Goal: Task Accomplishment & Management: Manage account settings

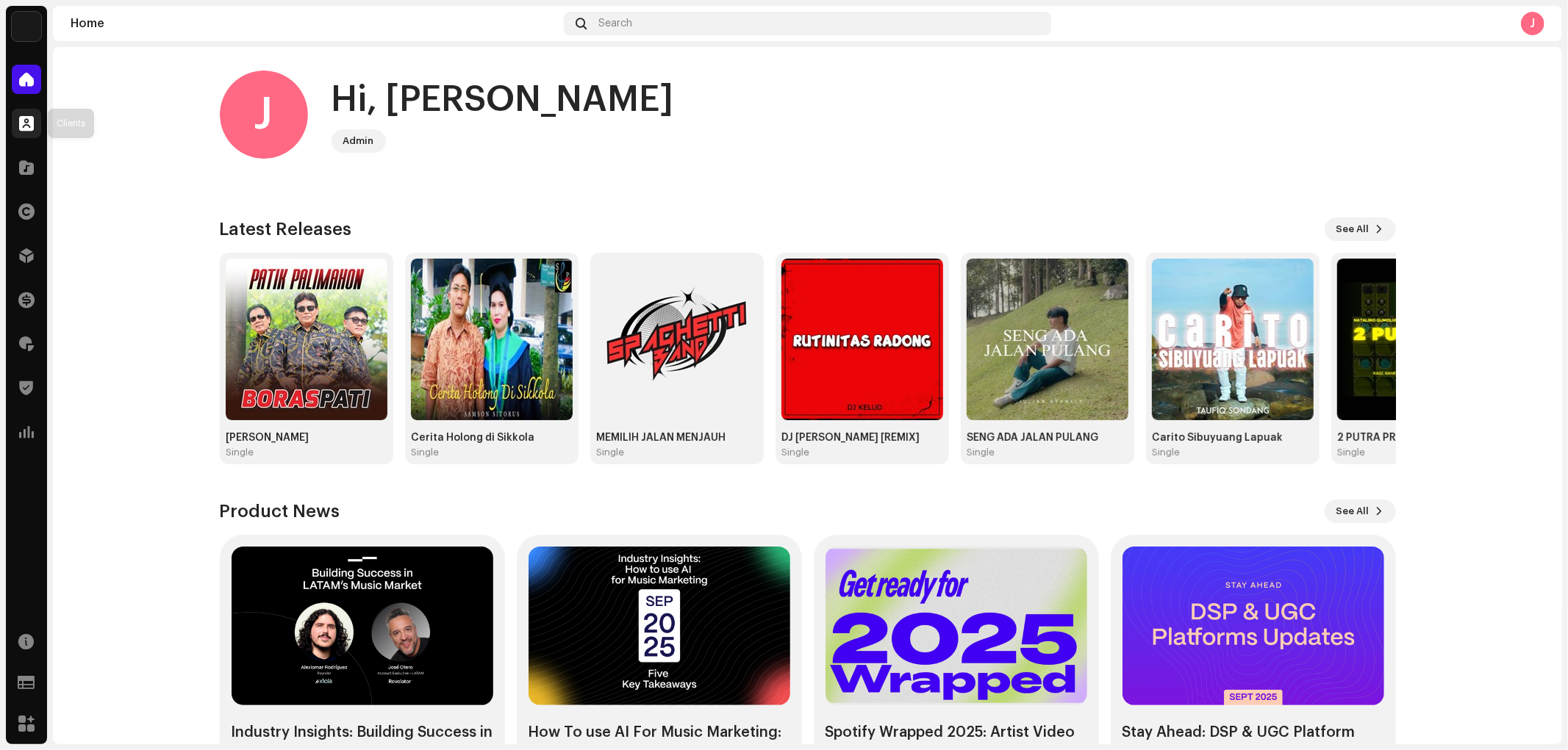
click at [24, 118] on span at bounding box center [26, 123] width 15 height 12
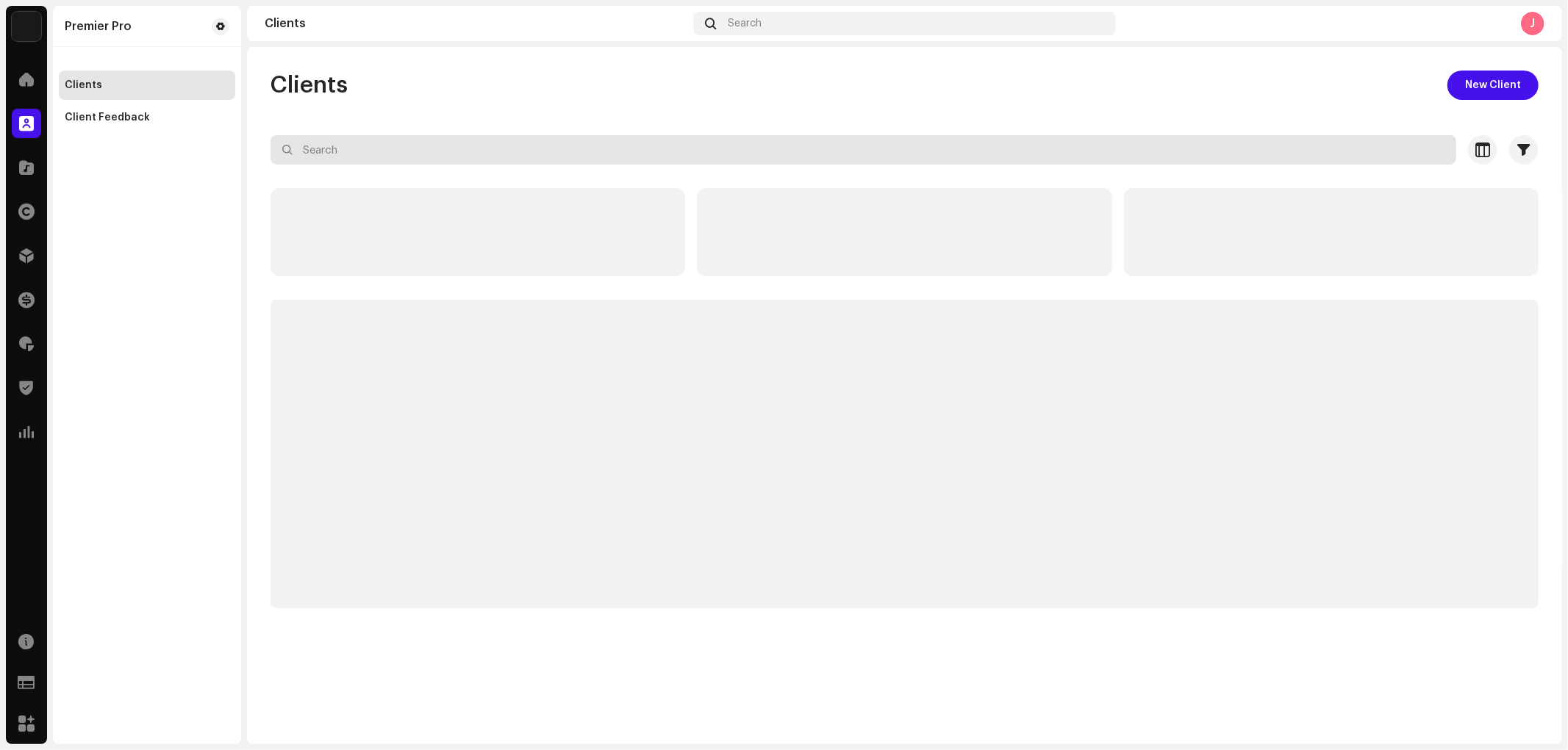
click at [312, 144] on input "text" at bounding box center [863, 149] width 1185 height 29
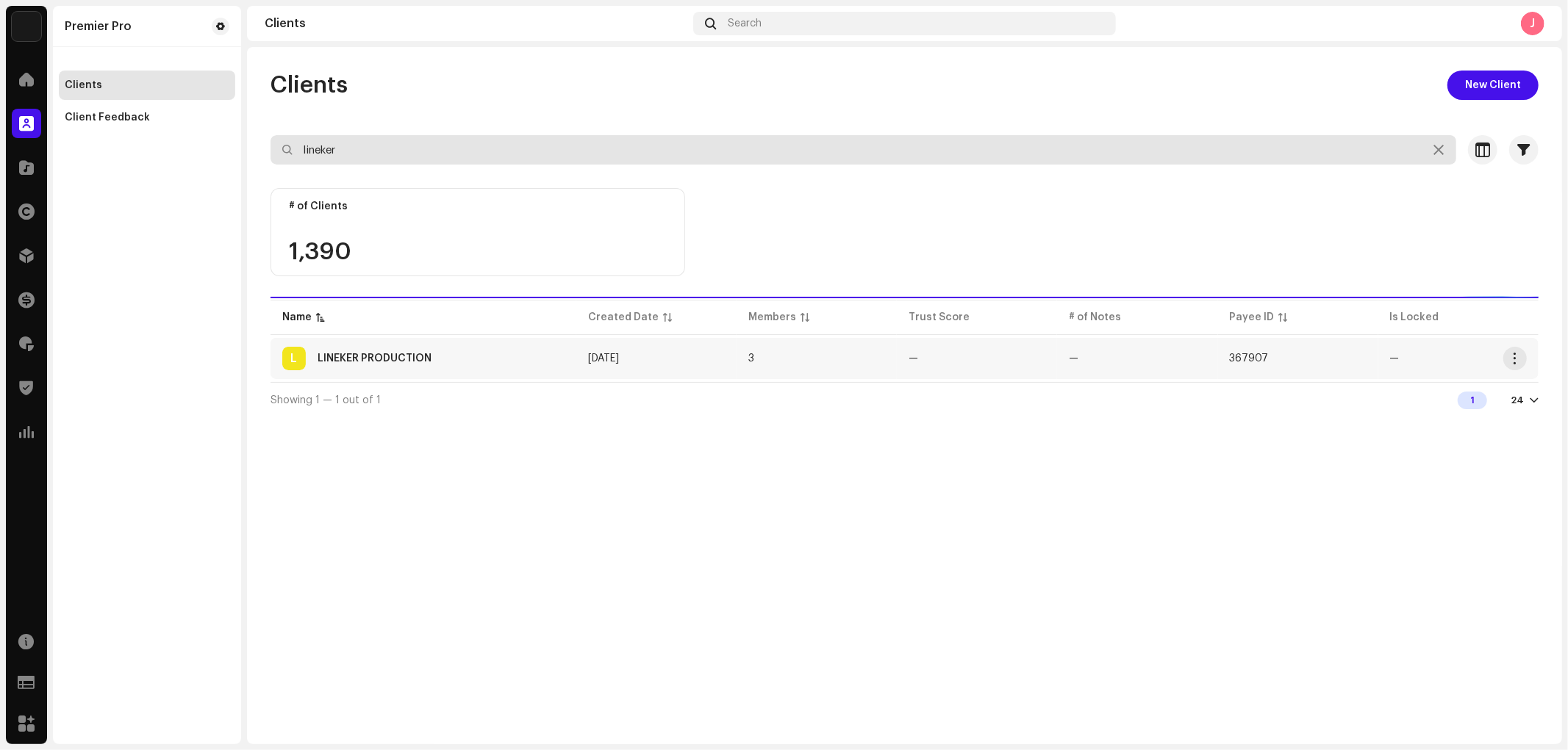
type input "lineker"
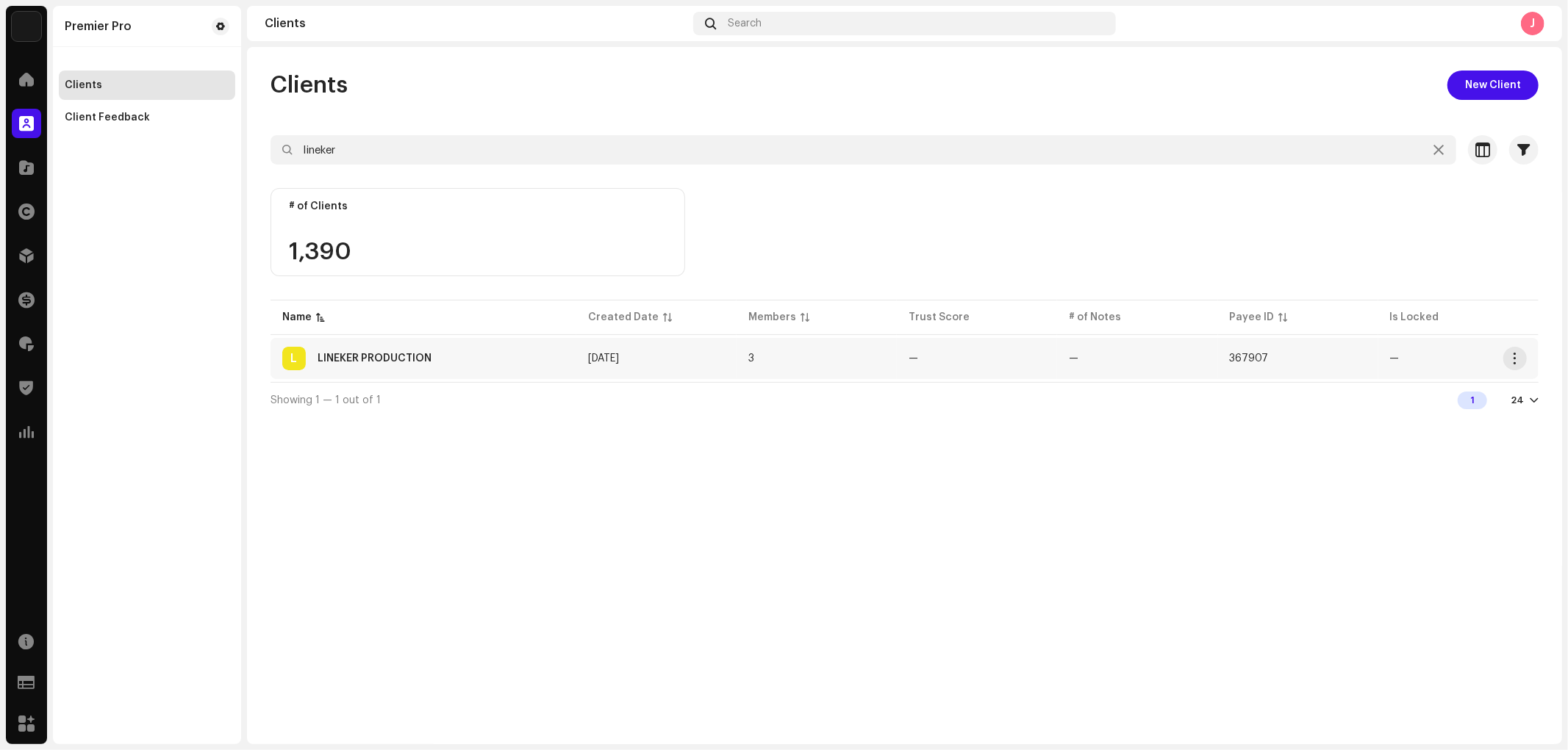
click at [405, 360] on div "LINEKER PRODUCTION" at bounding box center [374, 358] width 114 height 10
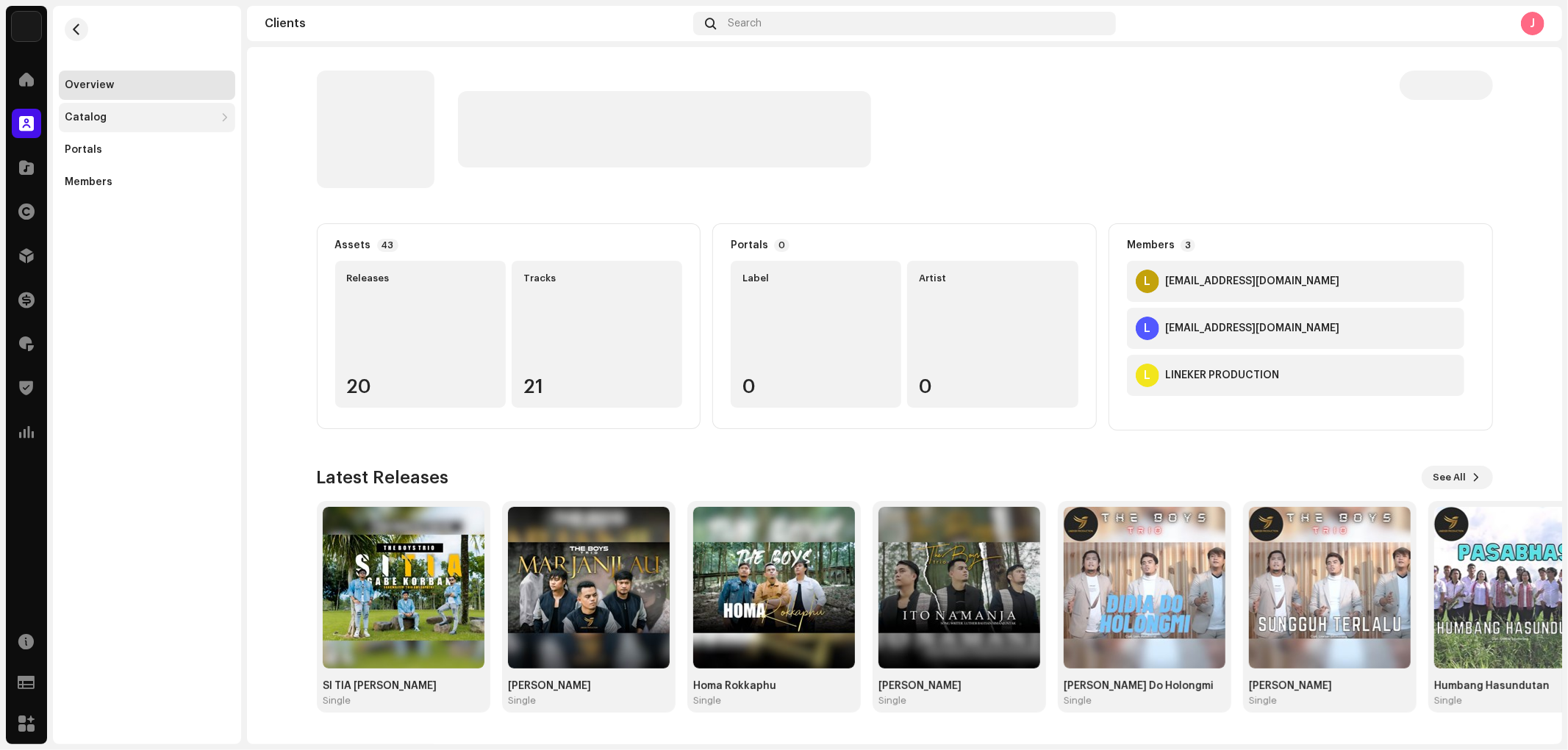
click at [150, 112] on div "Catalog" at bounding box center [139, 118] width 150 height 12
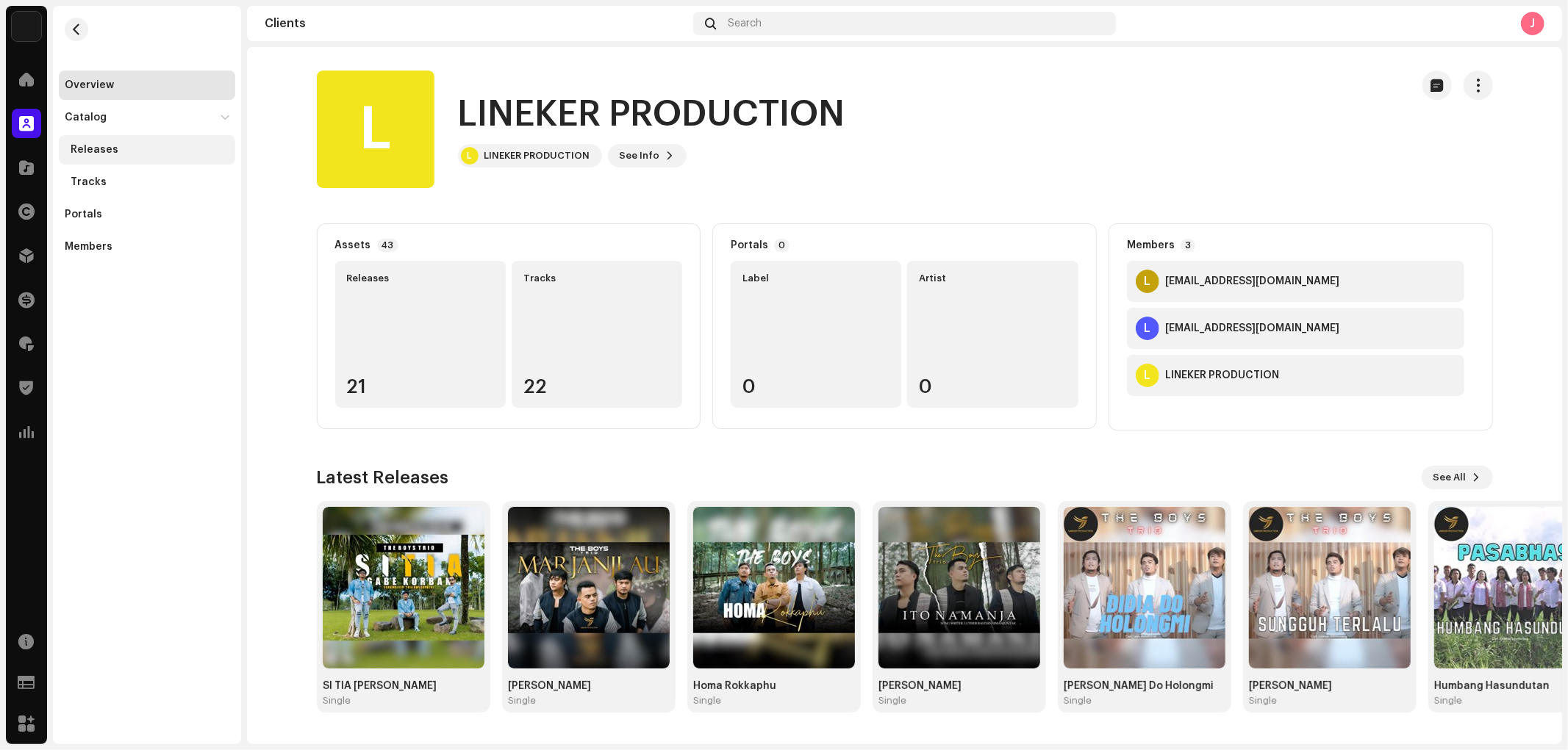
click at [133, 140] on div "Releases" at bounding box center [146, 149] width 176 height 29
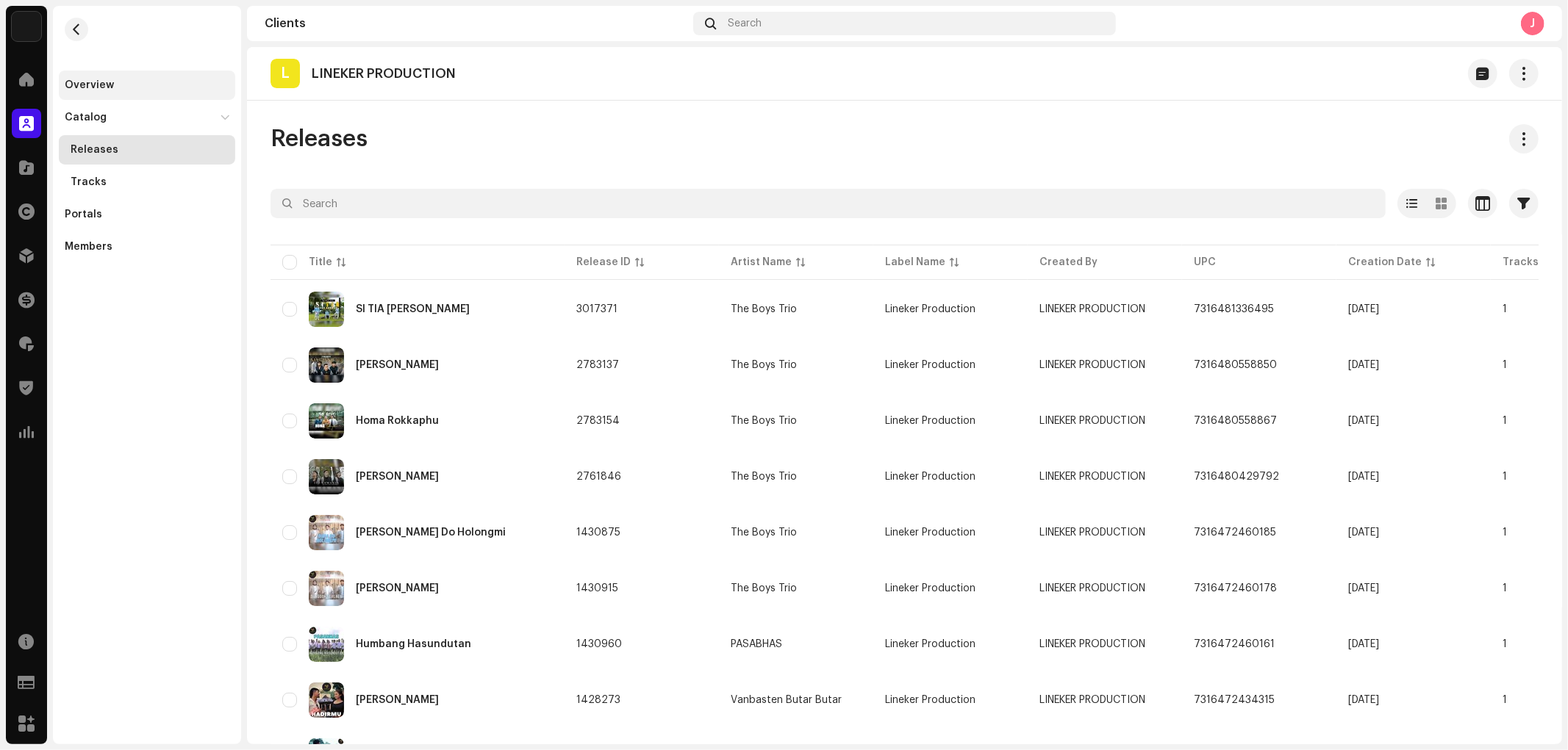
click at [118, 84] on div "Overview" at bounding box center [147, 85] width 165 height 12
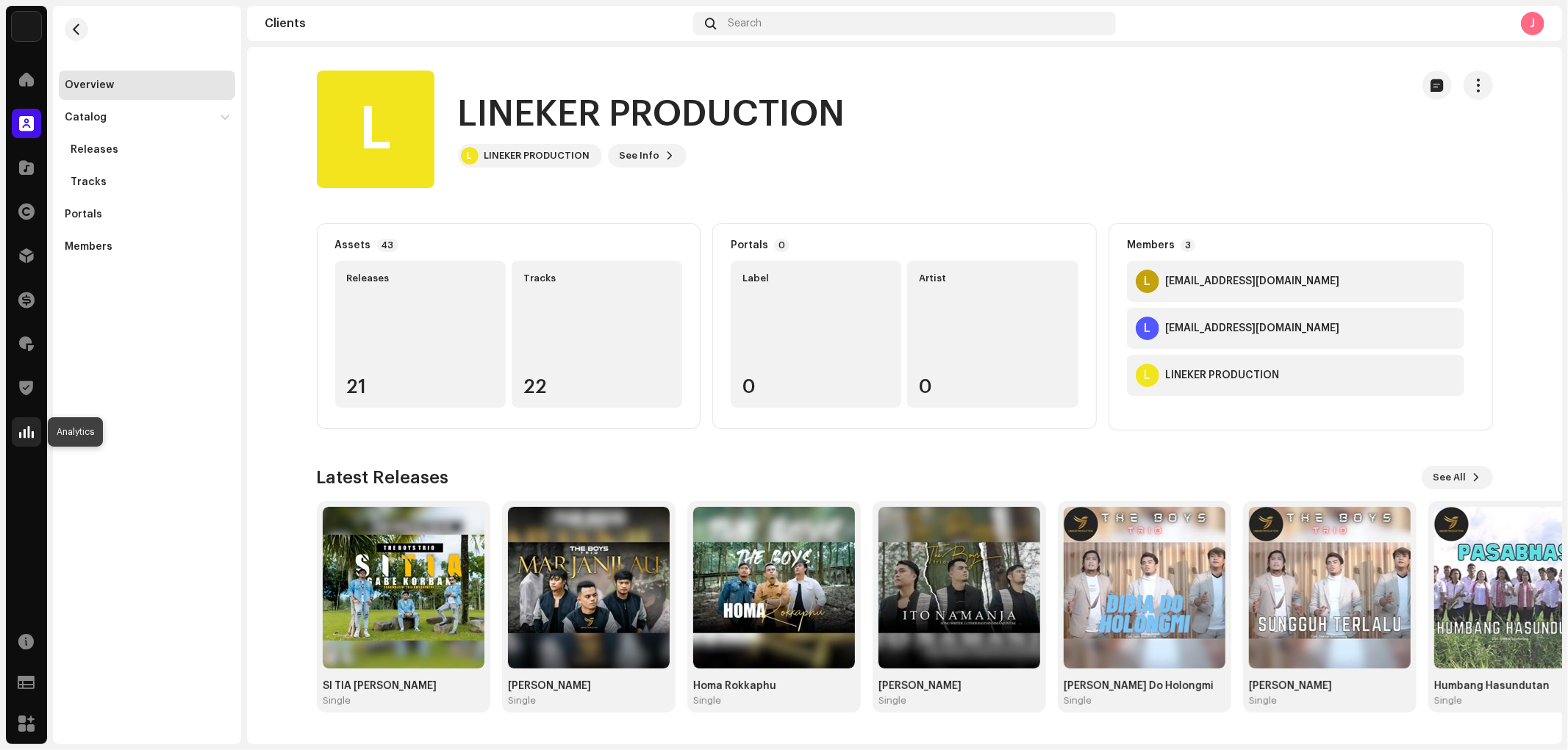
click at [37, 434] on div at bounding box center [26, 432] width 29 height 29
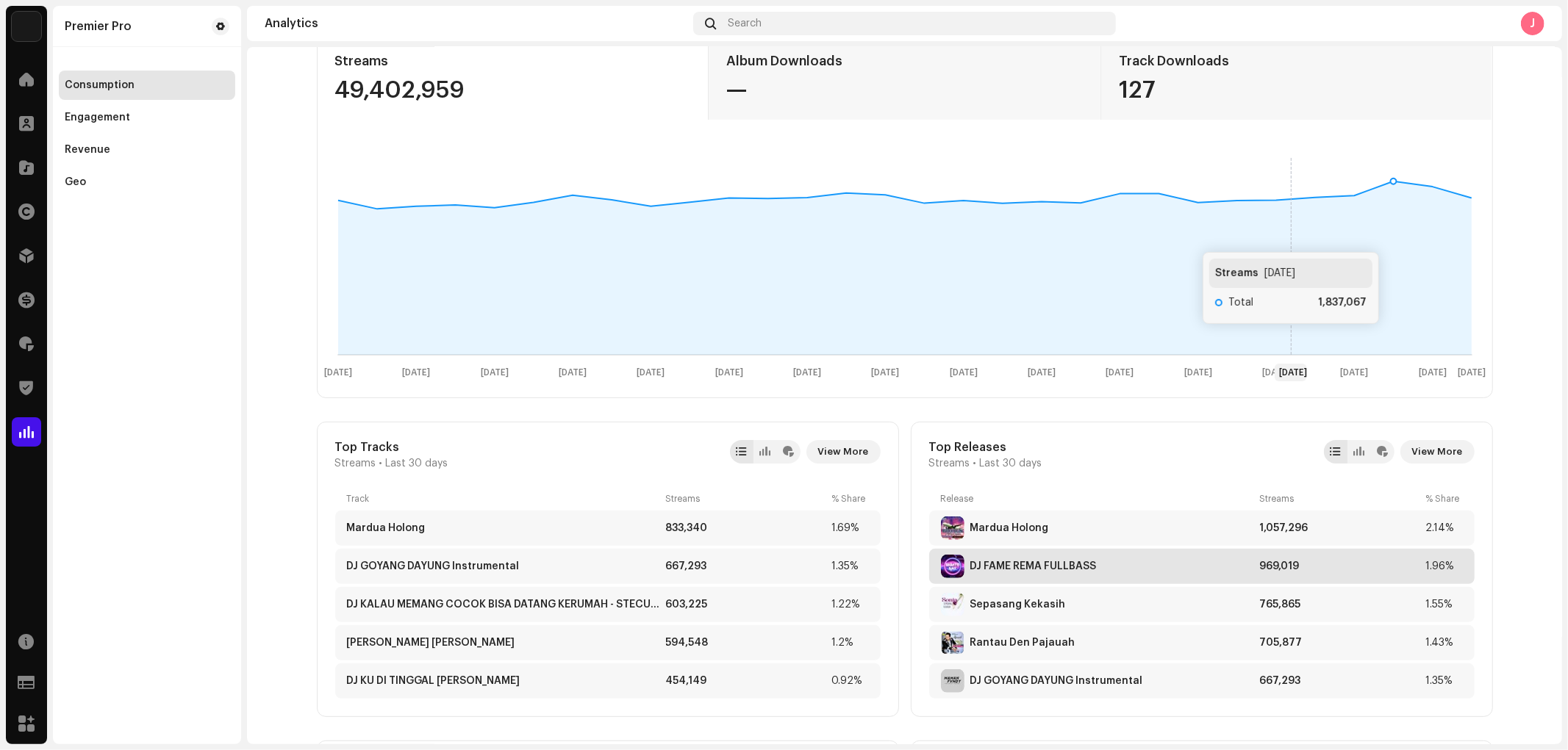
scroll to position [326, 0]
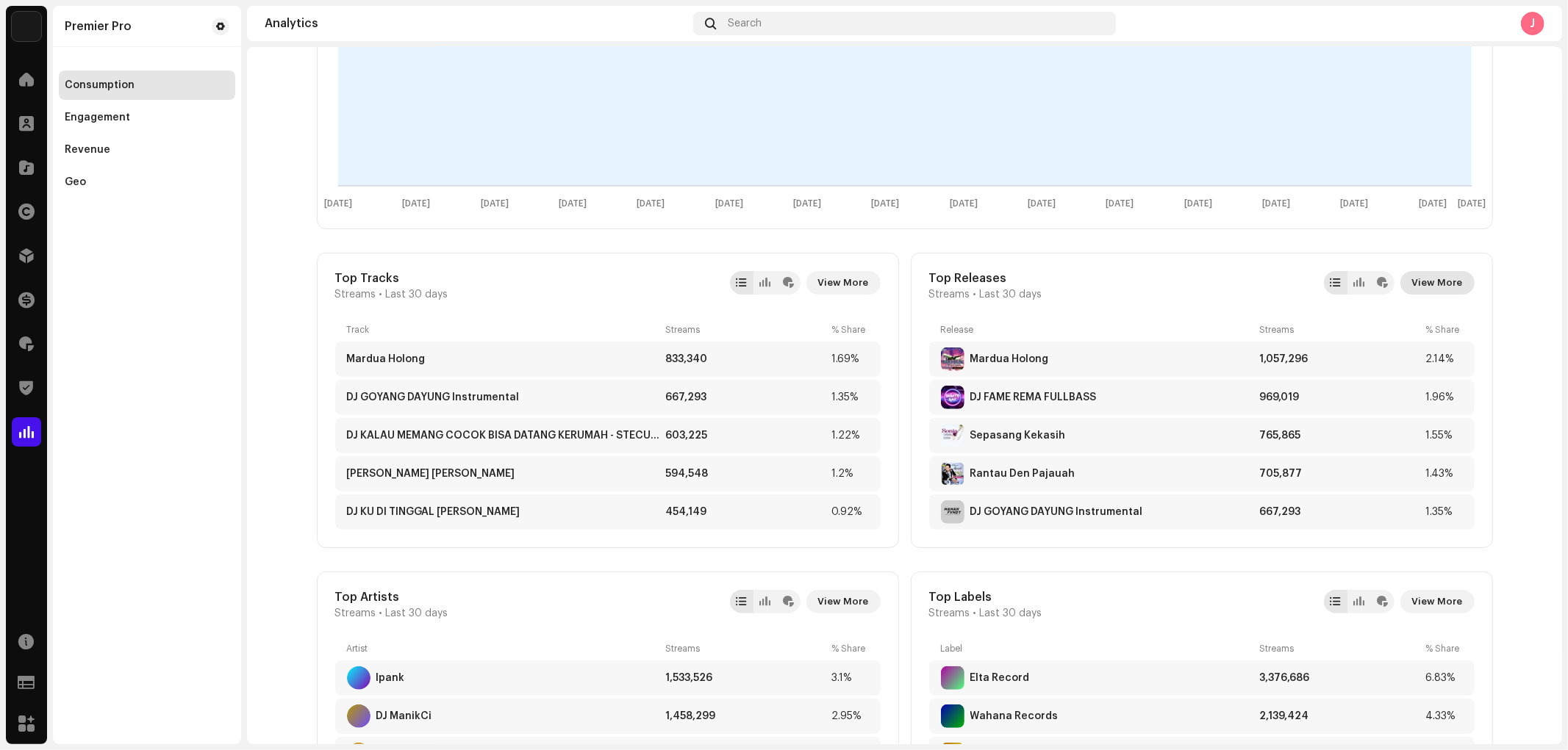
click at [1410, 280] on span "View More" at bounding box center [1438, 283] width 51 height 29
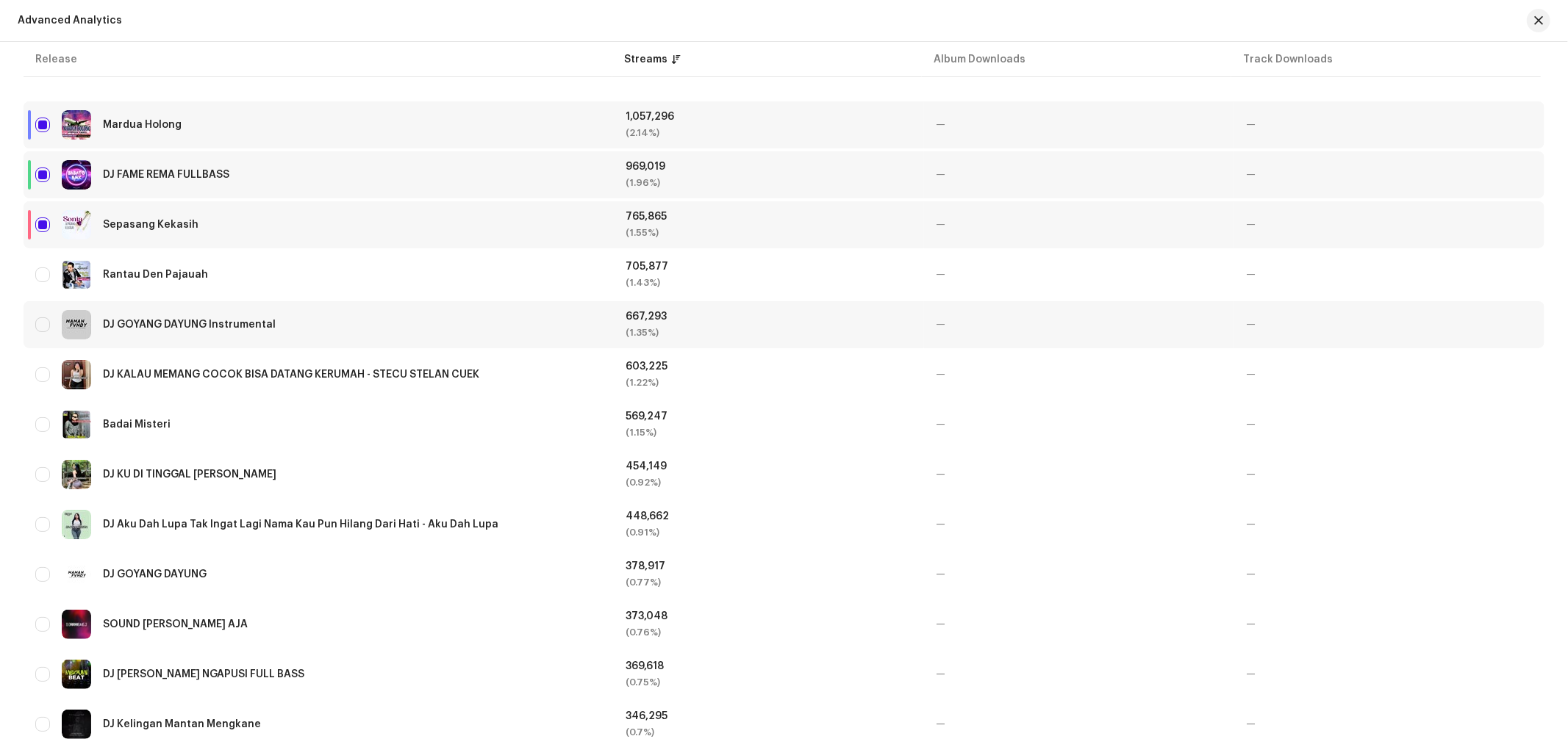
scroll to position [554, 0]
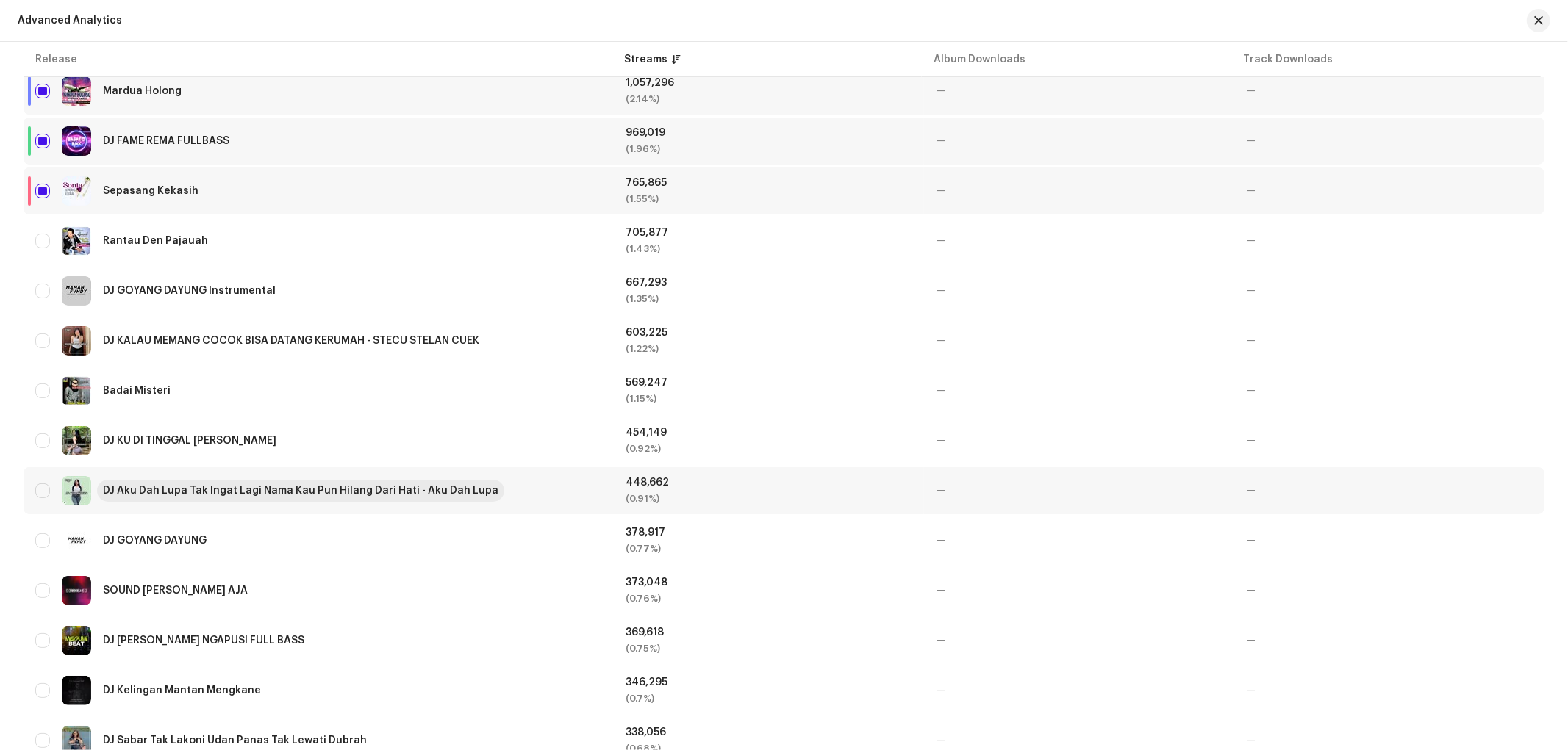
click at [253, 486] on div "DJ Aku Dah Lupa Tak Ingat Lagi Nama Kau Pun Hilang Dari Hati - Aku Dah Lupa" at bounding box center [301, 490] width 396 height 10
click at [1410, 20] on span "button" at bounding box center [1538, 20] width 9 height 12
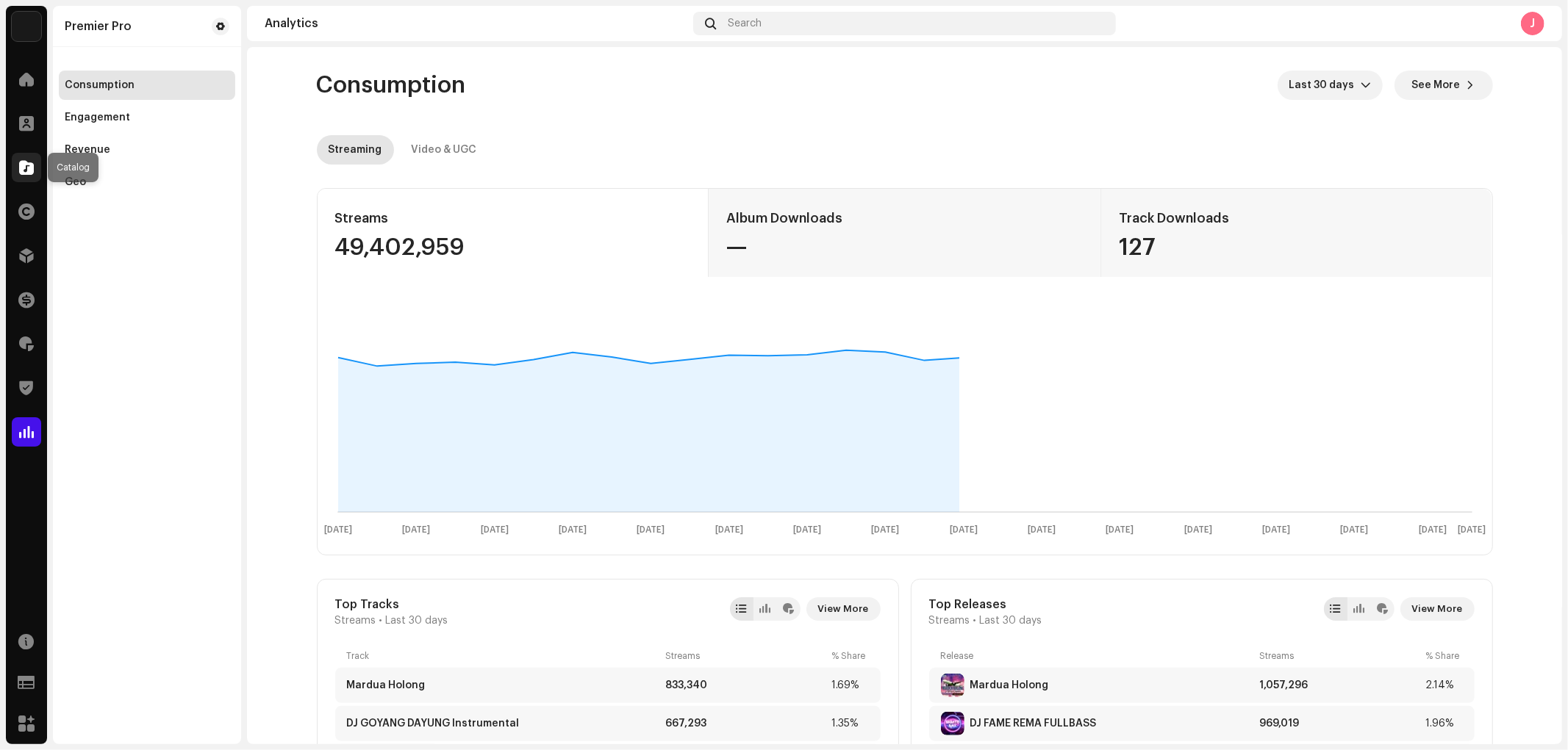
click at [33, 171] on span at bounding box center [26, 167] width 15 height 12
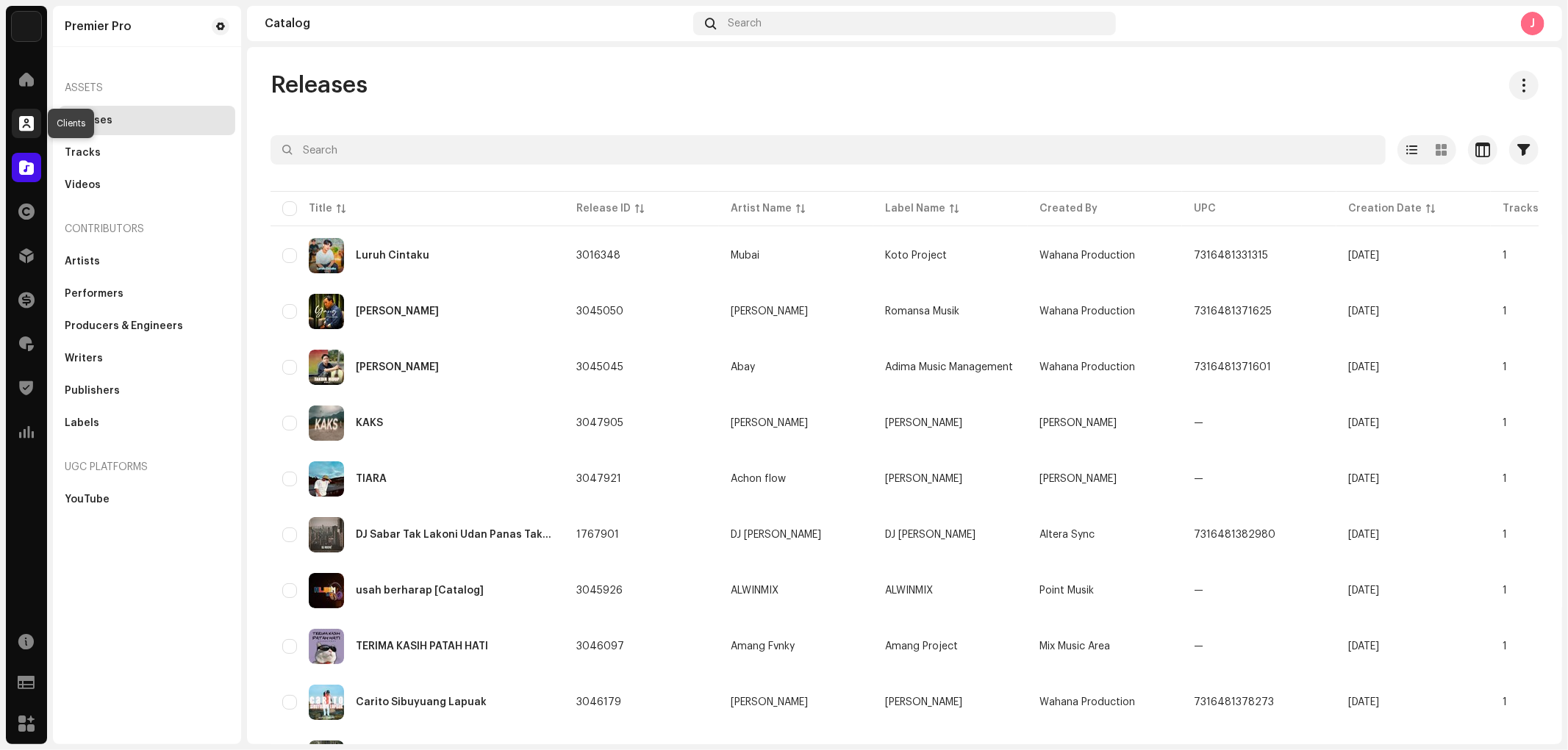
click at [17, 121] on div at bounding box center [26, 123] width 29 height 29
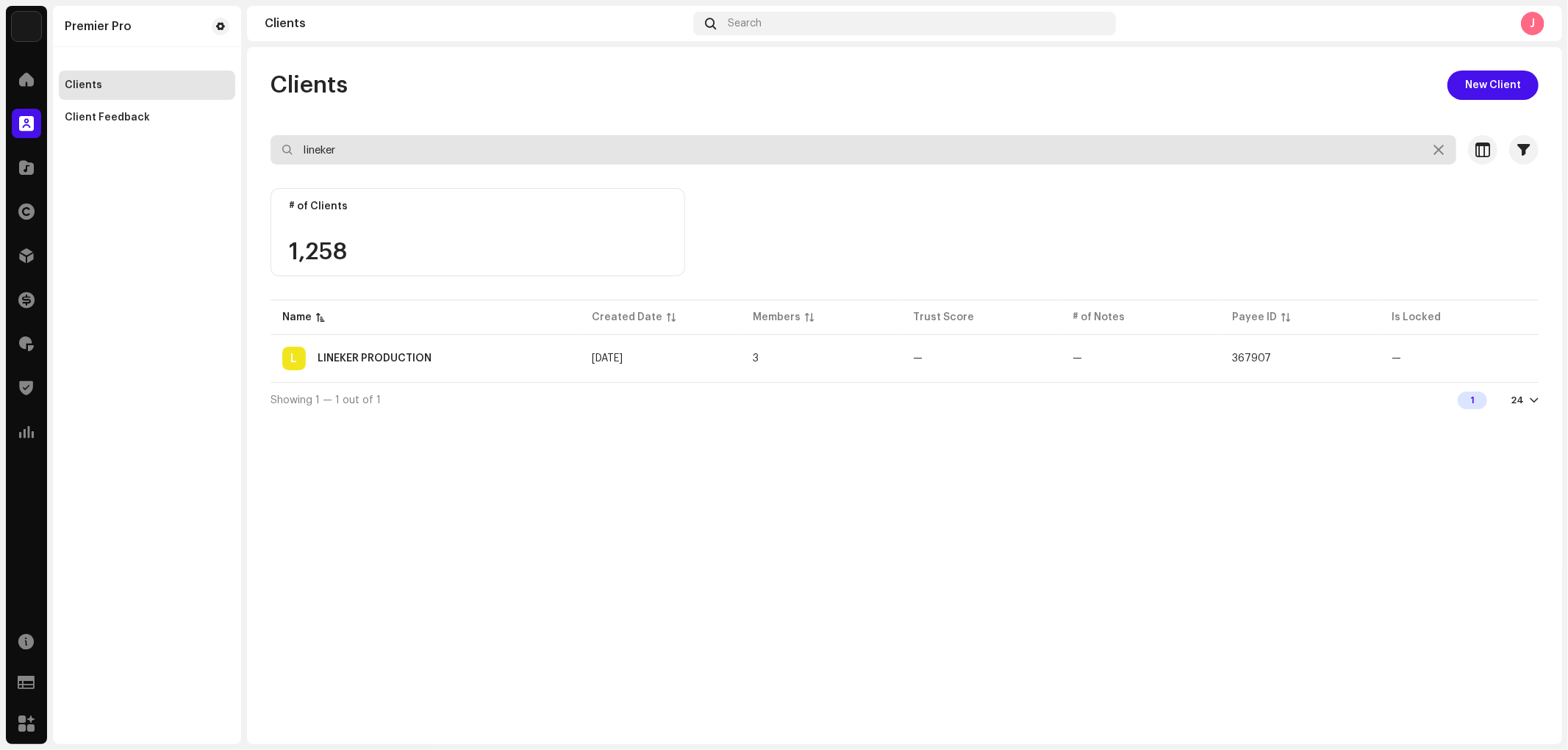
click at [377, 142] on input "lineker" at bounding box center [863, 149] width 1185 height 29
type input "altera"
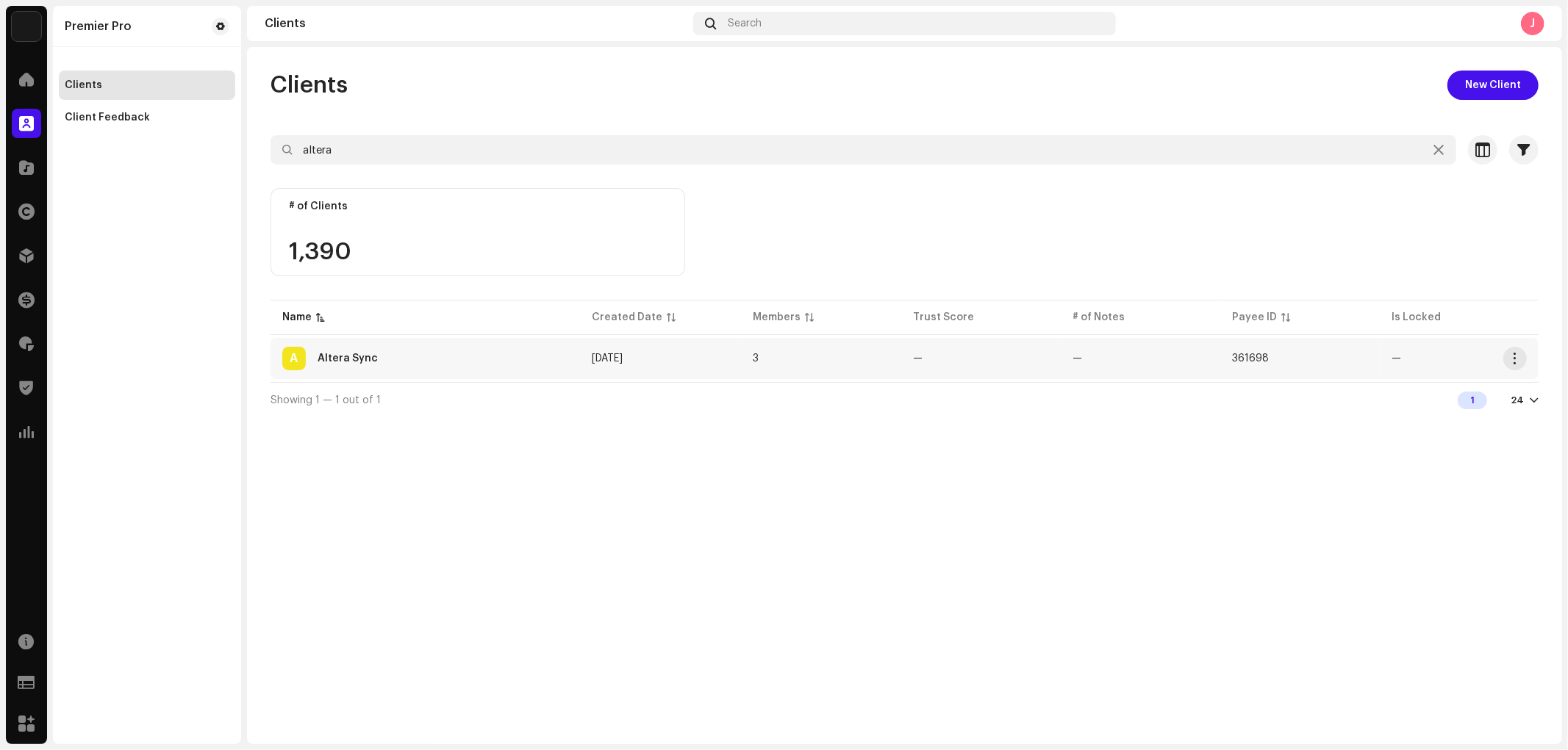
click at [407, 341] on td "A Altera Sync" at bounding box center [425, 358] width 309 height 41
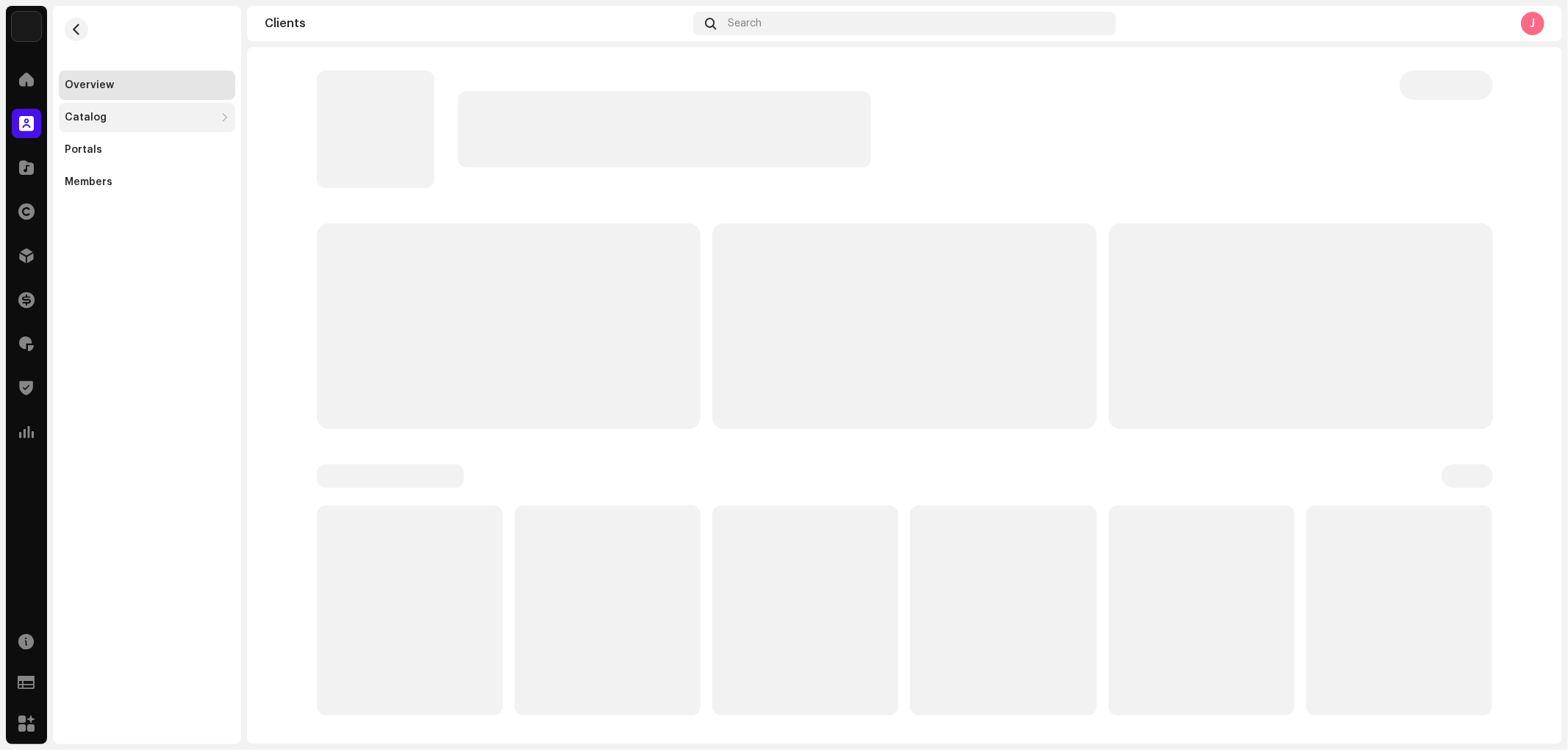
click at [151, 120] on div "Catalog" at bounding box center [139, 118] width 150 height 12
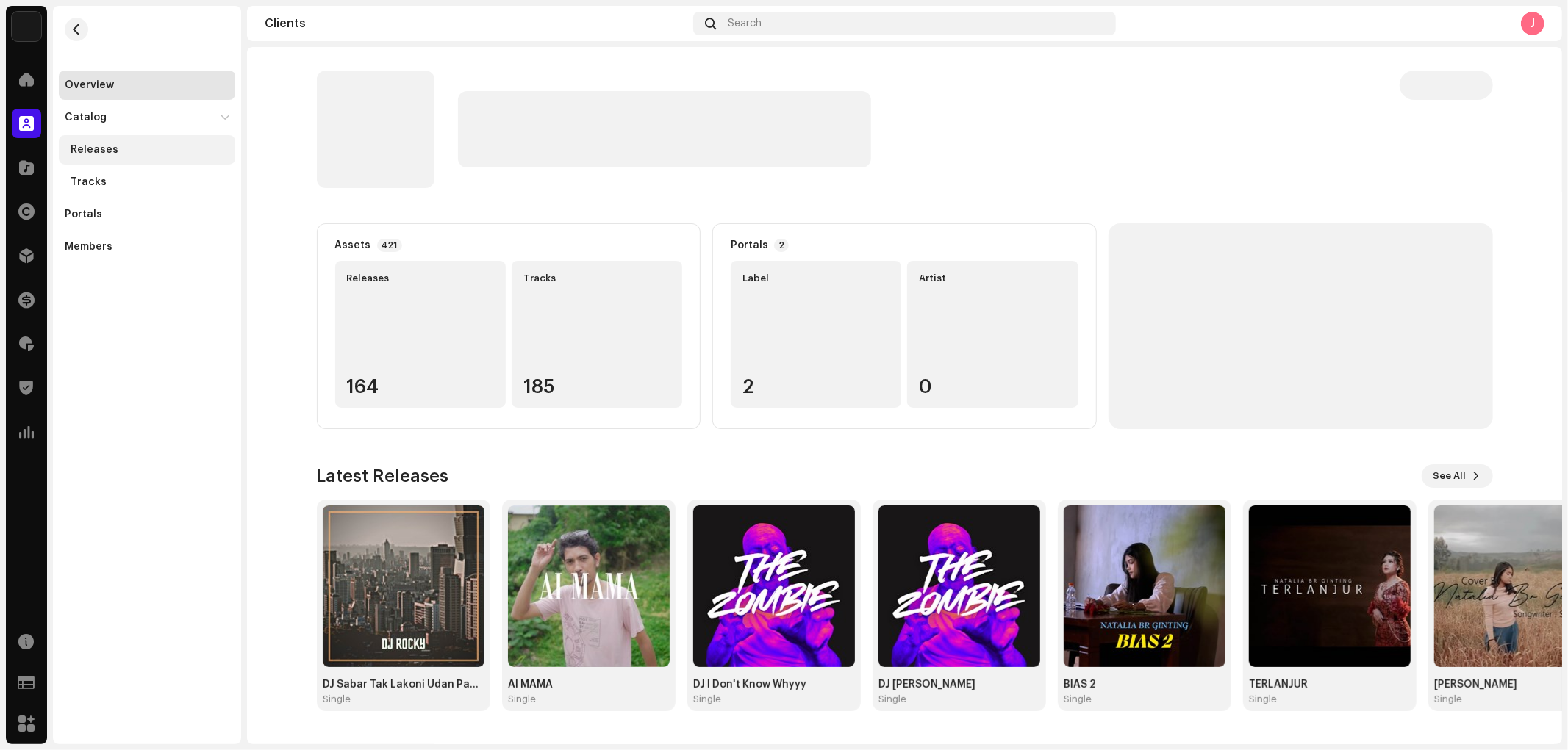
click at [111, 148] on div "Releases" at bounding box center [94, 149] width 47 height 12
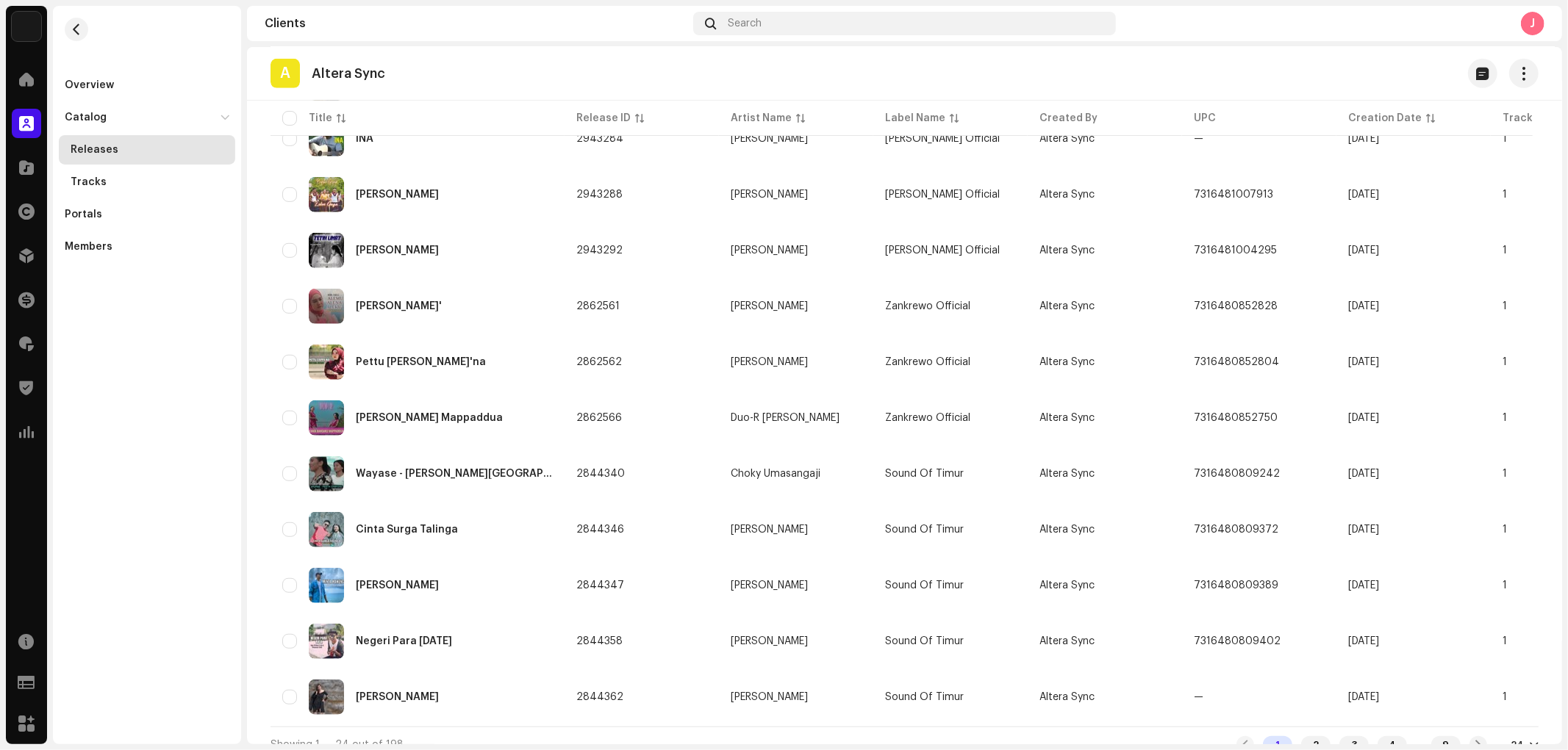
scroll to position [909, 0]
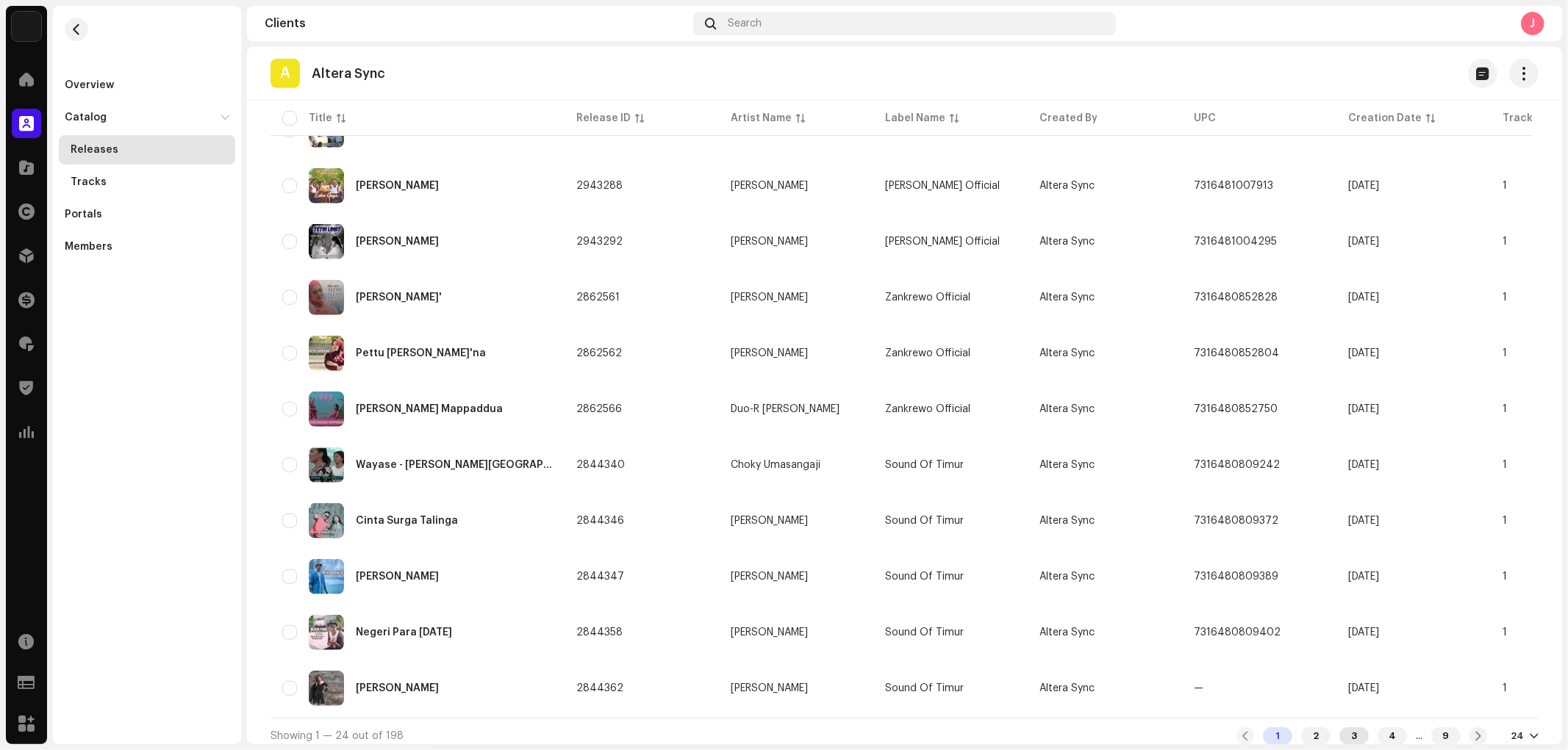
click at [1346, 674] on div "3" at bounding box center [1354, 735] width 29 height 17
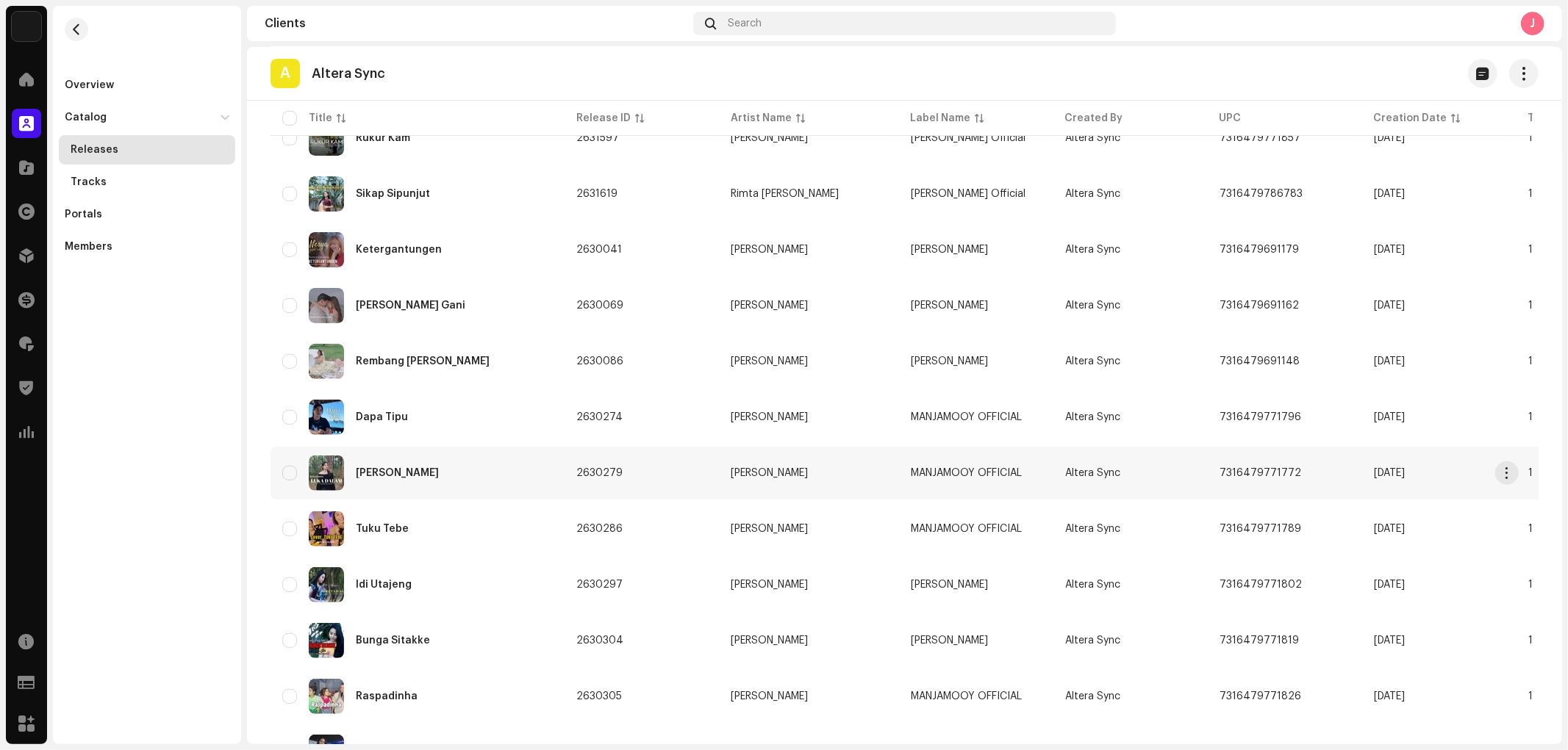
scroll to position [278, 0]
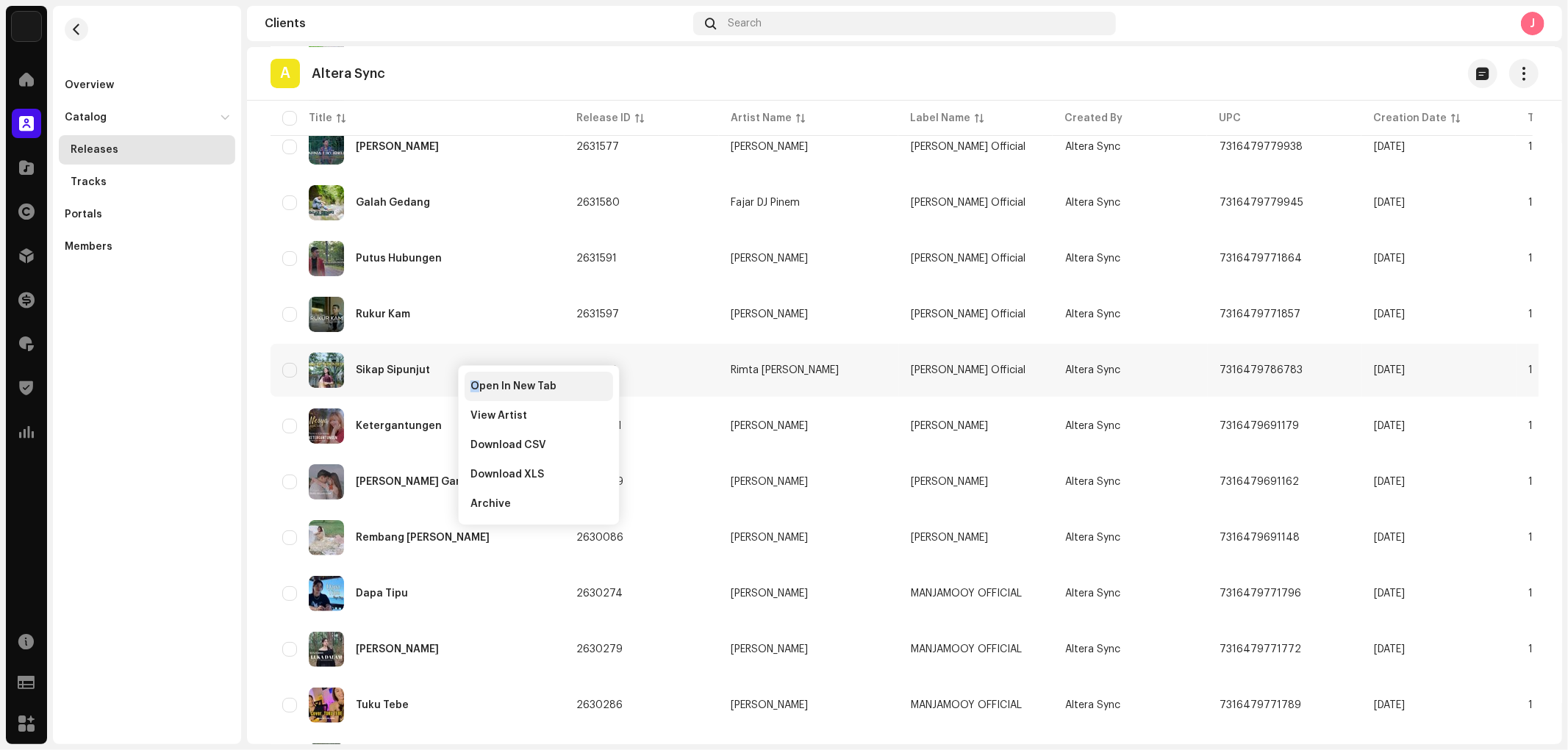
click at [475, 384] on span "Open In New Tab" at bounding box center [513, 386] width 86 height 12
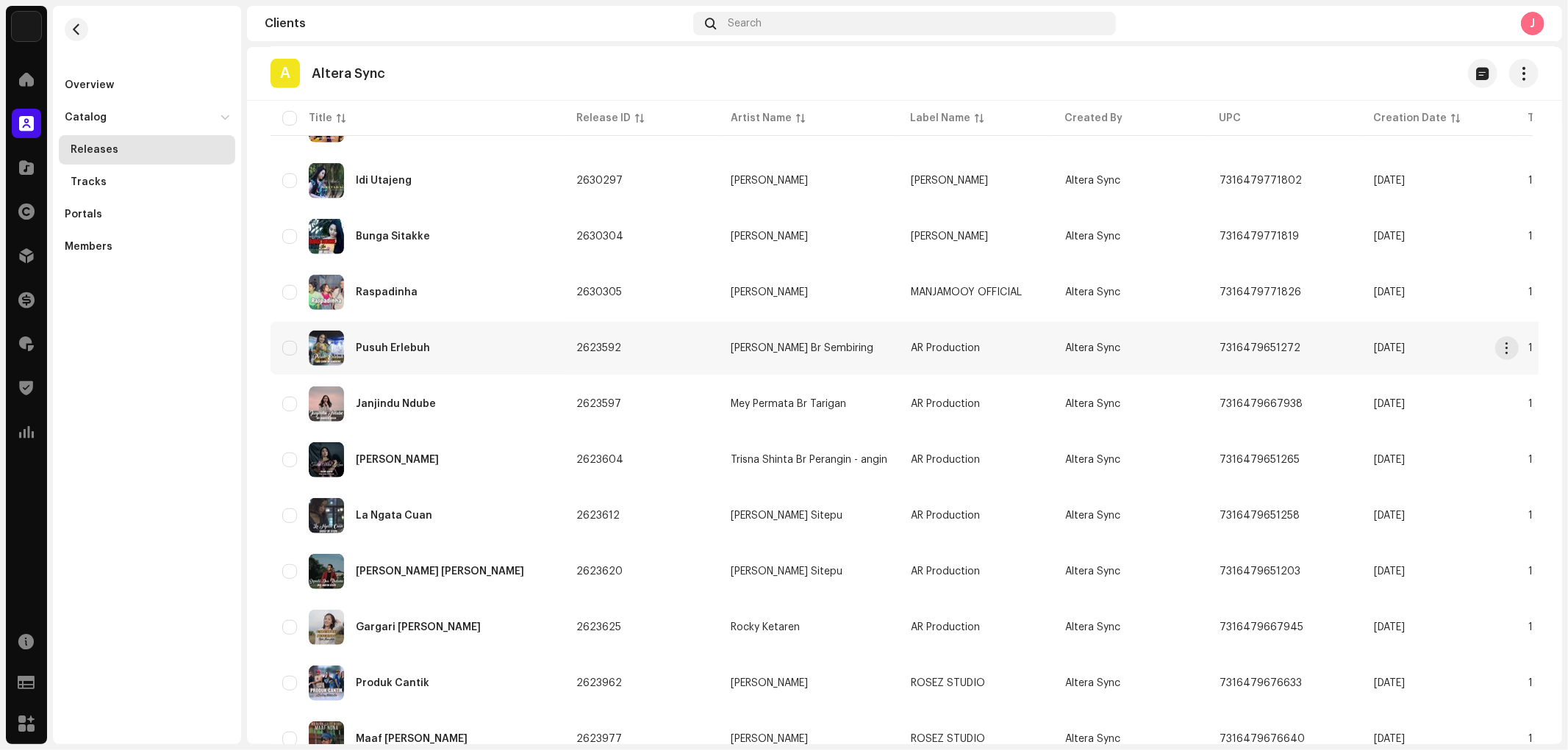
scroll to position [909, 0]
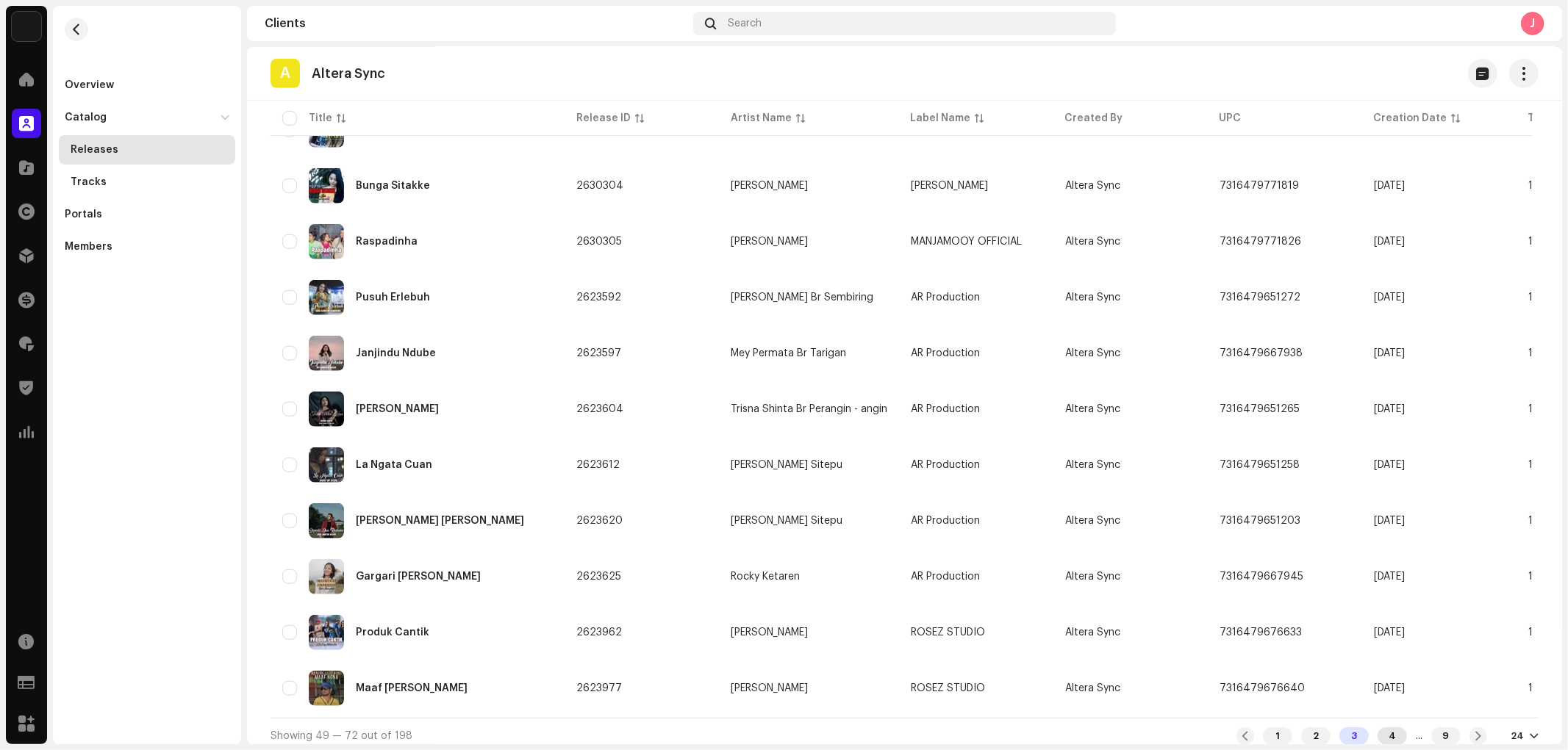
click at [1380, 674] on div "4" at bounding box center [1392, 735] width 29 height 17
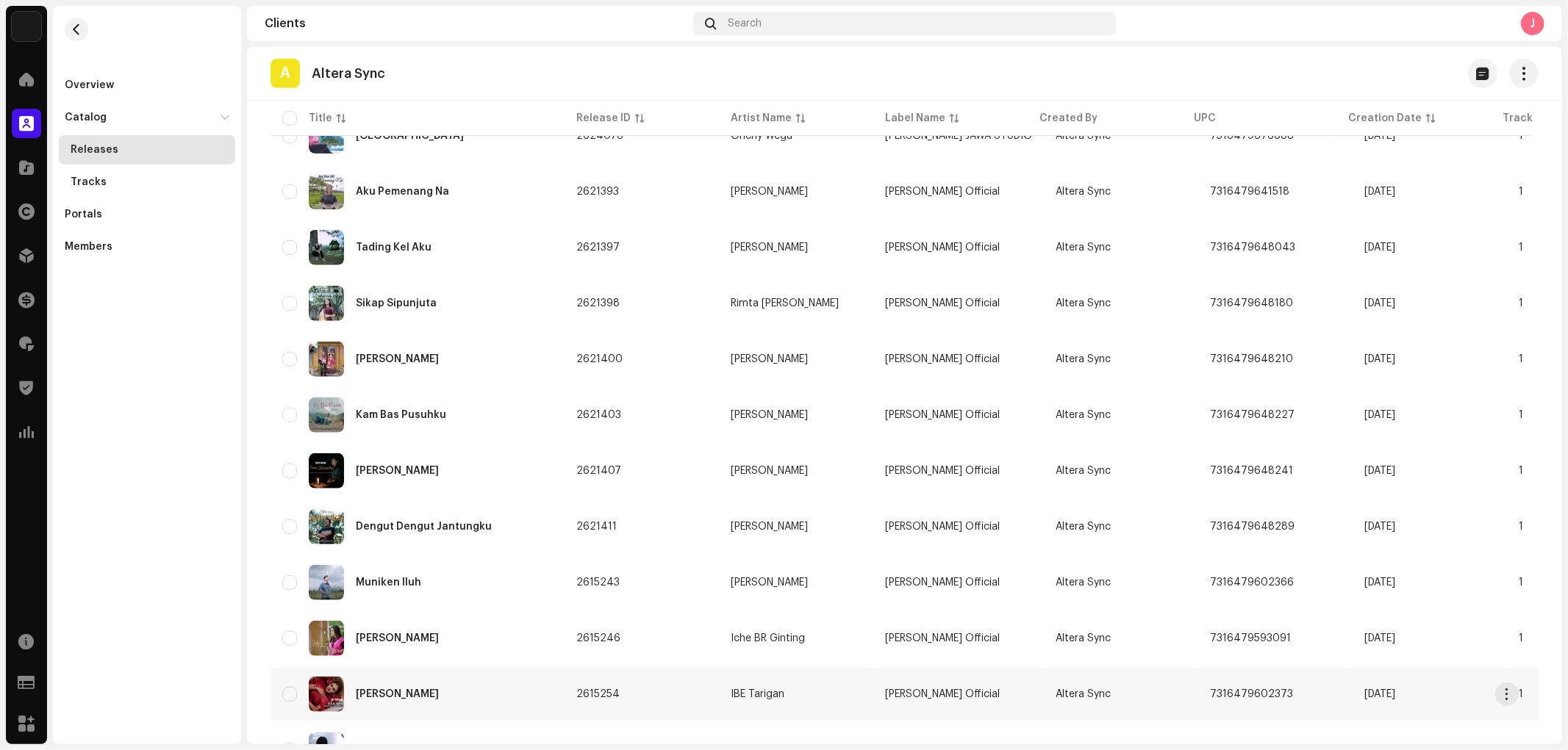
scroll to position [735, 0]
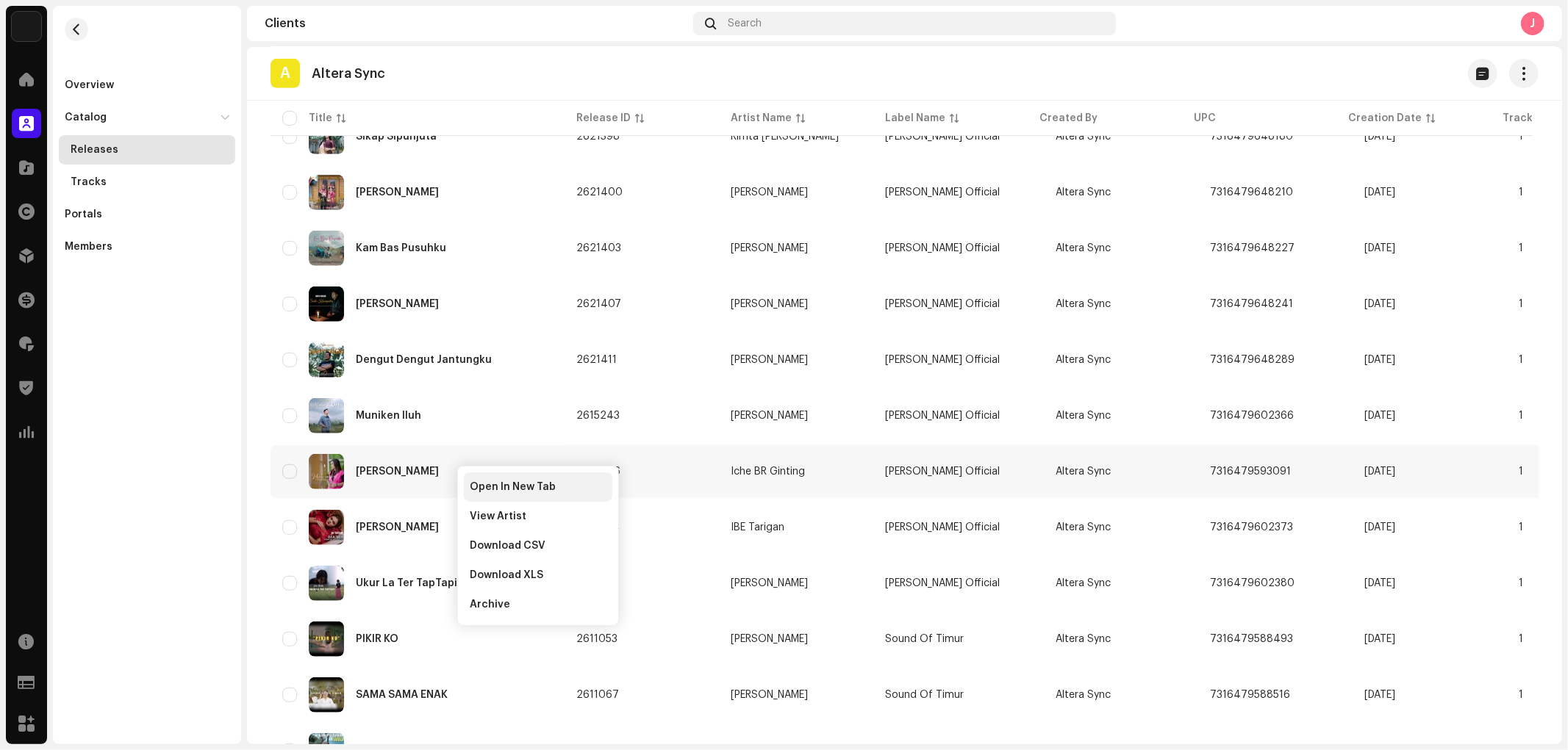
click at [474, 483] on span "Open In New Tab" at bounding box center [512, 487] width 86 height 12
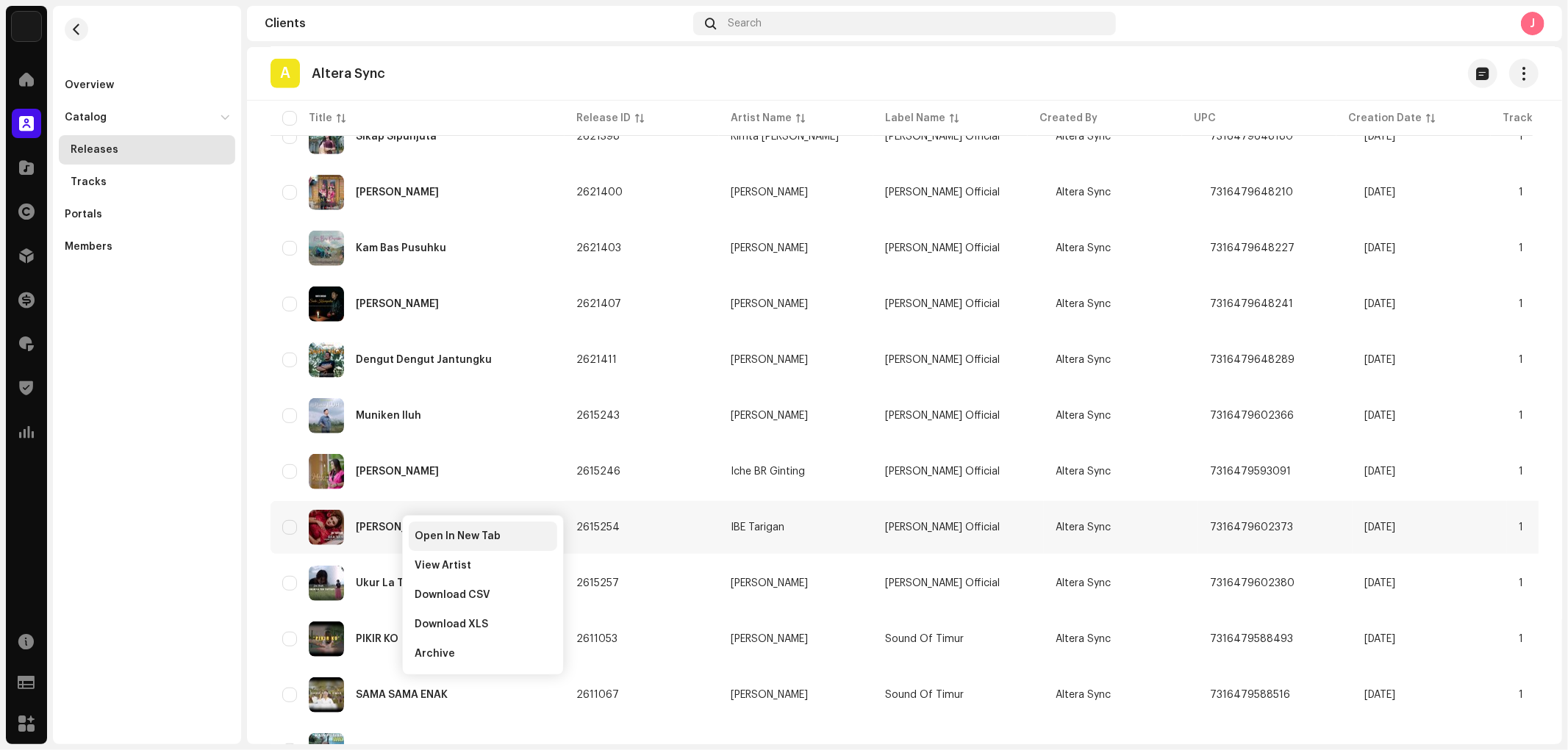
click at [423, 530] on span "Open In New Tab" at bounding box center [458, 536] width 86 height 12
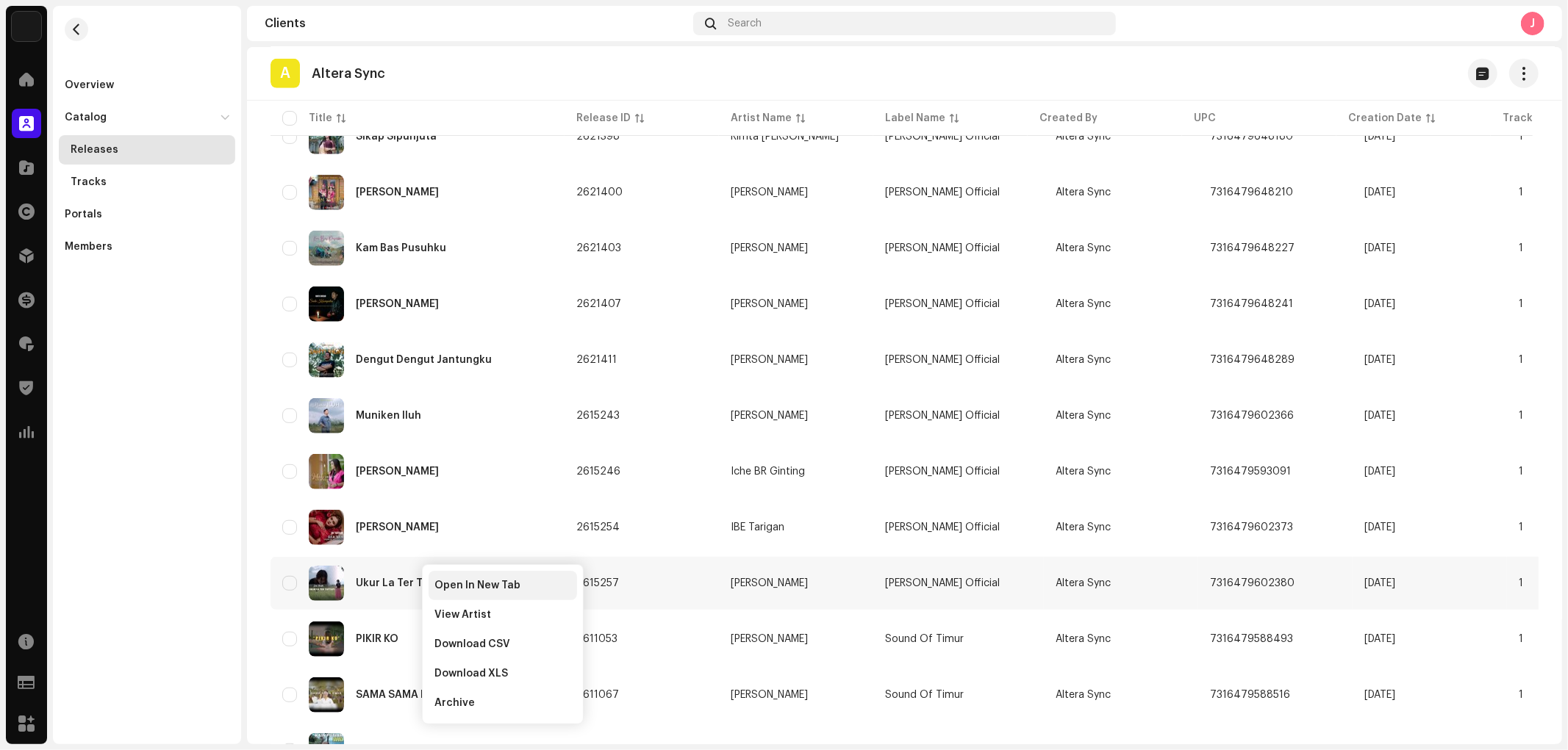
click at [442, 586] on span "Open In New Tab" at bounding box center [477, 585] width 86 height 12
click at [24, 120] on span at bounding box center [26, 123] width 15 height 12
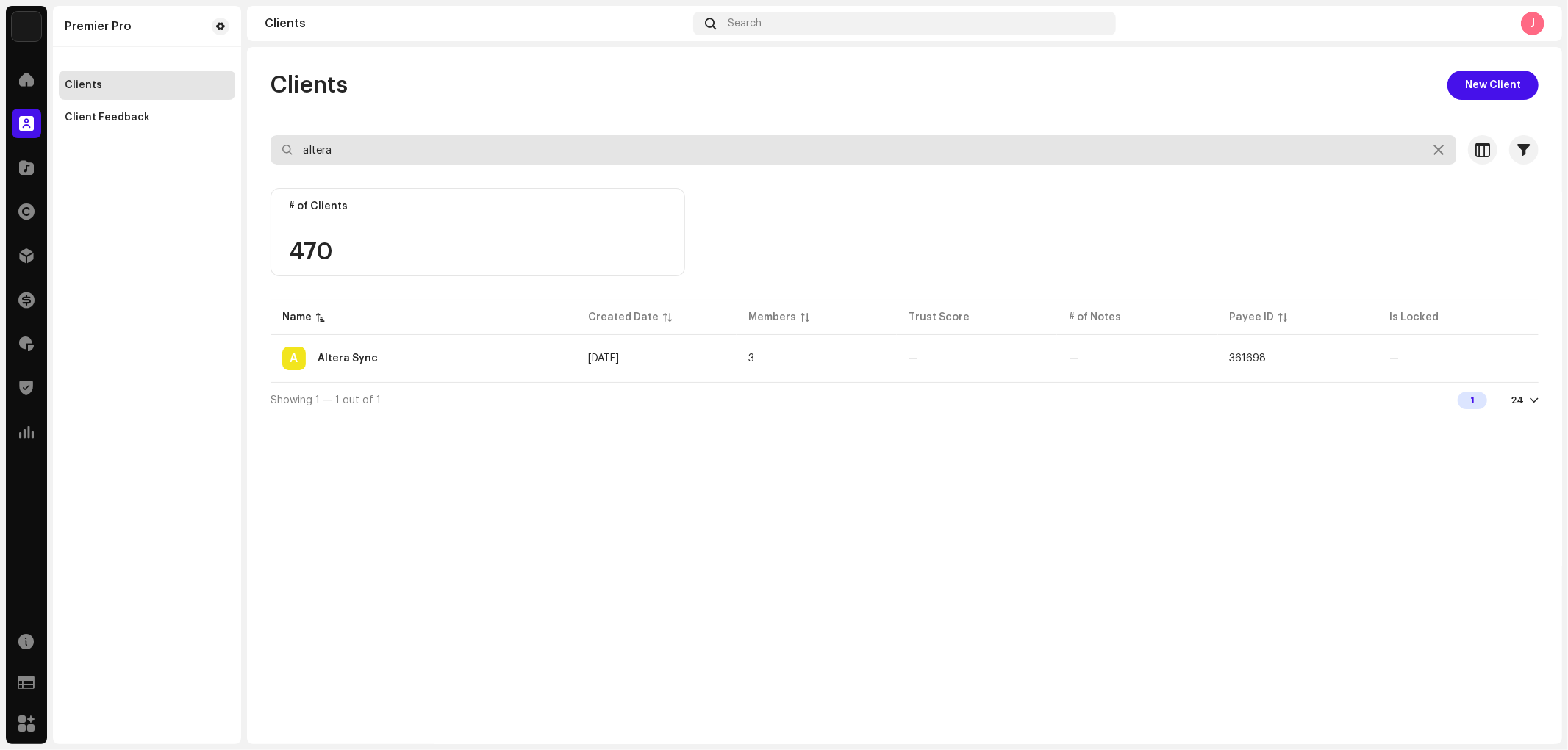
click at [370, 152] on input "altera" at bounding box center [863, 149] width 1185 height 29
type input "guna"
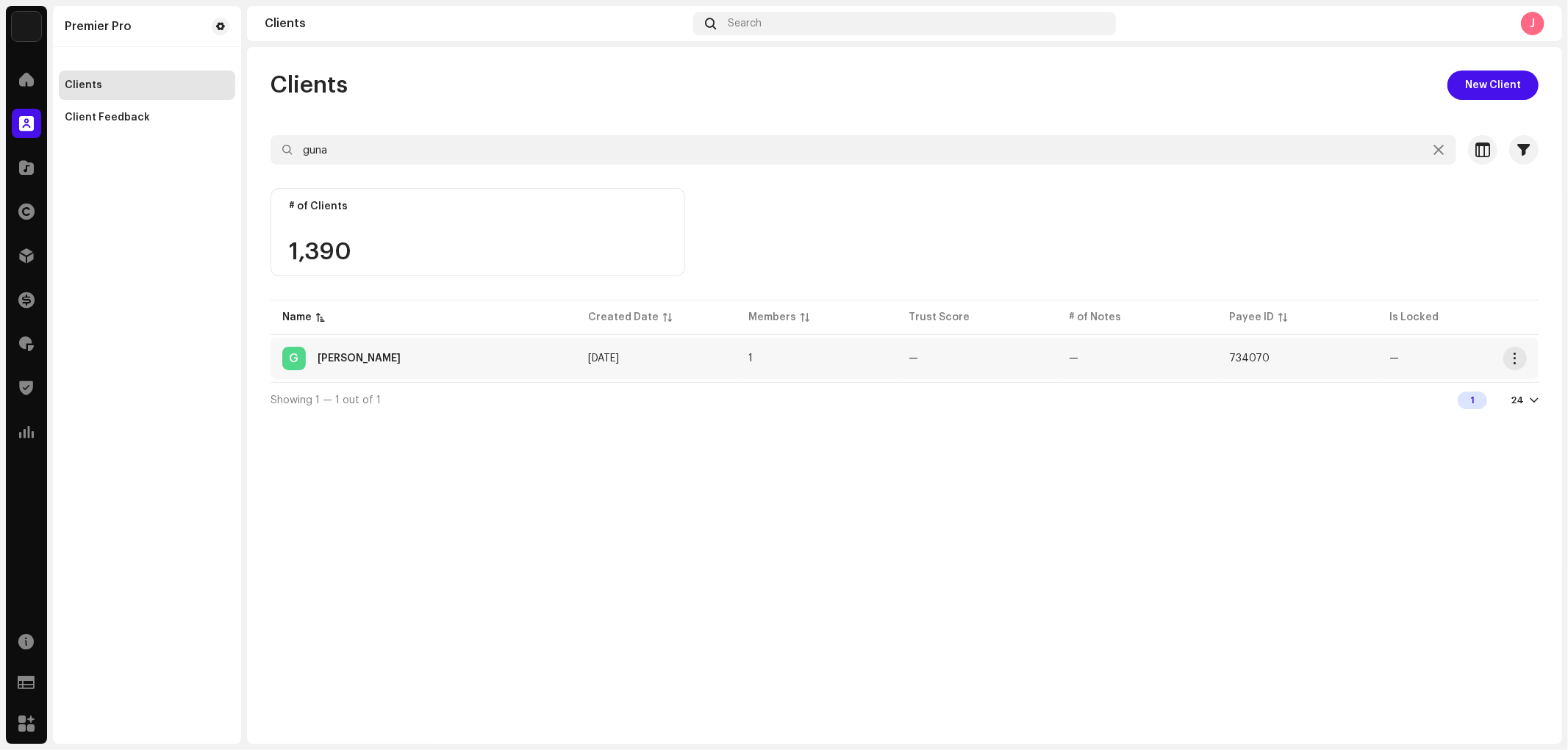
click at [354, 351] on div "G Guna Gutul" at bounding box center [424, 359] width 283 height 24
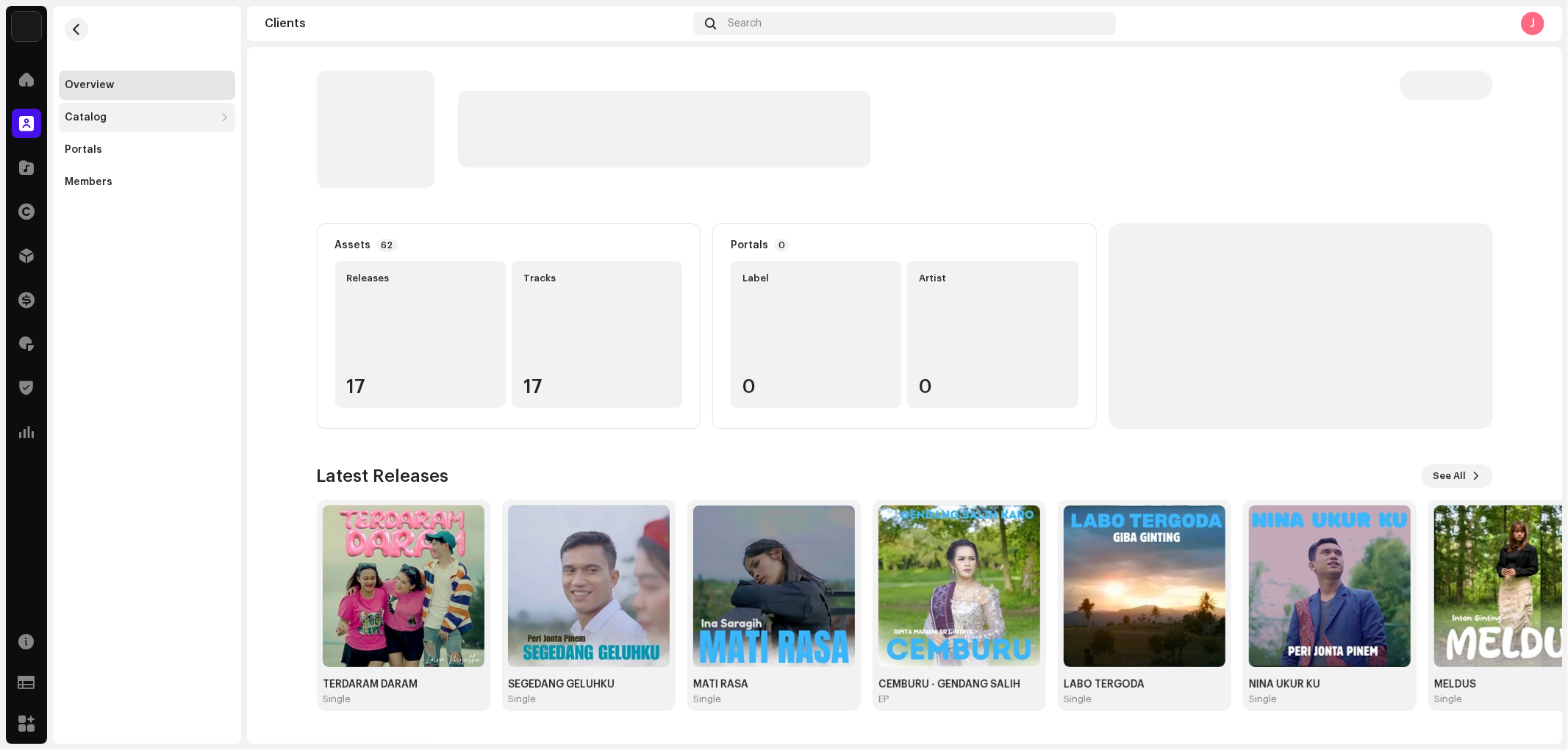
click at [104, 112] on div "Catalog" at bounding box center [139, 118] width 150 height 12
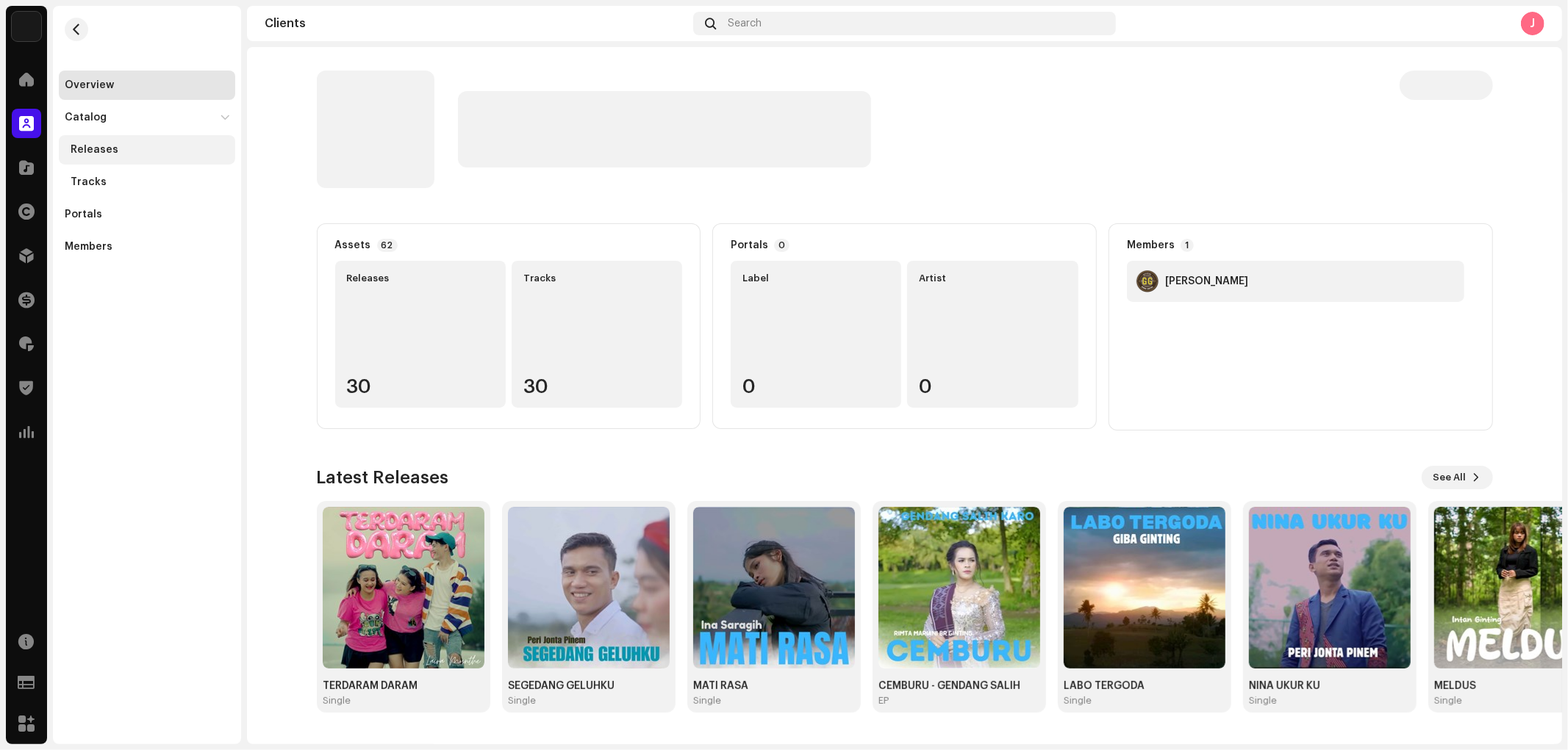
click at [104, 144] on div "Releases" at bounding box center [94, 149] width 47 height 12
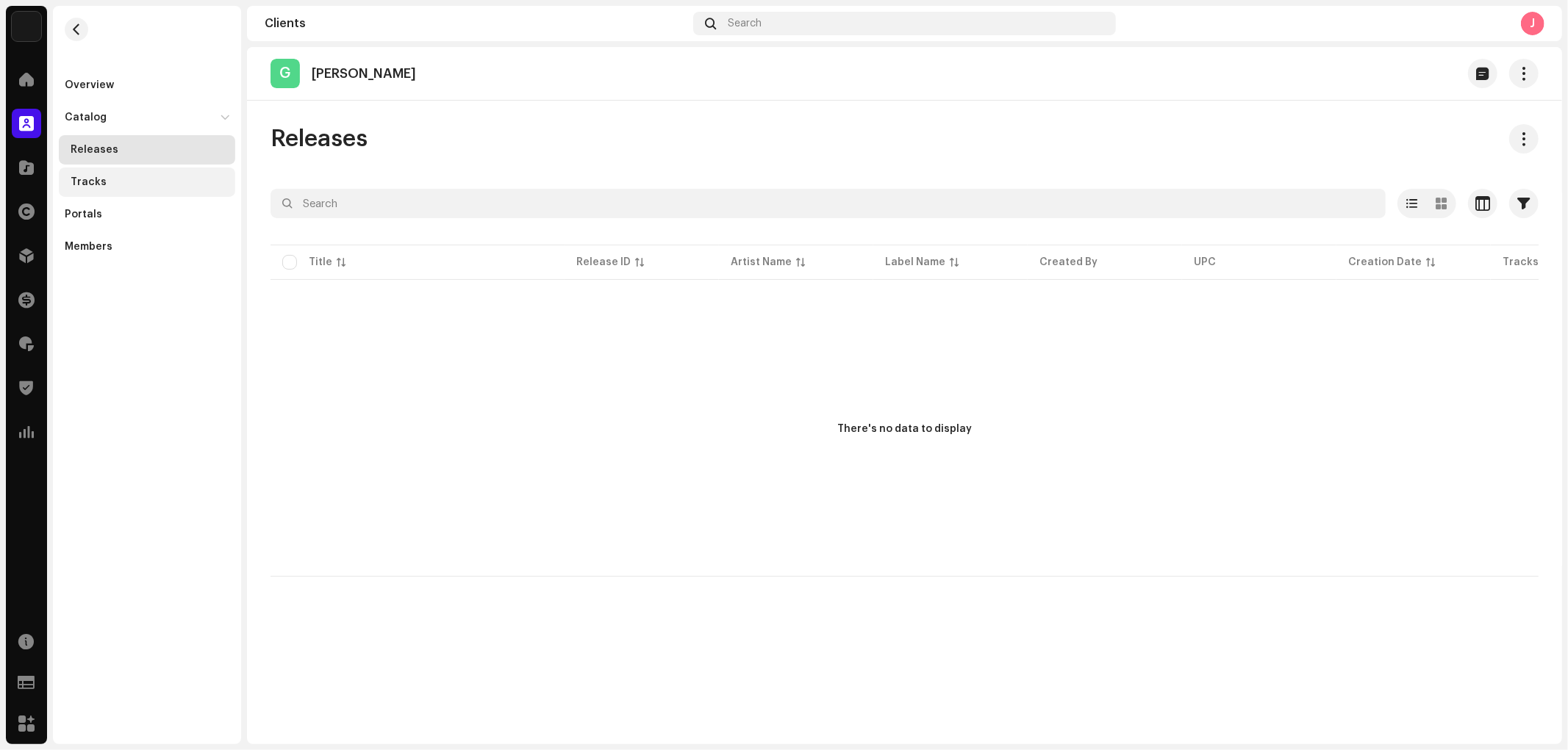
click at [132, 172] on div "Tracks" at bounding box center [146, 182] width 176 height 29
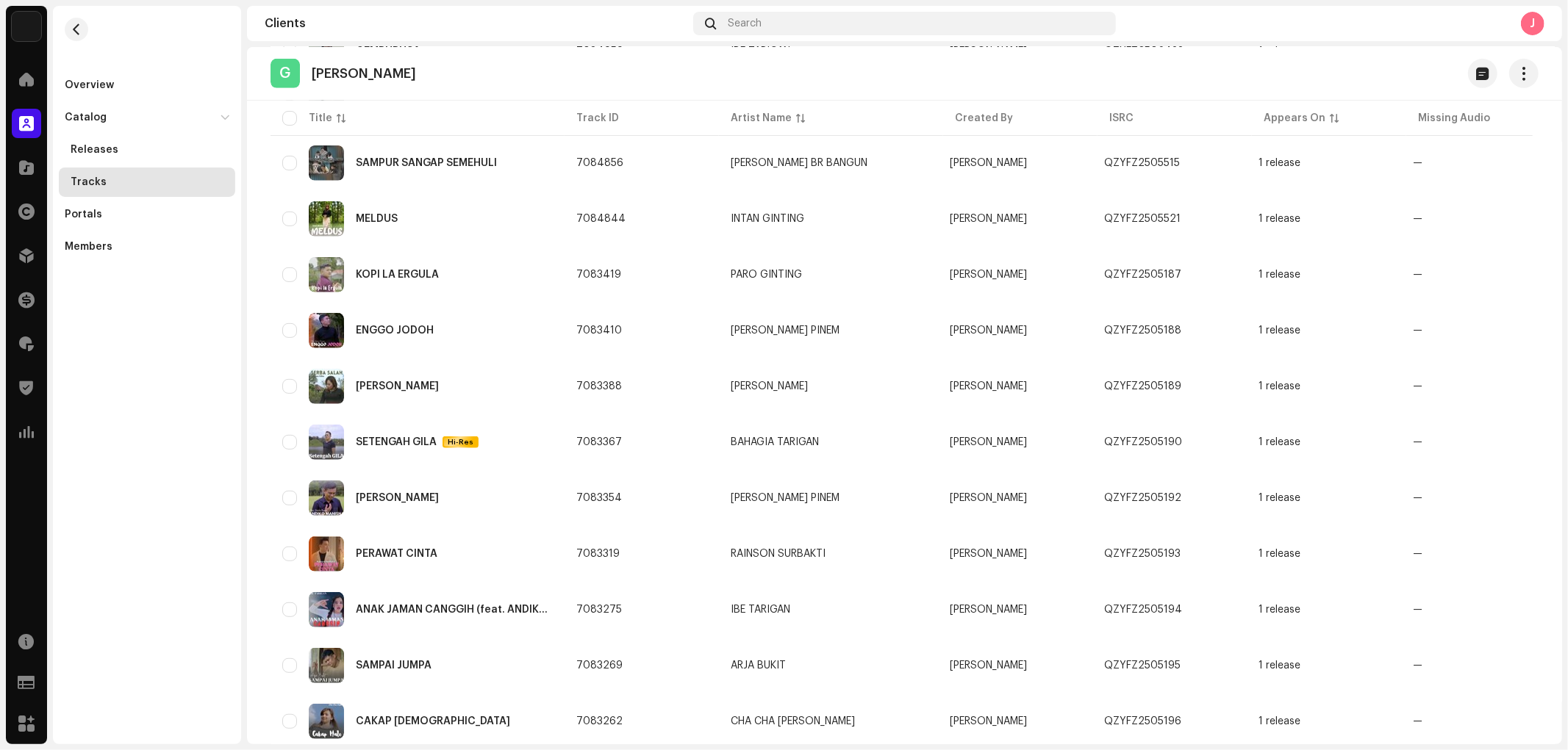
scroll to position [909, 0]
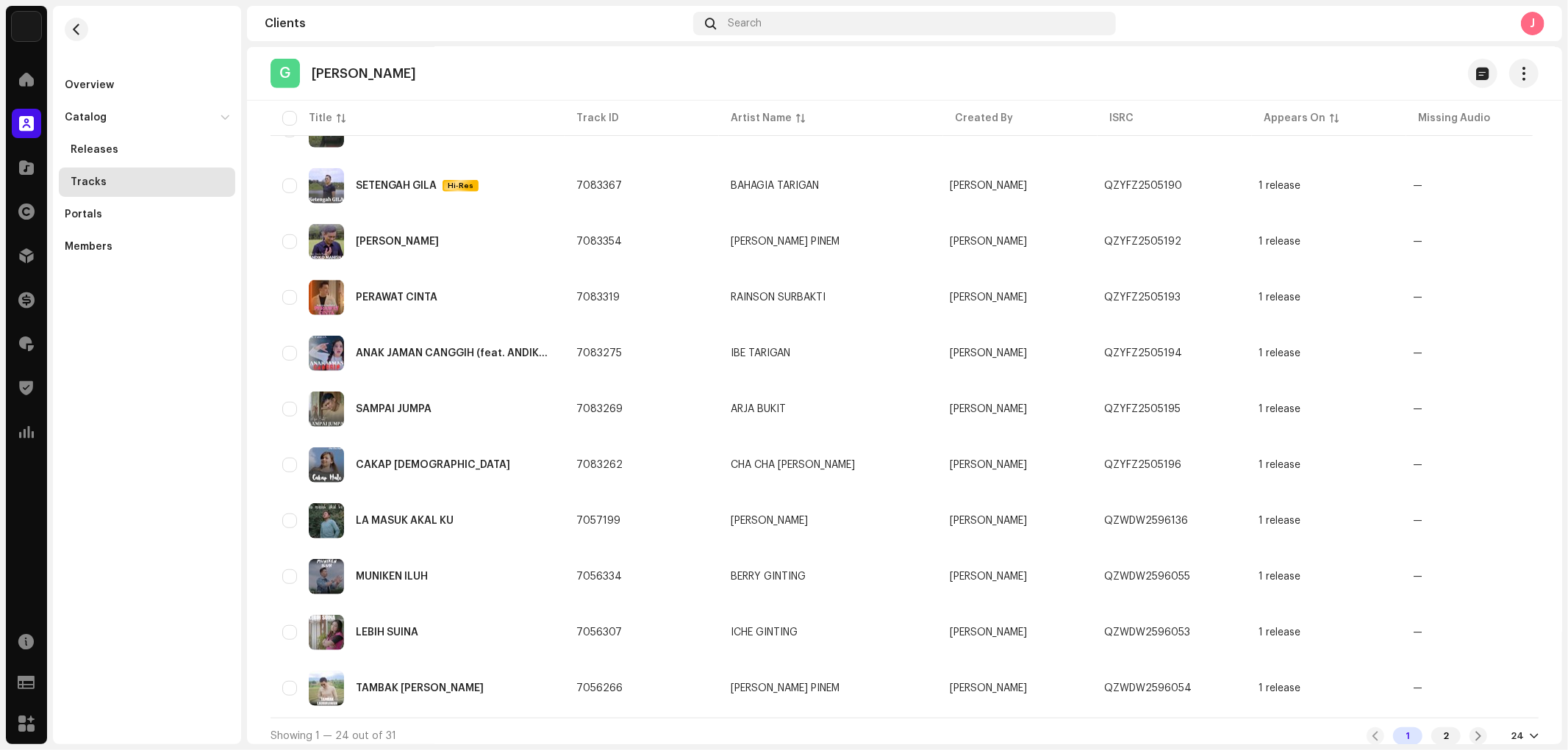
click at [1410, 674] on div at bounding box center [1534, 735] width 9 height 12
click at [1410, 671] on div "48" at bounding box center [1493, 671] width 60 height 29
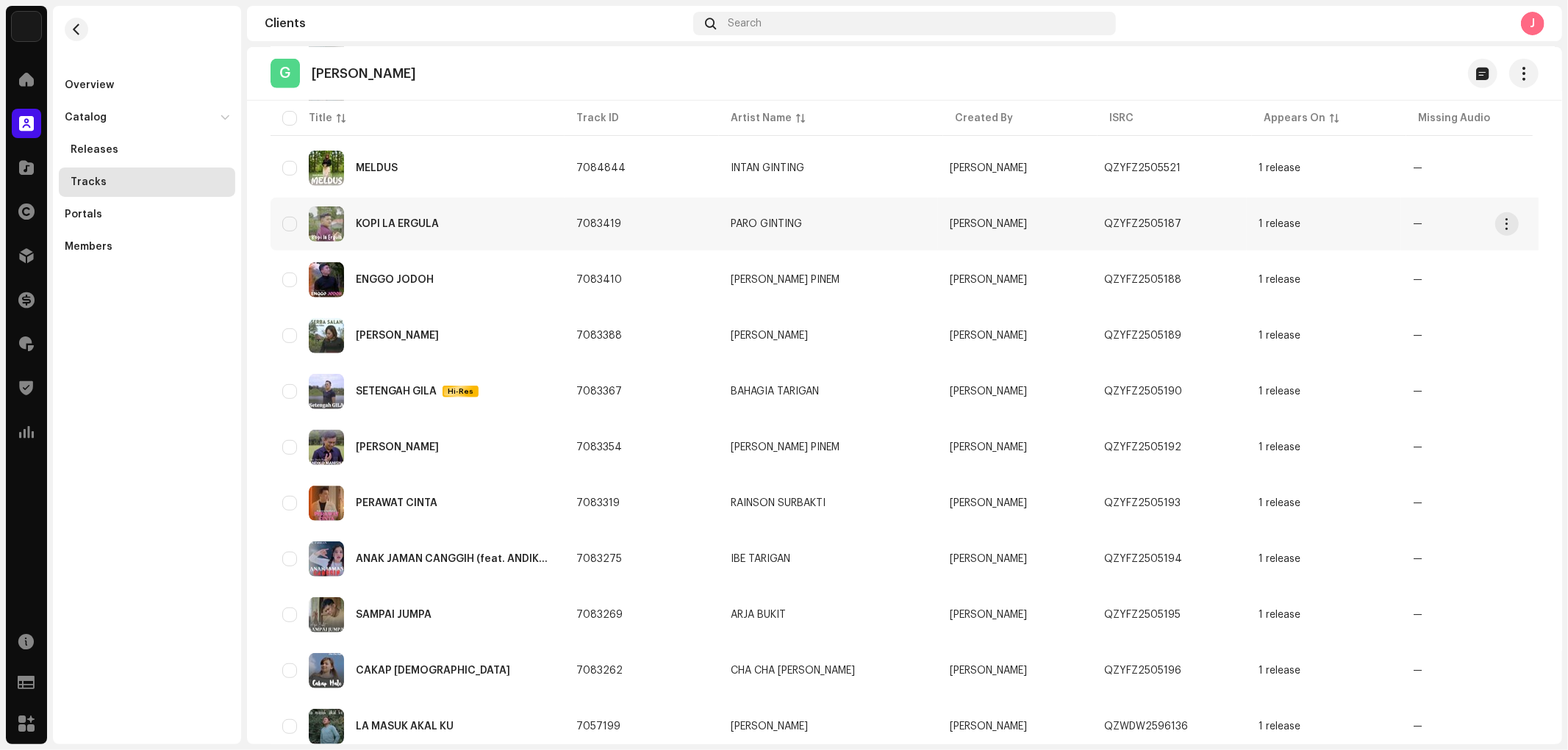
scroll to position [725, 0]
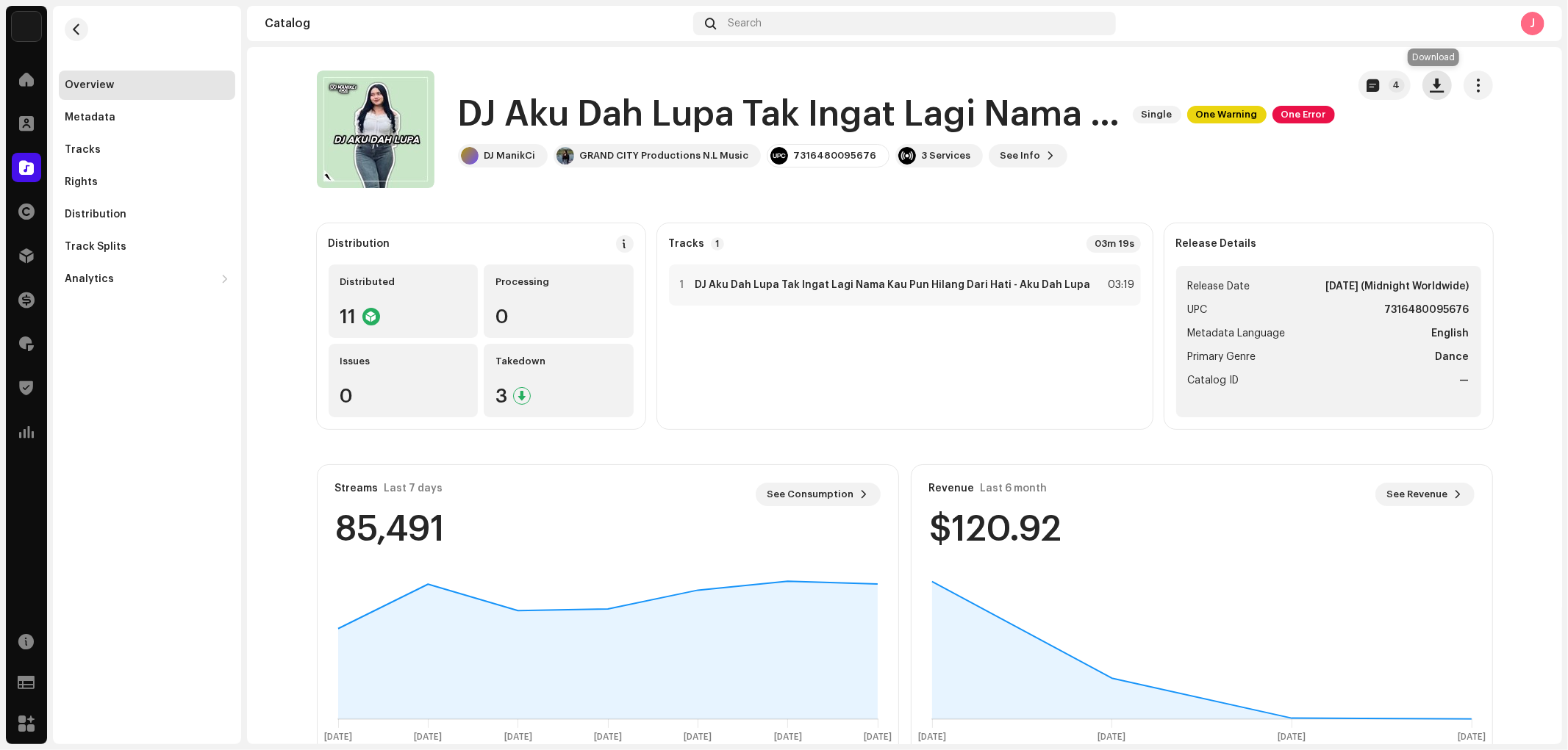
click at [1431, 88] on span "button" at bounding box center [1436, 85] width 14 height 12
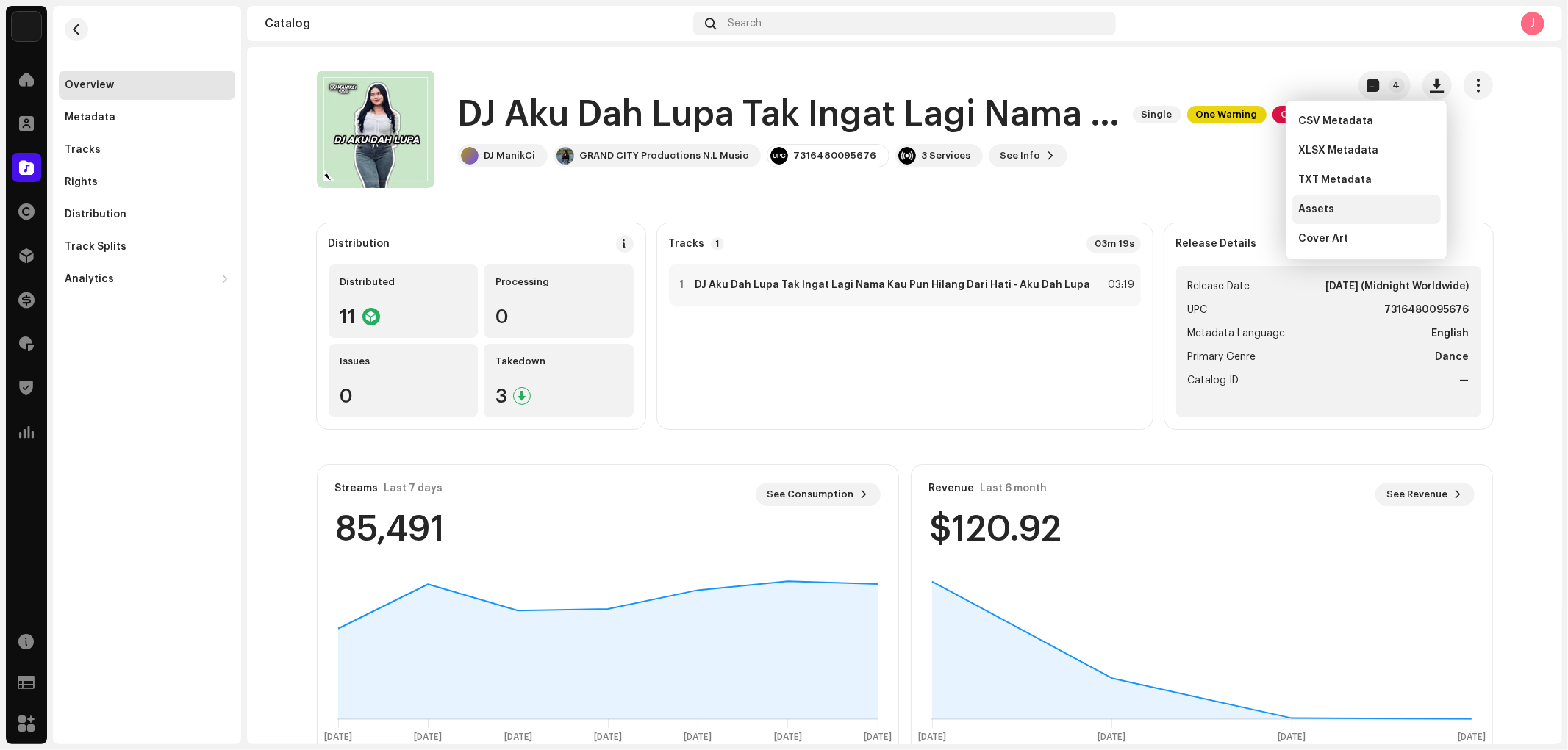
click at [1334, 208] on div "Assets" at bounding box center [1367, 209] width 137 height 12
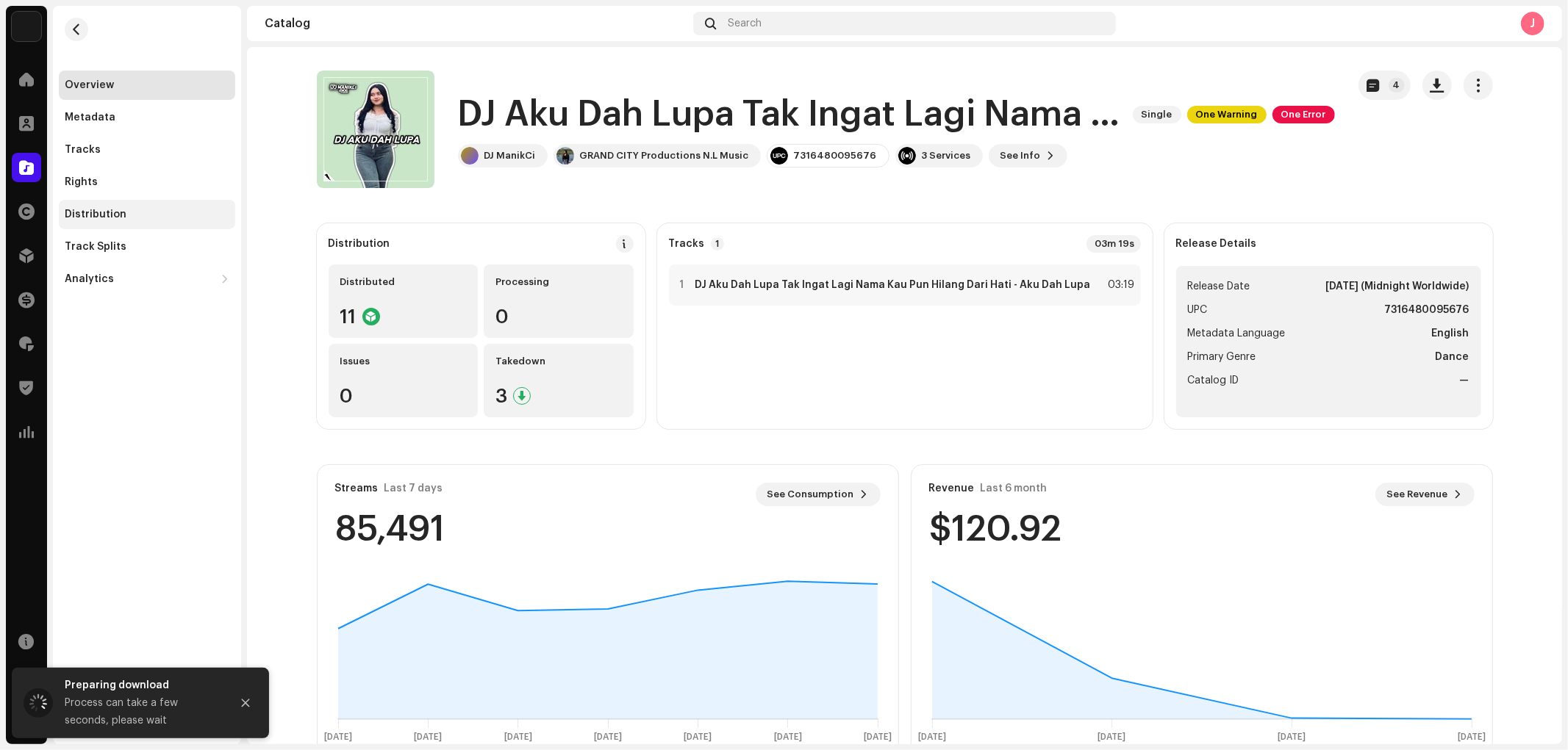
click at [86, 203] on div "Distribution" at bounding box center [146, 214] width 176 height 29
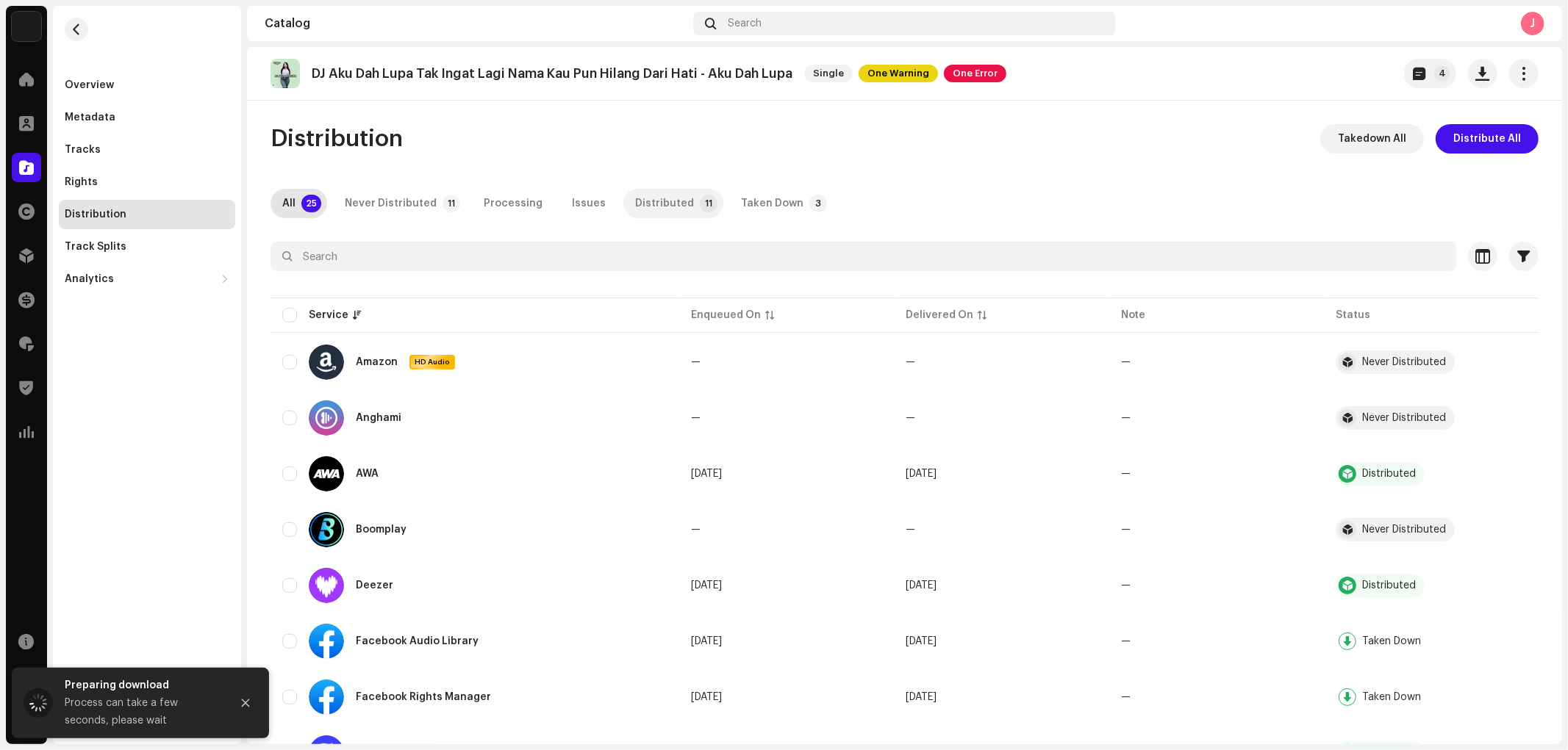
click at [635, 202] on div "Distributed" at bounding box center [665, 203] width 58 height 29
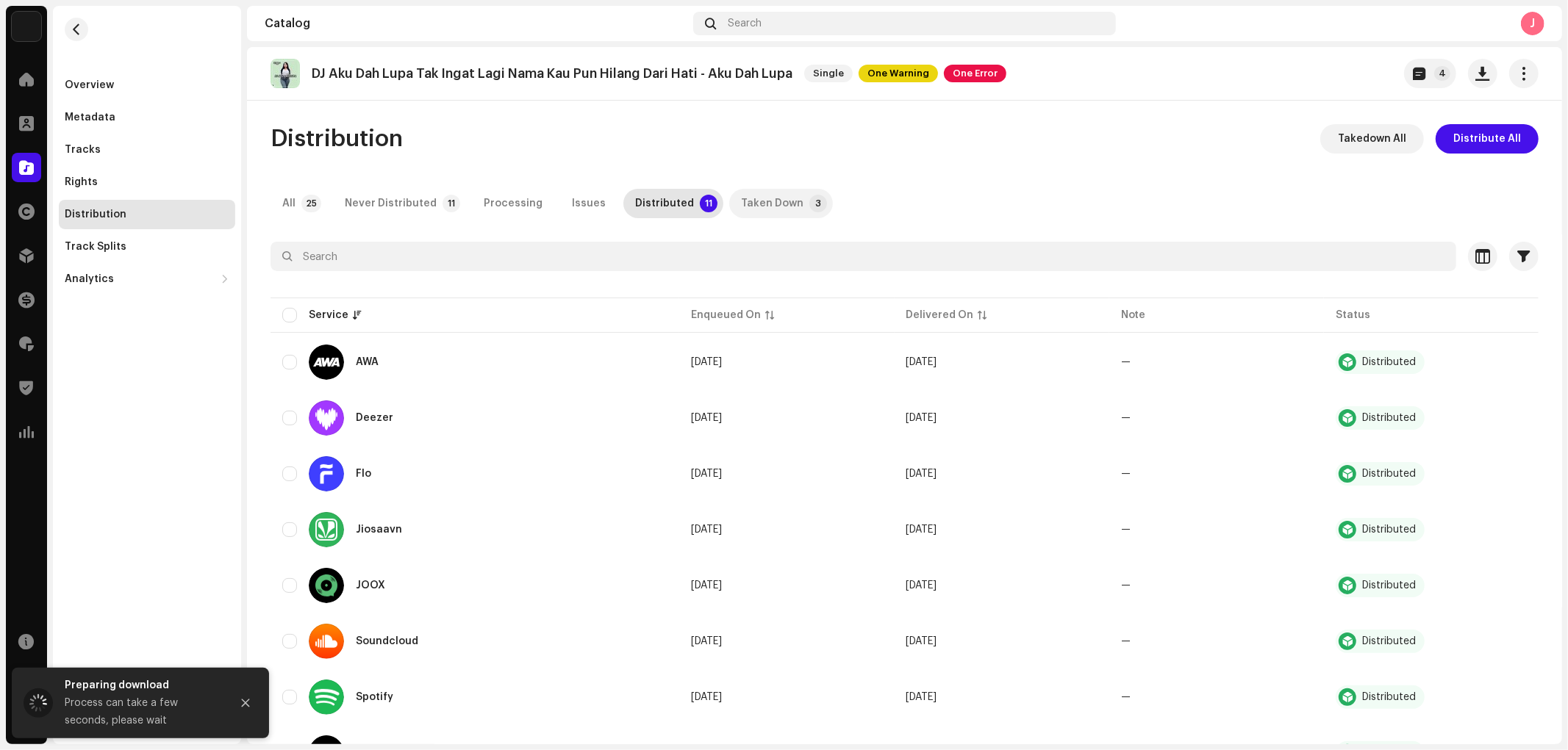
click at [743, 202] on div "Taken Down" at bounding box center [772, 203] width 63 height 29
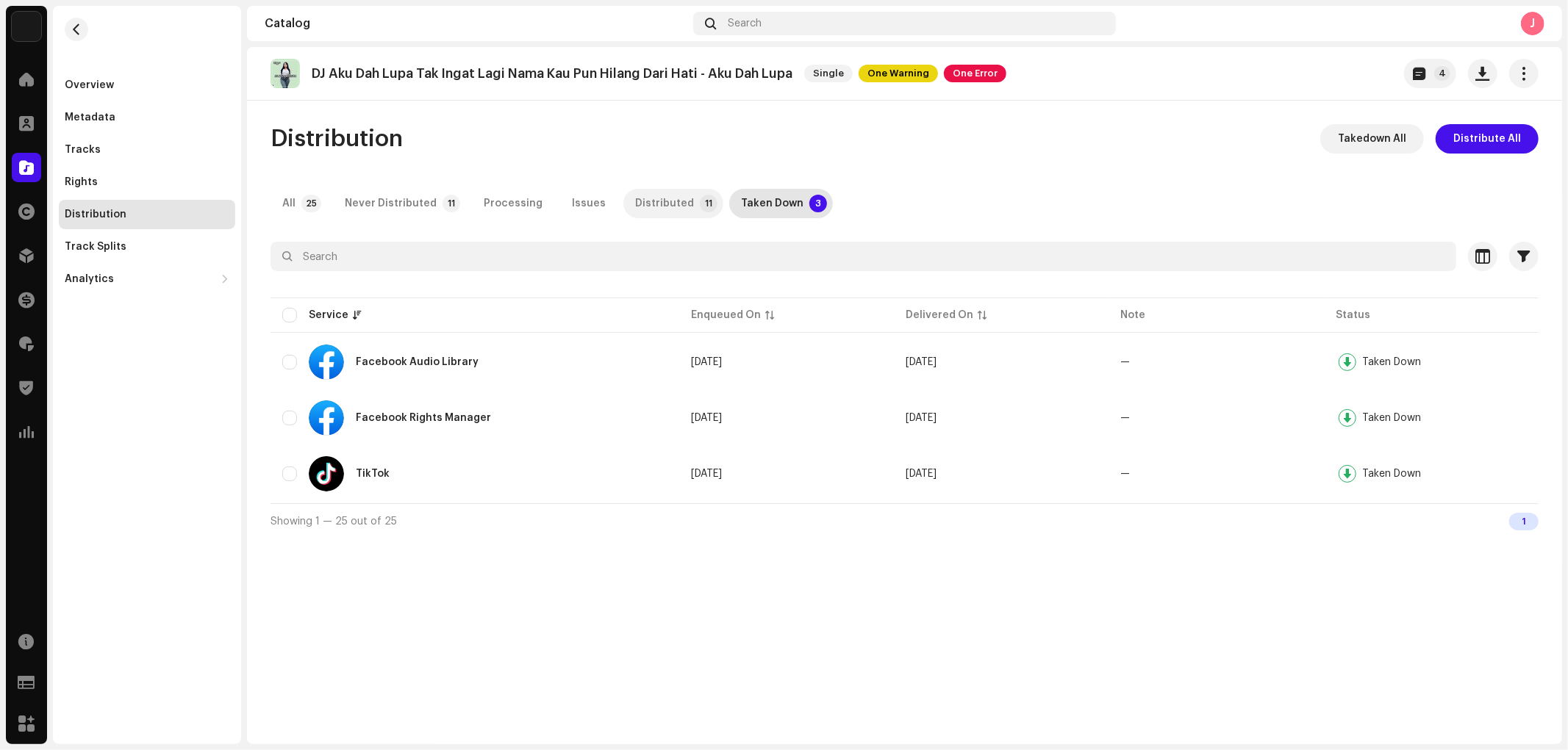
click at [655, 202] on div "Distributed" at bounding box center [665, 203] width 58 height 29
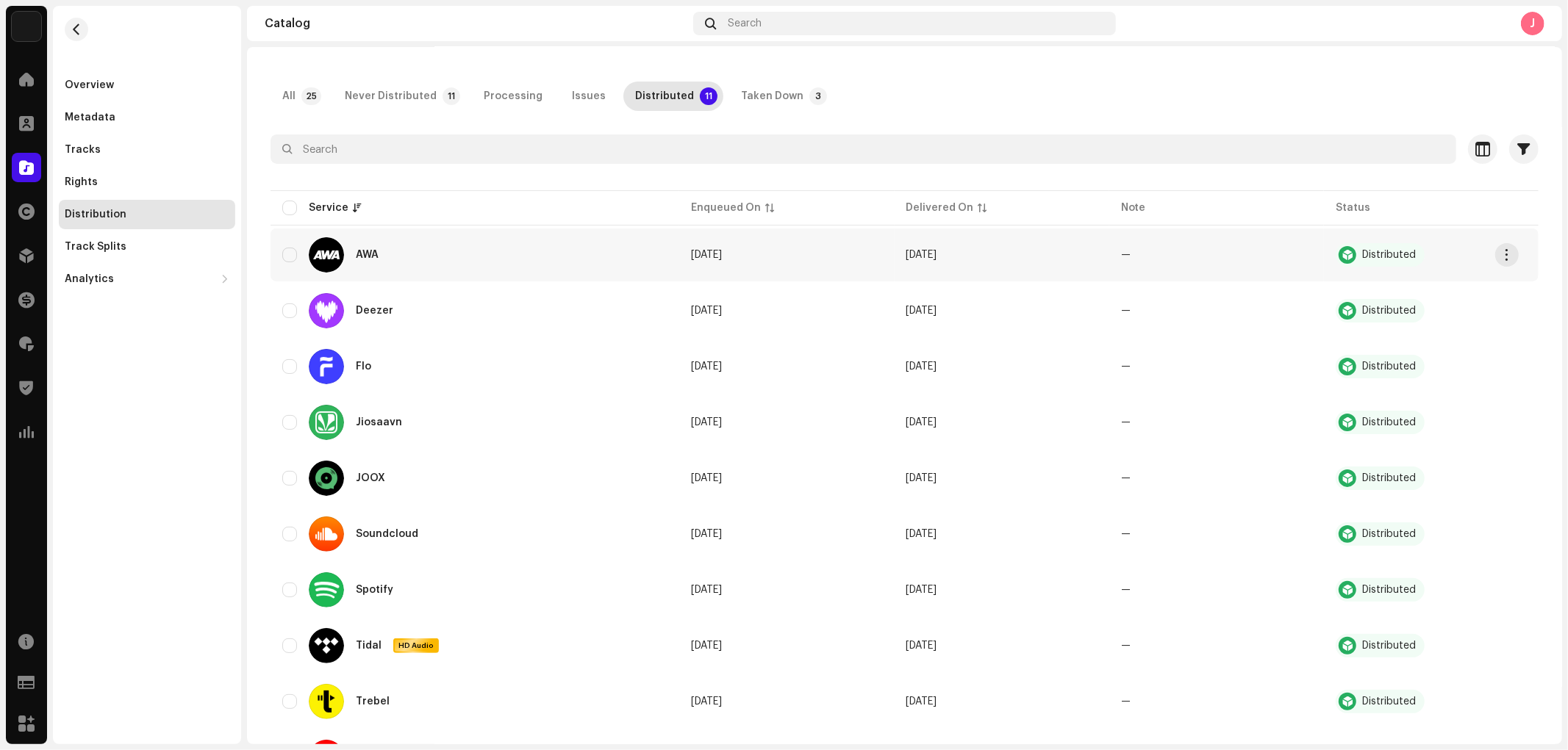
scroll to position [233, 0]
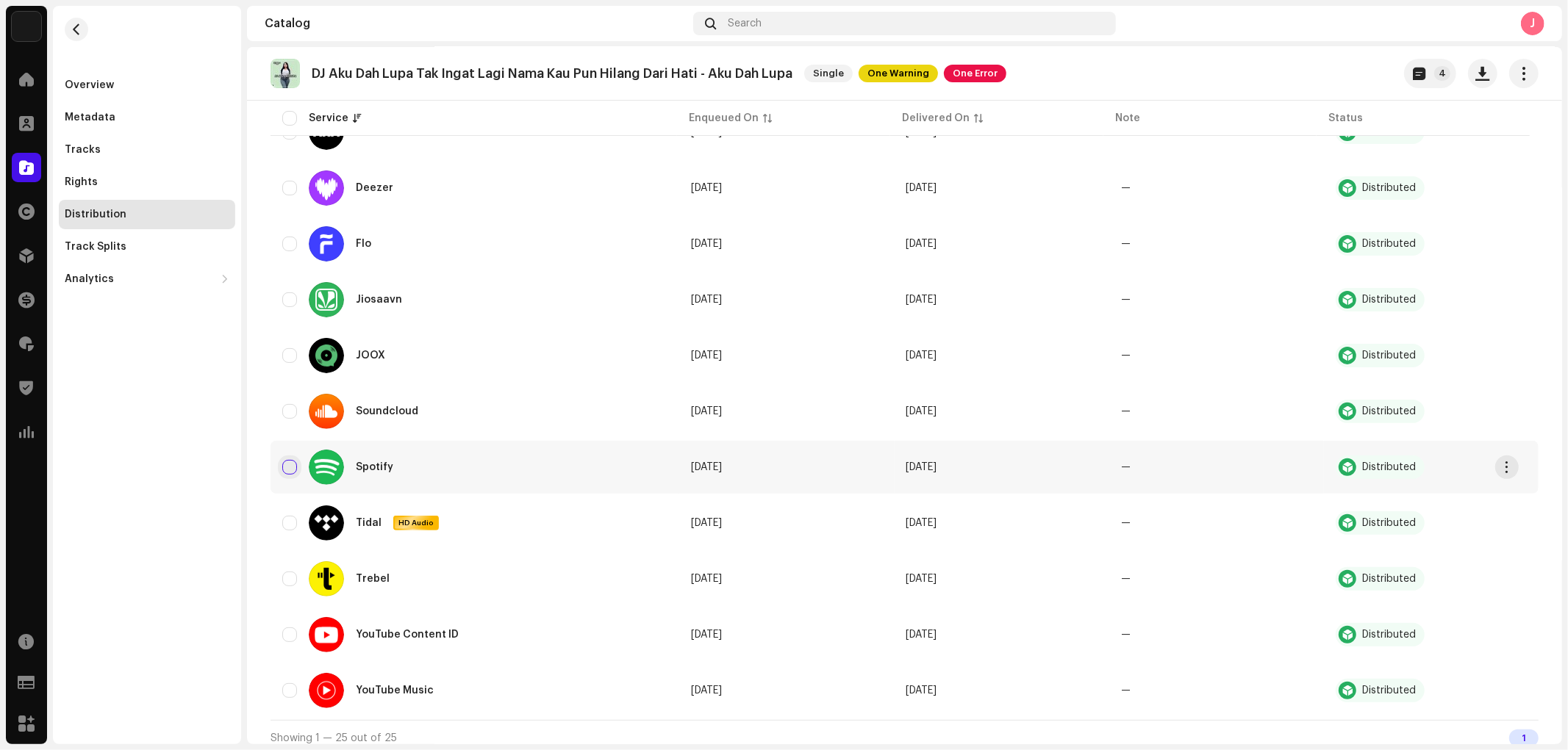
click at [284, 460] on input "checkbox" at bounding box center [290, 467] width 15 height 15
checkbox input "true"
click at [289, 348] on input "Row Unselected" at bounding box center [290, 355] width 15 height 15
checkbox input "true"
click at [293, 576] on input "Row Unselected" at bounding box center [290, 579] width 15 height 15
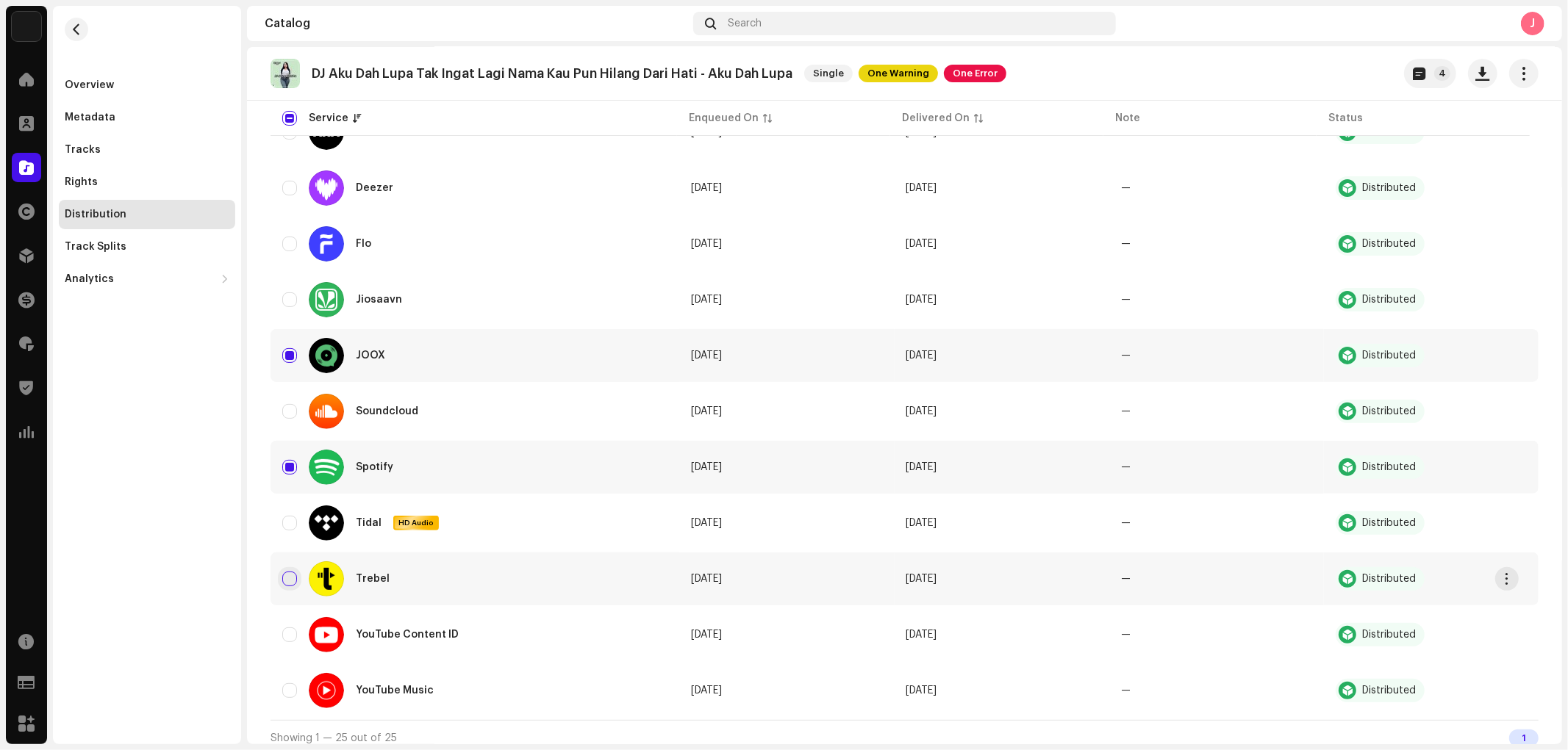
checkbox input "true"
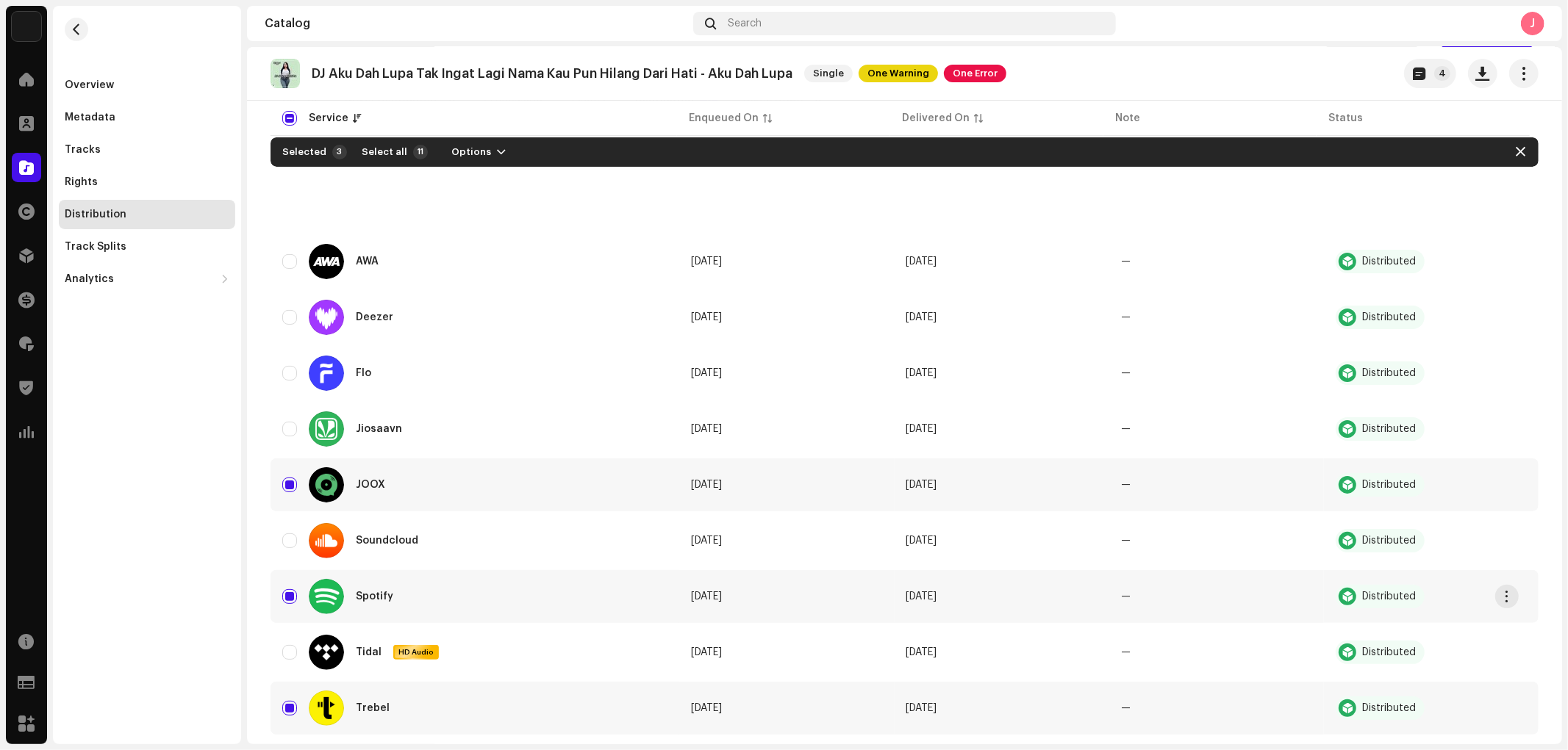
scroll to position [0, 0]
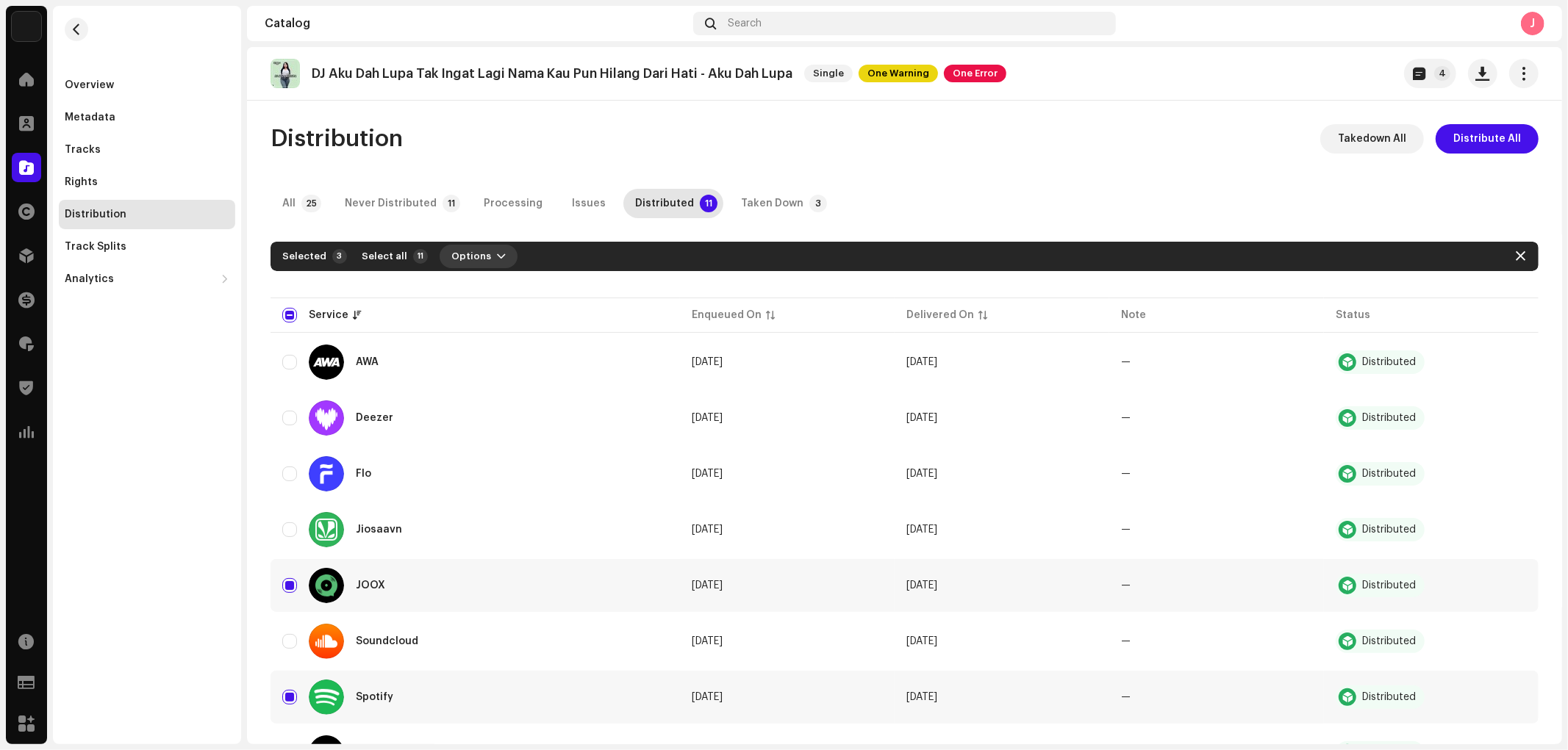
click at [458, 250] on span "Options" at bounding box center [471, 256] width 40 height 29
click at [495, 317] on div "Takedown" at bounding box center [513, 318] width 137 height 12
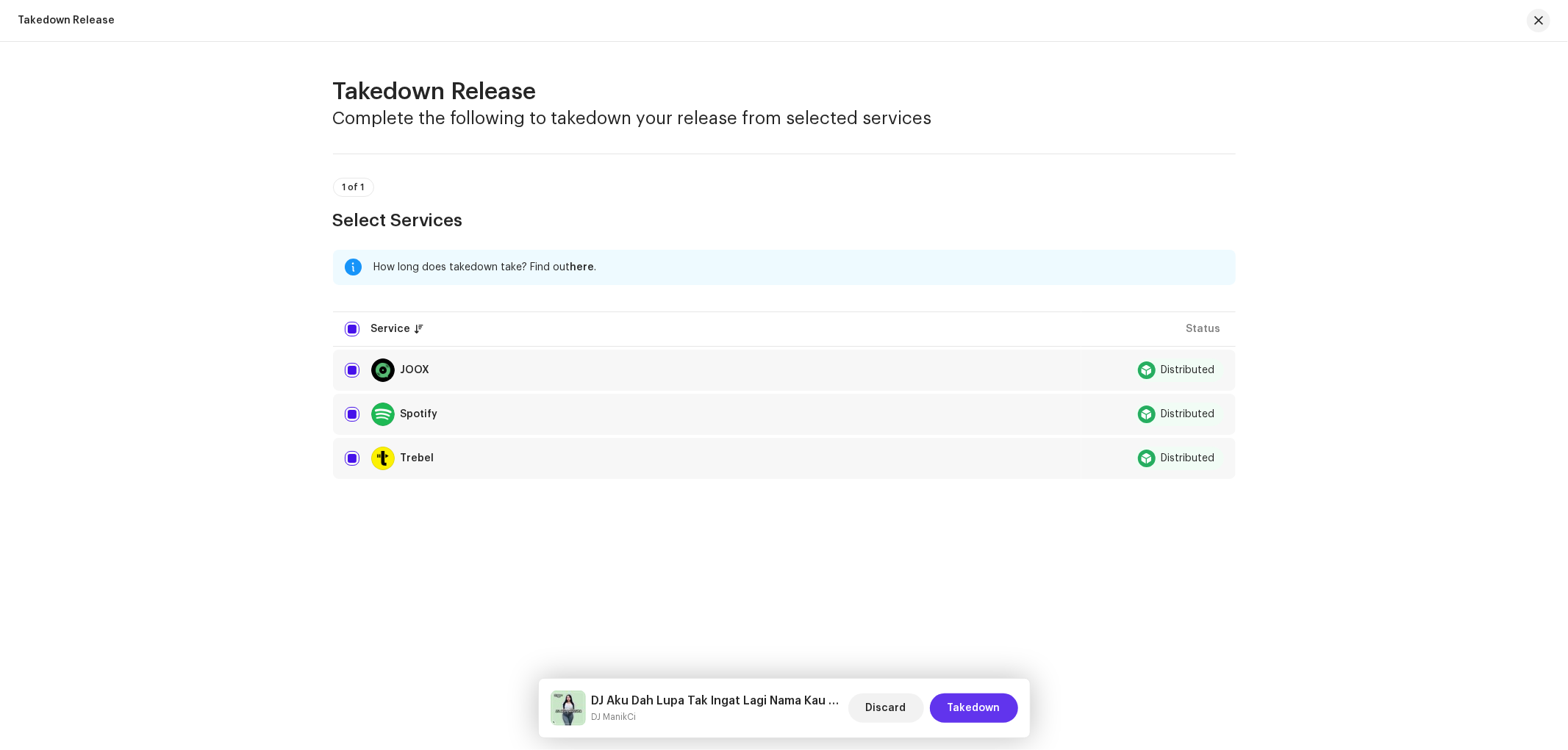
click at [979, 700] on span "Takedown" at bounding box center [974, 708] width 53 height 29
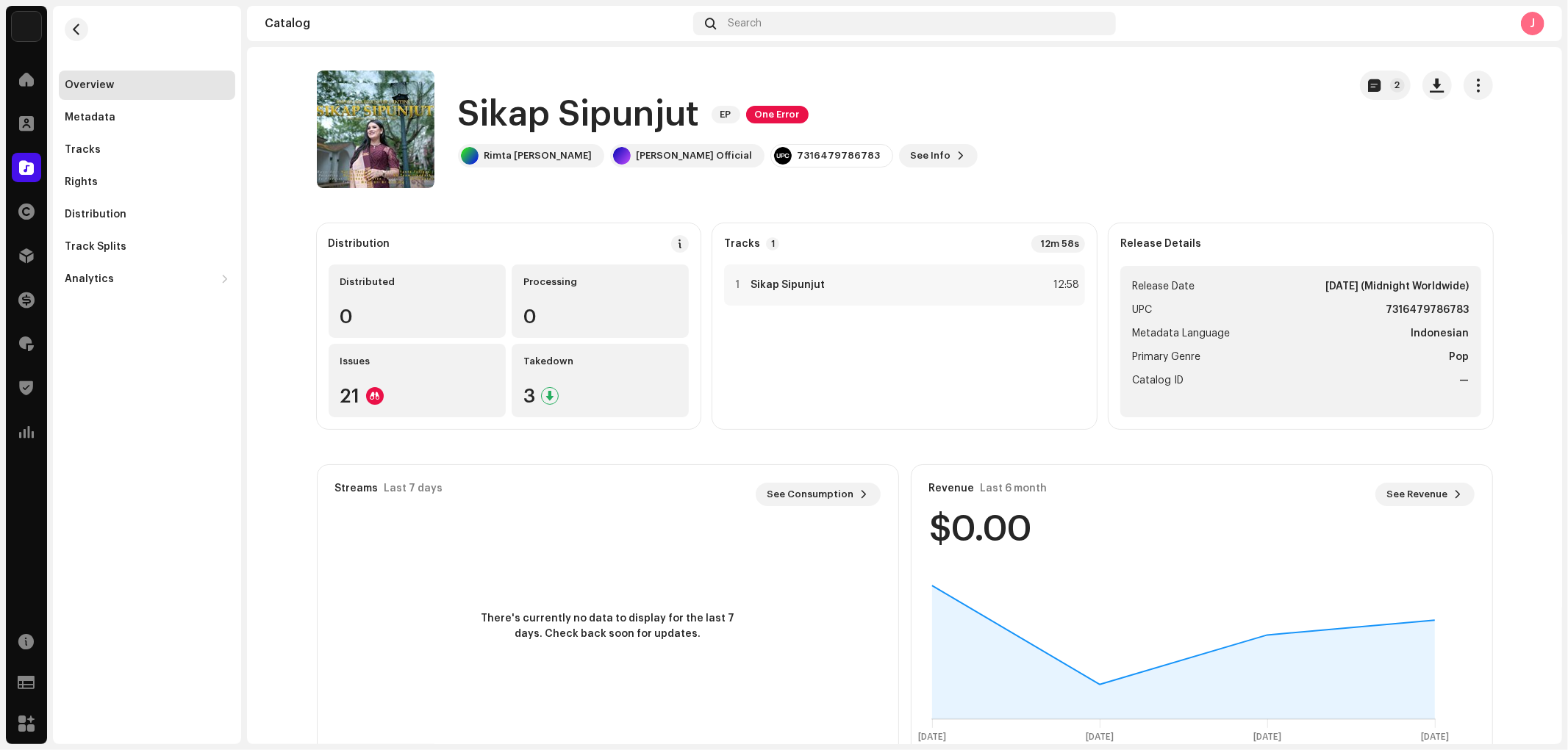
click at [530, 108] on h1 "Sikap Sipunjut" at bounding box center [578, 115] width 242 height 47
copy div "Sikap Sipunjut EP One Error"
click at [146, 215] on div "Distribution" at bounding box center [147, 214] width 165 height 12
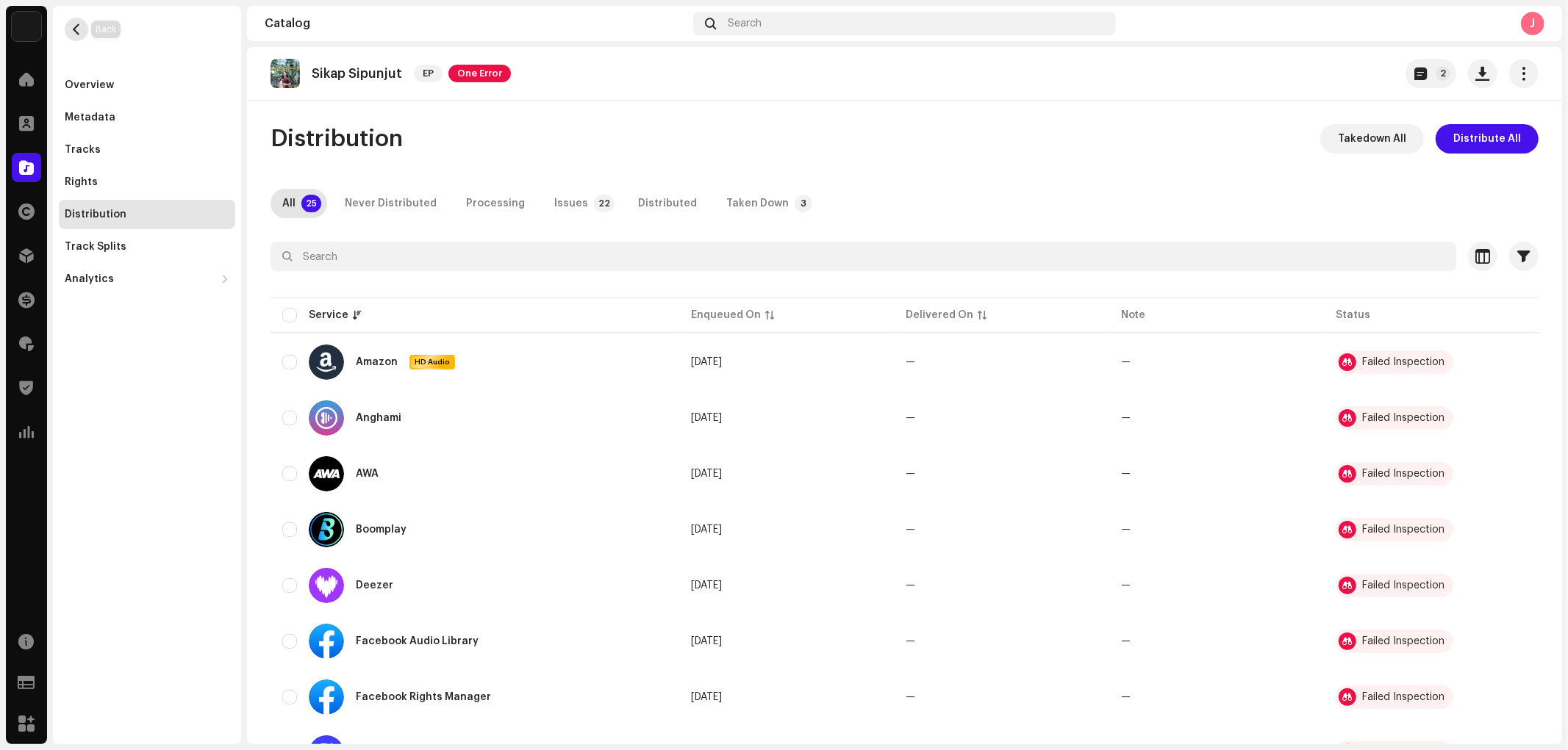
click at [71, 32] on span "button" at bounding box center [77, 29] width 11 height 12
click at [26, 129] on span at bounding box center [26, 123] width 15 height 12
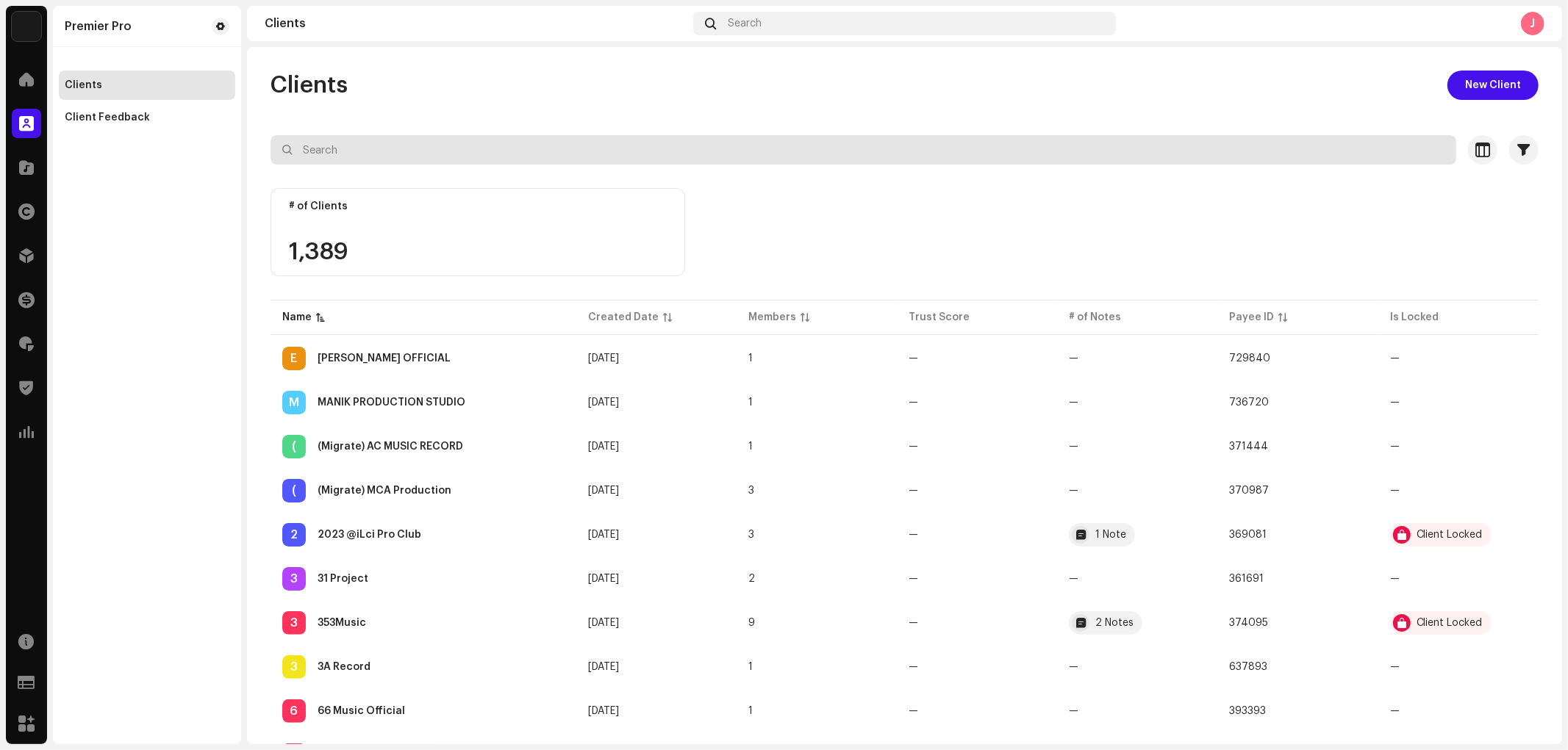
click at [387, 154] on input "text" at bounding box center [863, 149] width 1185 height 29
type input "altera"
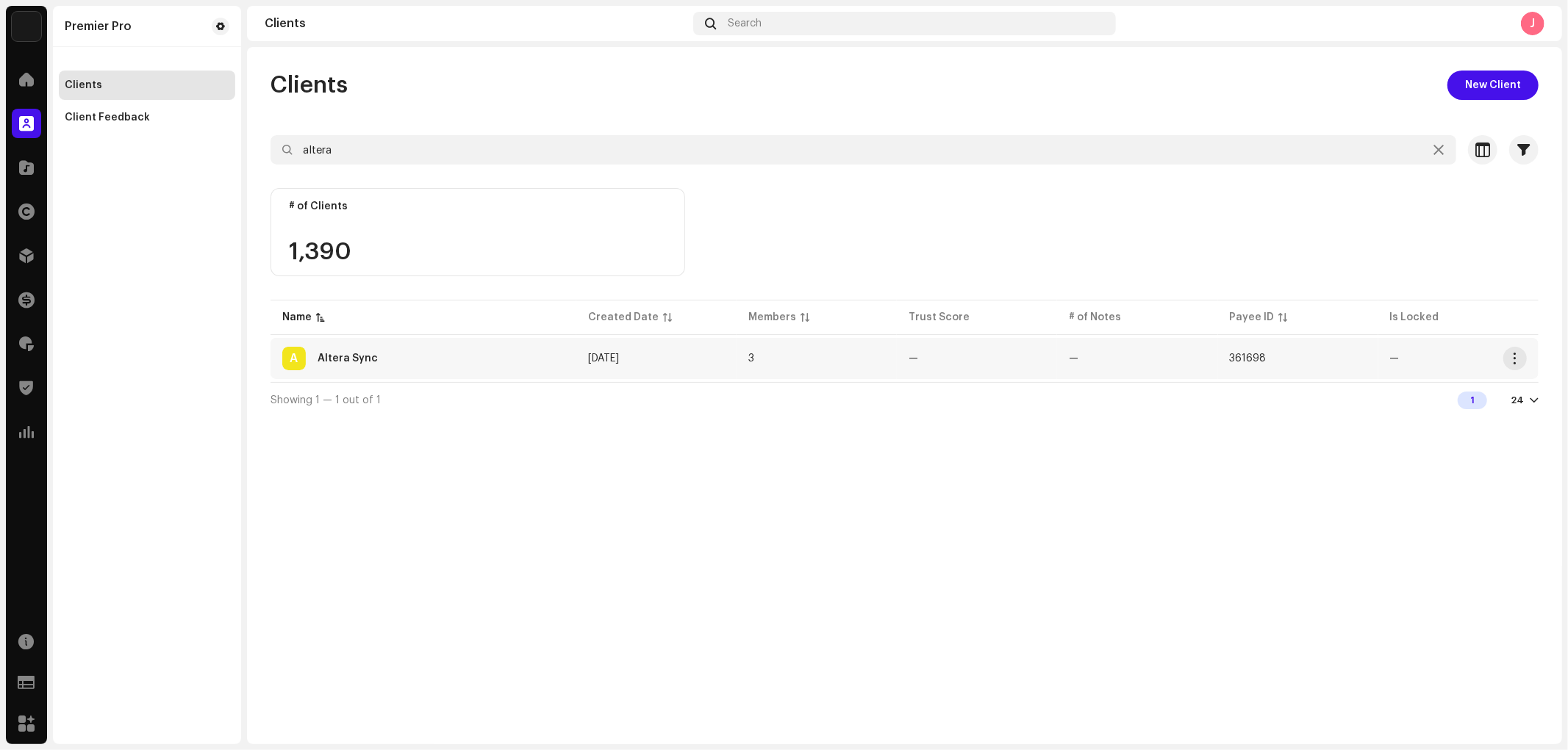
click at [357, 351] on div "A Altera Sync" at bounding box center [424, 359] width 283 height 24
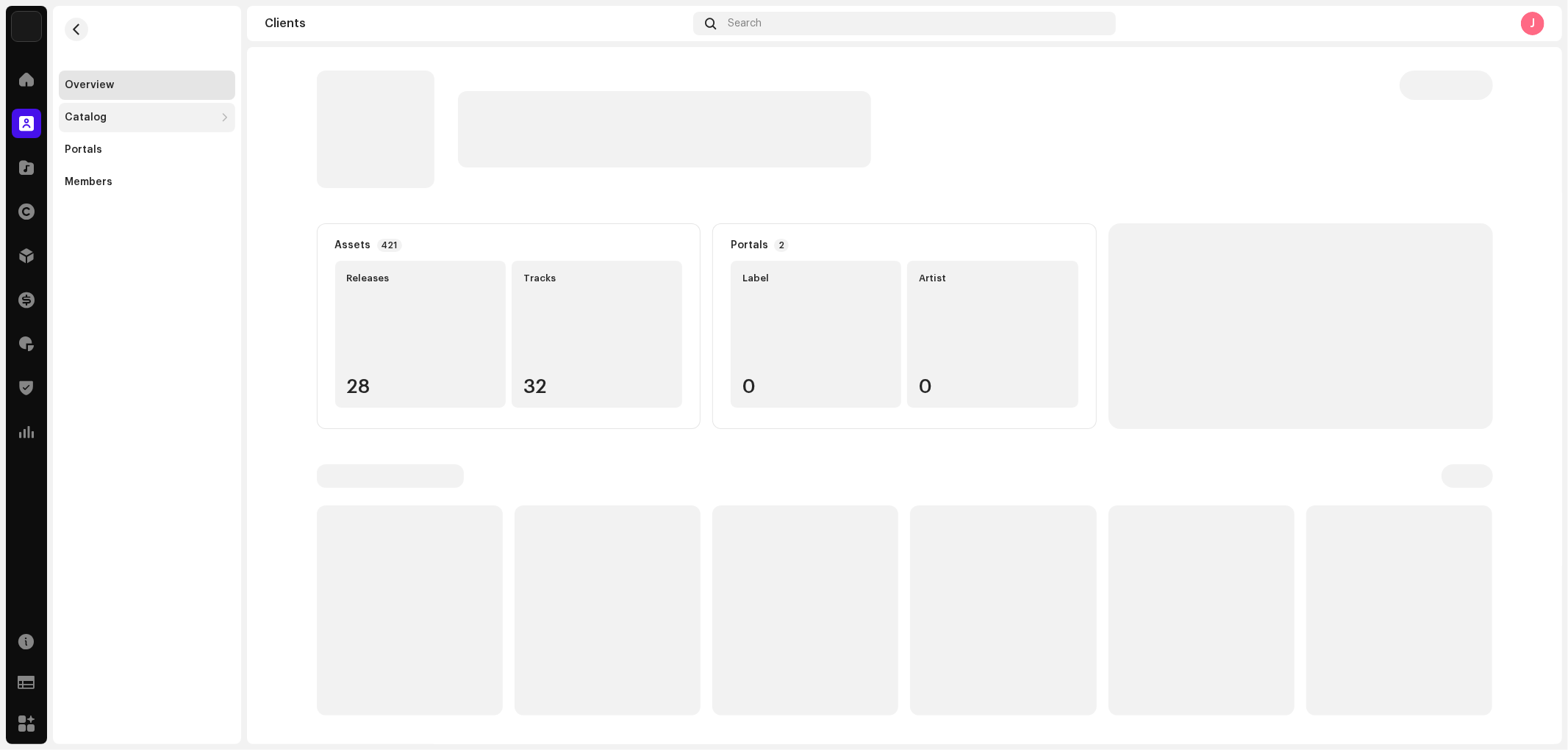
click at [139, 114] on div "Catalog" at bounding box center [139, 118] width 150 height 12
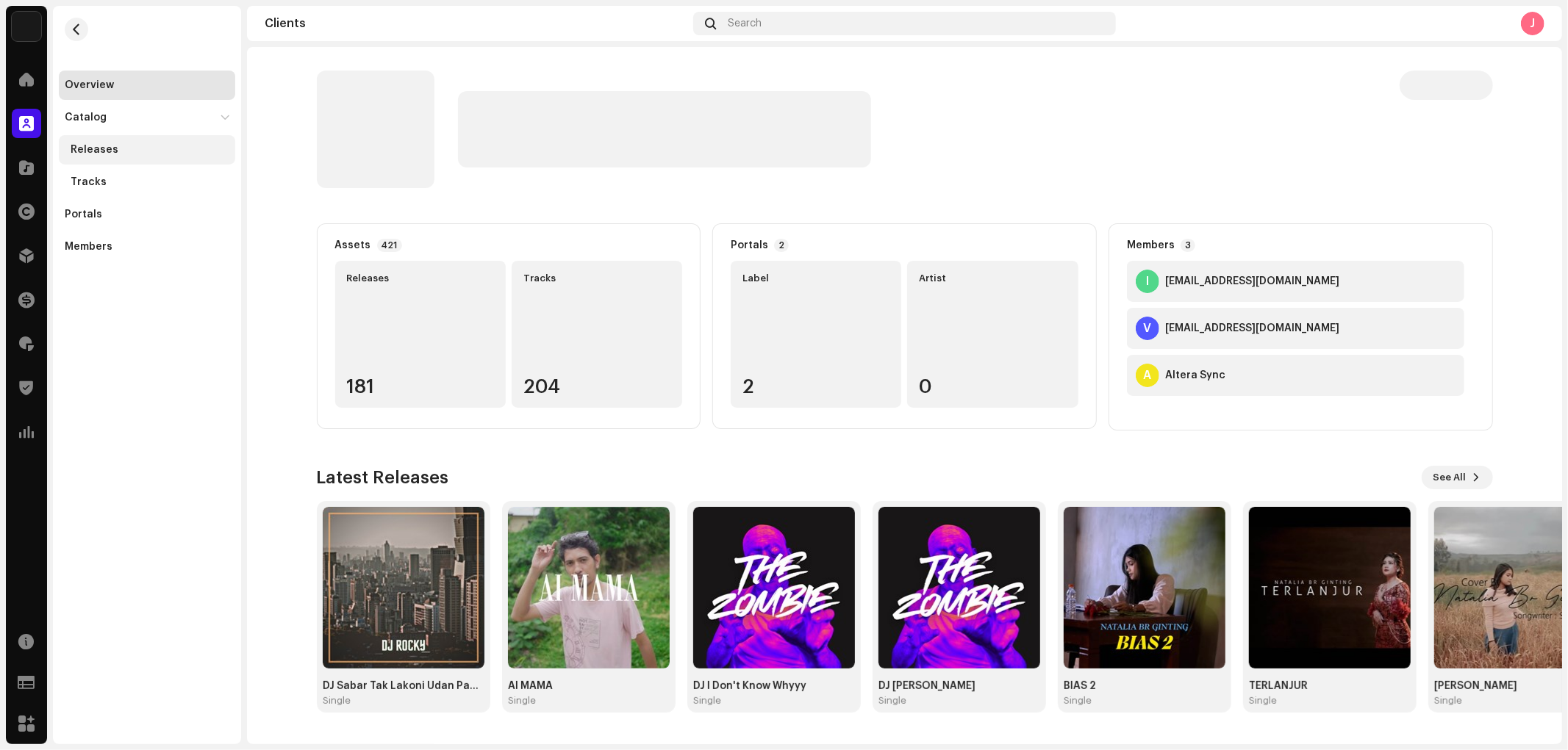
click at [112, 150] on div "Releases" at bounding box center [94, 149] width 47 height 12
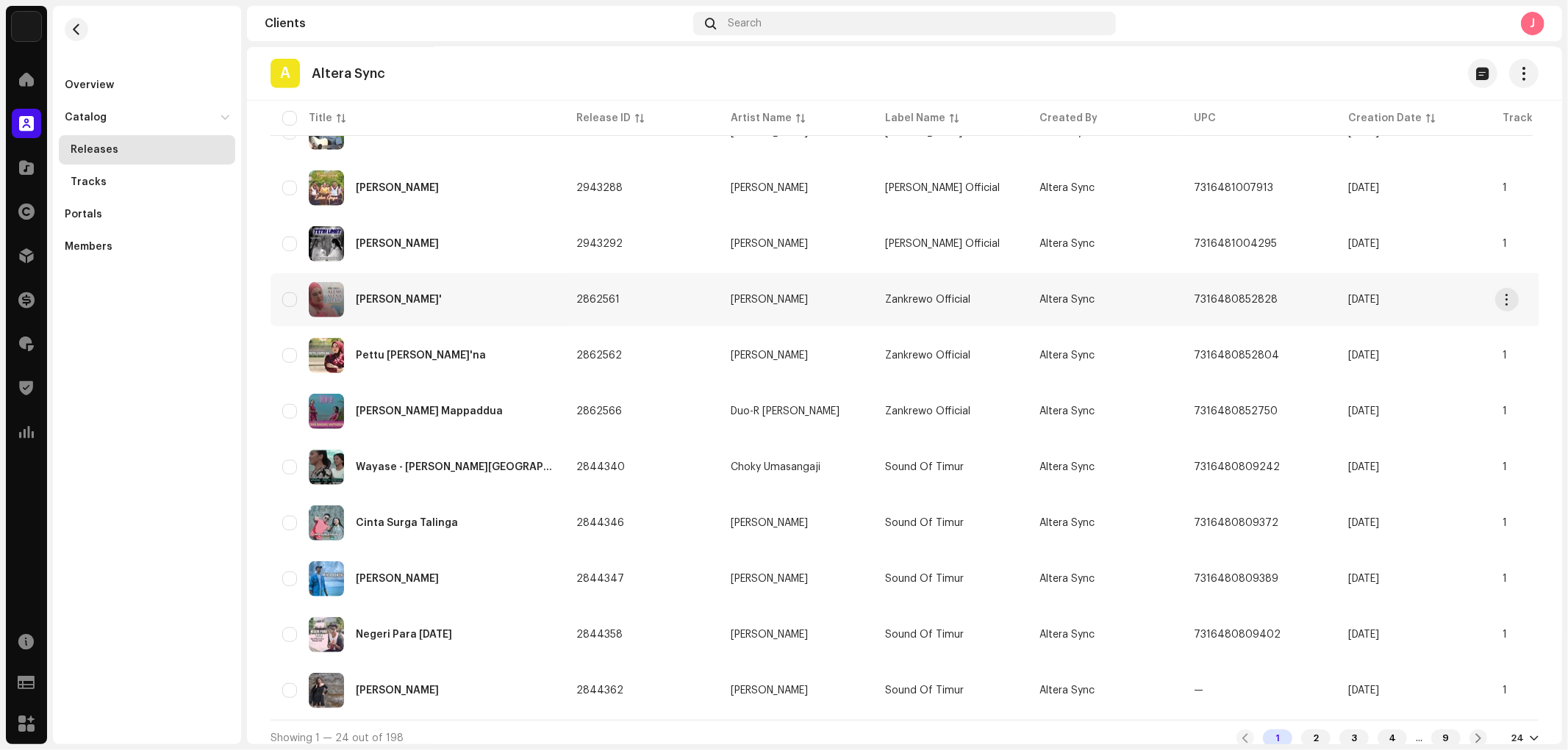
scroll to position [909, 0]
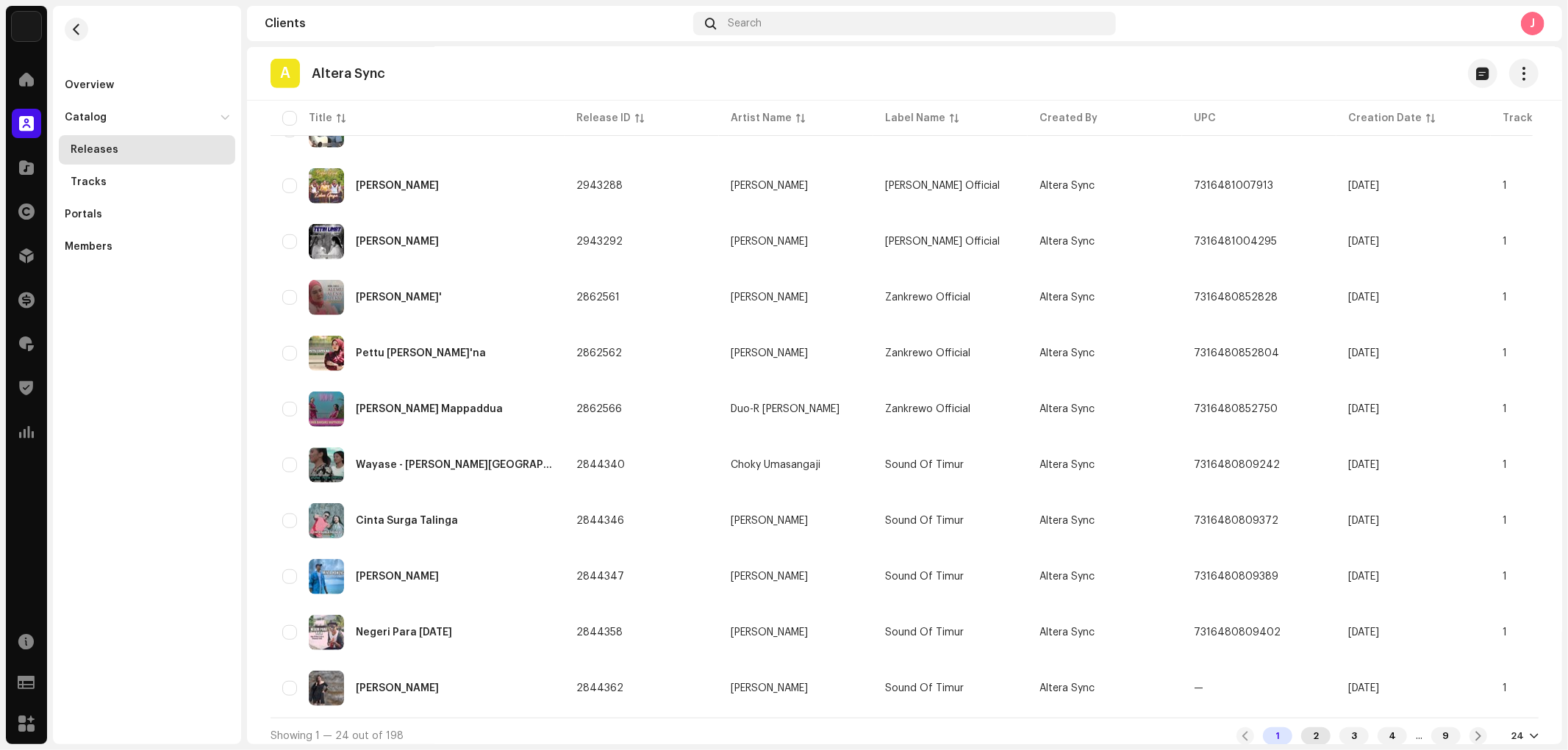
click at [1304, 674] on div "2" at bounding box center [1315, 735] width 29 height 17
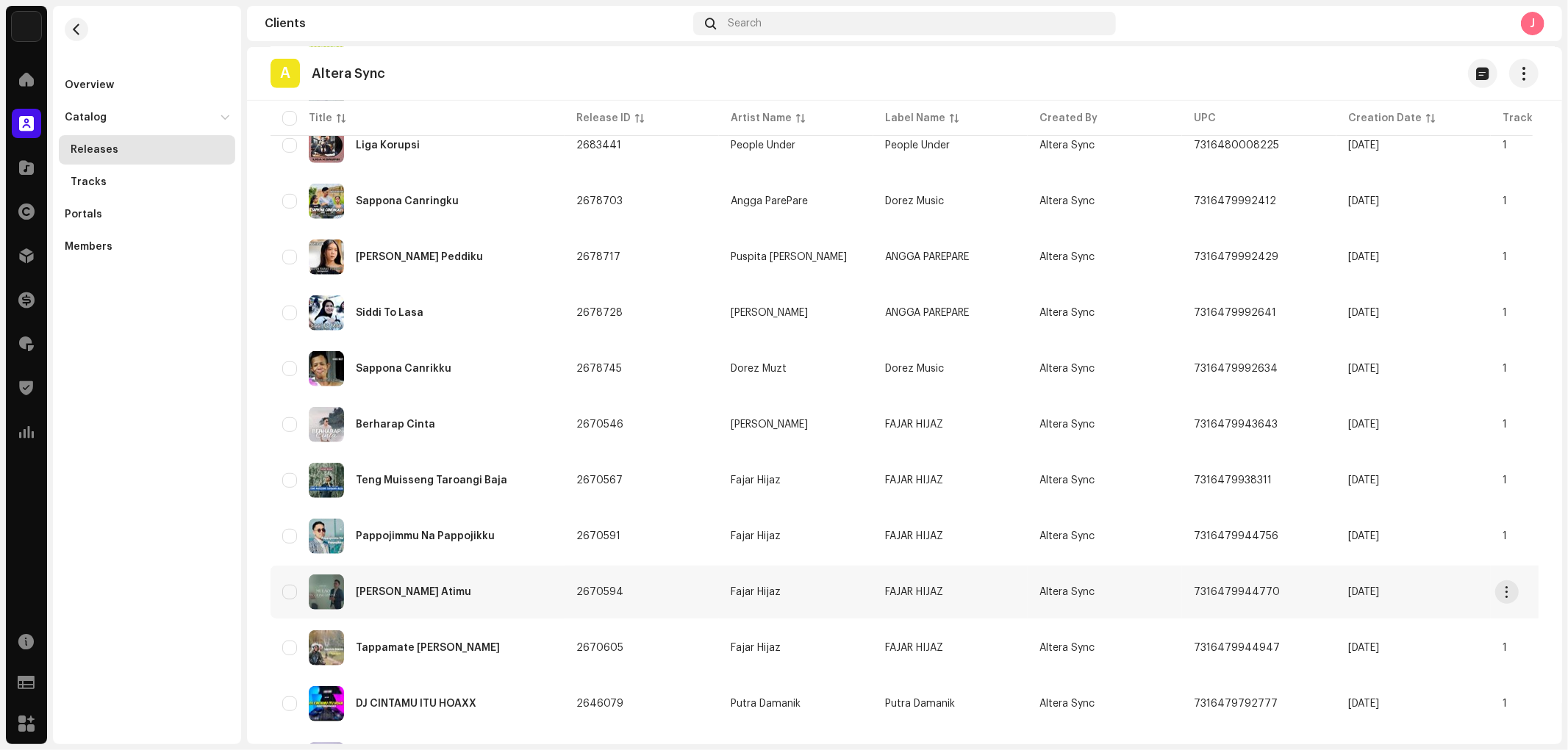
scroll to position [909, 0]
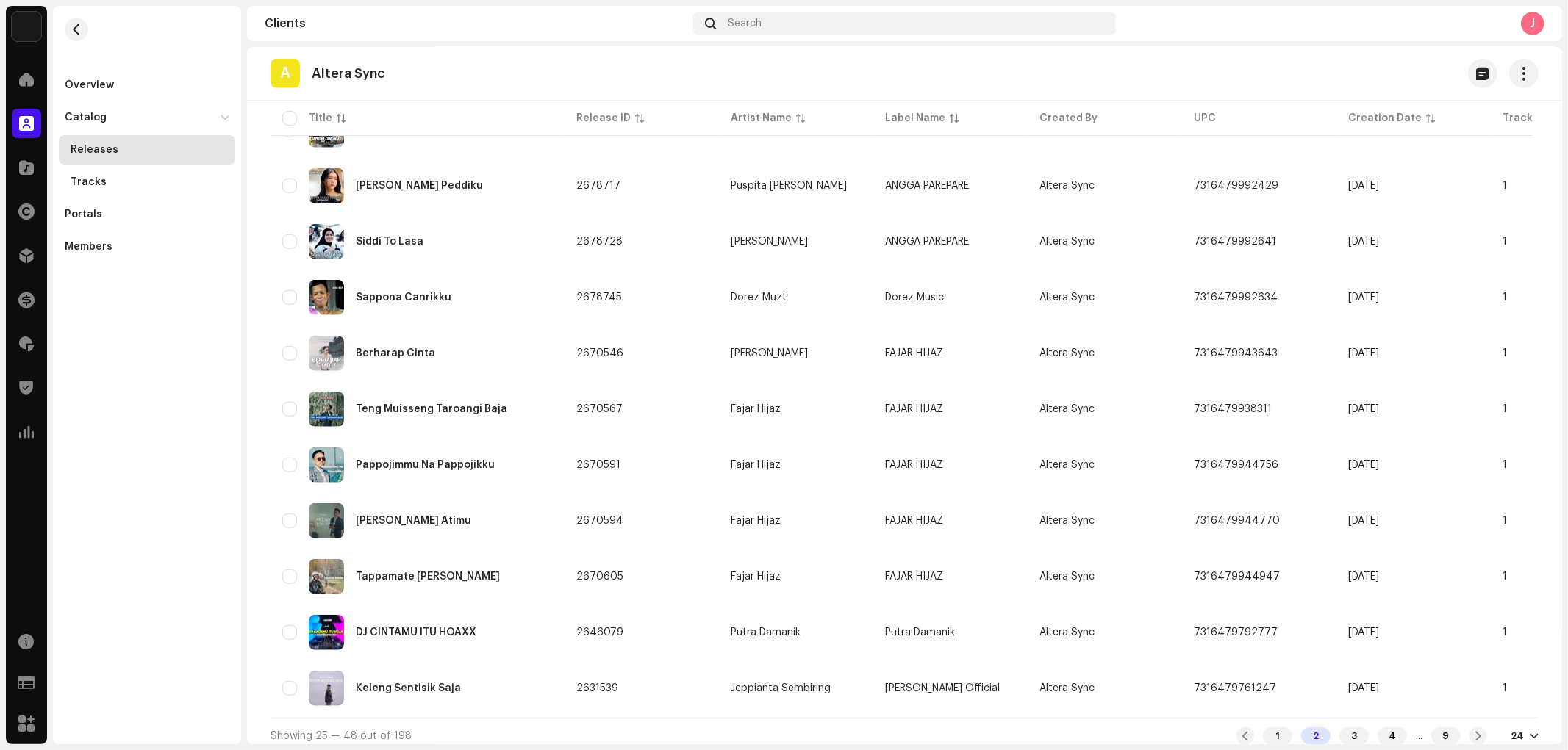
click at [1410, 674] on div "24" at bounding box center [1524, 735] width 28 height 12
click at [1410, 674] on div "72" at bounding box center [1493, 700] width 60 height 29
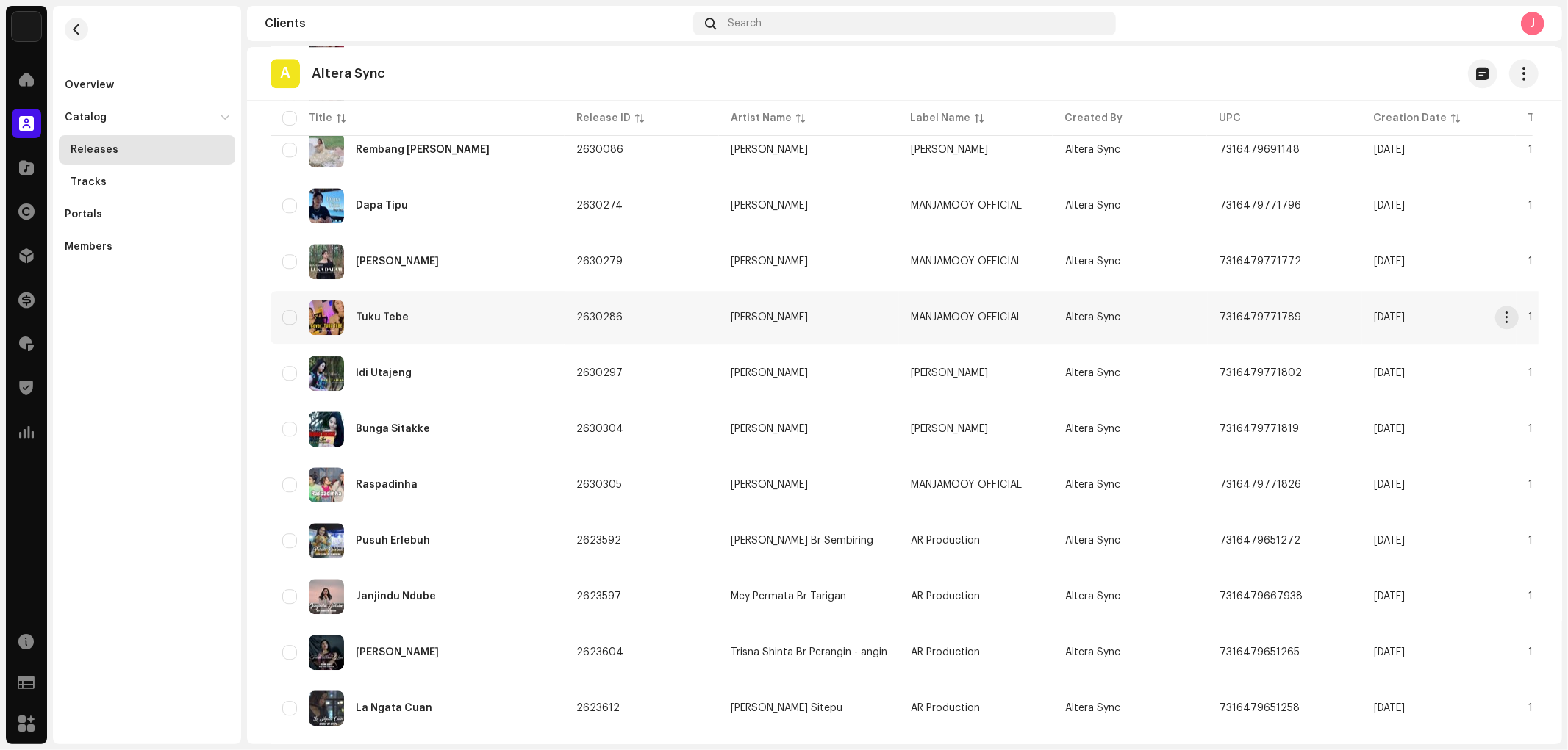
scroll to position [3565, 0]
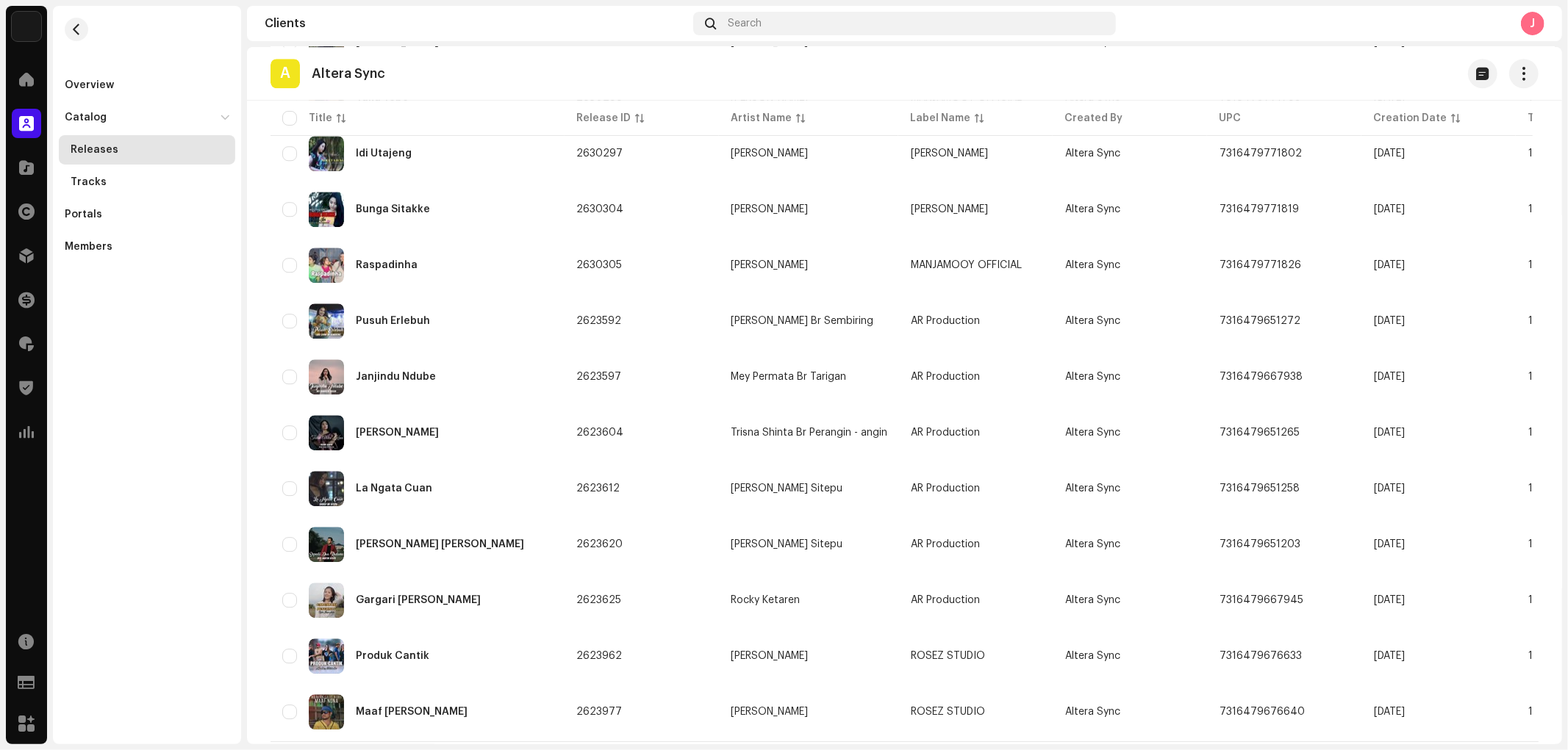
click at [1369, 674] on div "1" at bounding box center [1370, 759] width 29 height 17
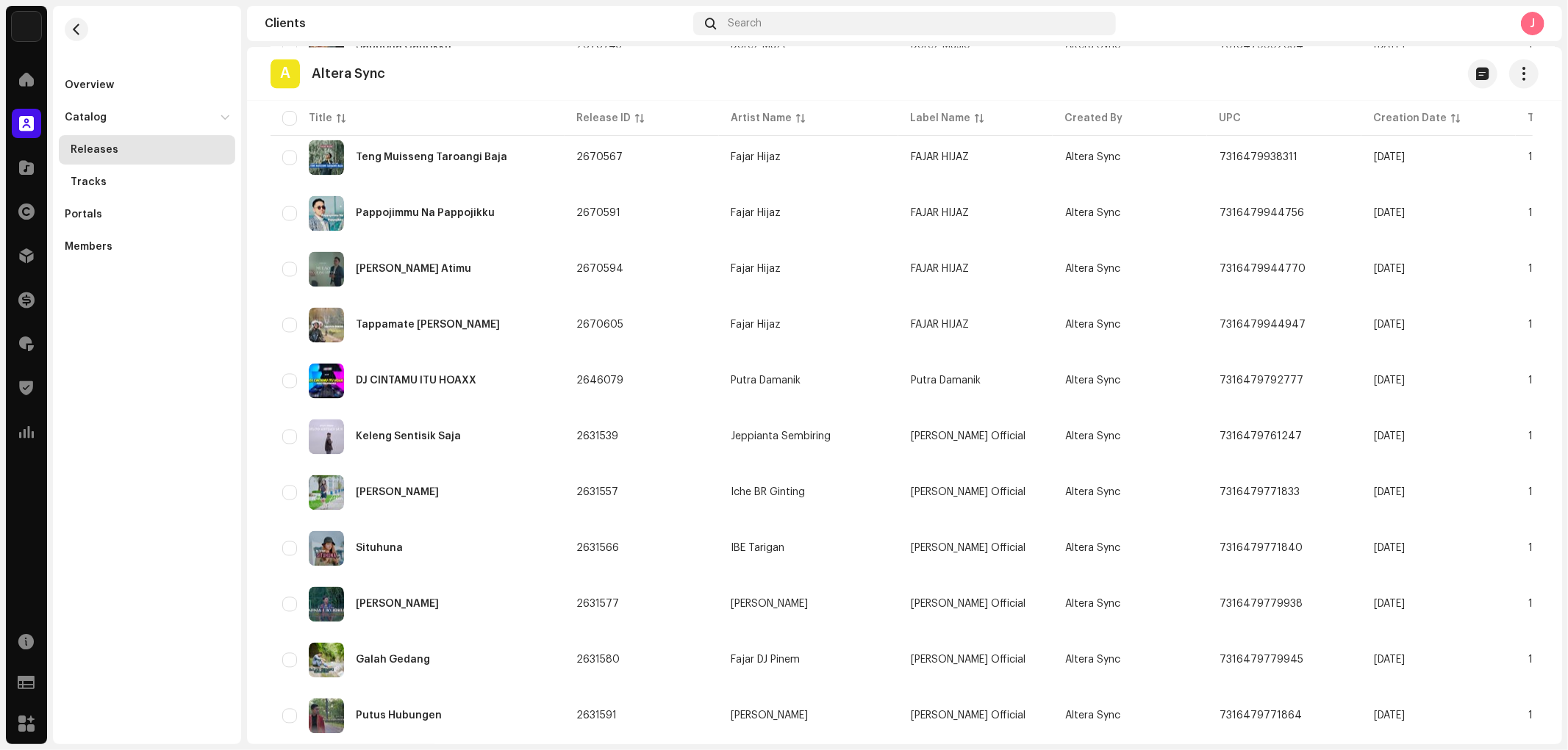
scroll to position [2530, 0]
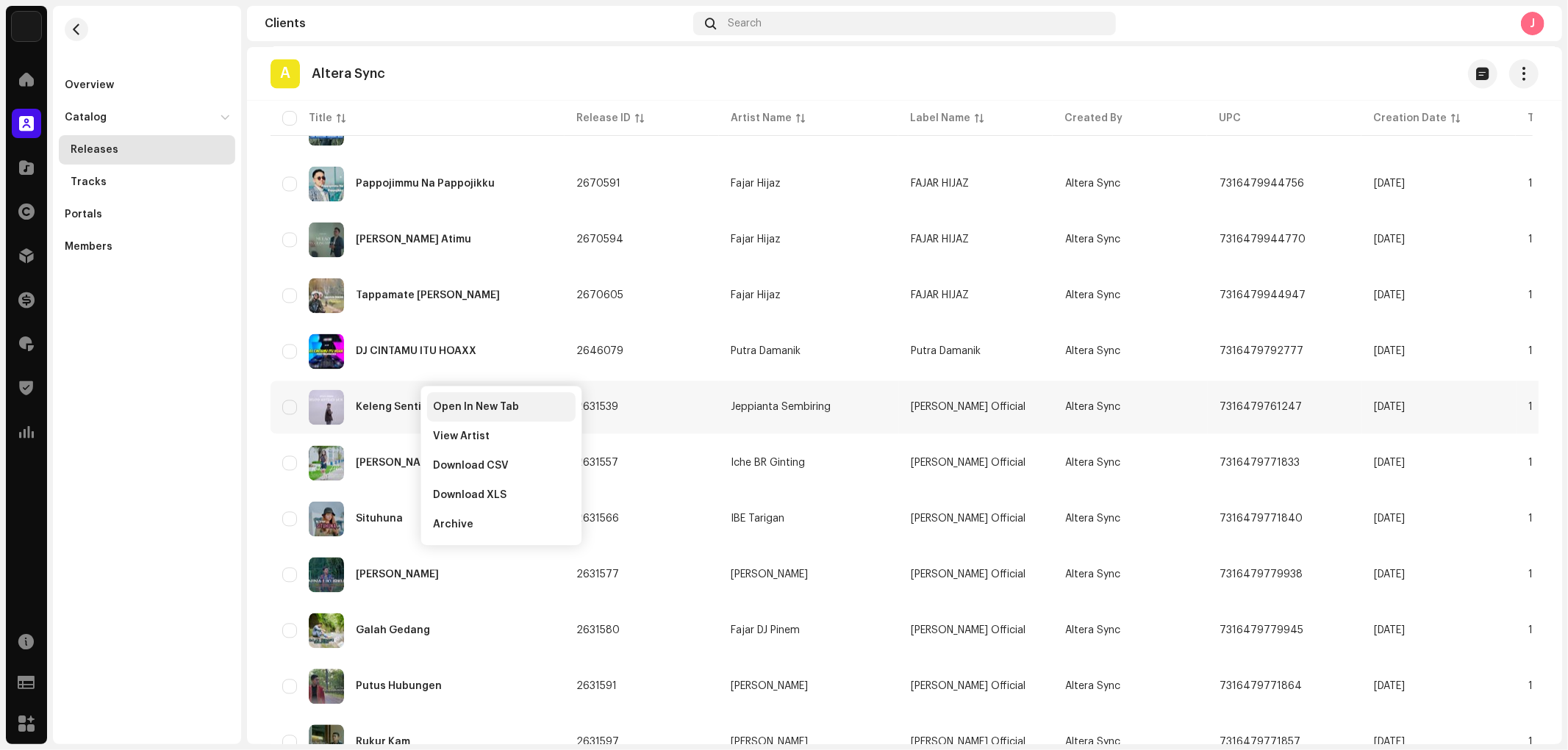
click at [445, 407] on span "Open In New Tab" at bounding box center [476, 406] width 86 height 12
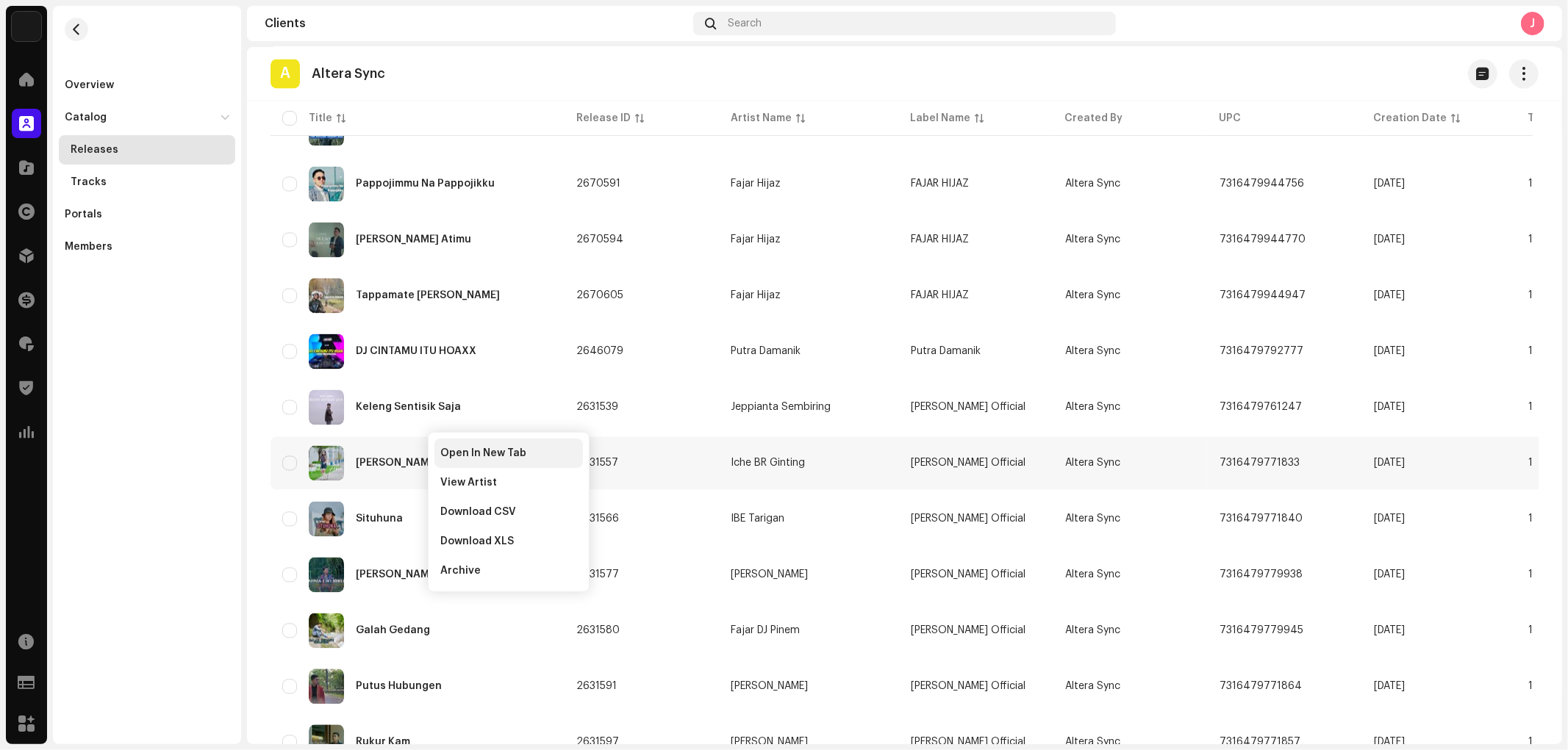
click at [449, 453] on span "Open In New Tab" at bounding box center [483, 453] width 86 height 12
click at [464, 510] on span "Open In New Tab" at bounding box center [483, 514] width 86 height 12
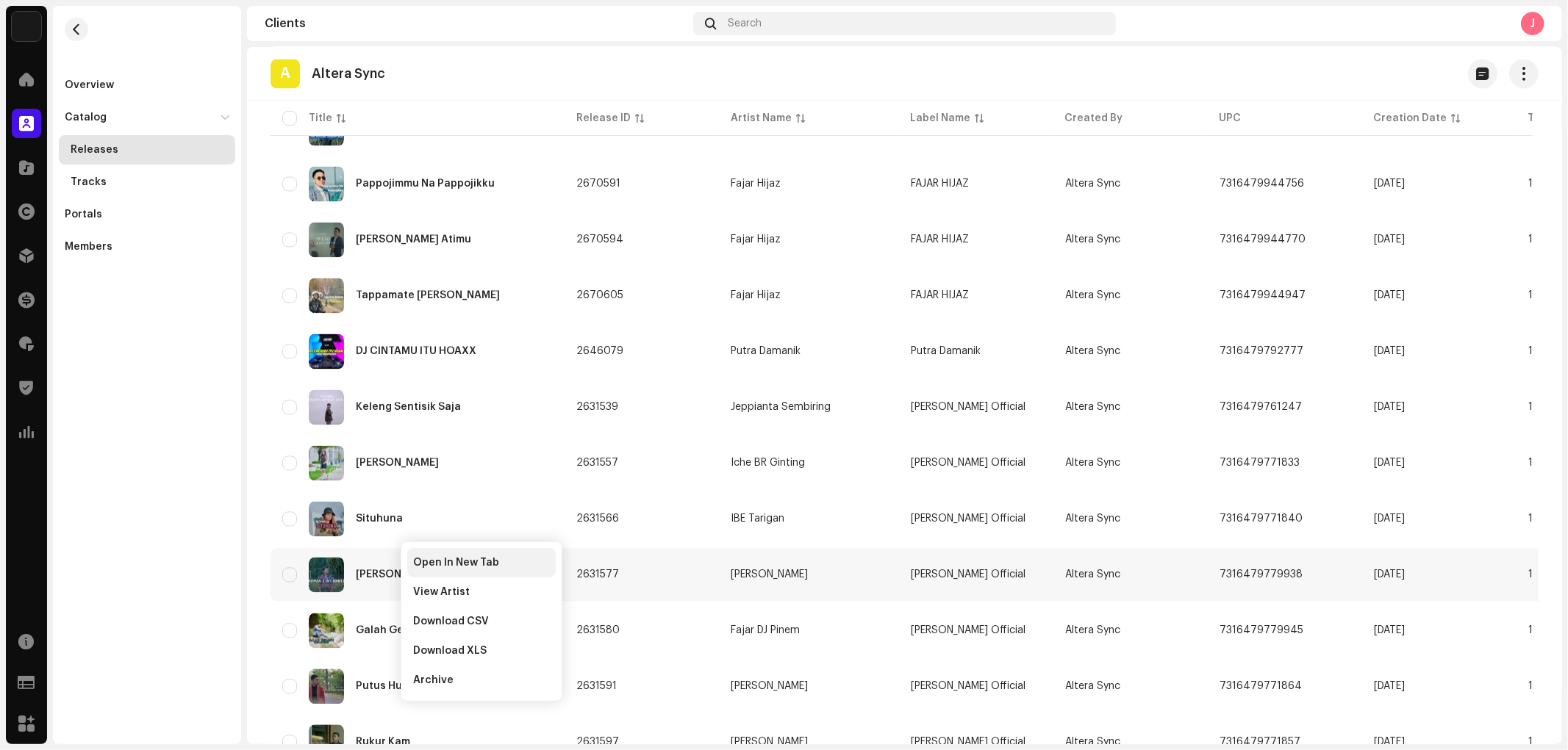
click at [423, 559] on span "Open In New Tab" at bounding box center [456, 562] width 86 height 12
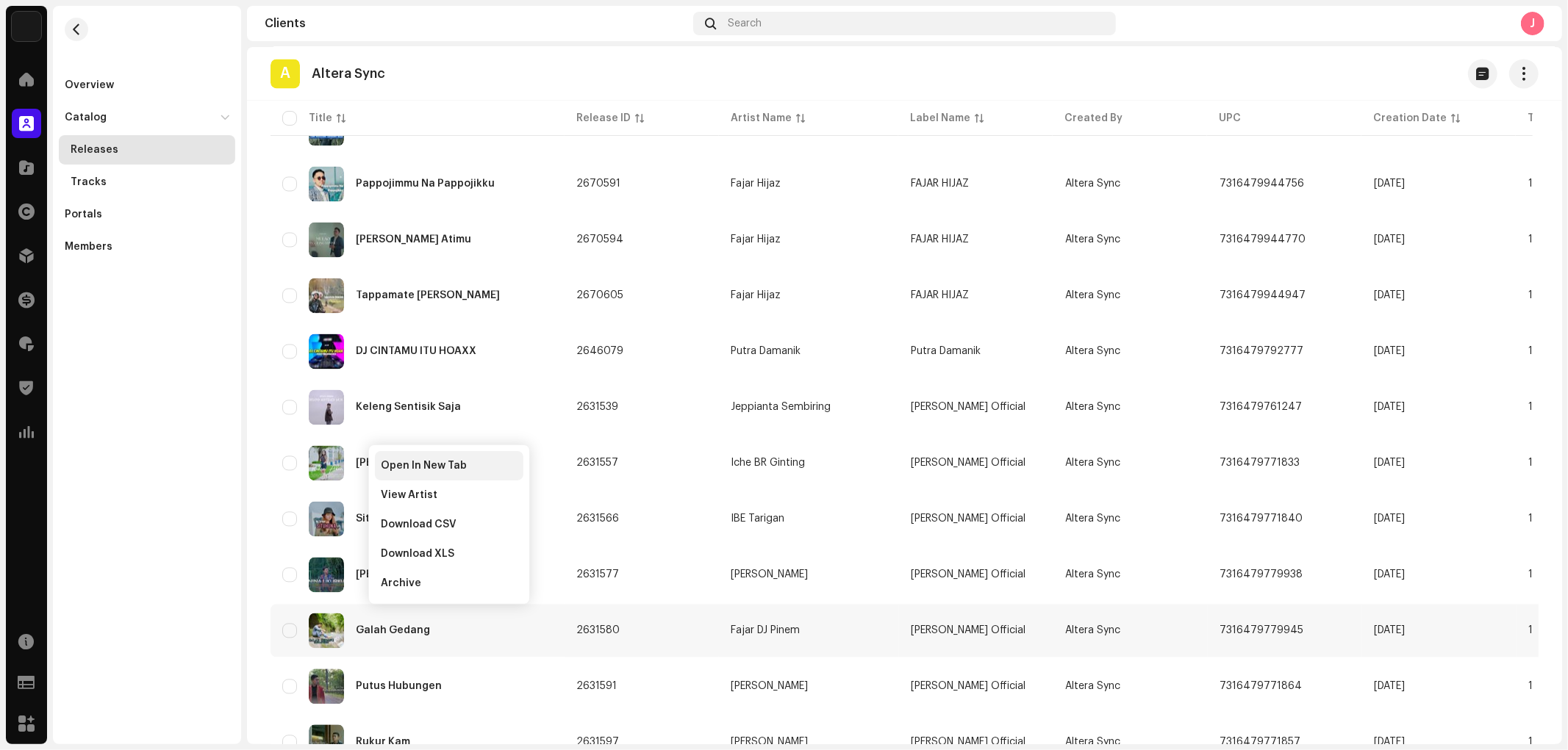
click at [407, 464] on span "Open In New Tab" at bounding box center [424, 466] width 86 height 12
click at [419, 502] on div "Open In New Tab" at bounding box center [461, 509] width 149 height 29
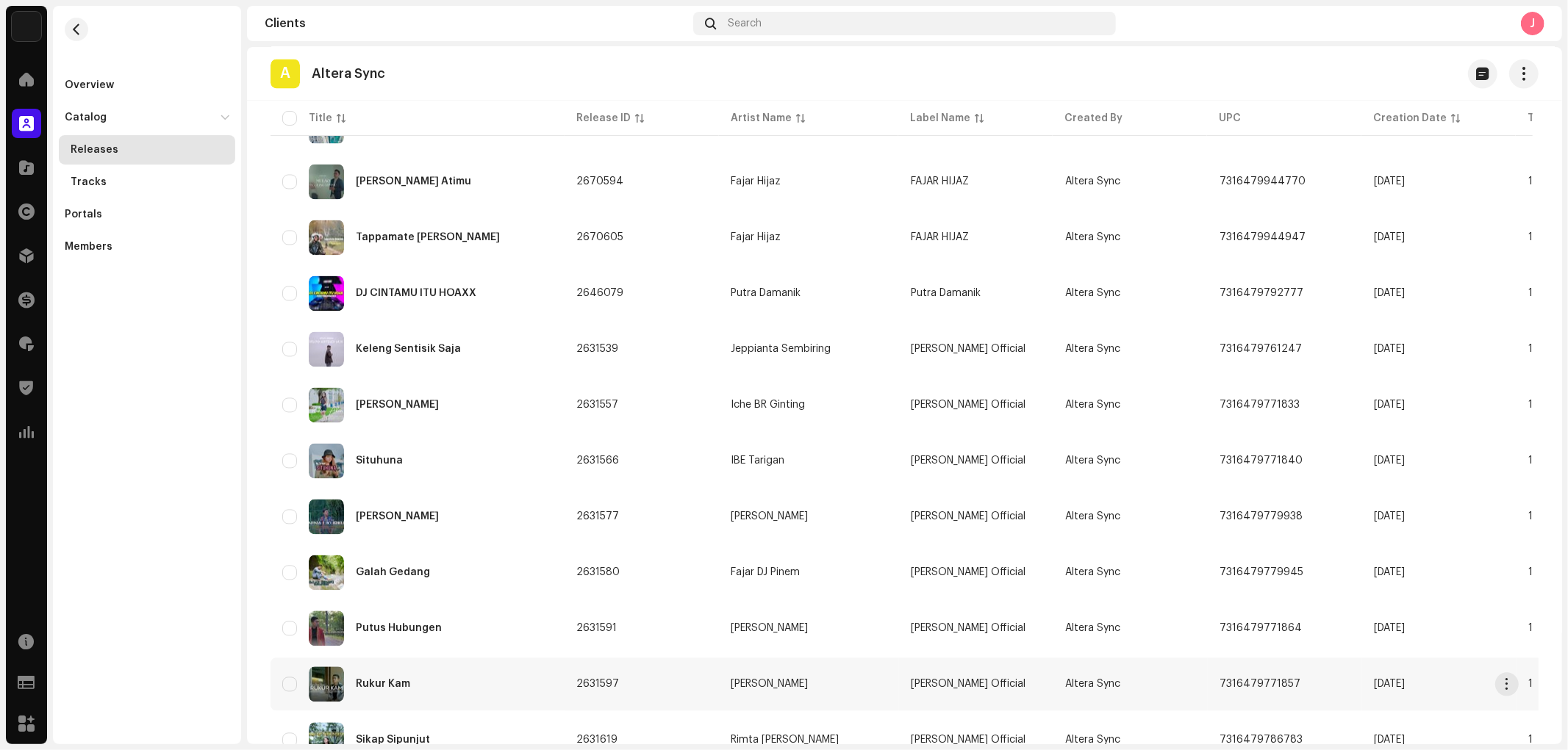
scroll to position [2775, 0]
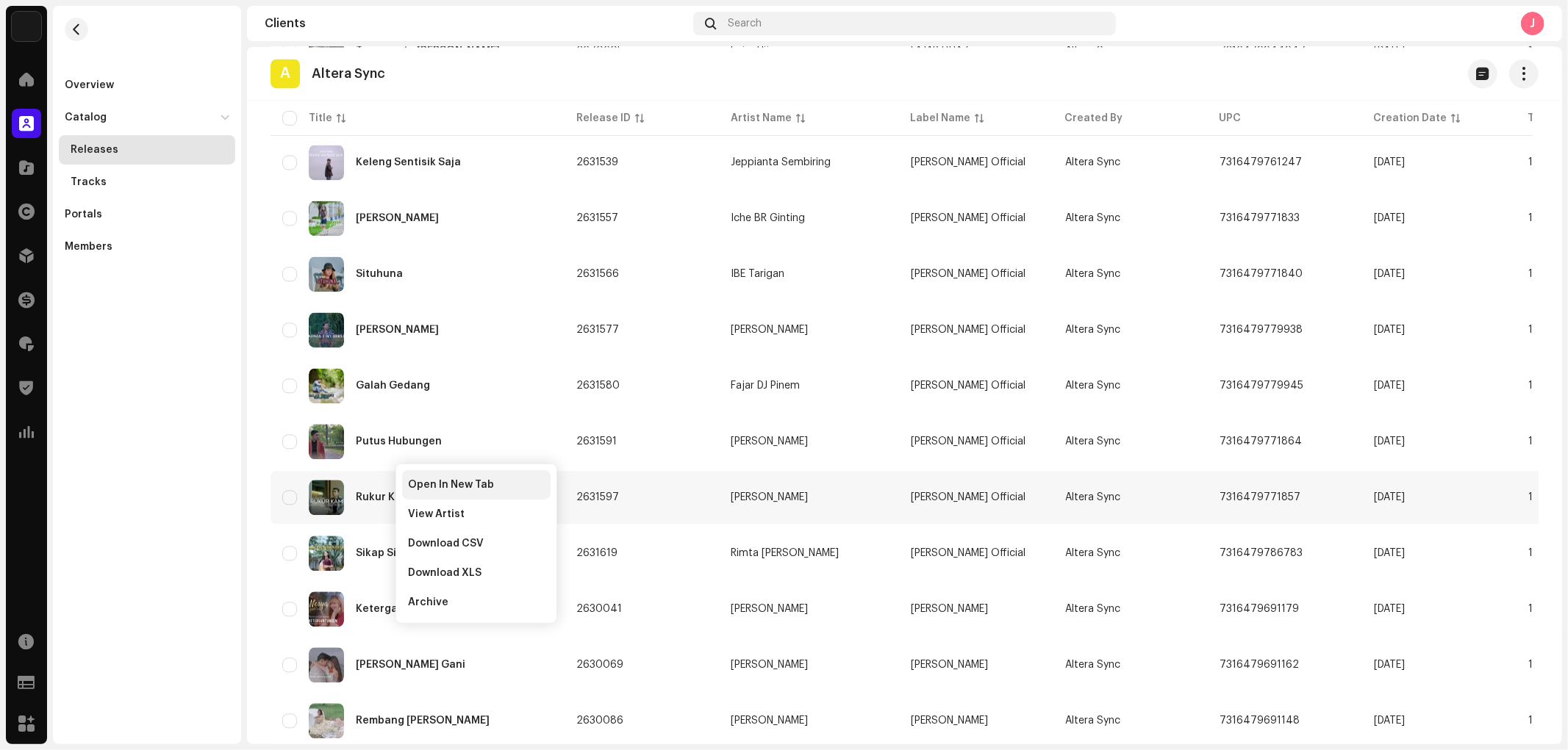
click at [415, 483] on span "Open In New Tab" at bounding box center [450, 485] width 86 height 12
click at [417, 532] on div "Open In New Tab" at bounding box center [481, 539] width 149 height 29
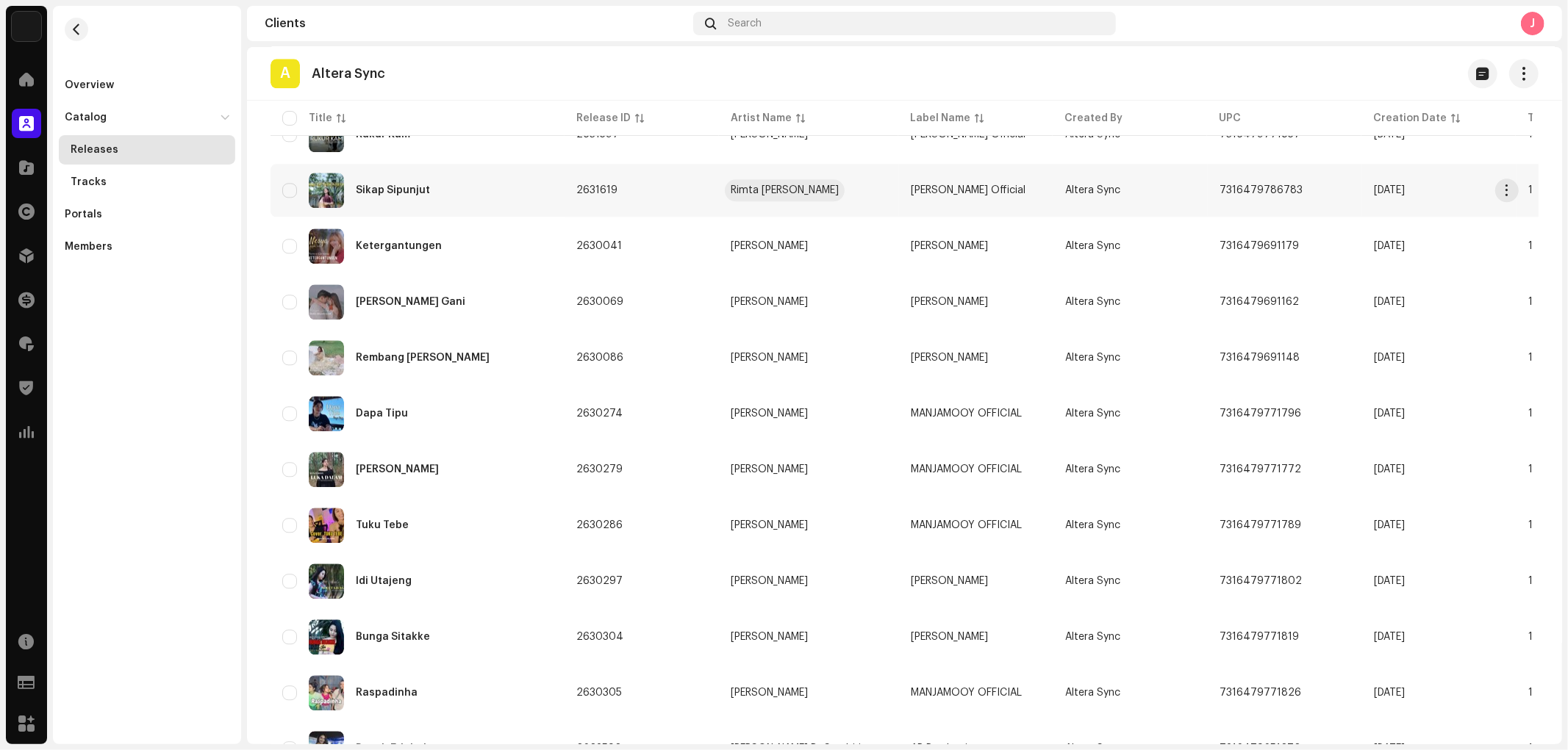
scroll to position [3183, 0]
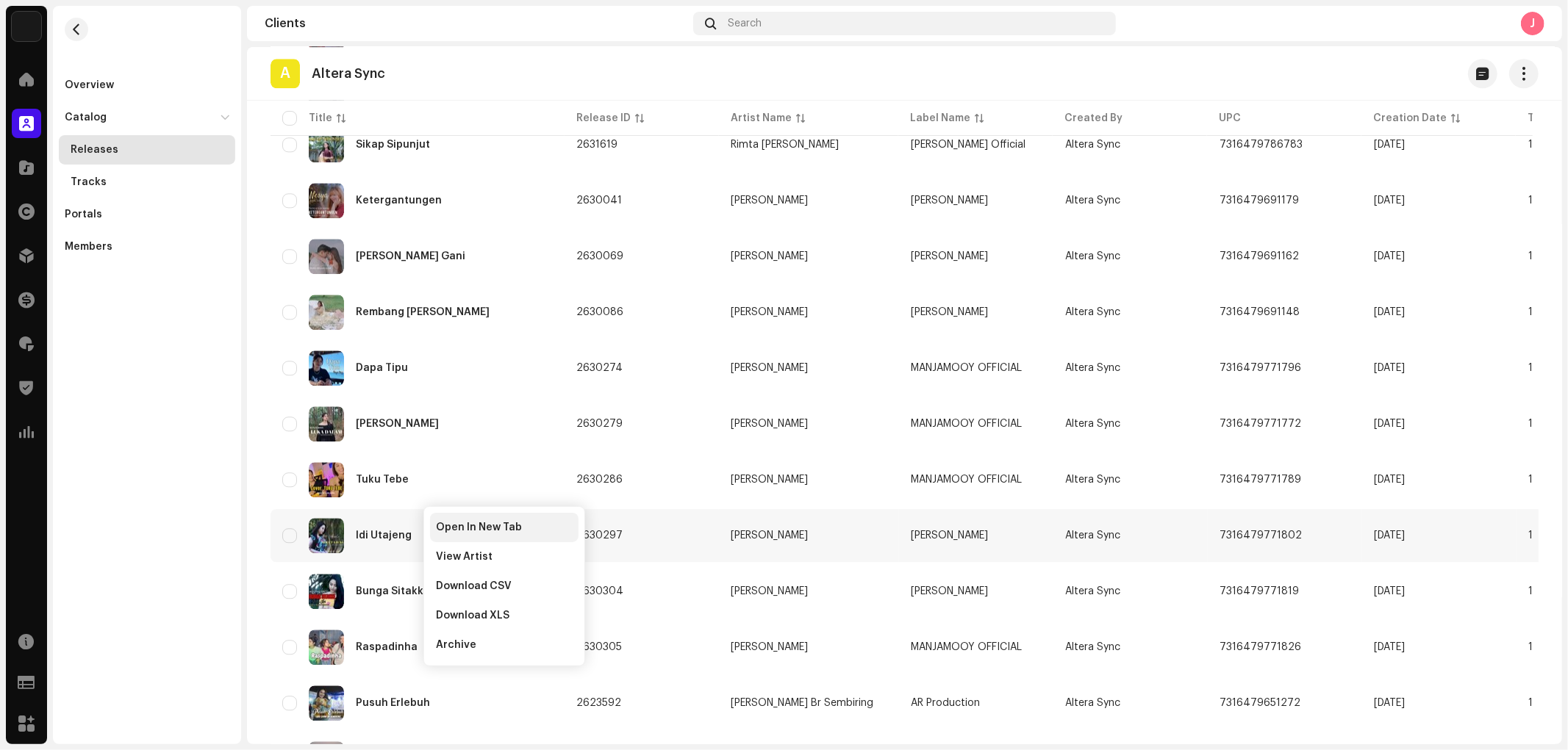
click at [446, 519] on div "Open In New Tab" at bounding box center [504, 528] width 149 height 29
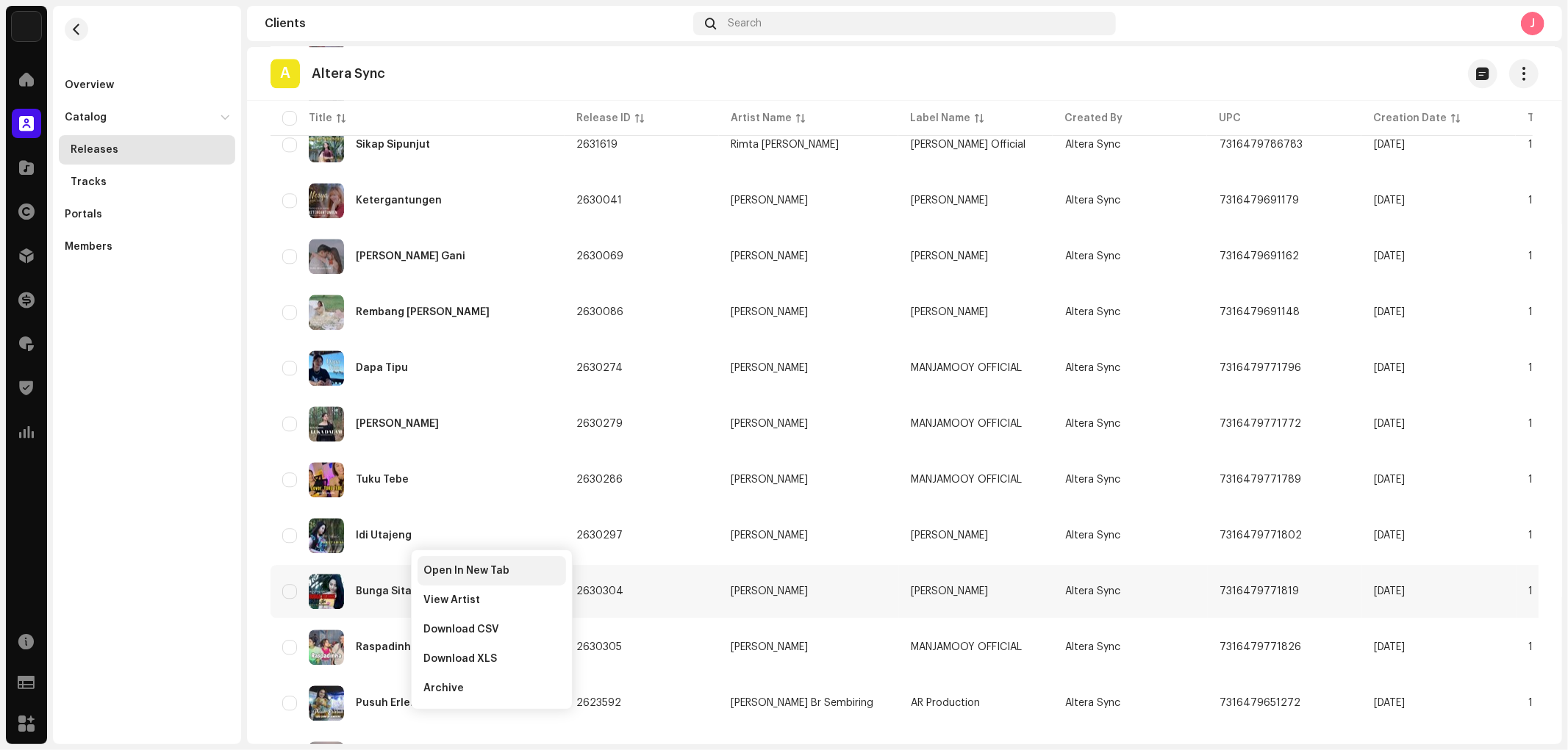
click at [459, 570] on span "Open In New Tab" at bounding box center [466, 570] width 86 height 12
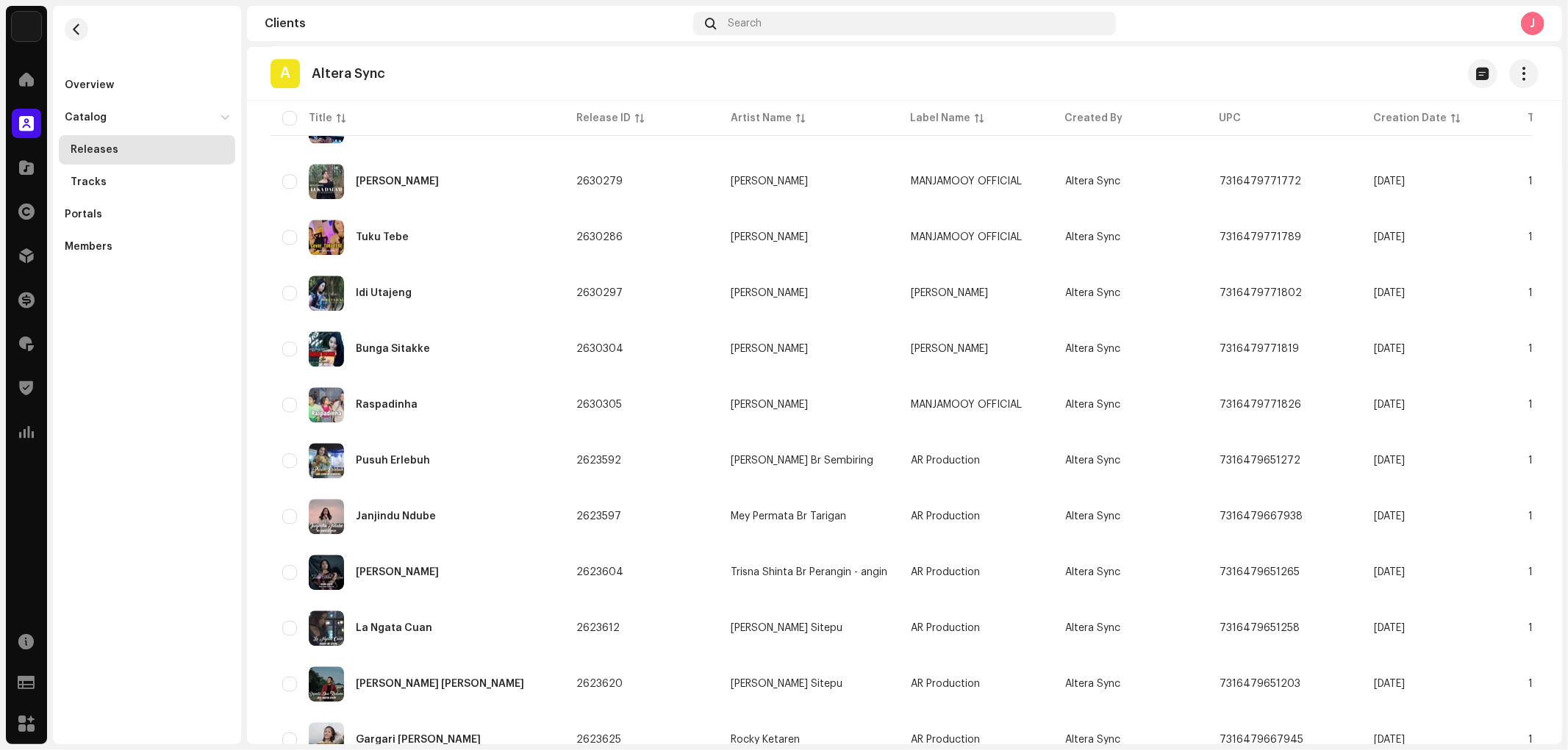
scroll to position [3565, 0]
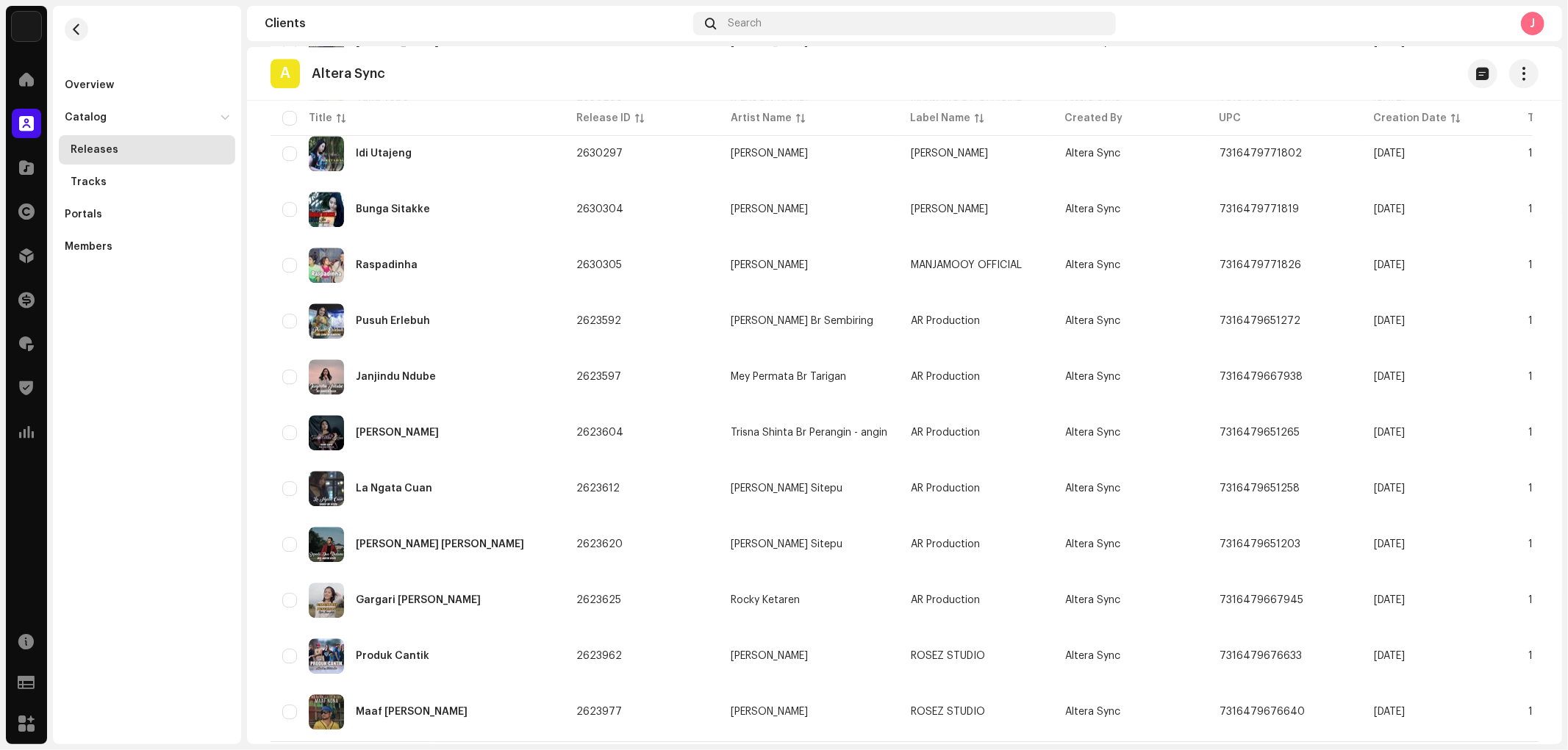
click at [1399, 674] on div "2" at bounding box center [1408, 759] width 29 height 17
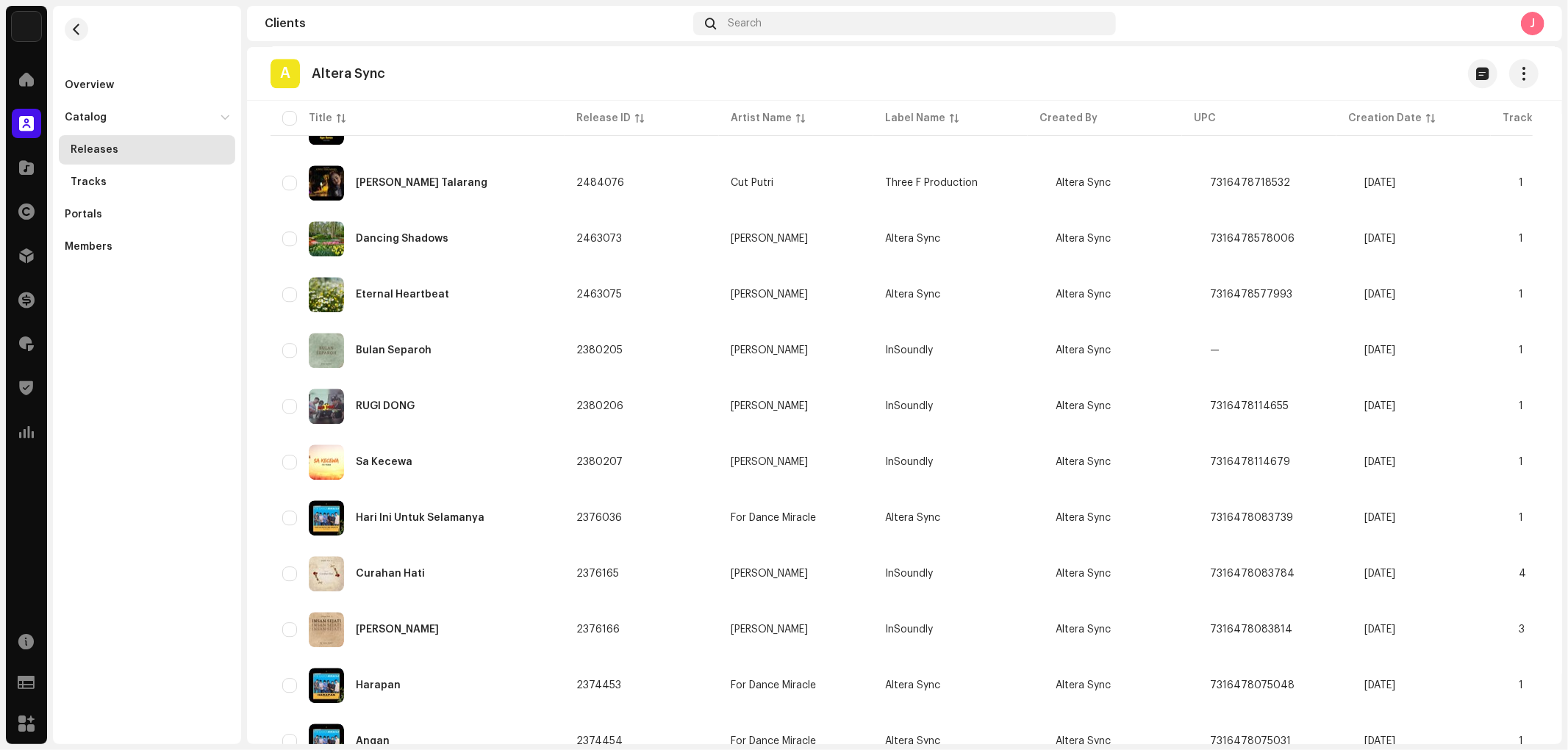
scroll to position [3565, 0]
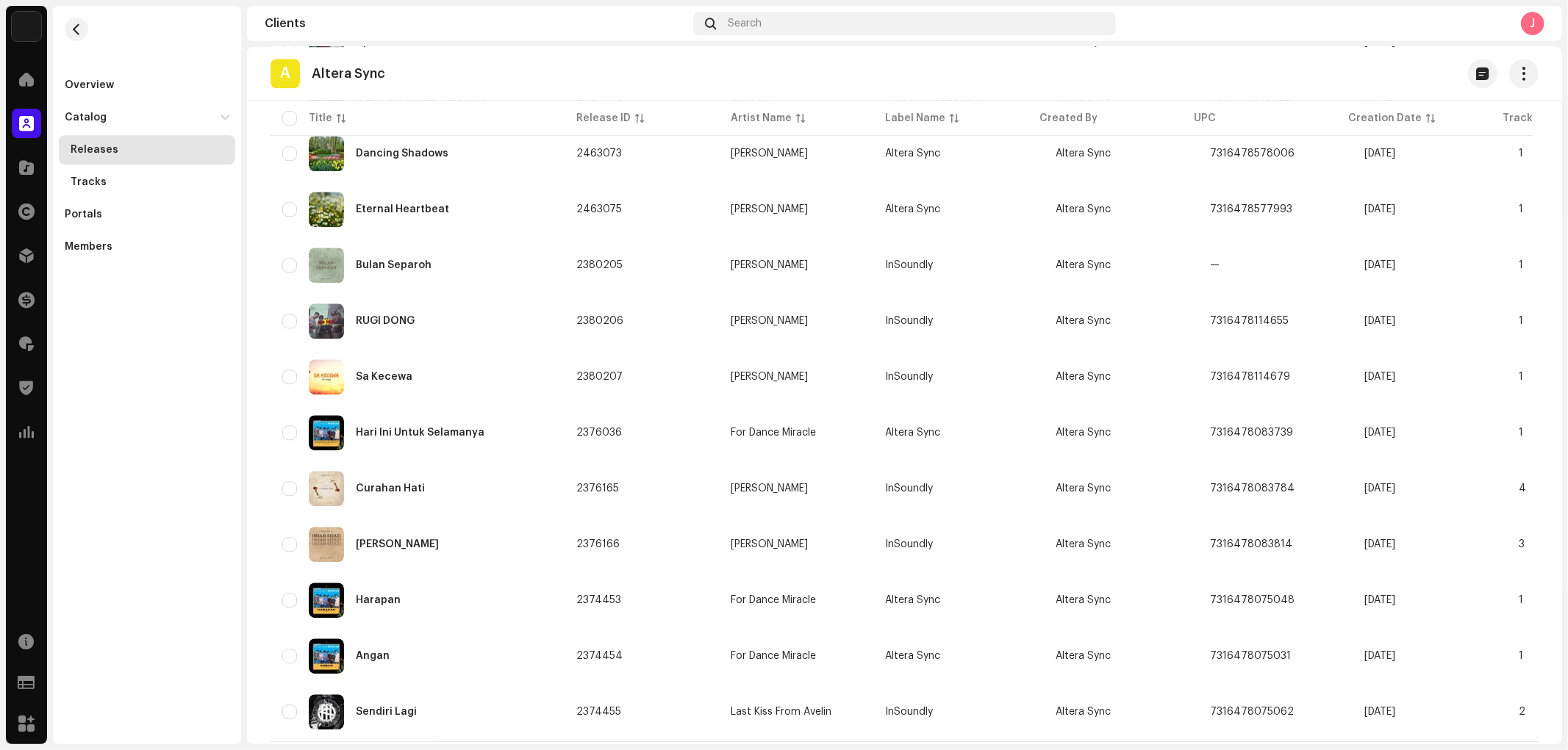
click at [1370, 674] on div "1" at bounding box center [1370, 759] width 29 height 17
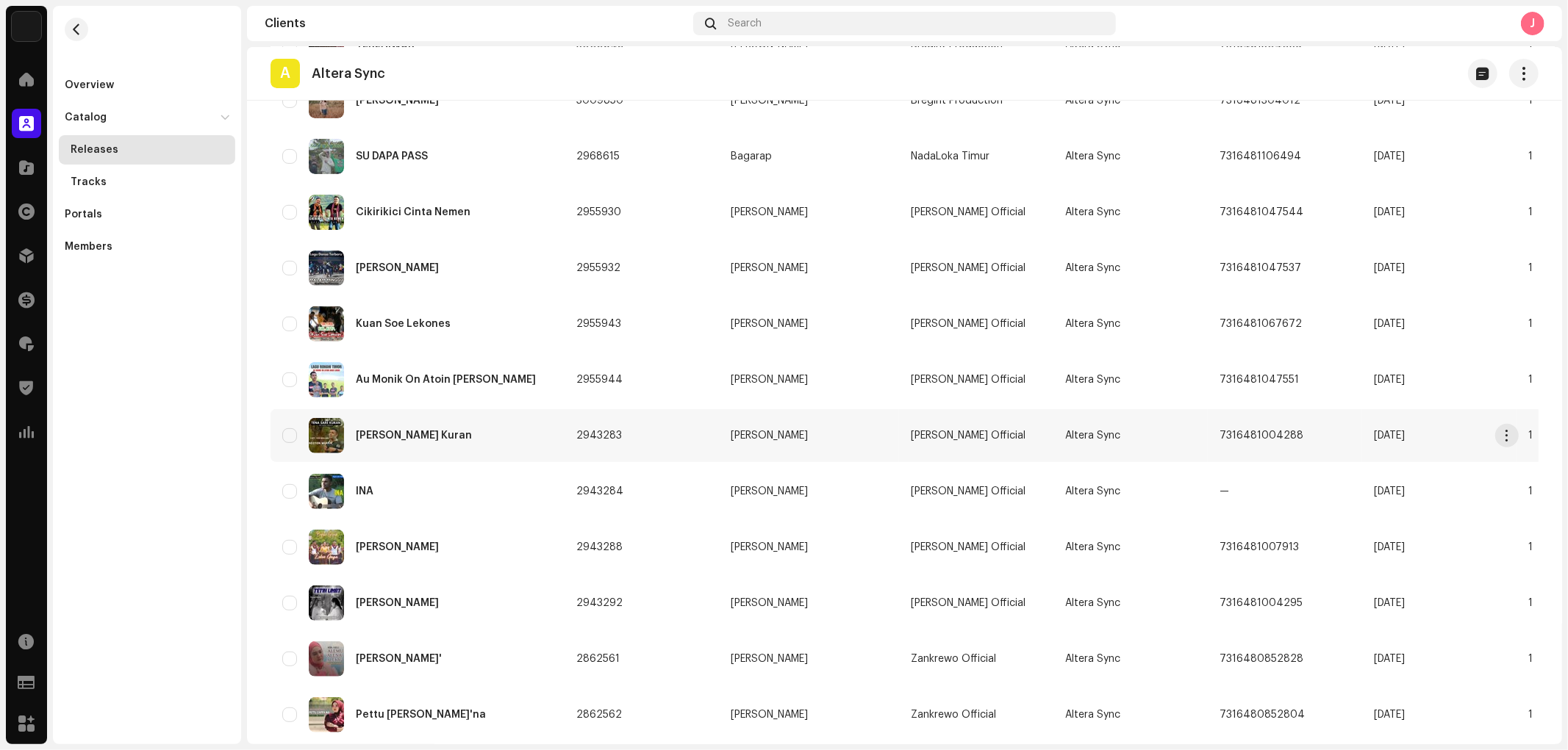
scroll to position [570, 0]
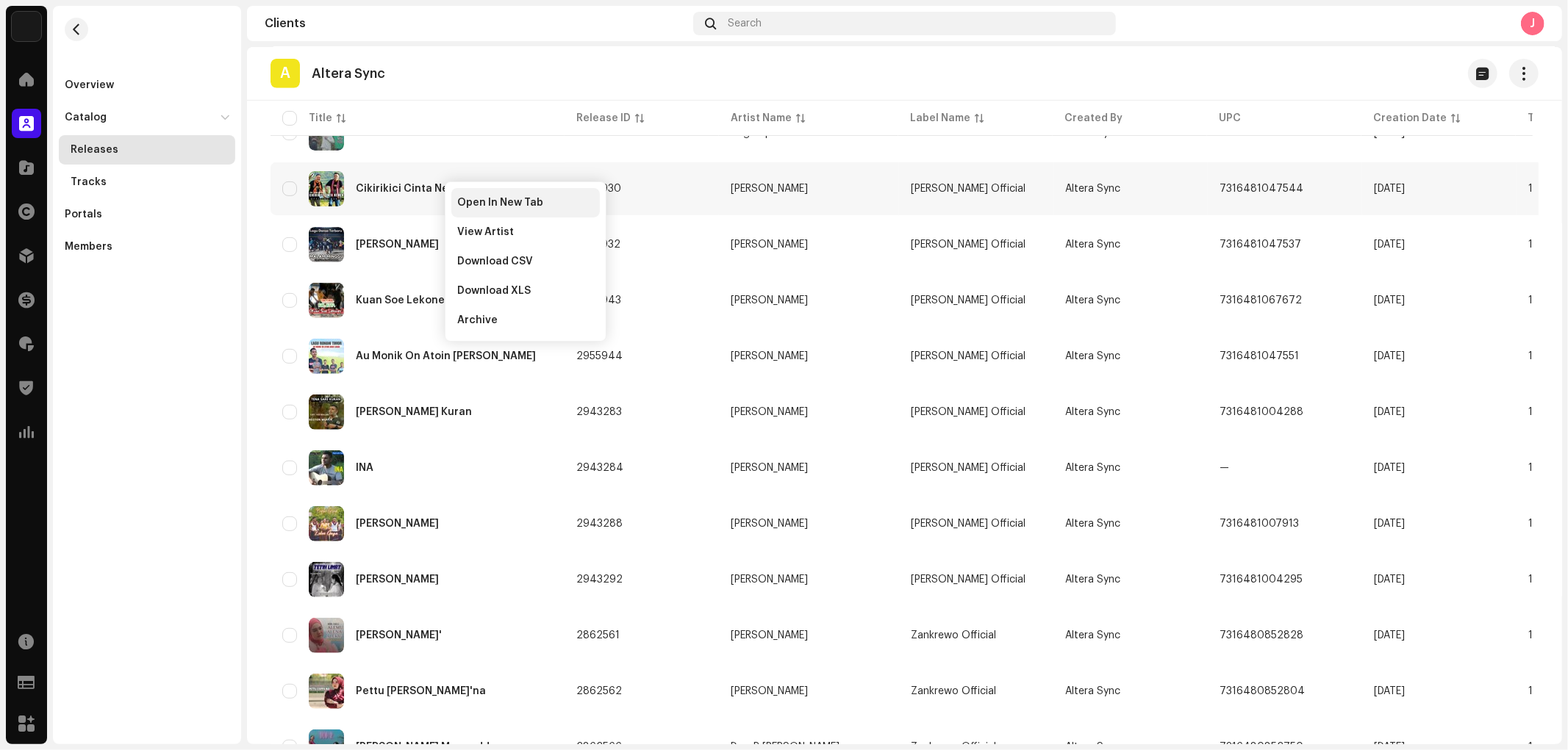
click at [460, 201] on span "Open In New Tab" at bounding box center [500, 202] width 86 height 12
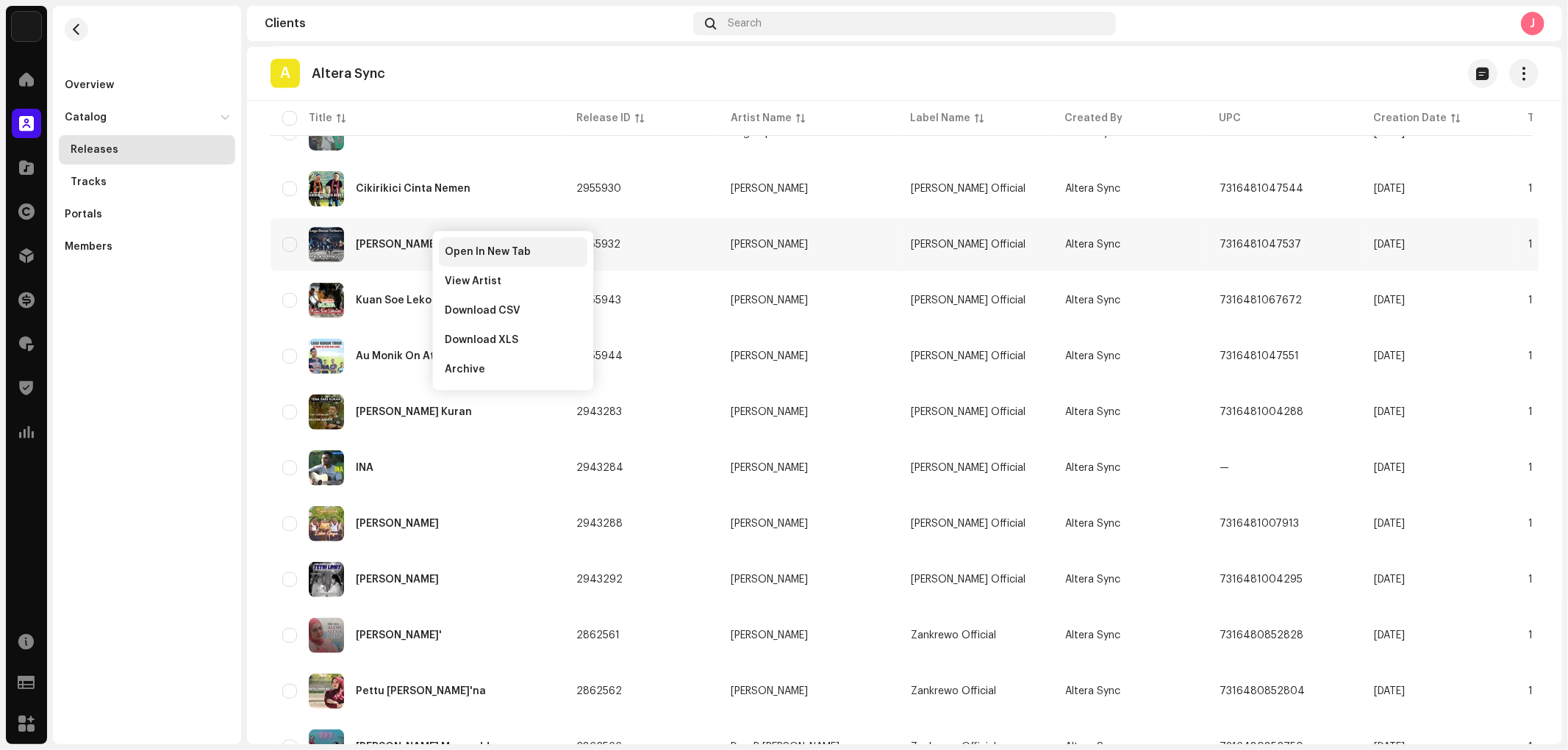
click at [450, 247] on span "Open In New Tab" at bounding box center [488, 252] width 86 height 12
drag, startPoint x: 446, startPoint y: 307, endPoint x: 438, endPoint y: 339, distance: 33.0
click at [446, 307] on span "Open In New Tab" at bounding box center [482, 312] width 86 height 12
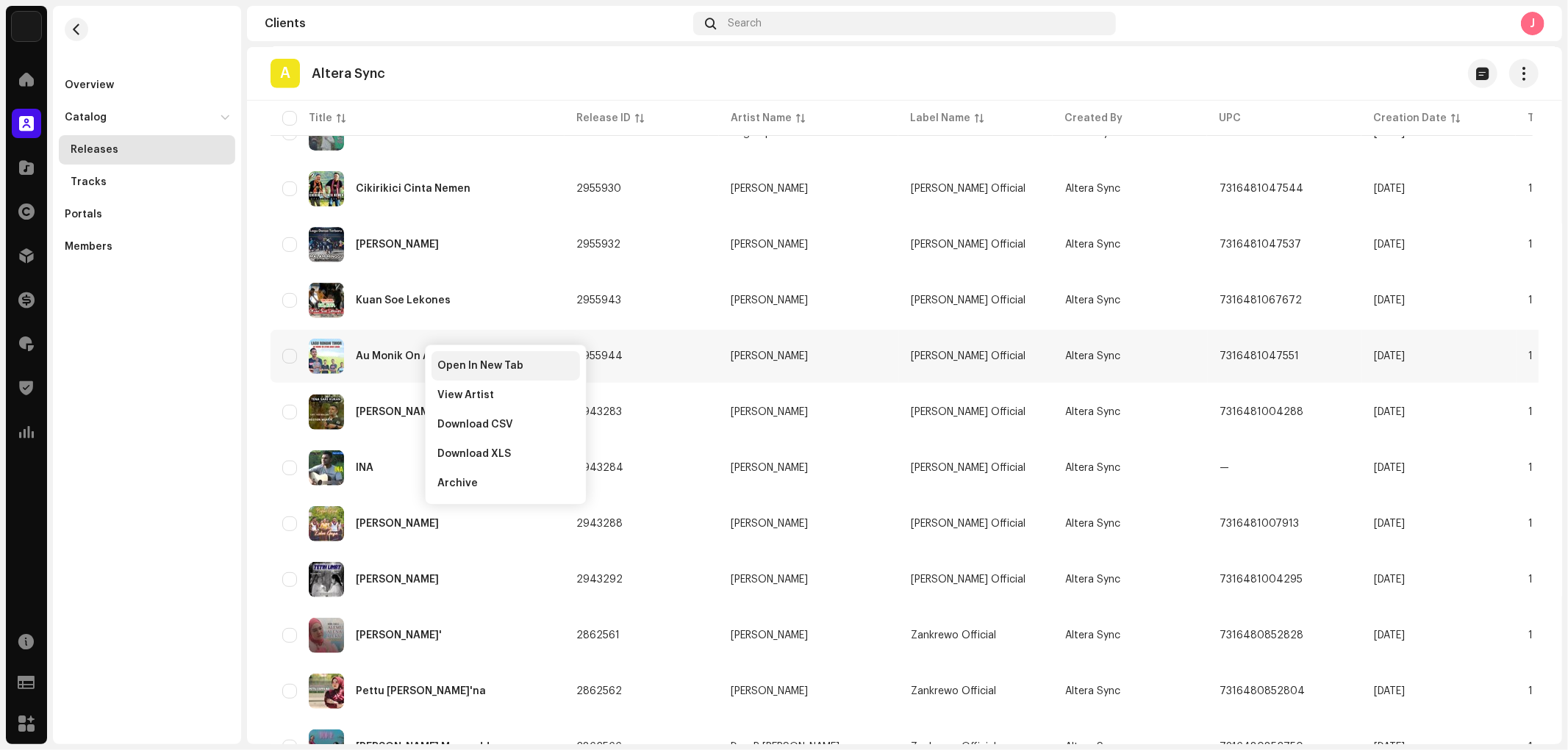
click at [441, 364] on span "Open In New Tab" at bounding box center [480, 365] width 86 height 12
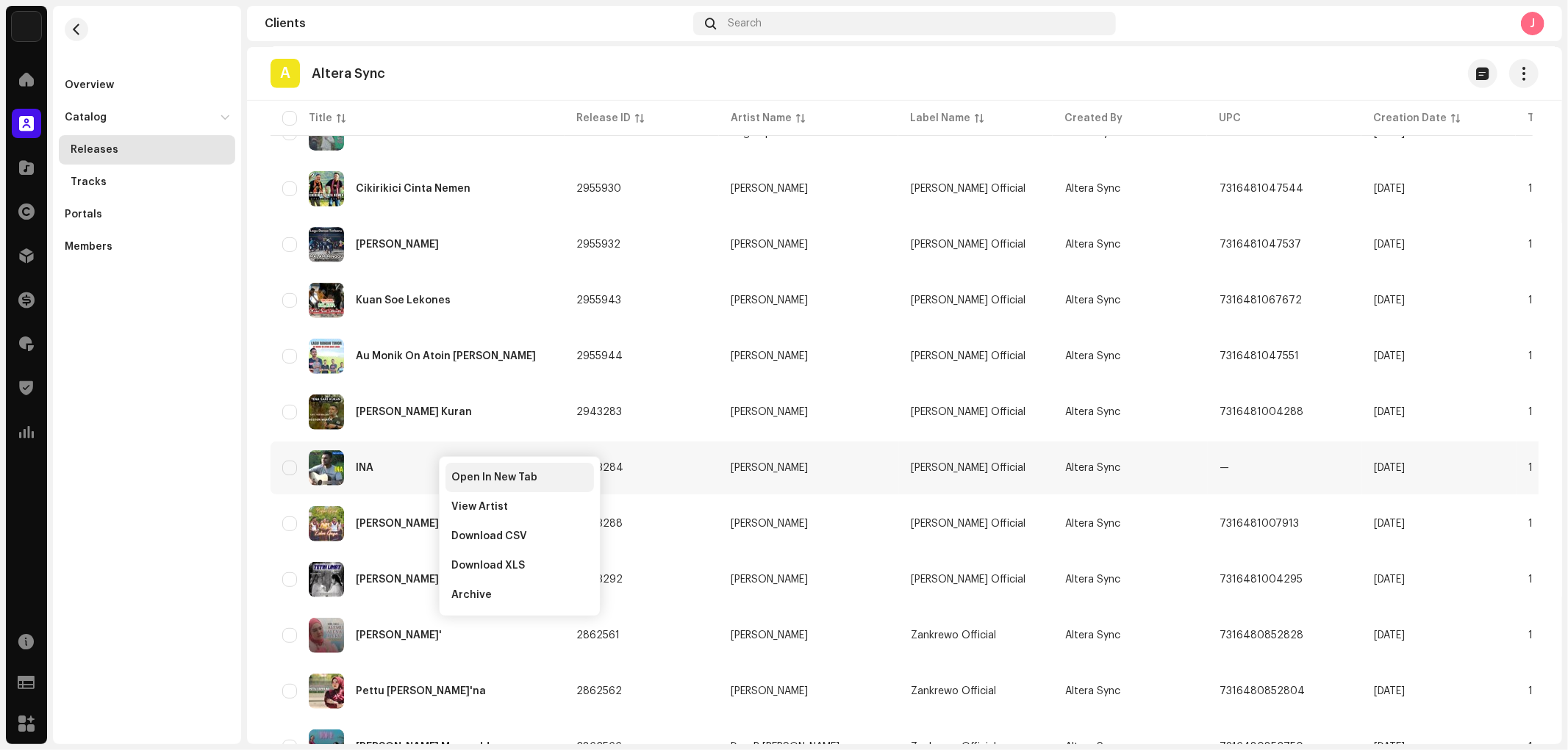
click at [450, 470] on div "Open In New Tab" at bounding box center [520, 478] width 149 height 29
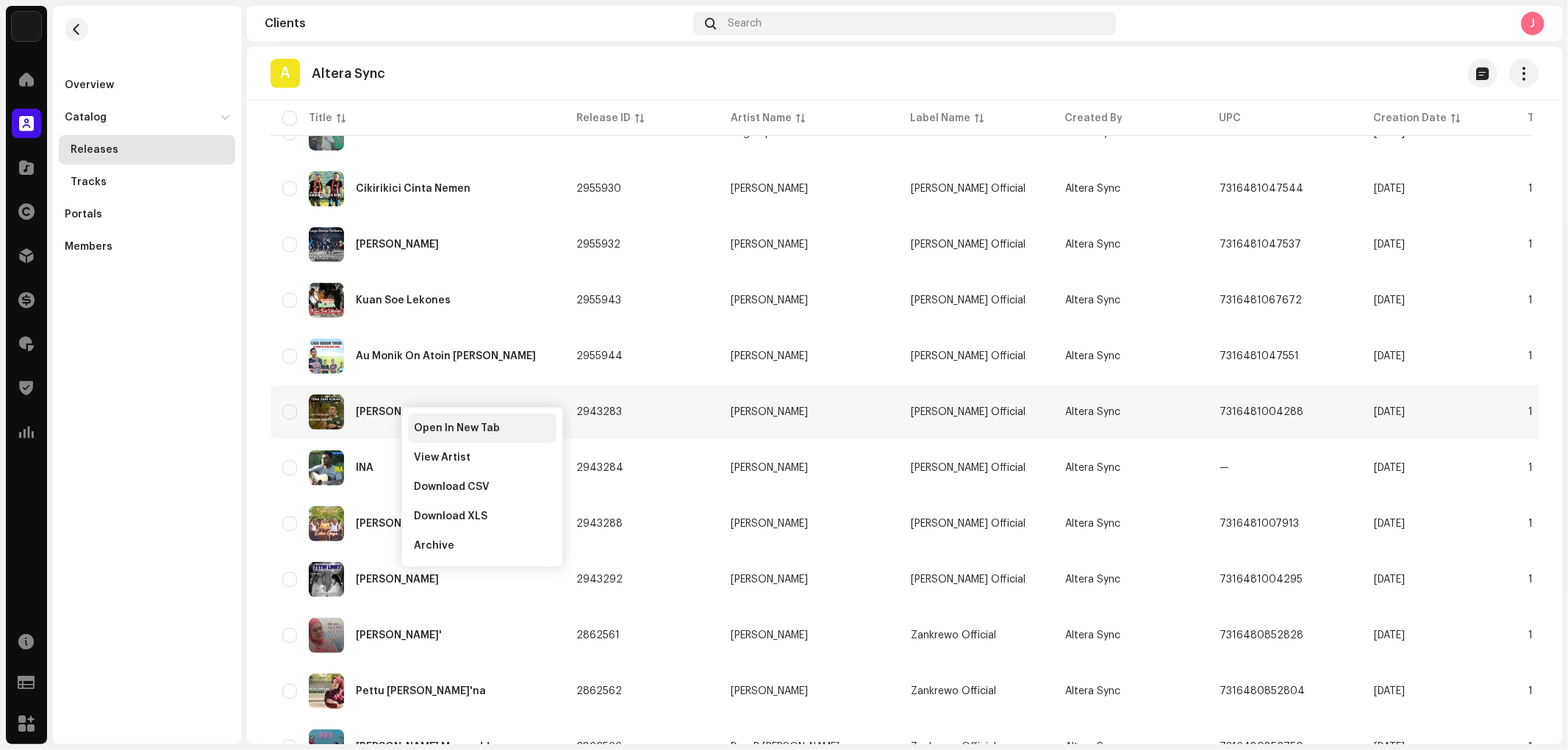
click at [425, 426] on span "Open In New Tab" at bounding box center [457, 428] width 86 height 12
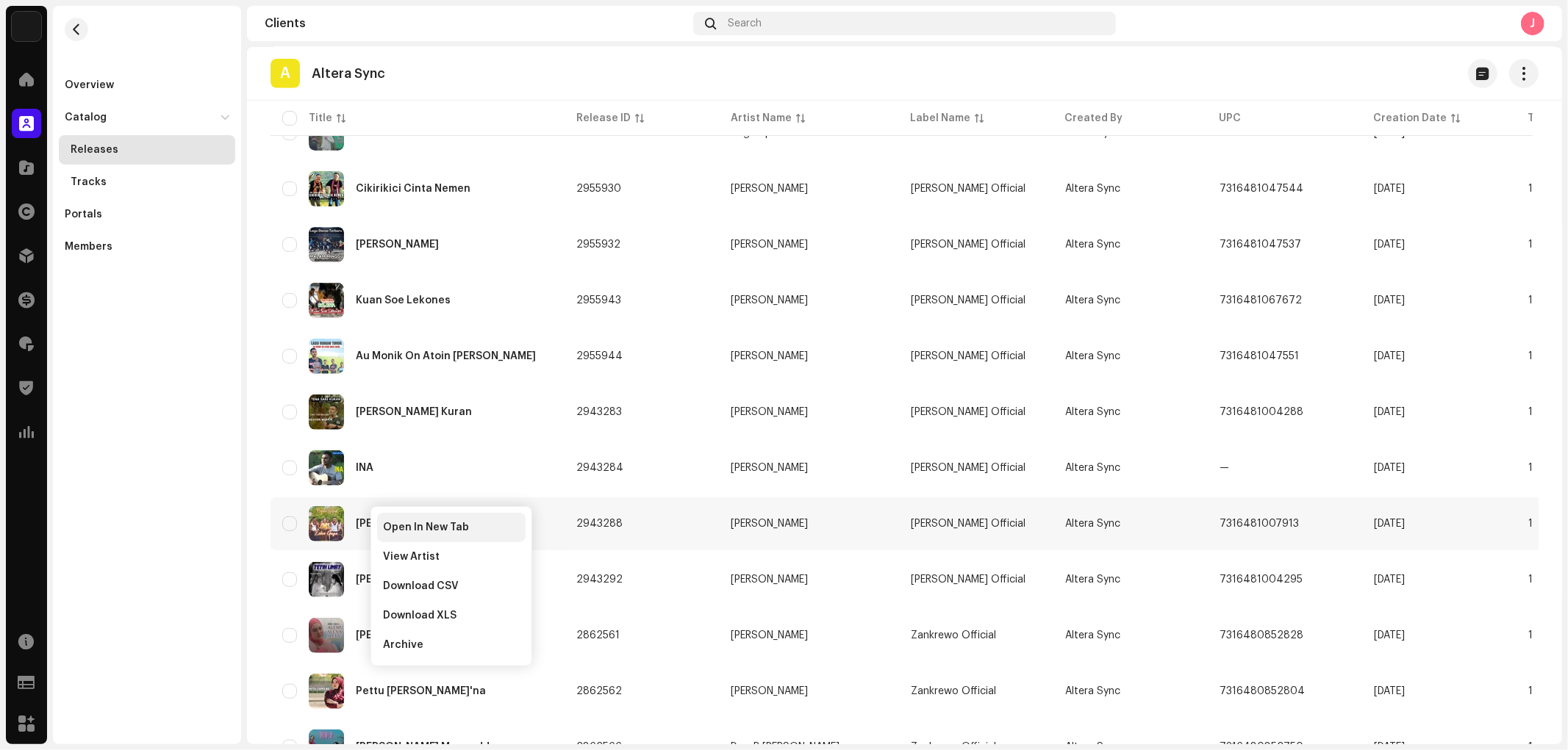
click at [385, 516] on div "Open In New Tab" at bounding box center [451, 528] width 149 height 29
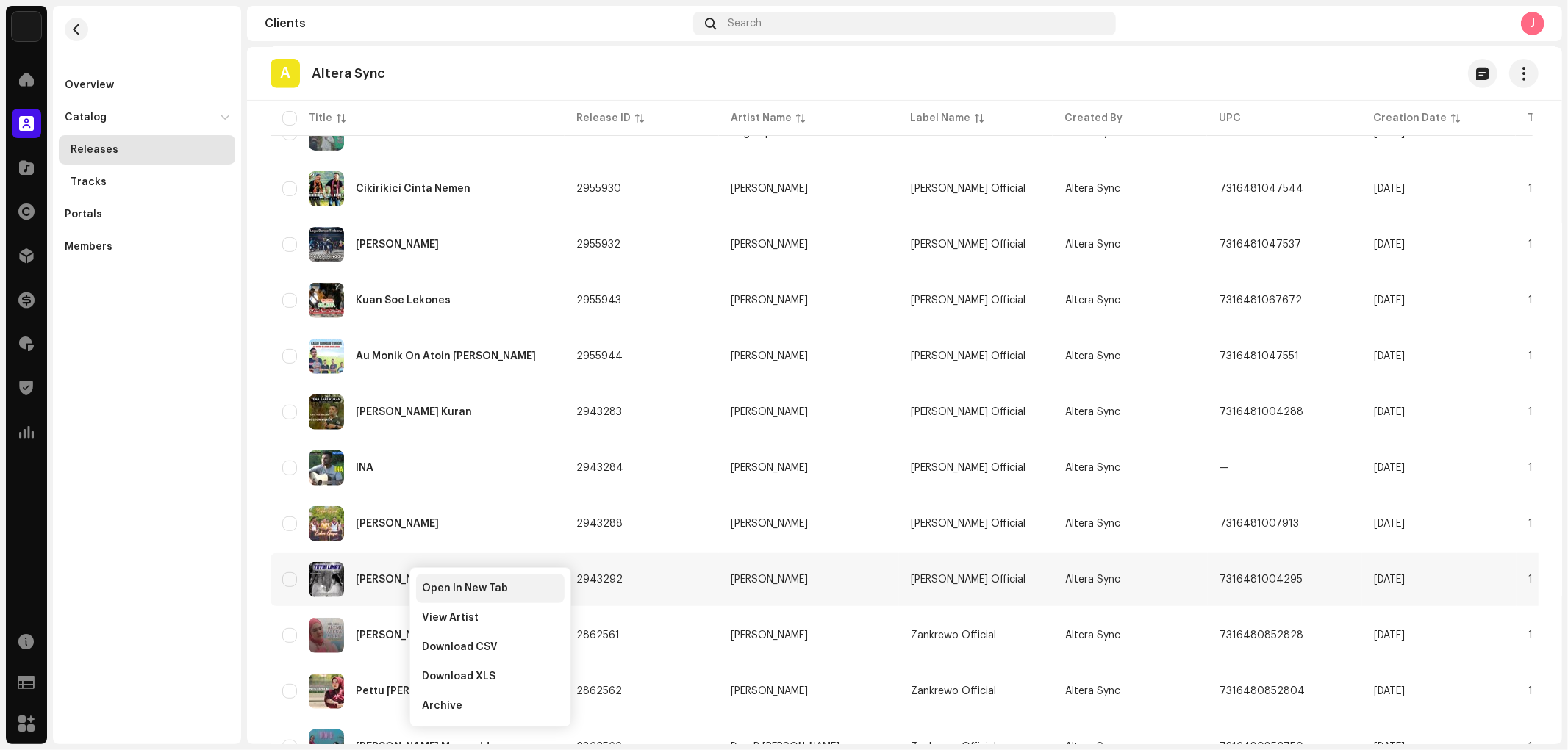
click at [429, 583] on span "Open In New Tab" at bounding box center [465, 588] width 86 height 12
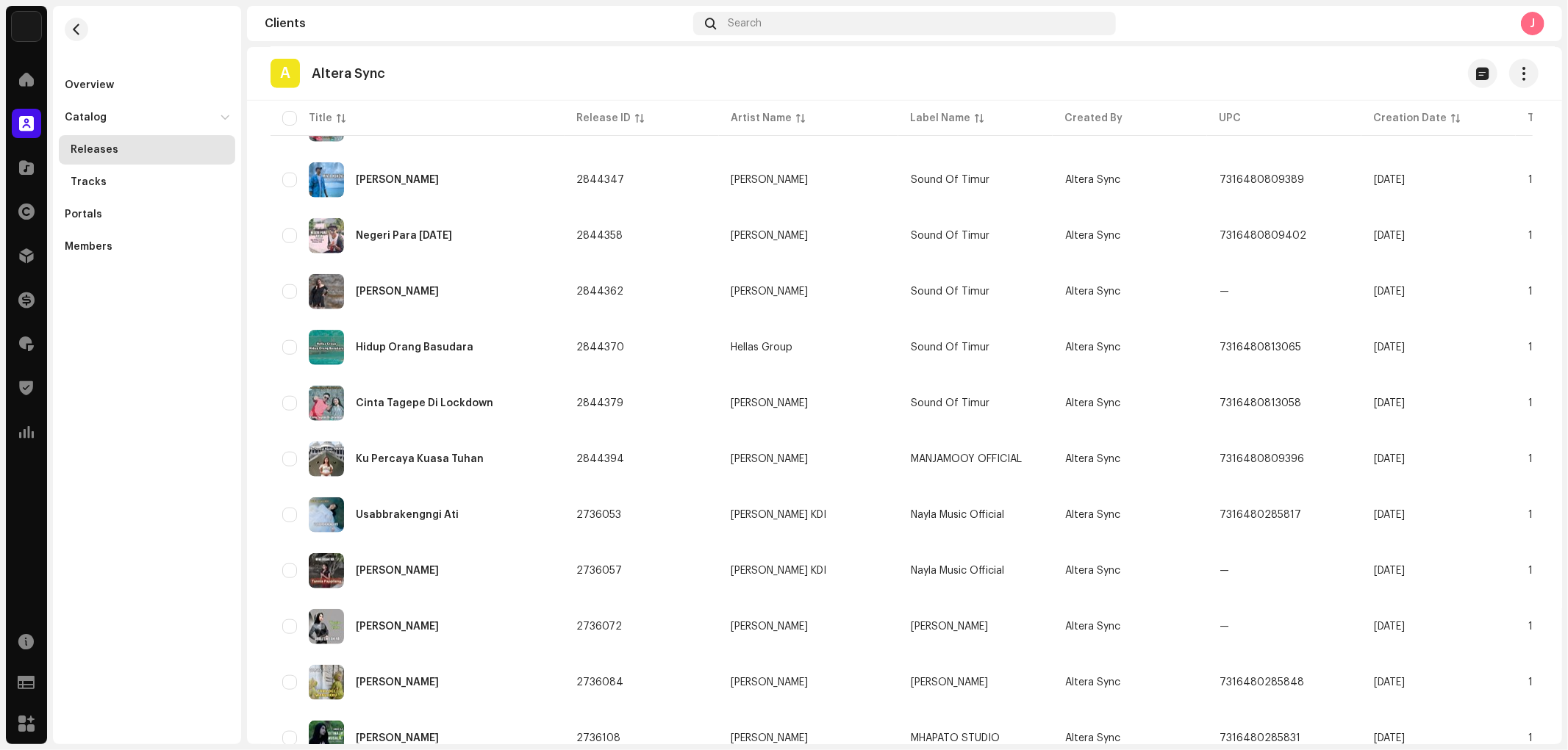
scroll to position [1143, 0]
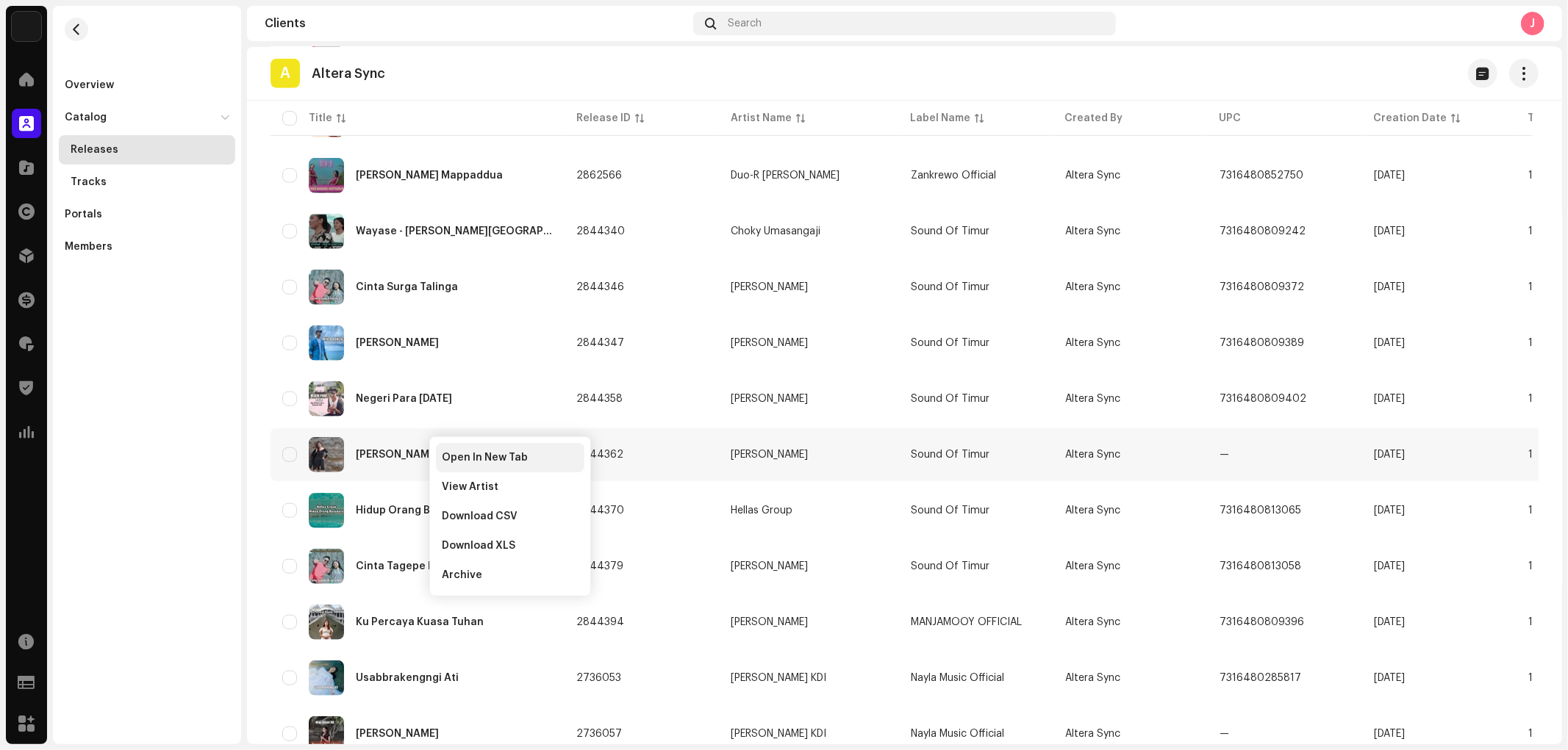
click at [438, 446] on div "Open In New Tab" at bounding box center [510, 457] width 149 height 29
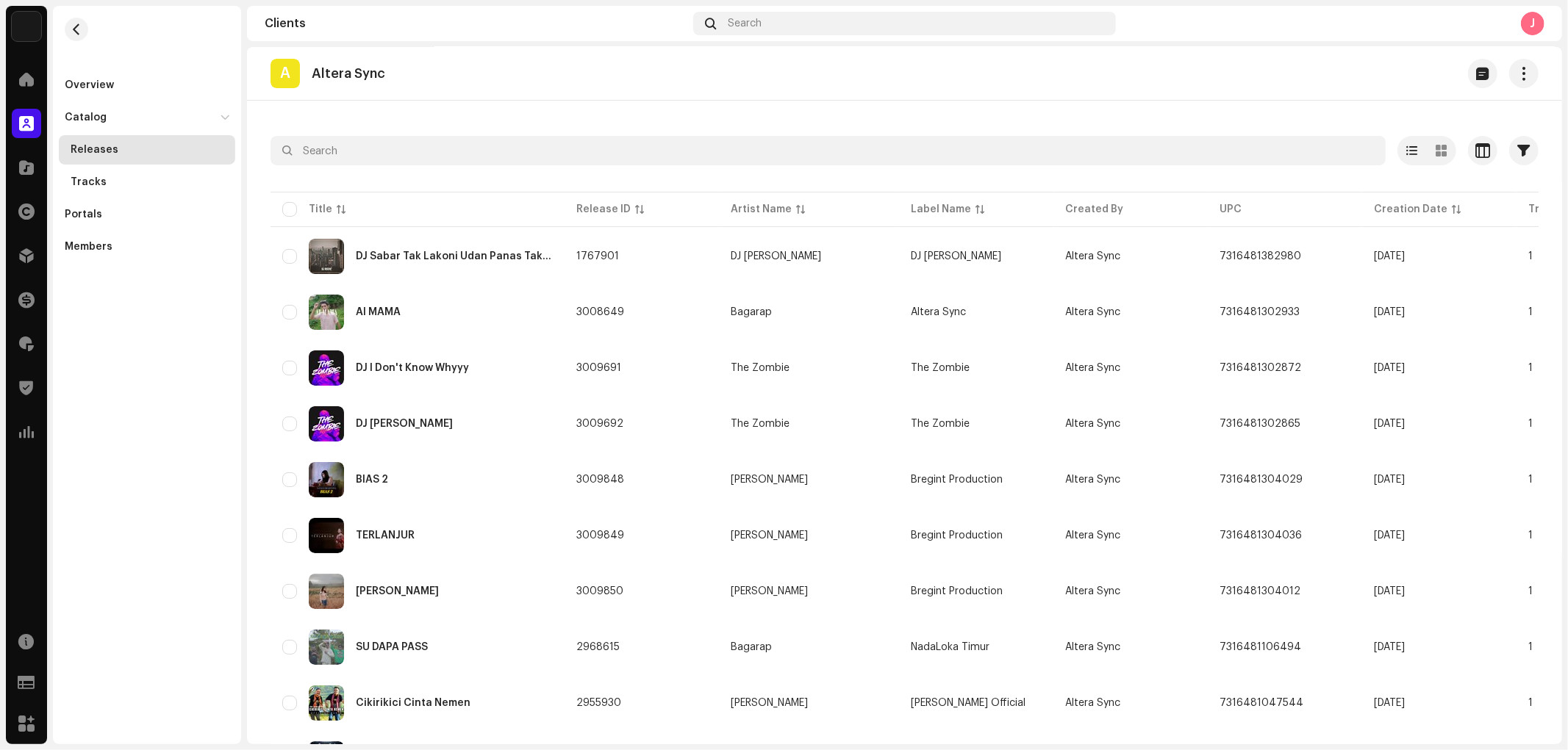
scroll to position [0, 0]
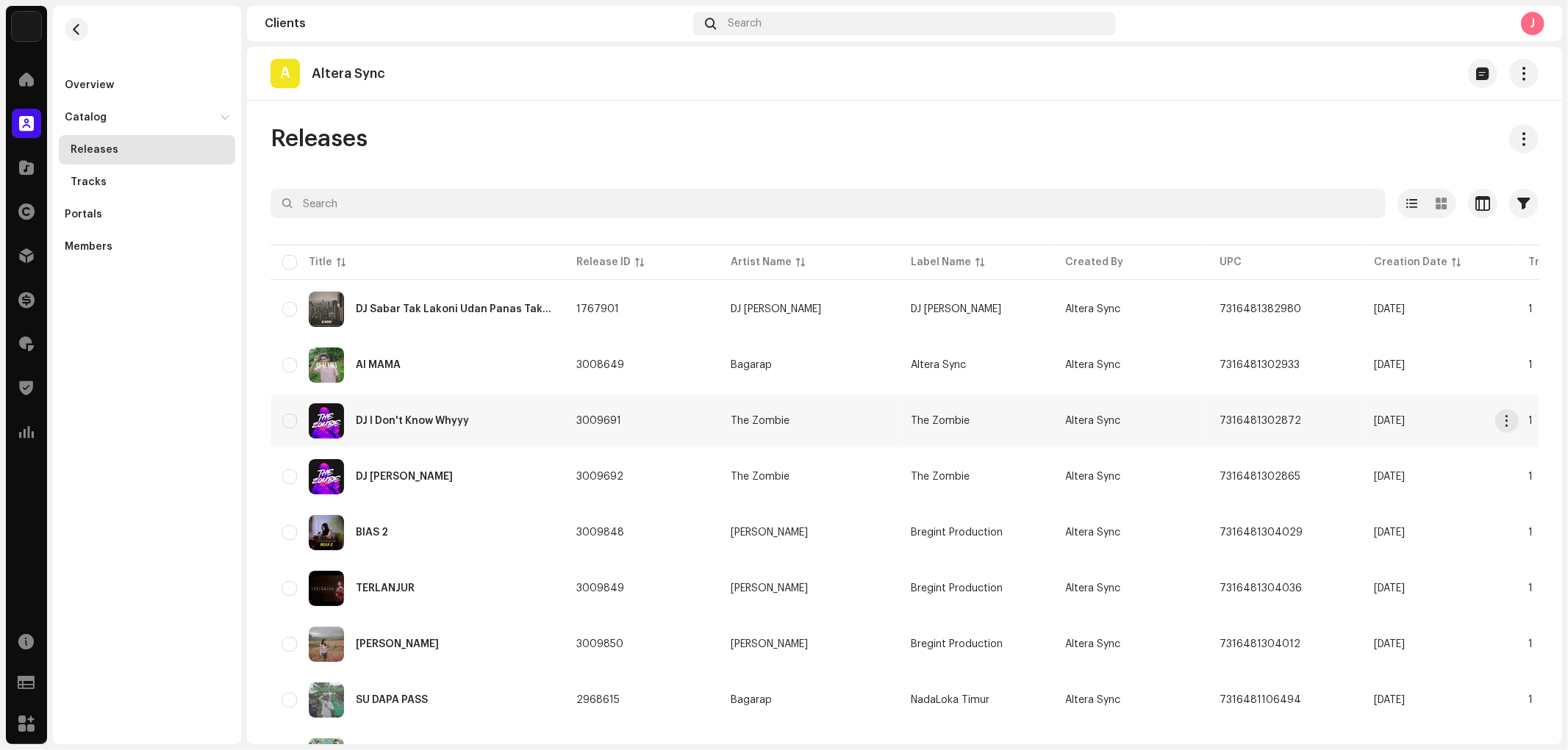
click at [439, 422] on div "DJ I Don't Know Whyyy" at bounding box center [412, 420] width 113 height 10
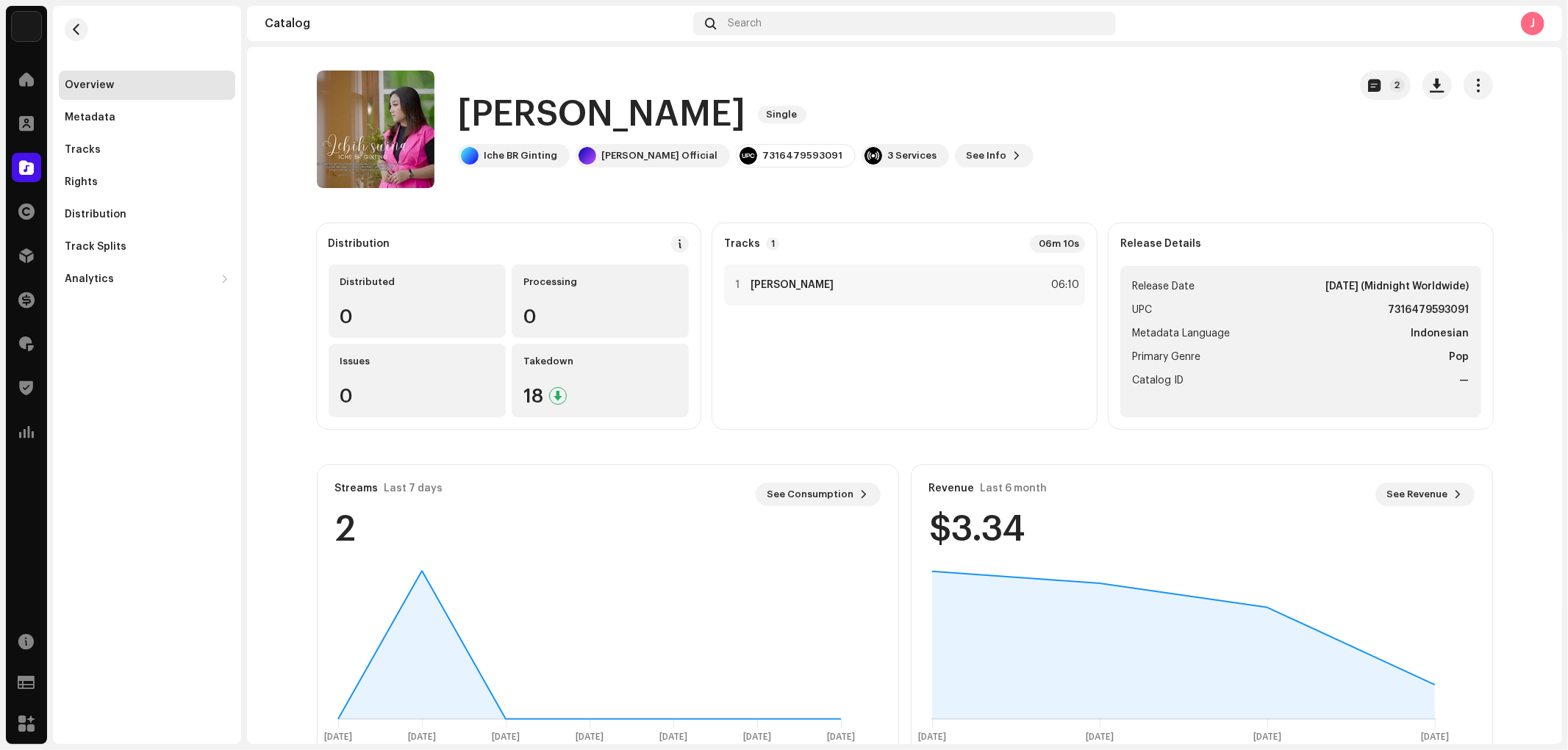
click at [510, 119] on h1 "[PERSON_NAME]" at bounding box center [602, 115] width 288 height 47
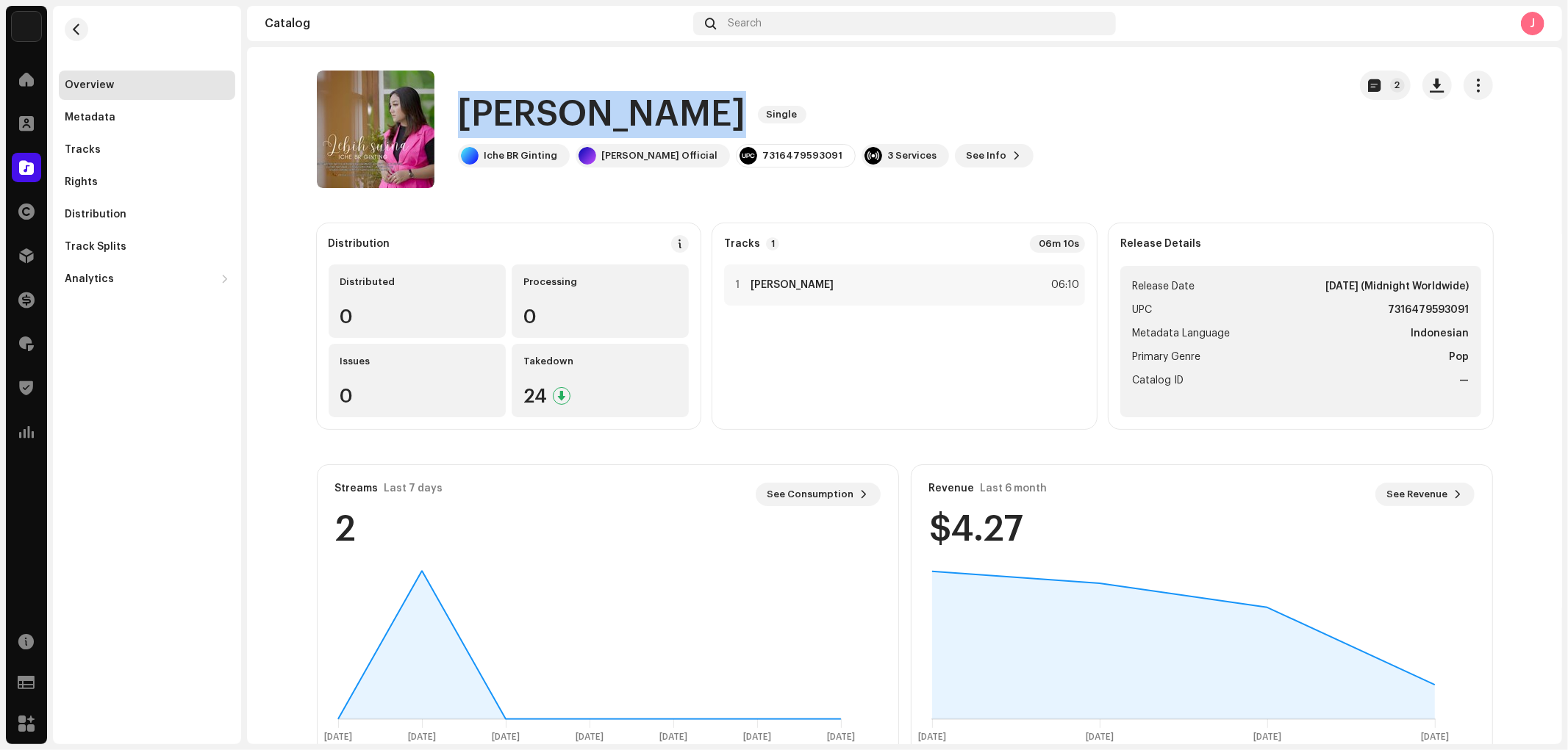
click at [510, 119] on h1 "[PERSON_NAME]" at bounding box center [602, 115] width 288 height 47
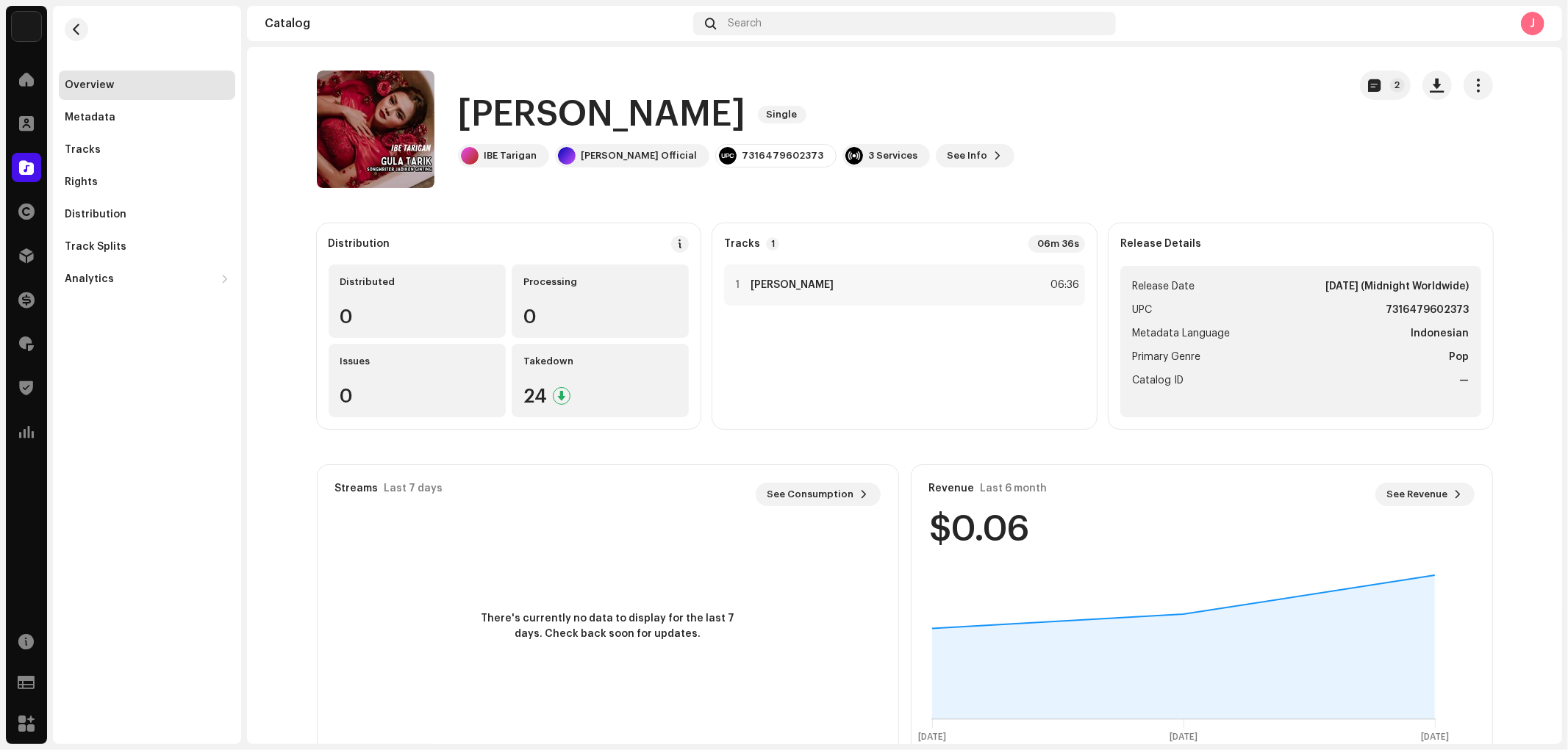
click at [531, 97] on h1 "[PERSON_NAME]" at bounding box center [602, 115] width 288 height 47
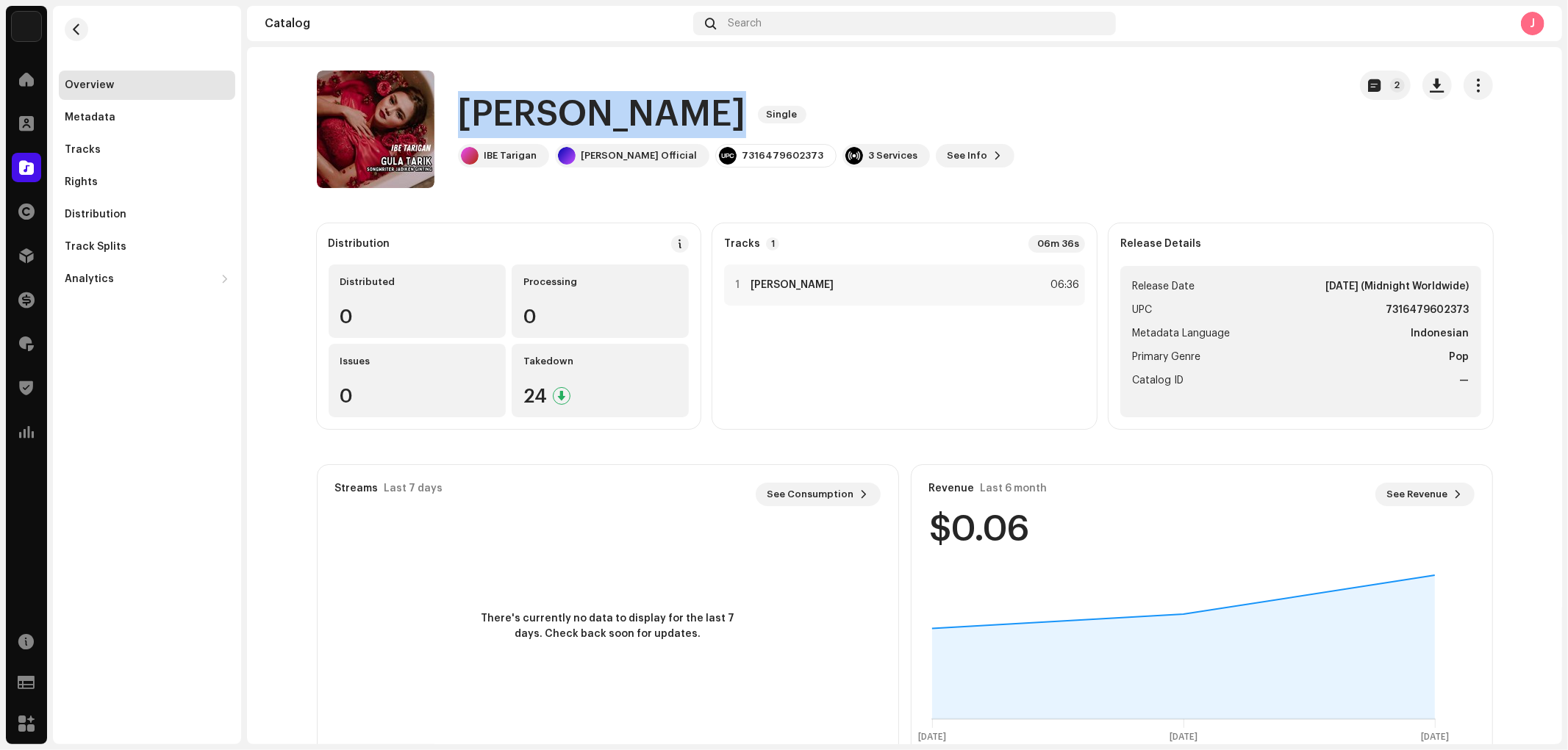
click at [531, 97] on h1 "[PERSON_NAME]" at bounding box center [602, 115] width 288 height 47
copy div "[PERSON_NAME] Single"
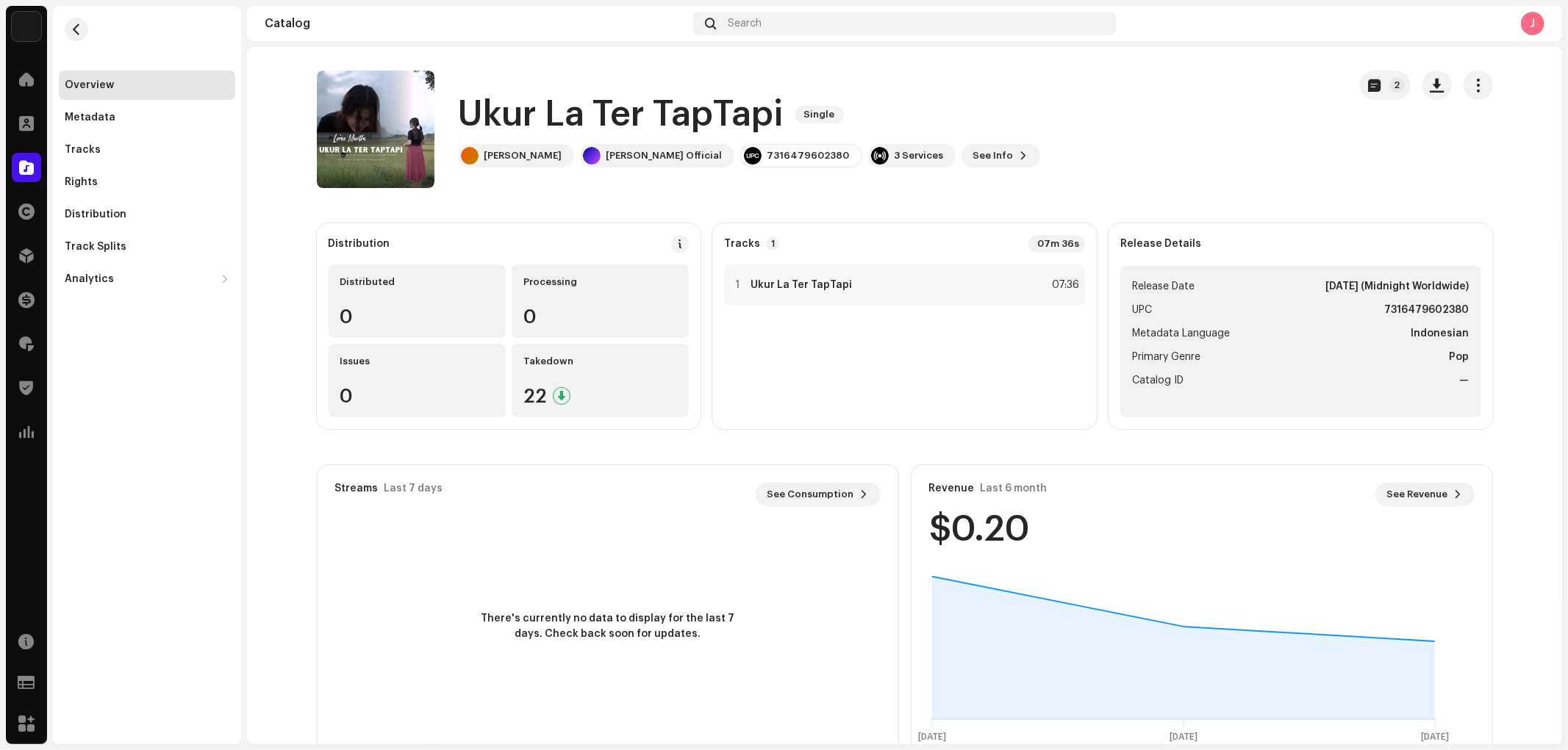
click at [507, 112] on h1 "Ukur La Ter TapTapi" at bounding box center [620, 115] width 325 height 47
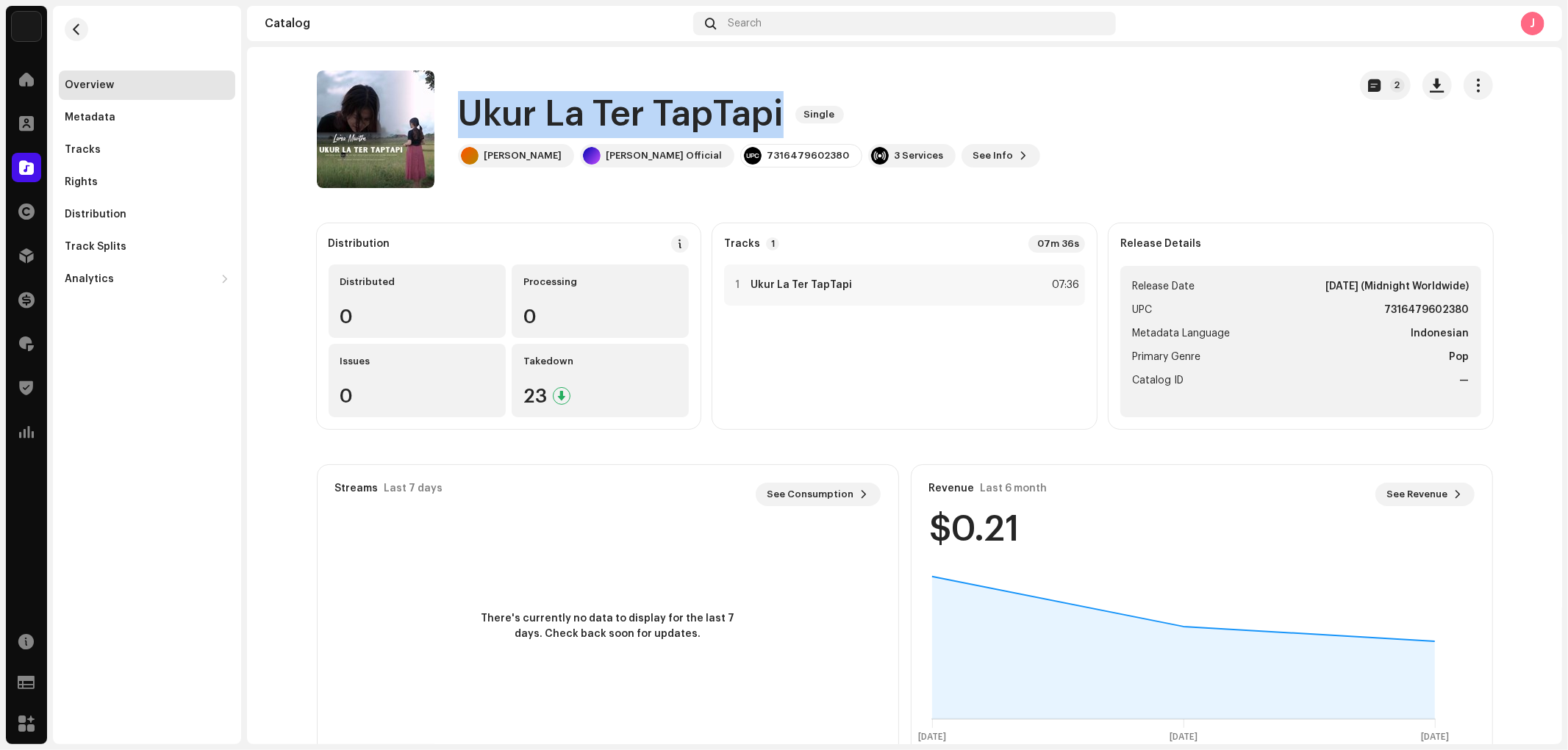
click at [507, 112] on h1 "Ukur La Ter TapTapi" at bounding box center [620, 115] width 325 height 47
copy div "Ukur La Ter TapTapi Single"
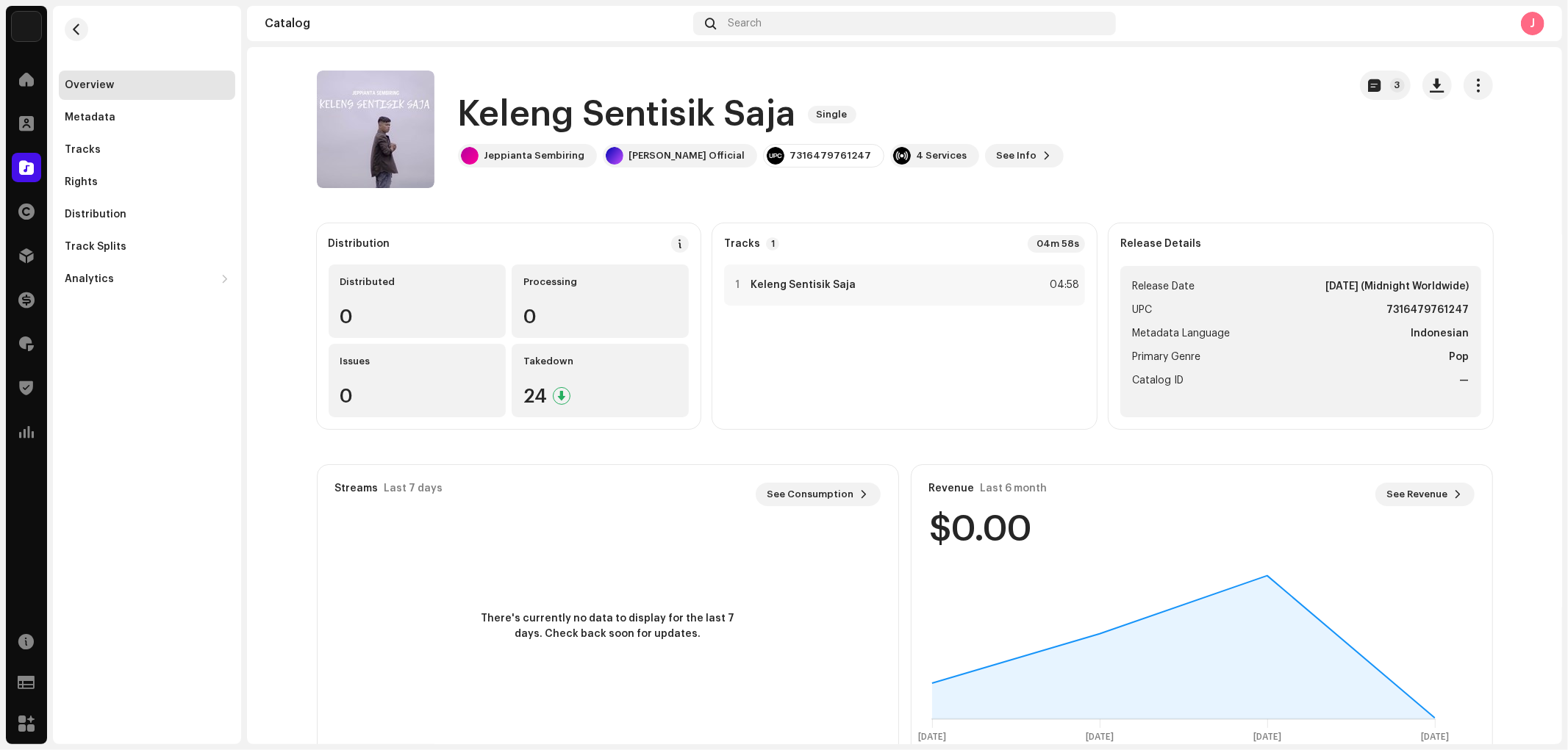
click at [552, 110] on h1 "Keleng Sentisik Saja" at bounding box center [626, 115] width 338 height 47
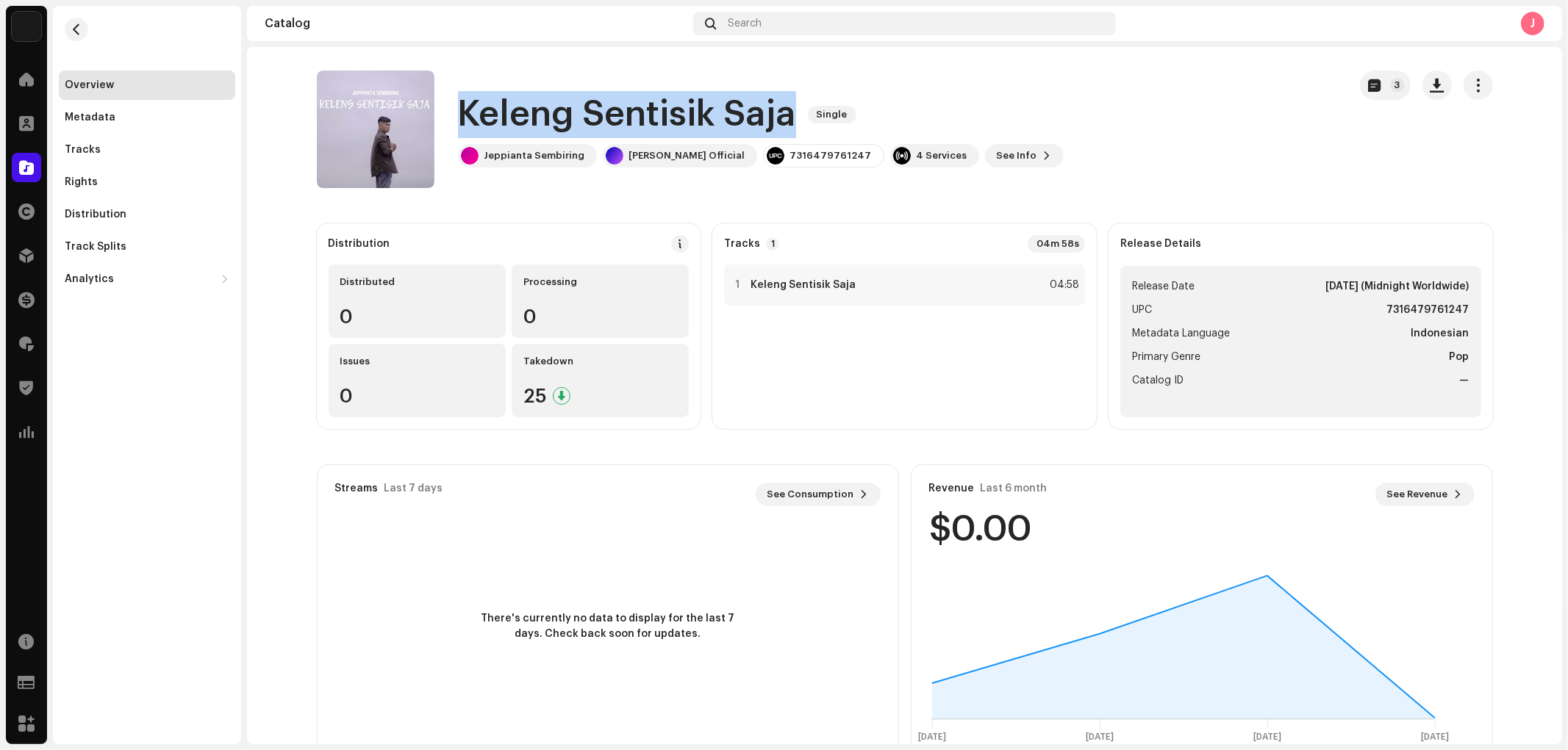
click at [552, 110] on h1 "Keleng Sentisik Saja" at bounding box center [626, 115] width 338 height 47
copy div "Keleng Sentisik Saja Single"
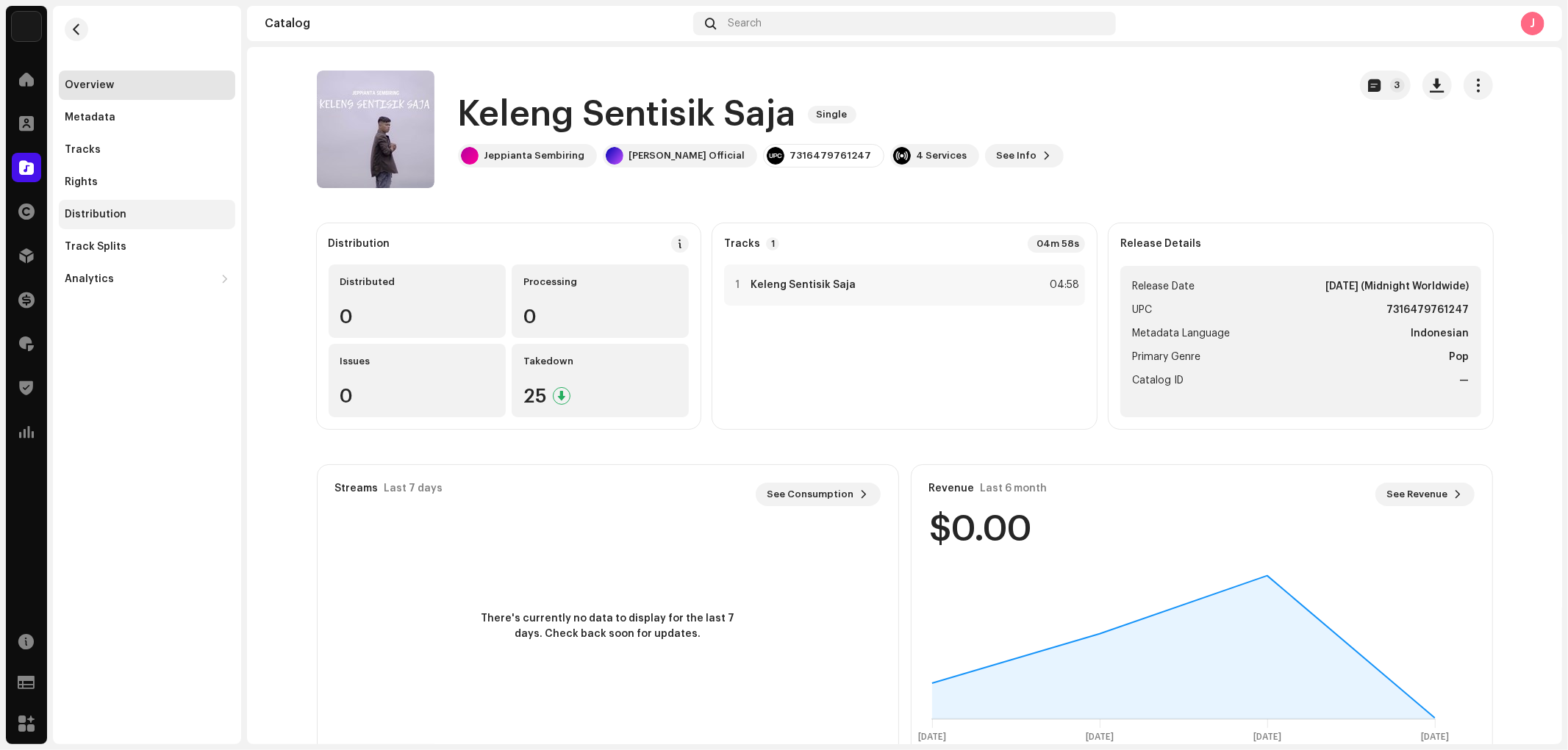
click at [103, 215] on div "Distribution" at bounding box center [96, 214] width 62 height 12
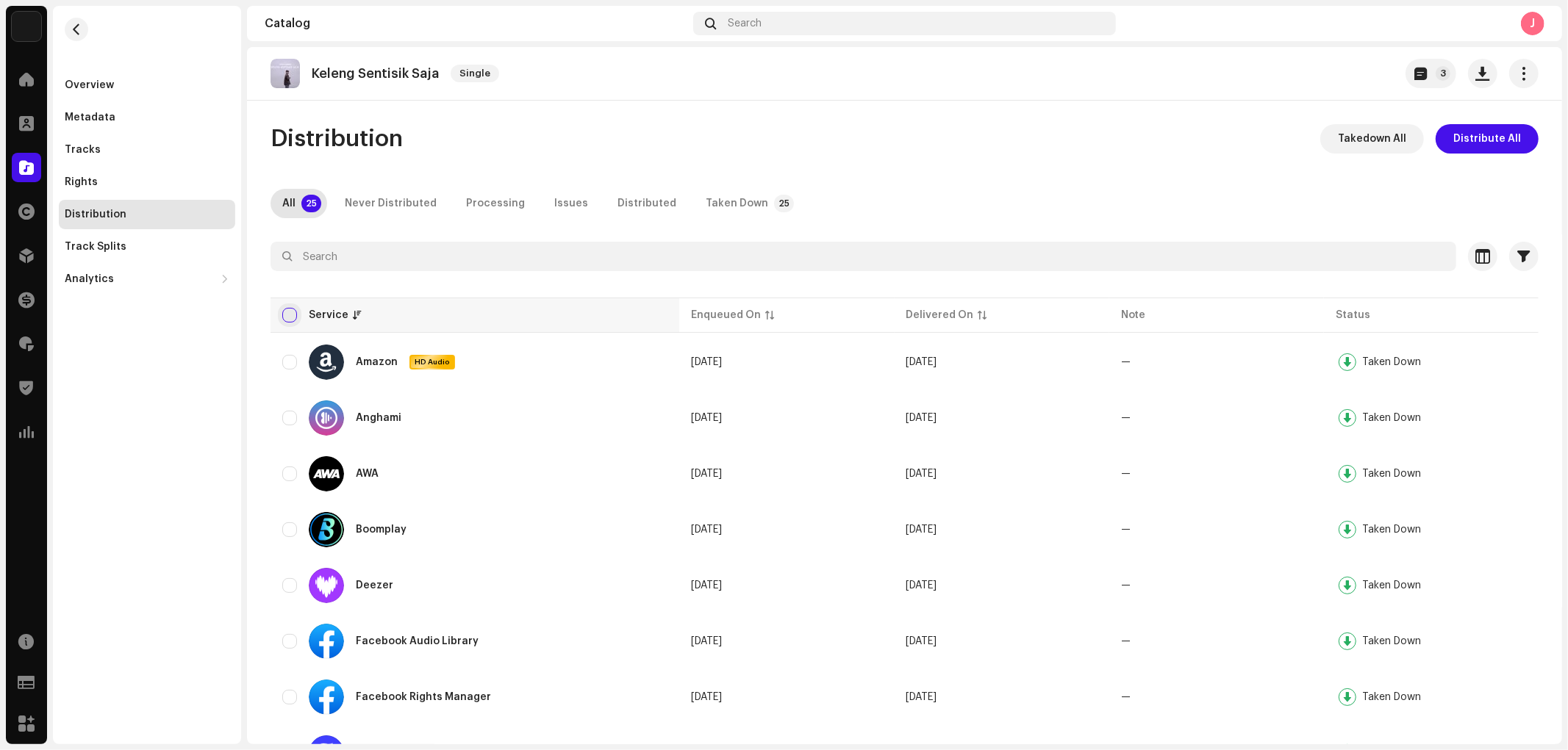
click at [290, 308] on input "checkbox" at bounding box center [290, 315] width 15 height 15
checkbox input "true"
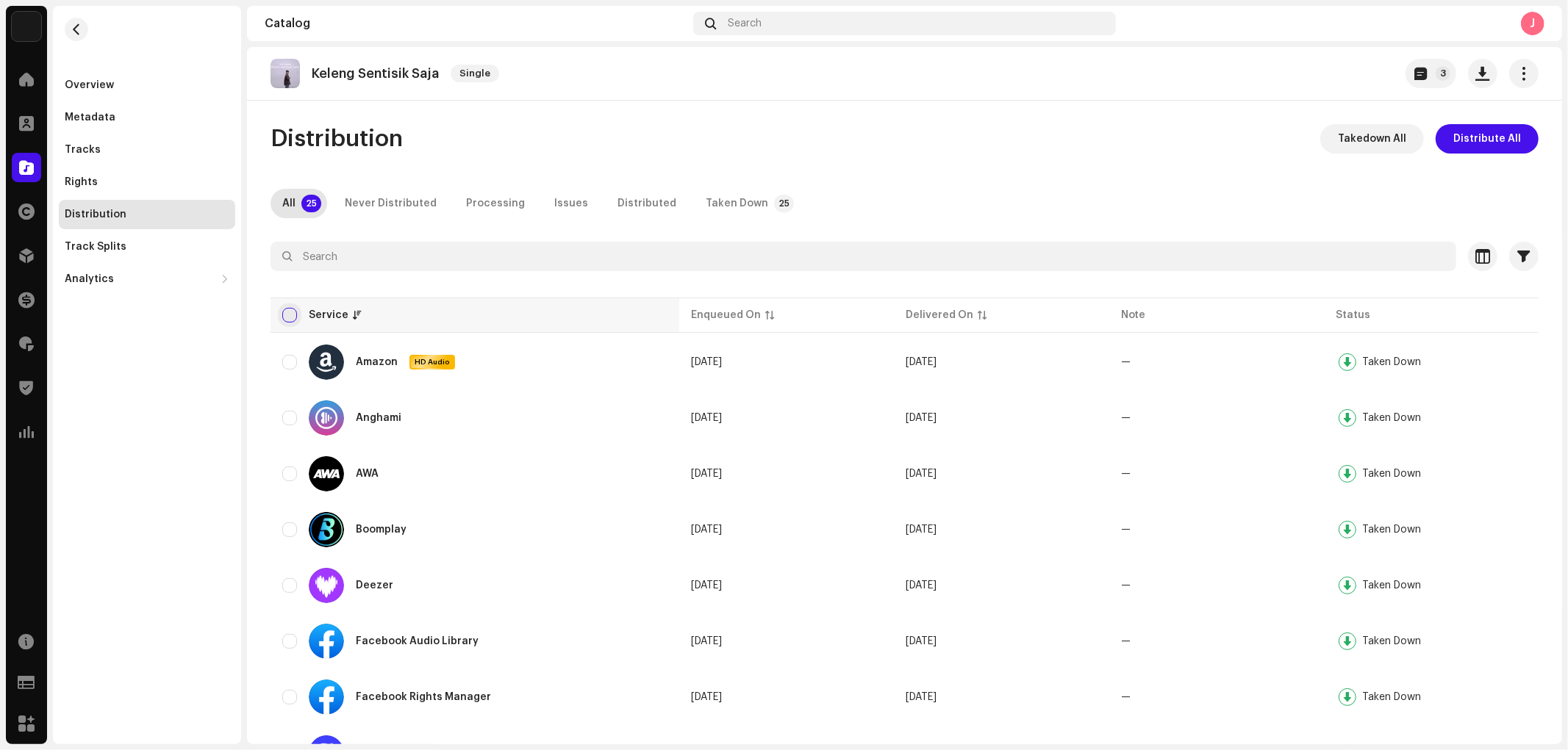
checkbox input "true"
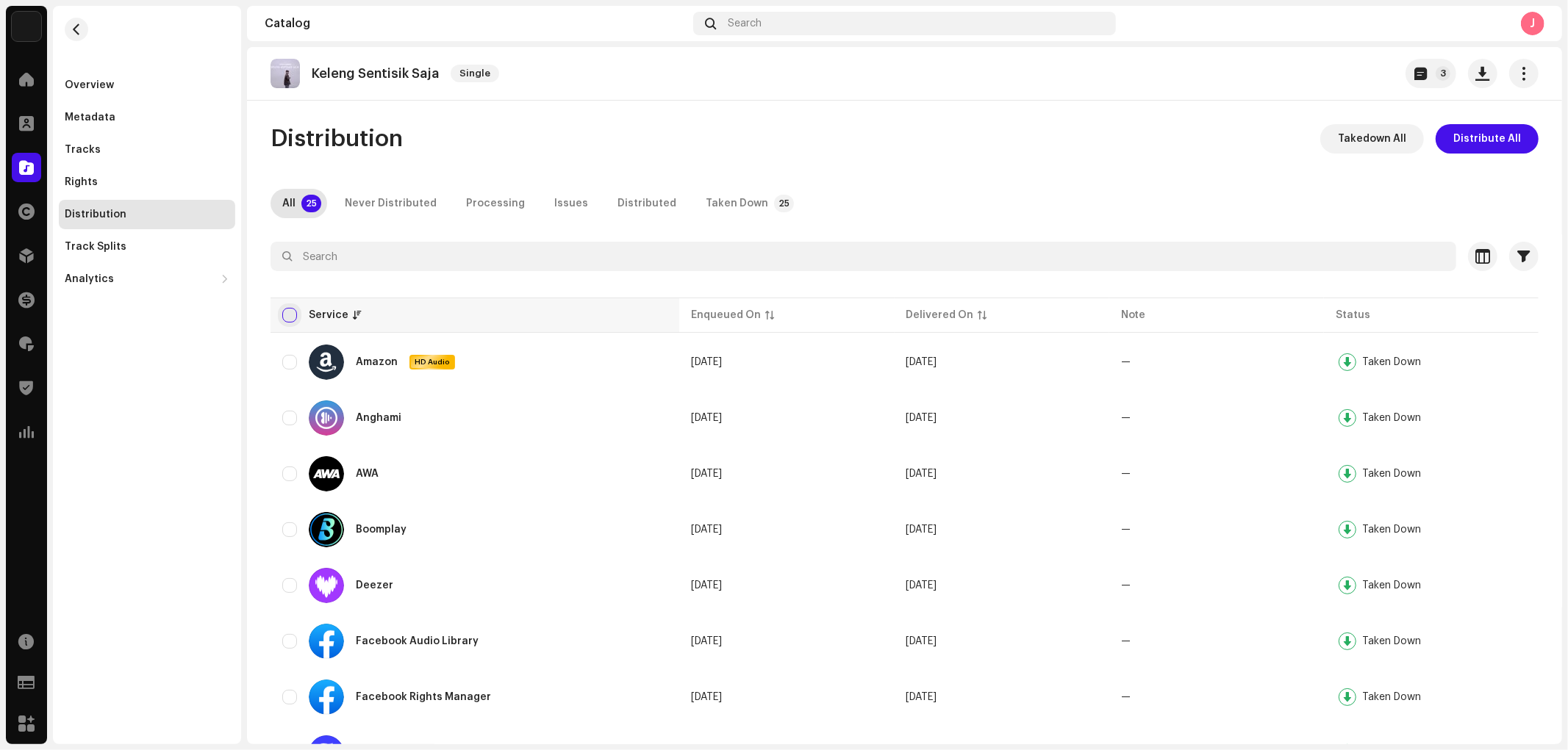
checkbox input "true"
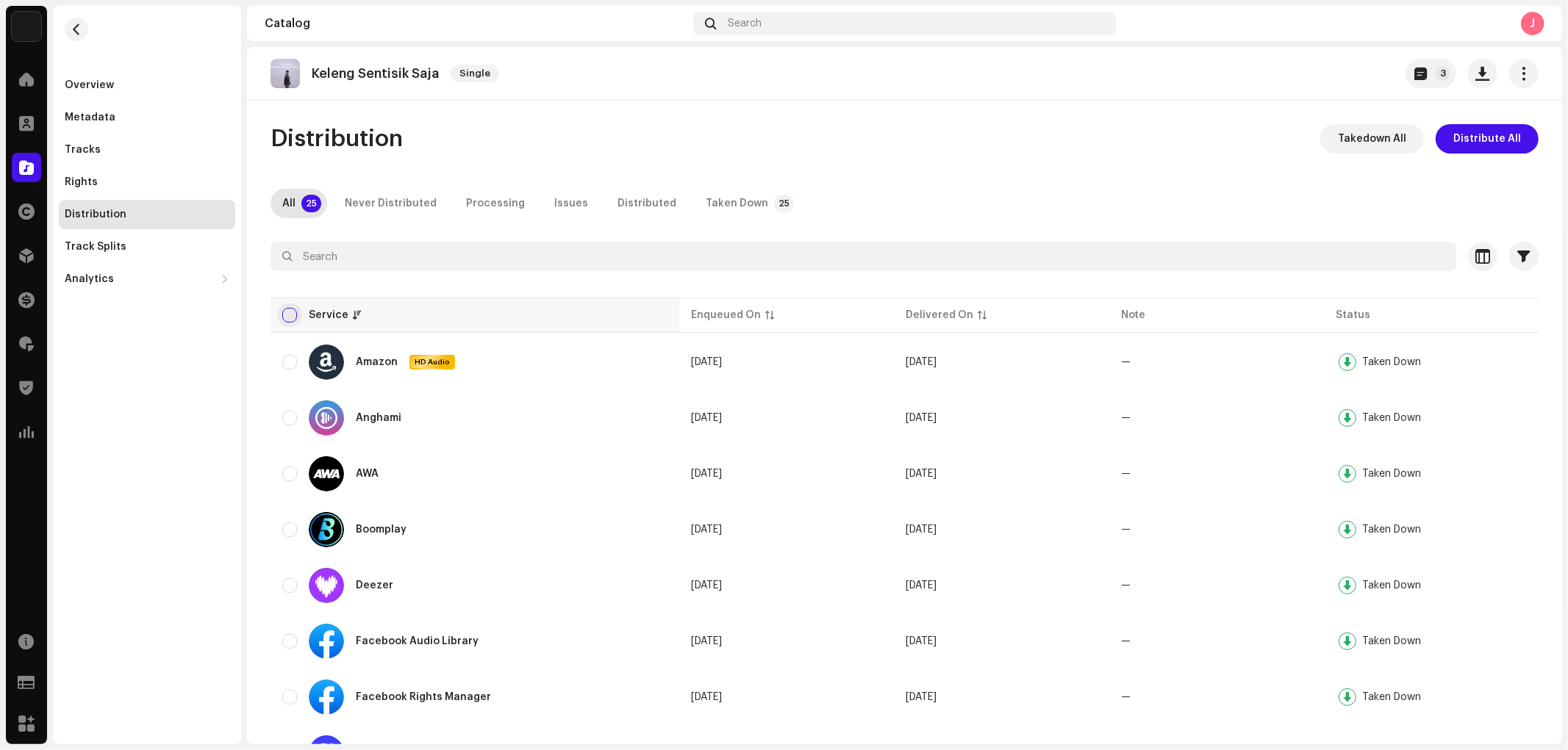
checkbox input "true"
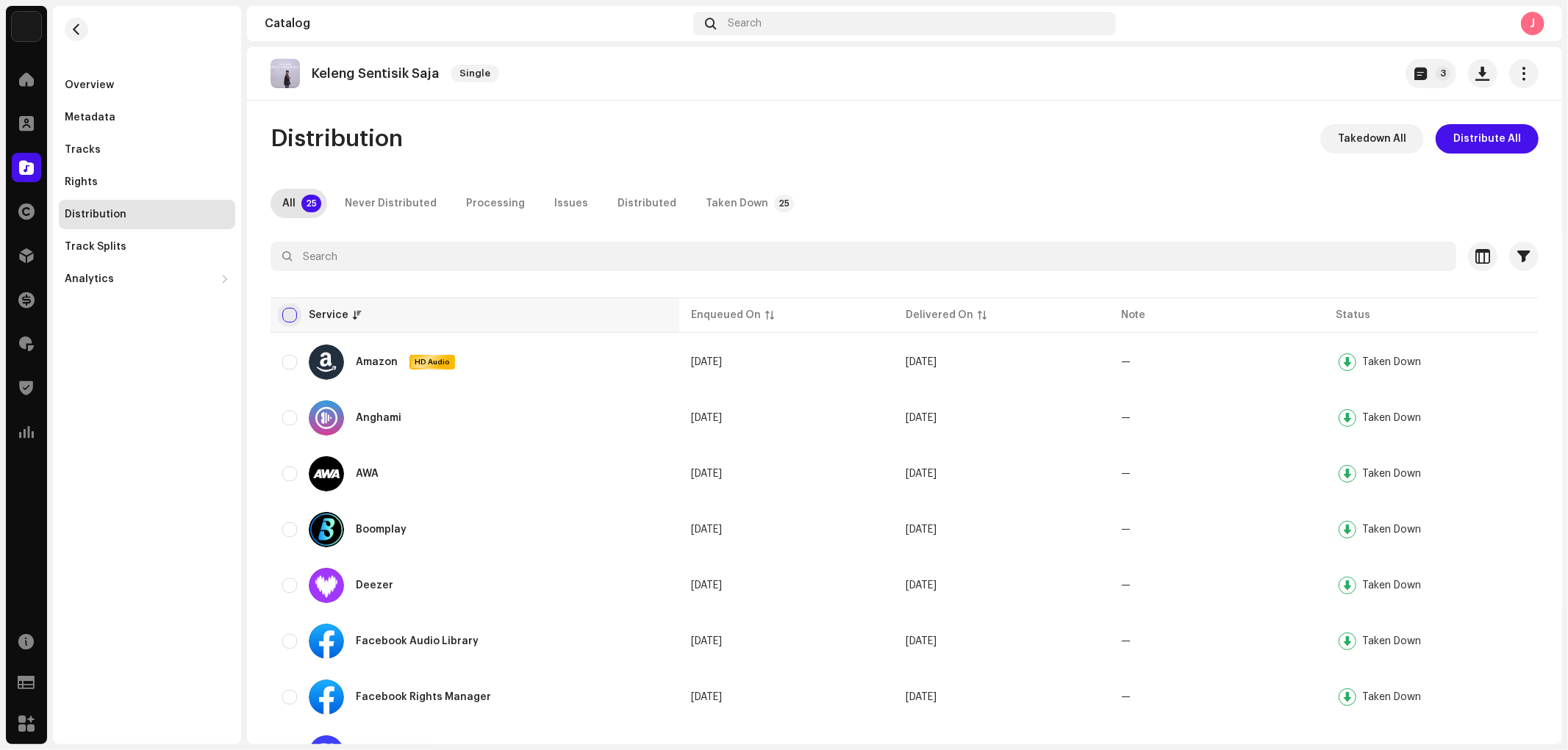
checkbox input "true"
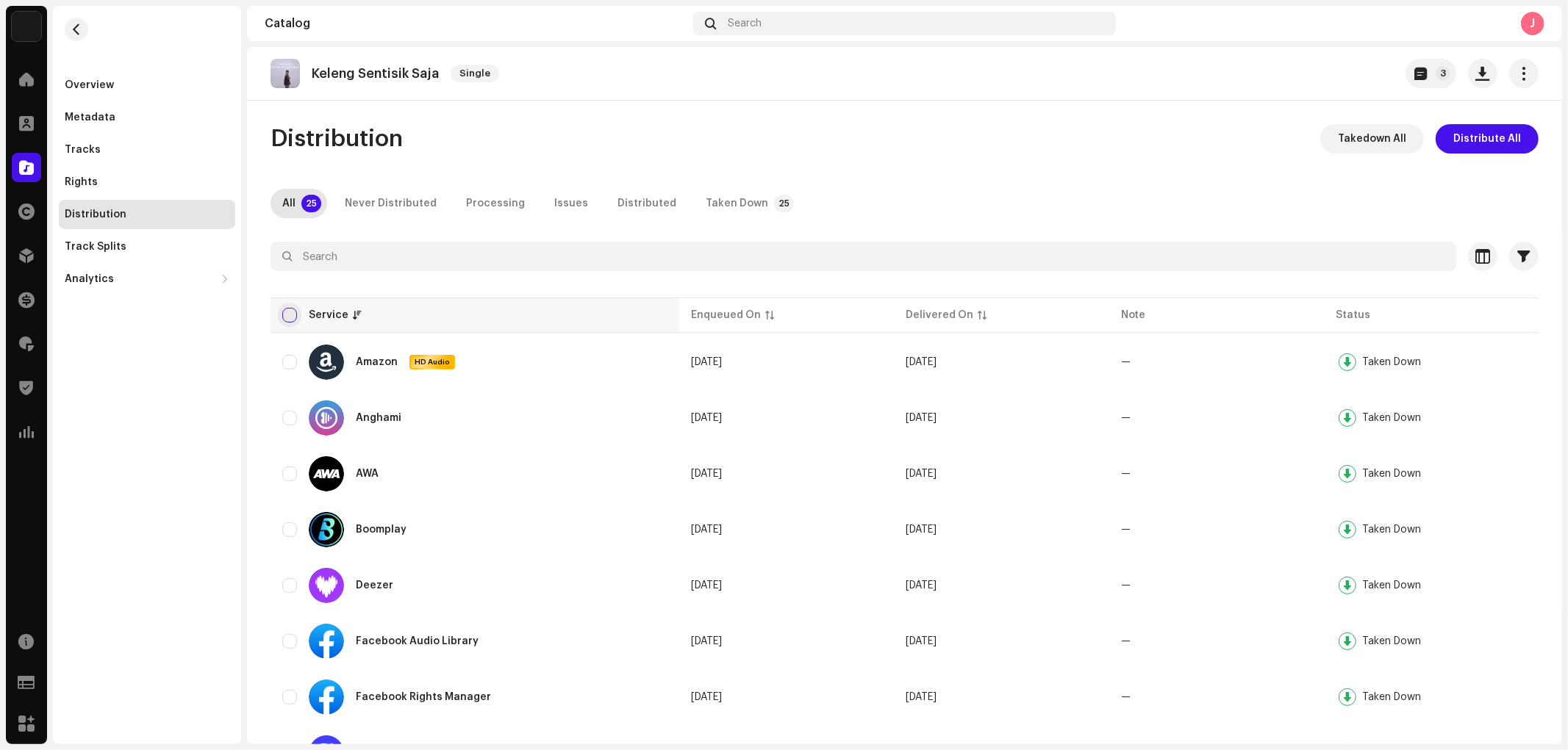
checkbox input "true"
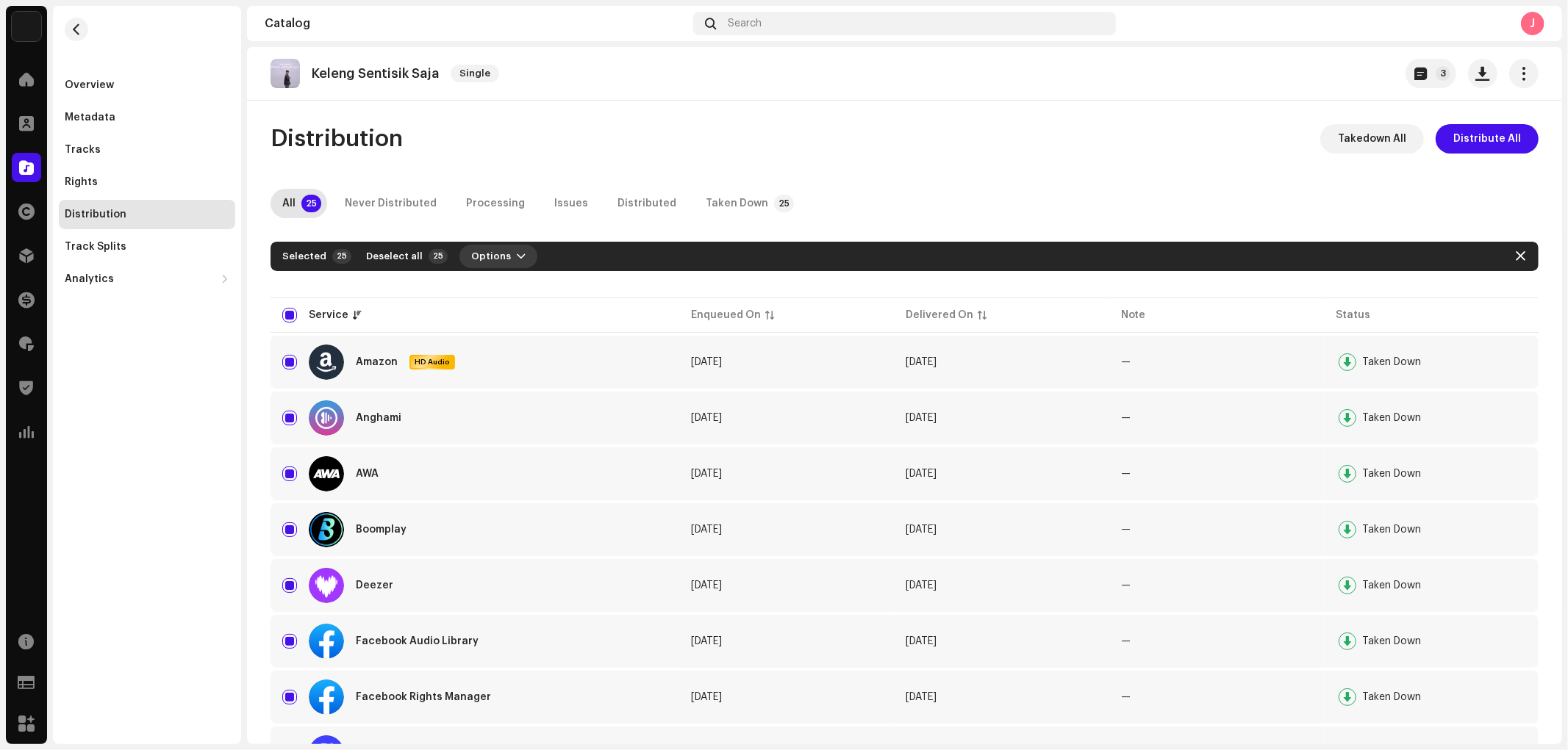
click at [497, 246] on span "Options" at bounding box center [491, 256] width 40 height 29
click at [500, 283] on span "Distribute" at bounding box center [488, 289] width 52 height 12
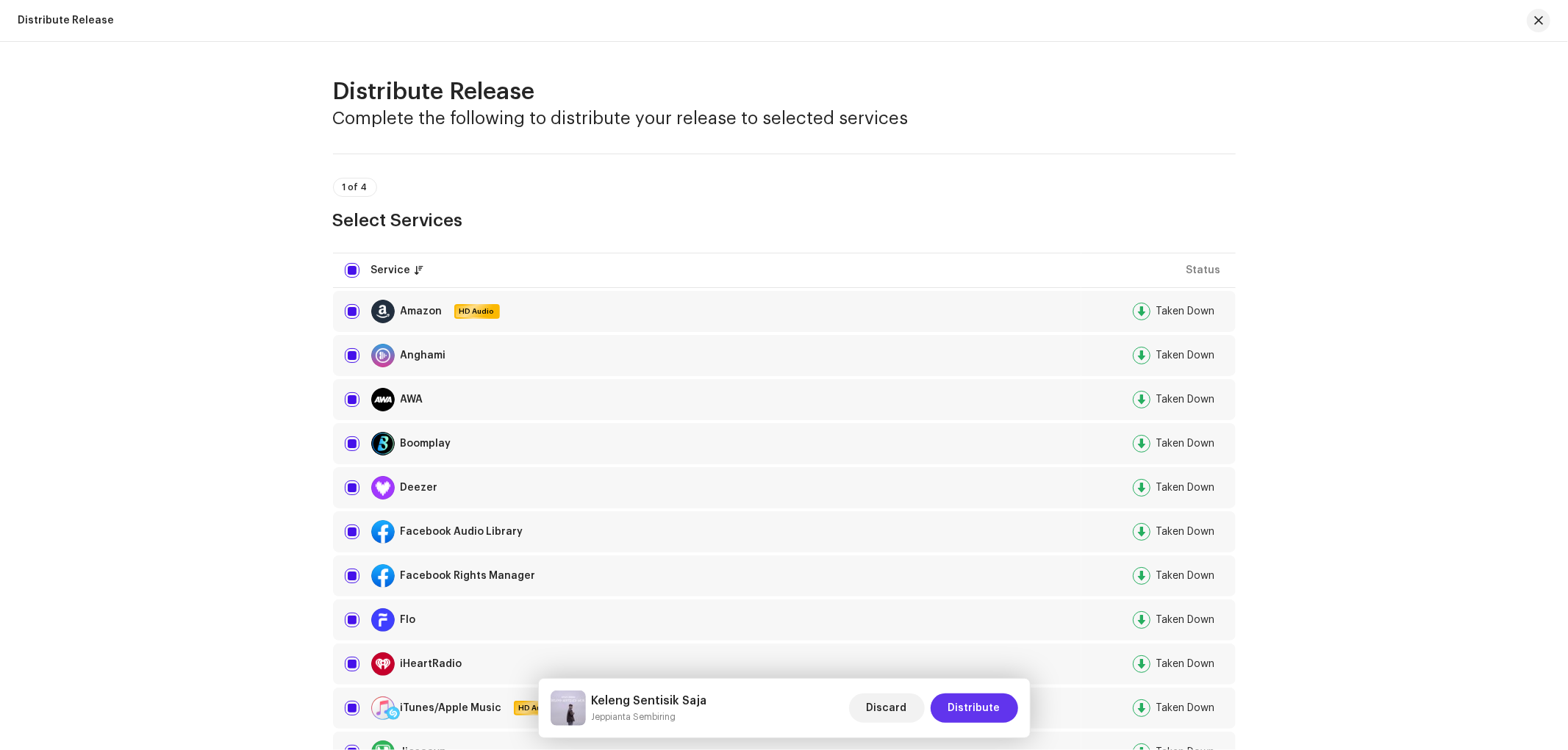
click at [957, 674] on span "Distribute" at bounding box center [974, 708] width 52 height 29
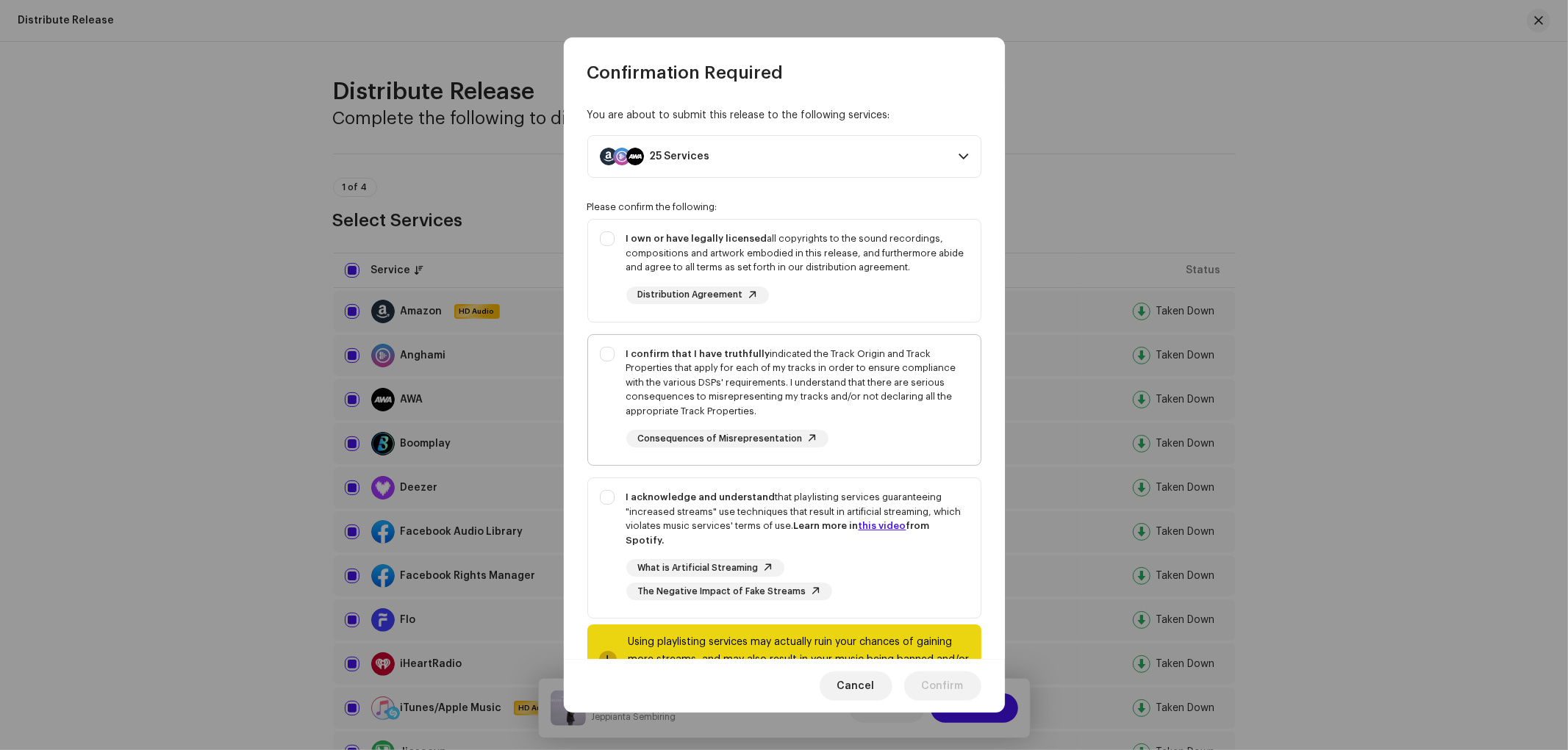
click at [794, 392] on div "I confirm that I have truthfully indicated the Track Origin and Track Propertie…" at bounding box center [798, 383] width 343 height 72
checkbox input "true"
drag, startPoint x: 813, startPoint y: 270, endPoint x: 867, endPoint y: 509, distance: 245.0
click at [813, 272] on div "I own or have legally licensed all copyrights to the sound recordings, composit…" at bounding box center [798, 253] width 343 height 44
checkbox input "true"
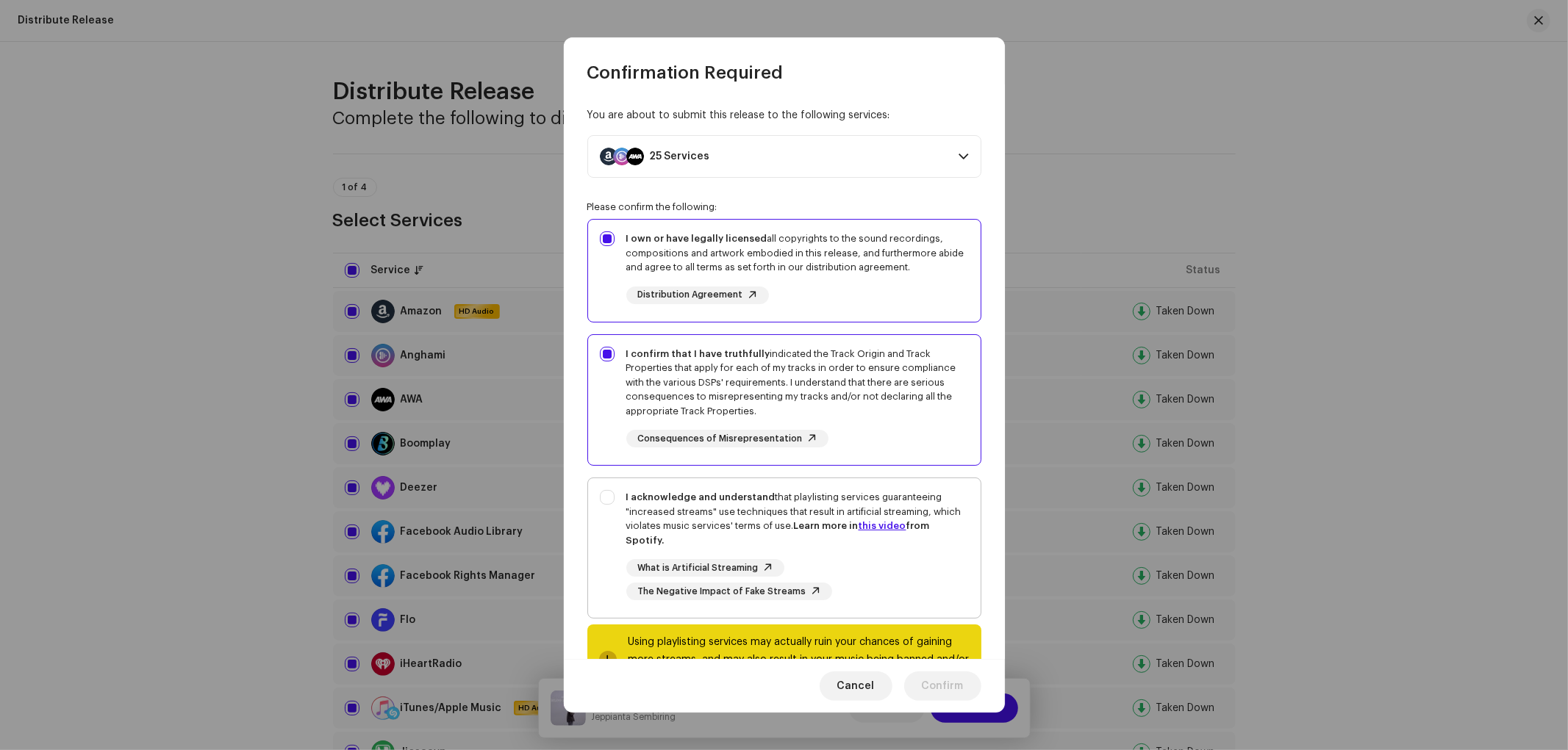
click at [872, 548] on div "I acknowledge and understand that playlisting services guaranteeing "increased …" at bounding box center [798, 519] width 343 height 57
checkbox input "true"
click at [941, 674] on span "Confirm" at bounding box center [943, 686] width 42 height 29
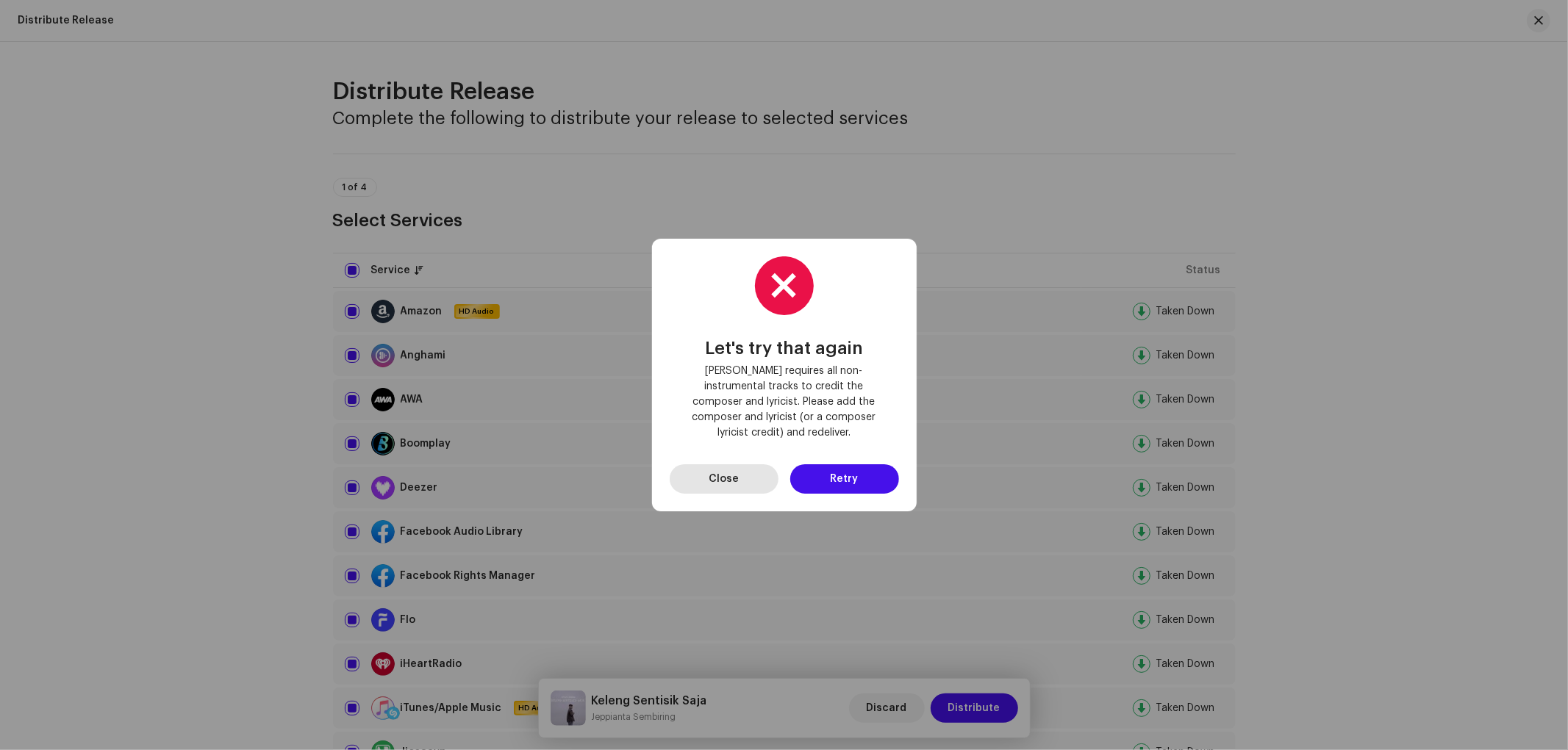
click at [745, 472] on button "Close" at bounding box center [723, 479] width 108 height 29
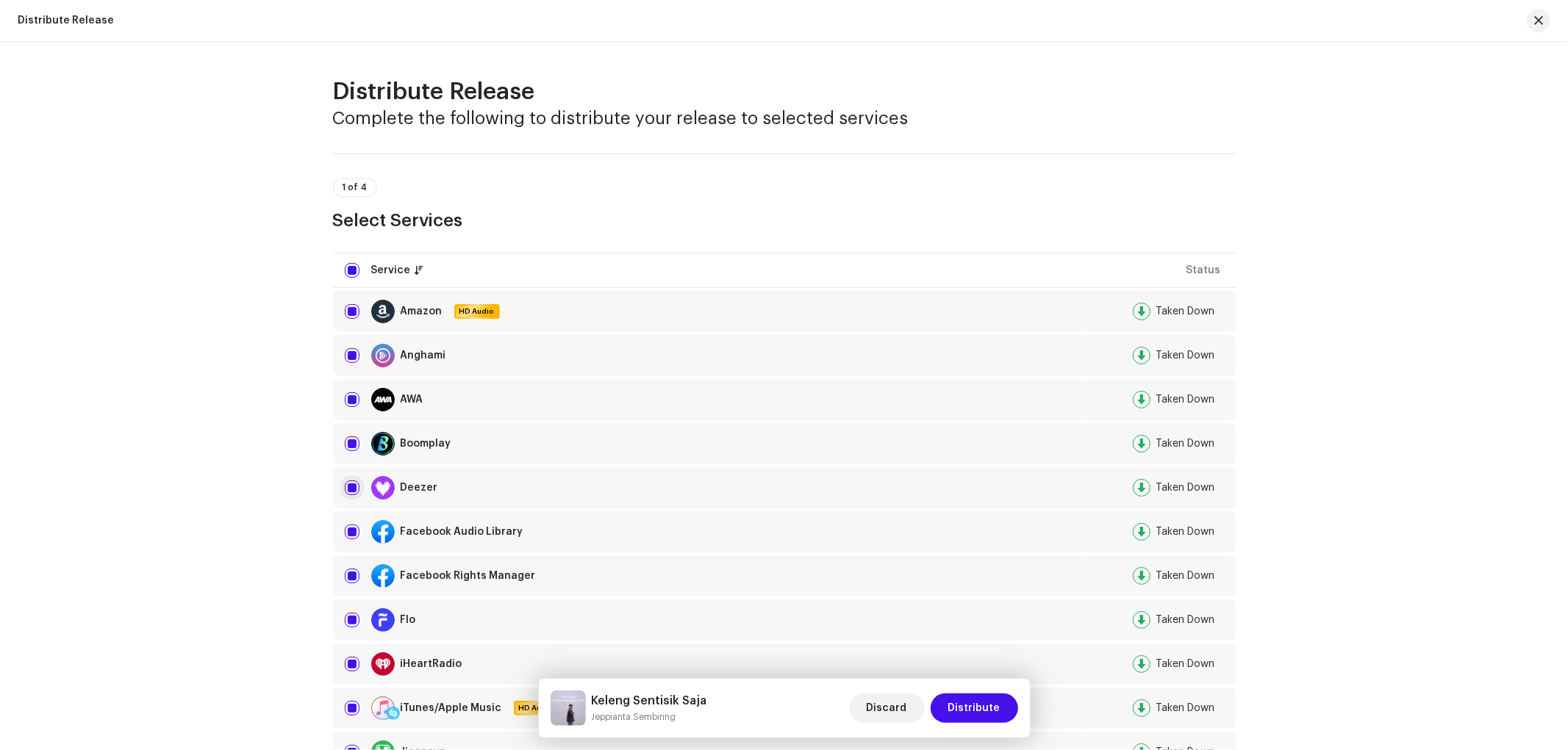
click at [346, 488] on input "checkbox" at bounding box center [352, 488] width 15 height 15
checkbox input "false"
click at [979, 674] on span "Distribute" at bounding box center [974, 708] width 52 height 29
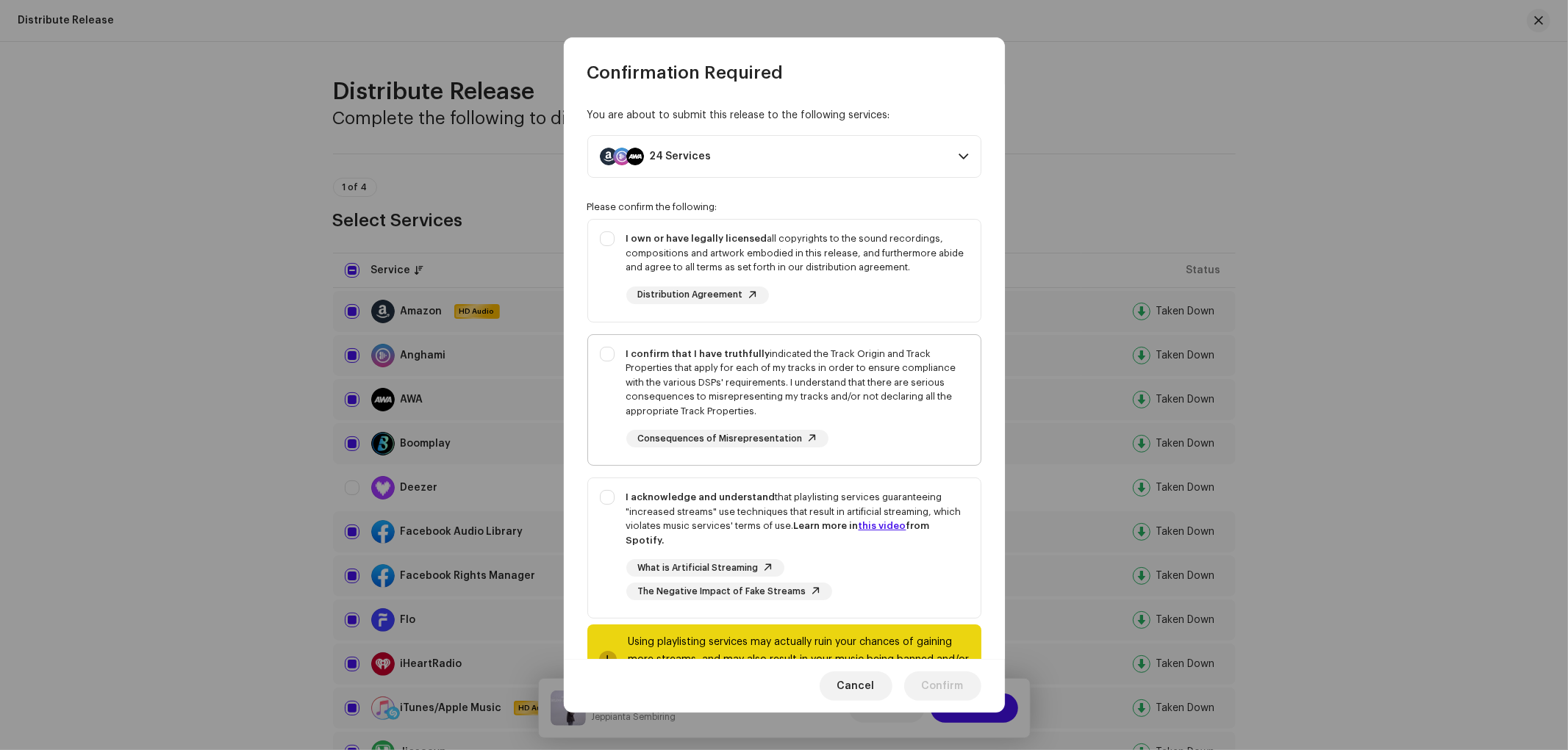
click at [785, 388] on div "I confirm that I have truthfully indicated the Track Origin and Track Propertie…" at bounding box center [798, 383] width 343 height 72
checkbox input "true"
drag, startPoint x: 770, startPoint y: 279, endPoint x: 763, endPoint y: 319, distance: 40.6
click at [769, 286] on div "I own or have legally licensed all copyrights to the sound recordings, composit…" at bounding box center [798, 268] width 343 height 73
checkbox input "true"
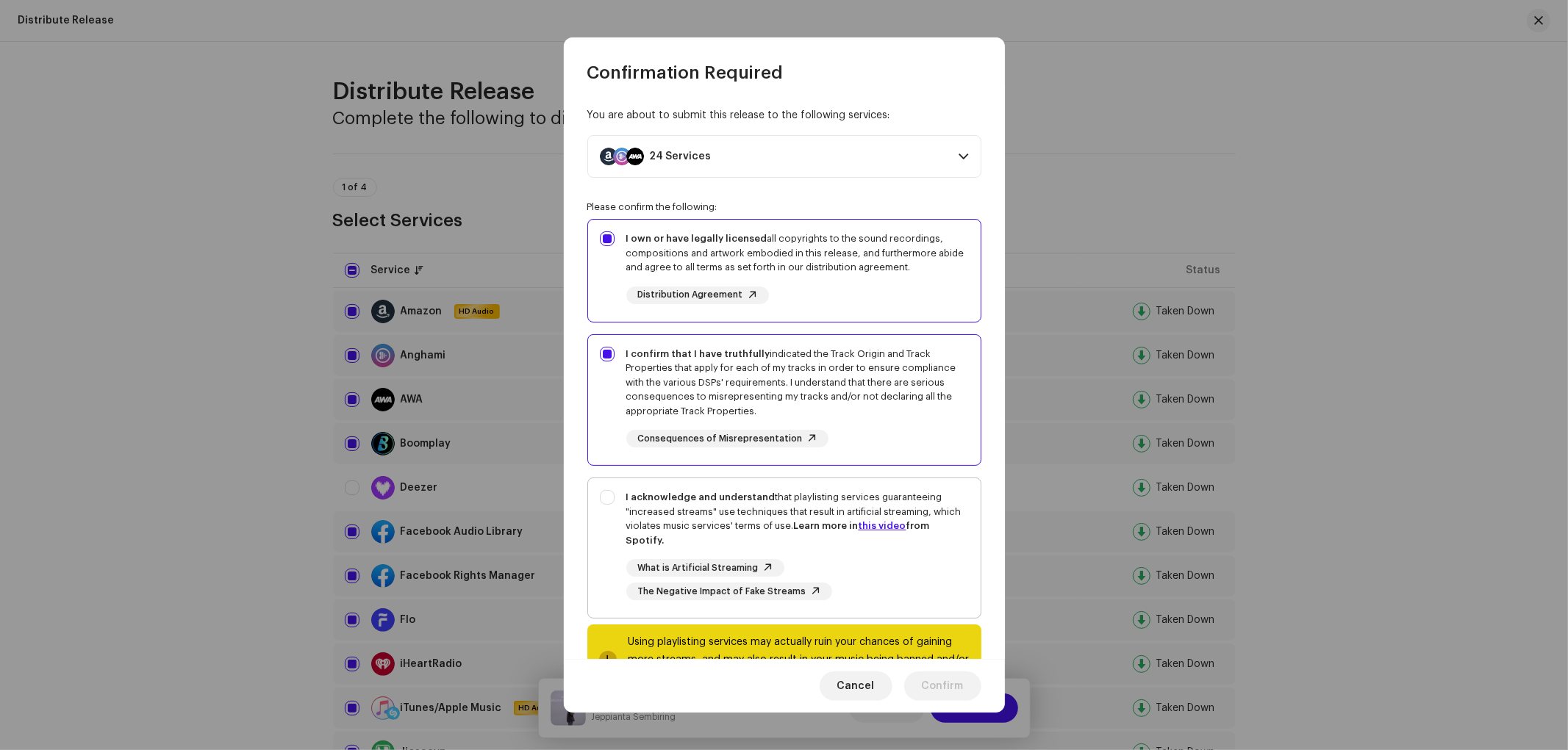
click at [715, 511] on div "I acknowledge and understand that playlisting services guaranteeing "increased …" at bounding box center [798, 519] width 343 height 57
checkbox input "true"
click at [923, 674] on span "Confirm" at bounding box center [943, 686] width 42 height 29
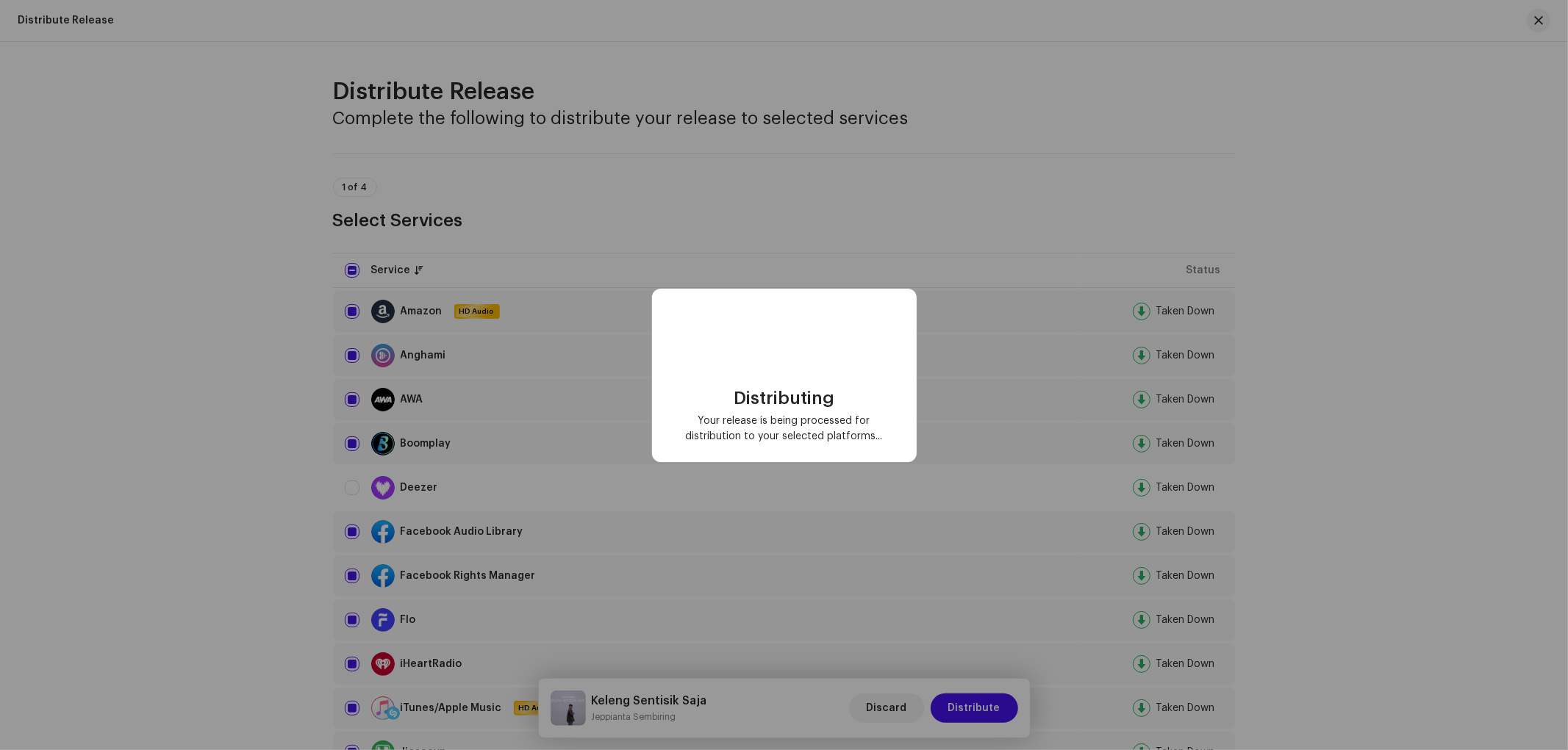
checkbox input "false"
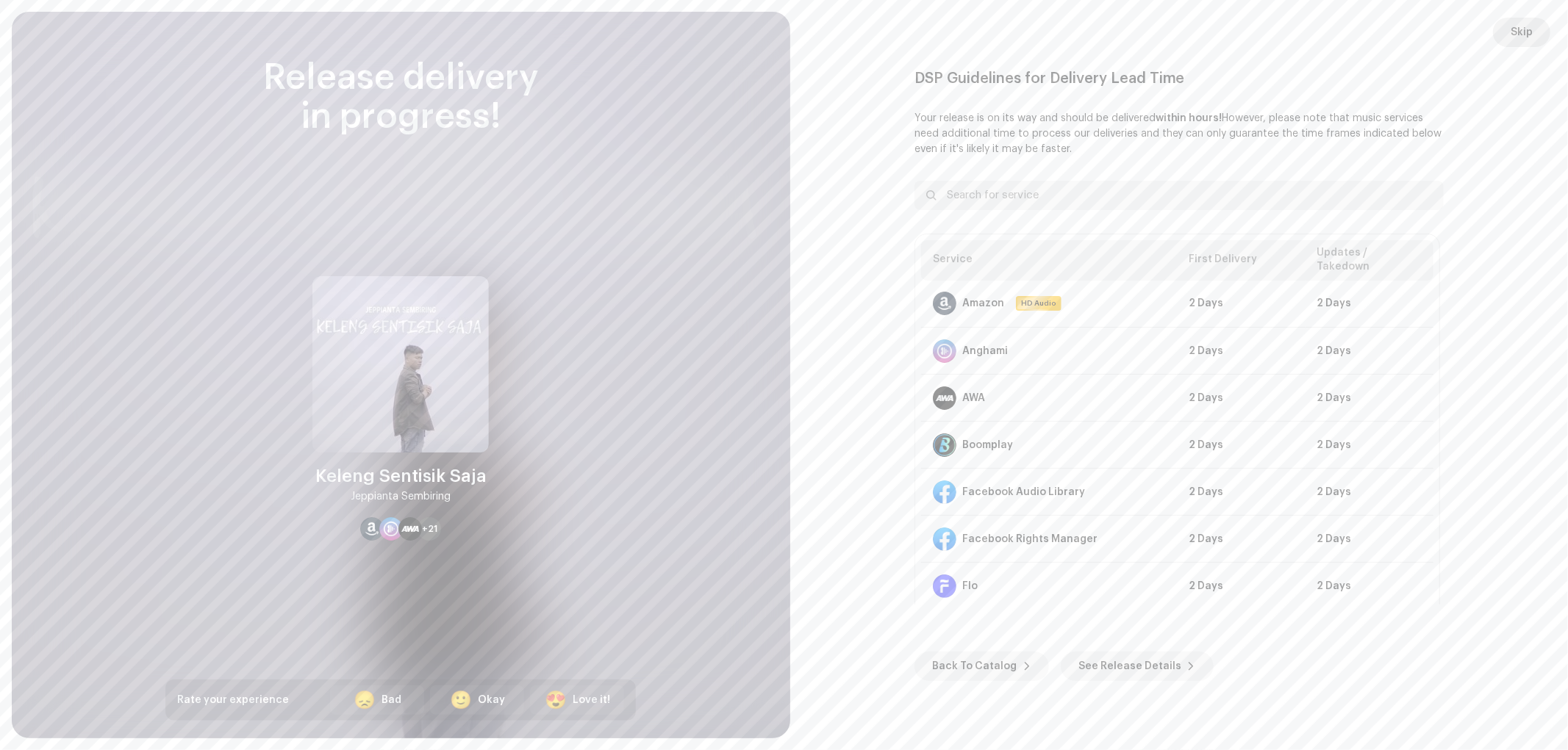
click at [1410, 40] on span "Skip" at bounding box center [1522, 32] width 22 height 29
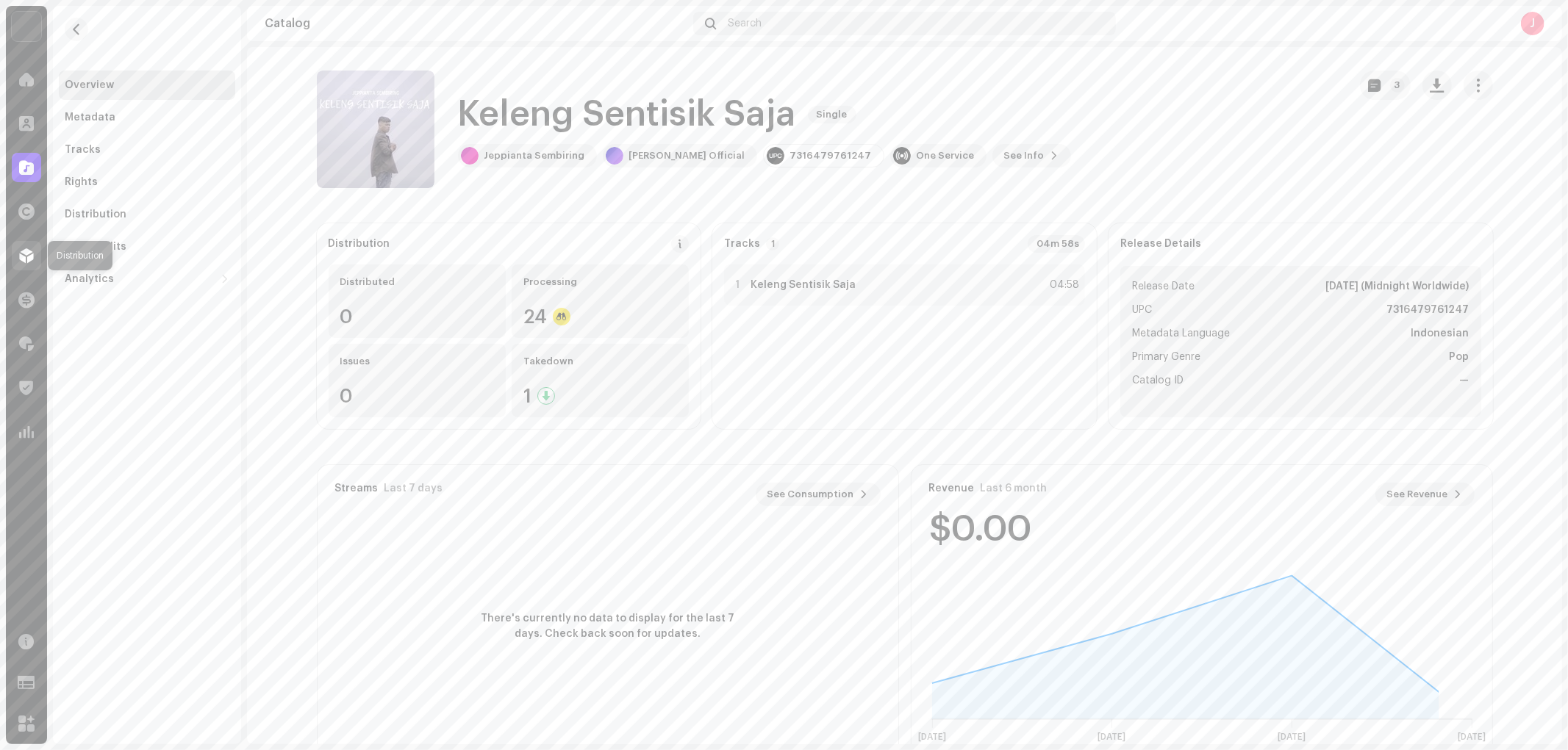
click at [31, 252] on span at bounding box center [26, 255] width 15 height 12
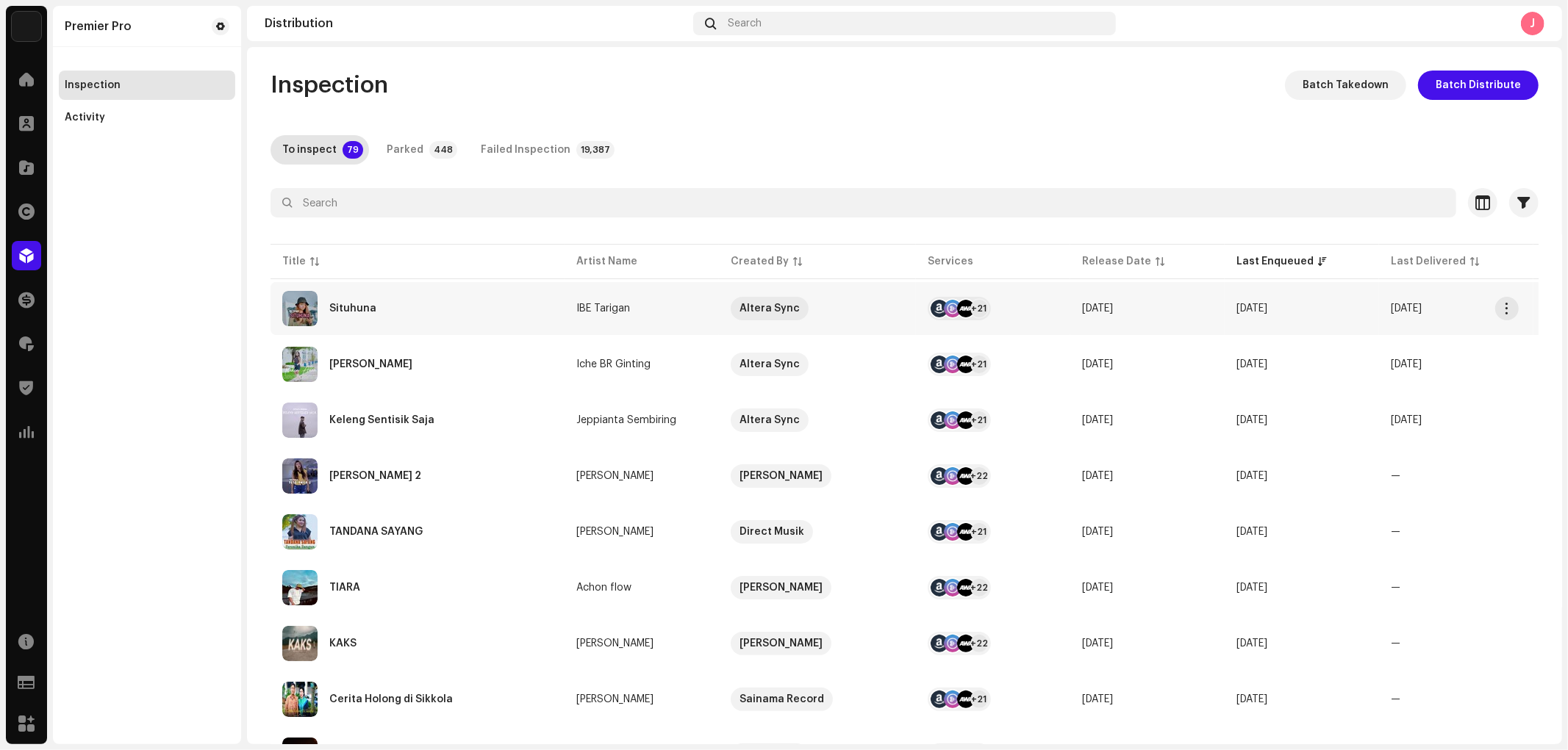
click at [370, 313] on div "Situhuna" at bounding box center [353, 308] width 47 height 10
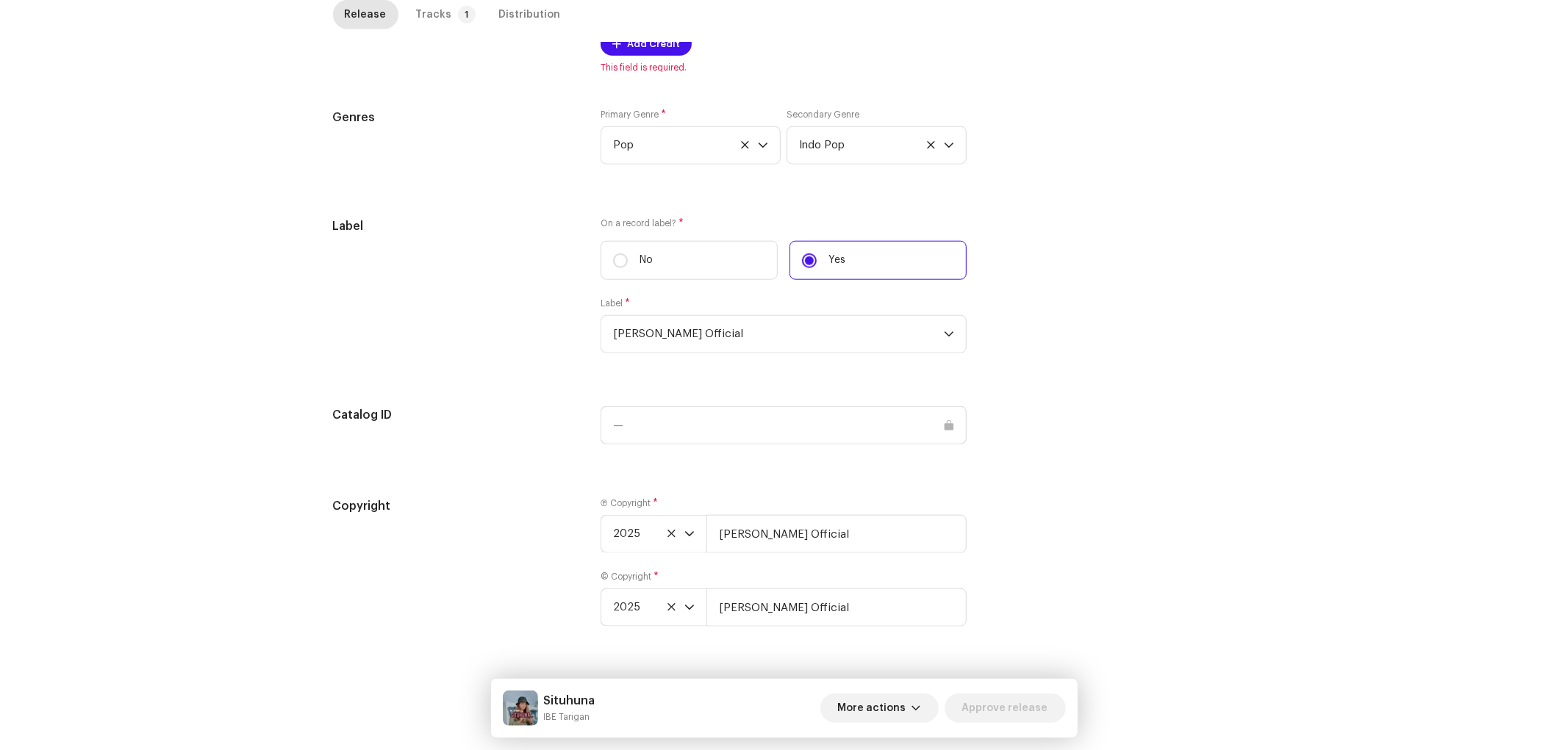
scroll to position [1180, 0]
click at [846, 533] on input "Guna Gutul Official" at bounding box center [836, 534] width 260 height 38
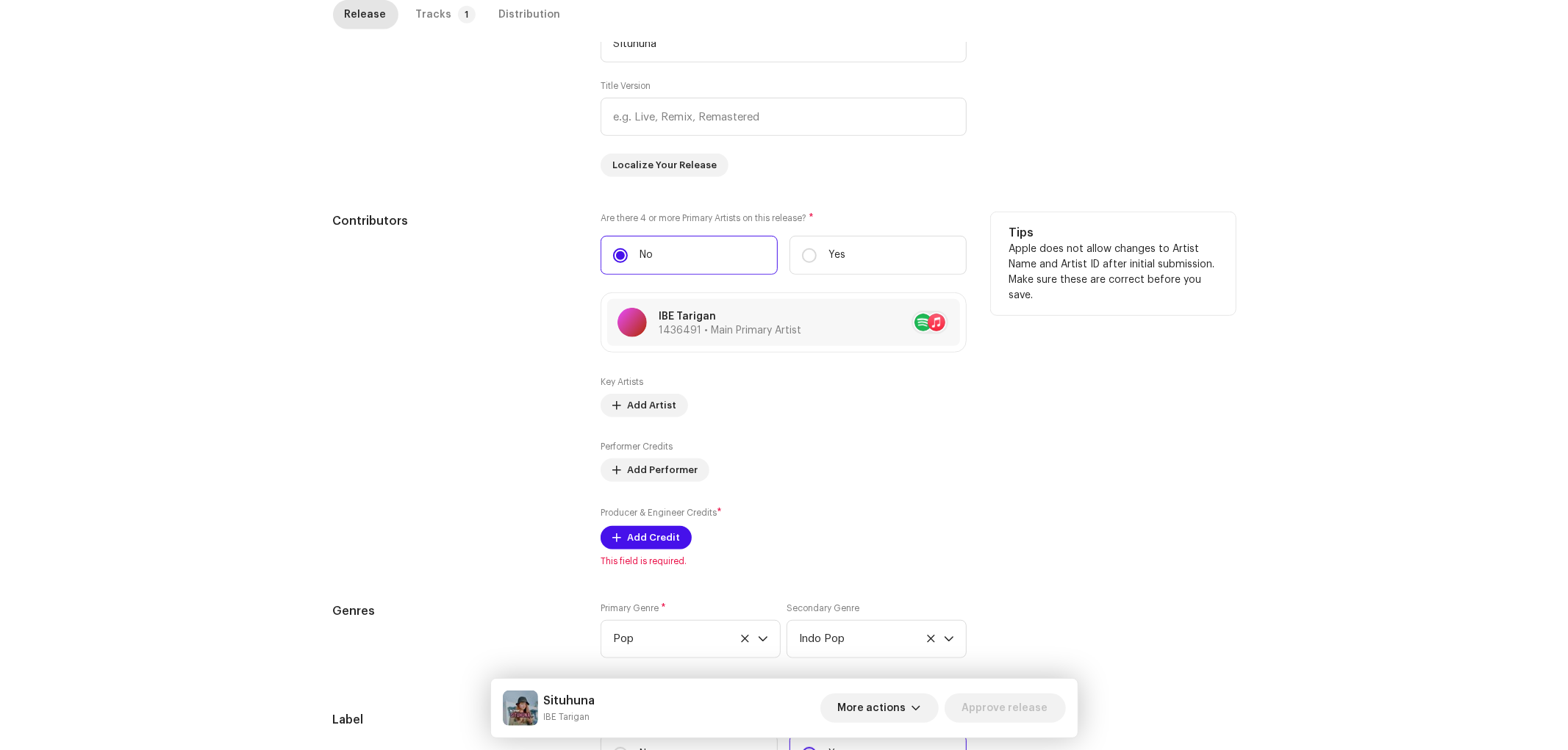
scroll to position [691, 0]
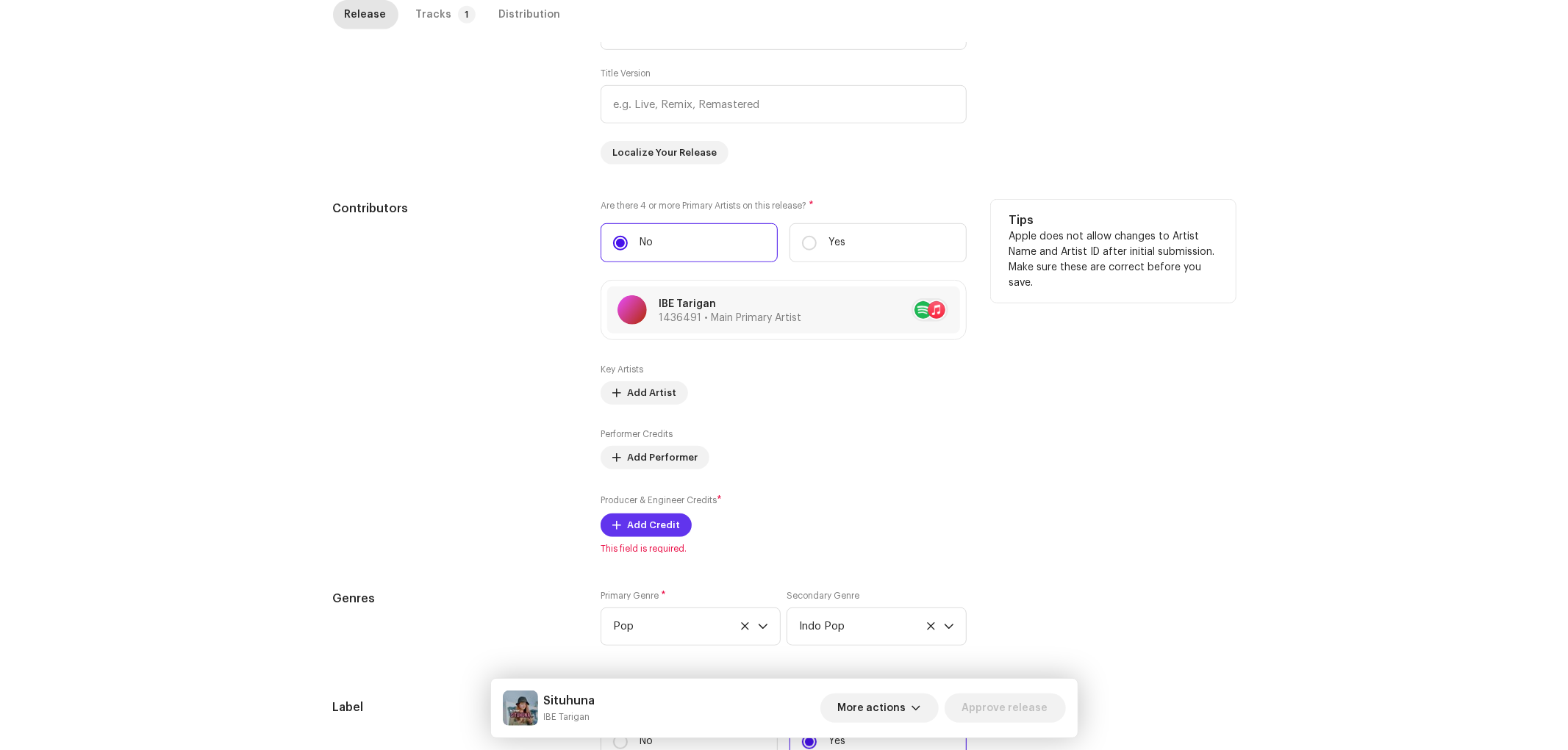
click at [665, 521] on span "Add Credit" at bounding box center [654, 525] width 53 height 29
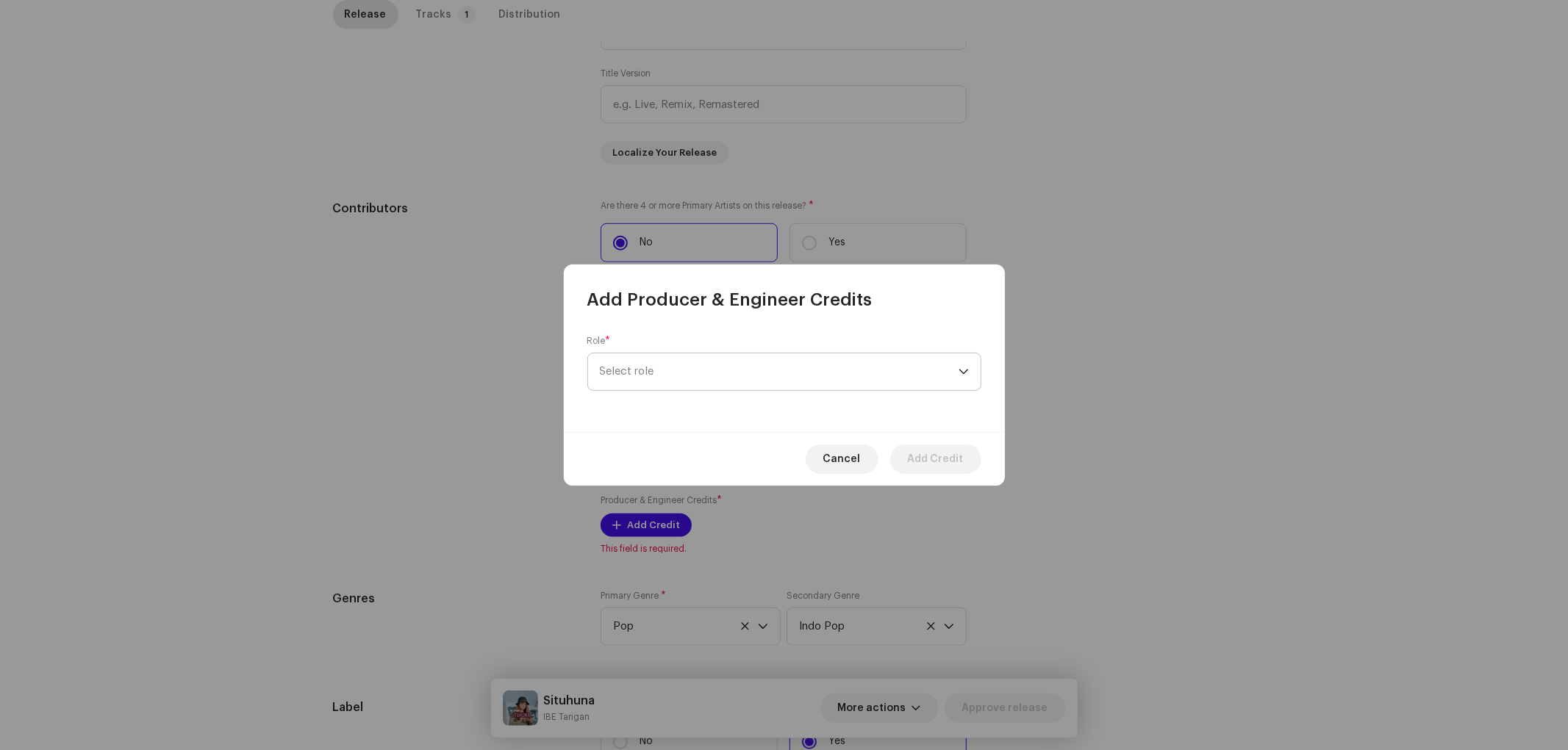
click at [643, 385] on span "Select role" at bounding box center [779, 372] width 358 height 36
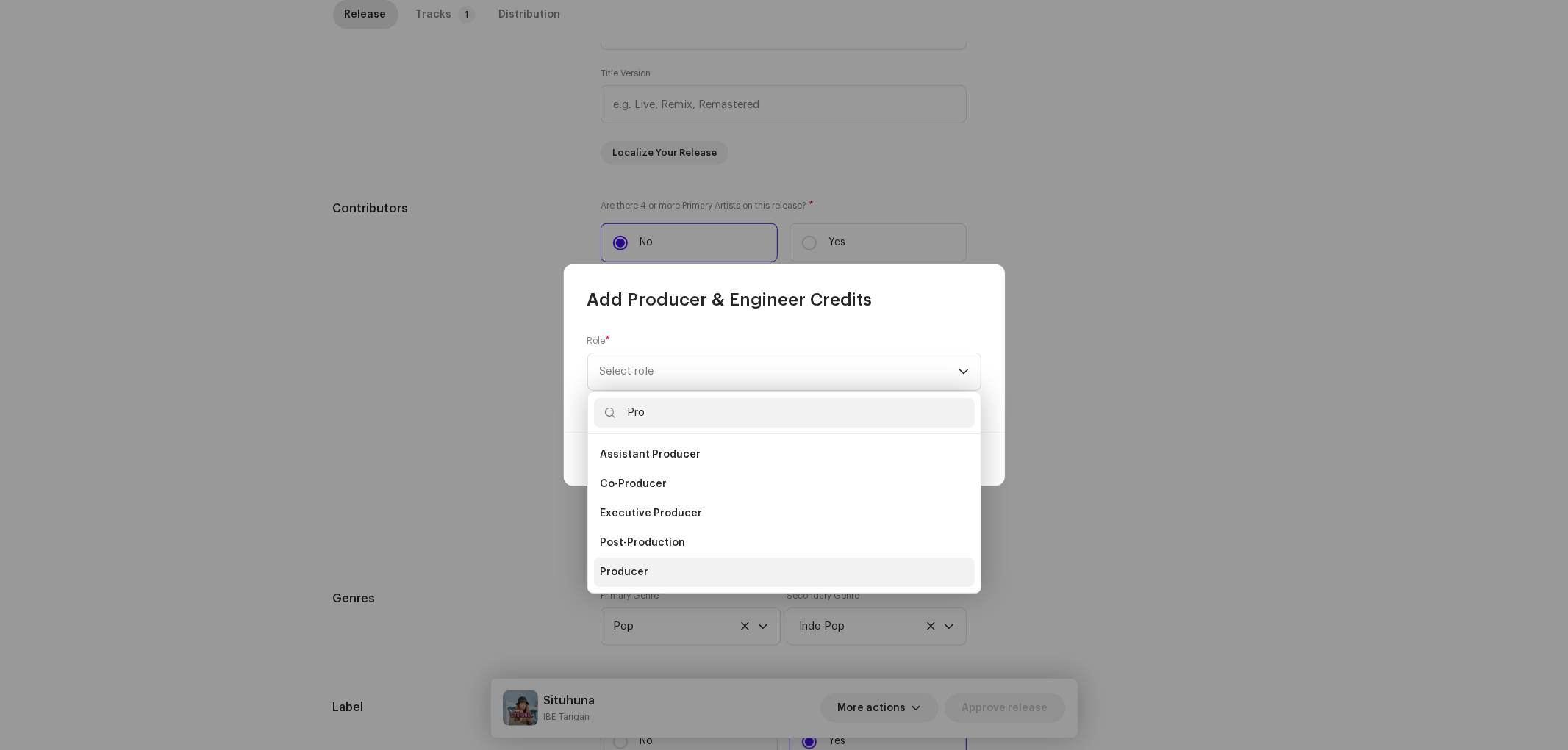
type input "Pro"
click at [643, 561] on li "Producer" at bounding box center [784, 572] width 381 height 29
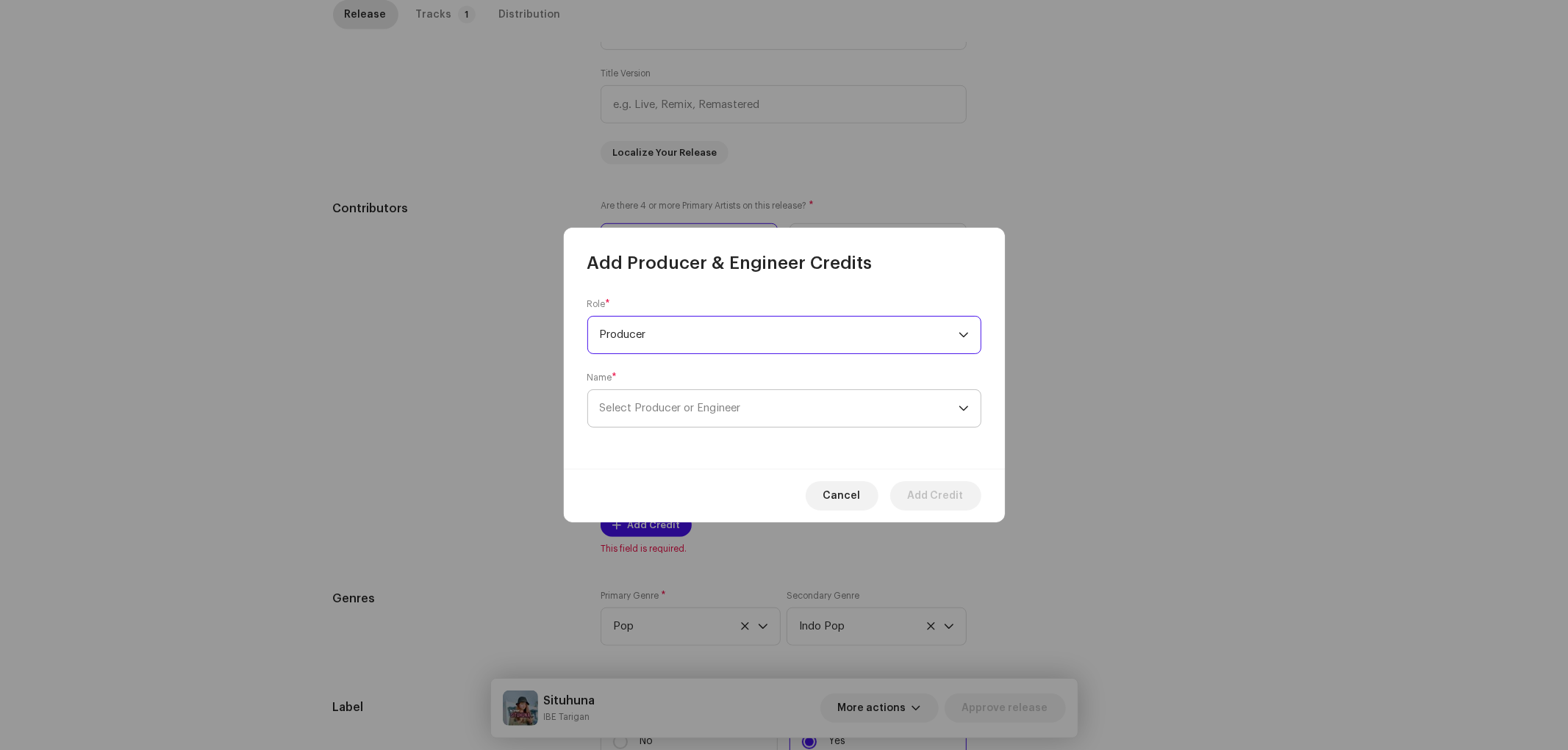
click at [671, 406] on span "Select Producer or Engineer" at bounding box center [670, 408] width 141 height 11
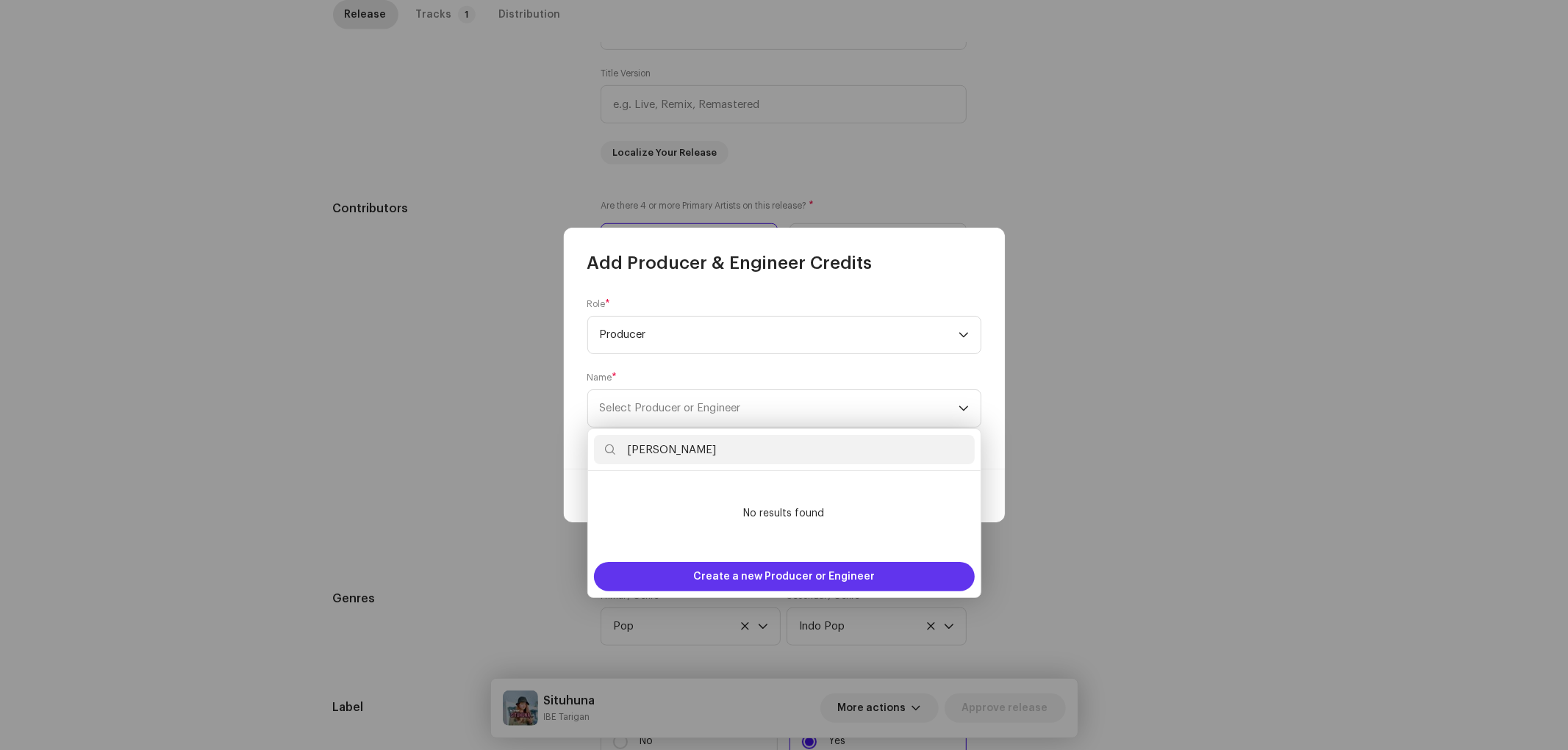
type input "Guna Gutul"
click at [773, 574] on span "Create a new Producer or Engineer" at bounding box center [783, 577] width 181 height 29
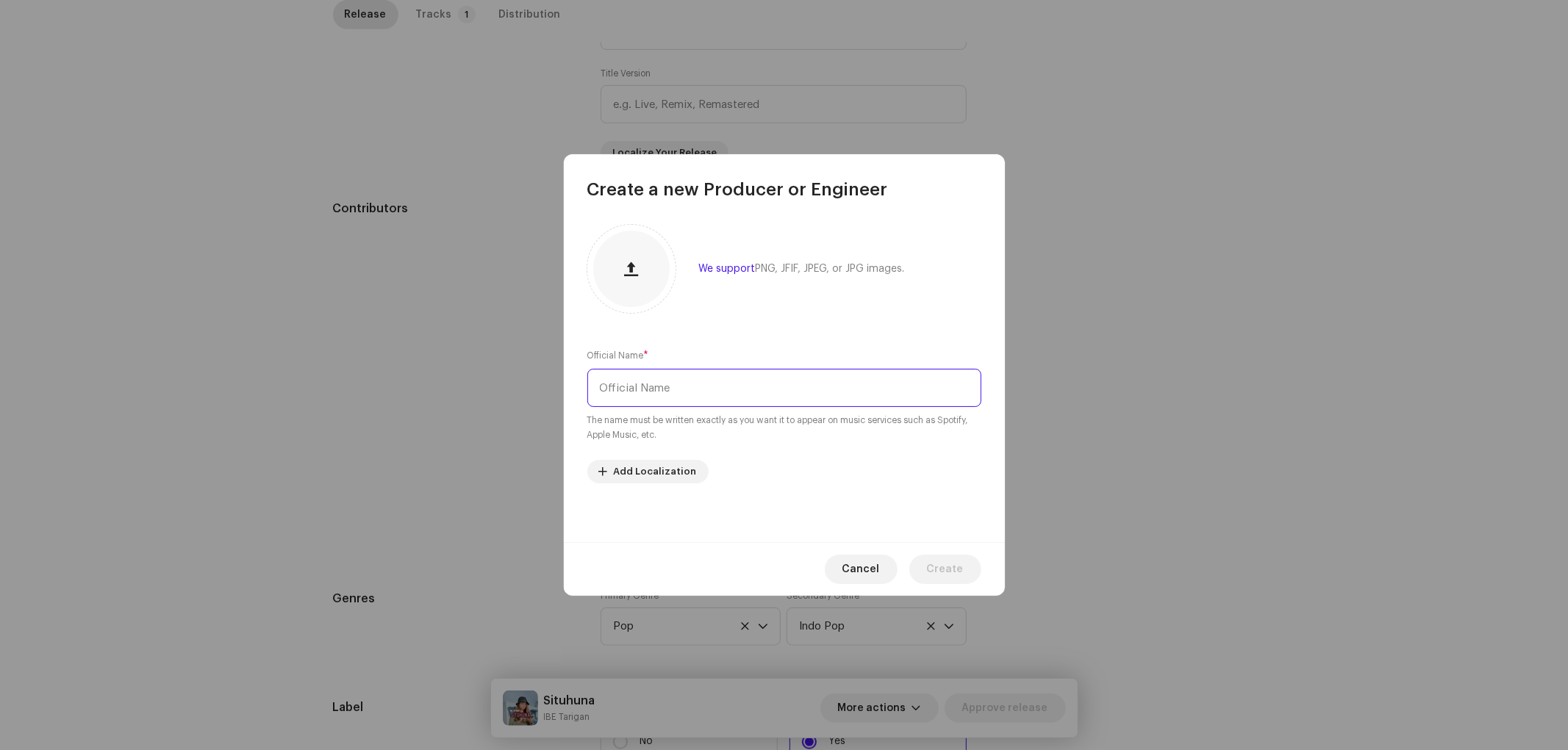
click at [673, 385] on input "text" at bounding box center [784, 388] width 394 height 38
paste input "Guna Gutul"
type input "Guna Gutul"
click at [930, 560] on span "Create" at bounding box center [945, 570] width 36 height 29
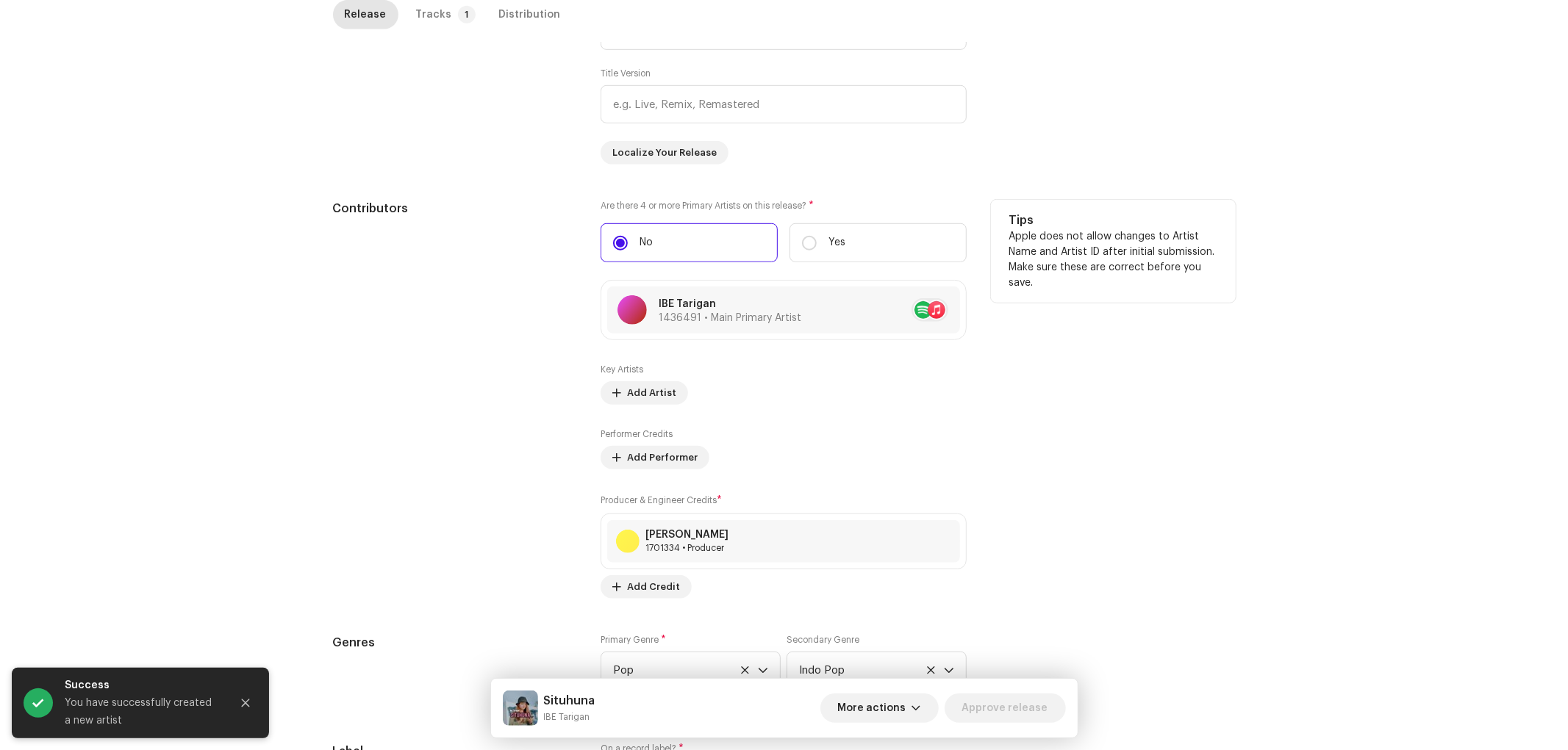
scroll to position [119, 0]
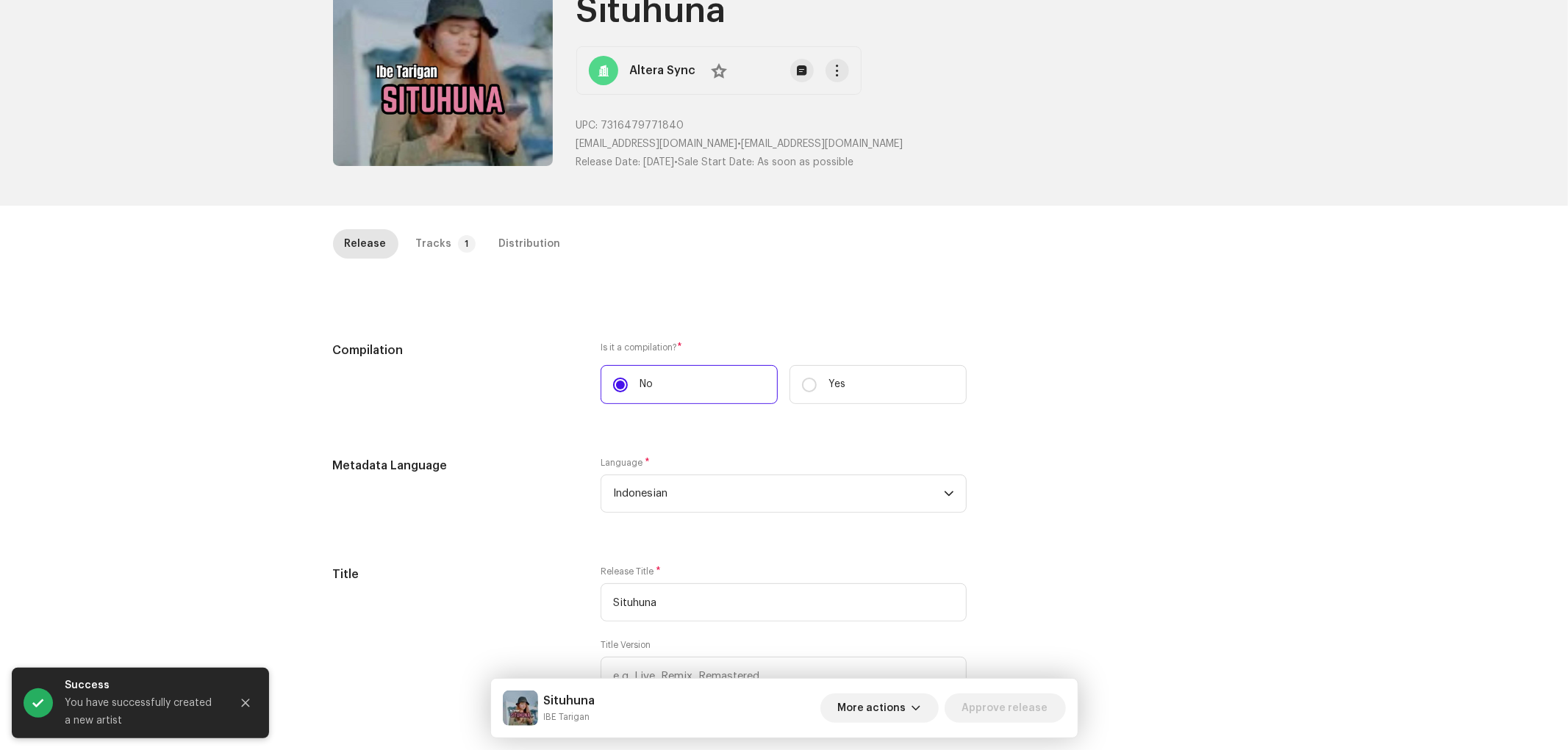
click at [400, 225] on div "Inspection / Situhuna Trust & Safety Guide Release Id: 2631566 Payee Id: 361698…" at bounding box center [784, 375] width 1568 height 750
click at [441, 256] on p-tab "Tracks 1" at bounding box center [442, 244] width 77 height 29
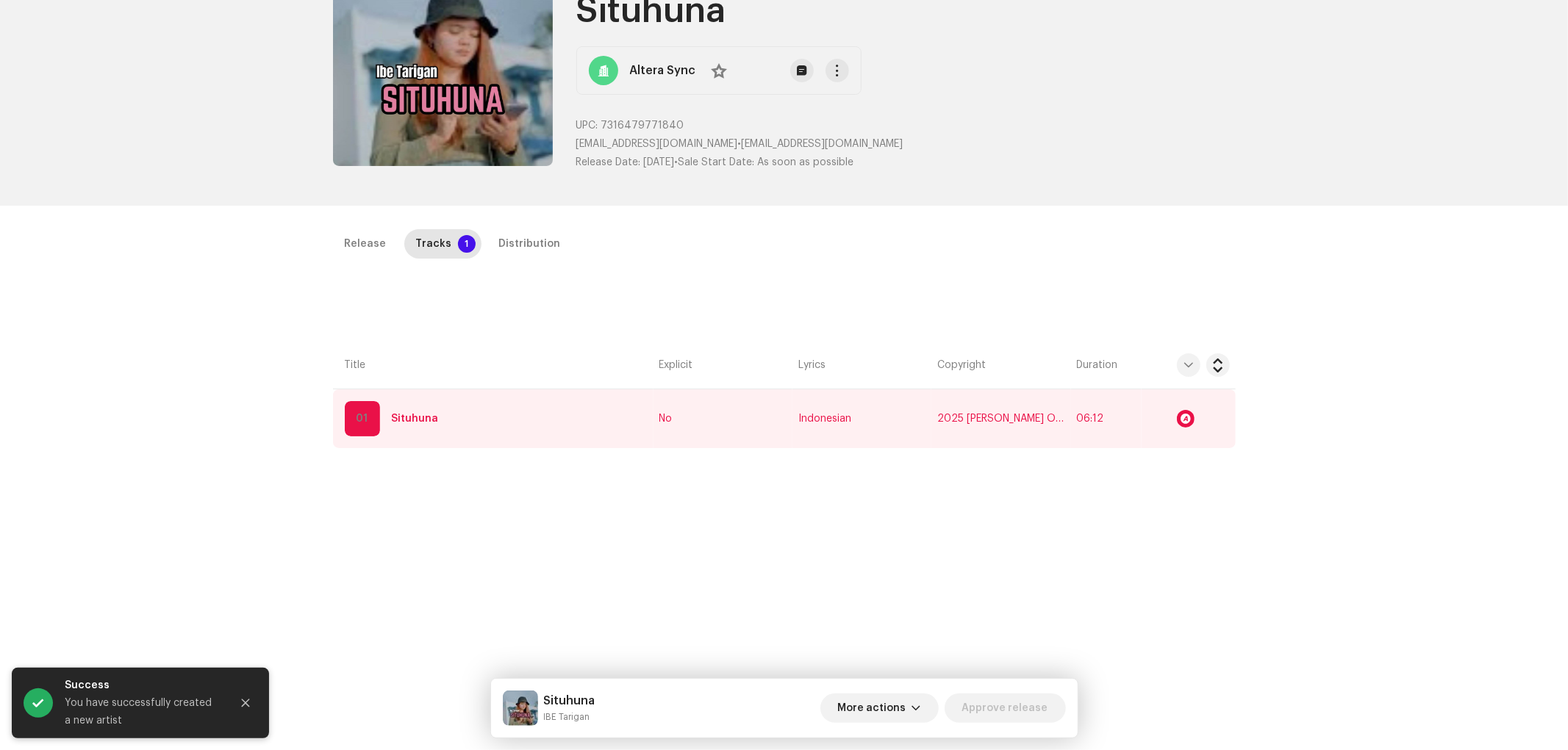
scroll to position [348, 0]
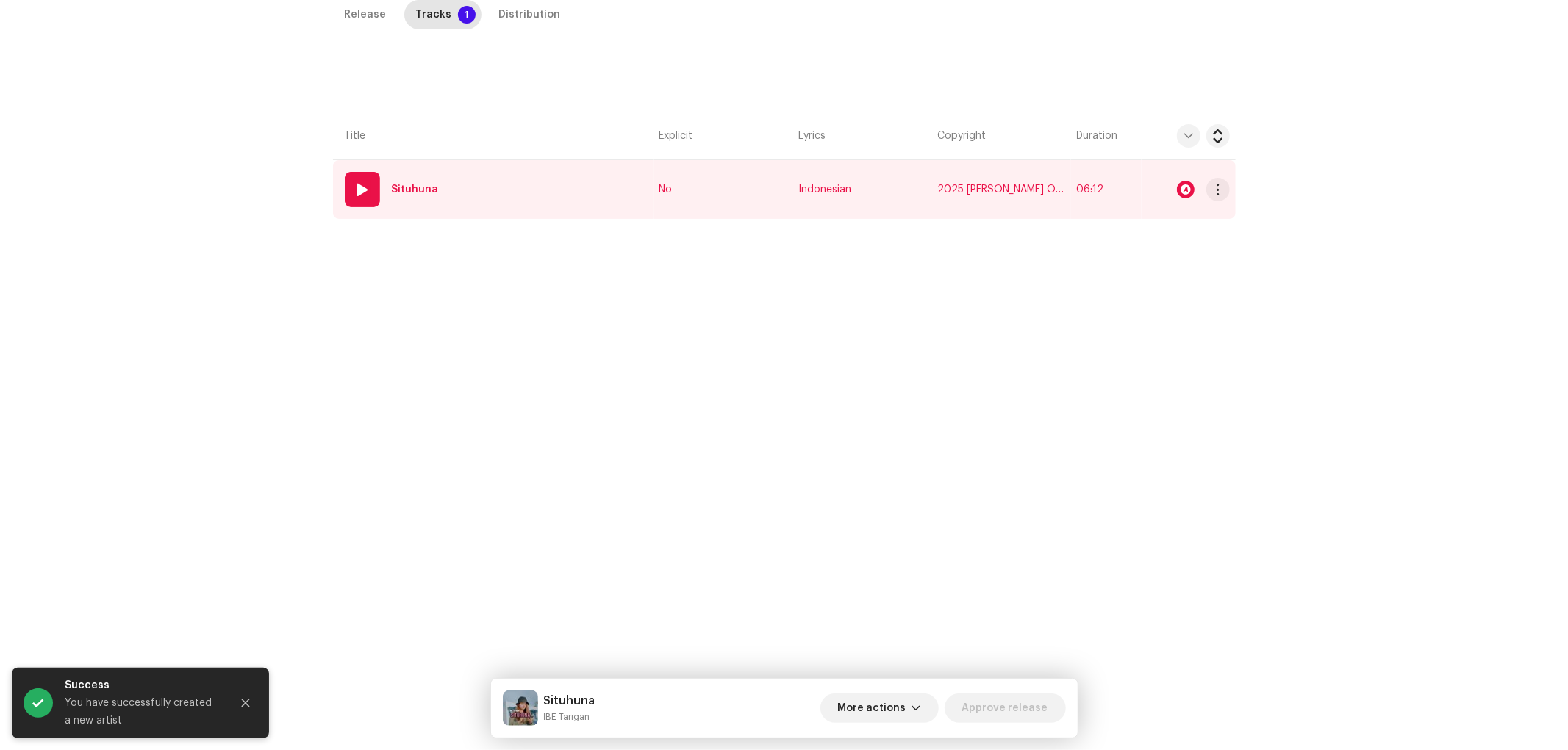
click at [442, 195] on td "01 Situhuna" at bounding box center [492, 190] width 320 height 58
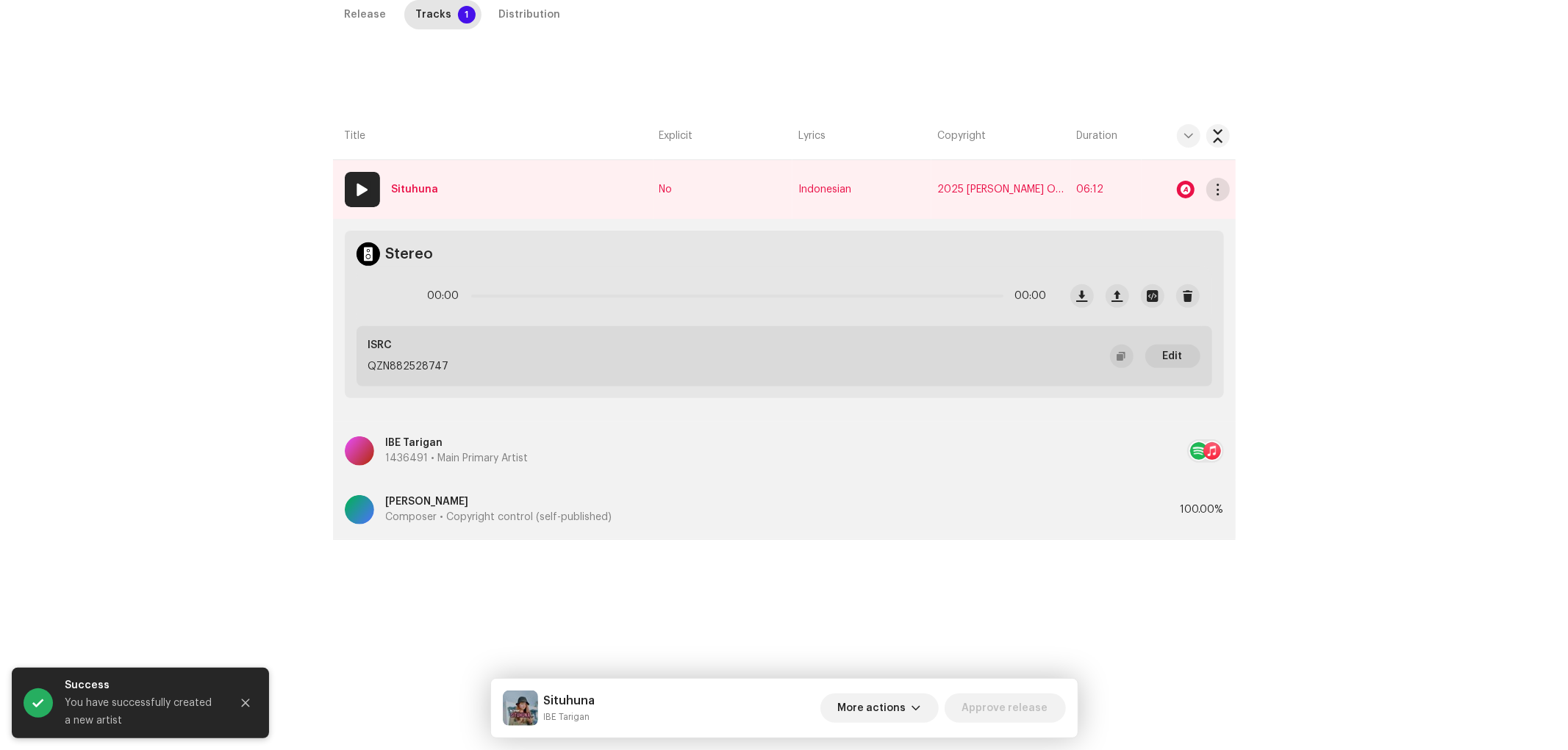
click at [1212, 188] on span "button" at bounding box center [1217, 190] width 11 height 12
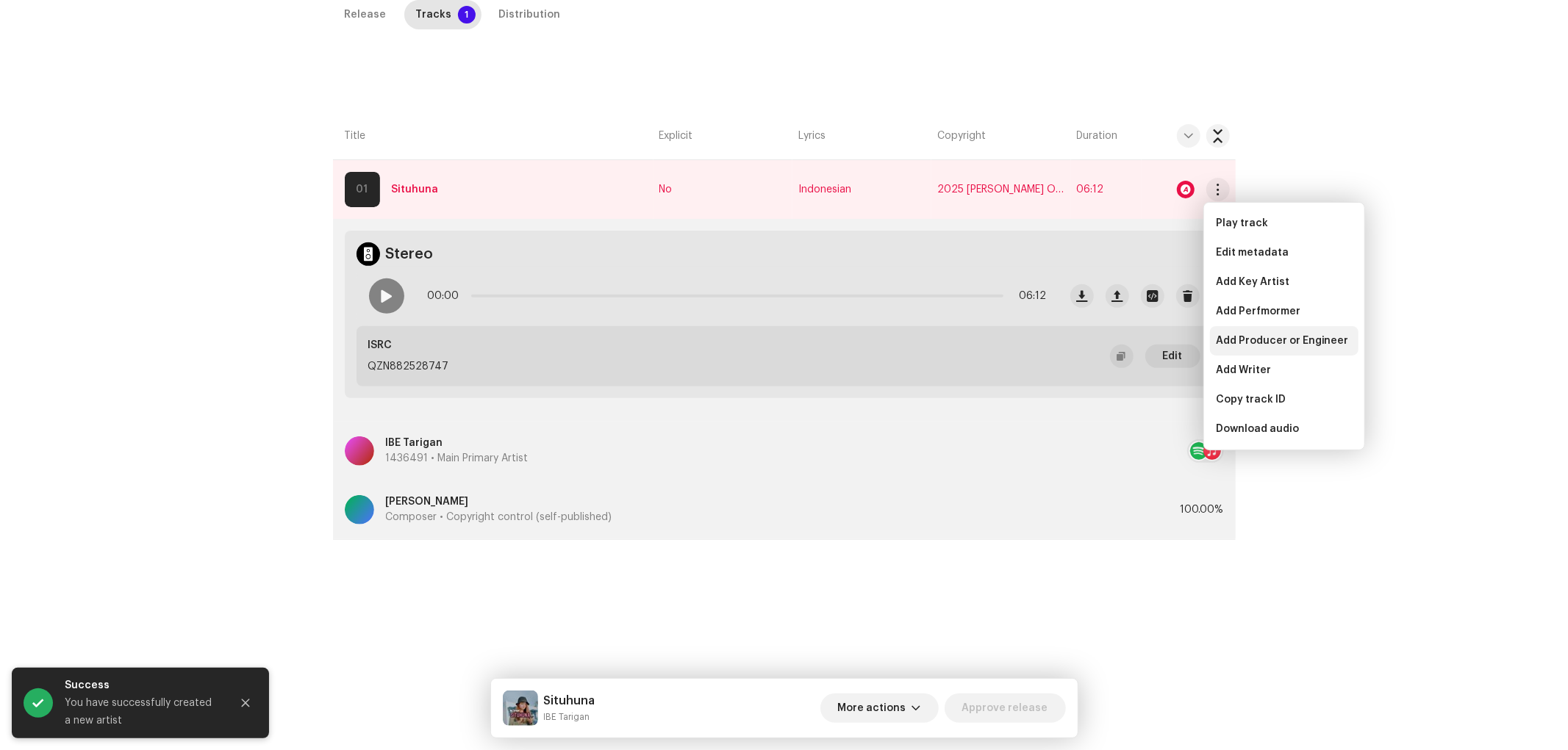
click at [1276, 335] on span "Add Producer or Engineer" at bounding box center [1282, 341] width 133 height 12
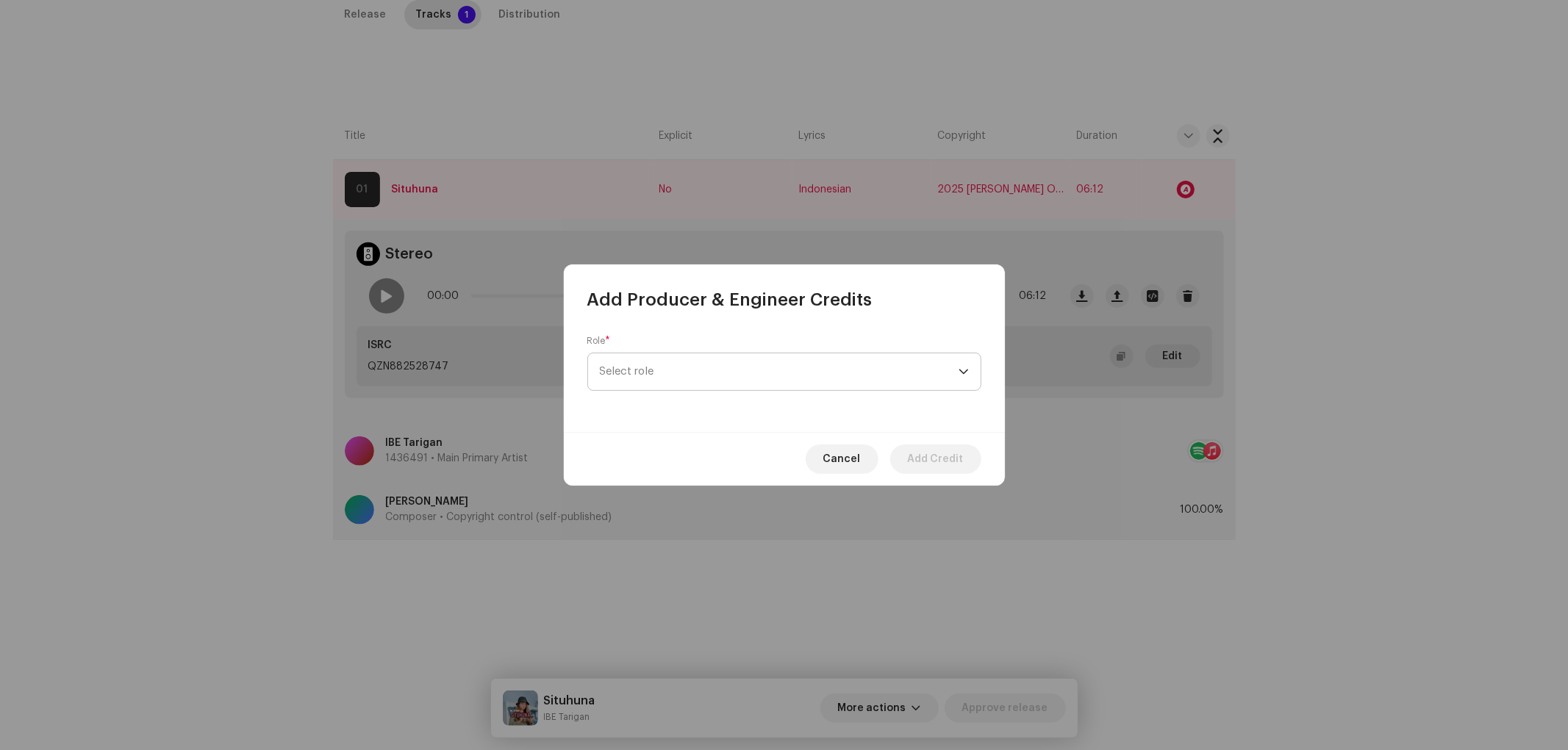
click at [789, 365] on span "Select role" at bounding box center [779, 372] width 358 height 36
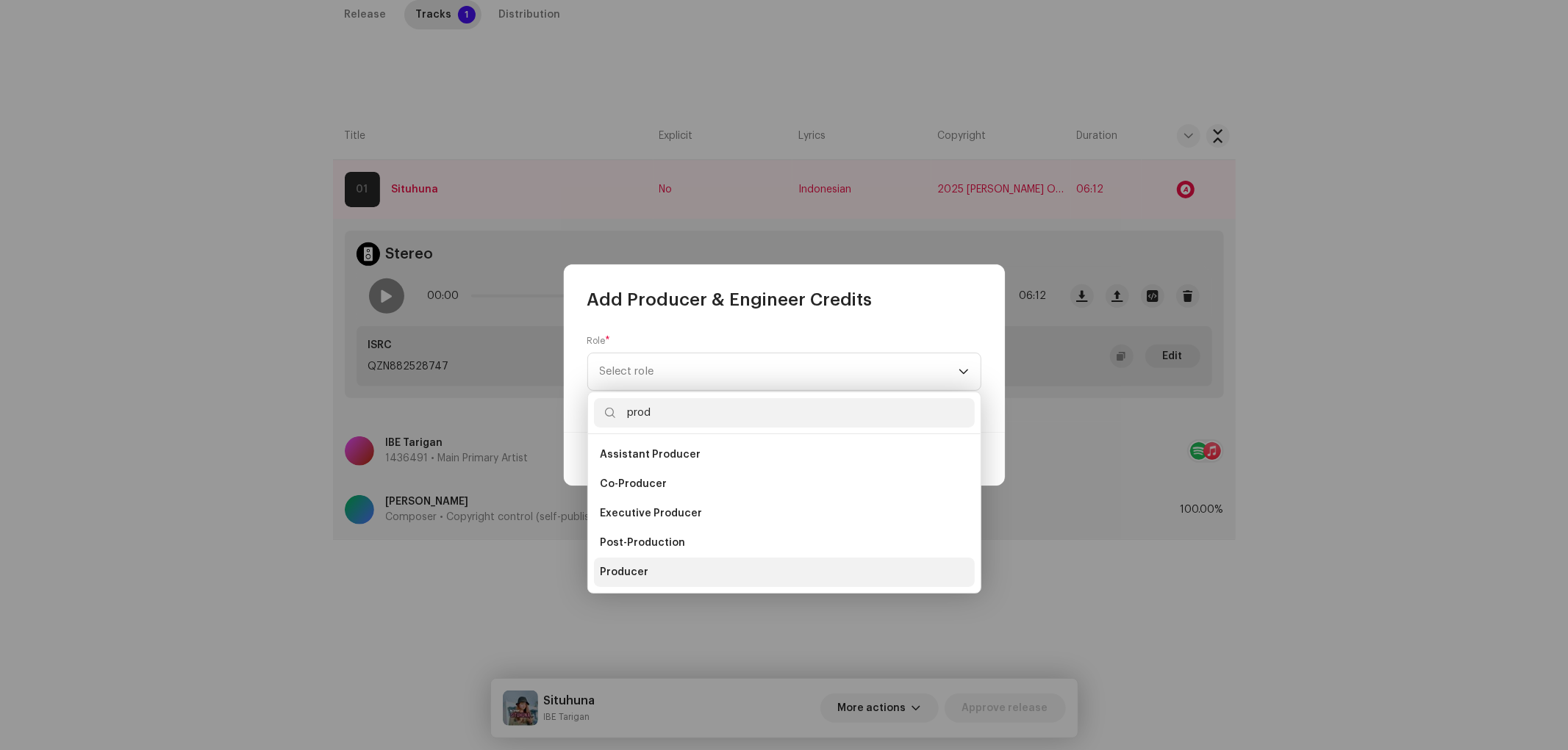
type input "prod"
click at [656, 576] on li "Producer" at bounding box center [784, 572] width 381 height 29
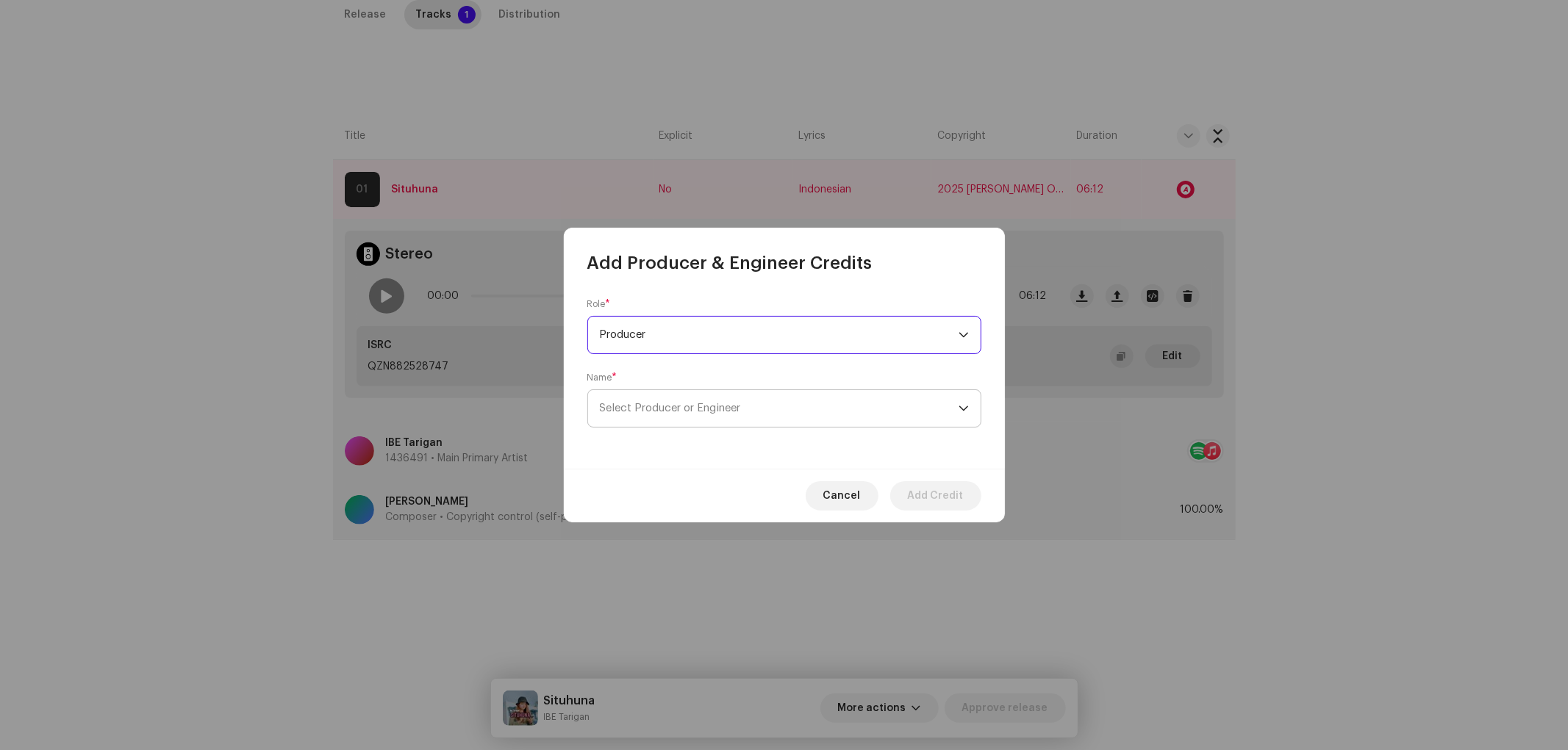
click at [659, 411] on span "Select Producer or Engineer" at bounding box center [670, 408] width 141 height 11
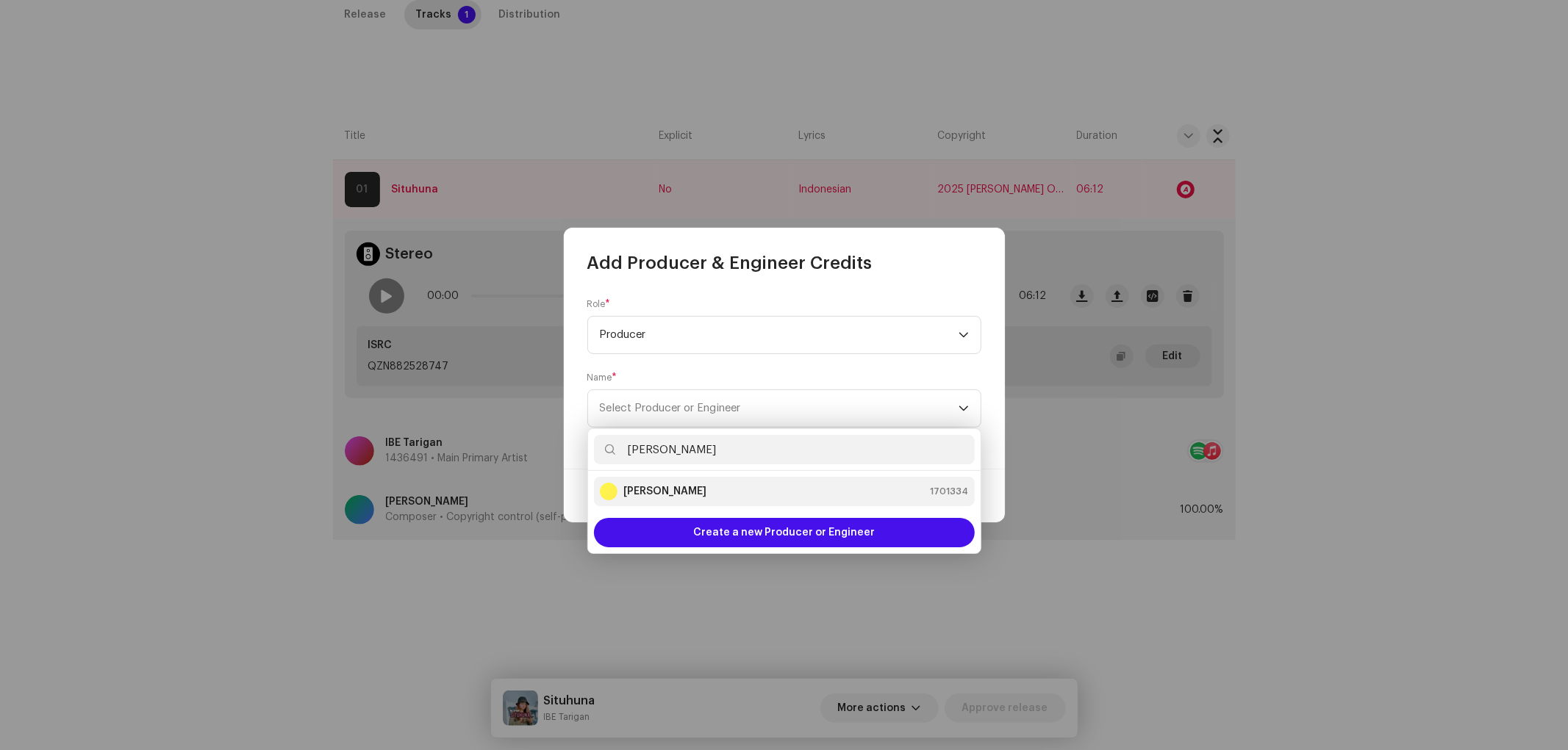
type input "Guna Gutul"
click at [722, 495] on div "Guna Gutul 1701334" at bounding box center [784, 491] width 369 height 17
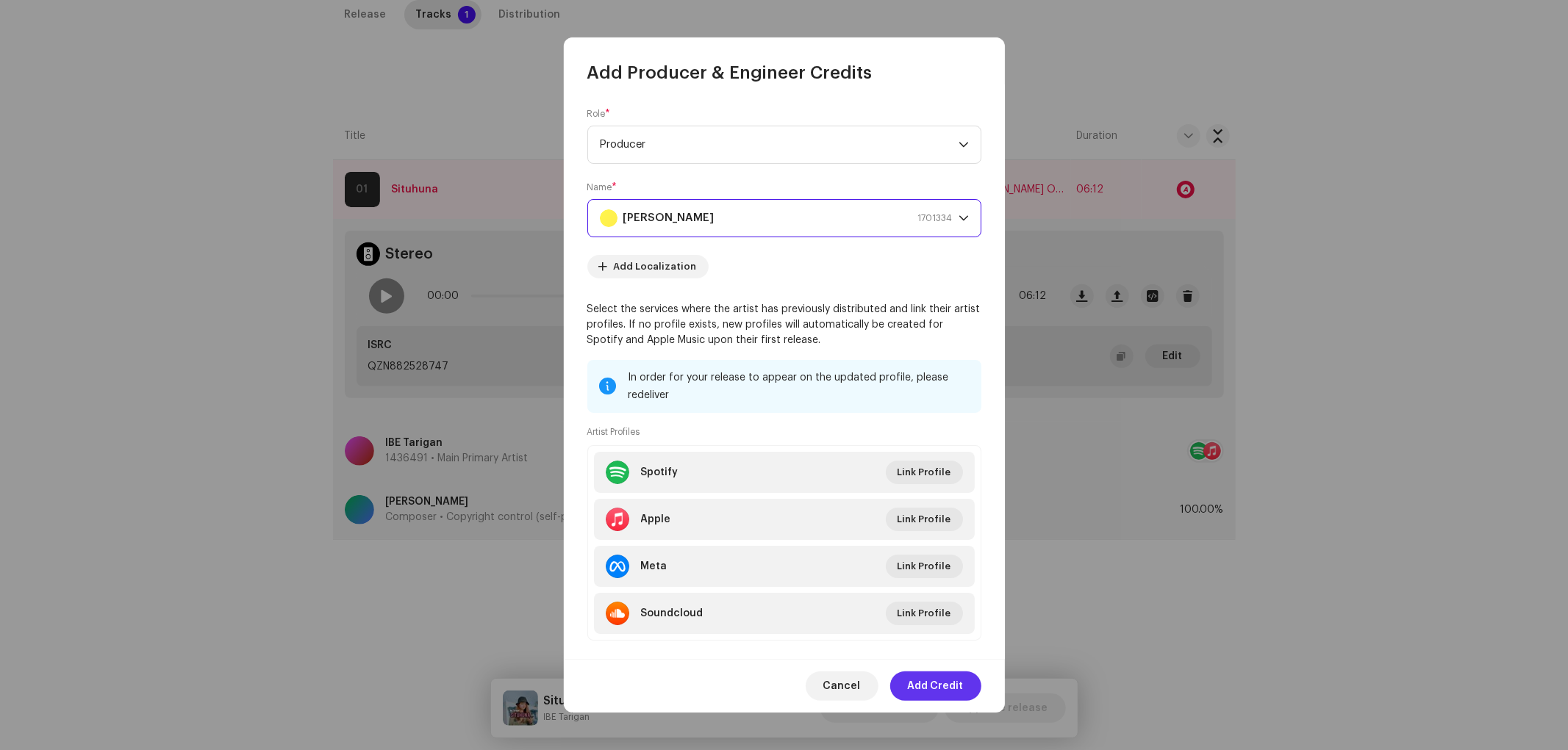
click at [938, 674] on span "Add Credit" at bounding box center [935, 686] width 56 height 29
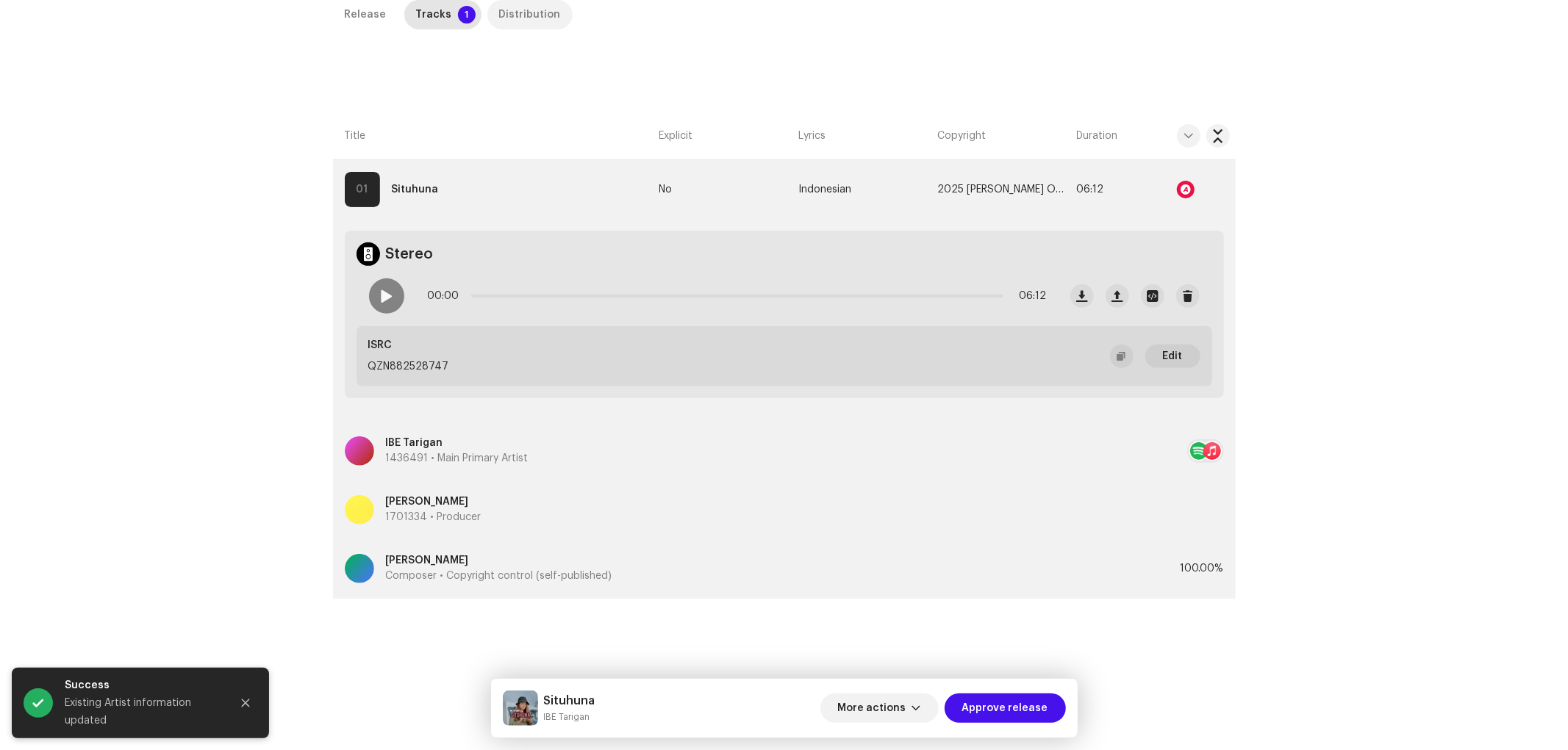
click at [513, 18] on div "Distribution" at bounding box center [530, 15] width 62 height 29
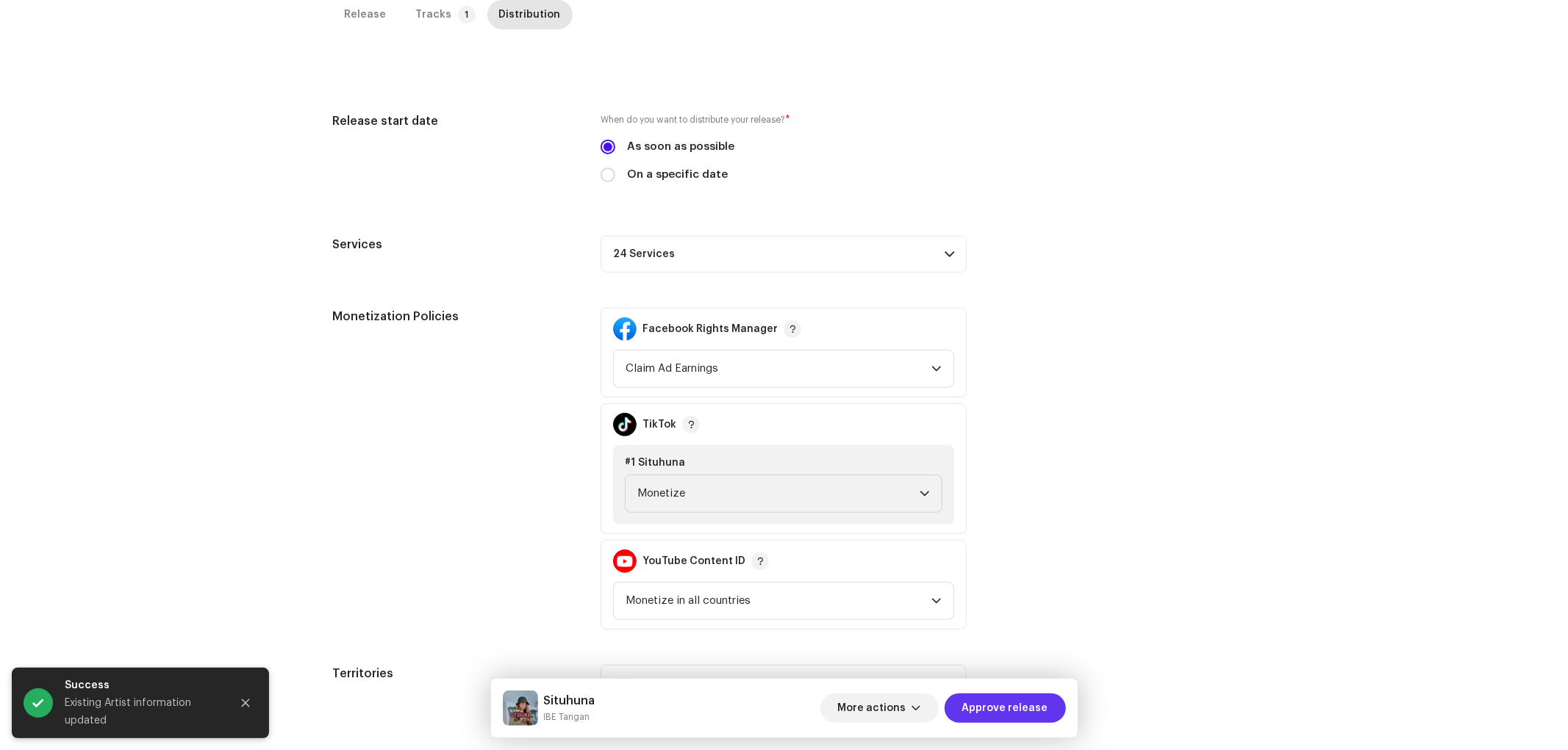
click at [1008, 674] on span "Approve release" at bounding box center [1005, 708] width 86 height 29
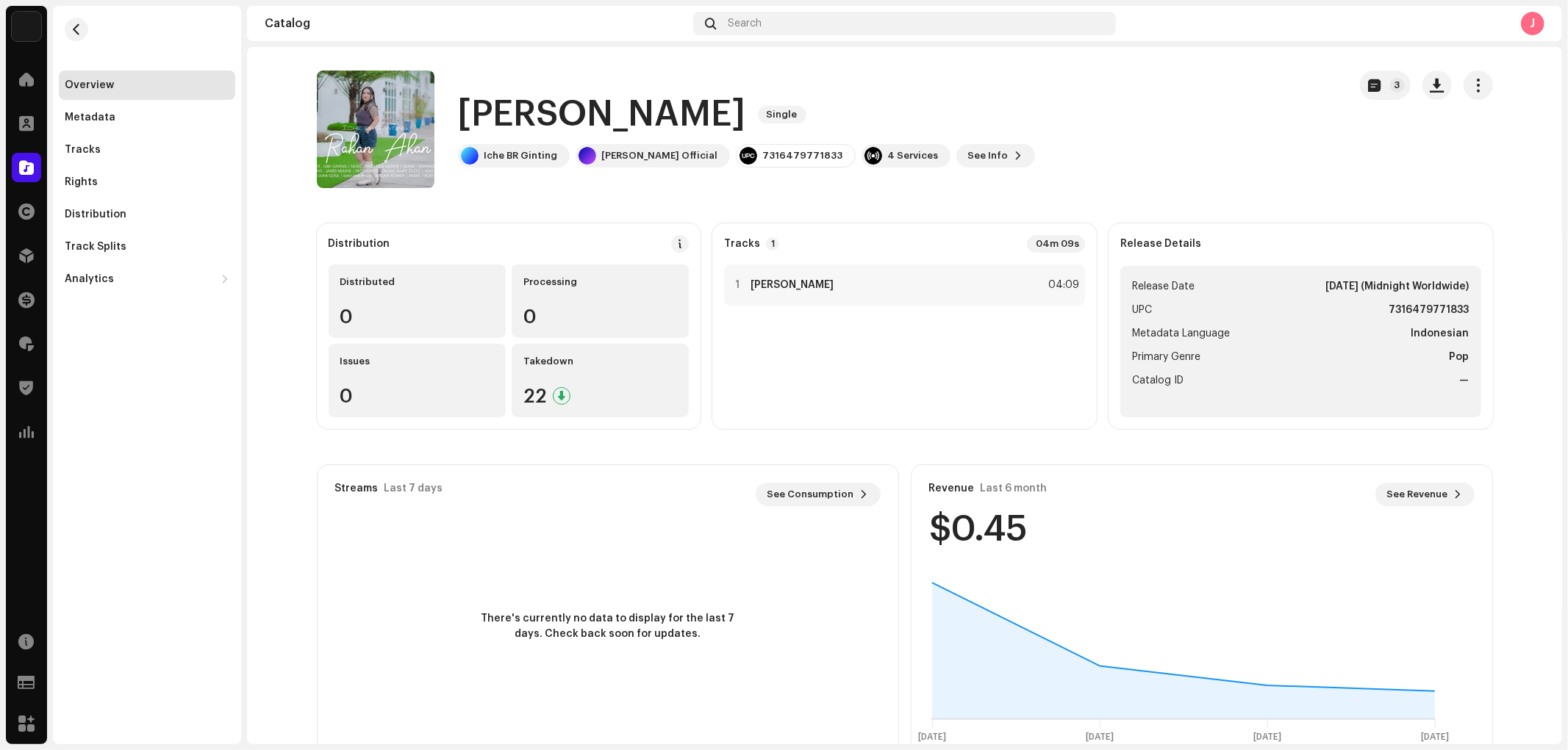
click at [606, 112] on h1 "[PERSON_NAME]" at bounding box center [602, 115] width 288 height 47
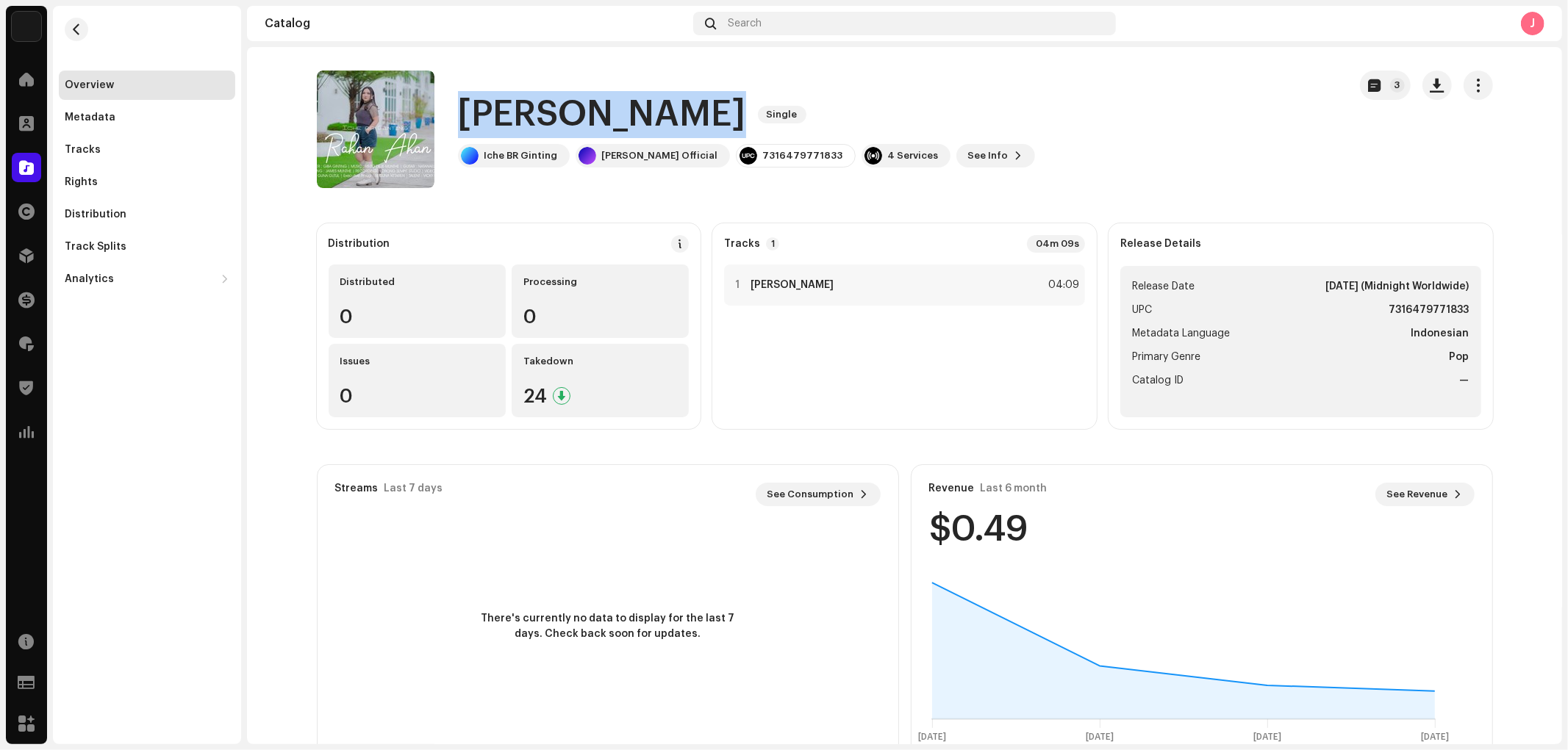
click at [606, 112] on h1 "[PERSON_NAME]" at bounding box center [602, 115] width 288 height 47
copy div "Rahan Ahan Single"
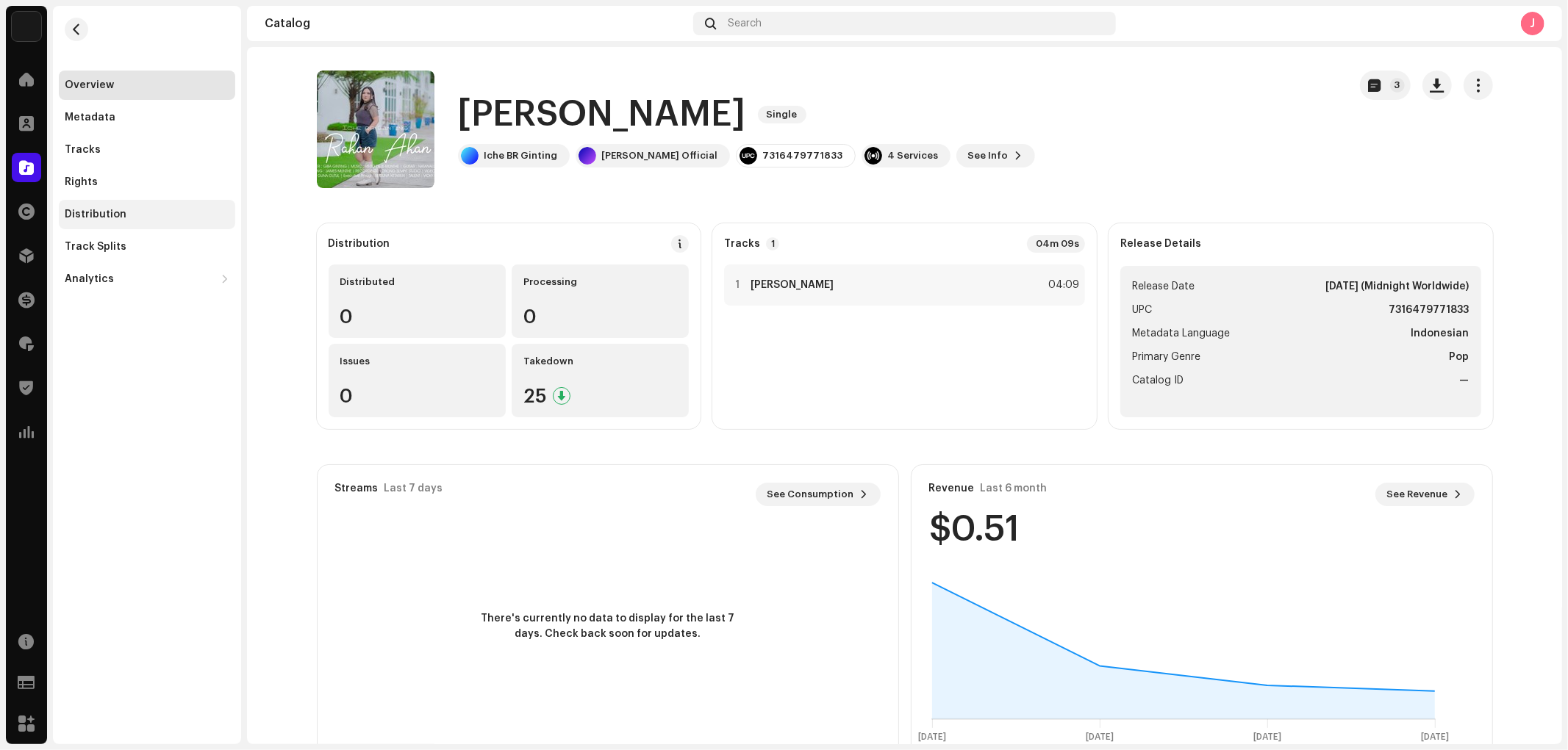
click at [104, 215] on div "Distribution" at bounding box center [96, 214] width 62 height 12
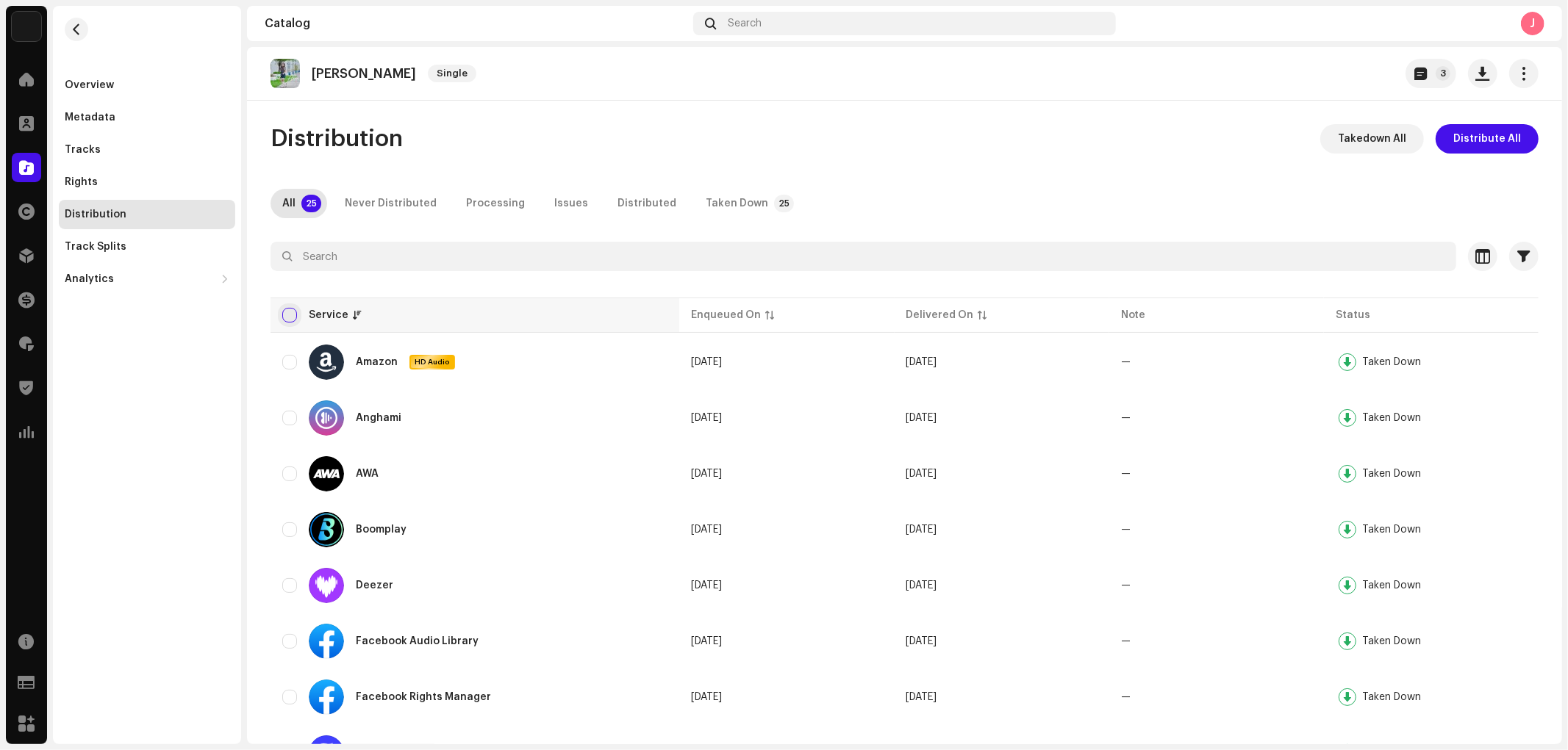
click at [287, 314] on input "checkbox" at bounding box center [290, 315] width 15 height 15
checkbox input "true"
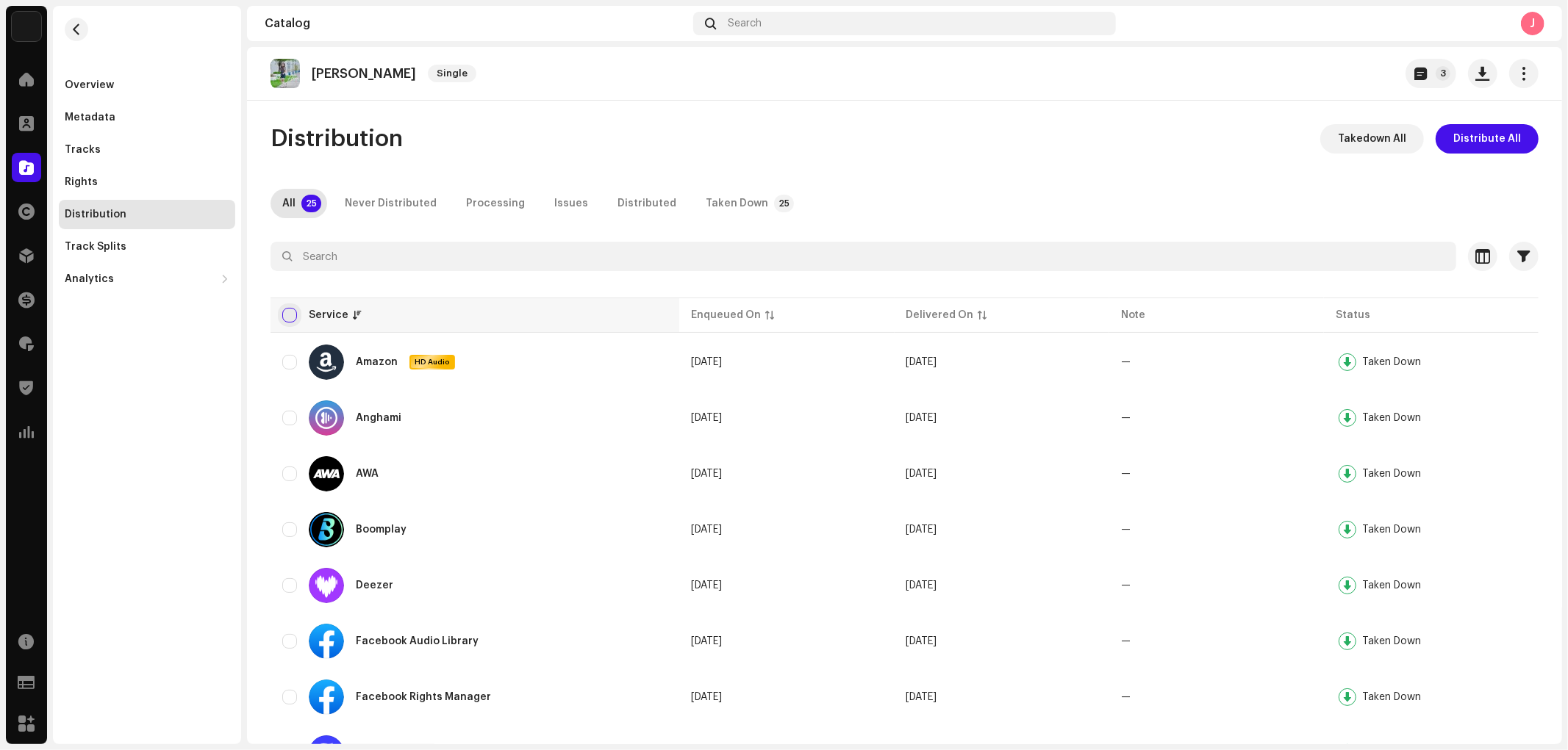
checkbox input "true"
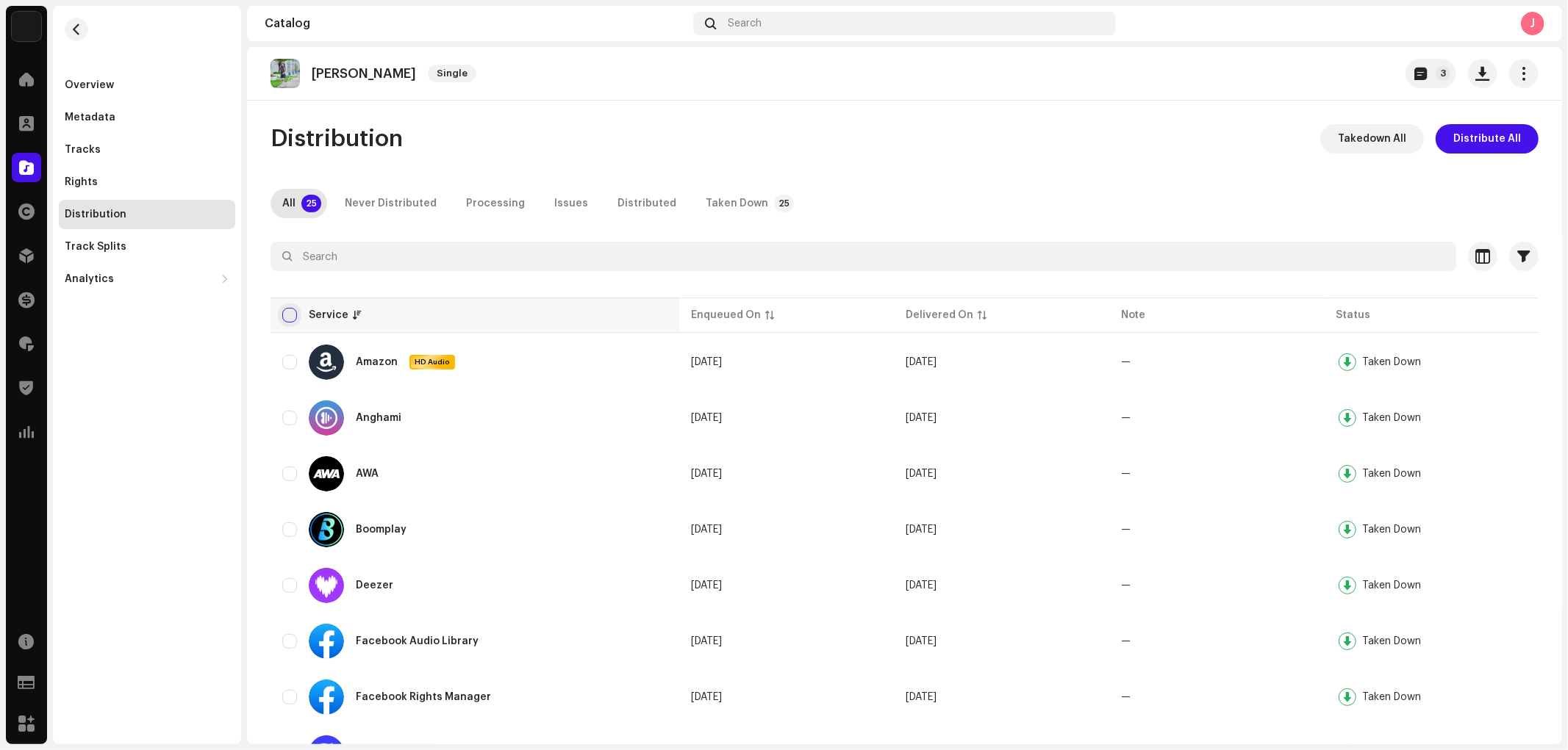
checkbox input "true"
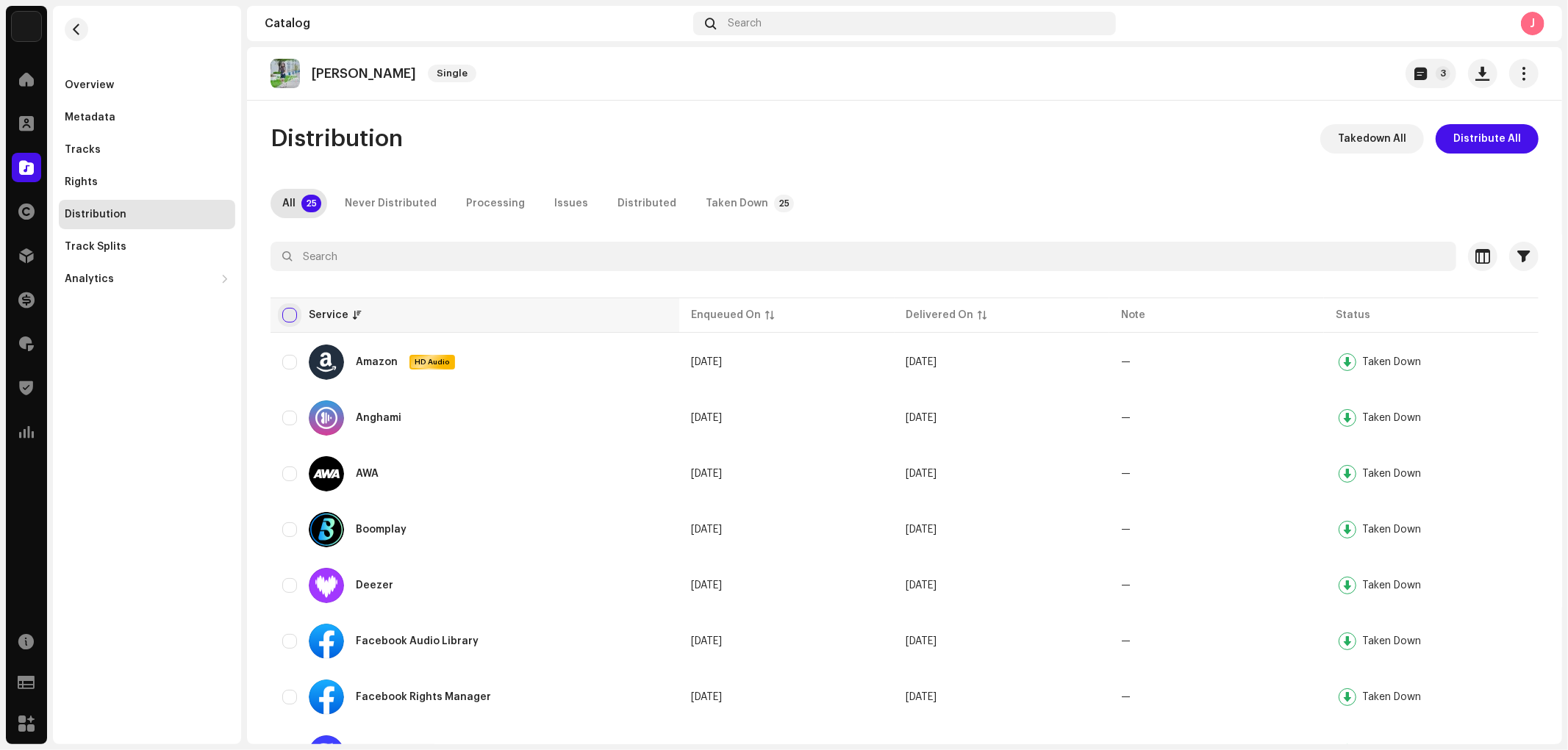
checkbox input "true"
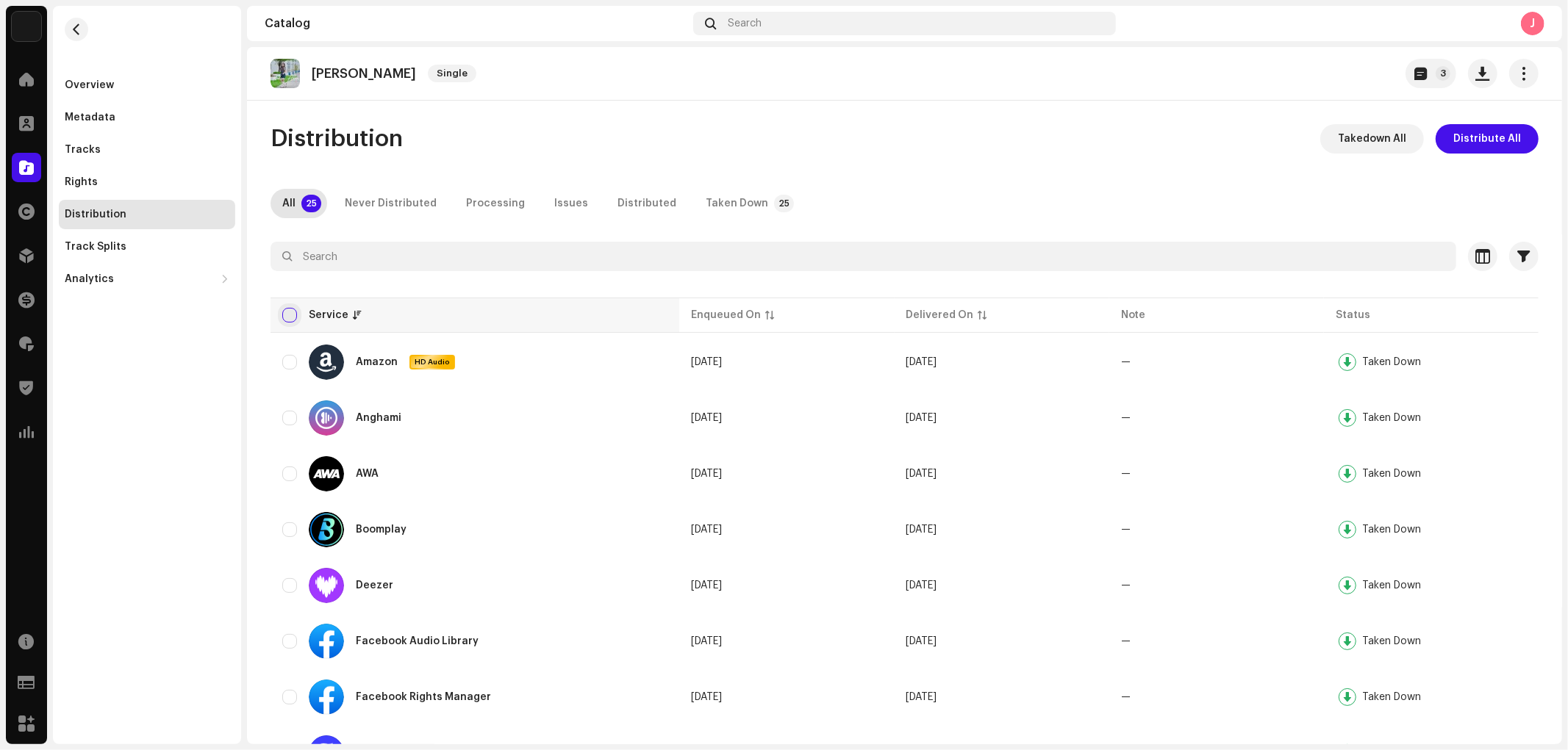
checkbox input "true"
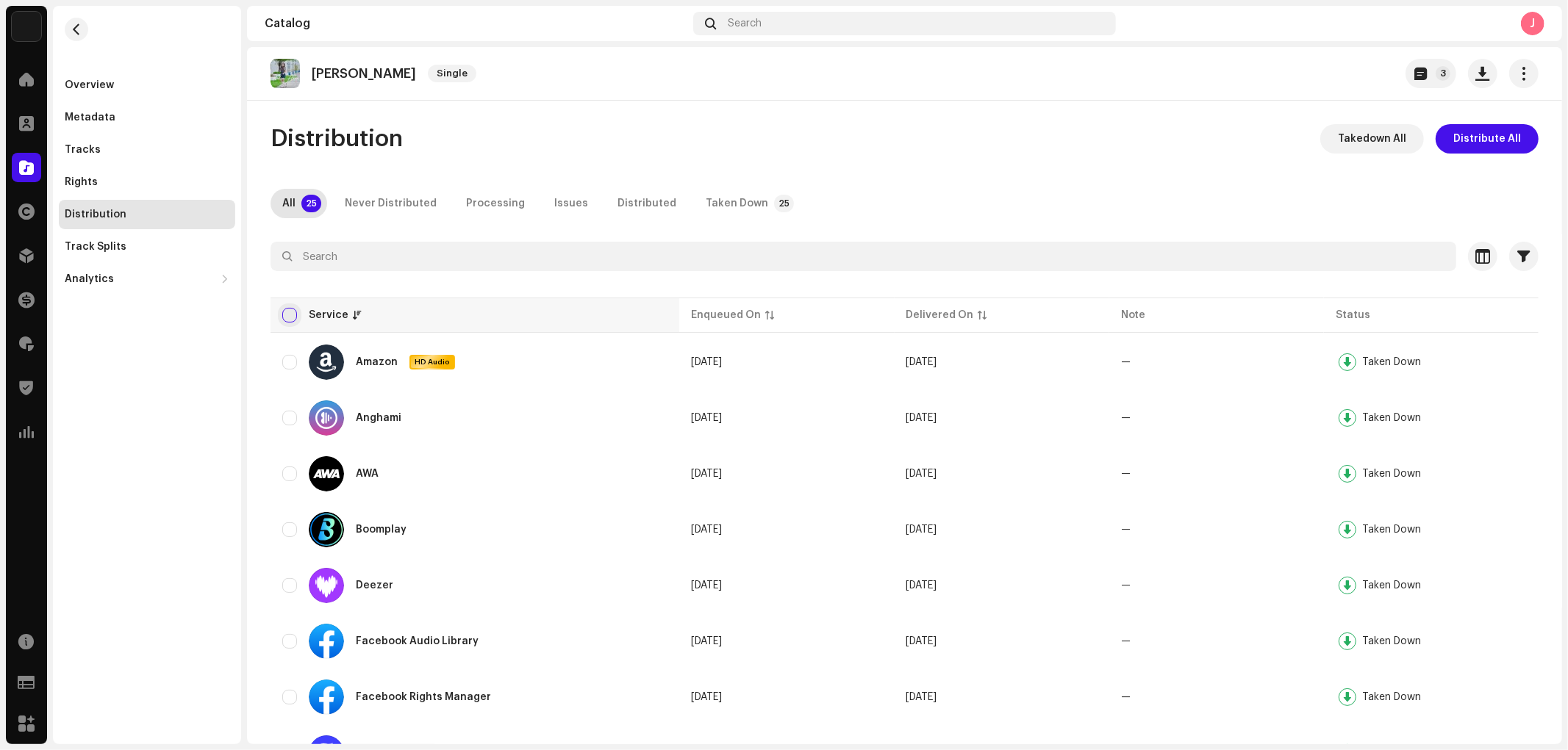
checkbox input "true"
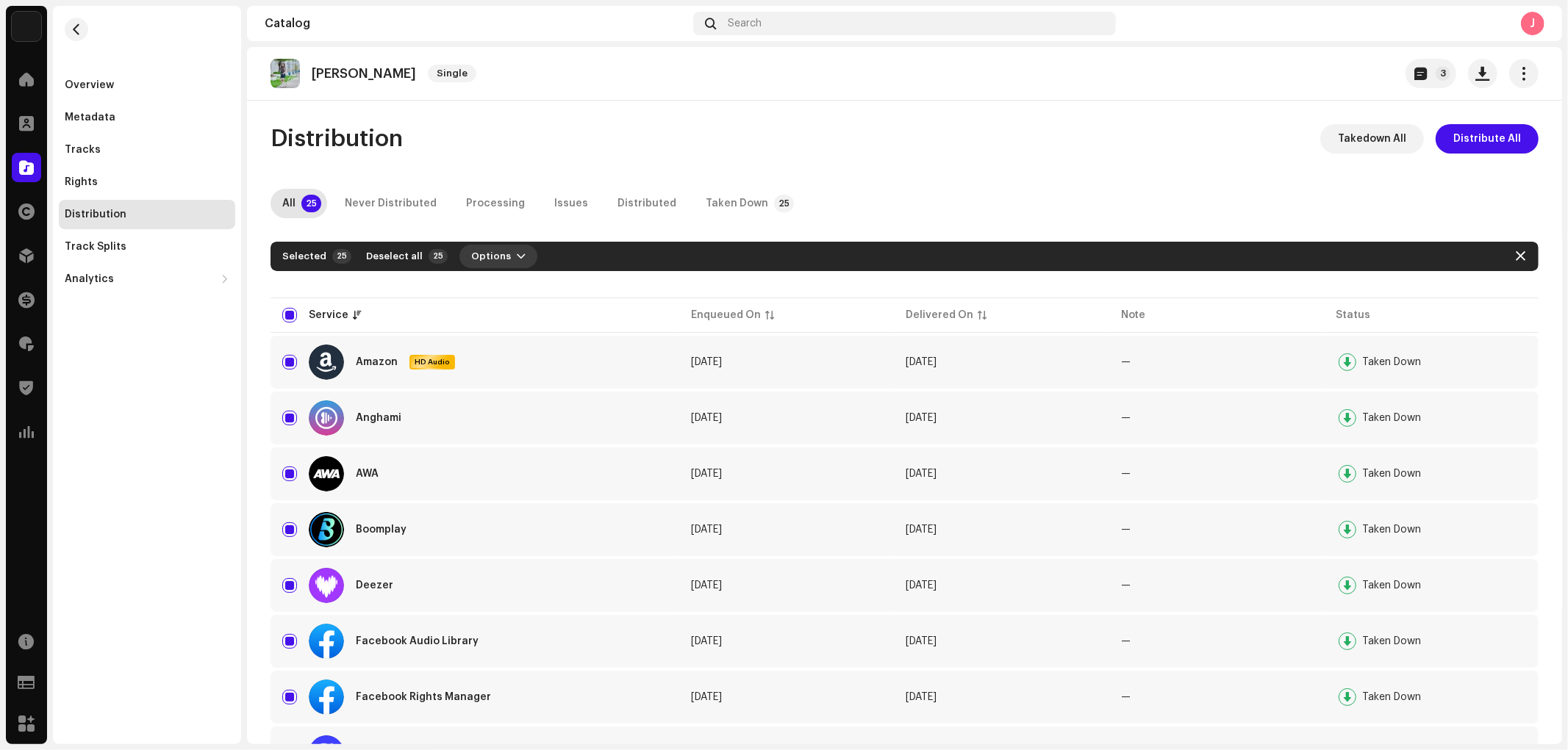
click at [500, 252] on button "Options" at bounding box center [498, 256] width 77 height 24
click at [501, 278] on div "Distribute" at bounding box center [531, 290] width 149 height 29
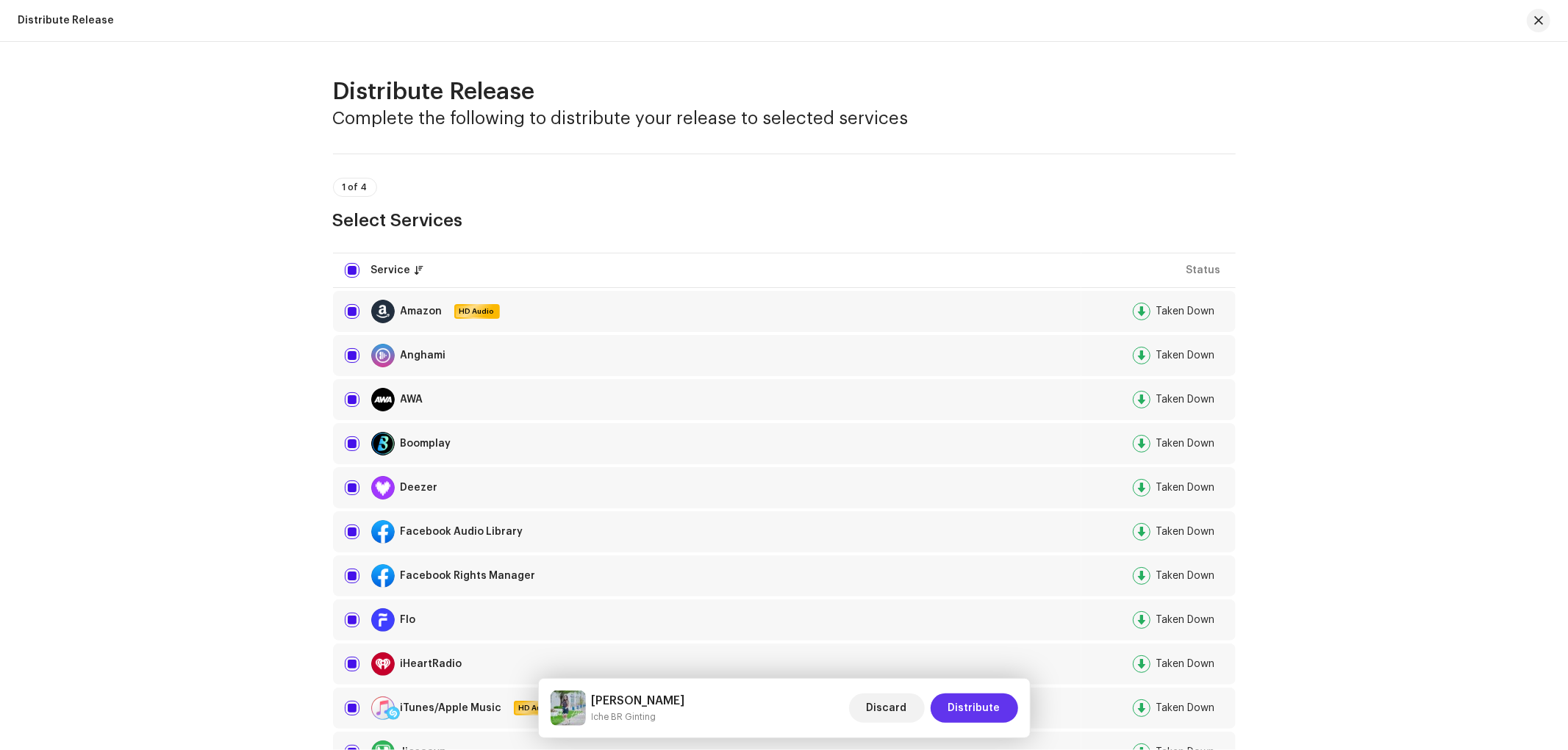
click at [957, 674] on span "Distribute" at bounding box center [974, 708] width 52 height 29
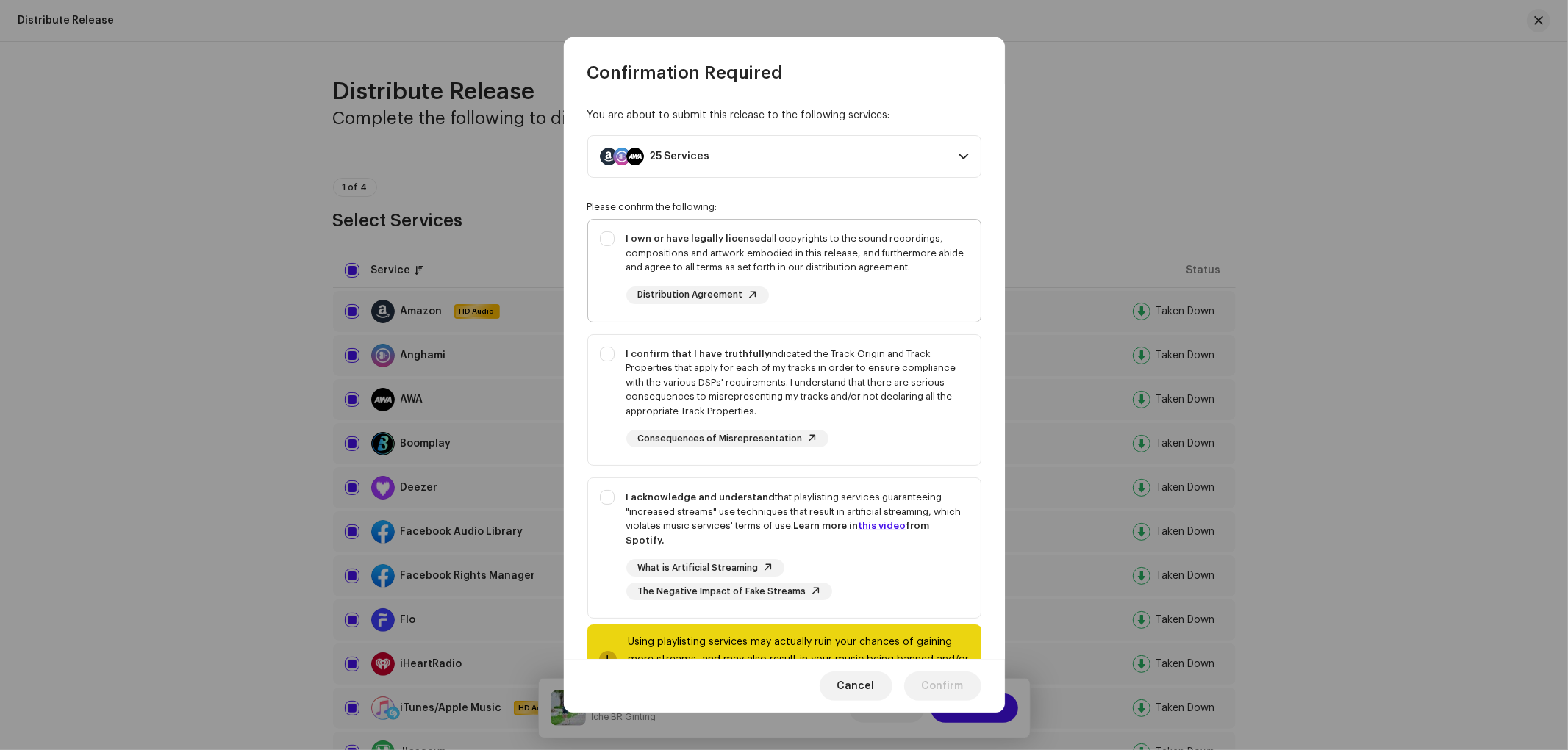
click at [816, 284] on div "I own or have legally licensed all copyrights to the sound recordings, composit…" at bounding box center [798, 268] width 343 height 73
checkbox input "true"
click at [767, 371] on div "I confirm that I have truthfully indicated the Track Origin and Track Propertie…" at bounding box center [798, 383] width 343 height 72
checkbox input "true"
click at [761, 490] on div "I acknowledge and understand that playlisting services guaranteeing "increased …" at bounding box center [798, 519] width 343 height 57
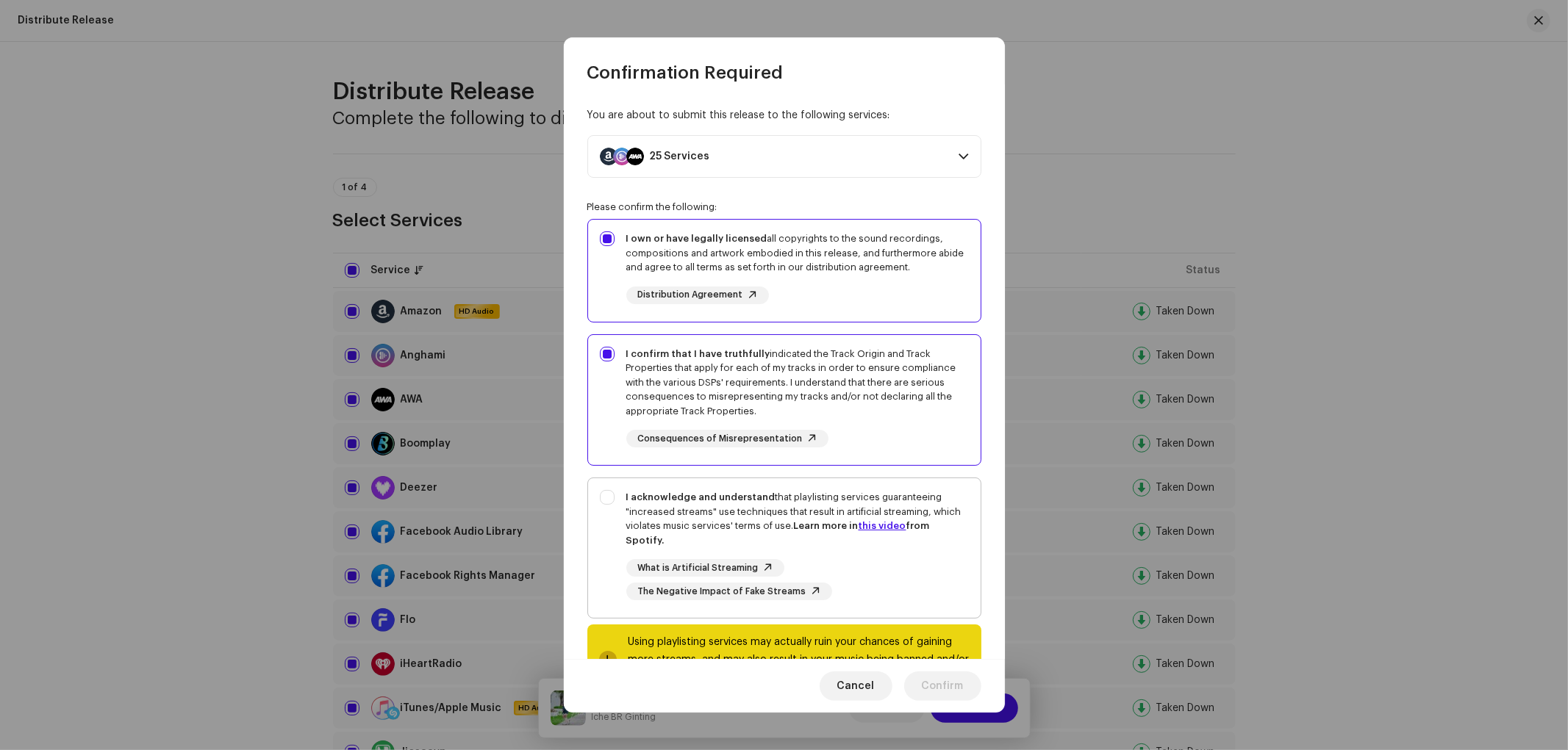
checkbox input "true"
click at [939, 674] on span "Confirm" at bounding box center [943, 686] width 42 height 29
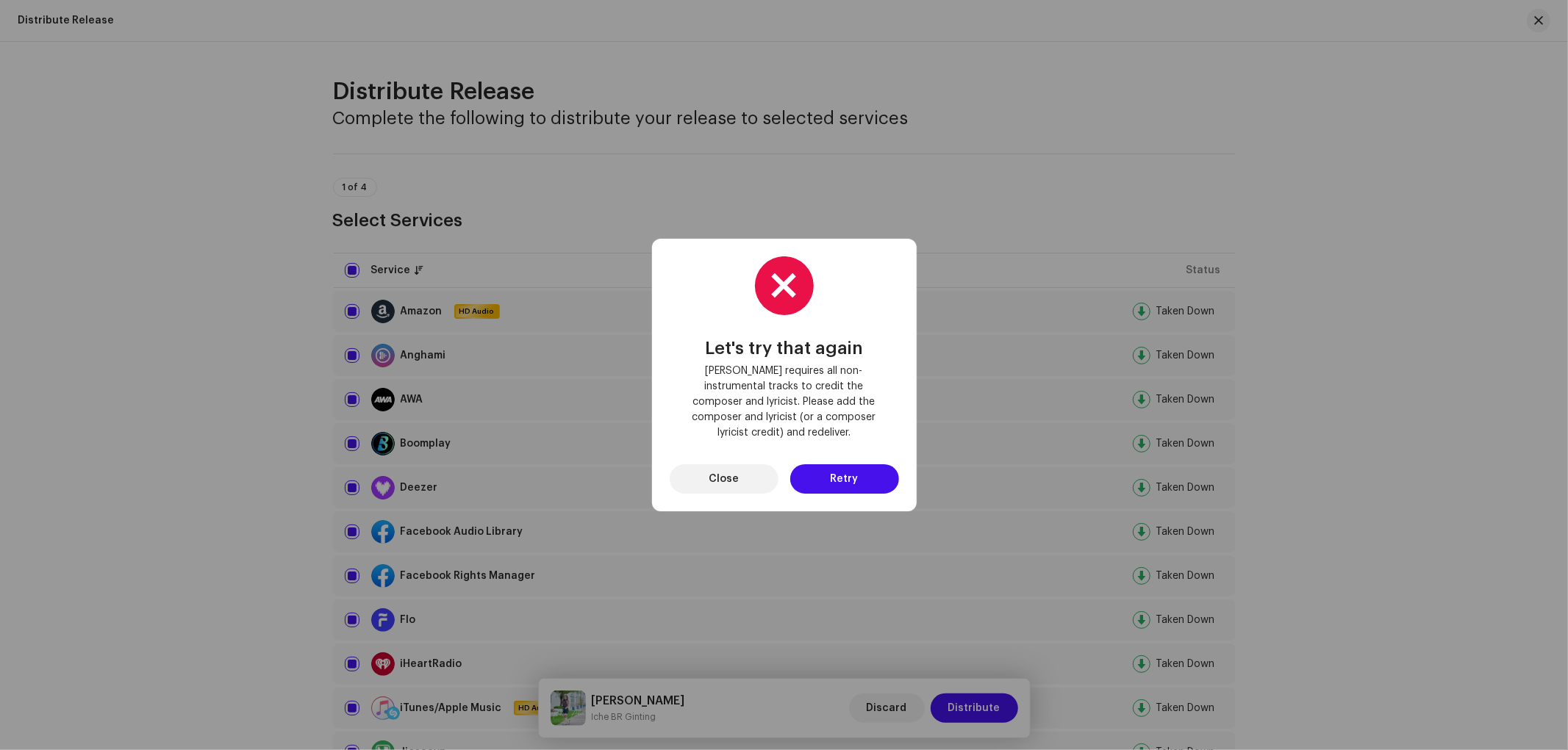
click at [348, 486] on div "Let's try that again [PERSON_NAME] requires all non-instrumental tracks to cred…" at bounding box center [784, 375] width 1568 height 750
click at [698, 470] on button "Close" at bounding box center [723, 479] width 108 height 29
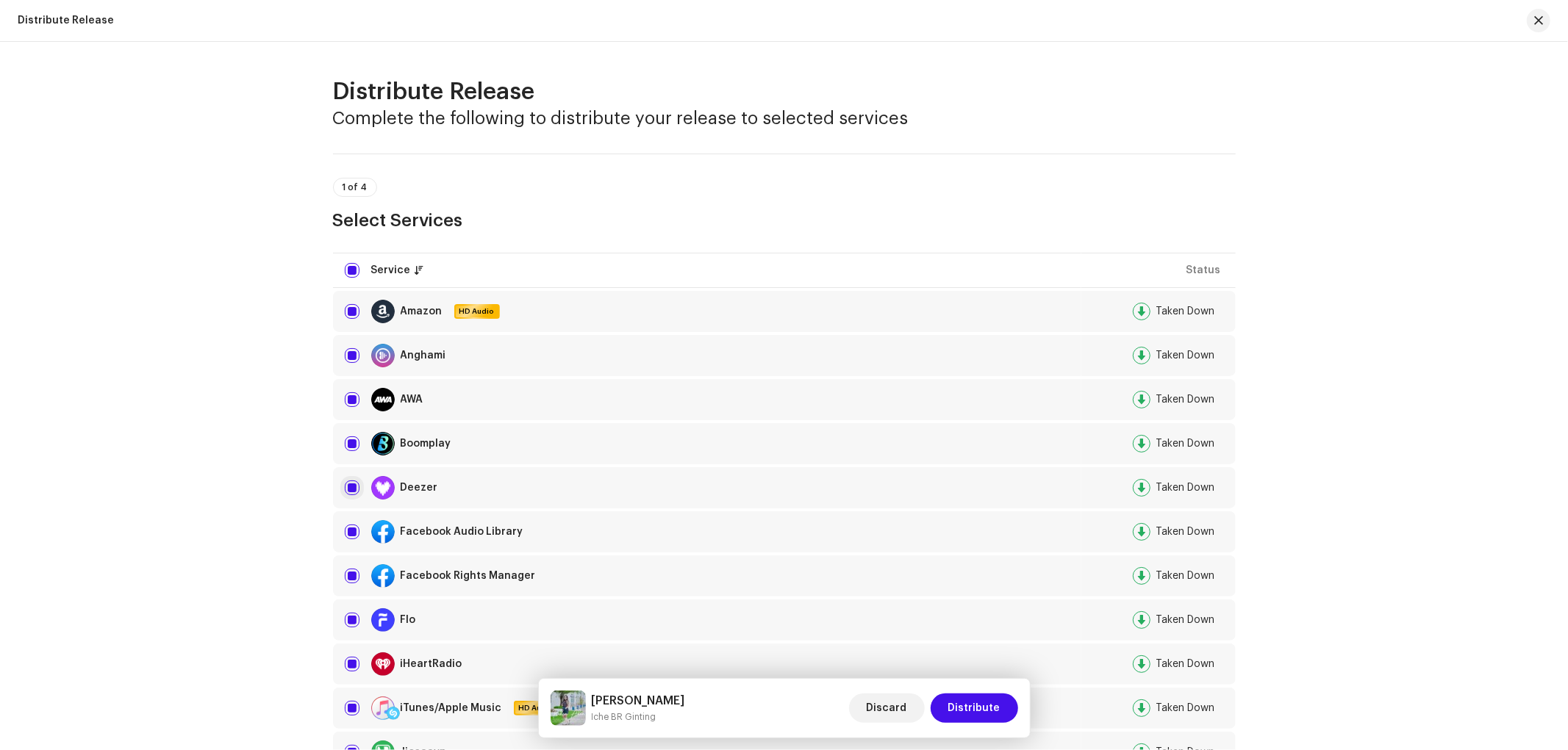
click at [348, 483] on input "checkbox" at bounding box center [352, 488] width 15 height 15
checkbox input "false"
click at [954, 674] on span "Distribute" at bounding box center [974, 708] width 52 height 29
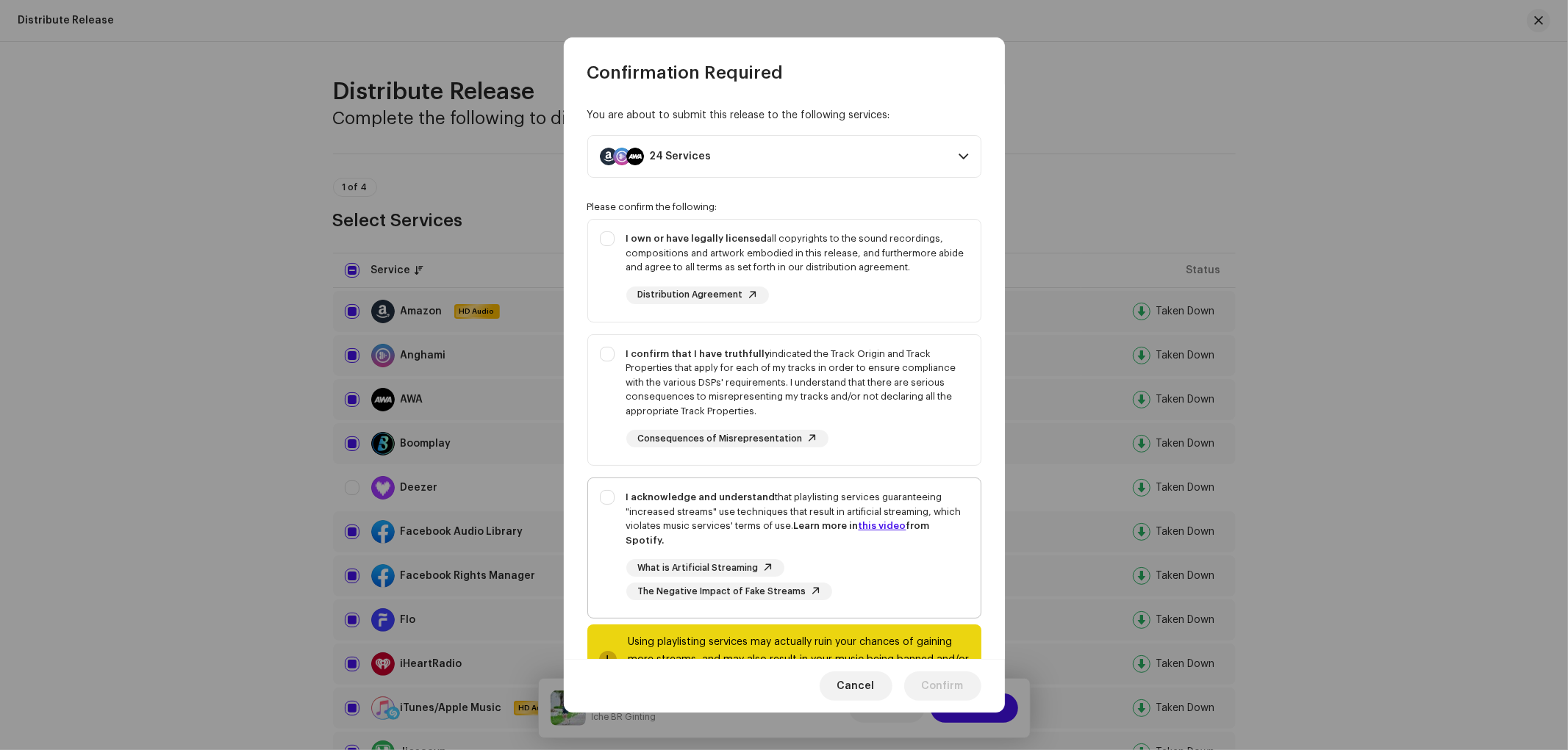
click at [870, 548] on div "I acknowledge and understand that playlisting services guaranteeing "increased …" at bounding box center [798, 545] width 343 height 110
checkbox input "true"
click at [810, 381] on div "I confirm that I have truthfully indicated the Track Origin and Track Propertie…" at bounding box center [798, 383] width 343 height 72
checkbox input "true"
click at [825, 224] on div "I own or have legally licensed all copyrights to the sound recordings, composit…" at bounding box center [784, 268] width 392 height 97
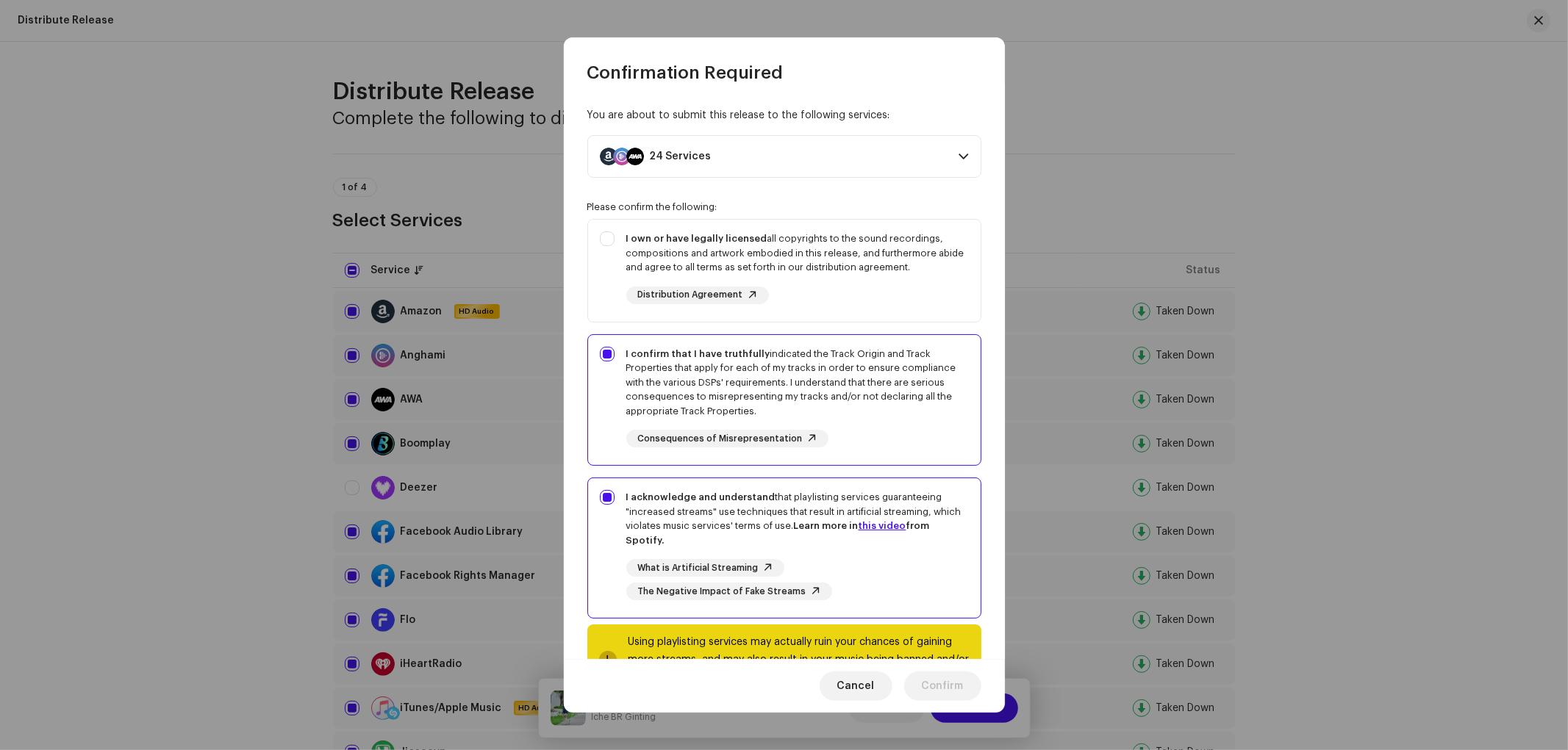
checkbox input "true"
click at [934, 674] on span "Confirm" at bounding box center [943, 686] width 42 height 29
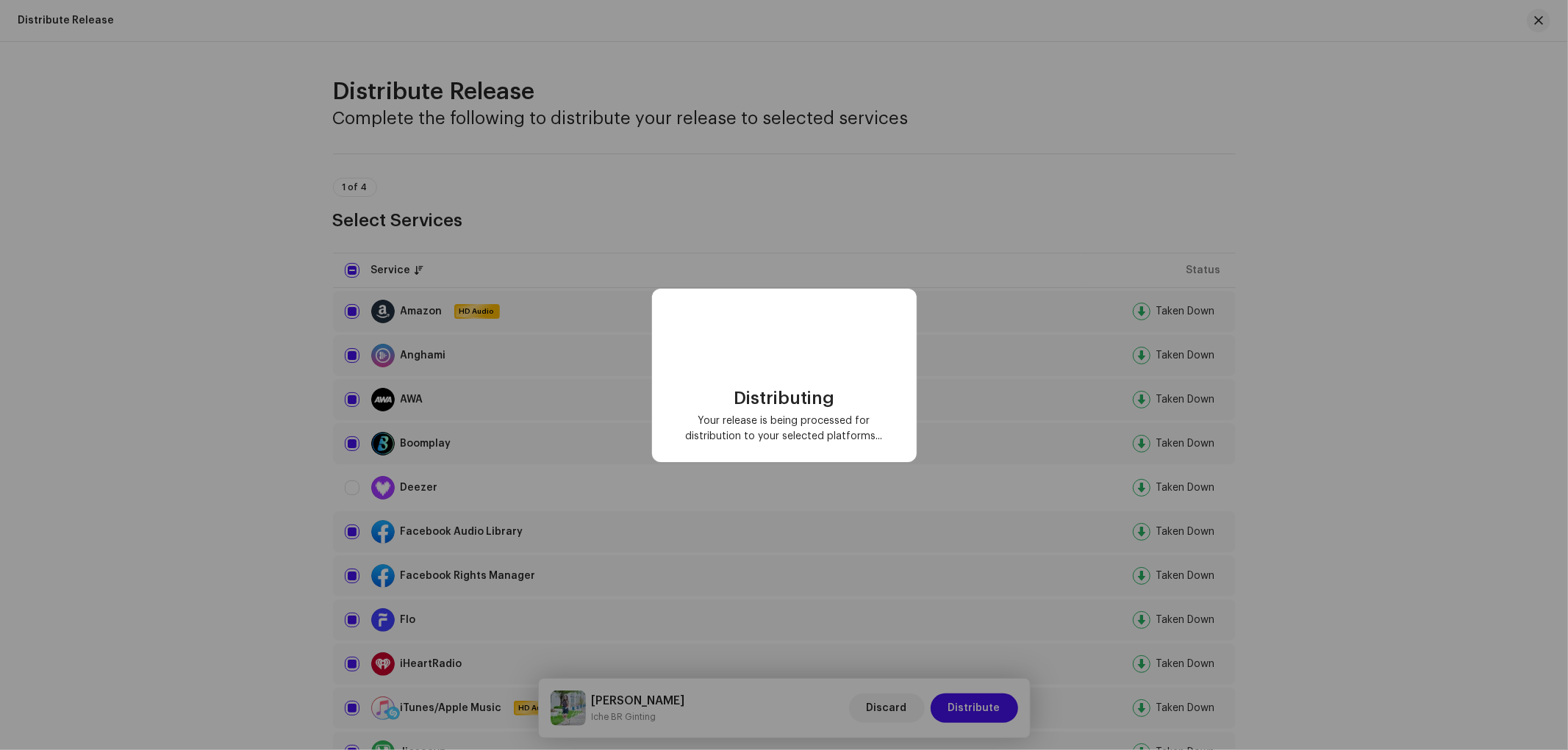
checkbox input "false"
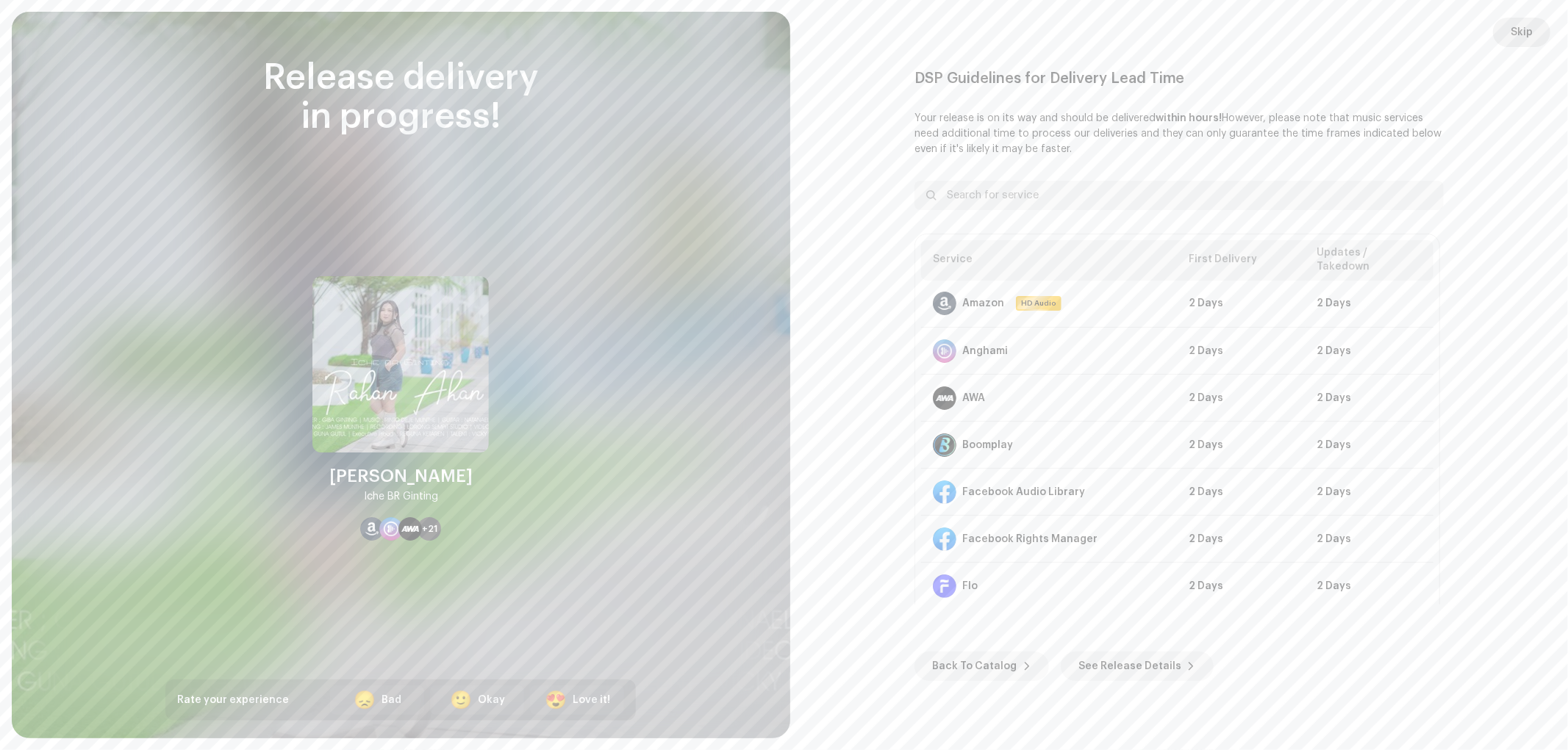
click at [1410, 25] on button "Skip" at bounding box center [1521, 32] width 57 height 29
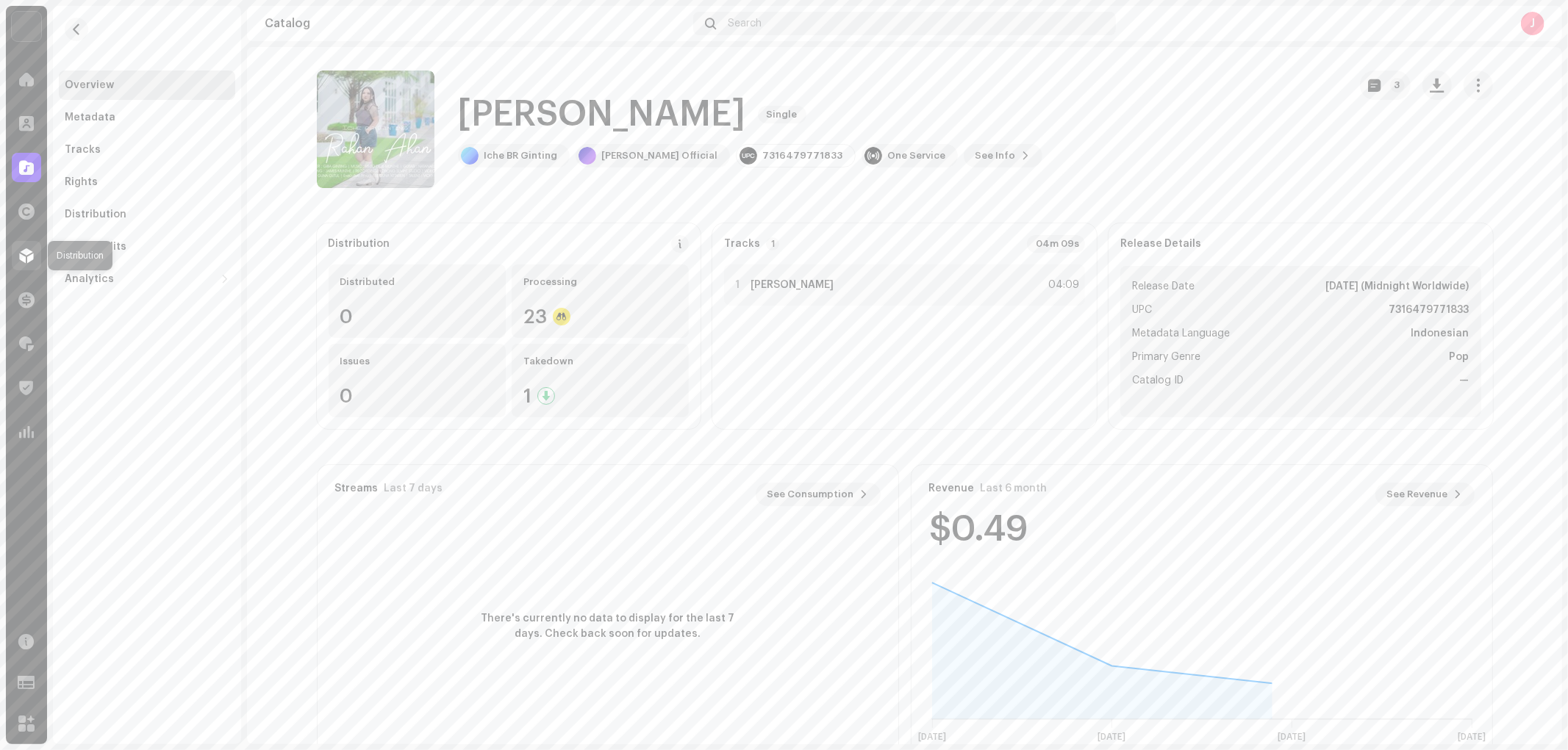
click at [32, 250] on span at bounding box center [26, 255] width 15 height 12
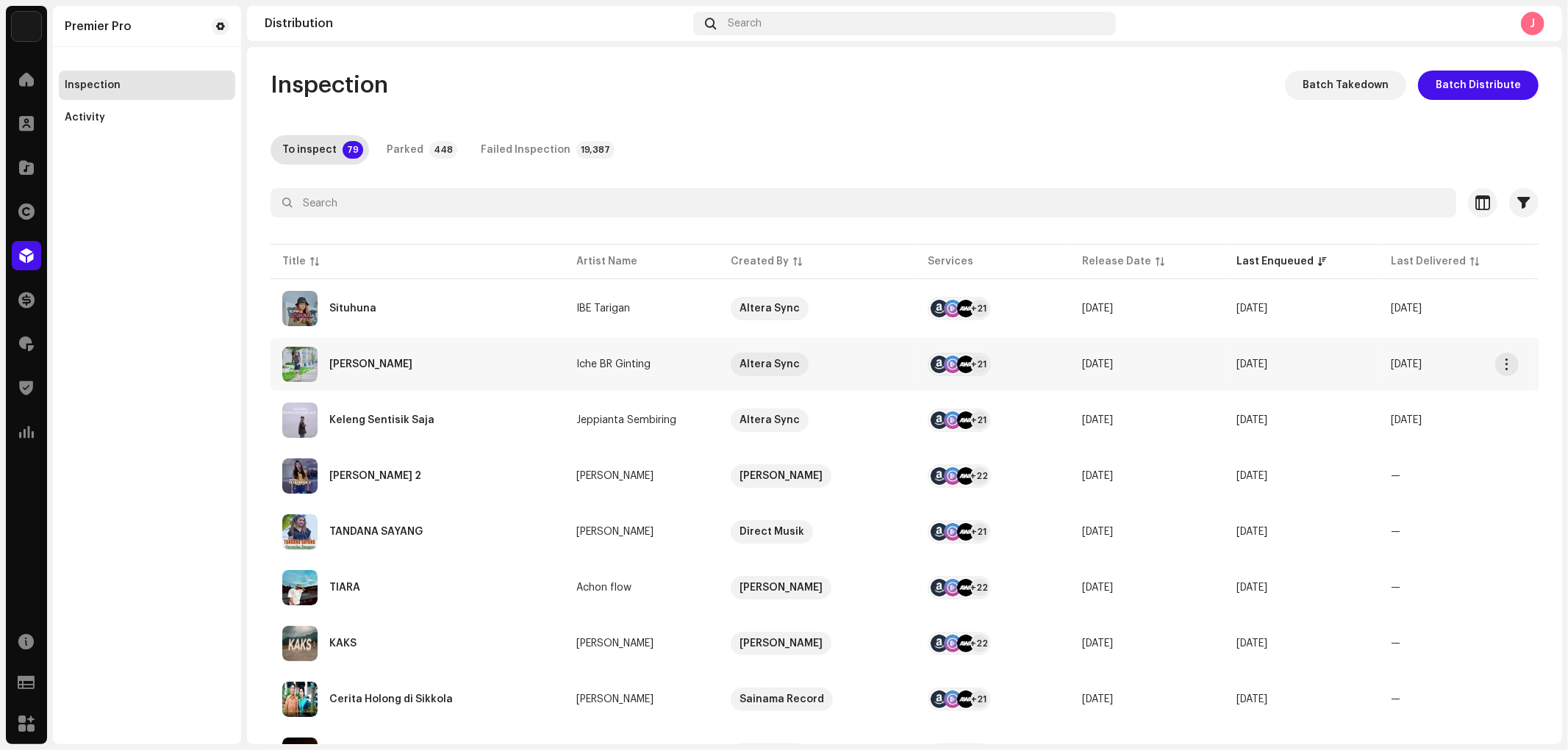
click at [377, 361] on div "[PERSON_NAME]" at bounding box center [370, 364] width 83 height 10
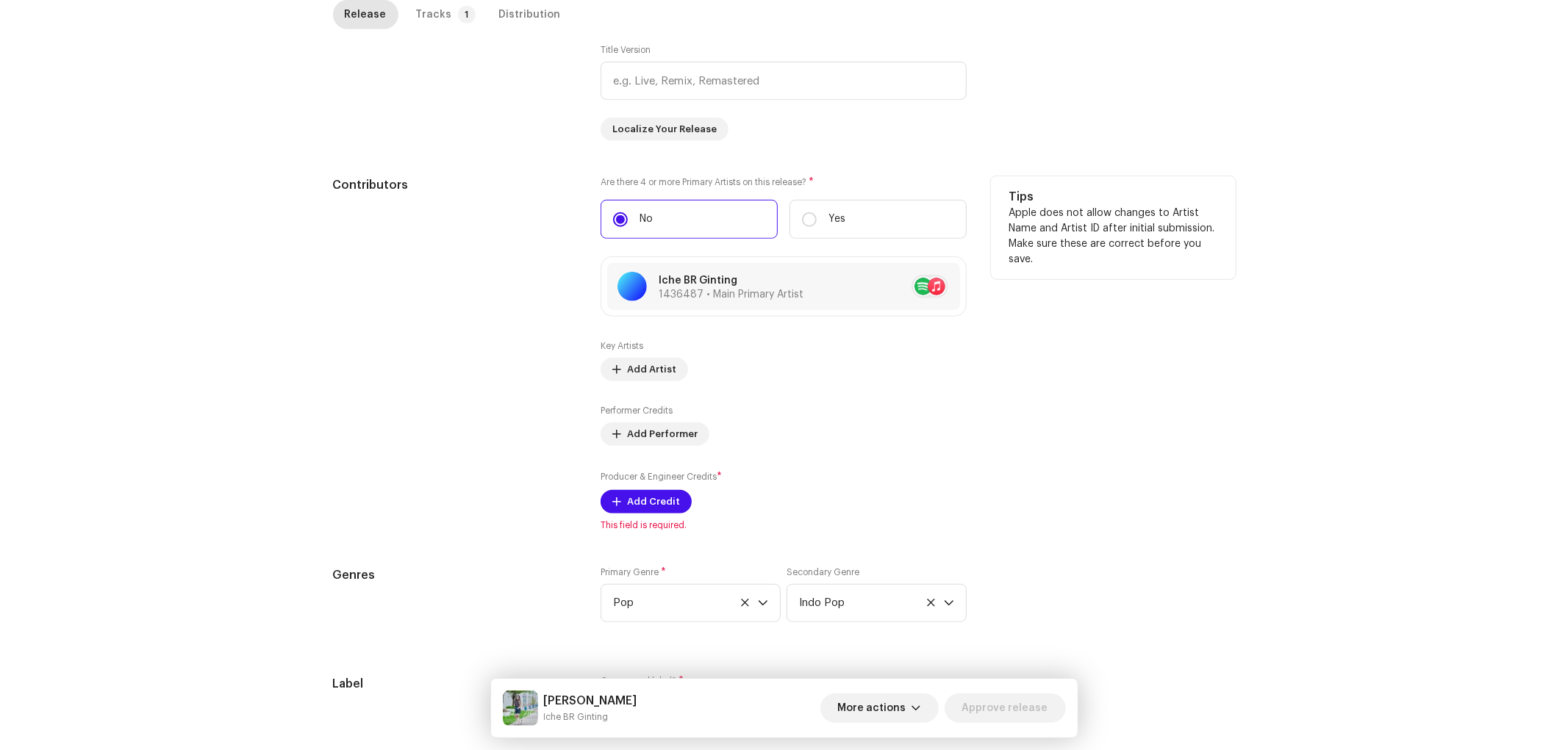
scroll to position [735, 0]
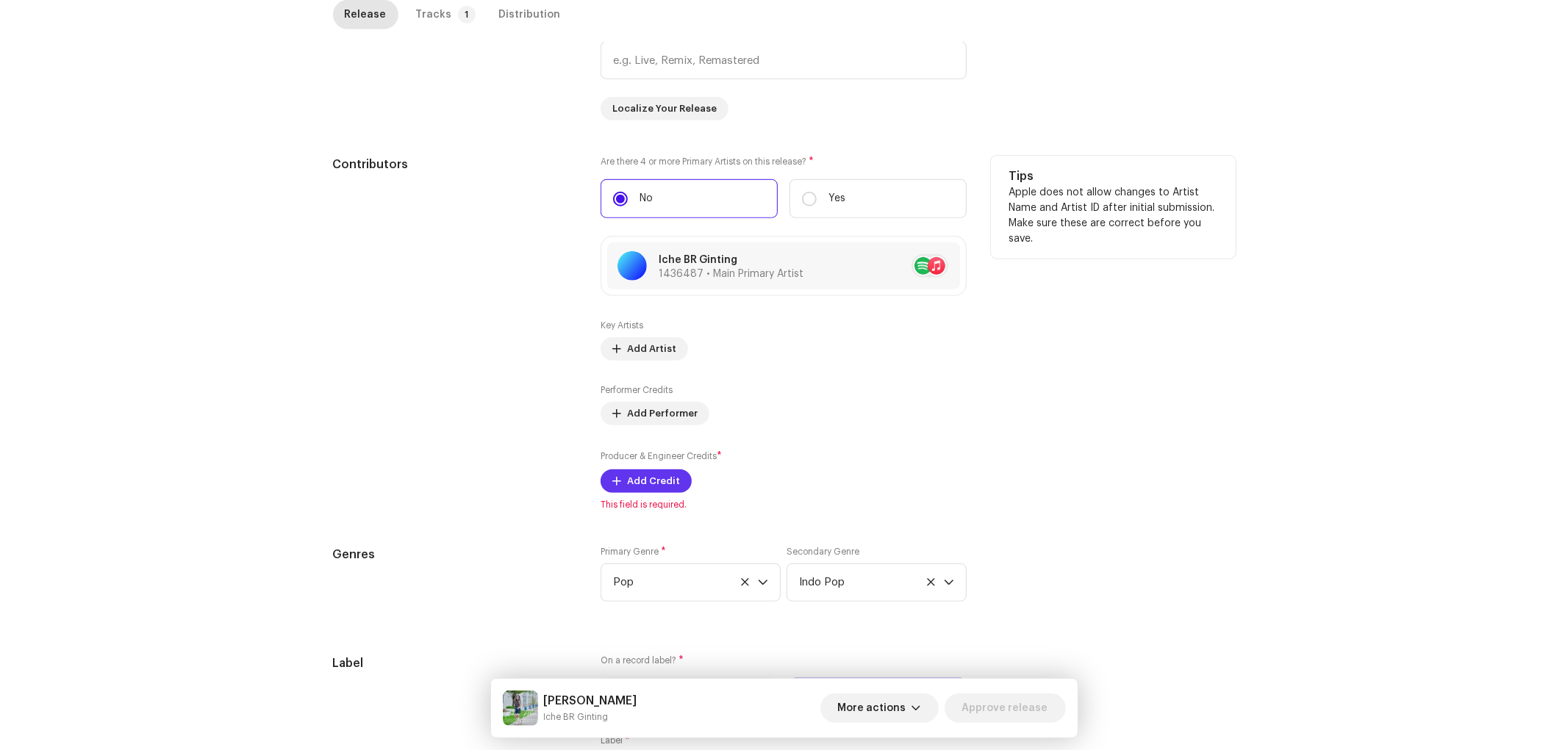
click at [662, 489] on span "Add Credit" at bounding box center [654, 481] width 53 height 29
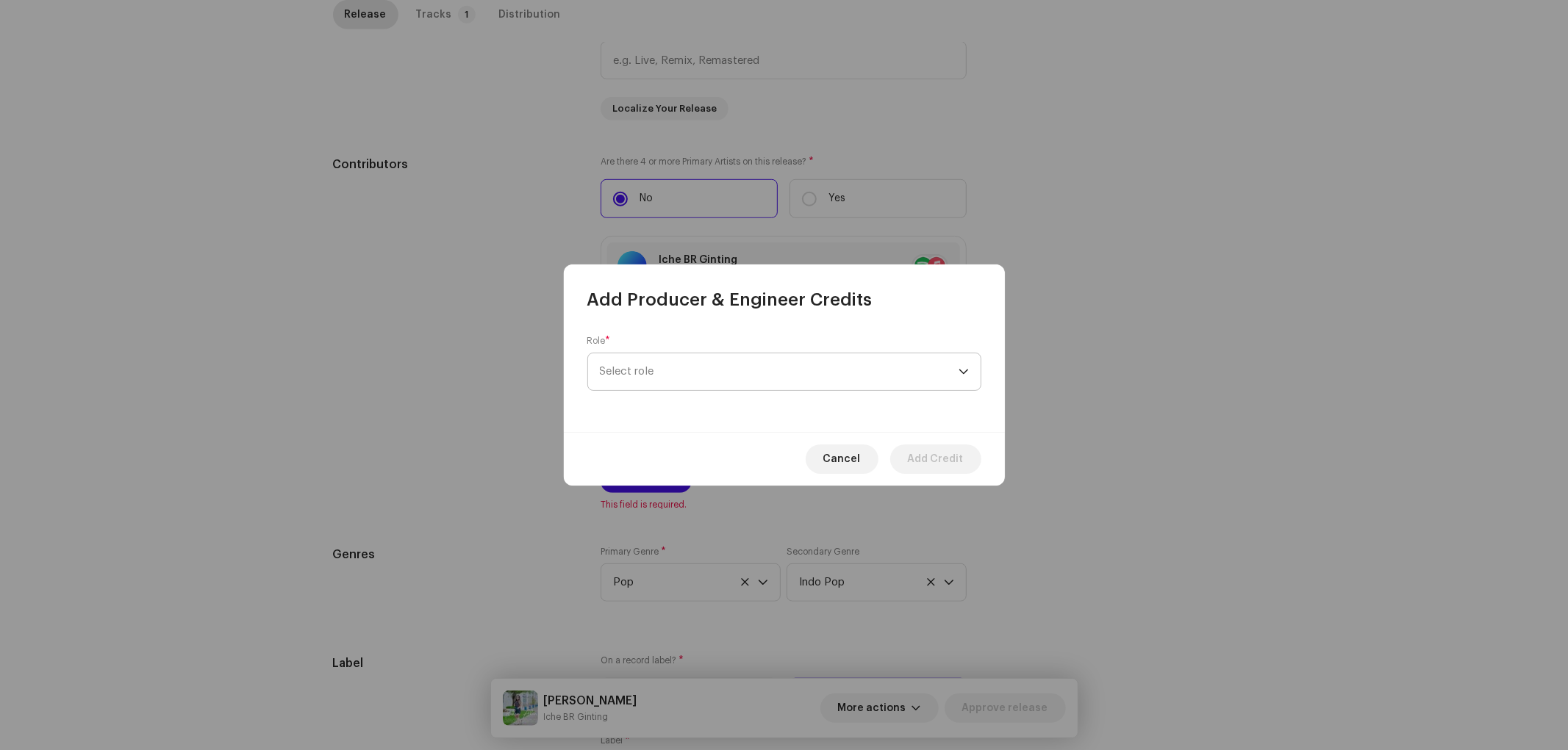
click at [664, 370] on span "Select role" at bounding box center [779, 372] width 358 height 36
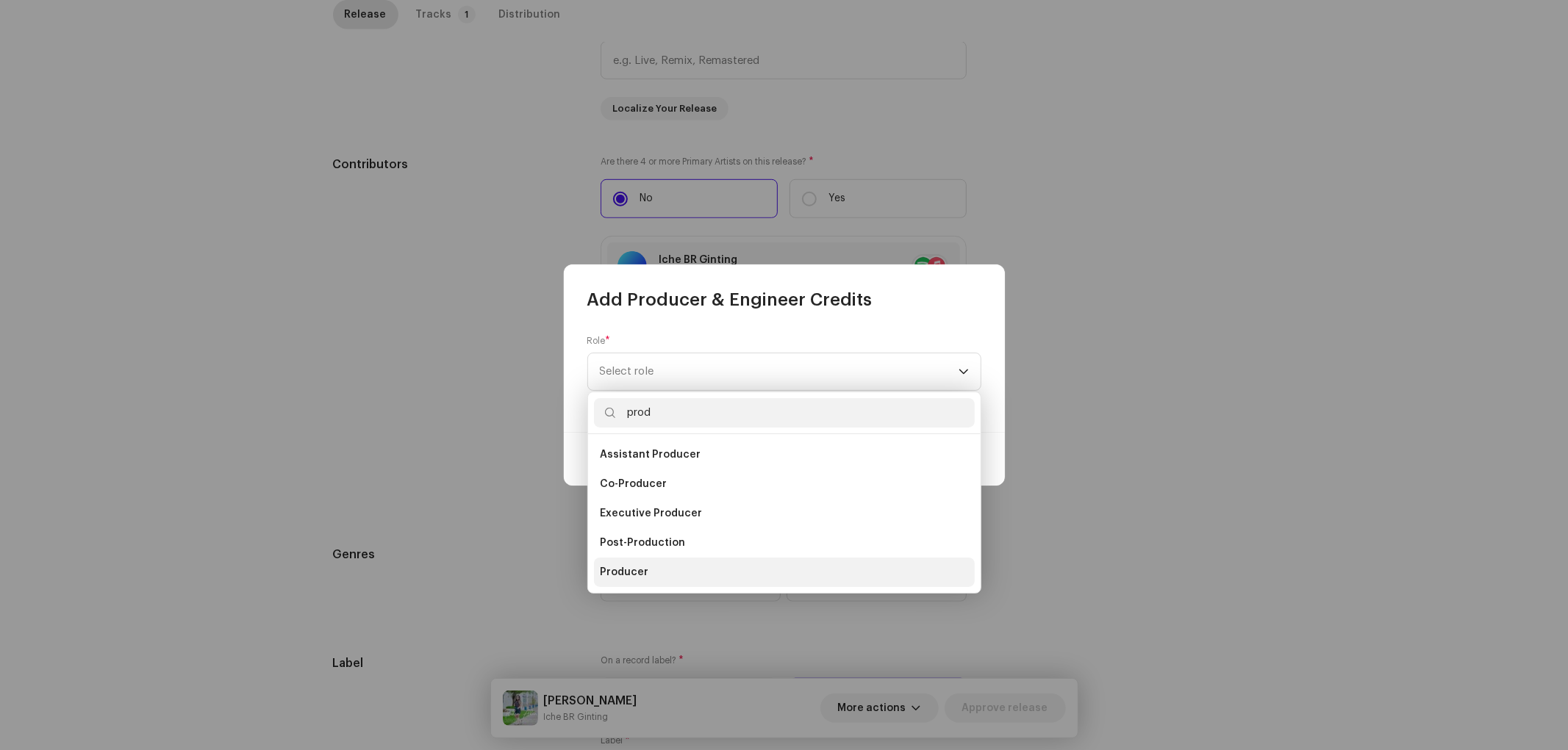
type input "prod"
click at [636, 567] on span "Producer" at bounding box center [624, 572] width 48 height 15
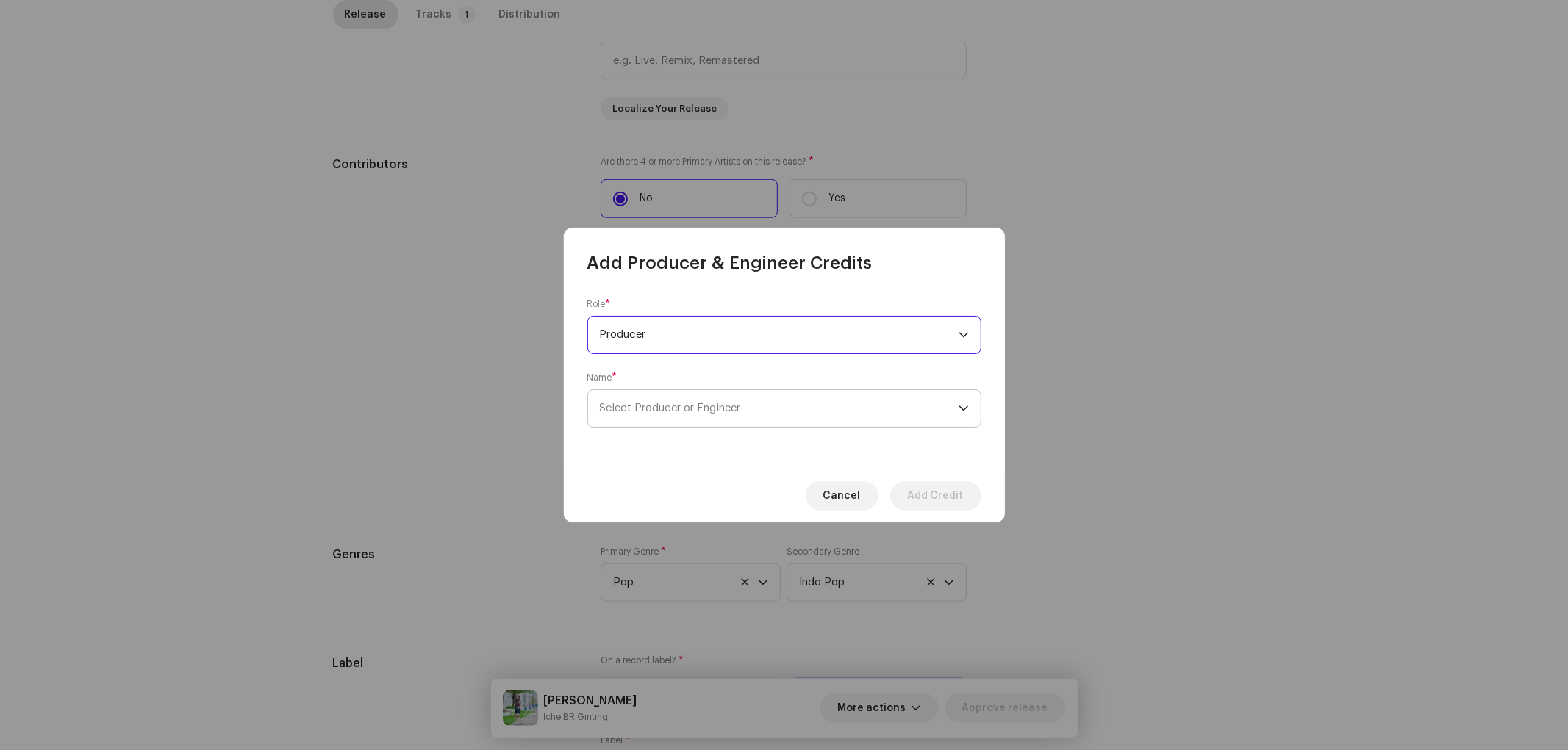
click at [761, 400] on span "Select Producer or Engineer" at bounding box center [779, 408] width 358 height 36
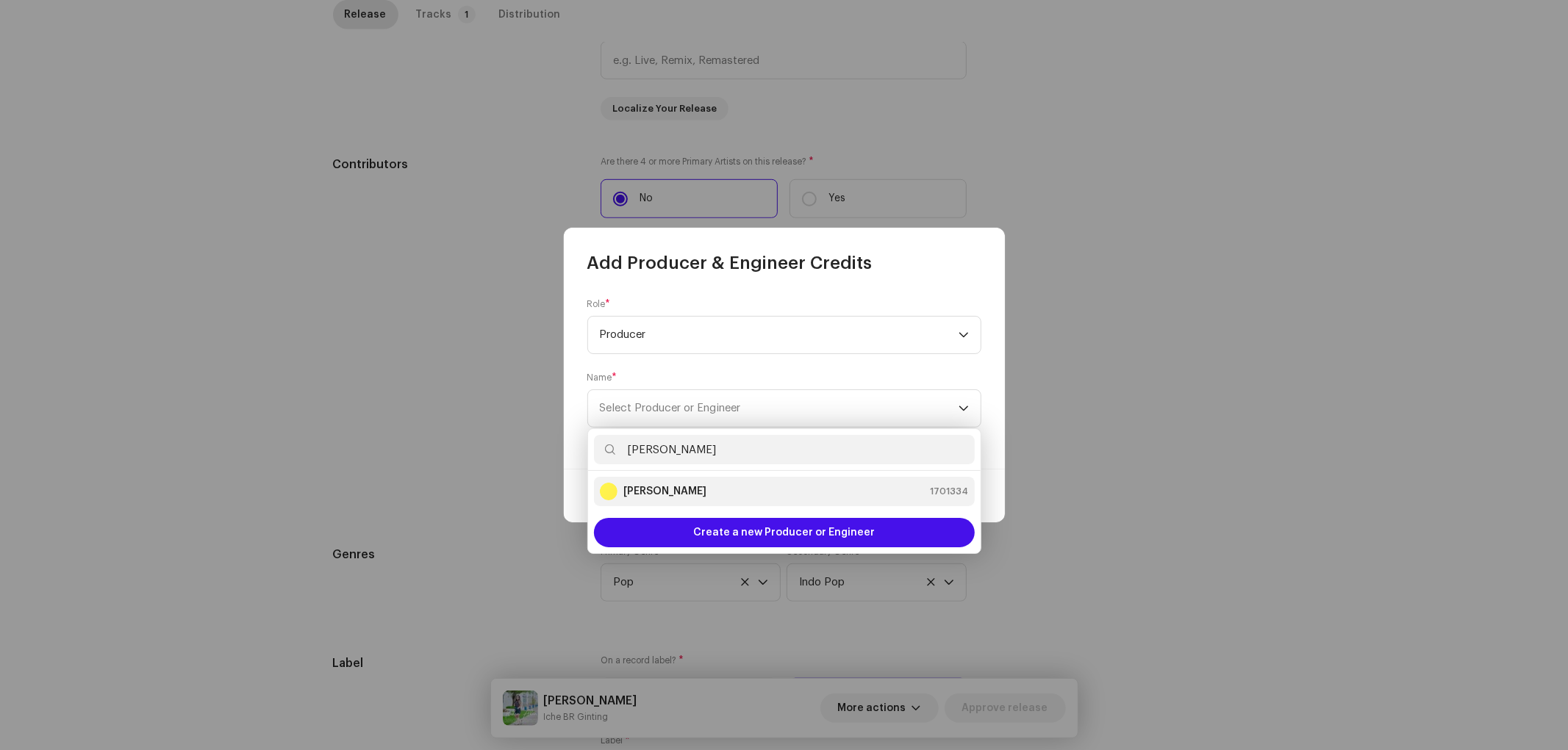
type input "[PERSON_NAME]"
click at [674, 487] on strong "[PERSON_NAME]" at bounding box center [665, 491] width 83 height 15
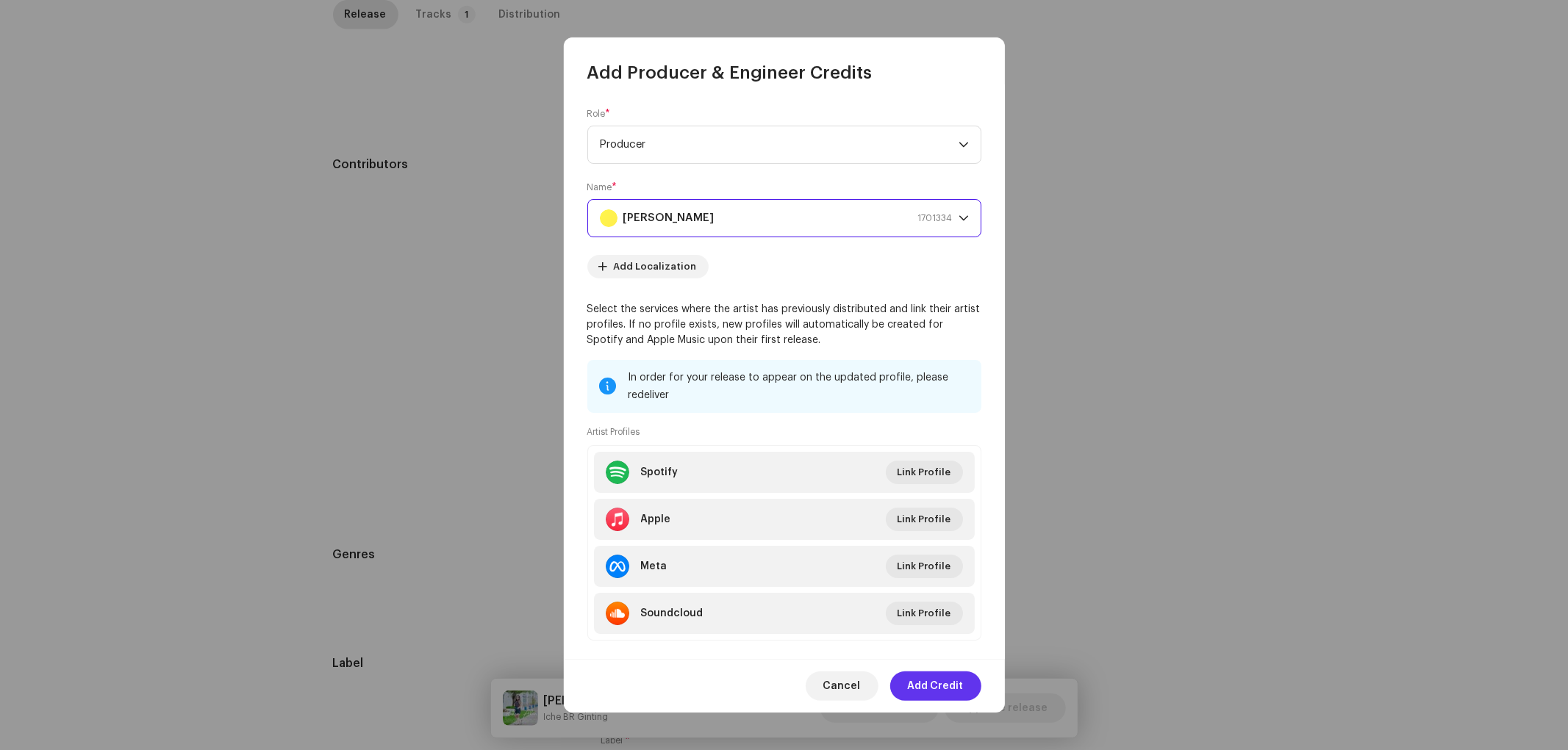
click at [938, 674] on span "Add Credit" at bounding box center [935, 686] width 56 height 29
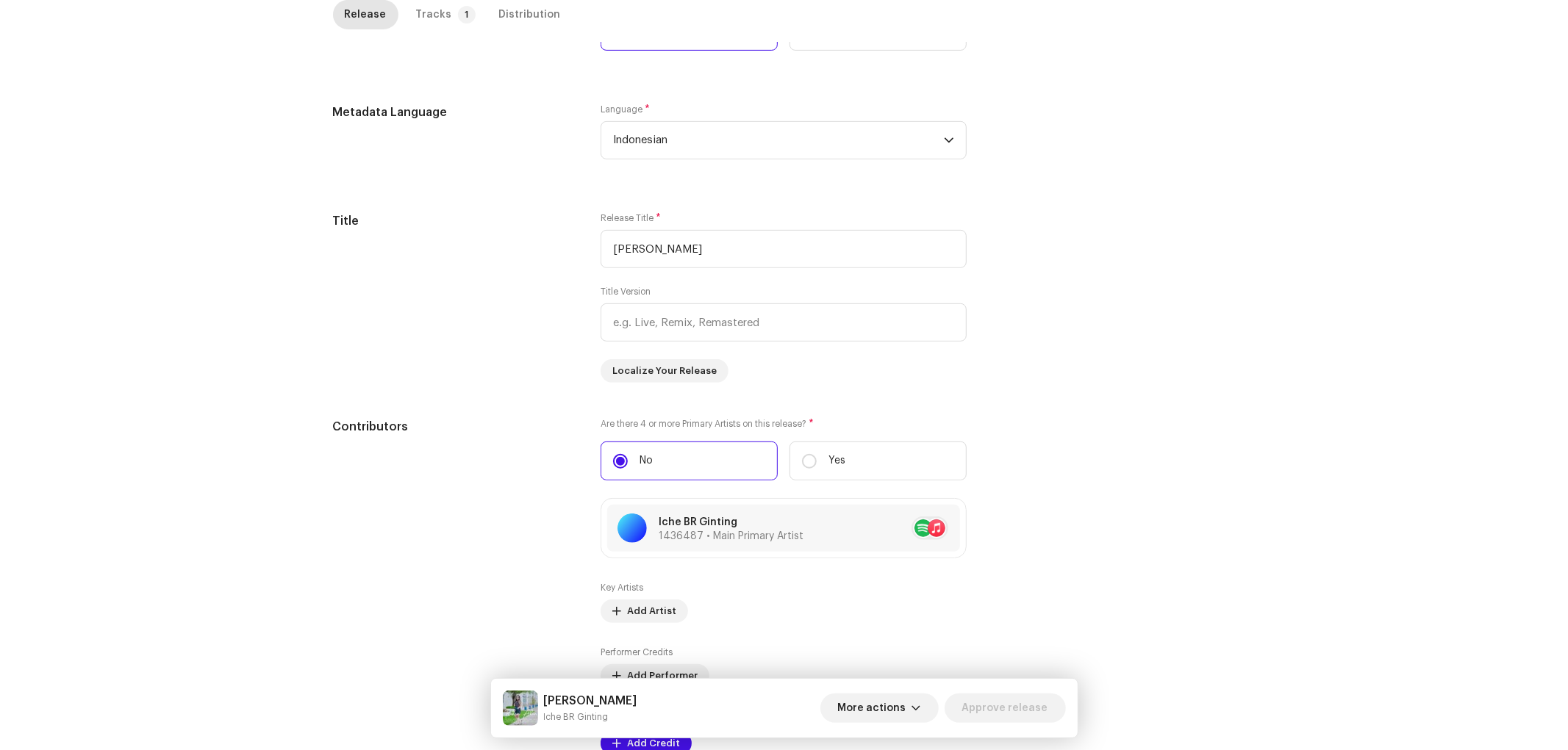
scroll to position [326, 0]
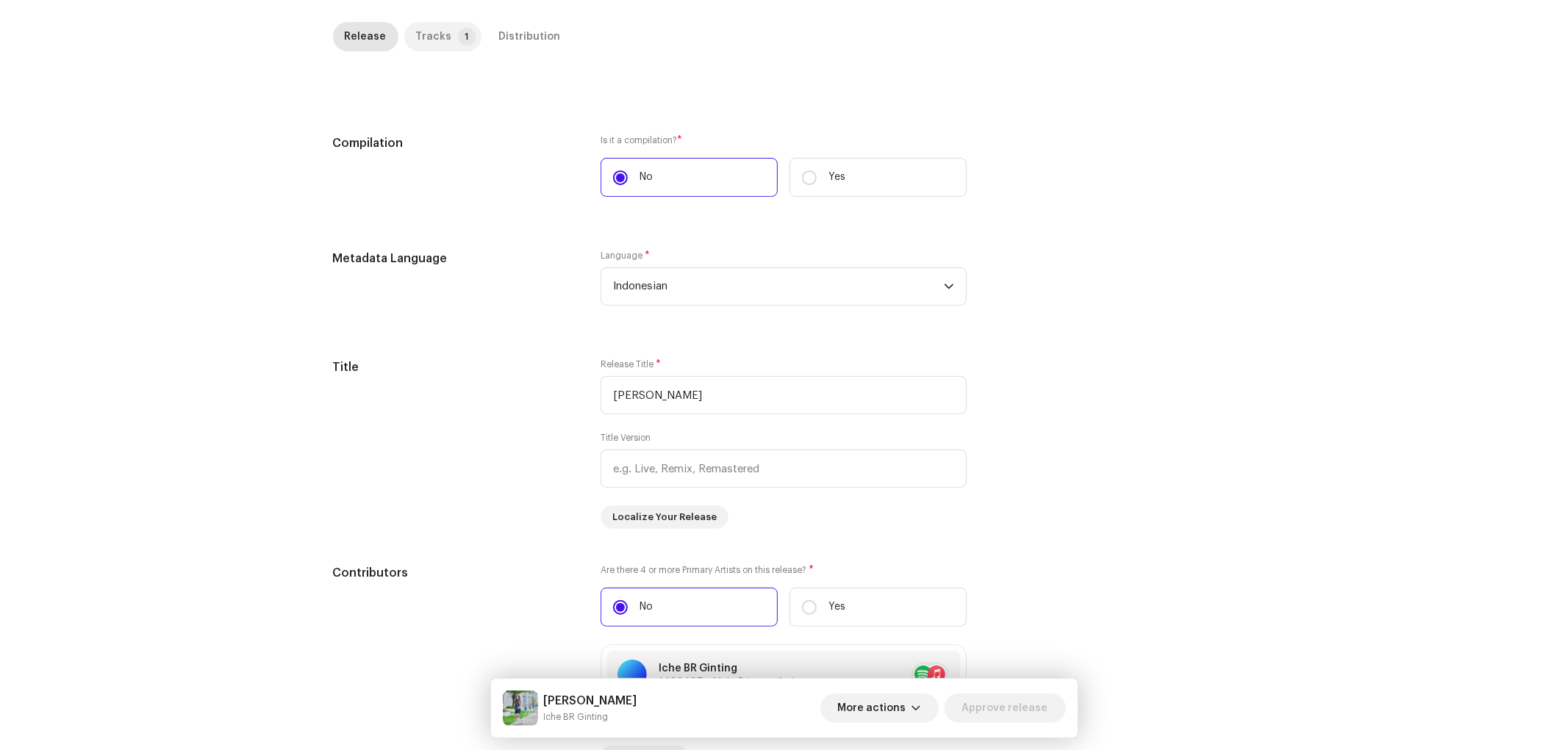
click at [421, 31] on div "Tracks" at bounding box center [434, 36] width 36 height 29
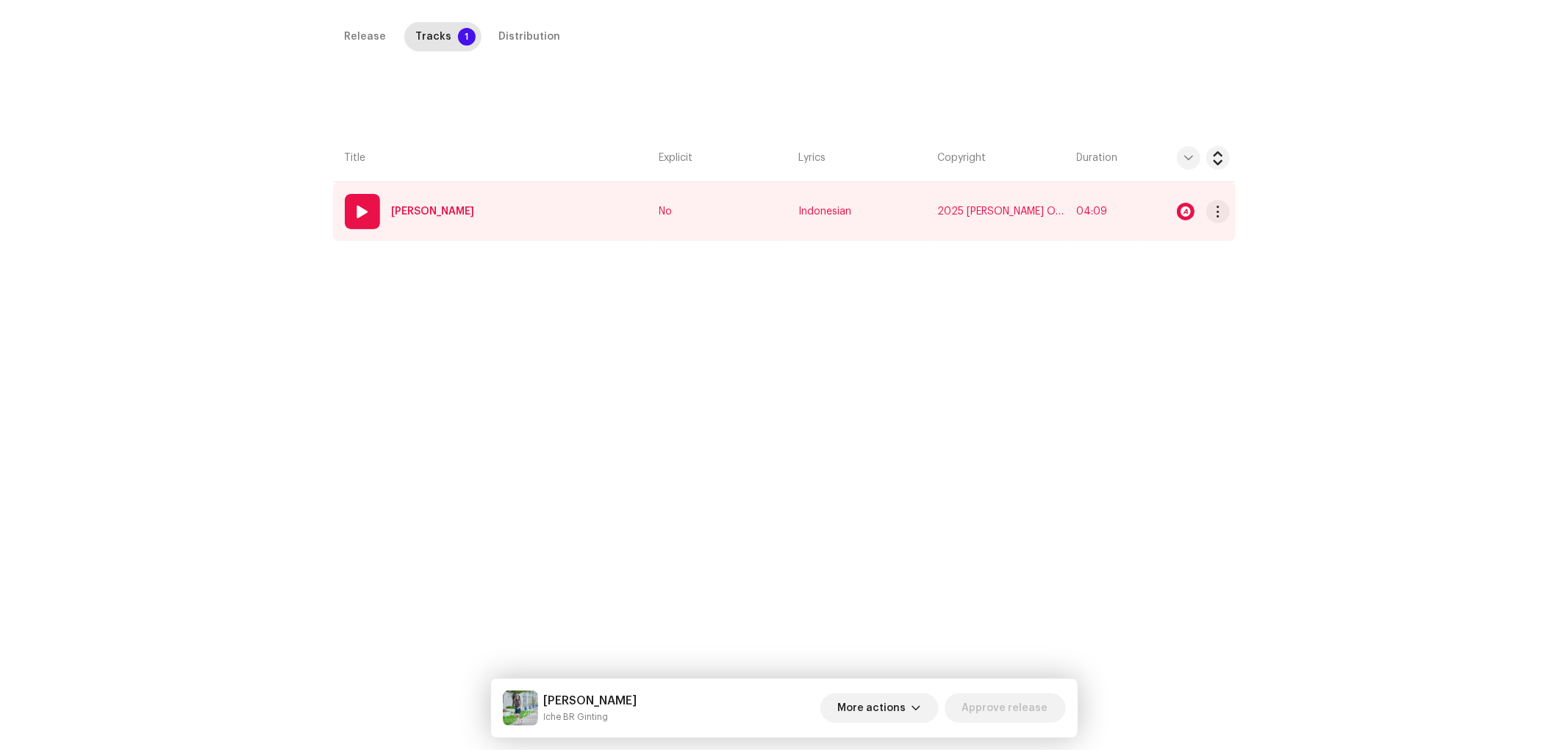
click at [514, 215] on td "01 Rahan Ahan" at bounding box center [492, 211] width 320 height 58
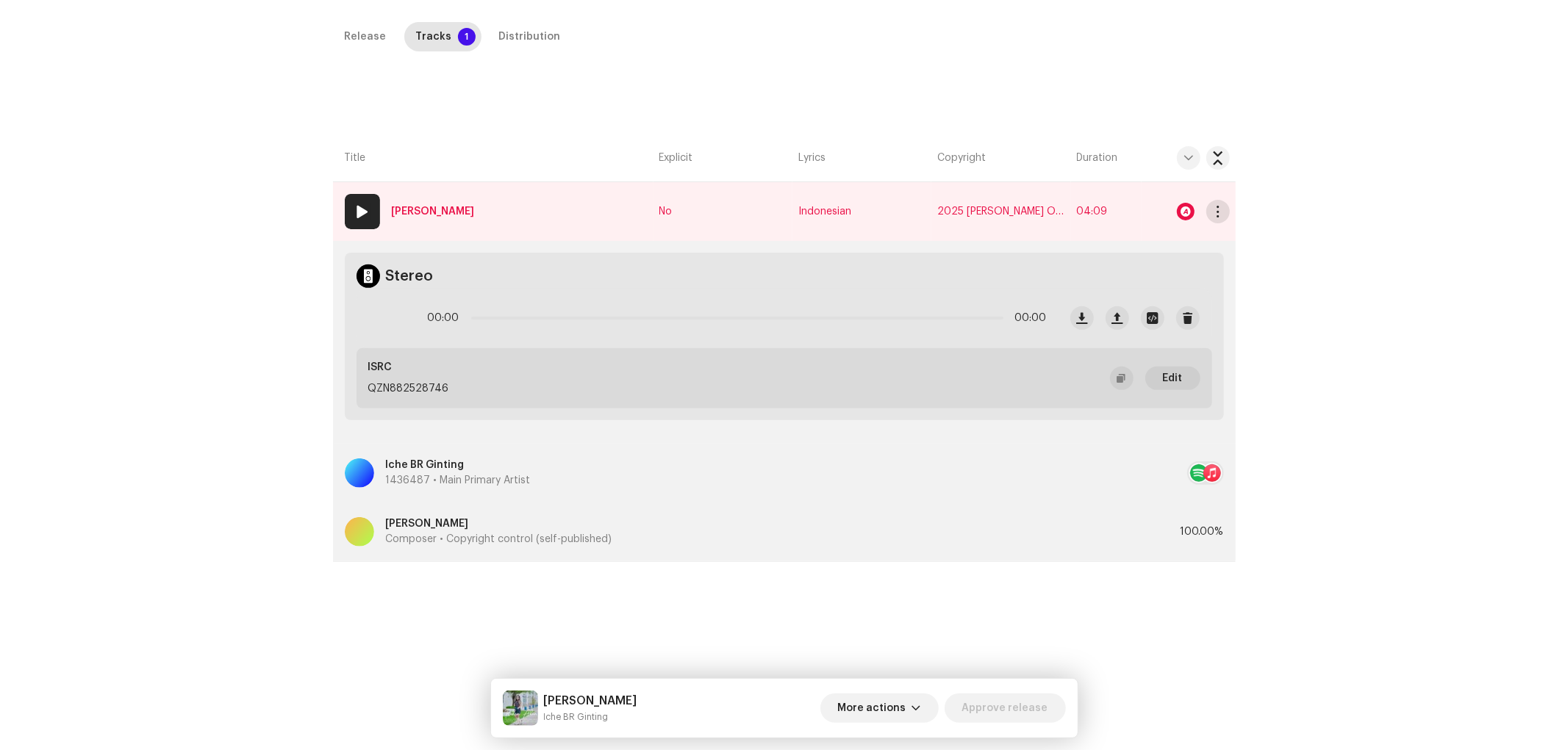
click at [1213, 214] on span "button" at bounding box center [1217, 211] width 11 height 12
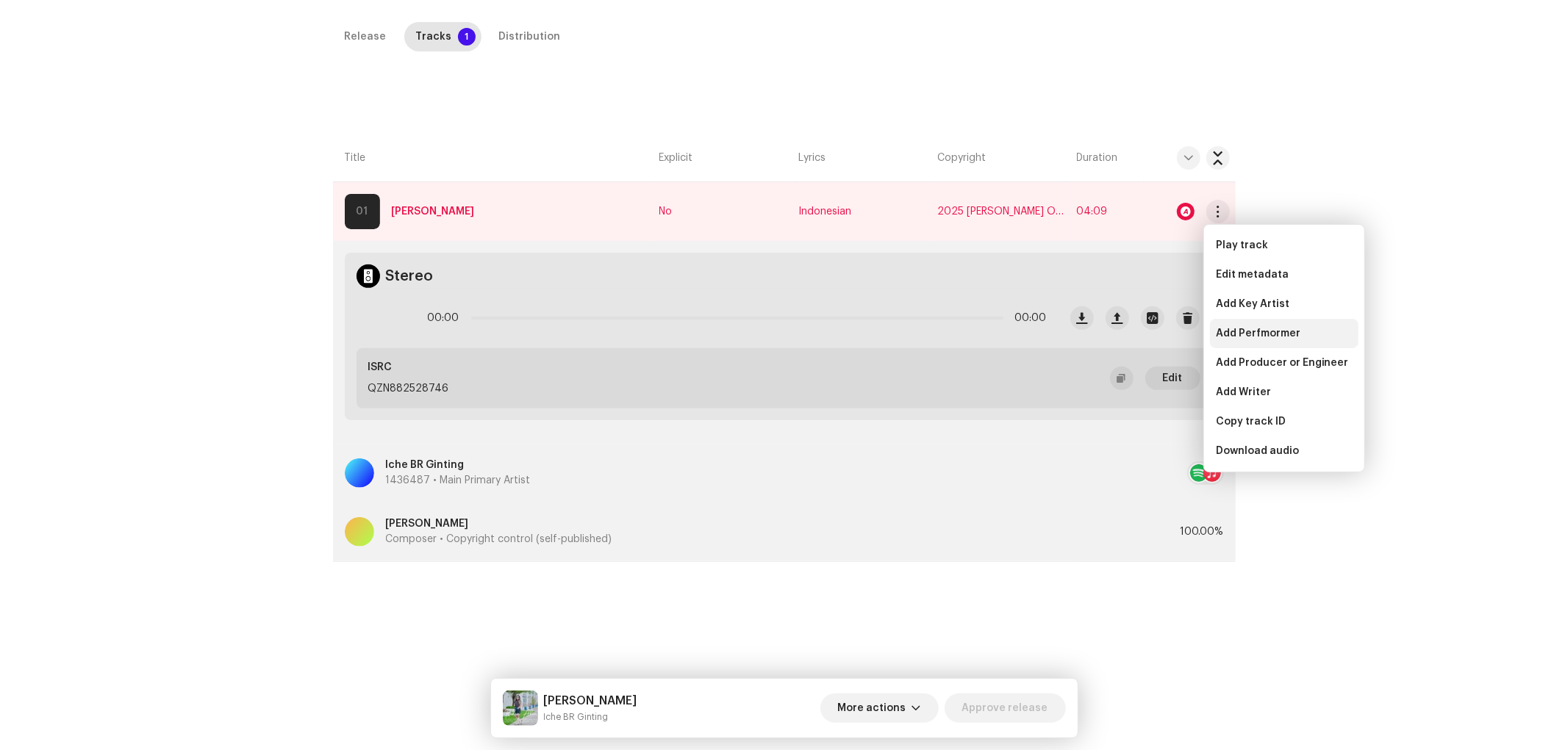
click at [1260, 335] on span "Add Perfmormer" at bounding box center [1257, 334] width 85 height 12
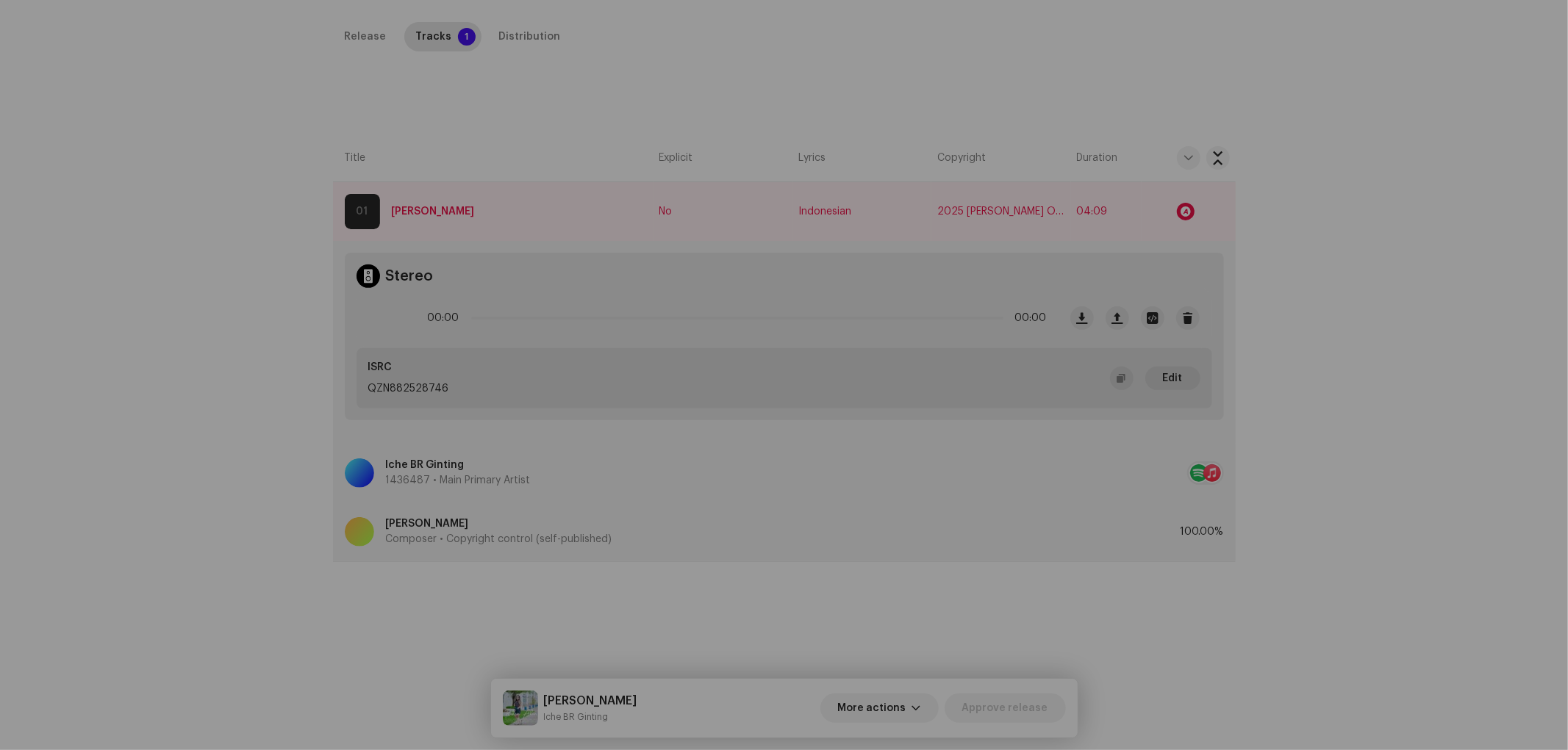
click at [1119, 281] on div "Add Performer Credits Role * Select role Cancel Add Credit" at bounding box center [784, 375] width 1568 height 750
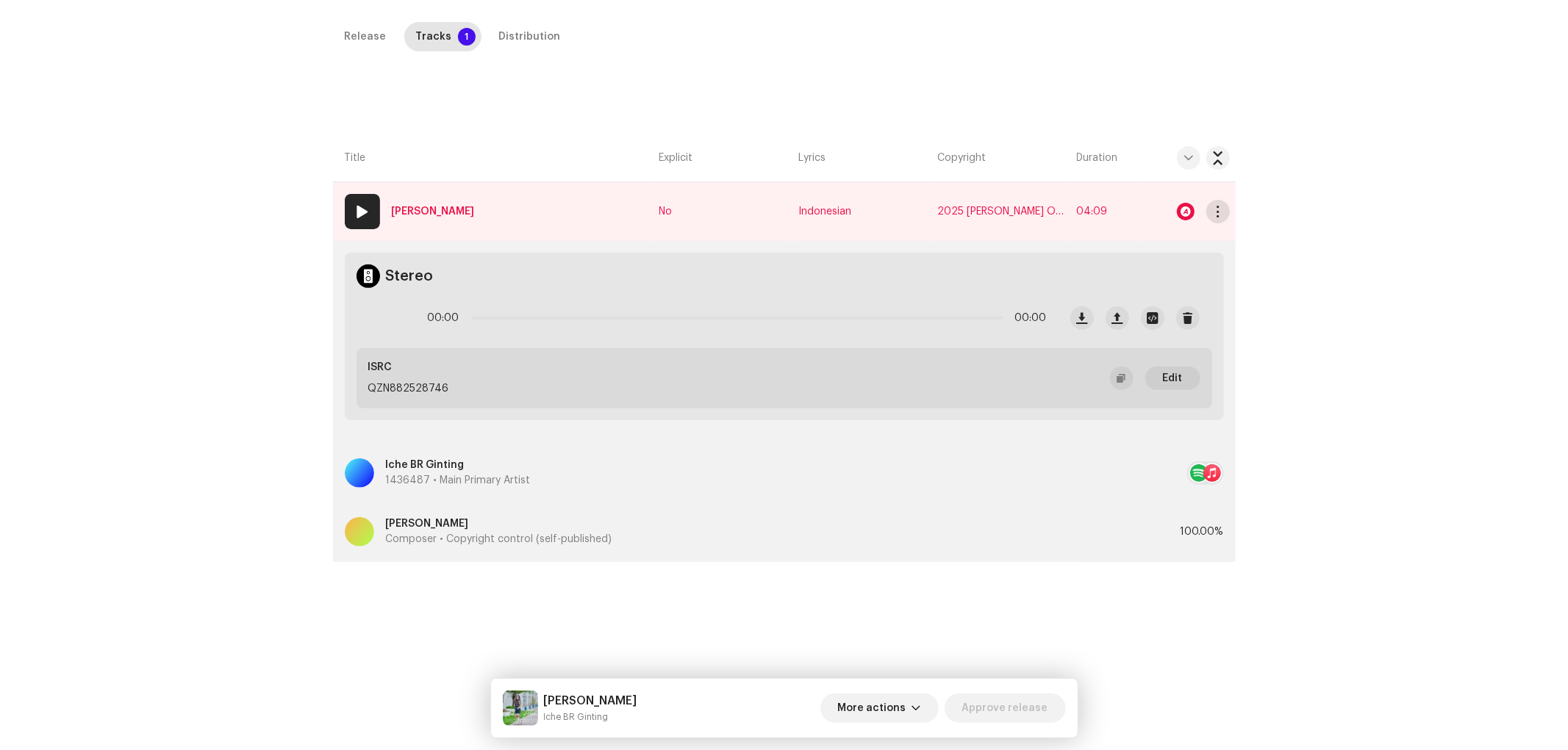
click at [1214, 211] on span "button" at bounding box center [1217, 211] width 11 height 12
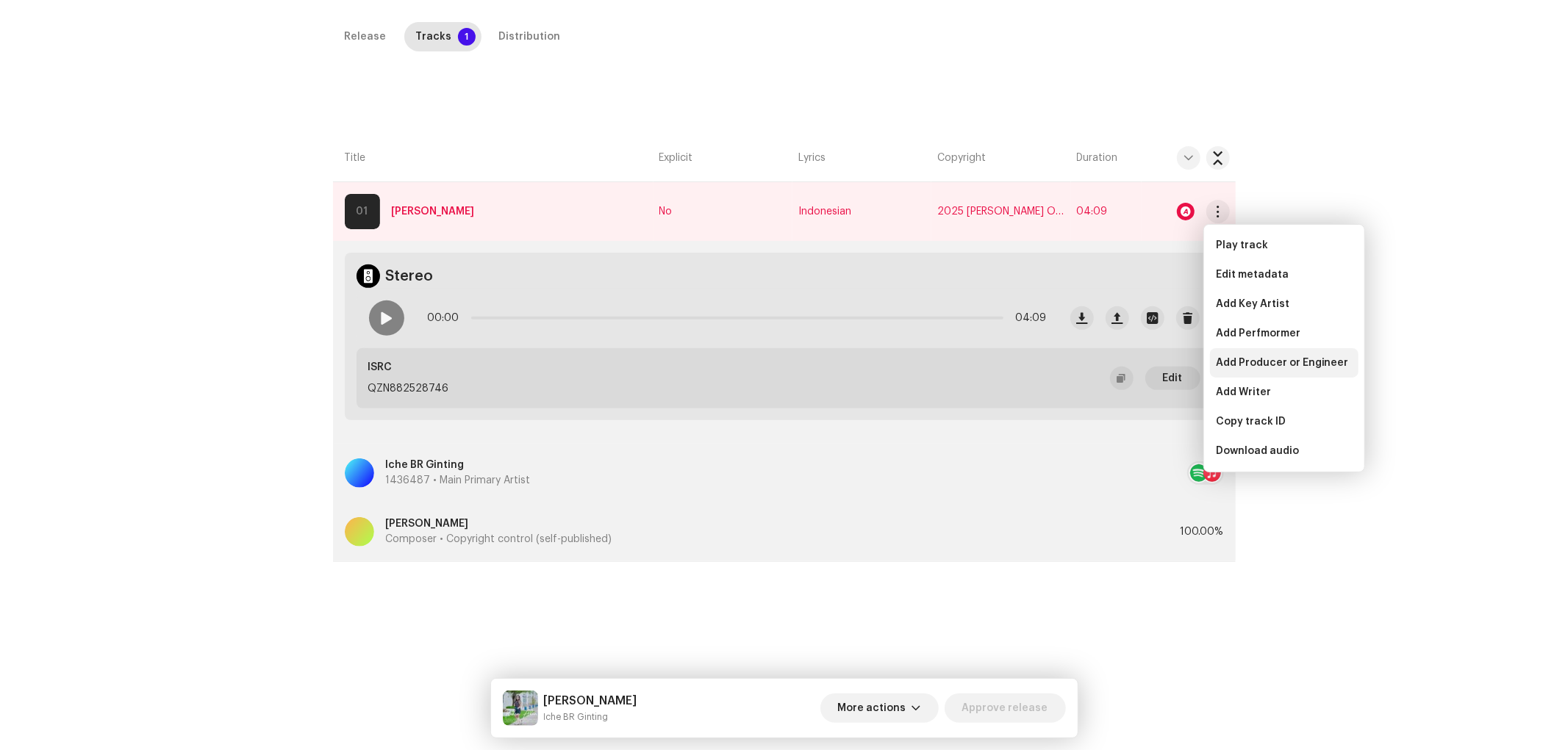
click at [1235, 362] on span "Add Producer or Engineer" at bounding box center [1282, 363] width 133 height 12
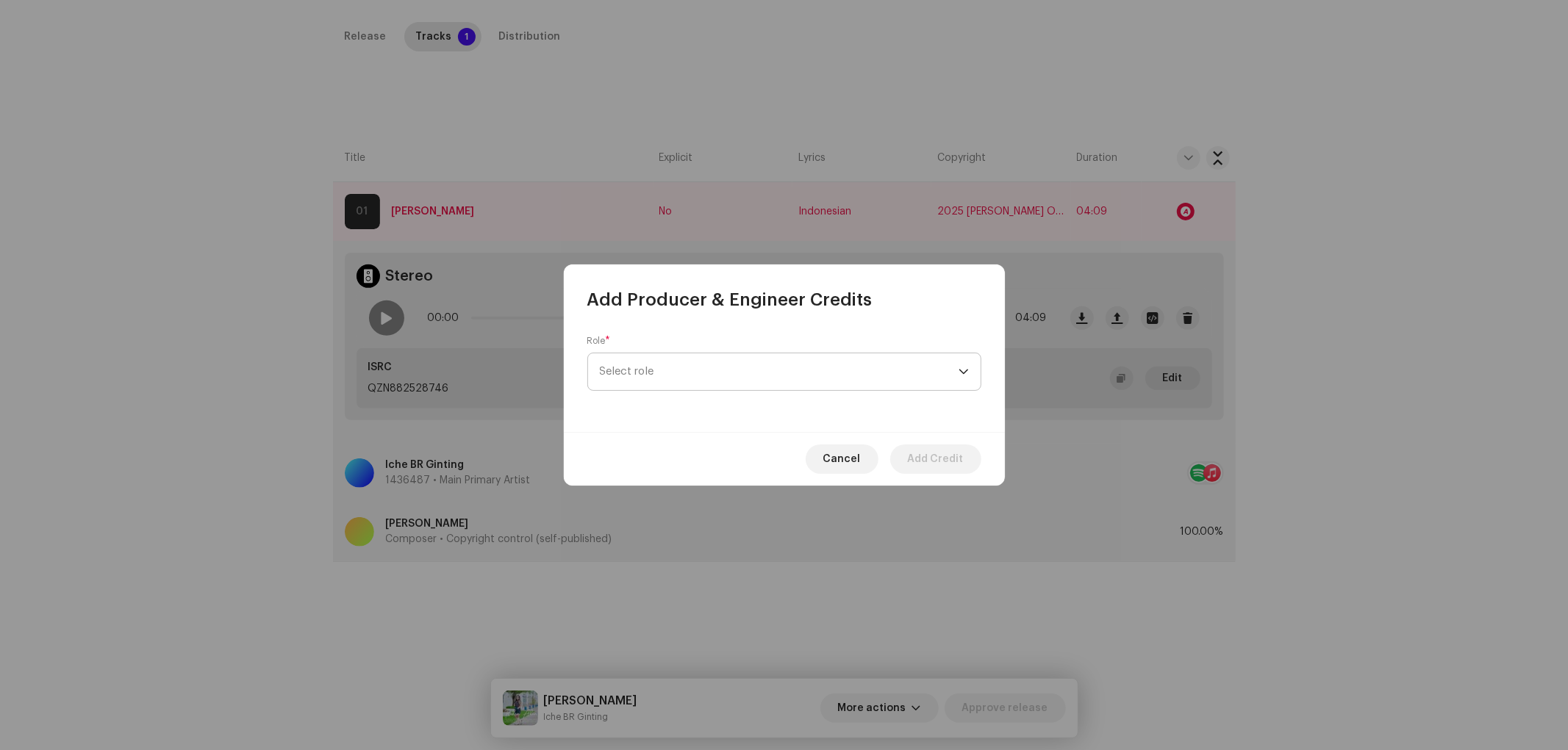
click at [824, 362] on span "Select role" at bounding box center [779, 372] width 358 height 36
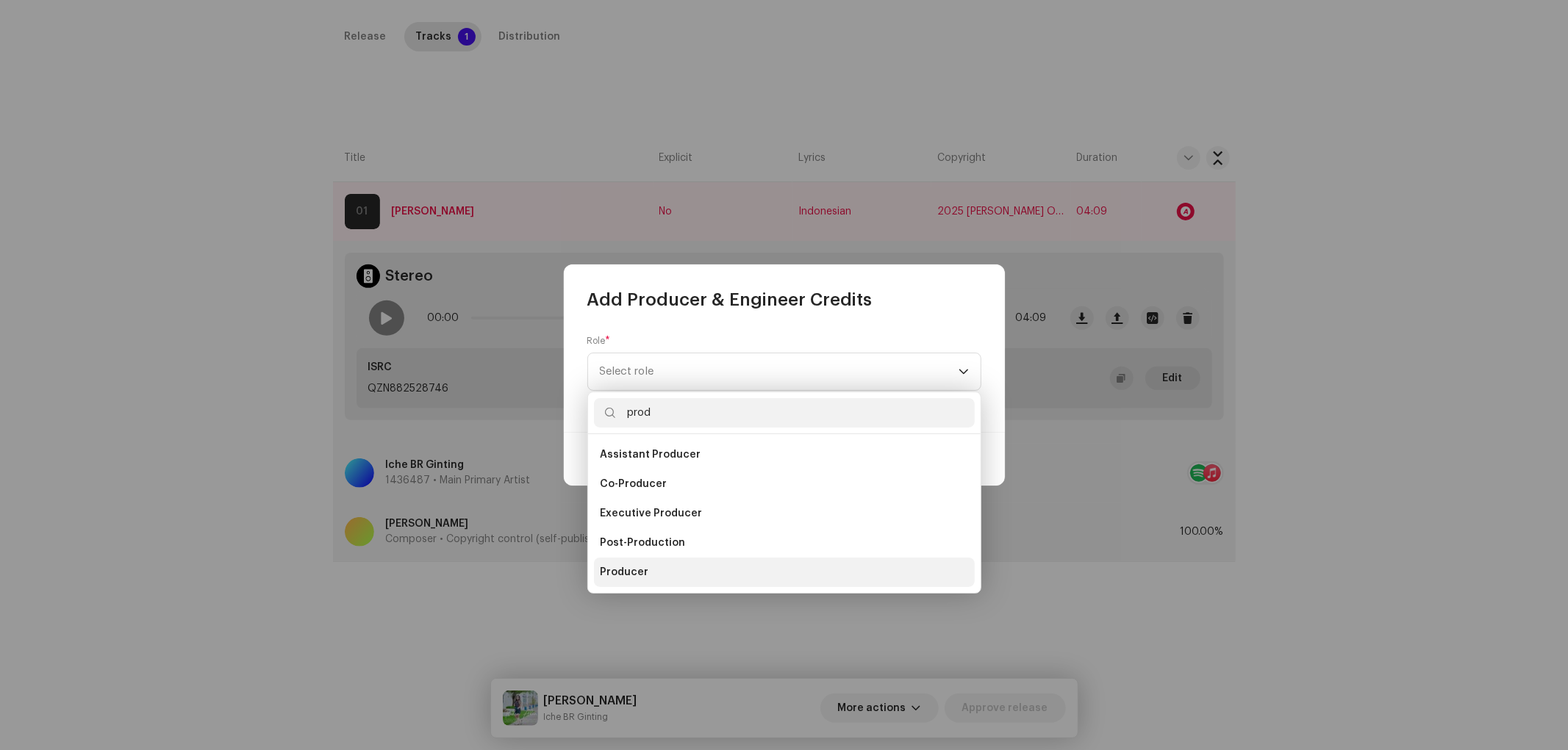
type input "prod"
click at [657, 563] on li "Producer" at bounding box center [784, 572] width 381 height 29
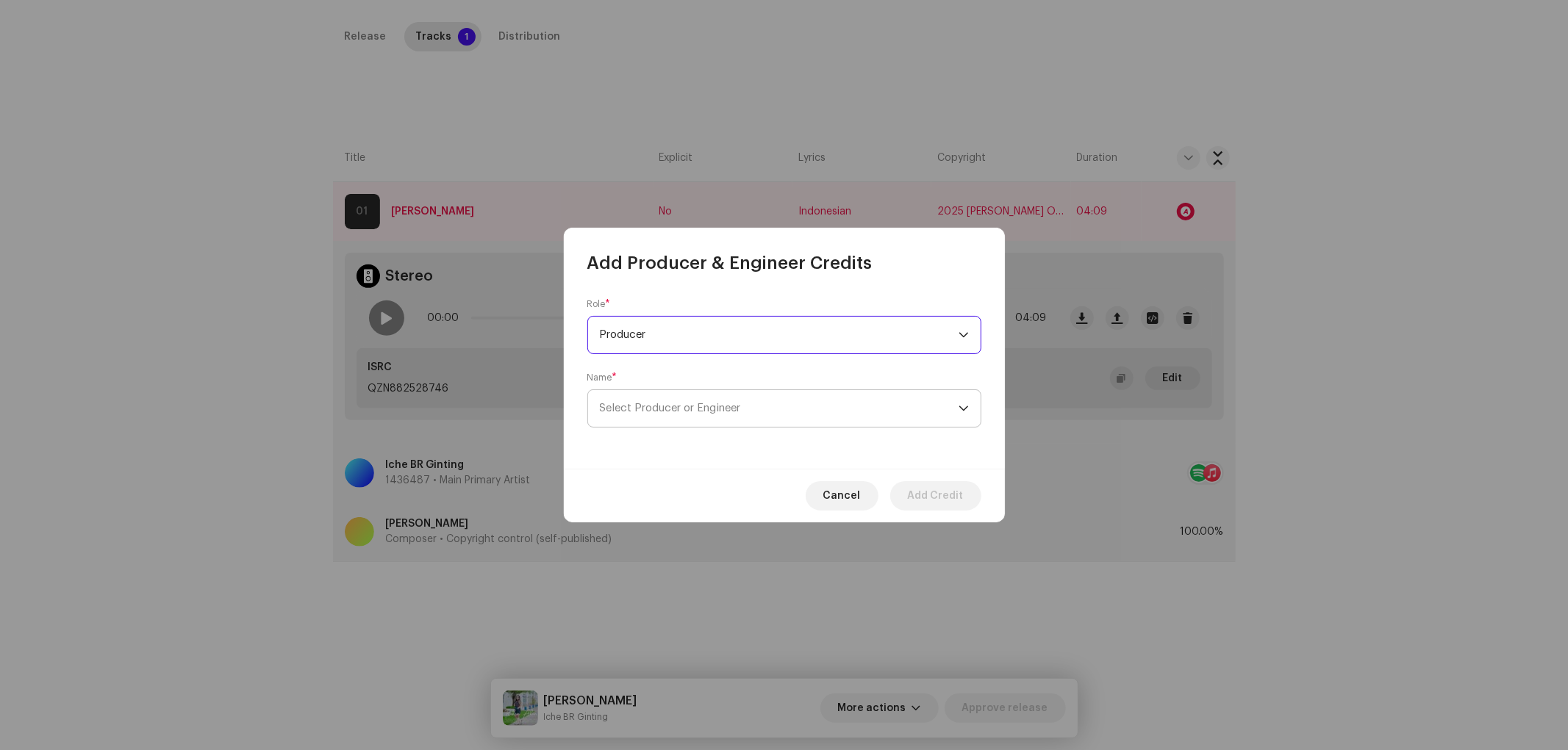
click at [688, 426] on p-select "Select Producer or Engineer" at bounding box center [784, 408] width 394 height 38
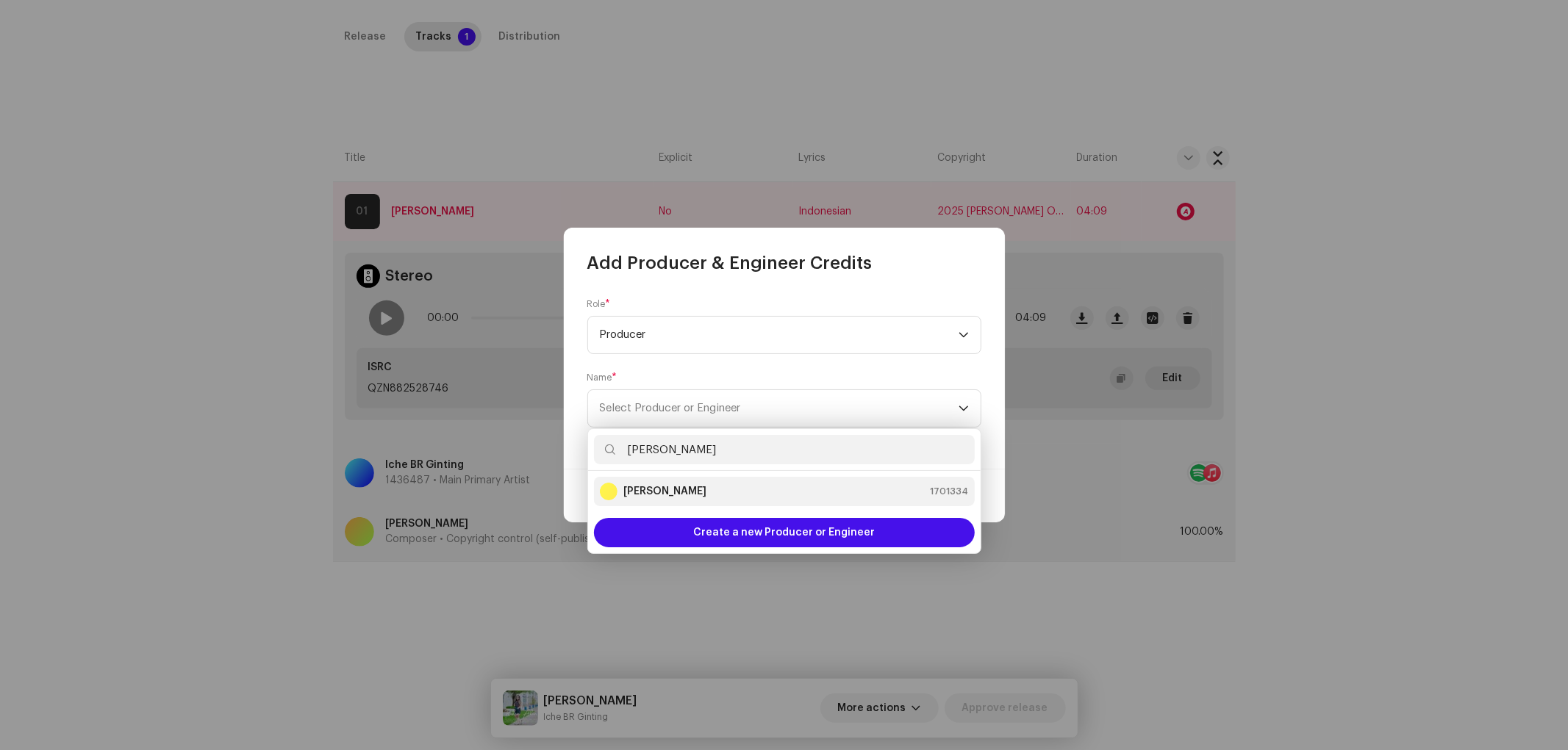
type input "[PERSON_NAME]"
click at [715, 483] on div "[PERSON_NAME] 1701334" at bounding box center [784, 491] width 369 height 17
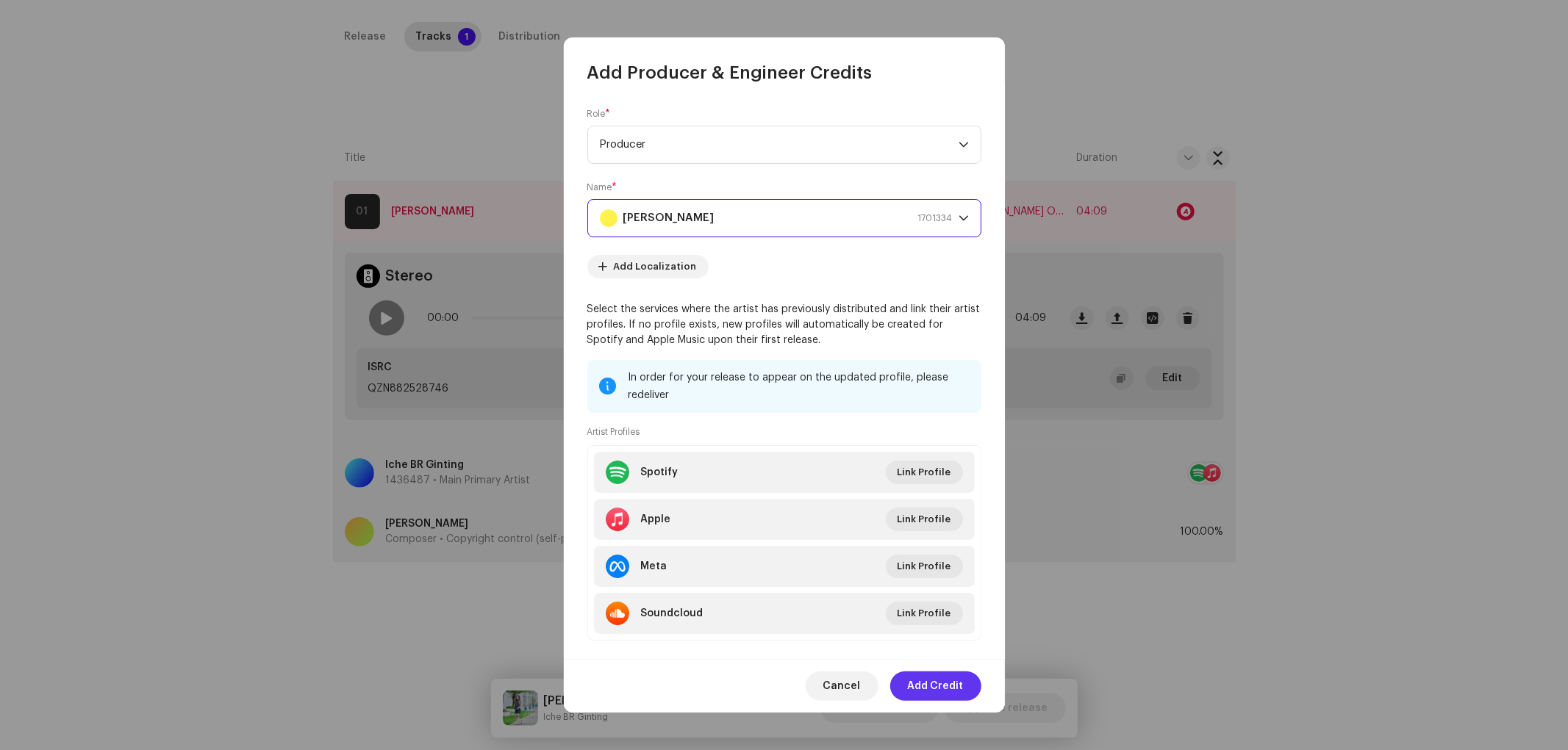
click at [934, 674] on span "Add Credit" at bounding box center [935, 686] width 56 height 29
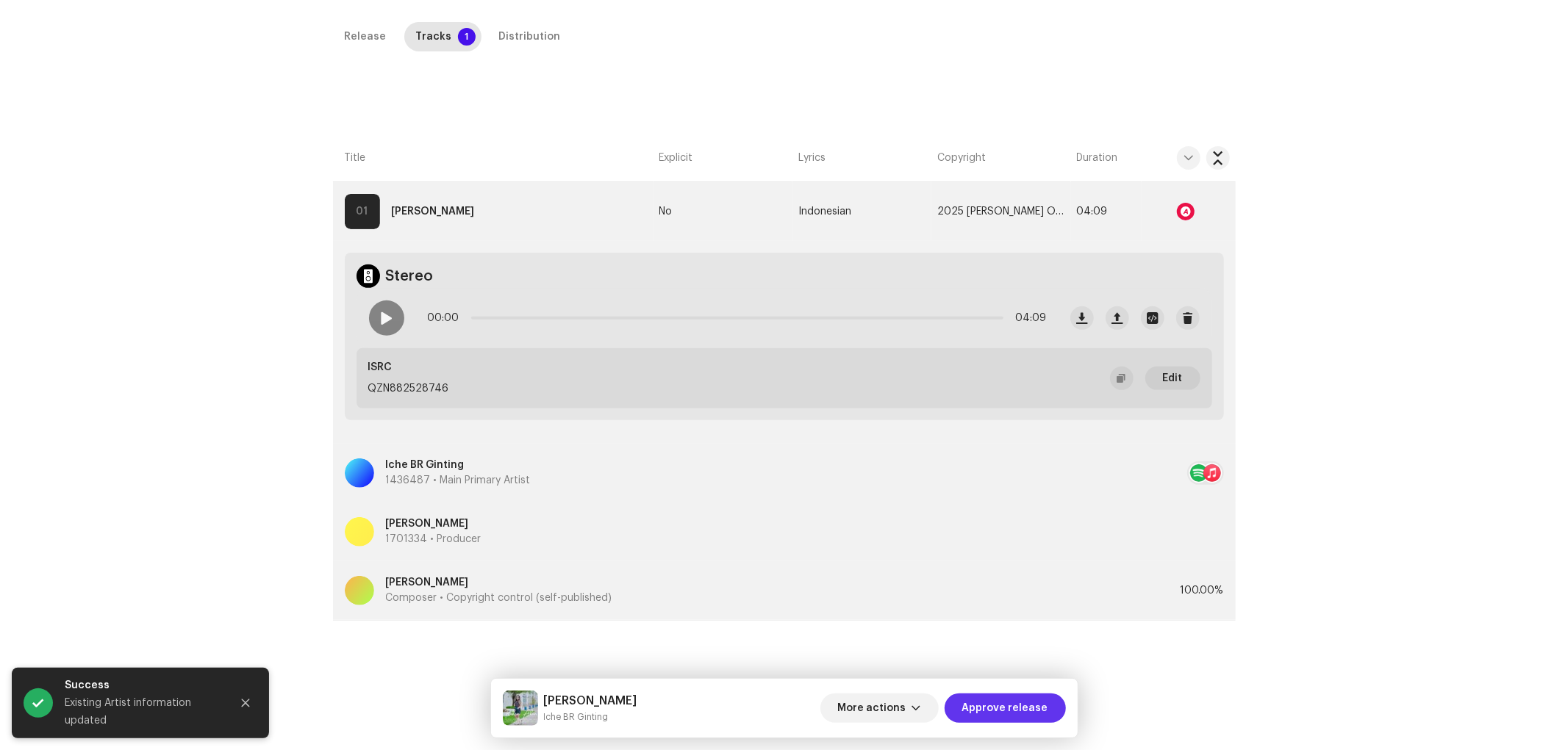
click at [995, 674] on span "Approve release" at bounding box center [1005, 708] width 86 height 29
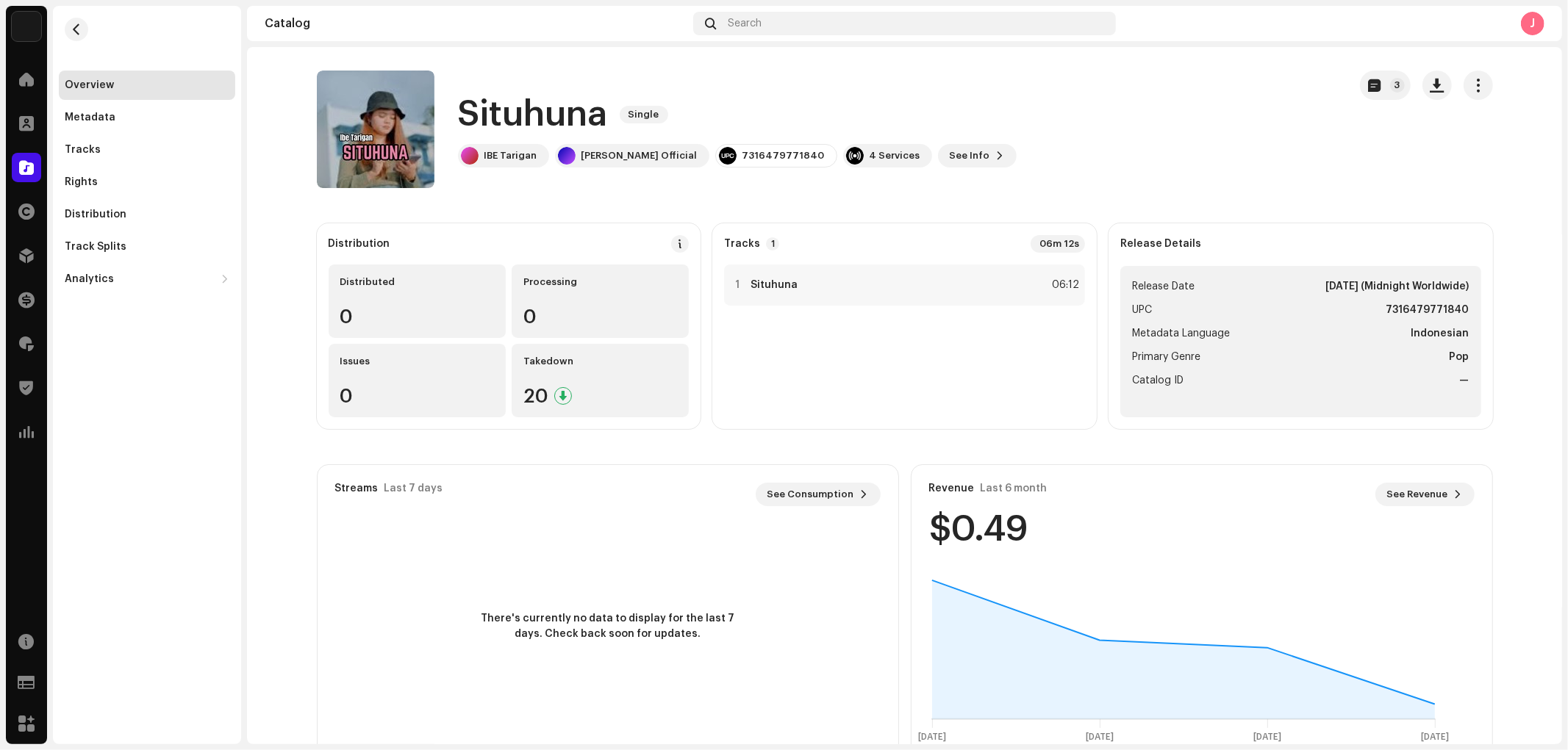
click at [544, 107] on h1 "Situhuna" at bounding box center [532, 115] width 150 height 47
copy h1 "Situhuna"
click at [104, 215] on div "Distribution" at bounding box center [96, 214] width 62 height 12
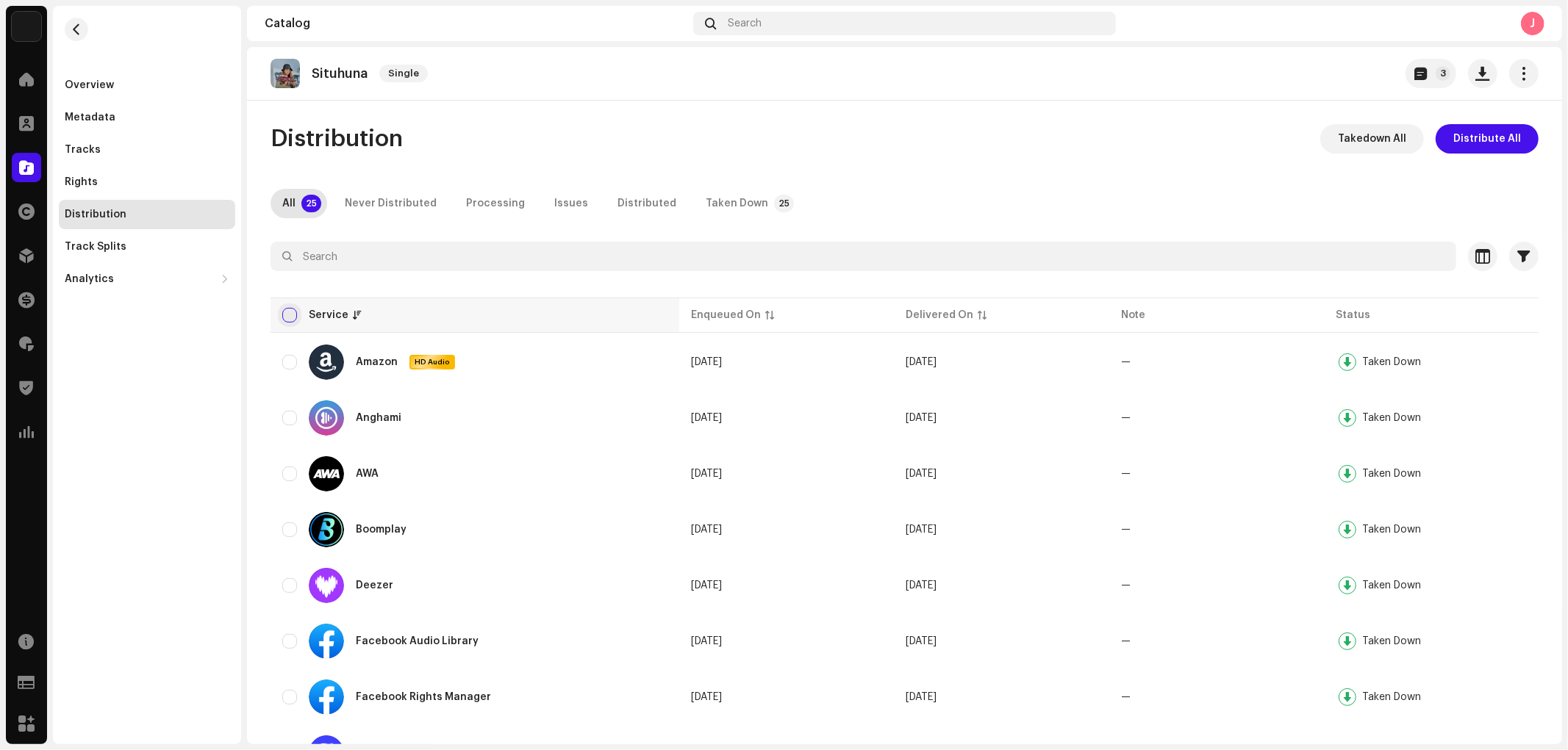
click at [287, 314] on input "checkbox" at bounding box center [290, 315] width 15 height 15
checkbox input "true"
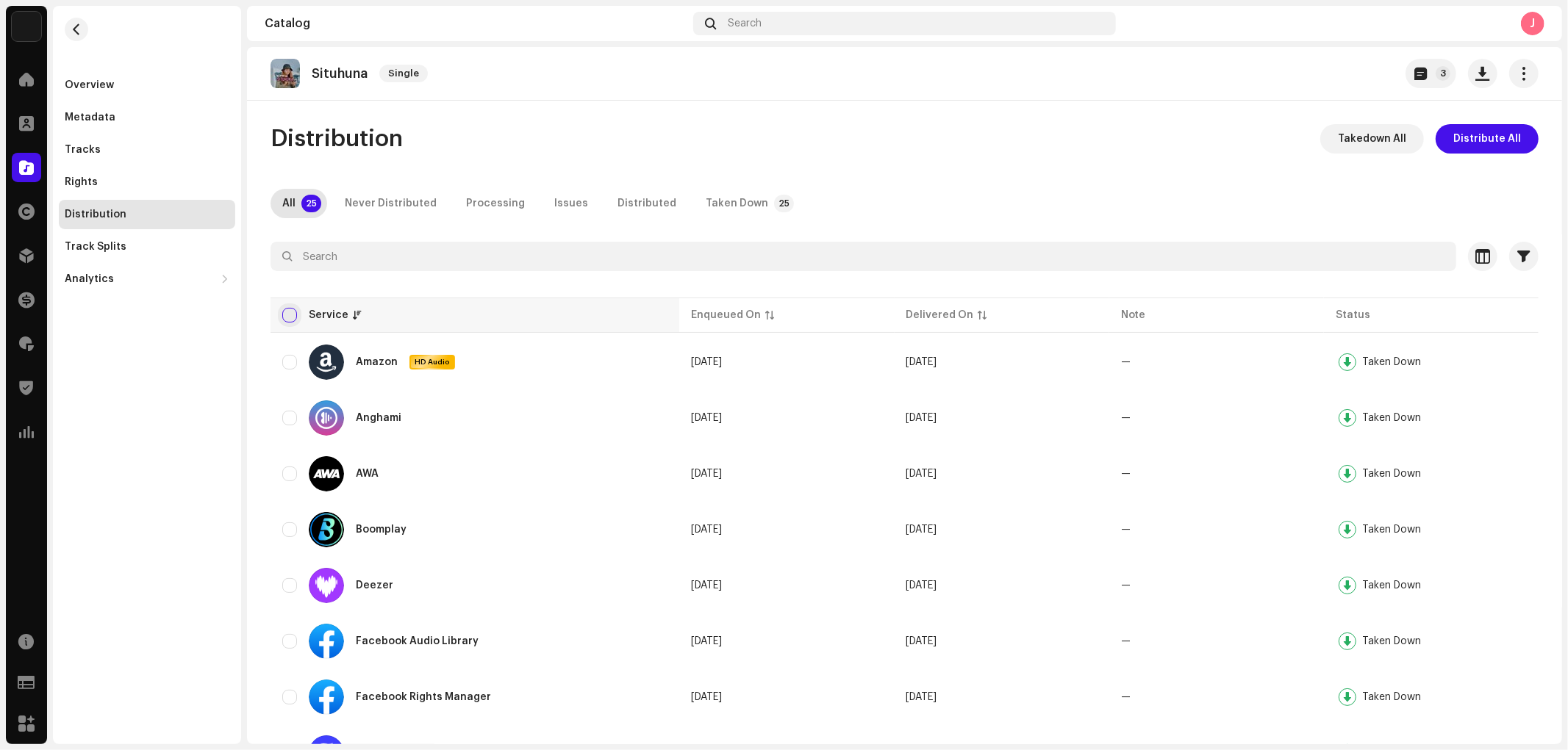
checkbox input "true"
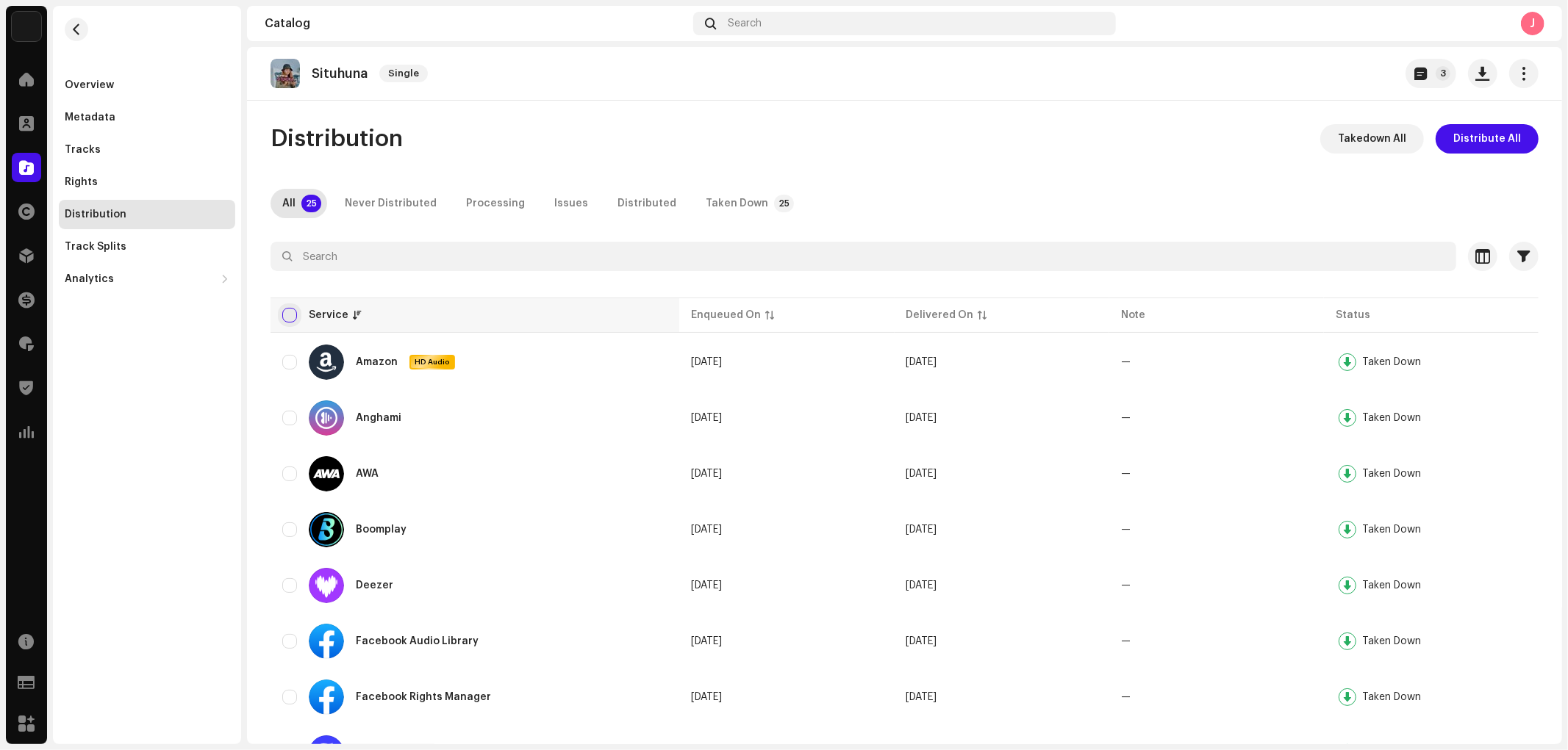
checkbox input "true"
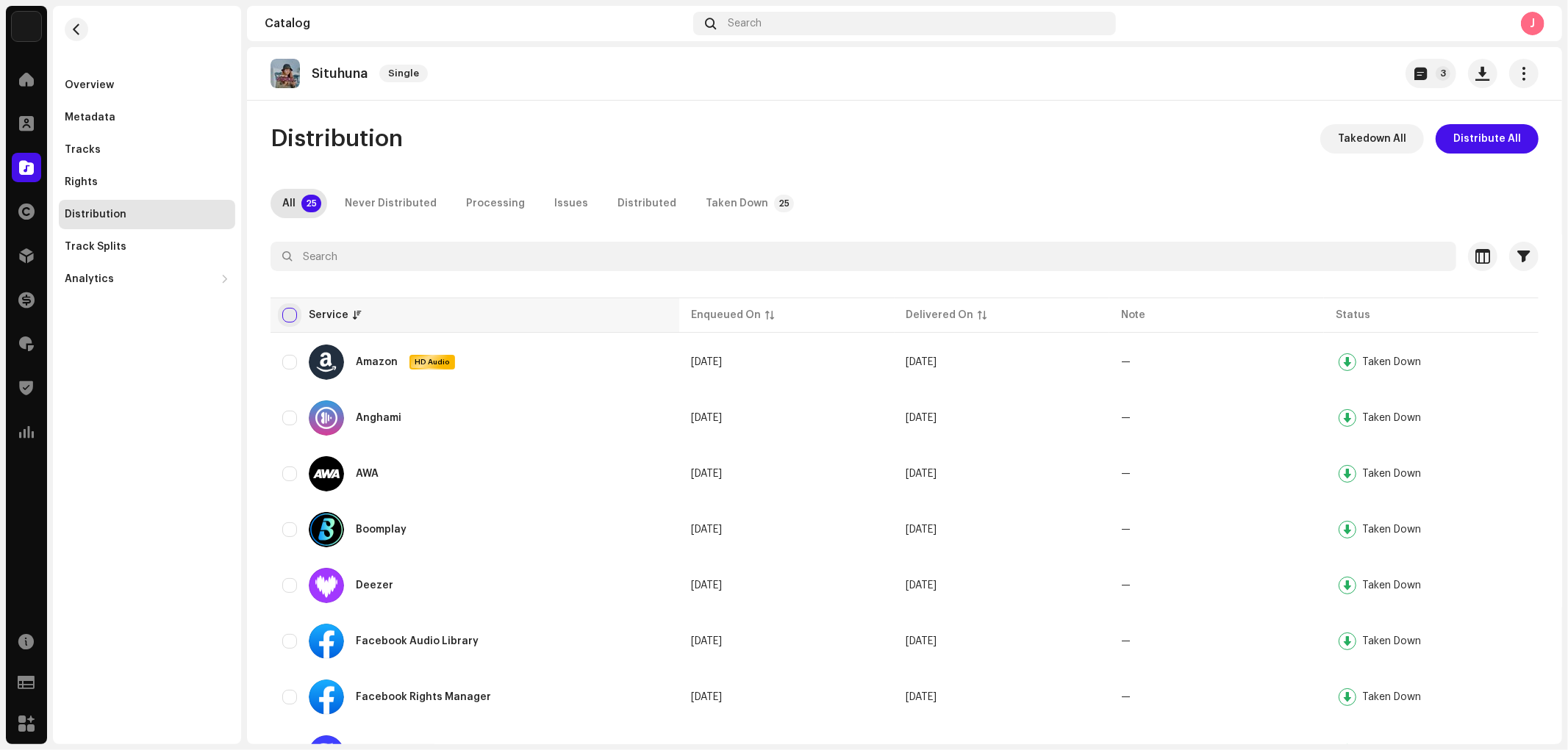
checkbox input "true"
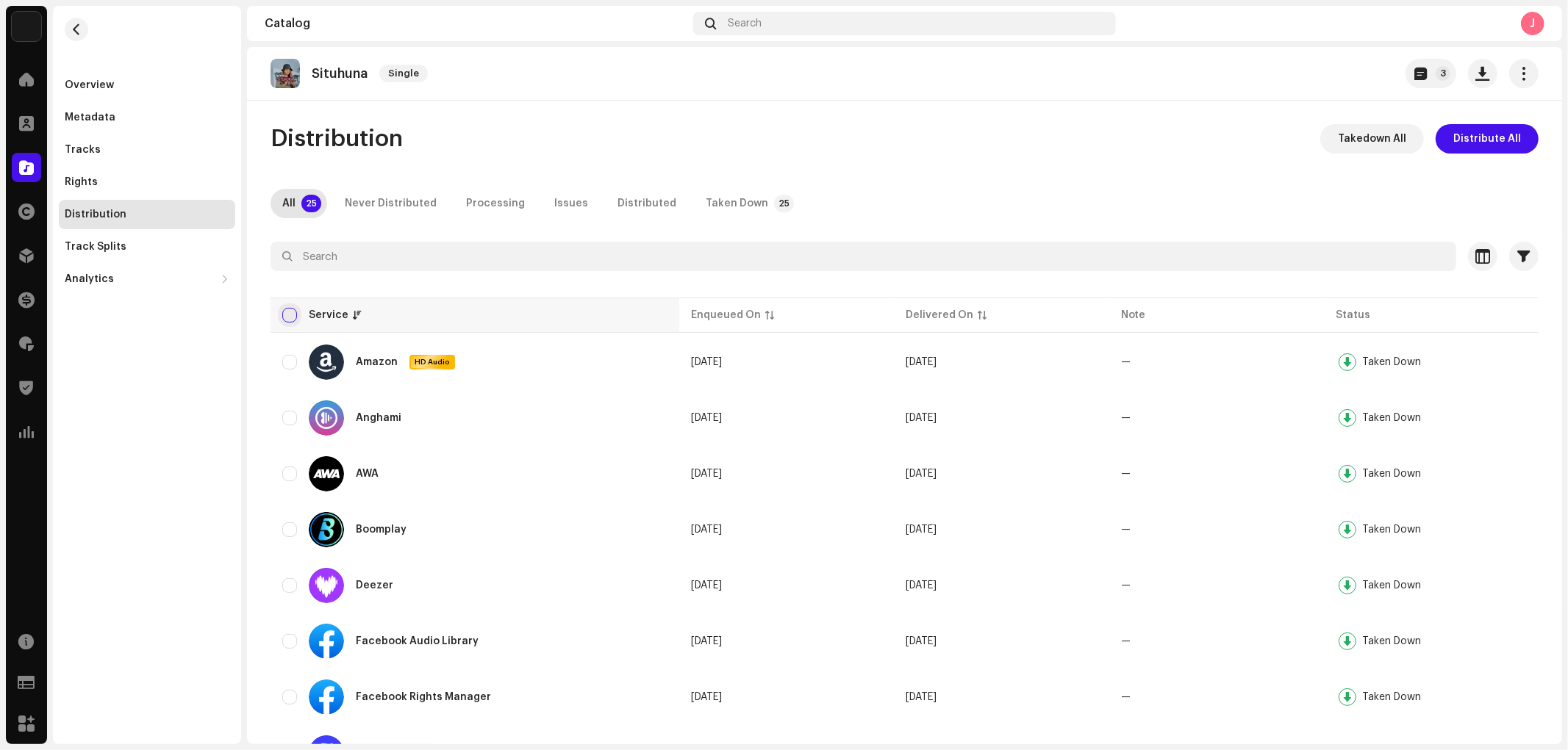
checkbox input "true"
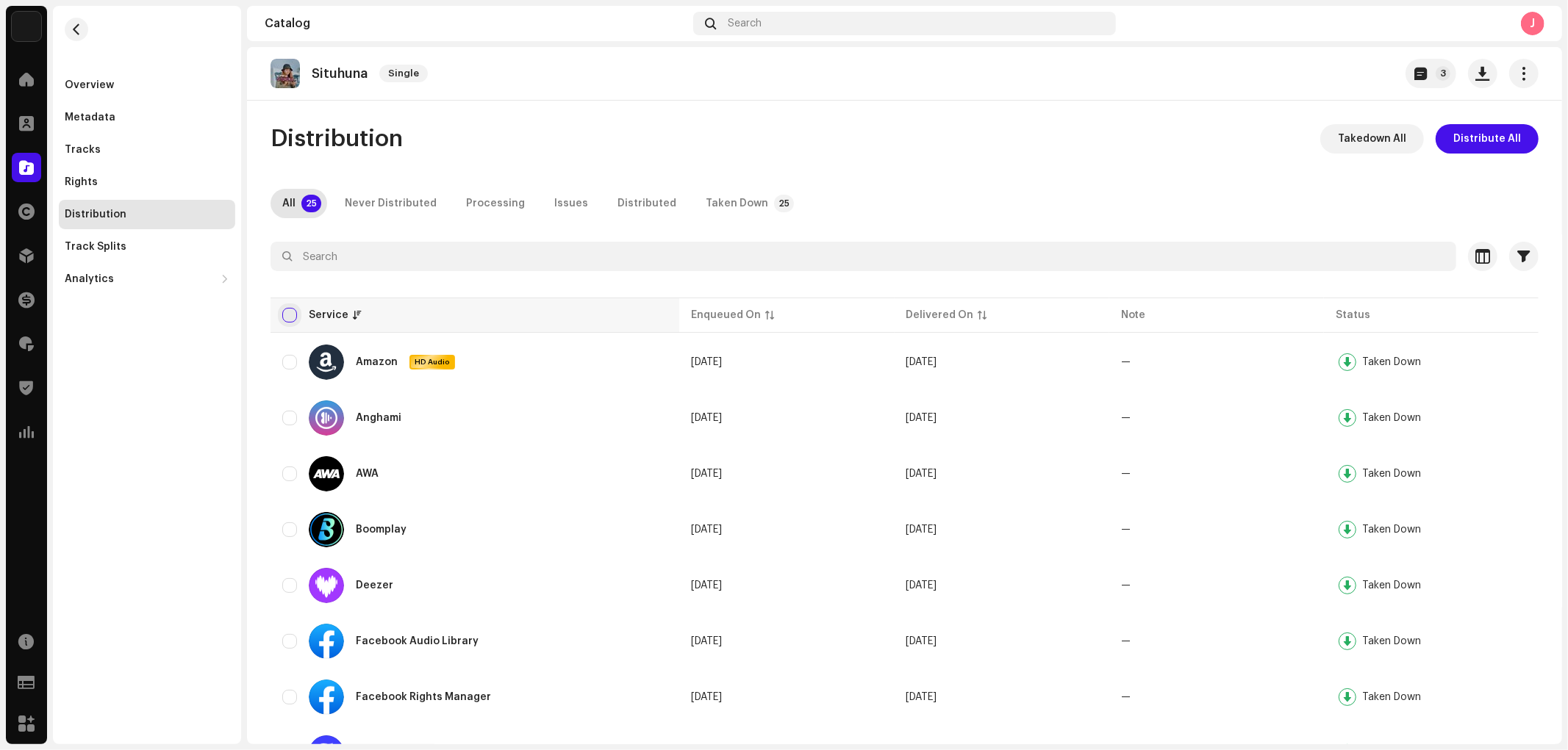
checkbox input "true"
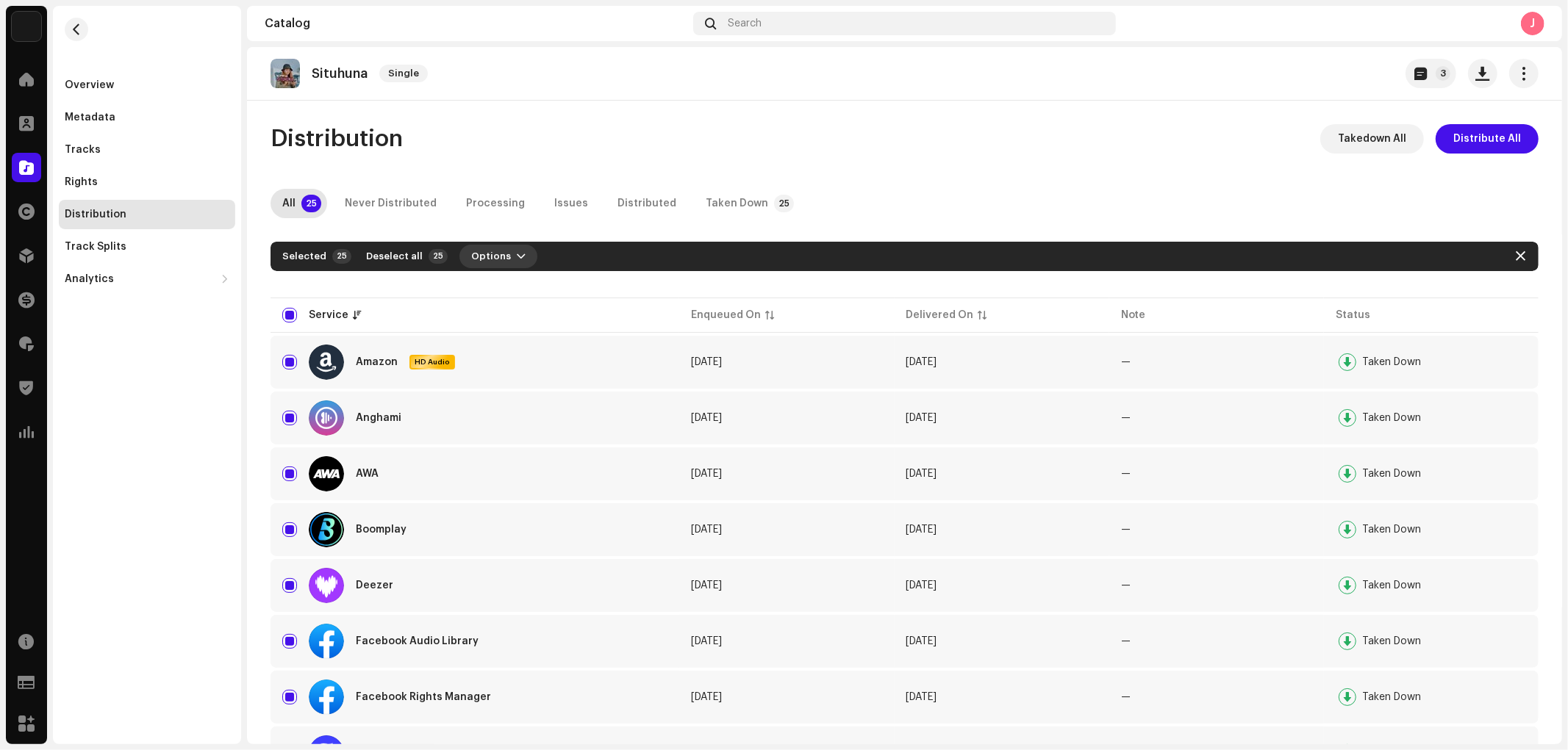
click at [486, 246] on span "Options" at bounding box center [491, 256] width 40 height 29
click at [487, 284] on span "Distribute" at bounding box center [488, 289] width 52 height 12
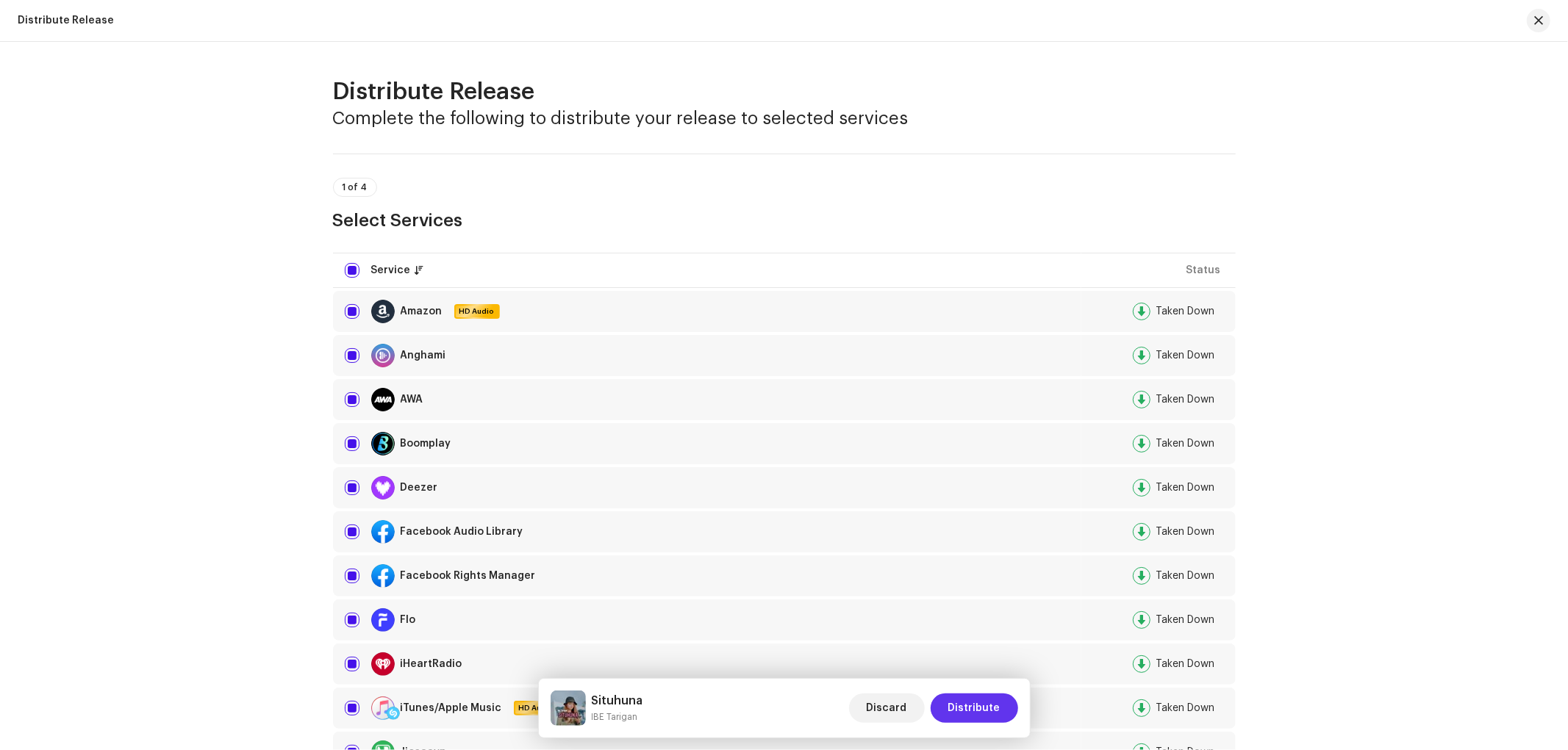
click at [955, 674] on span "Distribute" at bounding box center [974, 708] width 52 height 29
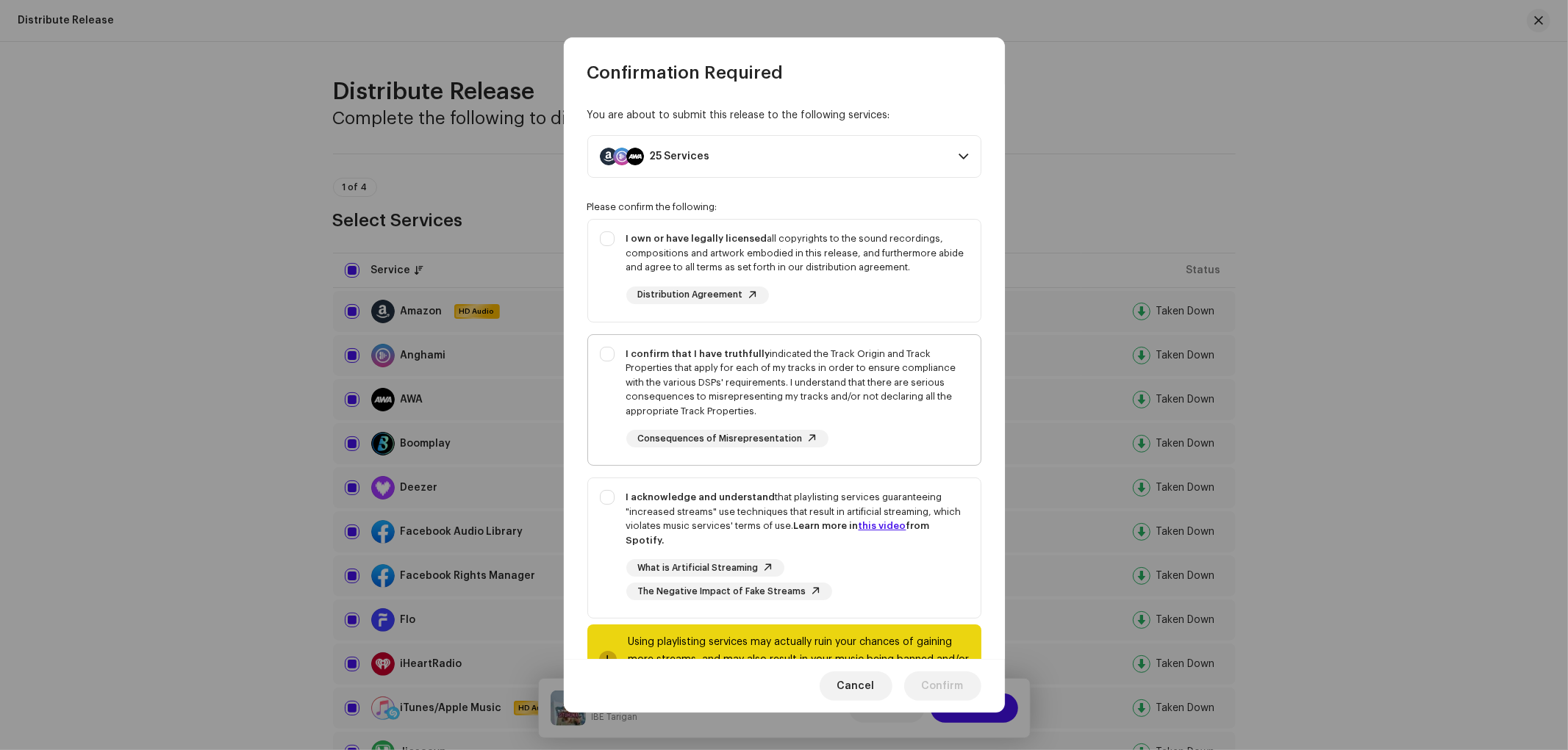
click at [802, 390] on div "I confirm that I have truthfully indicated the Track Origin and Track Propertie…" at bounding box center [798, 383] width 343 height 72
checkbox input "true"
click at [779, 280] on div "I own or have legally licensed all copyrights to the sound recordings, composit…" at bounding box center [798, 268] width 343 height 73
checkbox input "true"
drag, startPoint x: 722, startPoint y: 573, endPoint x: 722, endPoint y: 563, distance: 10.0
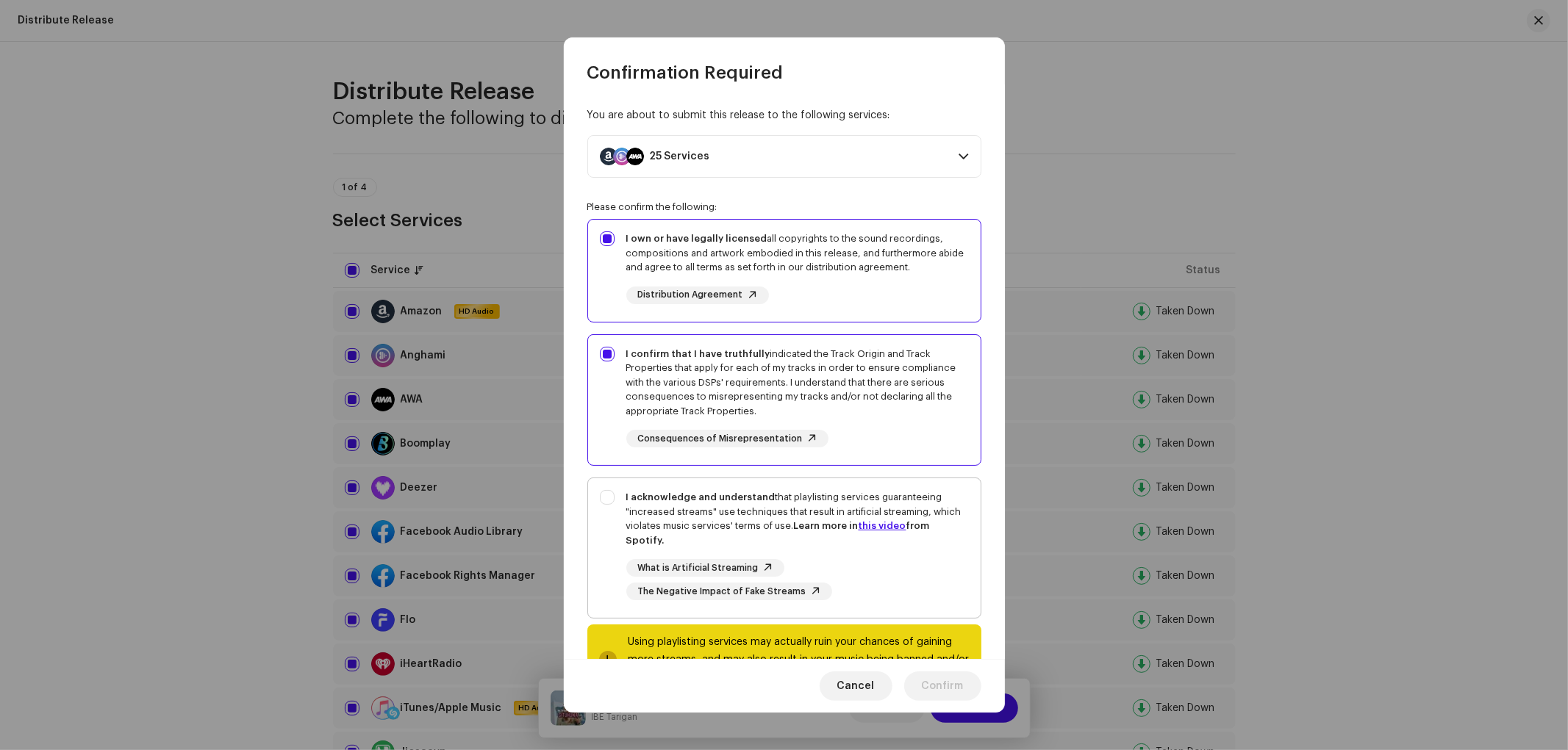
click at [722, 563] on span "What is Artificial Streaming" at bounding box center [698, 568] width 120 height 9
click at [722, 525] on div "I acknowledge and understand that playlisting services guaranteeing "increased …" at bounding box center [798, 519] width 343 height 57
checkbox input "true"
click at [939, 674] on span "Confirm" at bounding box center [943, 686] width 42 height 29
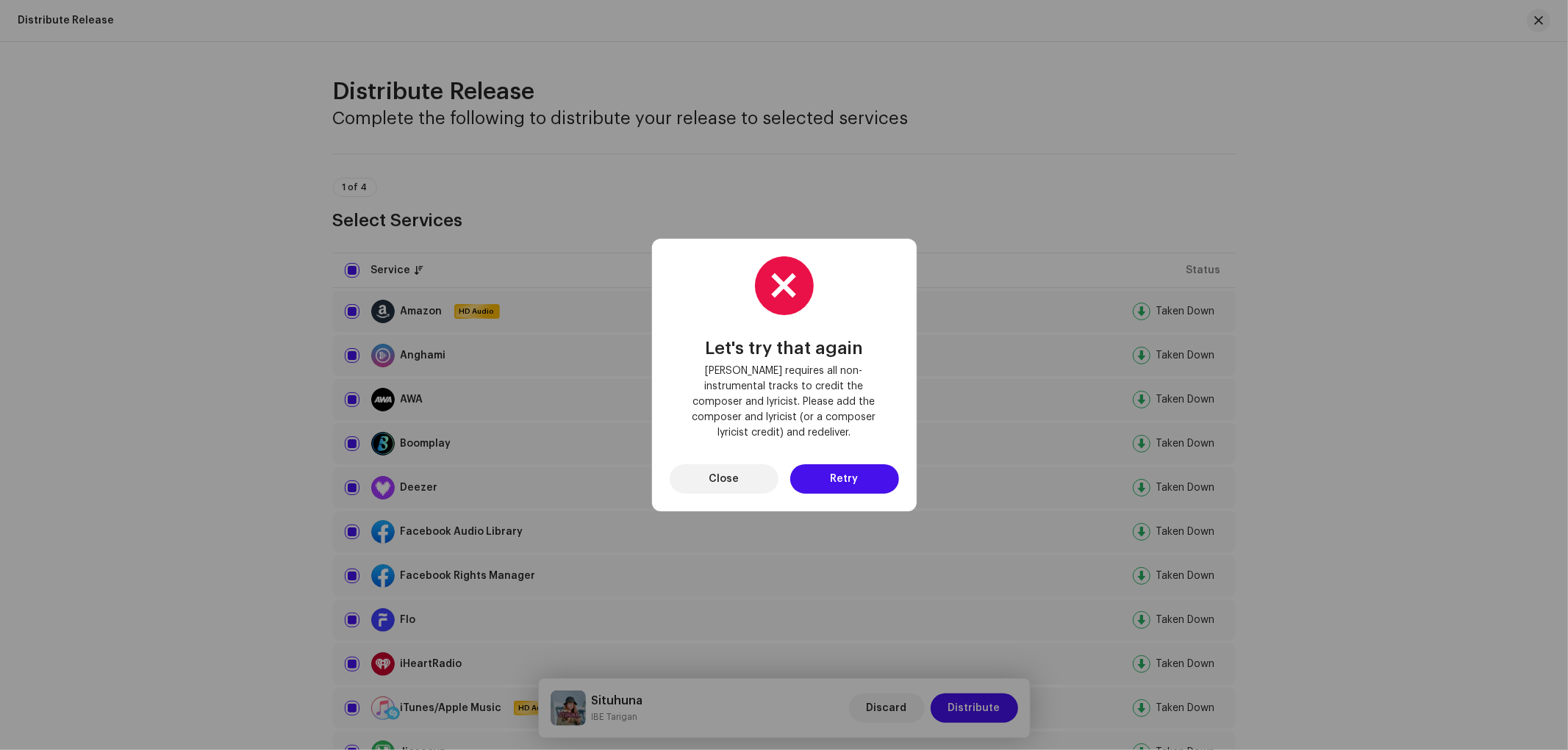
click at [730, 472] on span "Close" at bounding box center [723, 479] width 30 height 29
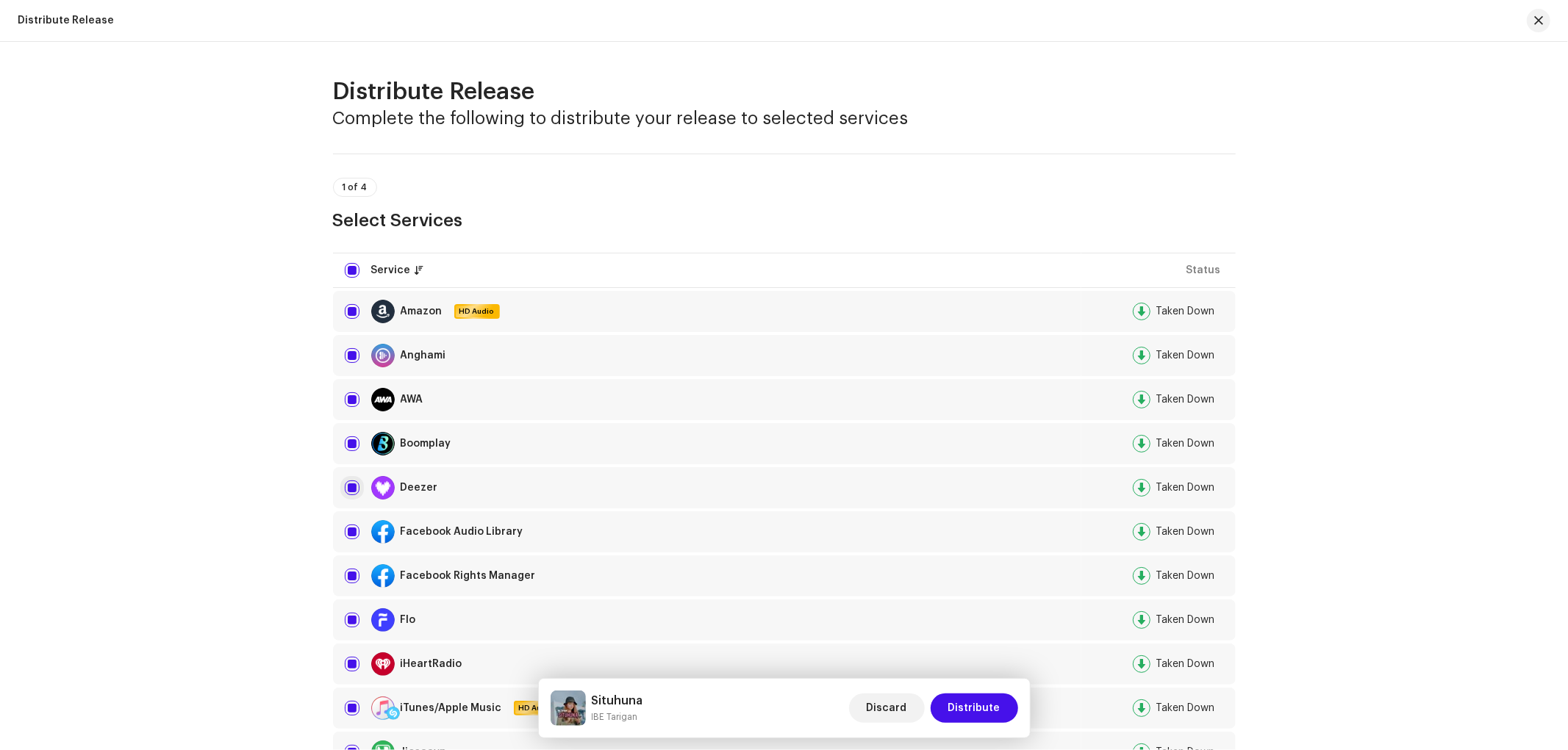
click at [345, 487] on input "checkbox" at bounding box center [352, 488] width 15 height 15
checkbox input "false"
click at [958, 674] on span "Distribute" at bounding box center [974, 708] width 52 height 29
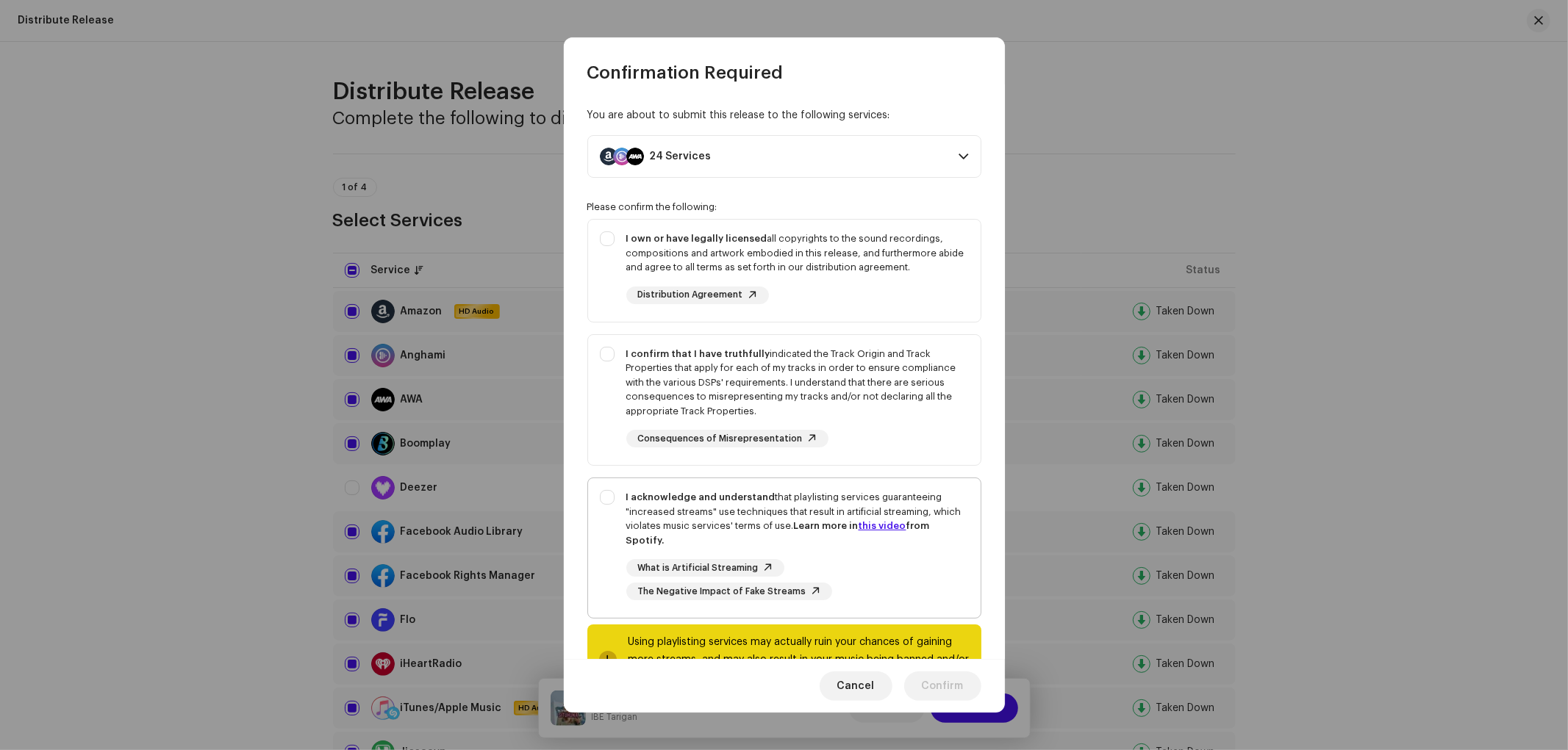
drag, startPoint x: 851, startPoint y: 533, endPoint x: 843, endPoint y: 529, distance: 8.9
click at [851, 534] on div "I acknowledge and understand that playlisting services guaranteeing "increased …" at bounding box center [798, 519] width 343 height 57
checkbox input "true"
drag, startPoint x: 798, startPoint y: 423, endPoint x: 842, endPoint y: 305, distance: 125.9
click at [801, 421] on div "I confirm that I have truthfully indicated the Track Origin and Track Propertie…" at bounding box center [798, 397] width 343 height 101
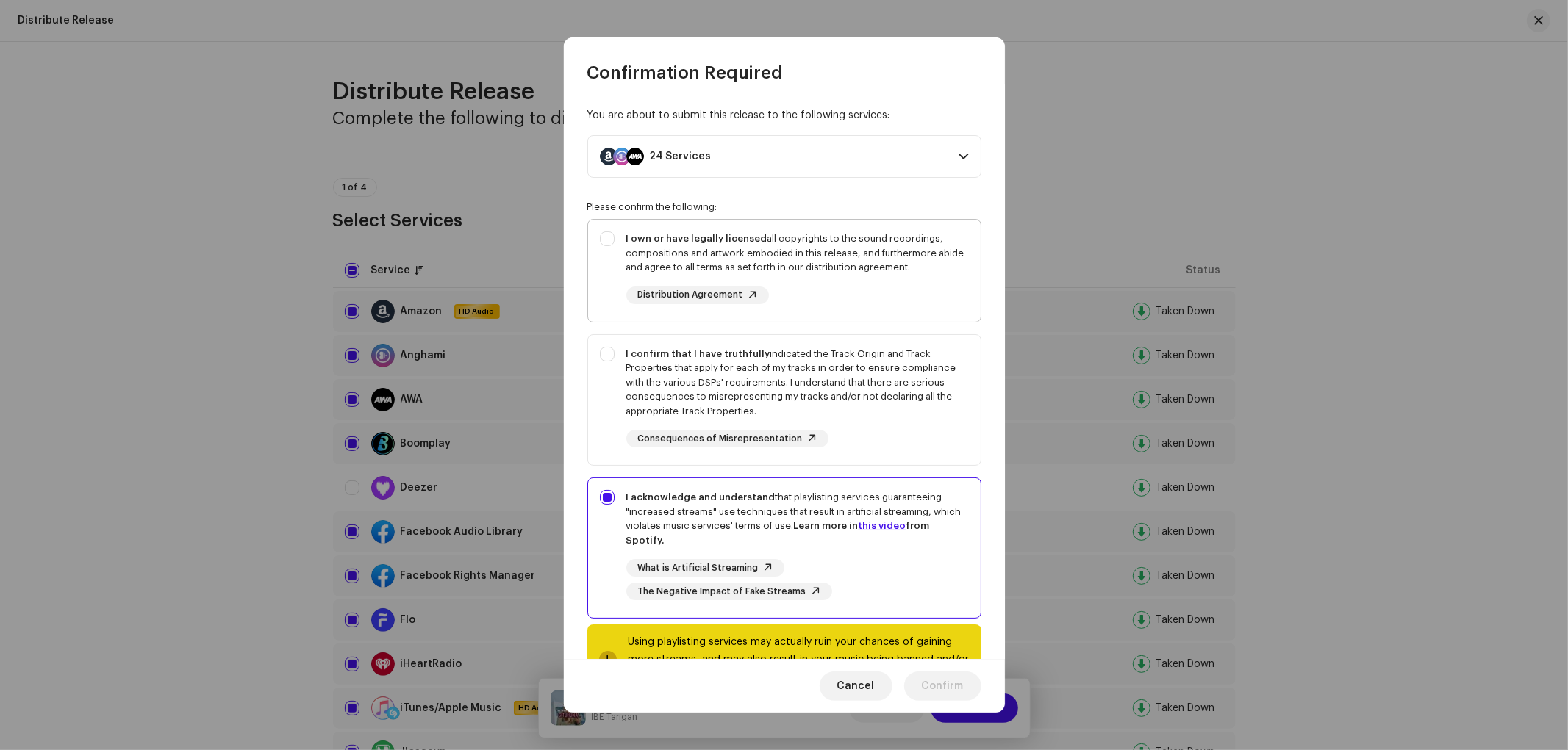
checkbox input "true"
click at [830, 250] on div "I own or have legally licensed all copyrights to the sound recordings, composit…" at bounding box center [798, 253] width 343 height 44
checkbox input "true"
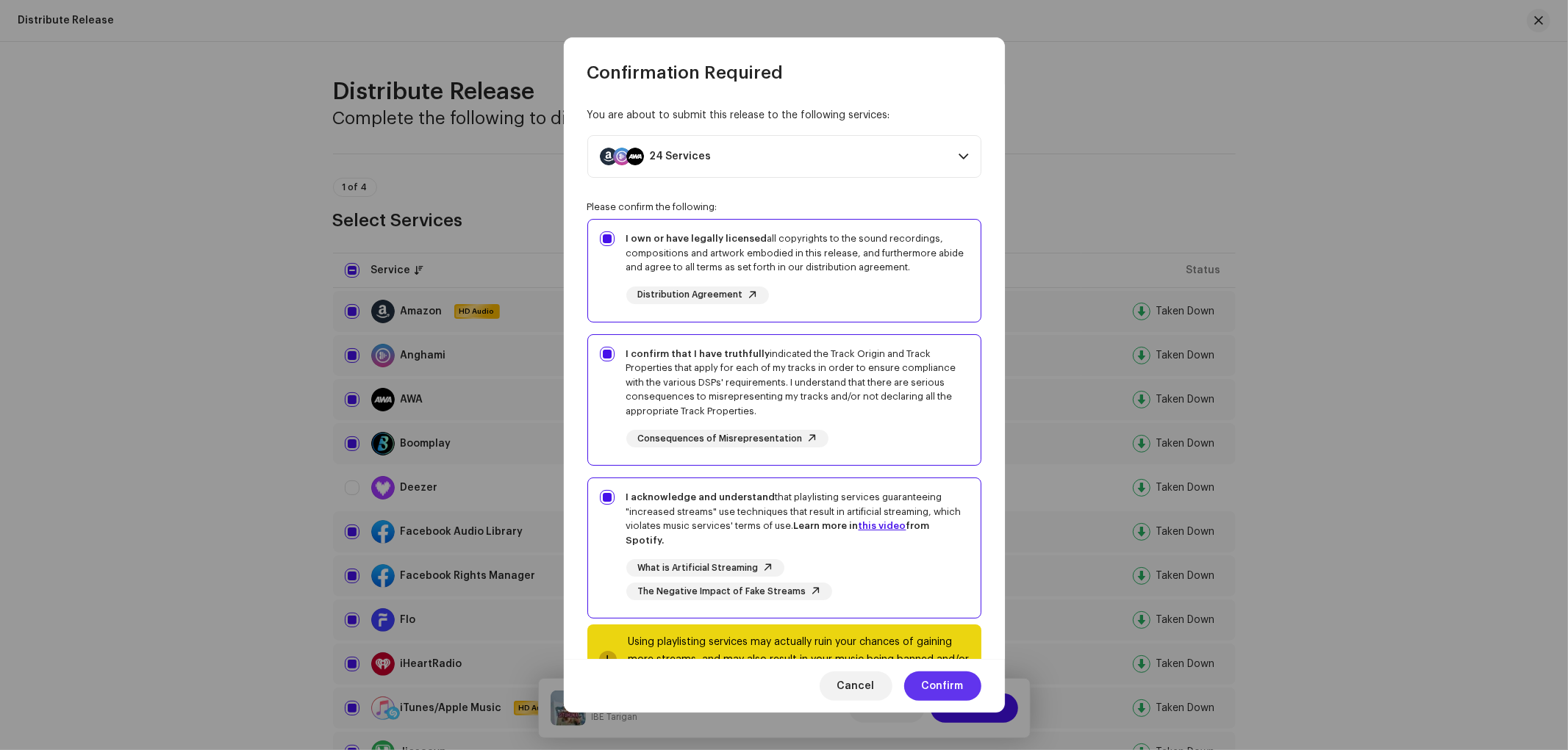
click at [941, 674] on span "Confirm" at bounding box center [943, 686] width 42 height 29
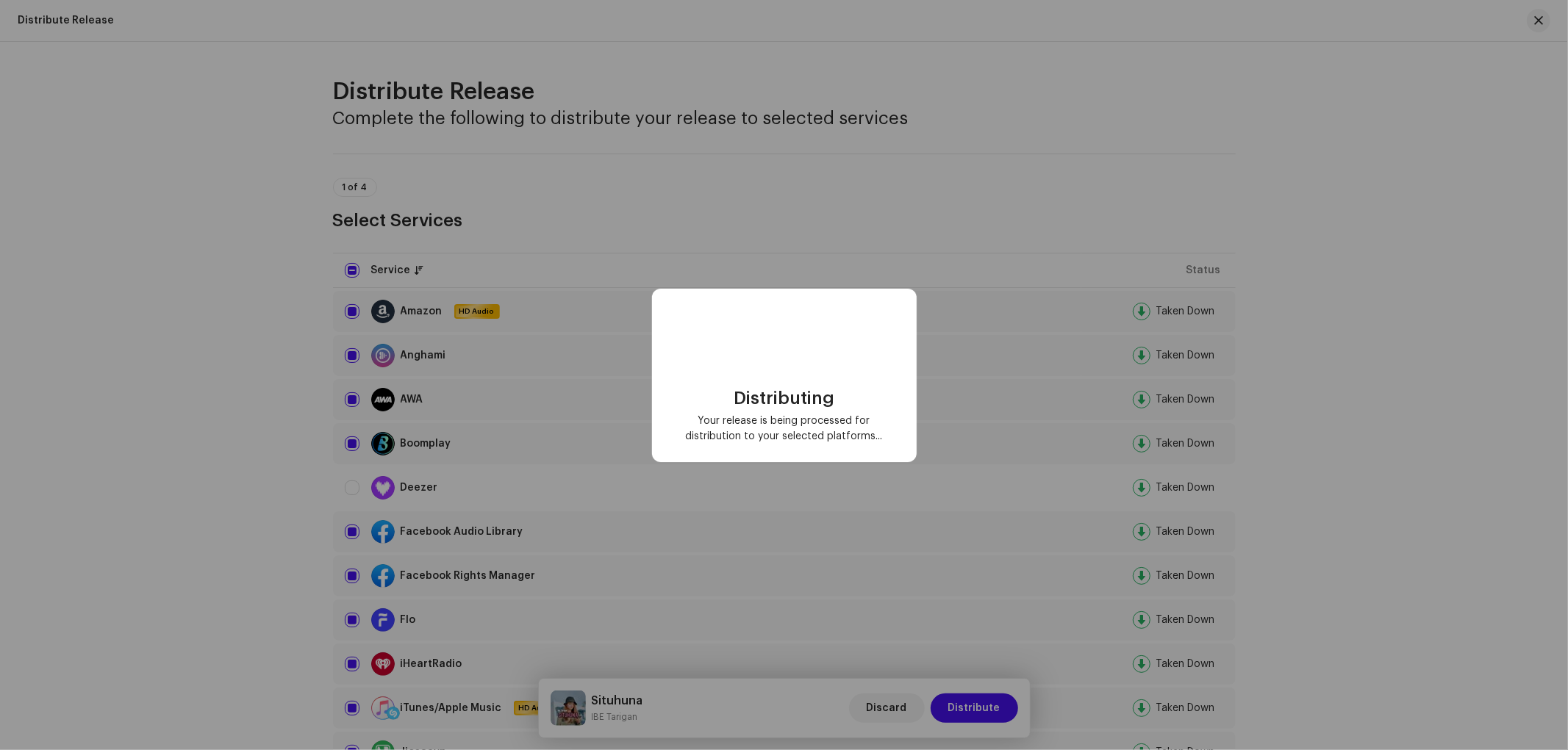
checkbox input "false"
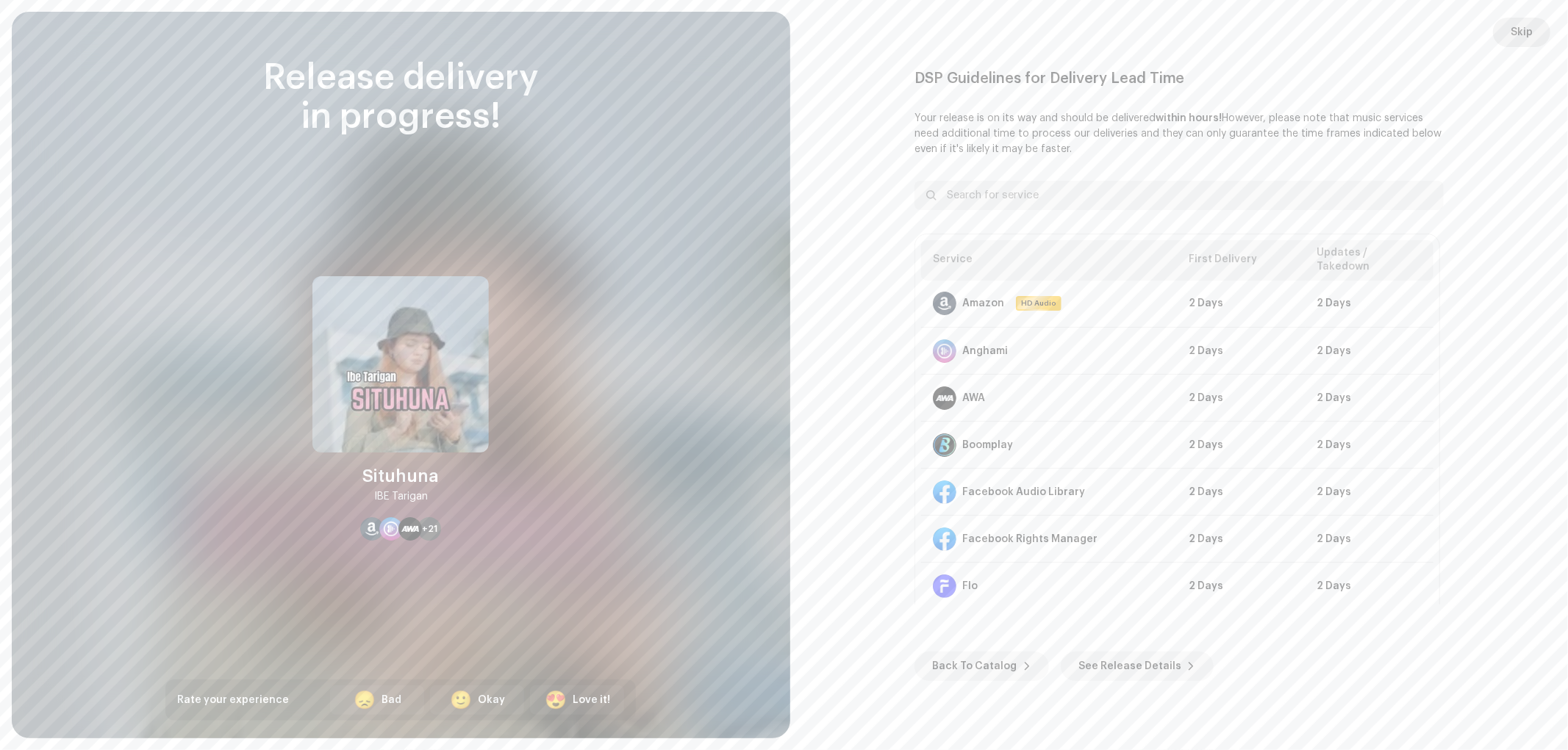
click at [1410, 28] on span "Skip" at bounding box center [1522, 32] width 22 height 29
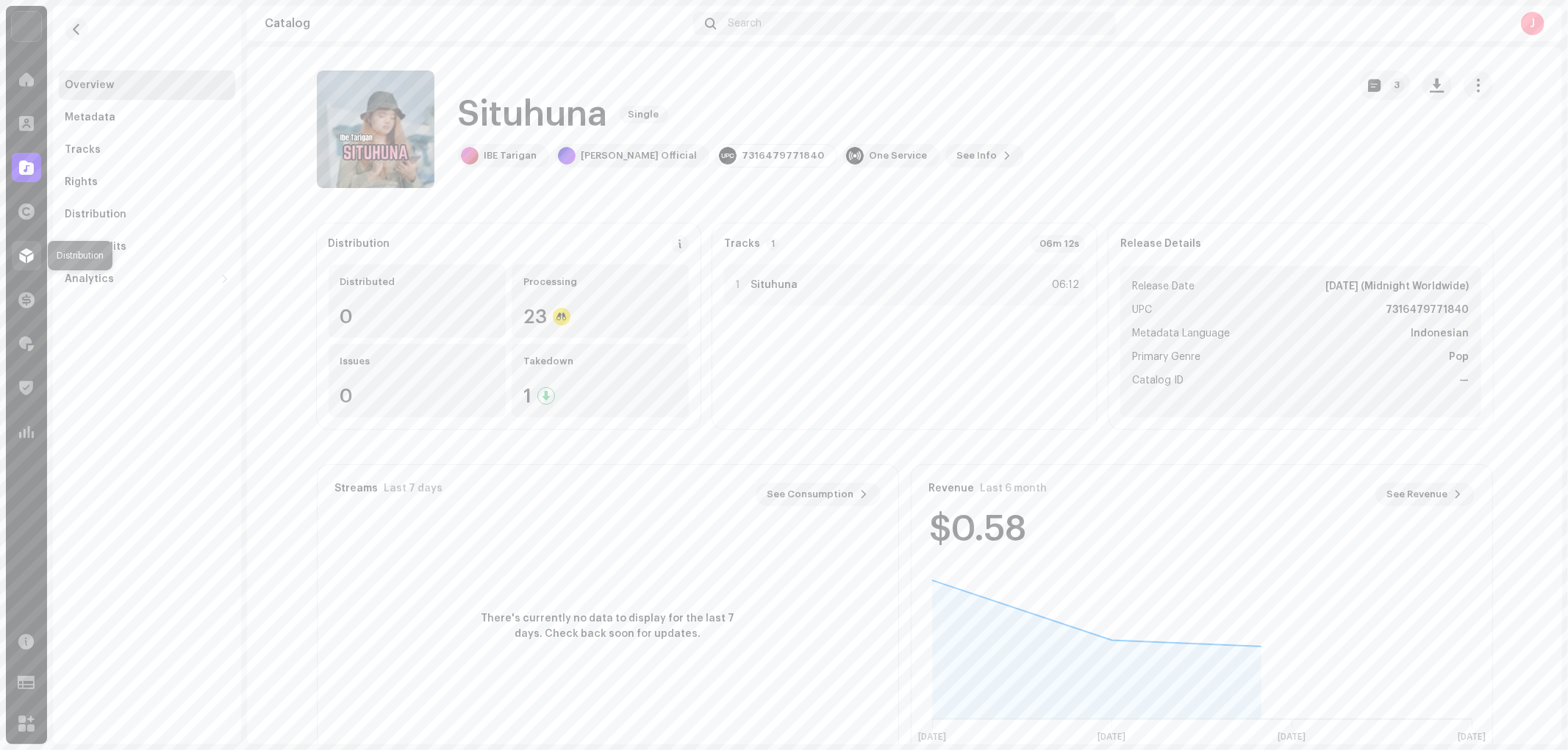
click at [28, 246] on div at bounding box center [26, 255] width 29 height 29
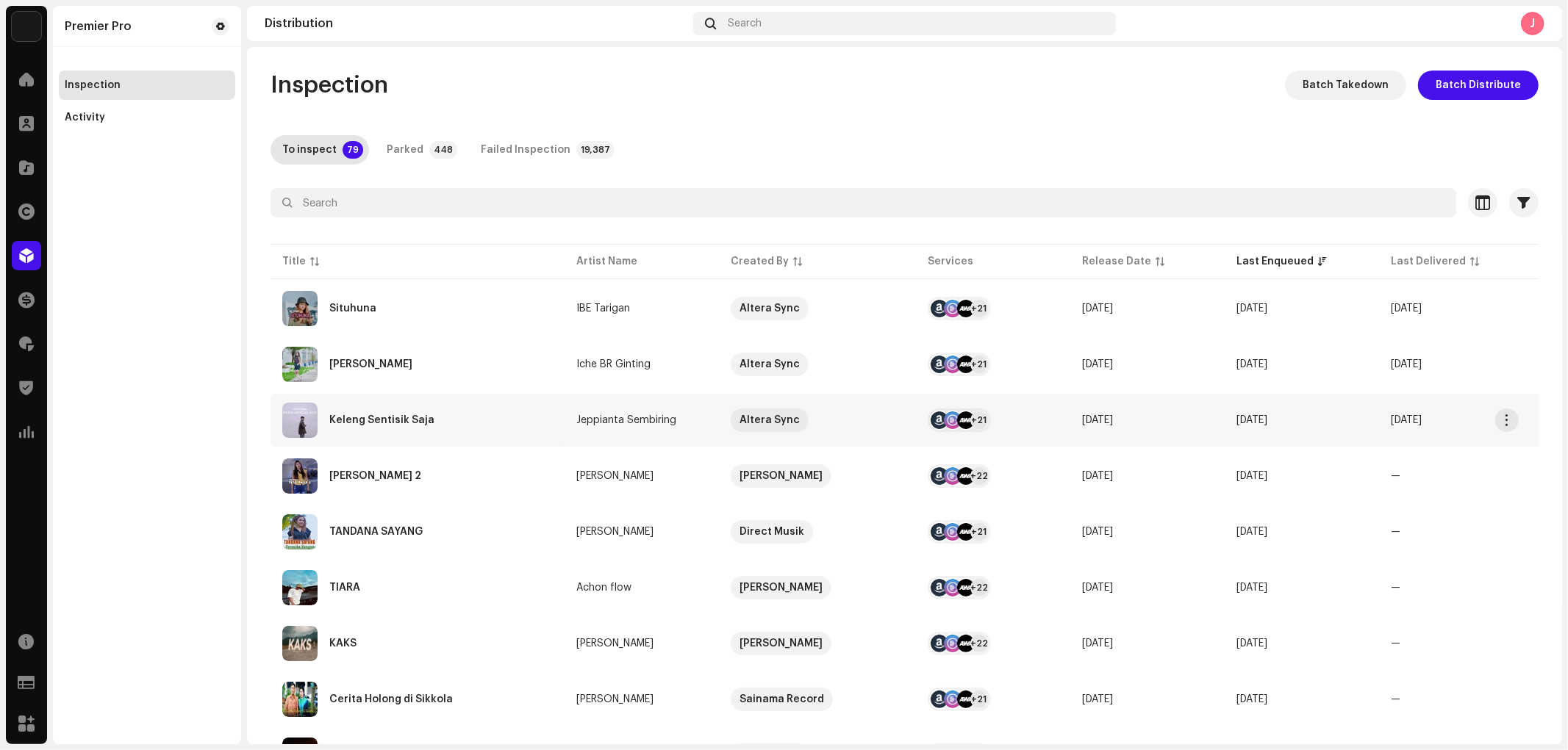
click at [409, 419] on div "Keleng Sentisik Saja" at bounding box center [381, 419] width 105 height 10
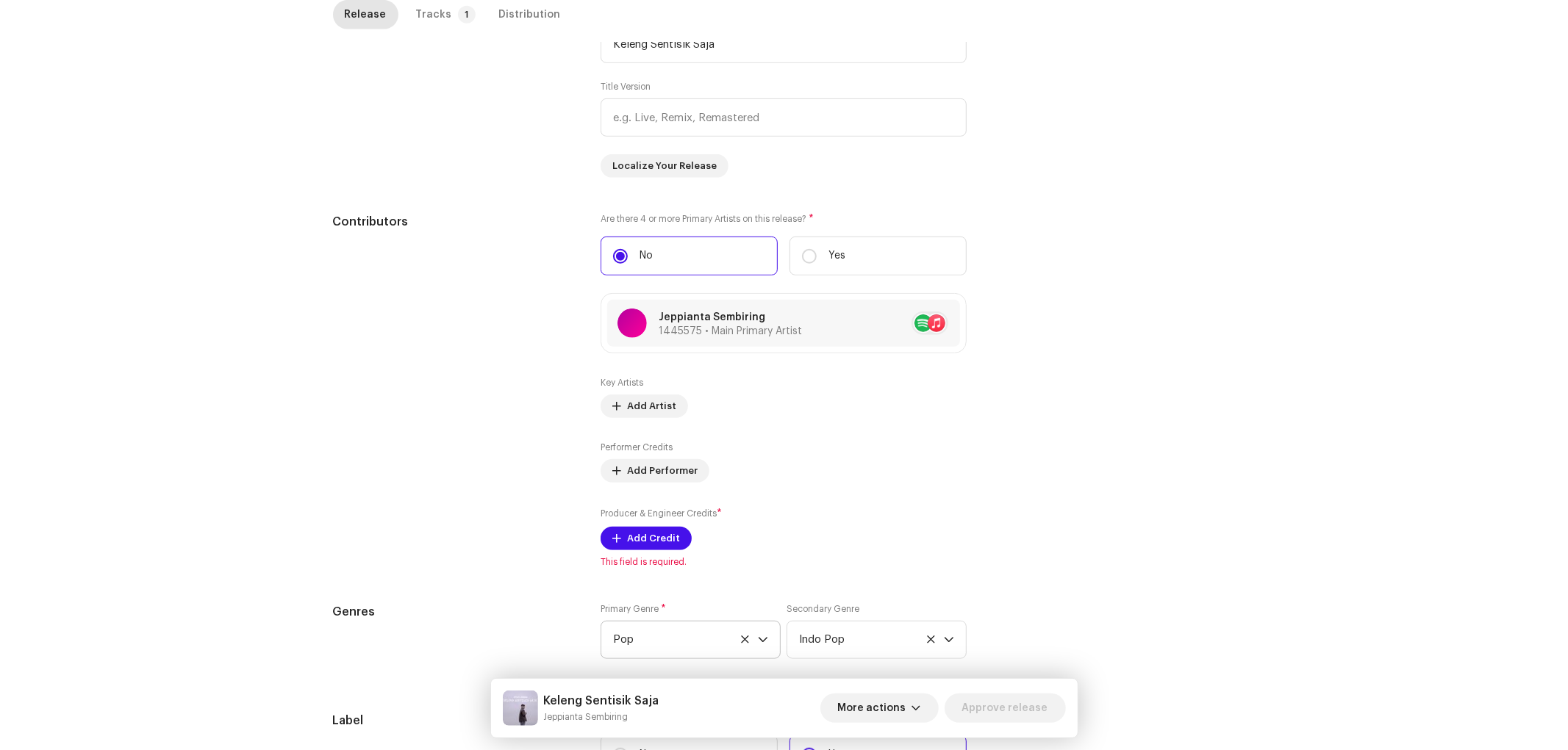
scroll to position [817, 0]
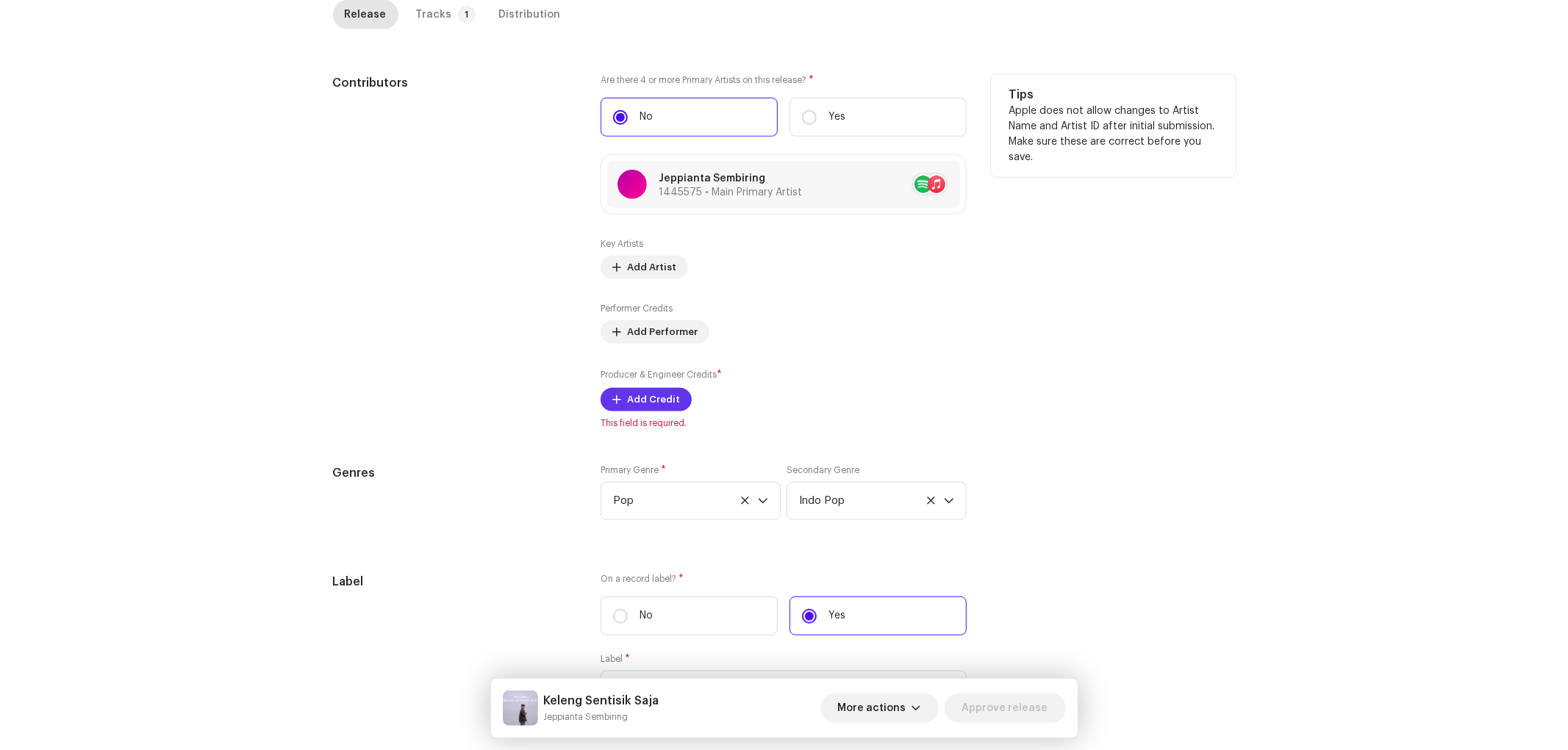
click at [652, 409] on span "Add Credit" at bounding box center [654, 399] width 53 height 29
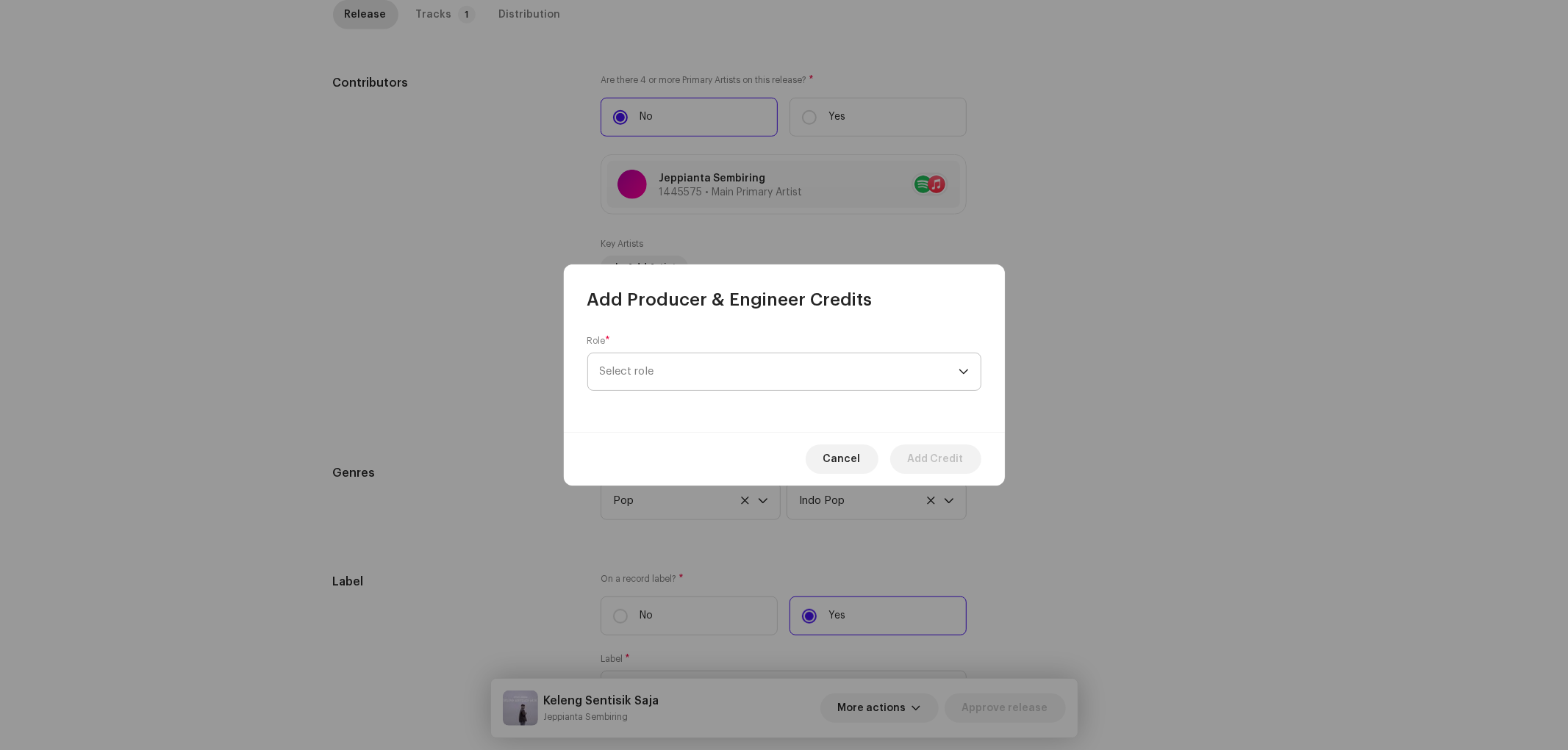
click at [657, 358] on span "Select role" at bounding box center [779, 372] width 358 height 36
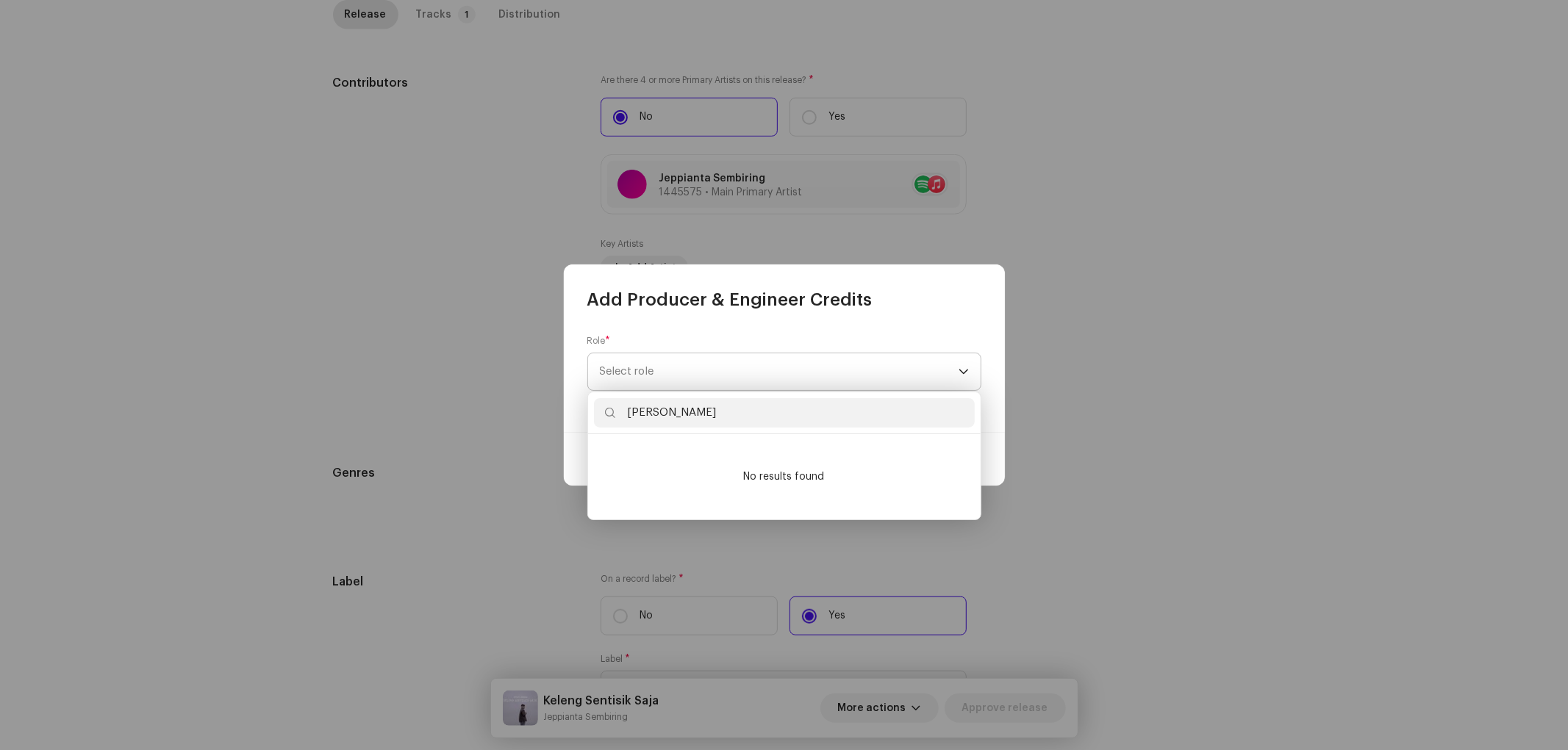
type input "[PERSON_NAME]"
click at [689, 370] on span "Select role" at bounding box center [779, 372] width 358 height 36
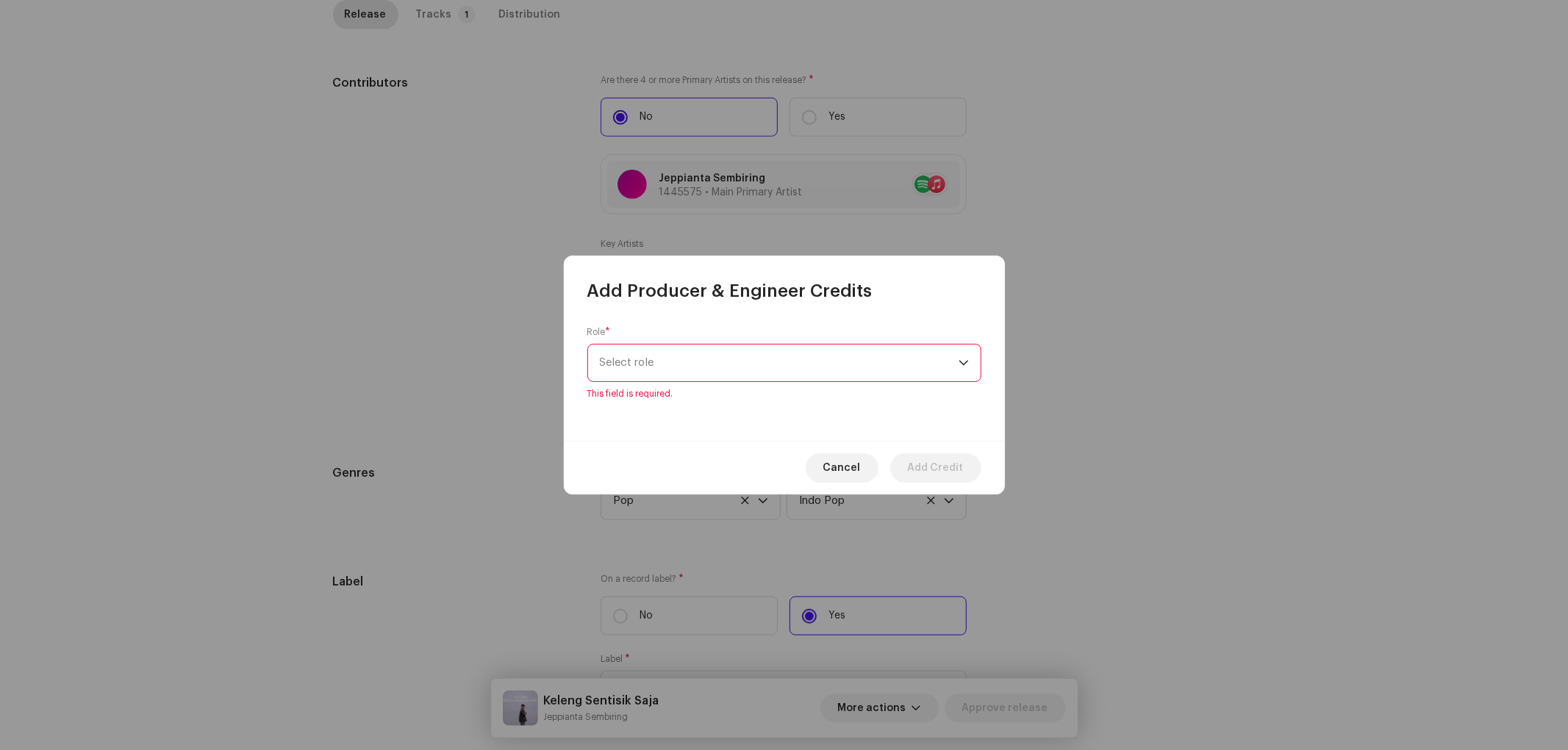
click at [689, 370] on span "Select role" at bounding box center [779, 363] width 358 height 36
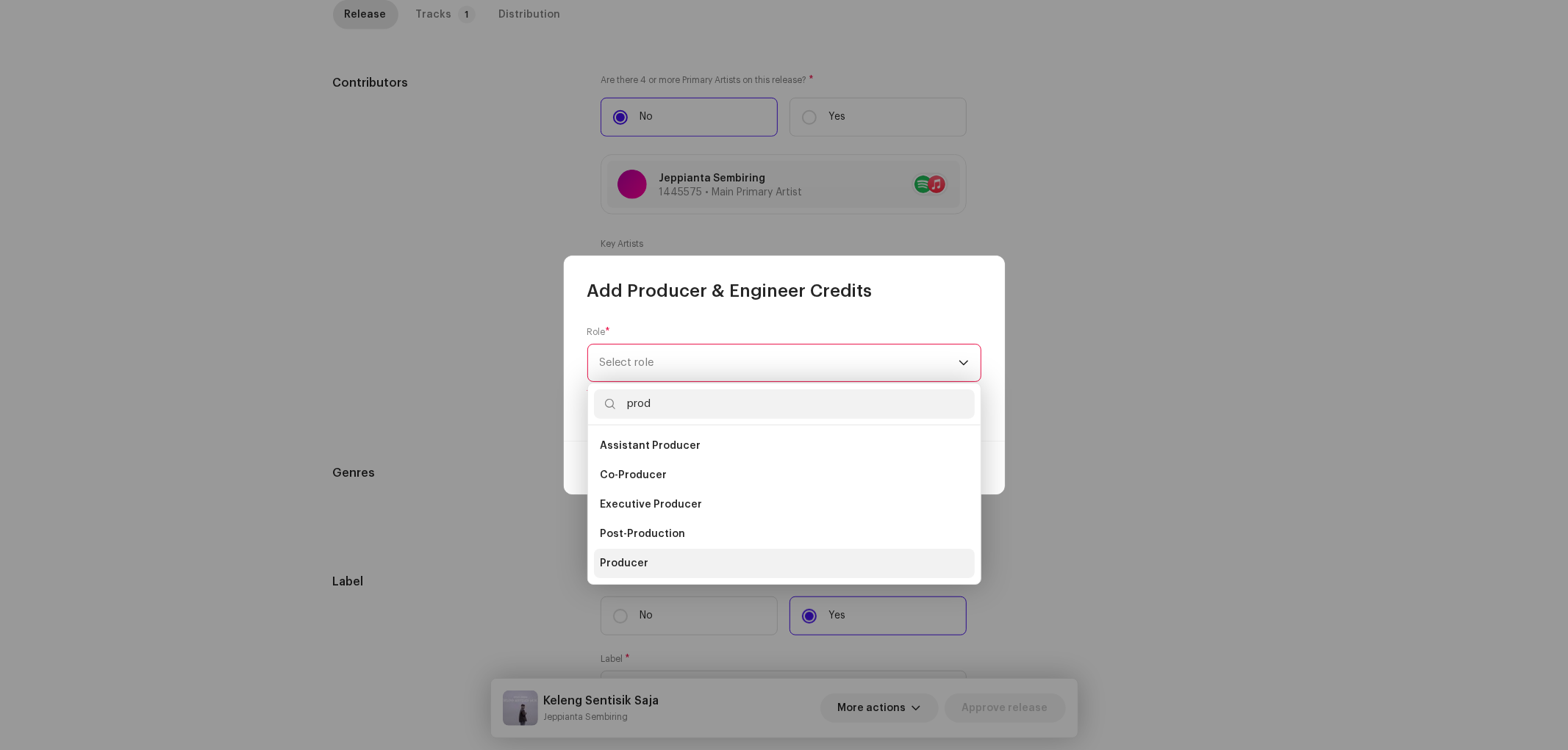
type input "prod"
click at [635, 563] on span "Producer" at bounding box center [624, 563] width 48 height 15
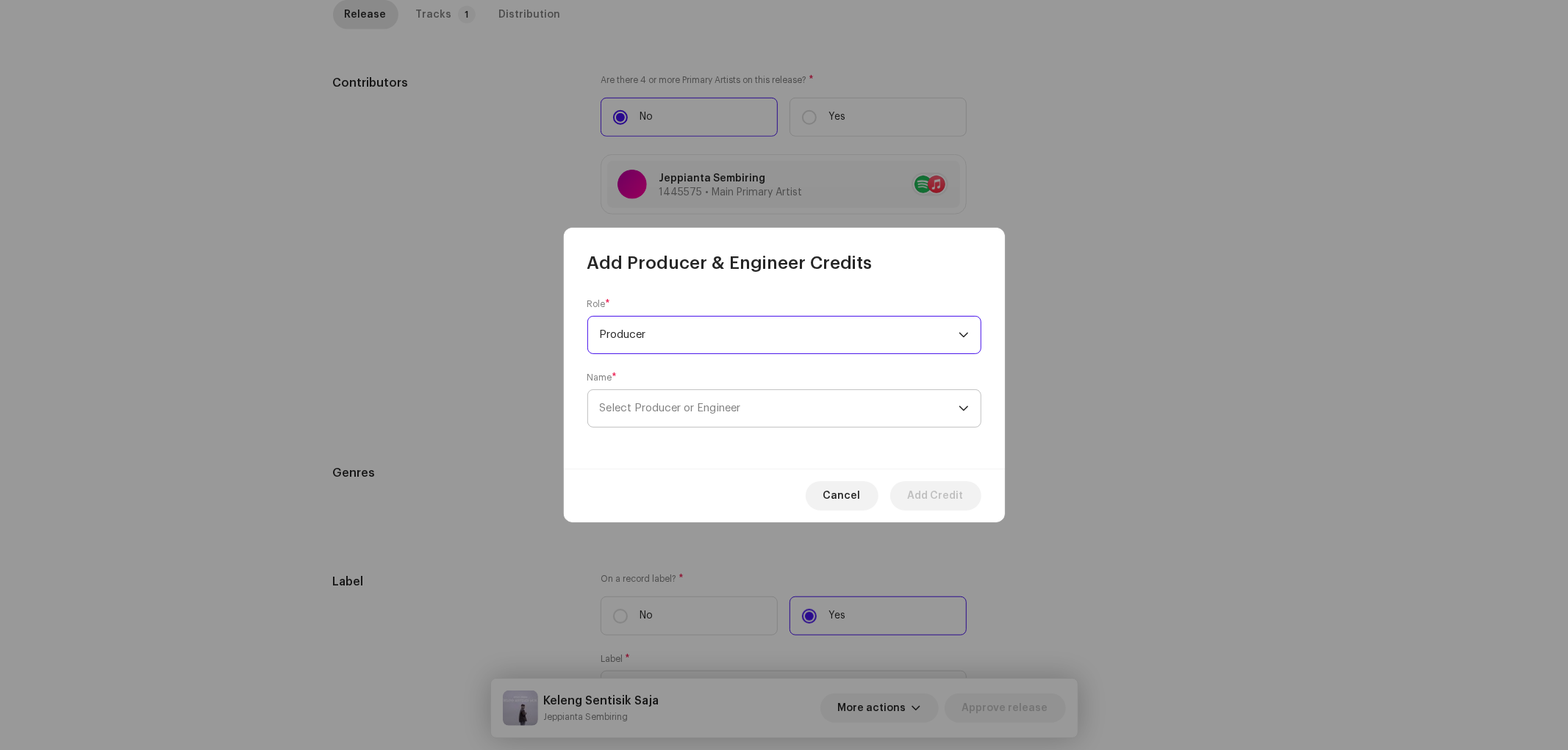
click at [692, 400] on span "Select Producer or Engineer" at bounding box center [779, 408] width 358 height 36
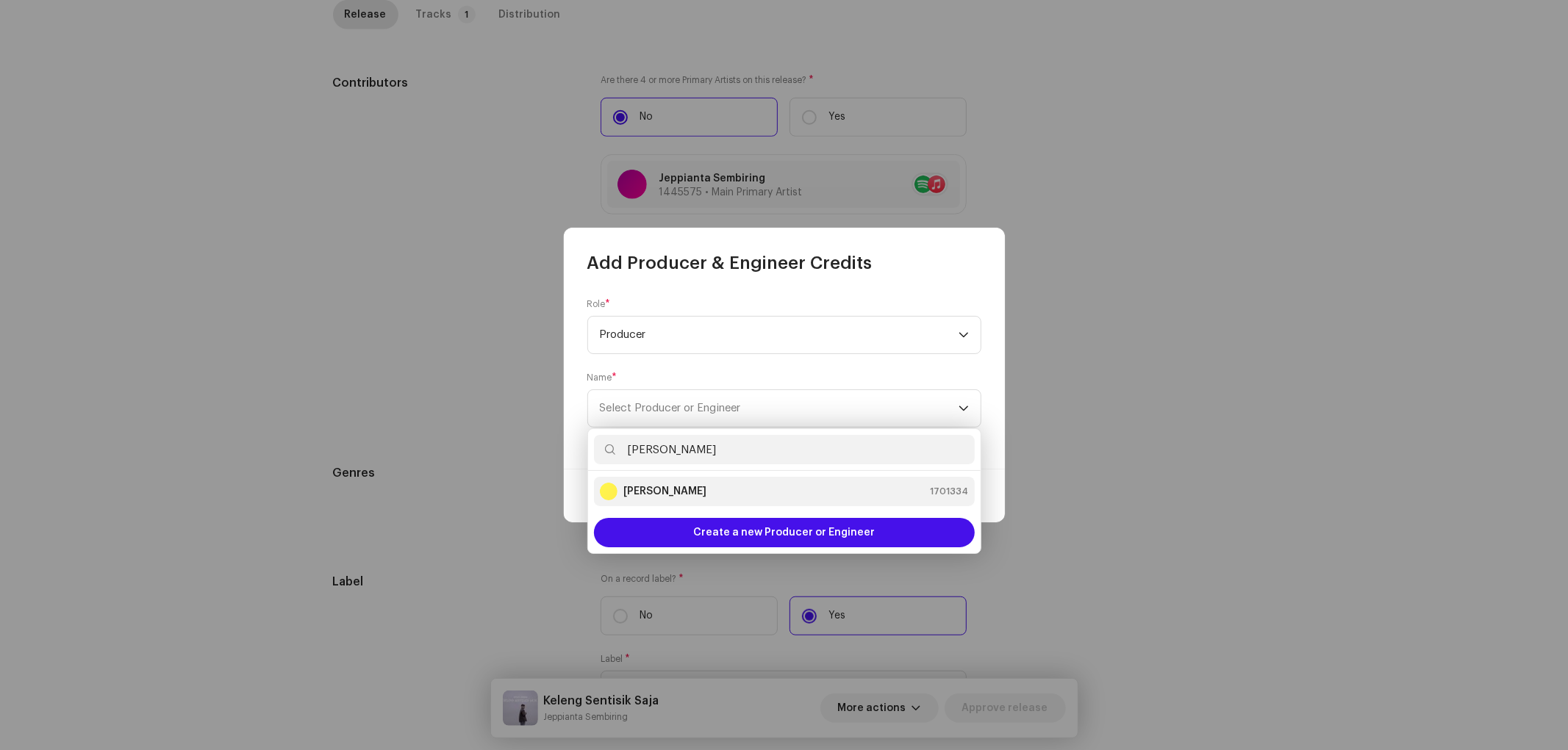
type input "[PERSON_NAME]"
click at [687, 483] on div "[PERSON_NAME] 1701334" at bounding box center [784, 491] width 369 height 17
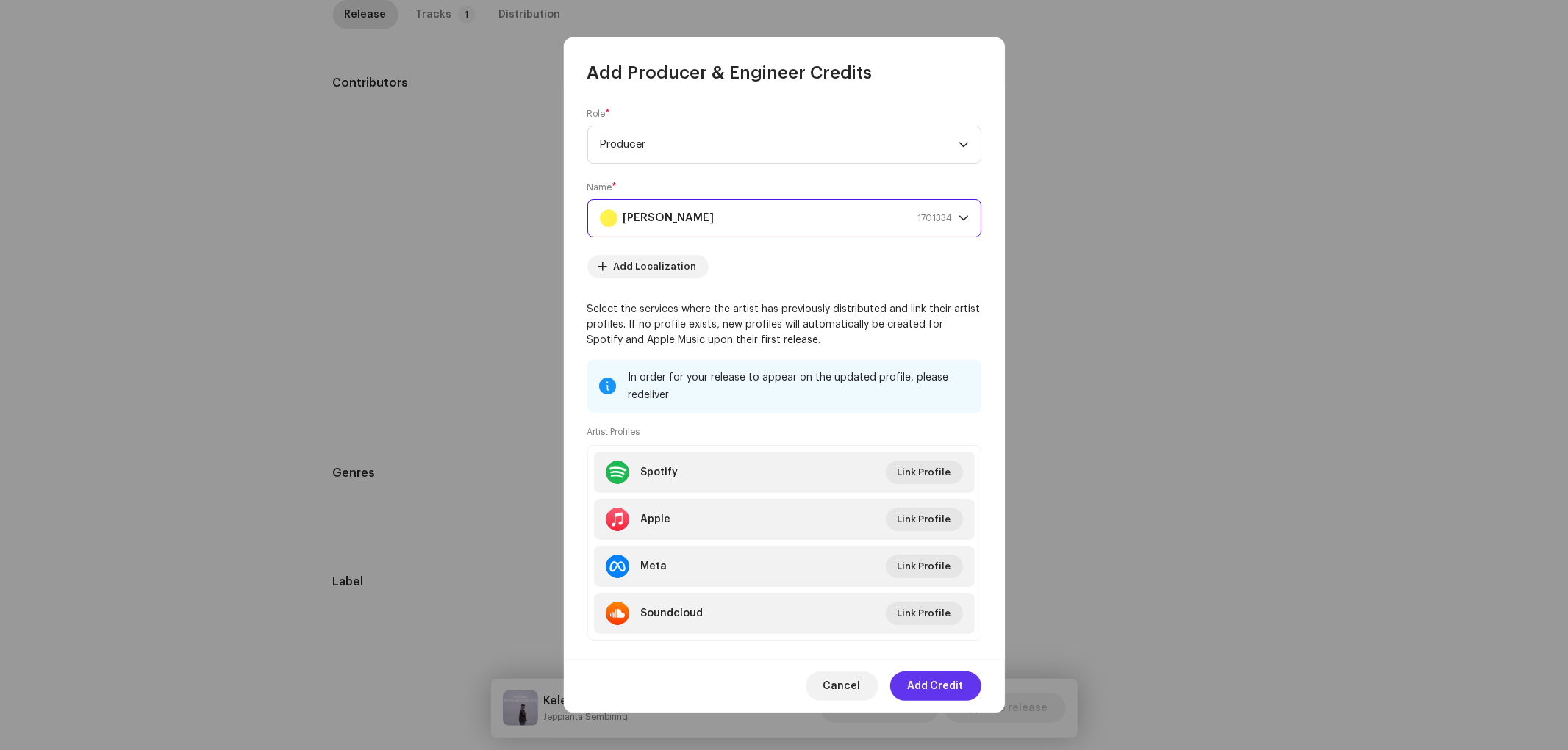
click at [931, 674] on span "Add Credit" at bounding box center [935, 686] width 56 height 29
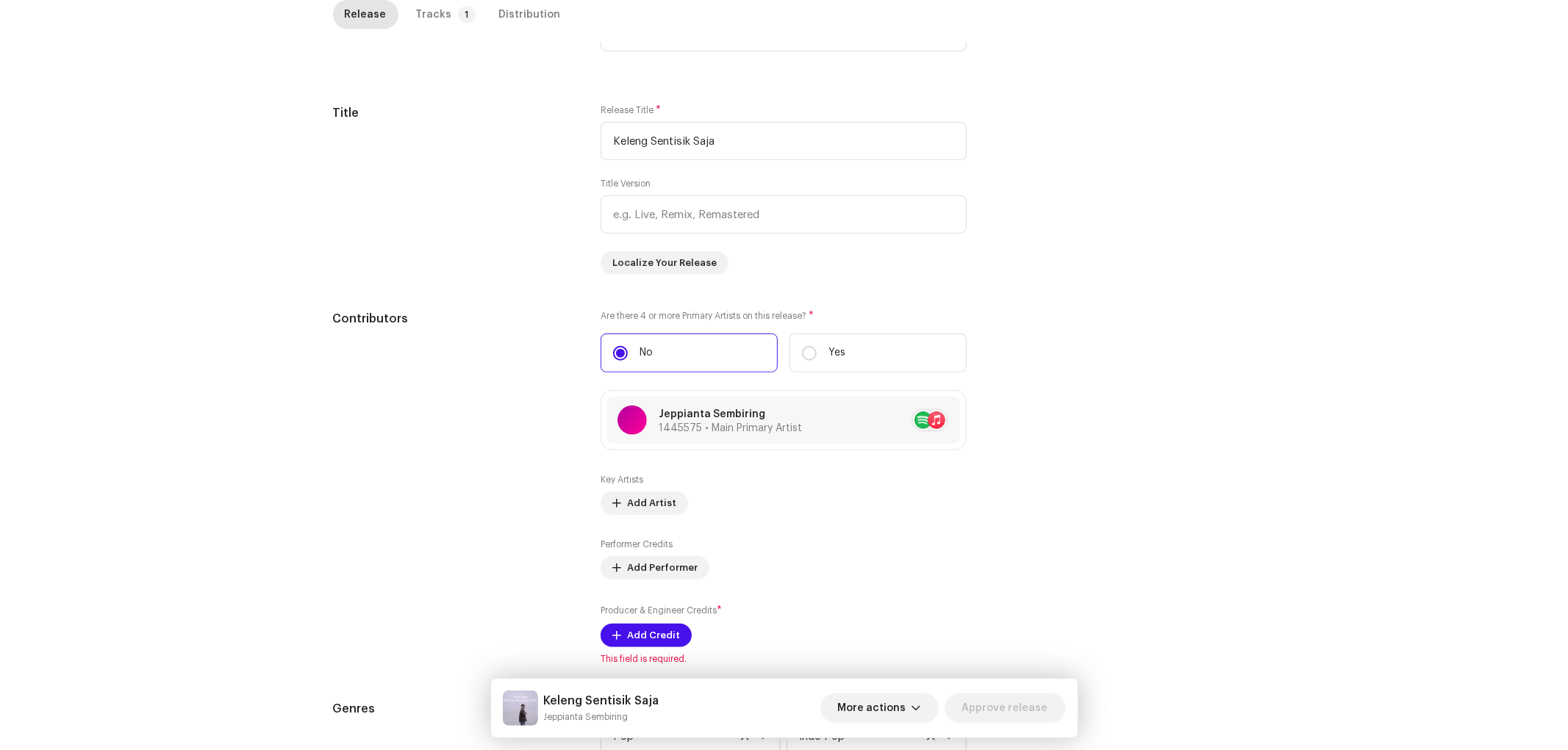
scroll to position [326, 0]
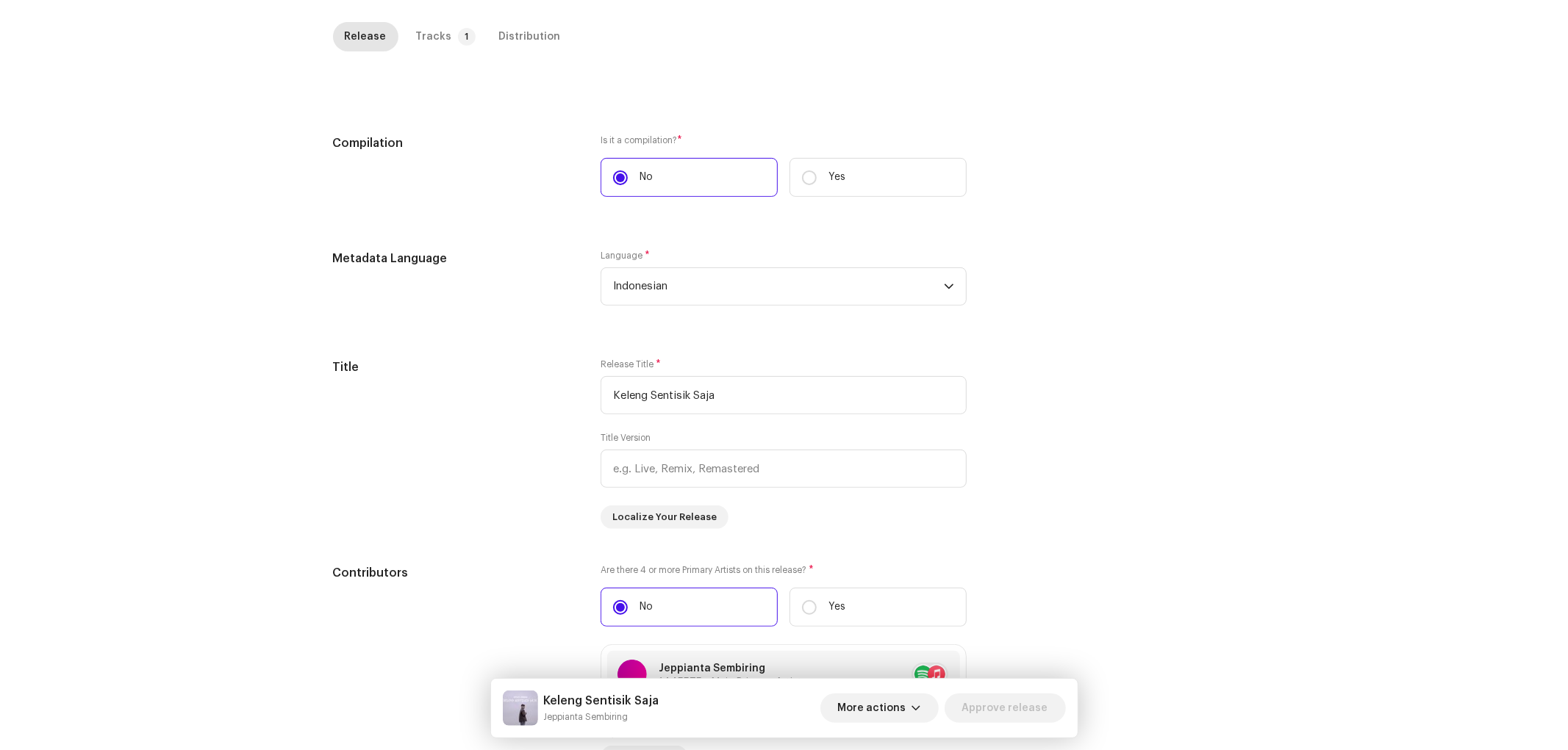
click at [444, 55] on div "Release Tracks 1 Distribution" at bounding box center [784, 43] width 903 height 42
click at [438, 33] on div "Tracks" at bounding box center [434, 36] width 36 height 29
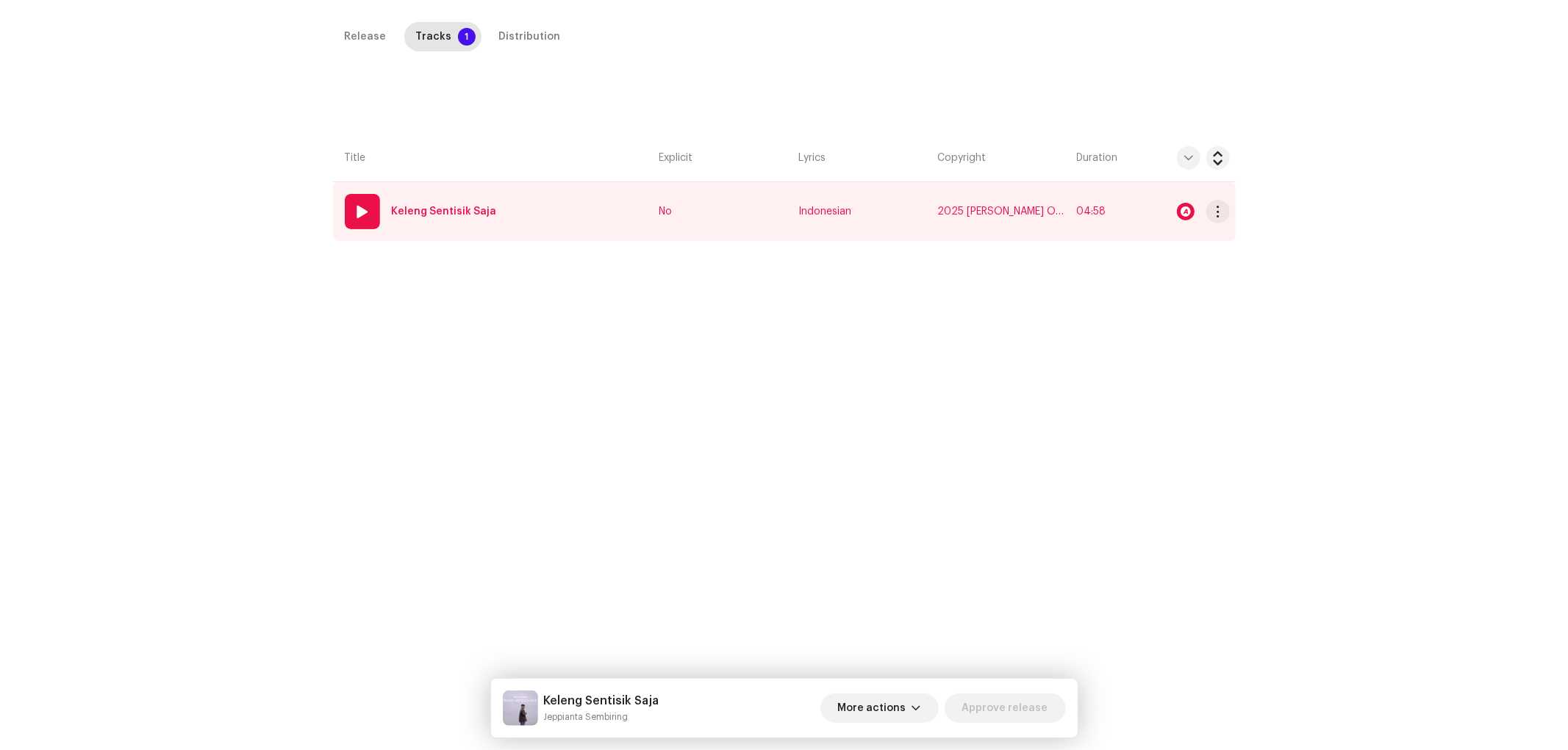
click at [582, 196] on td "01 Keleng Sentisik Saja" at bounding box center [492, 211] width 320 height 58
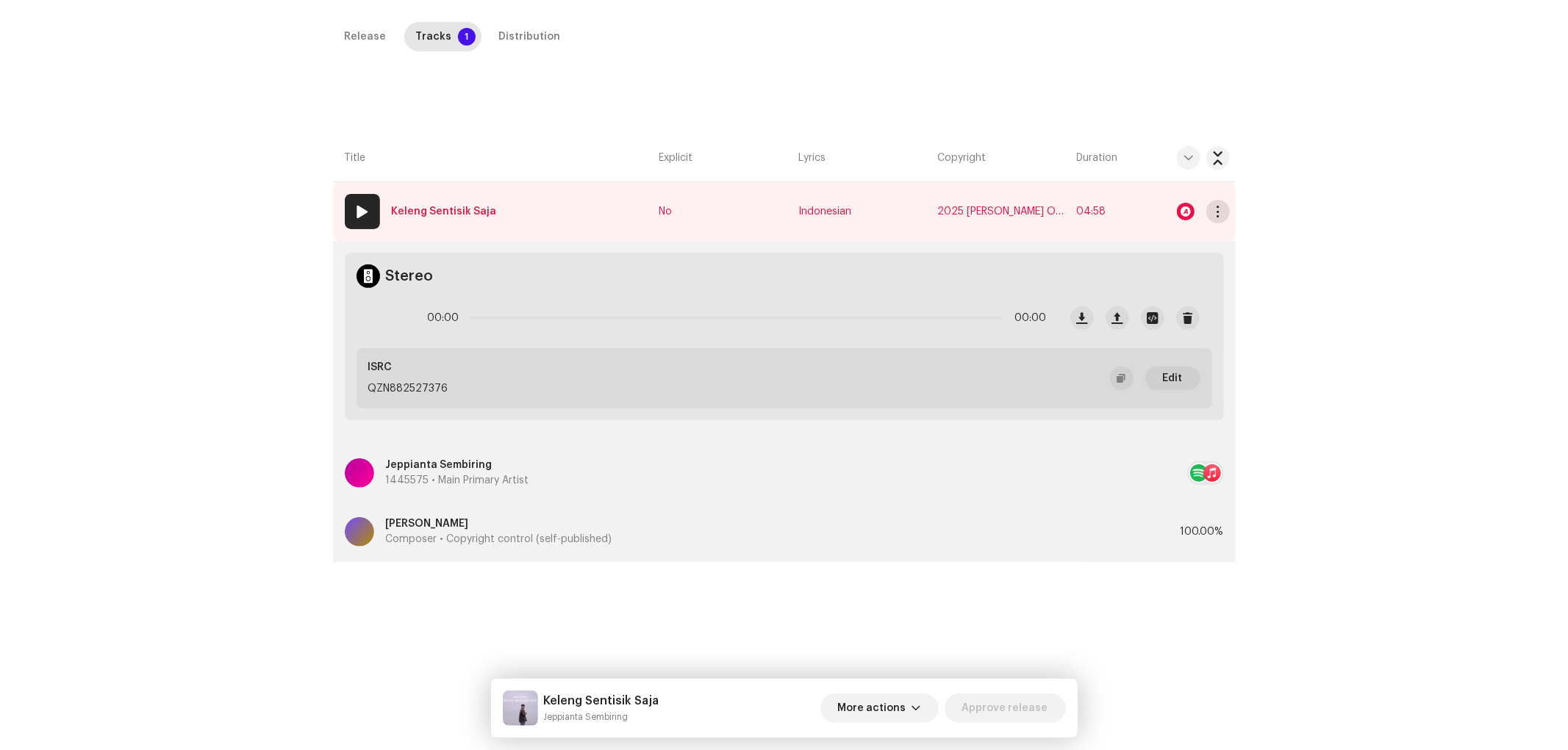
click at [1214, 207] on span "button" at bounding box center [1217, 211] width 11 height 12
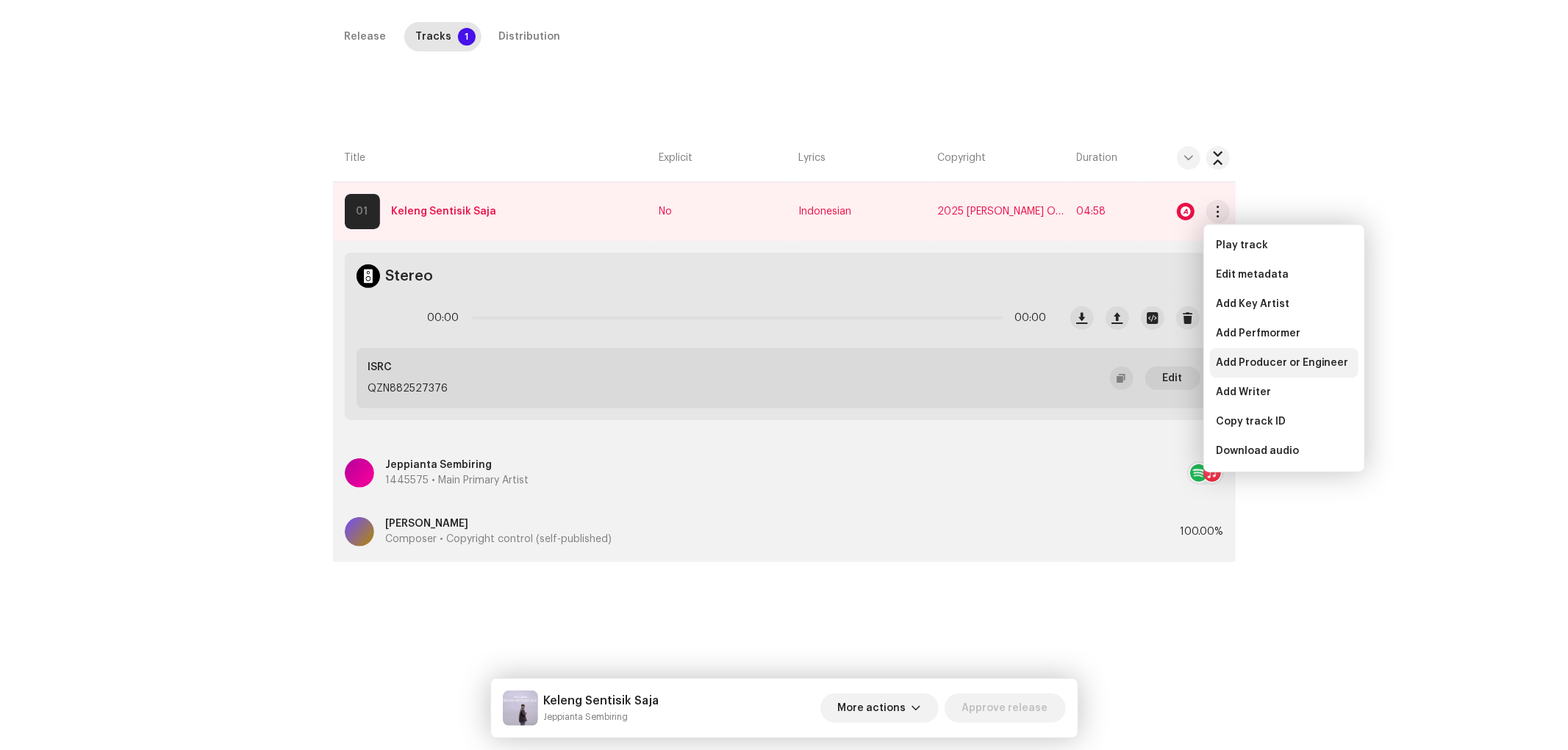
drag, startPoint x: 1267, startPoint y: 331, endPoint x: 1283, endPoint y: 362, distance: 34.9
click at [1283, 362] on div "Play track Edit metadata Add Key Artist Add Perfmormer Add Producer or Engineer…" at bounding box center [1284, 348] width 149 height 235
click at [1283, 361] on span "Add Producer or Engineer" at bounding box center [1282, 363] width 133 height 12
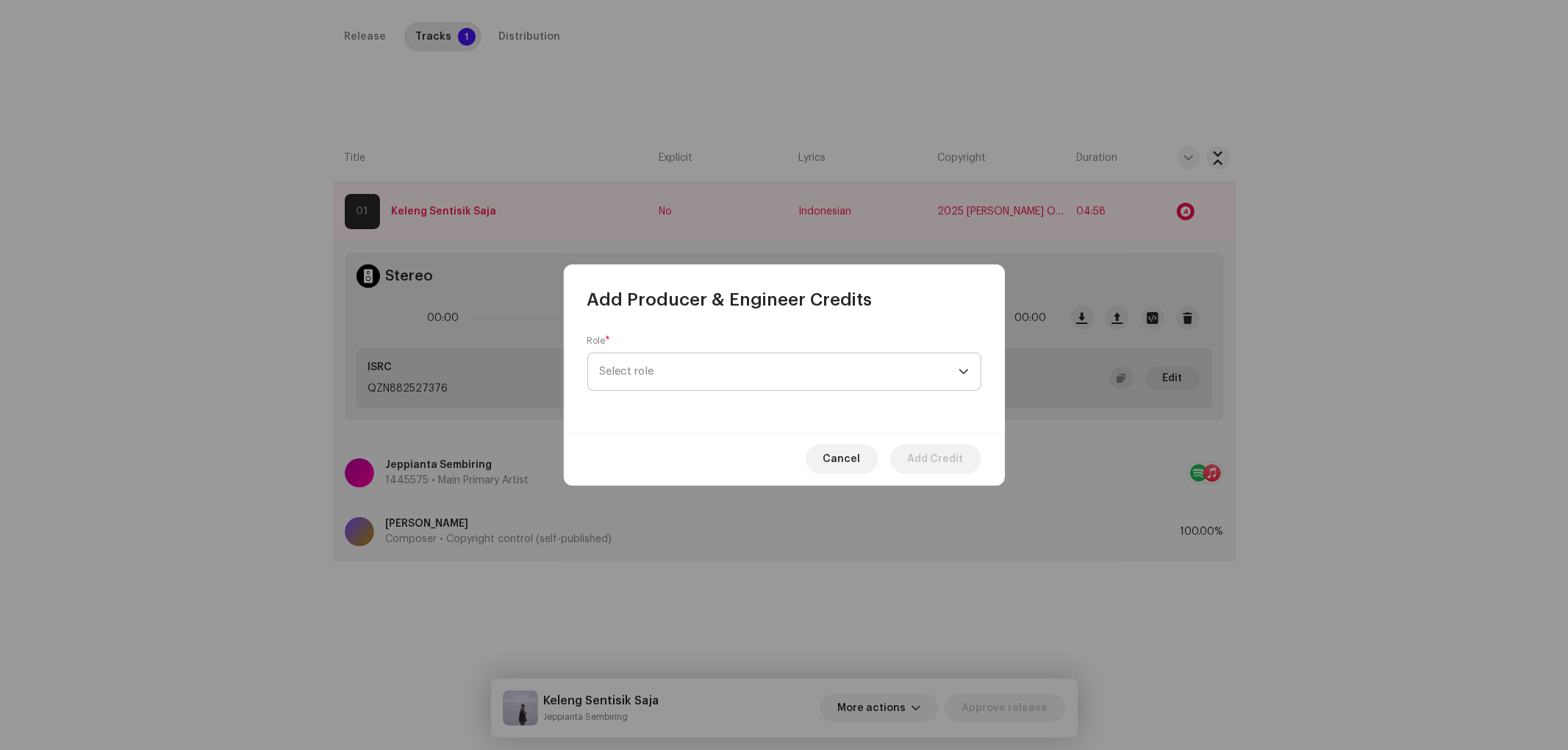
click at [745, 378] on span "Select role" at bounding box center [779, 372] width 358 height 36
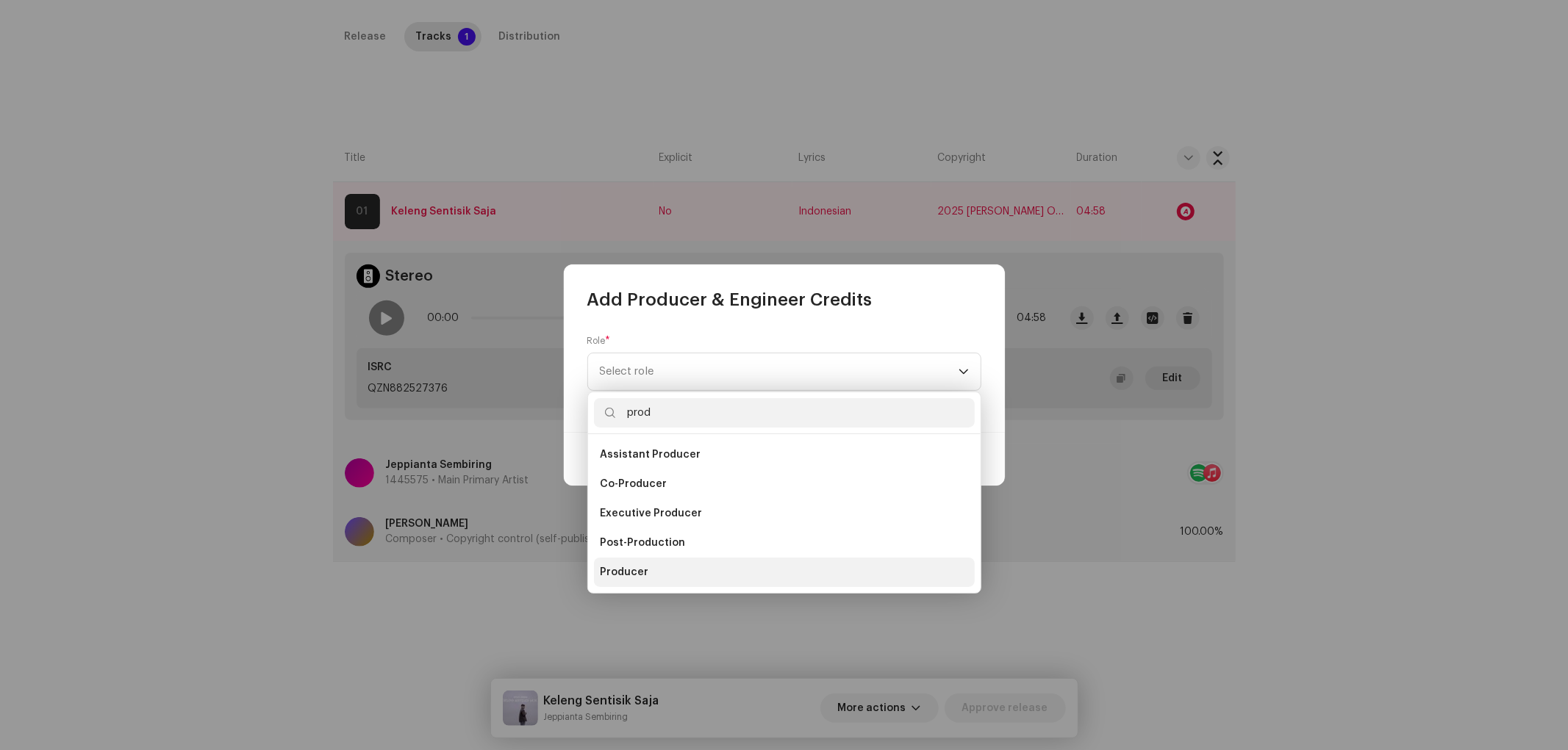
type input "prod"
click at [646, 563] on li "Producer" at bounding box center [784, 572] width 381 height 29
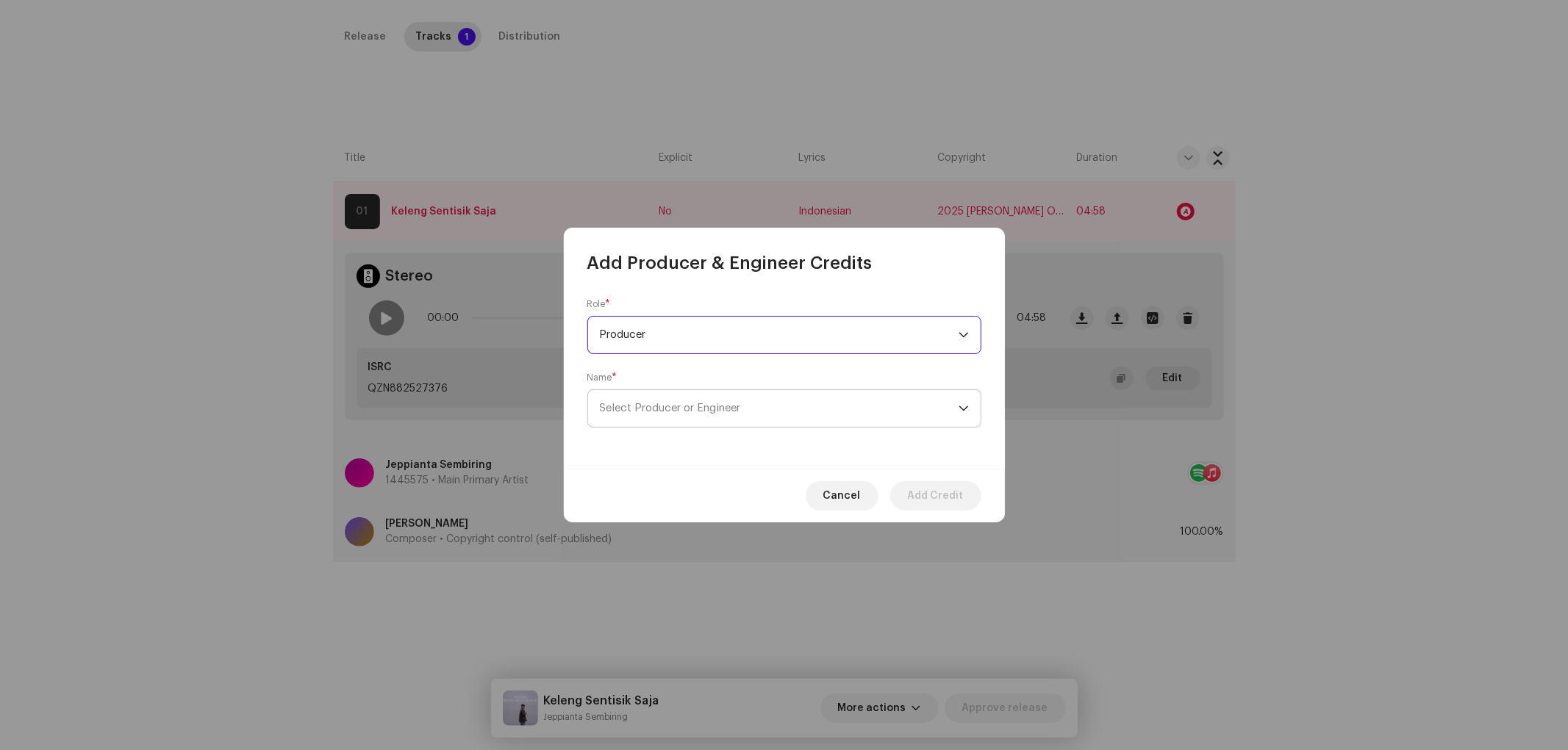
click at [663, 415] on span "Select Producer or Engineer" at bounding box center [779, 408] width 358 height 36
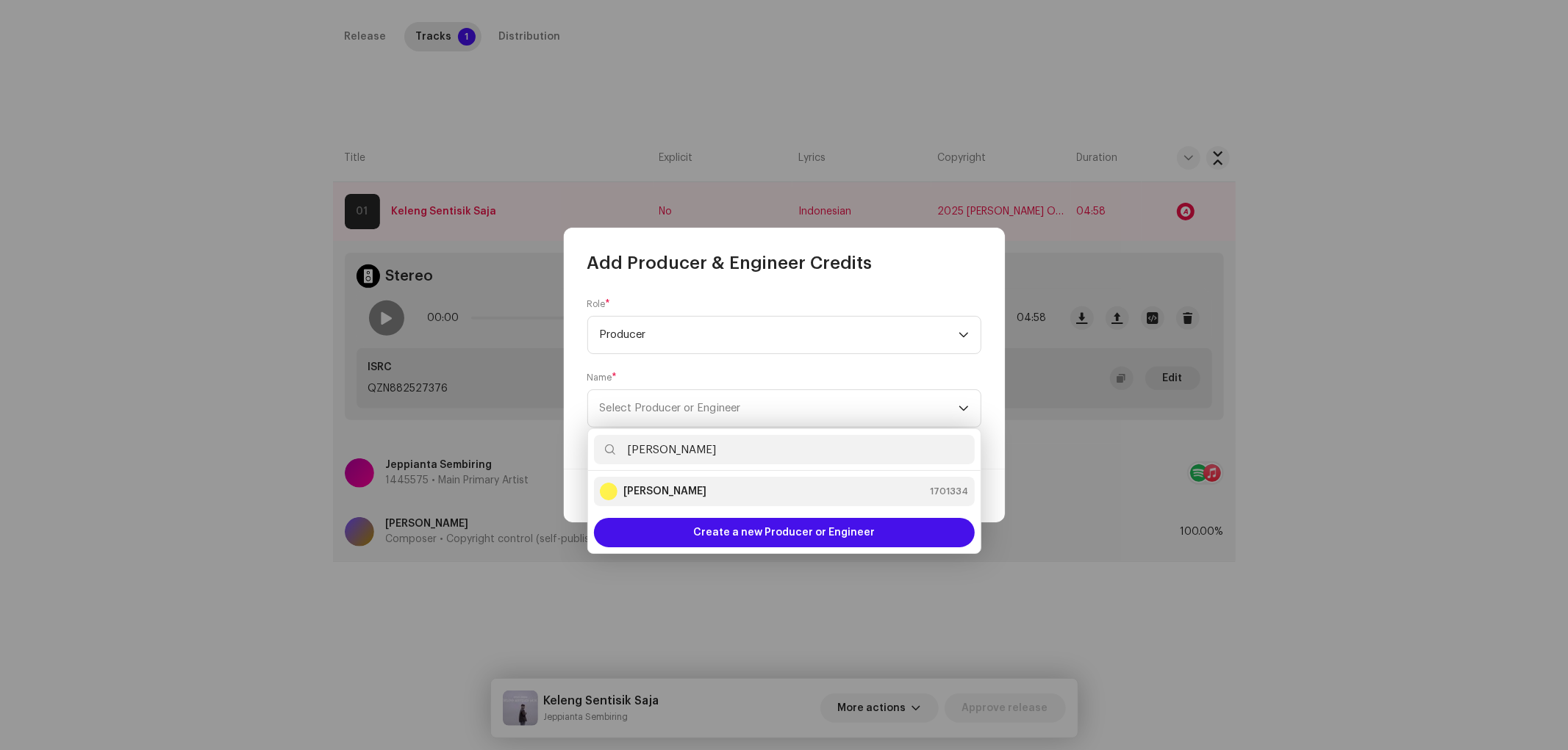
type input "[PERSON_NAME]"
click at [708, 489] on div "[PERSON_NAME] 1701334" at bounding box center [784, 491] width 369 height 17
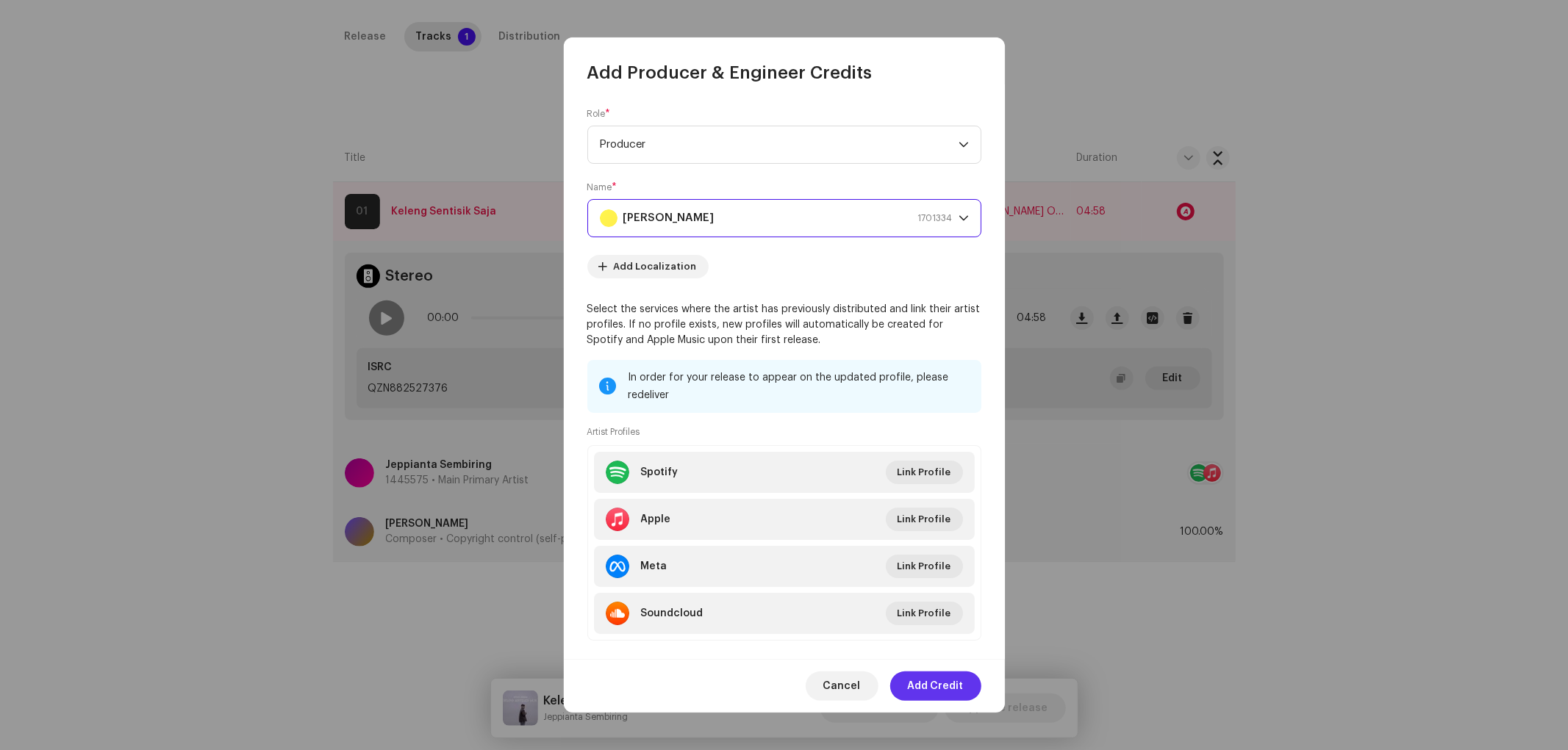
click at [935, 674] on span "Add Credit" at bounding box center [935, 686] width 56 height 29
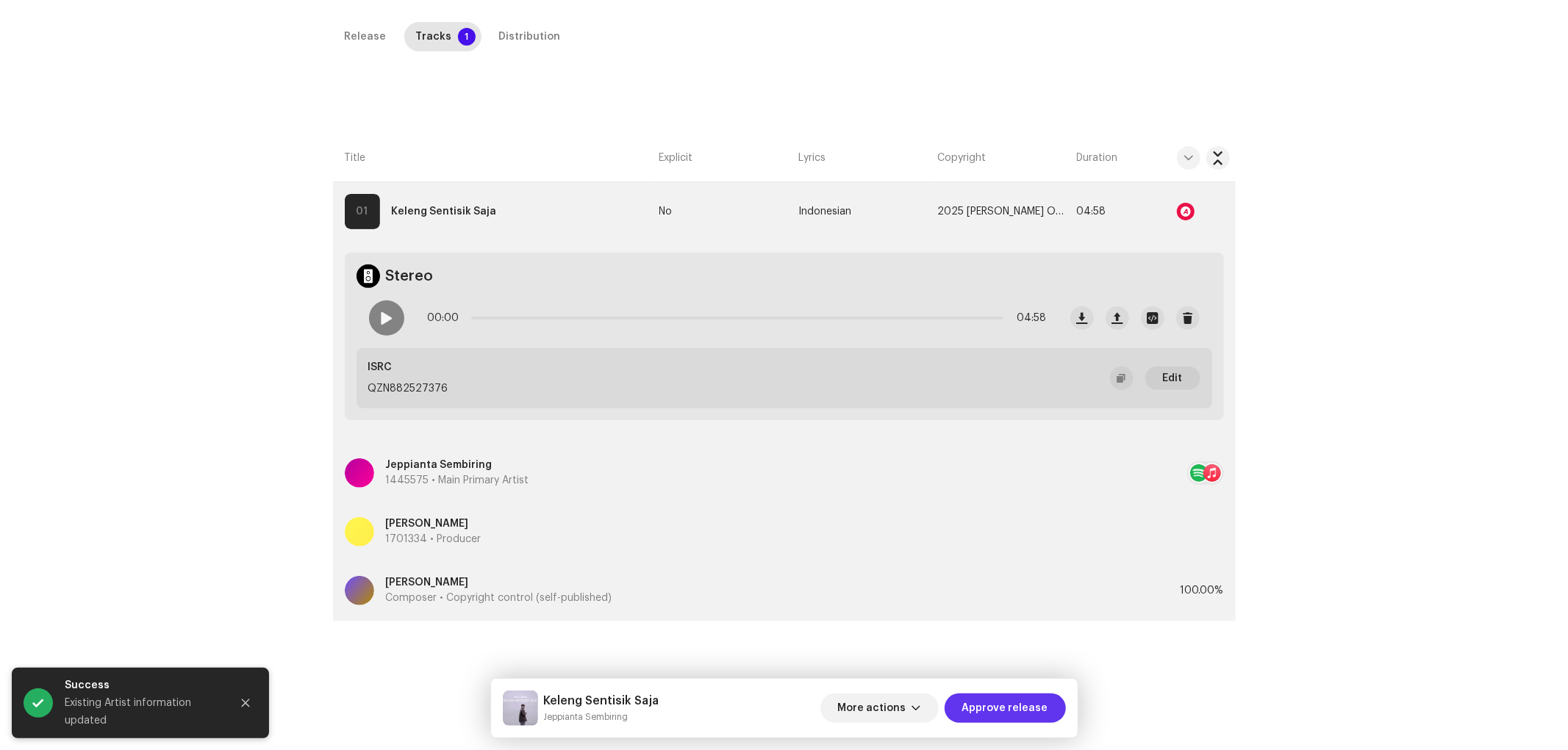
click at [981, 674] on span "Approve release" at bounding box center [1005, 708] width 86 height 29
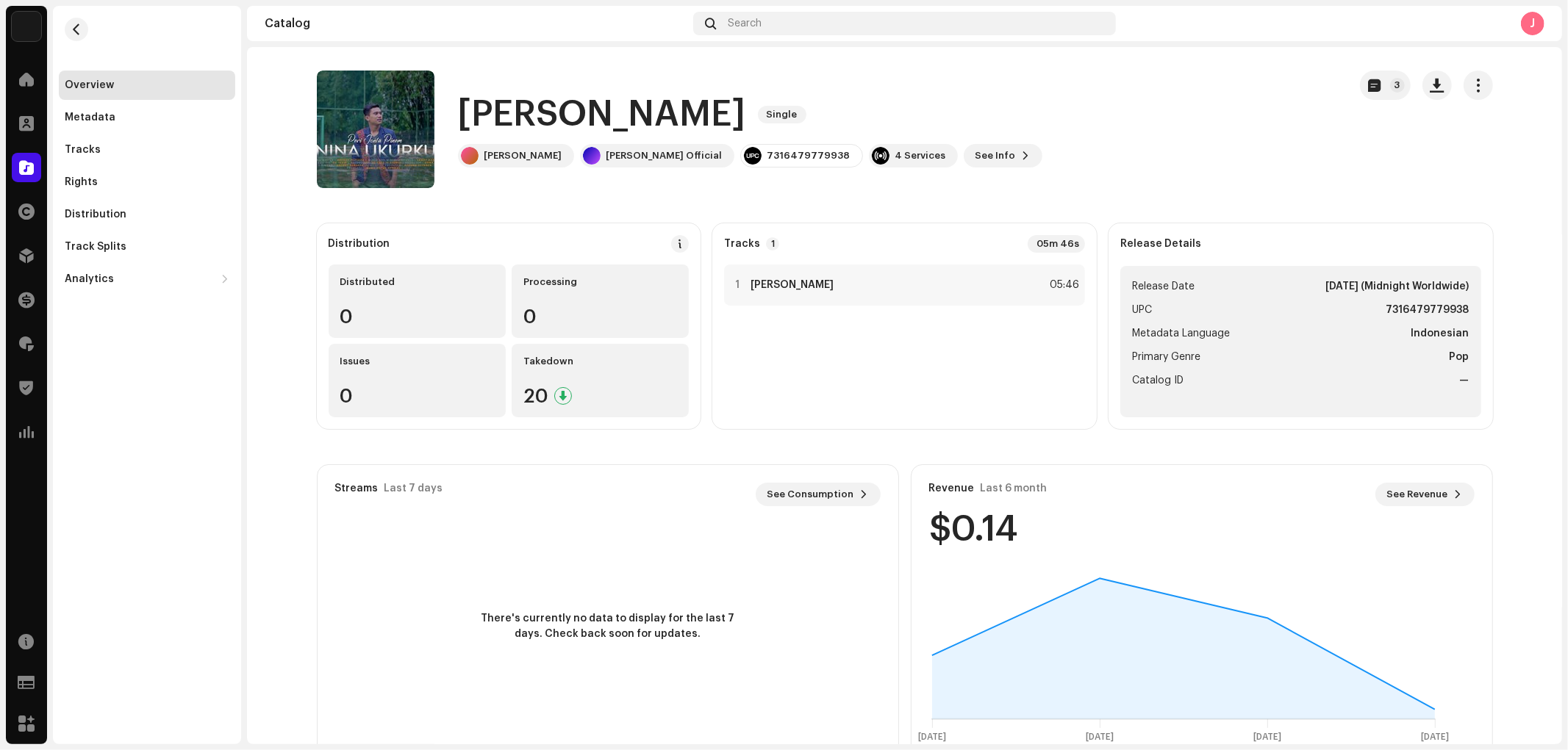
click at [527, 112] on h1 "[PERSON_NAME]" at bounding box center [602, 115] width 288 height 47
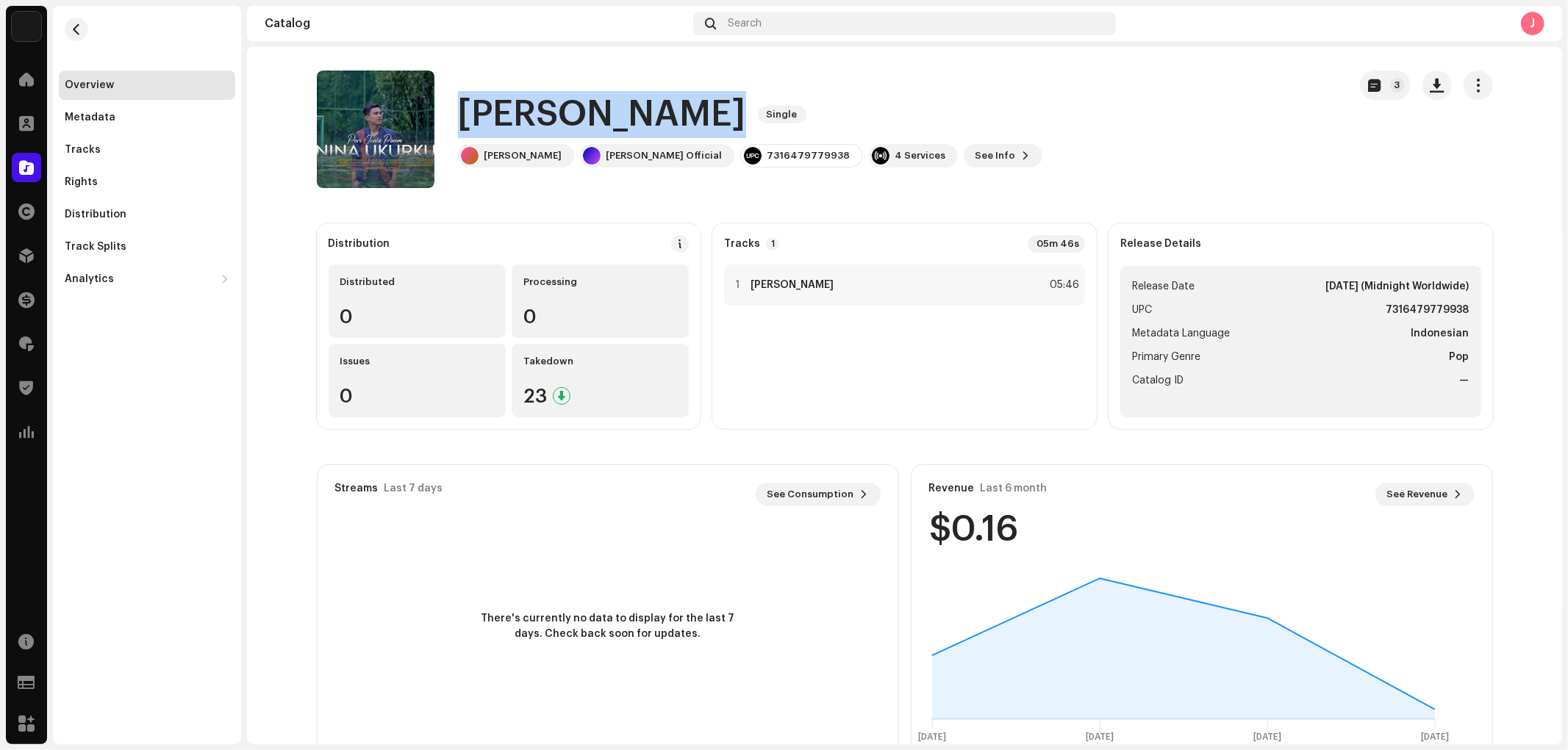
click at [527, 112] on h1 "[PERSON_NAME]" at bounding box center [602, 115] width 288 height 47
copy div "[PERSON_NAME] Single"
click at [104, 215] on div "Distribution" at bounding box center [96, 214] width 62 height 12
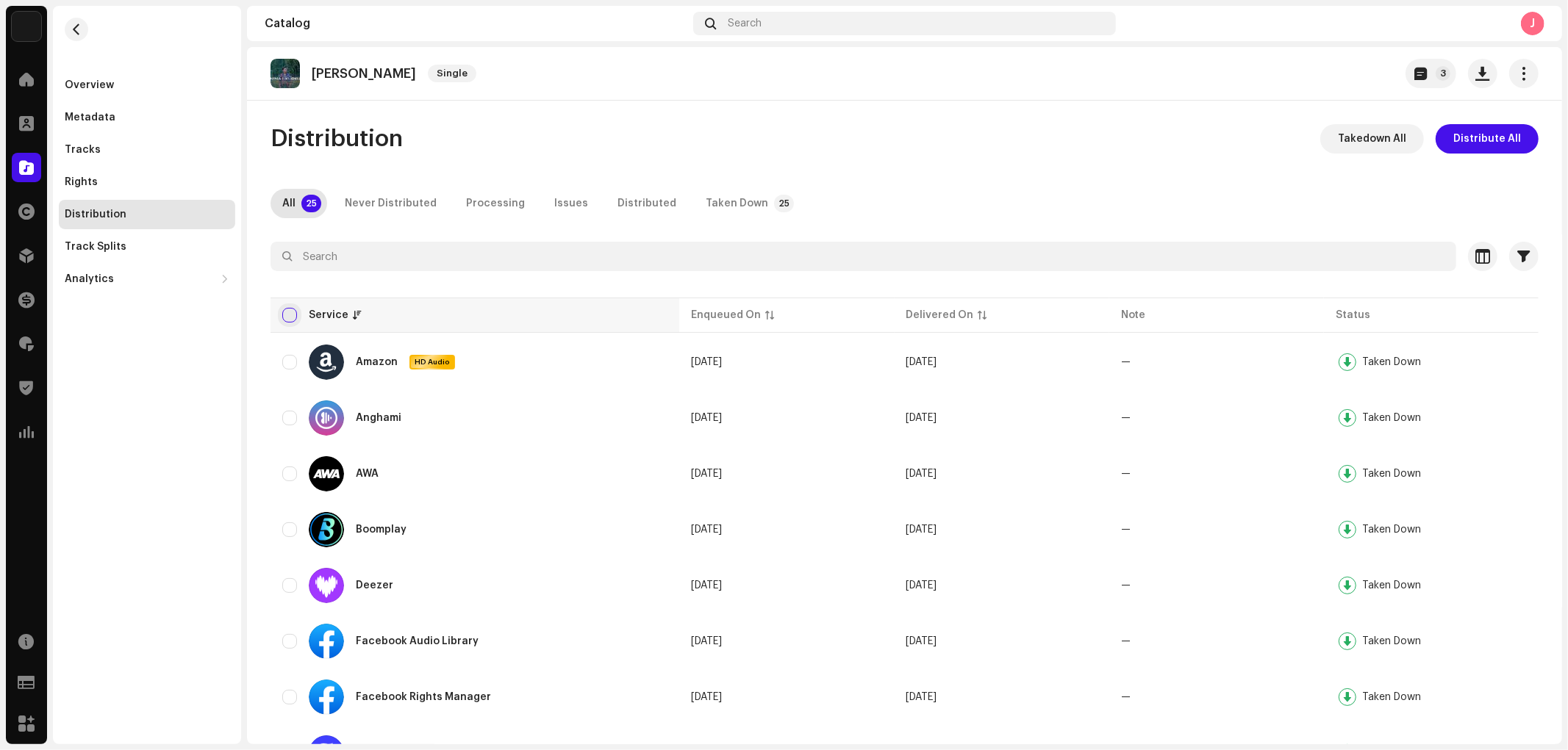
click at [288, 310] on input "checkbox" at bounding box center [290, 315] width 15 height 15
checkbox input "true"
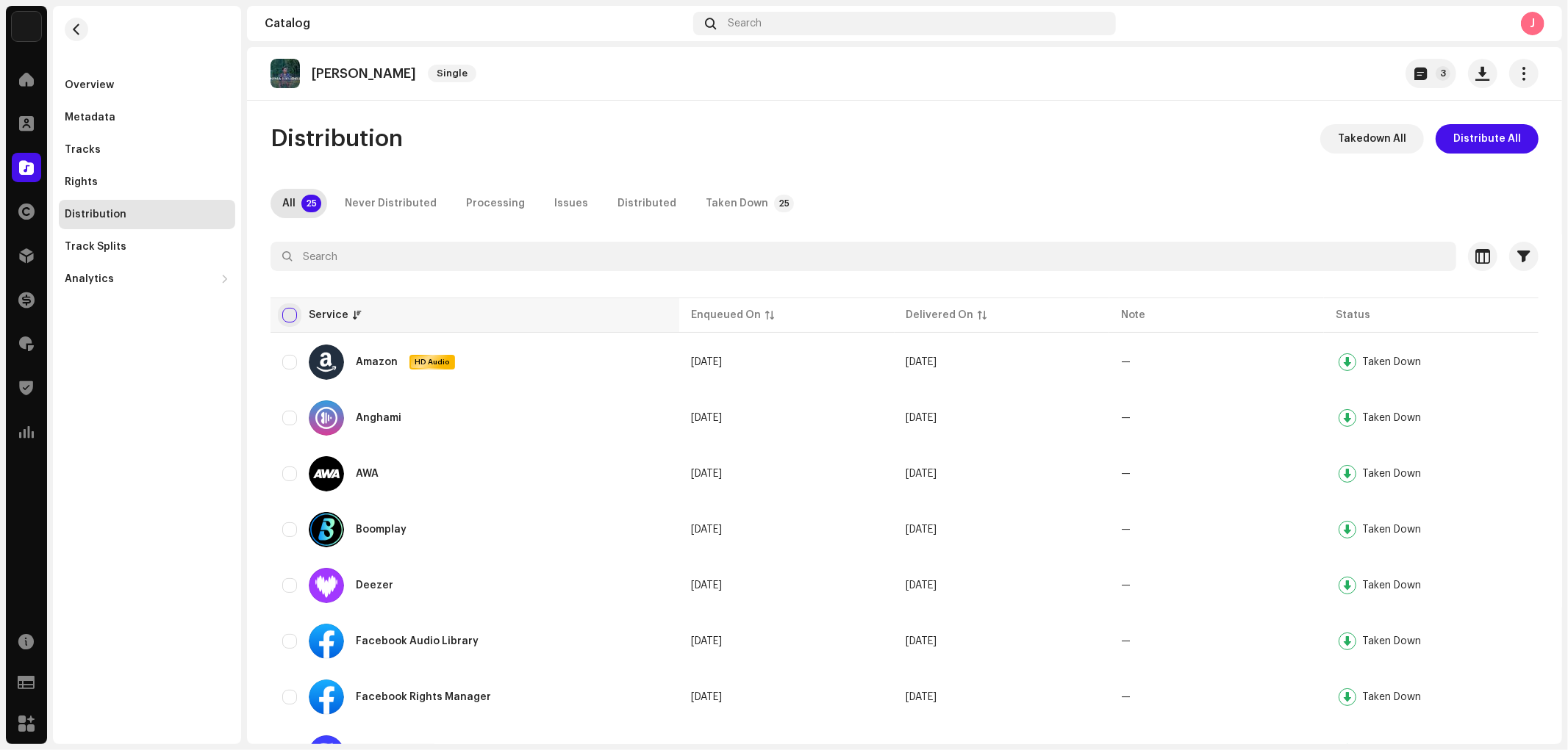
checkbox input "true"
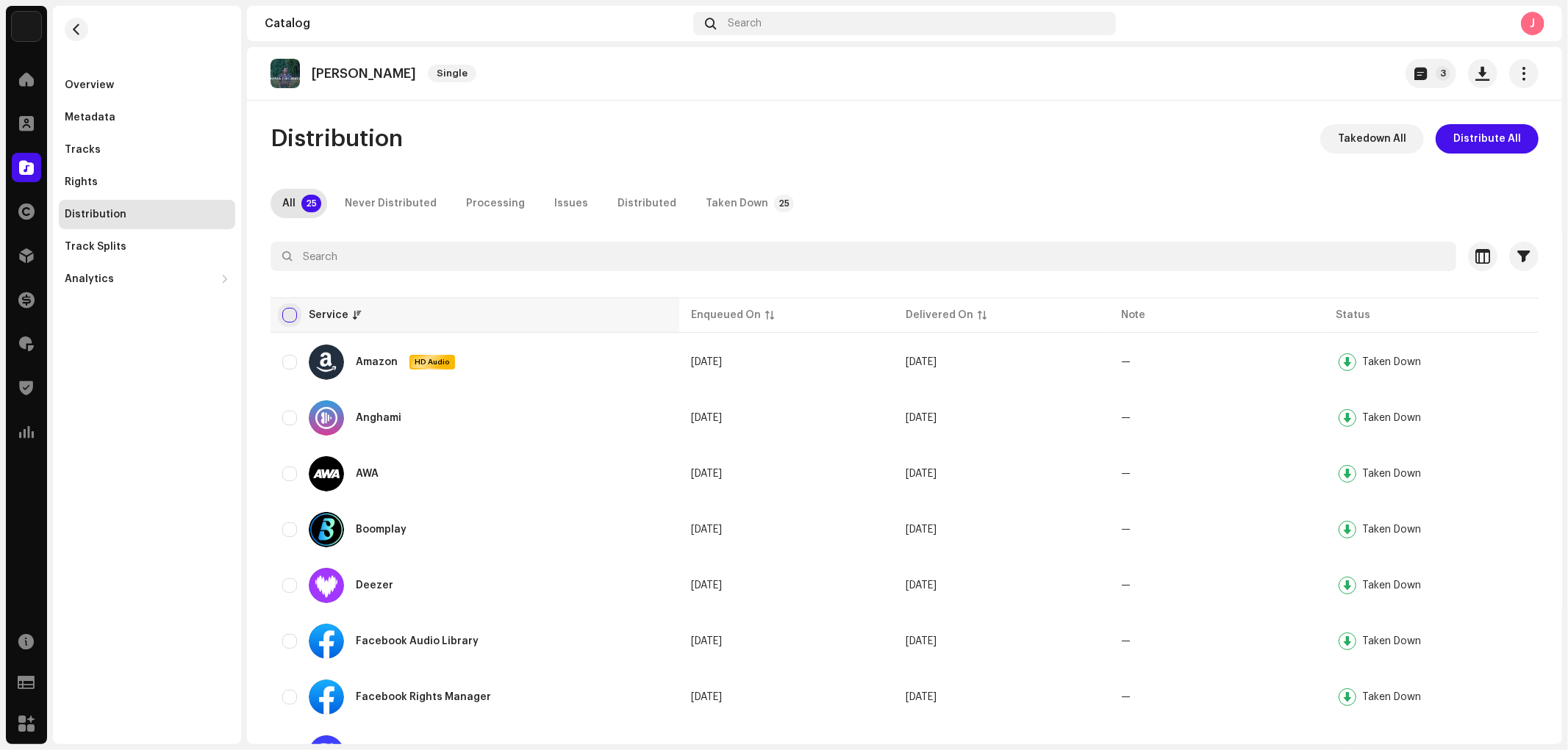
checkbox input "true"
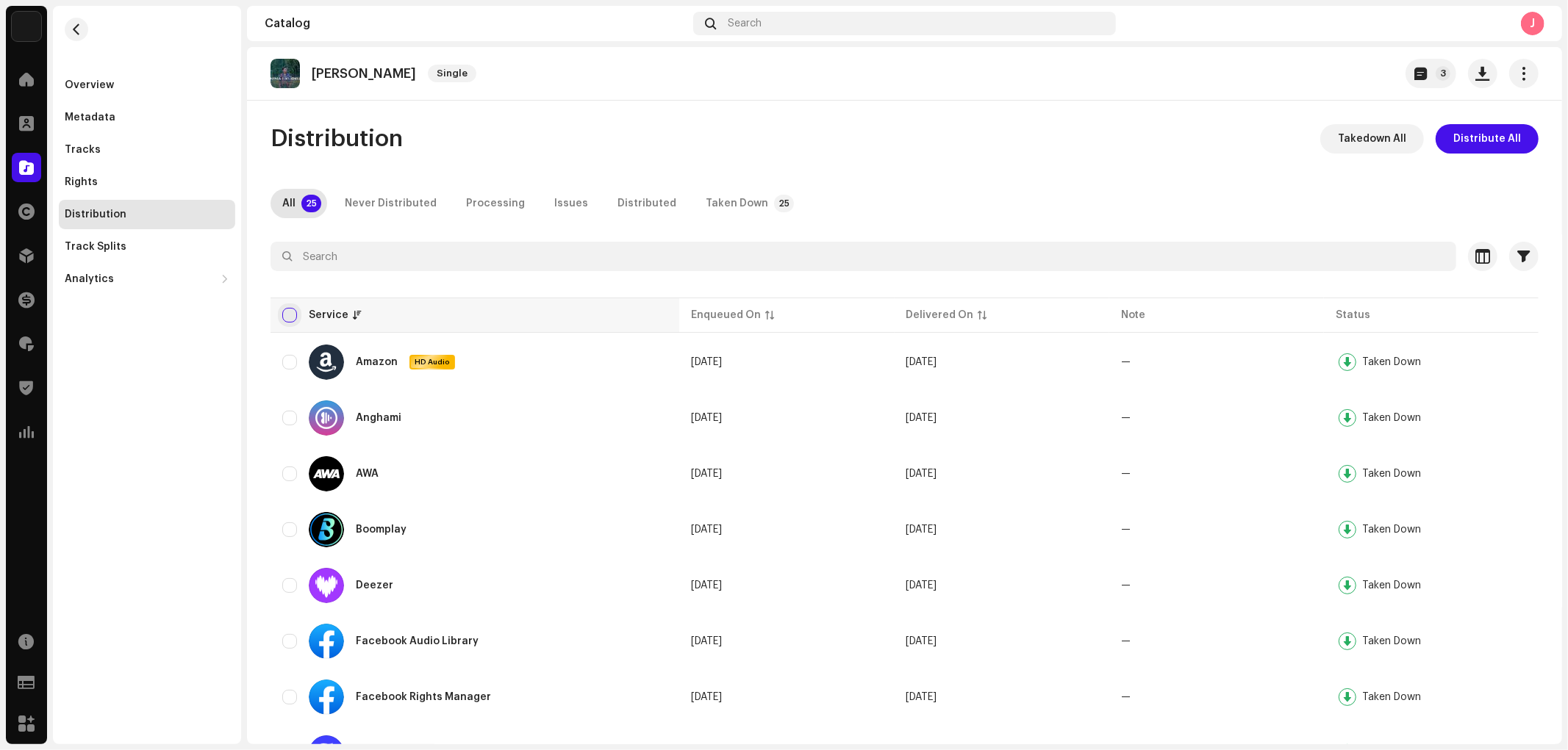
checkbox input "true"
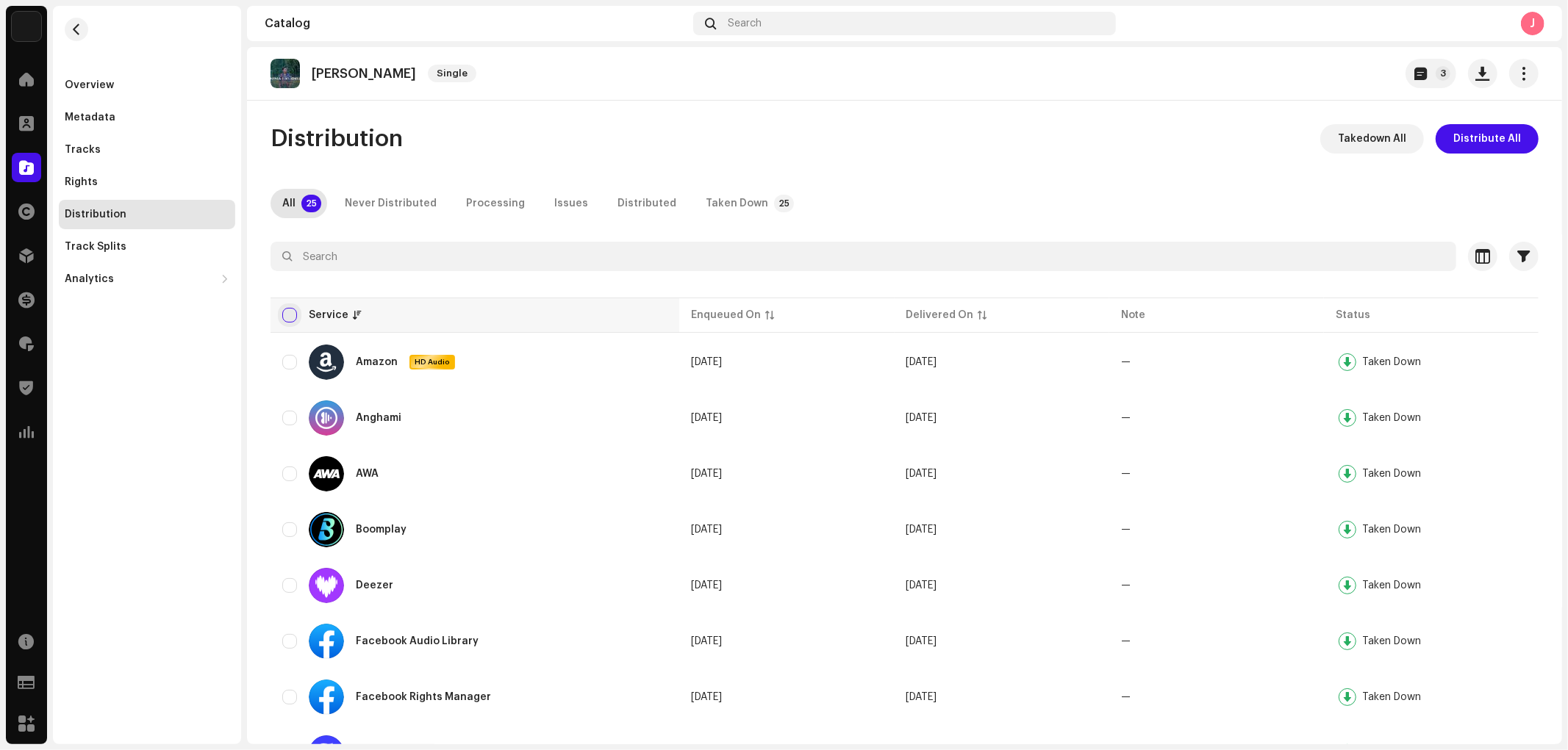
checkbox input "true"
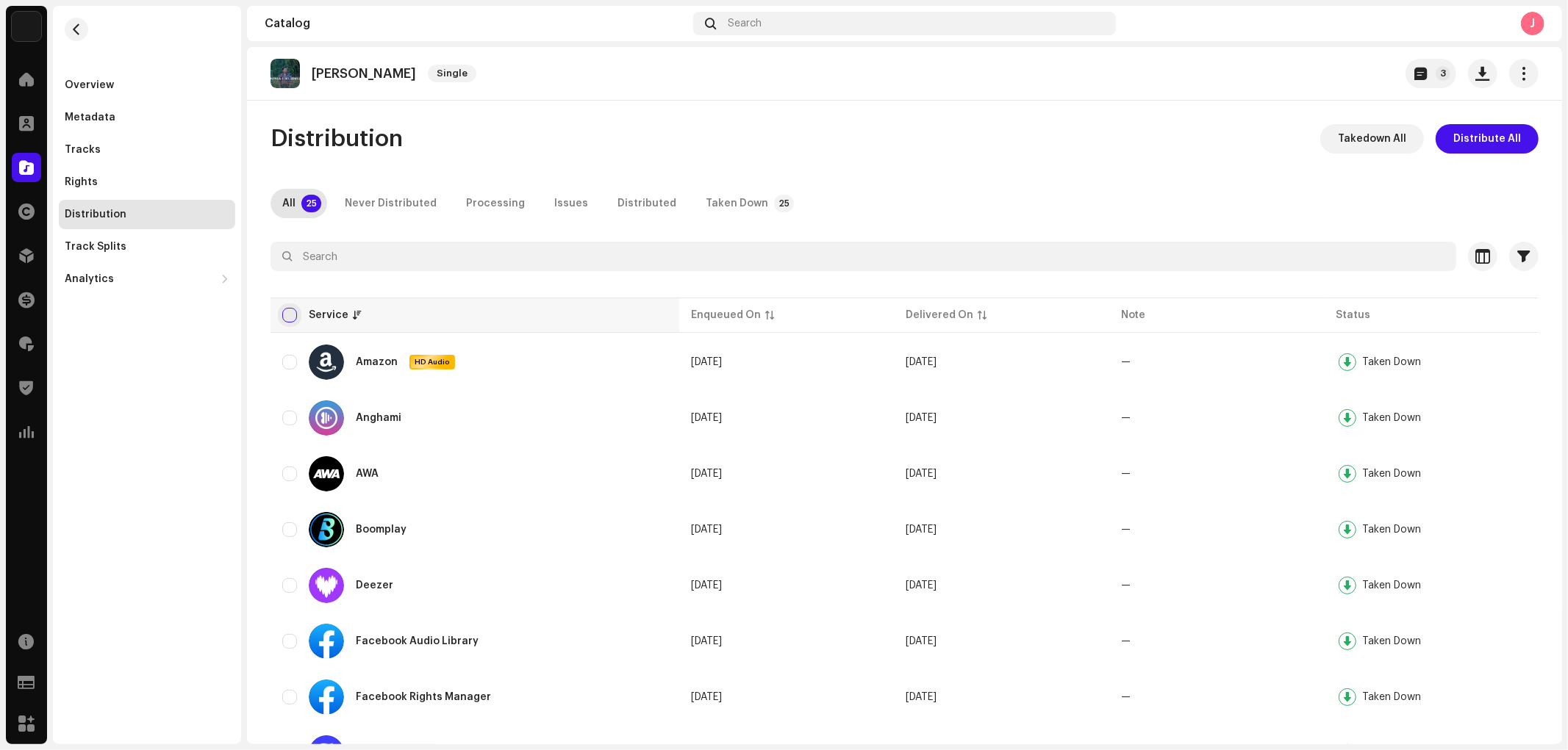
checkbox input "true"
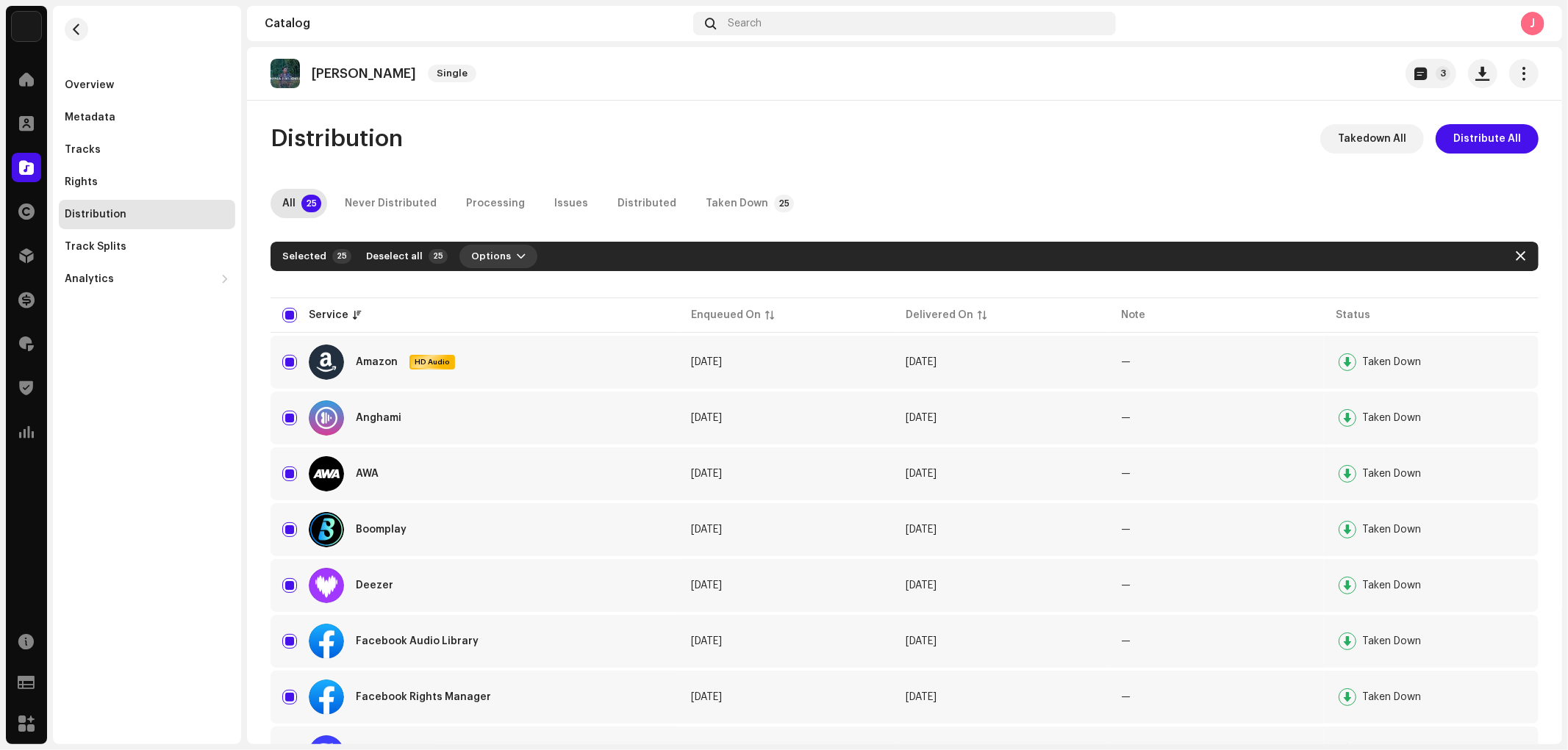
click at [494, 252] on span "Options" at bounding box center [491, 256] width 40 height 29
click at [500, 283] on span "Distribute" at bounding box center [488, 289] width 52 height 12
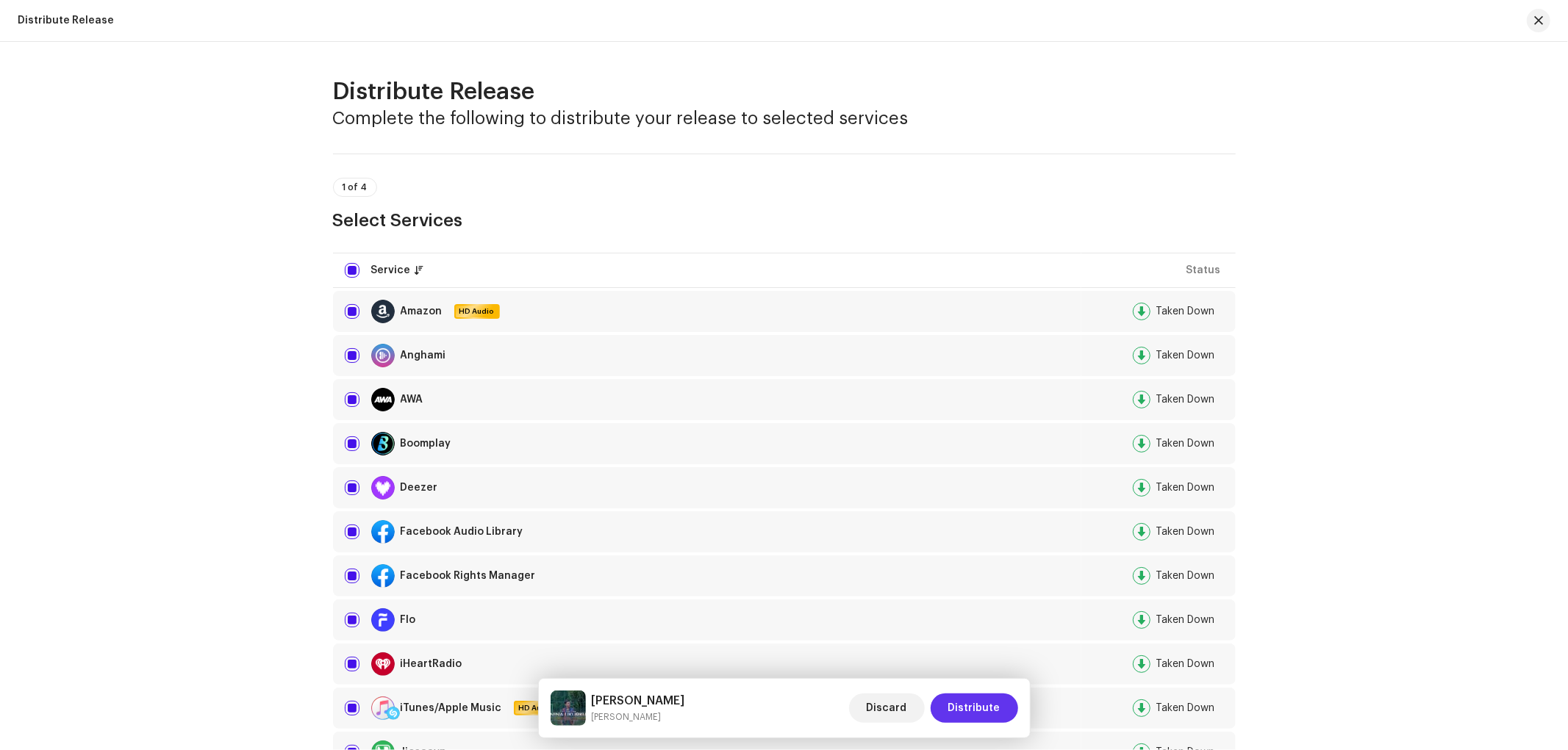
click at [973, 674] on span "Distribute" at bounding box center [974, 708] width 52 height 29
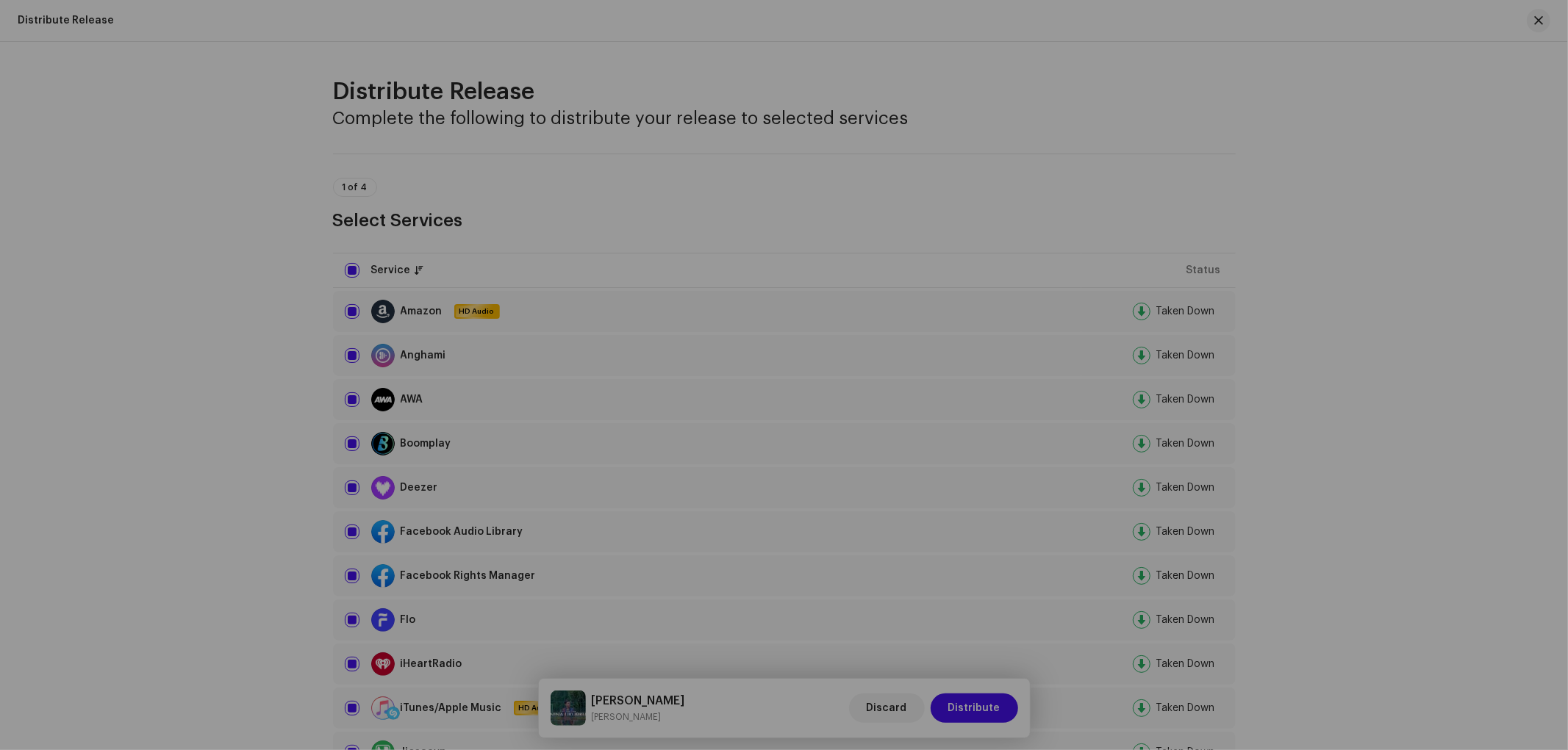
click at [415, 471] on div "Confirmation Required You are about to submit this release to the following ser…" at bounding box center [784, 375] width 1568 height 750
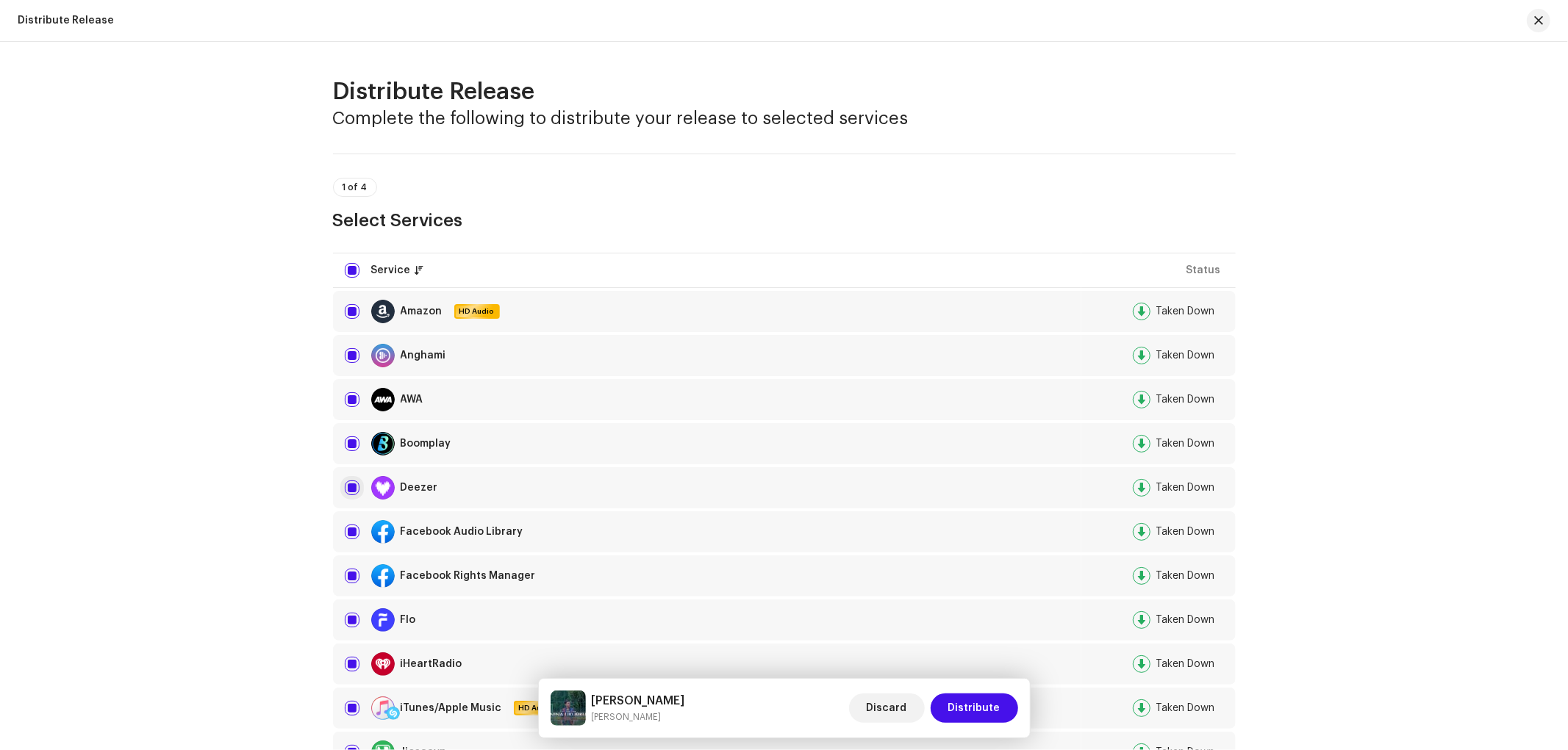
click at [345, 485] on input "checkbox" at bounding box center [352, 488] width 15 height 15
checkbox input "false"
click at [995, 674] on span "Distribute" at bounding box center [974, 708] width 52 height 29
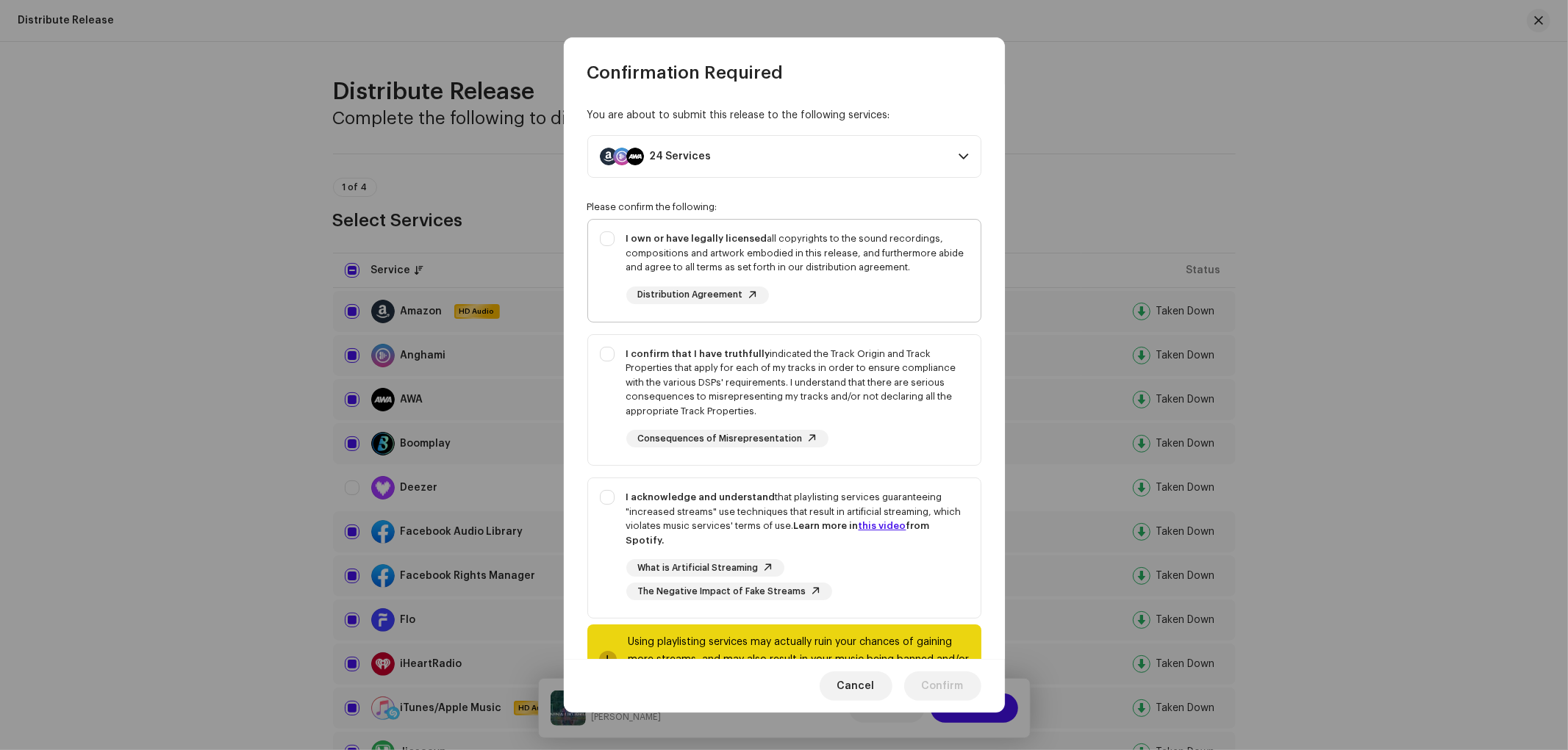
click at [812, 252] on div "I own or have legally licensed all copyrights to the sound recordings, composit…" at bounding box center [798, 253] width 343 height 44
checkbox input "true"
click at [753, 392] on div "I confirm that I have truthfully indicated the Track Origin and Track Propertie…" at bounding box center [798, 383] width 343 height 72
checkbox input "true"
click at [711, 514] on div "I acknowledge and understand that playlisting services guaranteeing "increased …" at bounding box center [798, 519] width 343 height 57
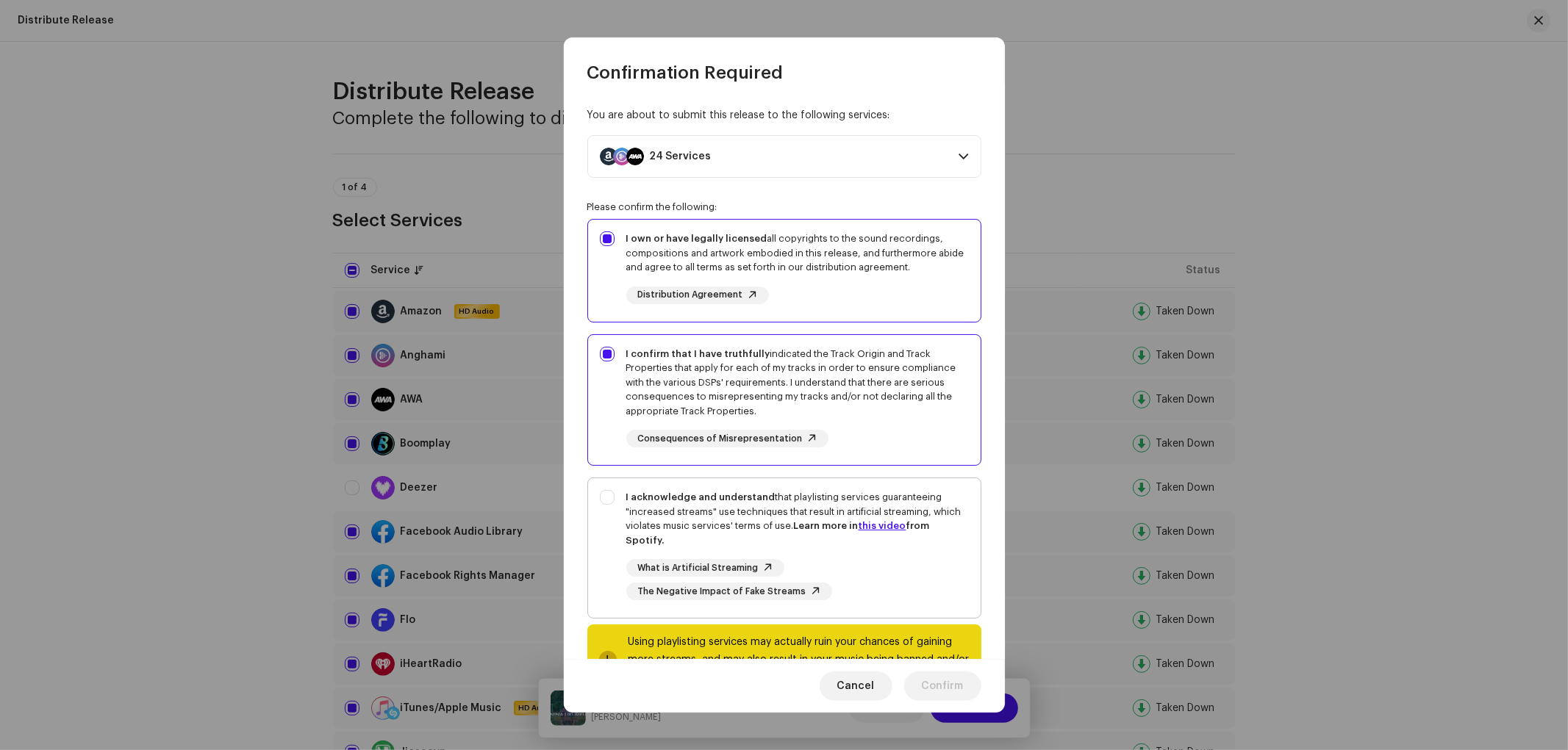
checkbox input "true"
click at [955, 674] on span "Confirm" at bounding box center [943, 686] width 42 height 29
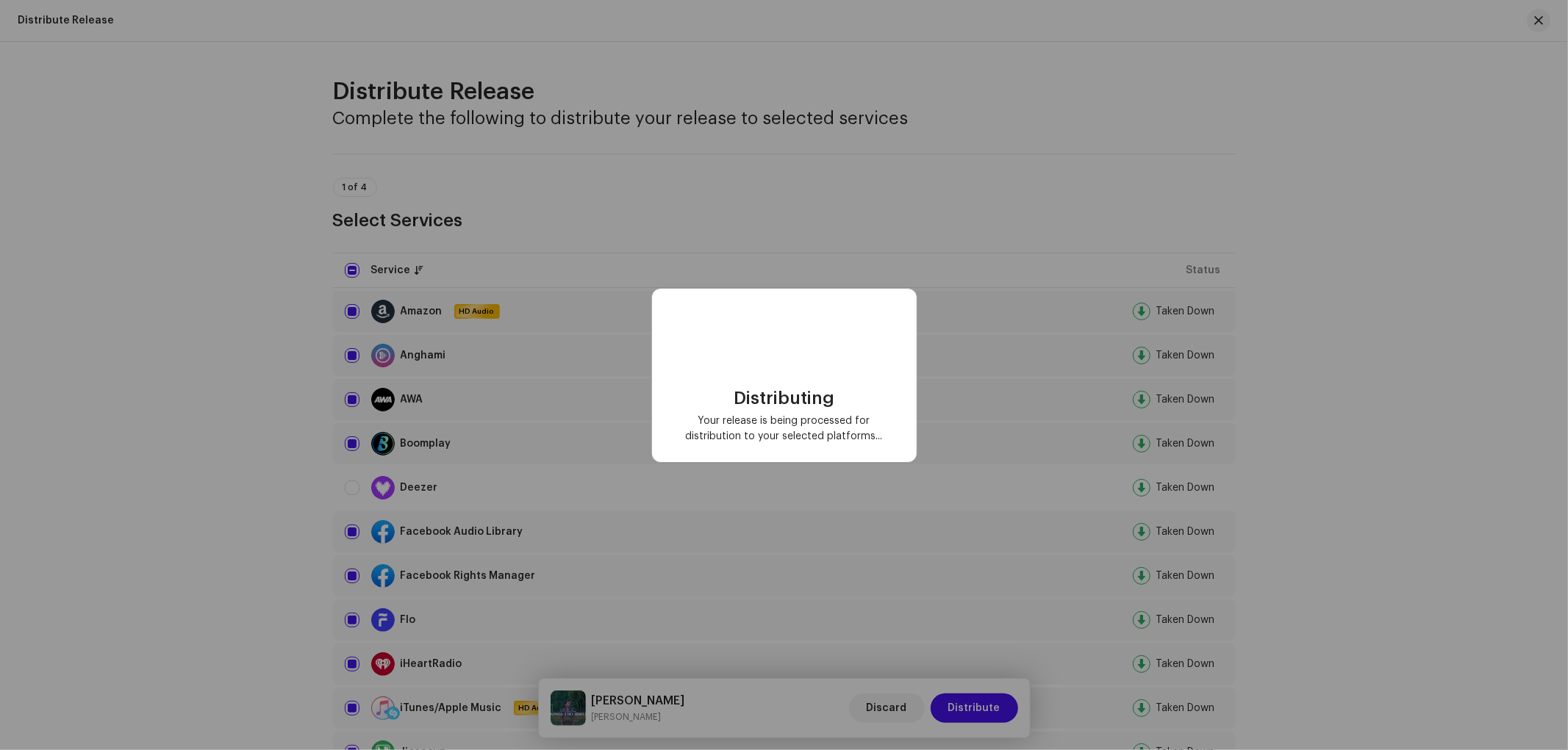
checkbox input "false"
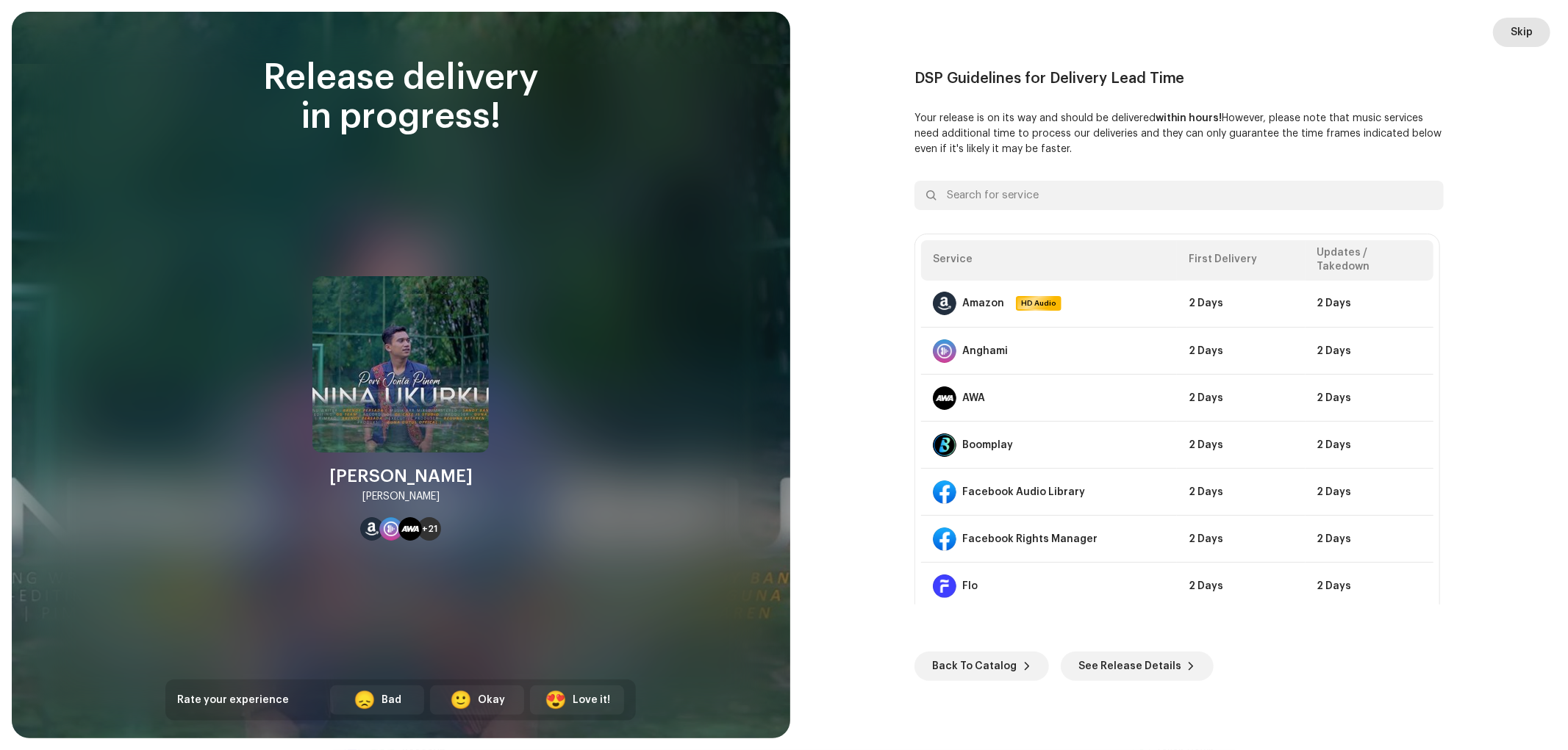
click at [1410, 28] on span "Skip" at bounding box center [1522, 32] width 22 height 29
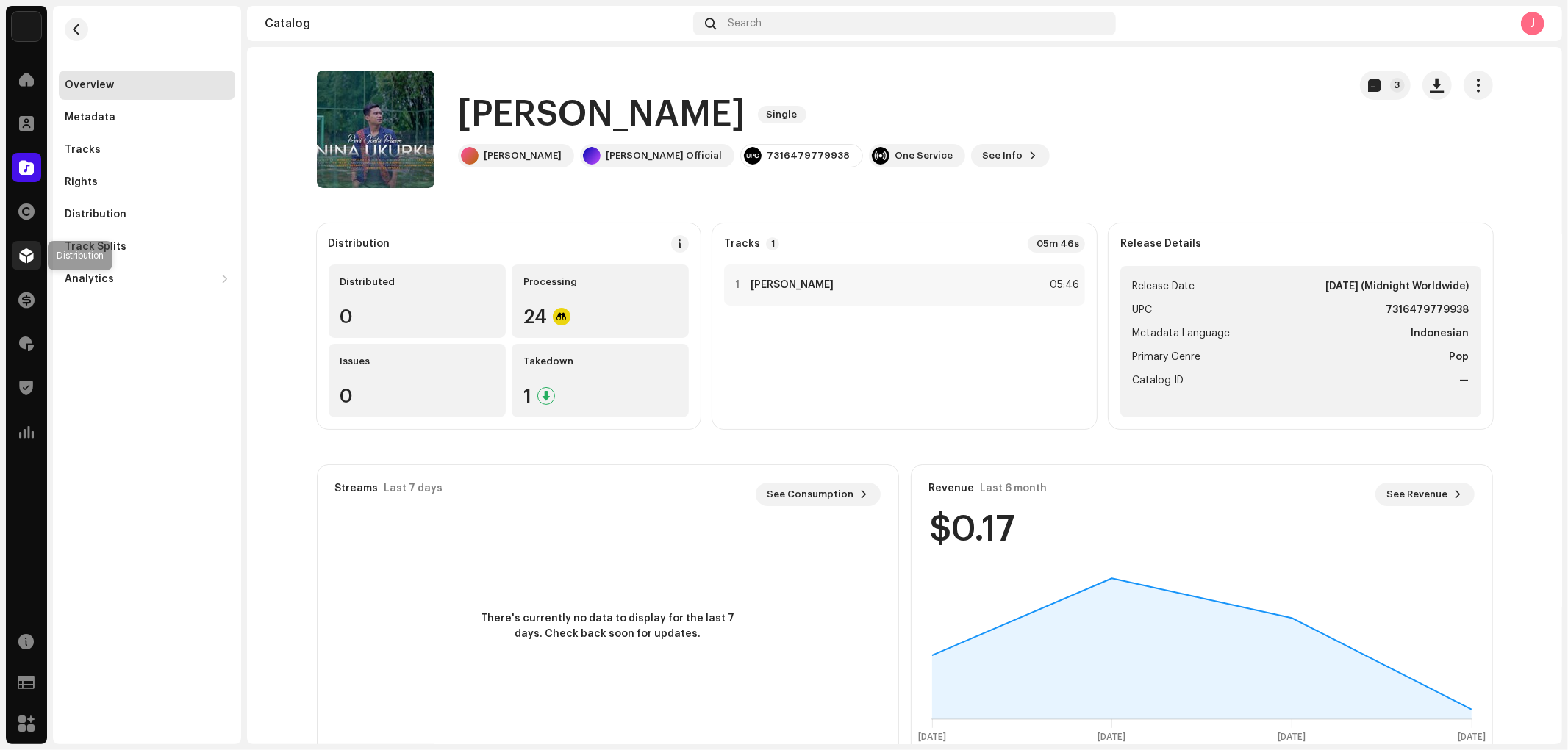
click at [21, 260] on span at bounding box center [26, 255] width 15 height 12
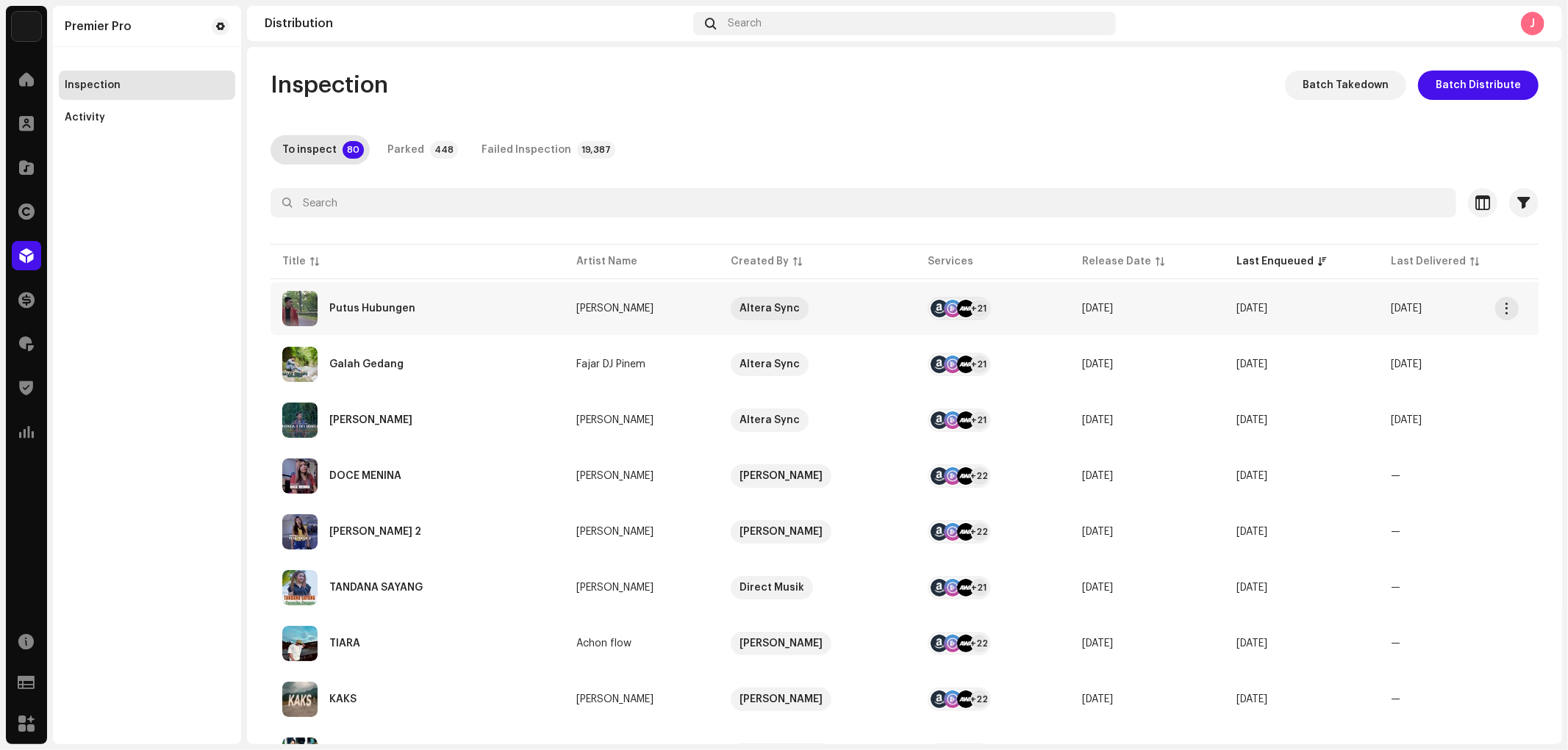
click at [432, 303] on div "Putus Hubungen" at bounding box center [418, 308] width 271 height 36
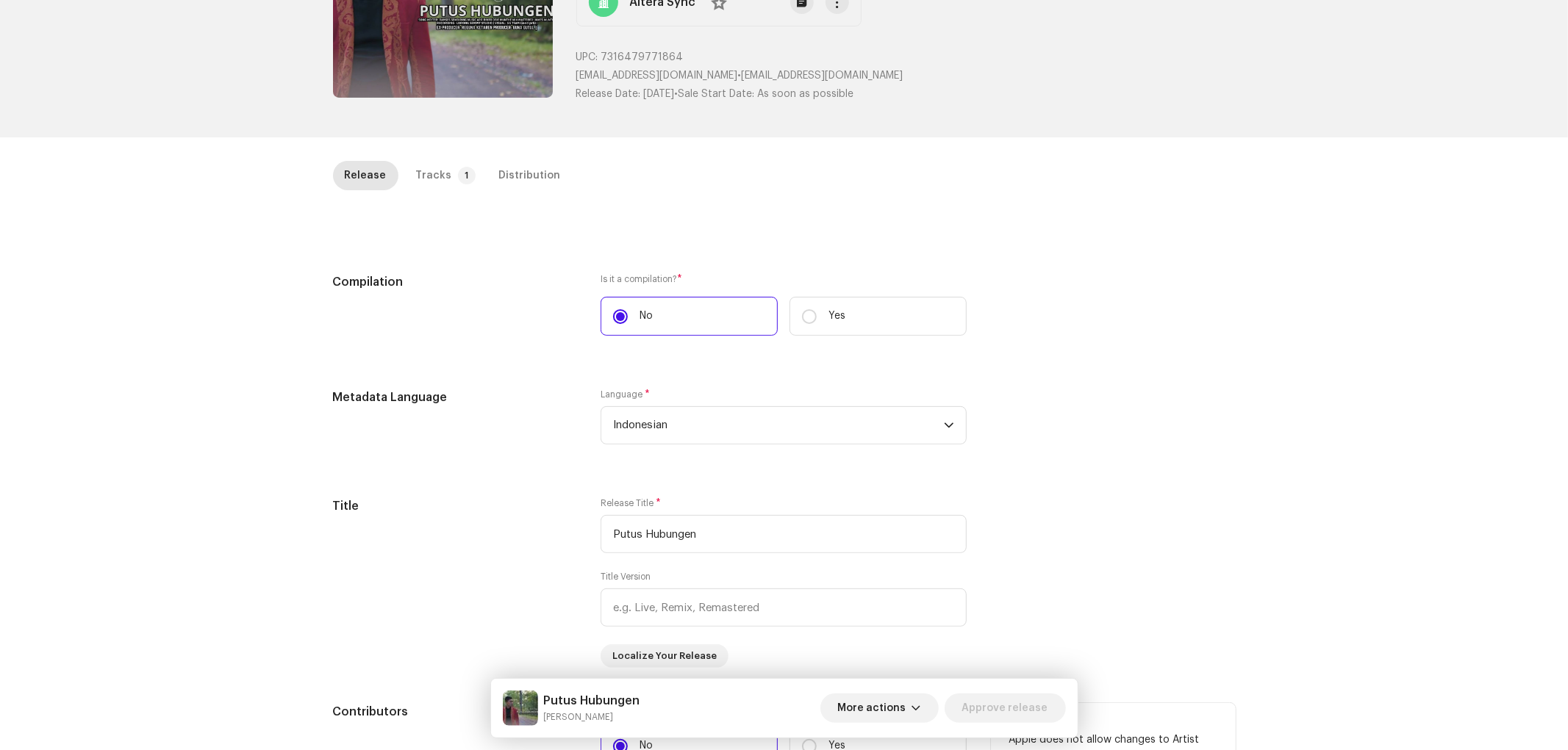
scroll to position [570, 0]
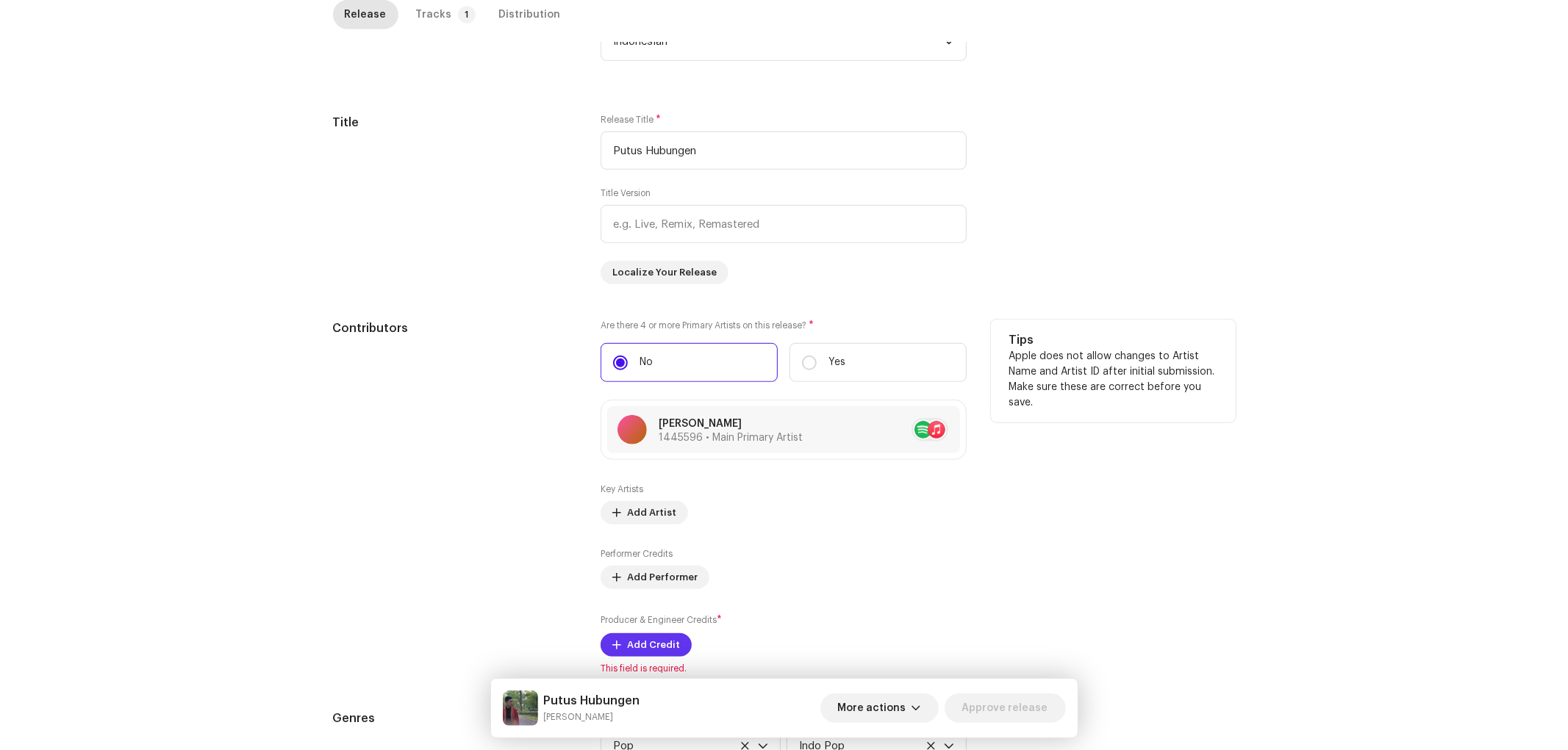
click at [654, 642] on span "Add Credit" at bounding box center [654, 645] width 53 height 29
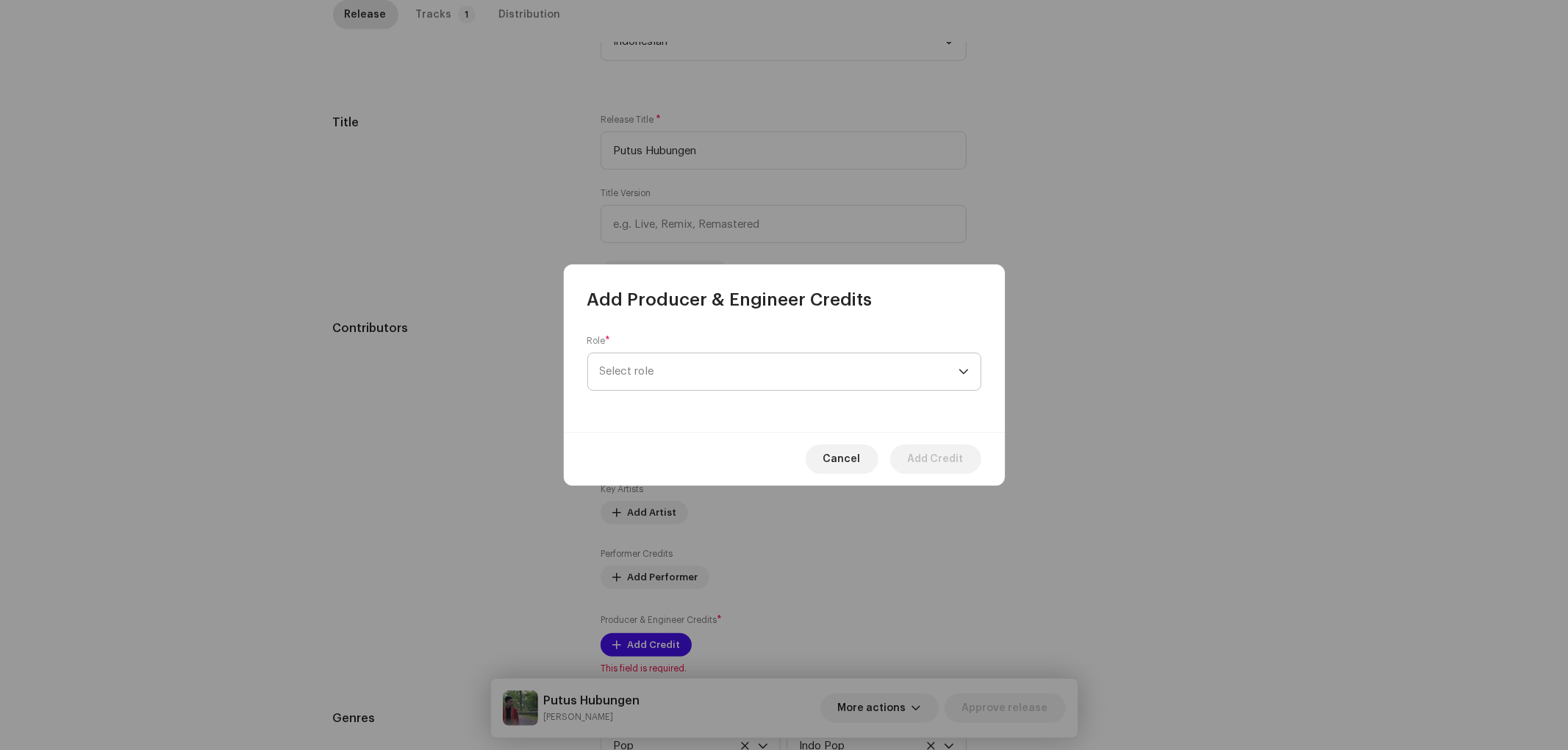
click at [687, 370] on span "Select role" at bounding box center [779, 372] width 358 height 36
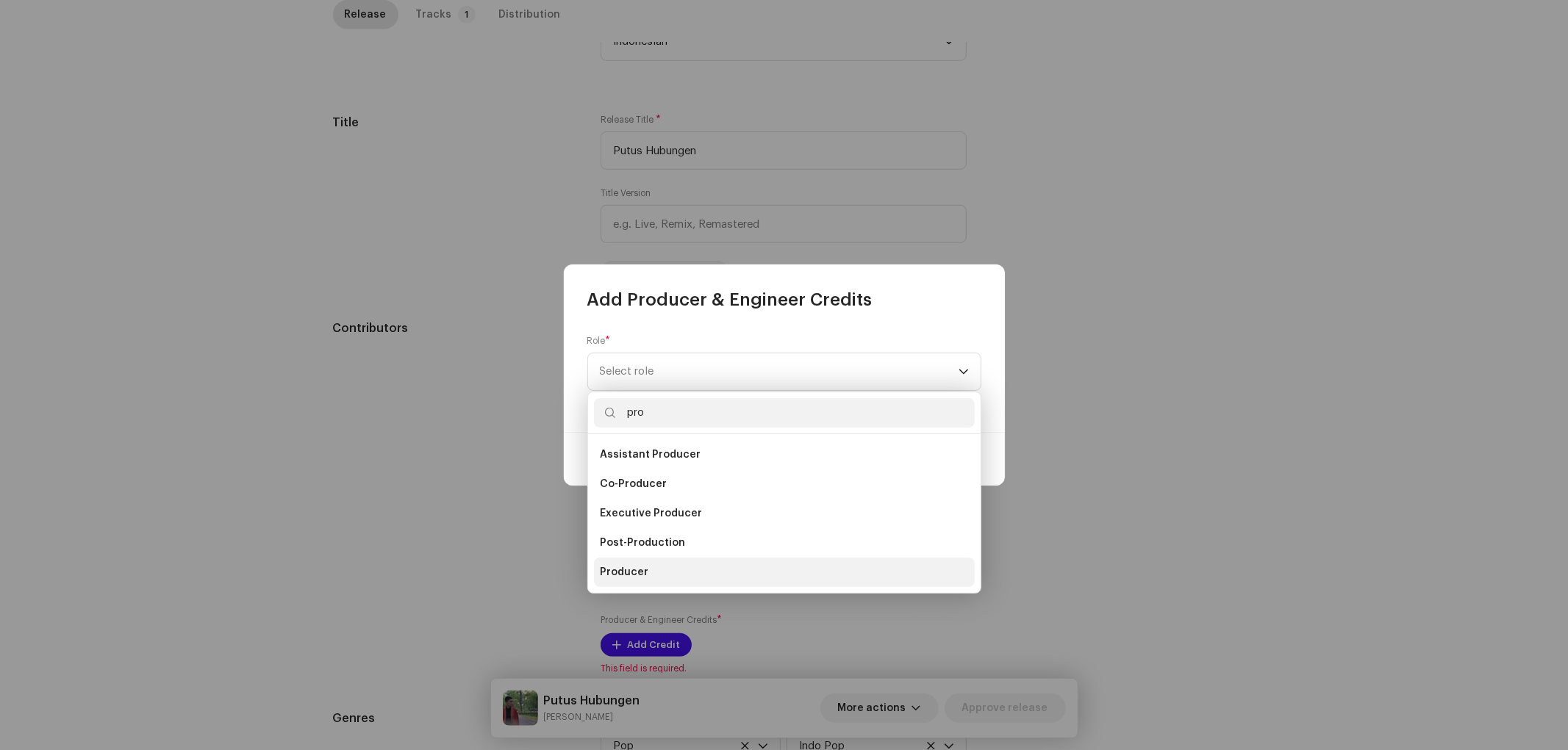
type input "pro"
click at [658, 570] on li "Producer" at bounding box center [784, 572] width 381 height 29
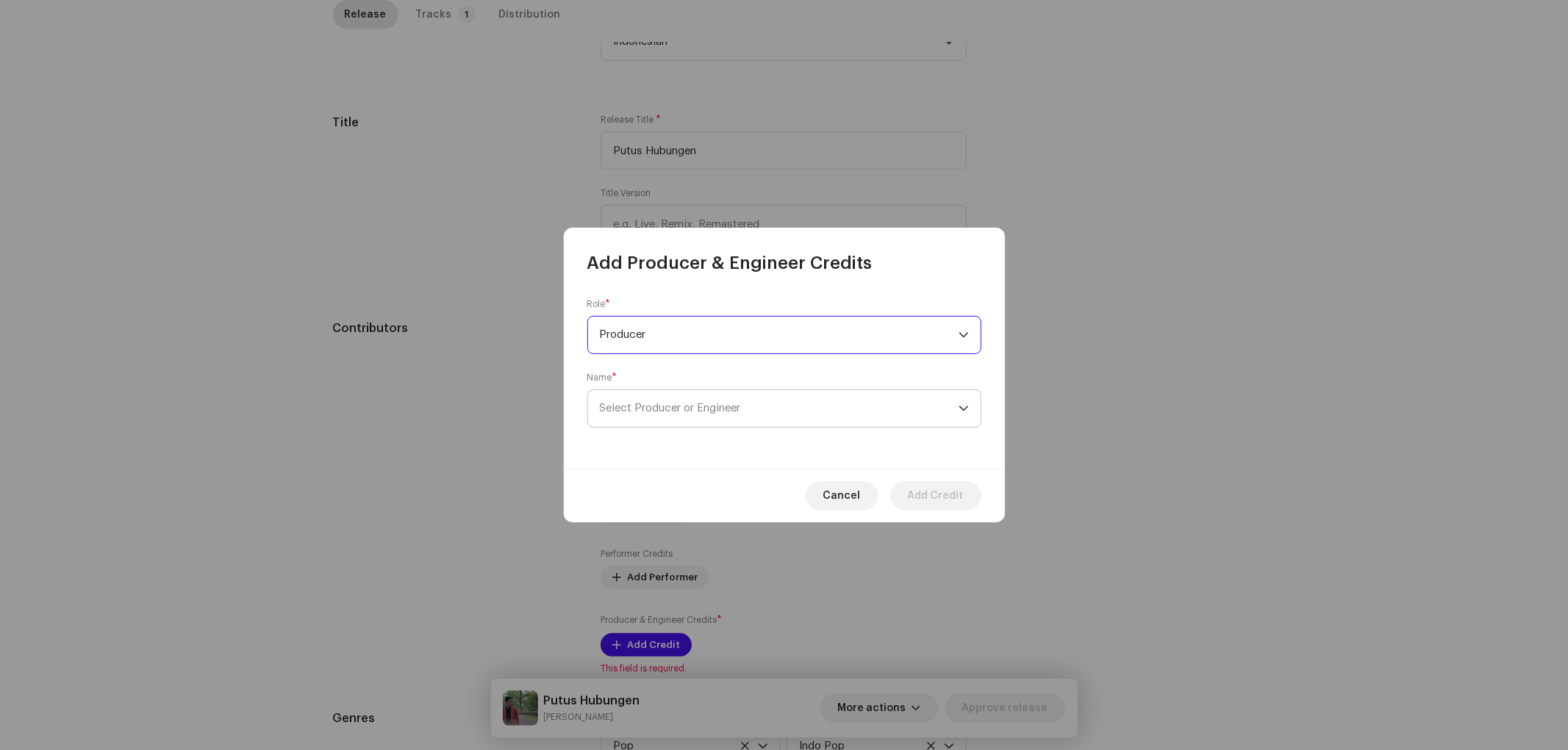
click at [810, 407] on span "Select Producer or Engineer" at bounding box center [779, 408] width 358 height 36
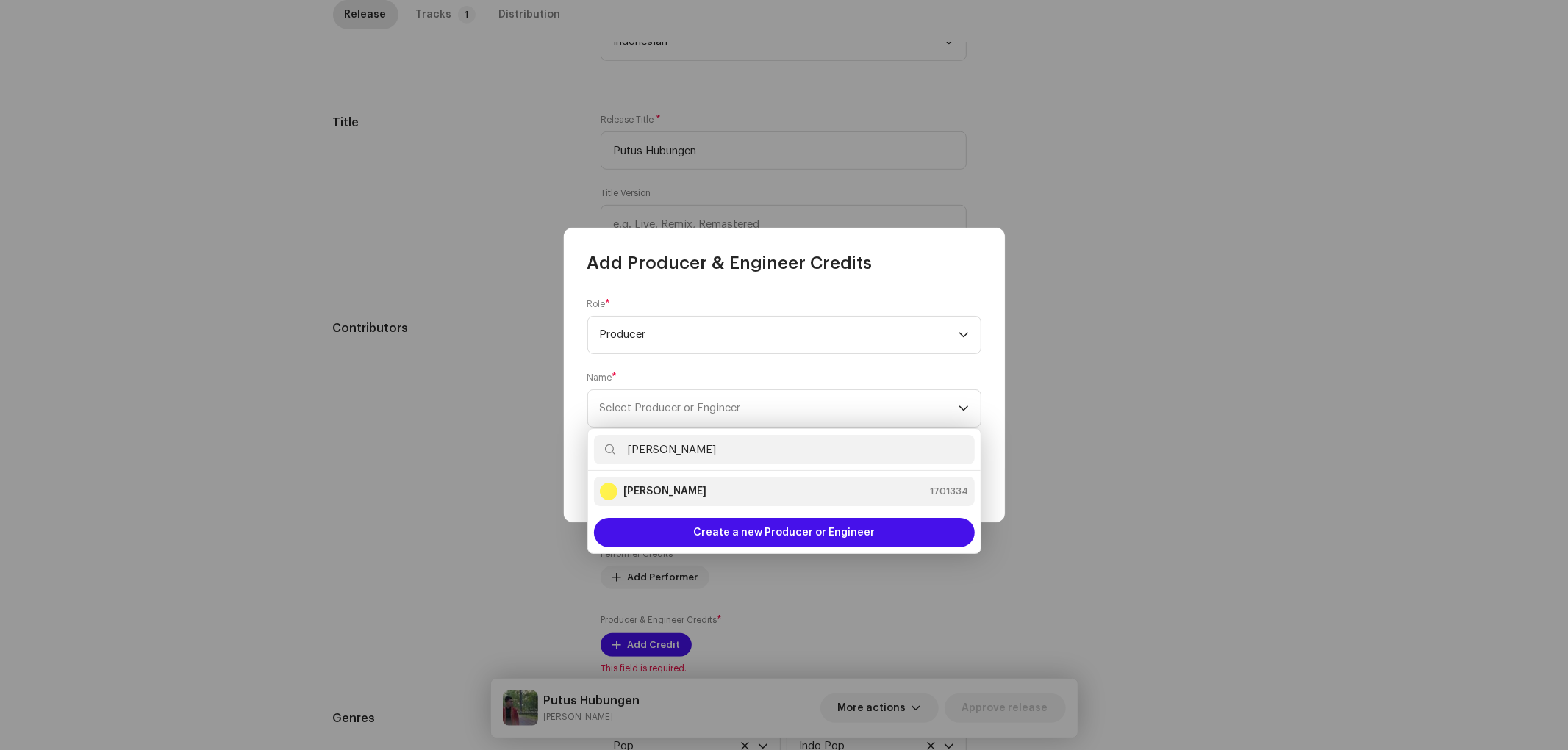
type input "[PERSON_NAME]"
click at [688, 490] on div "[PERSON_NAME] 1701334" at bounding box center [784, 491] width 369 height 17
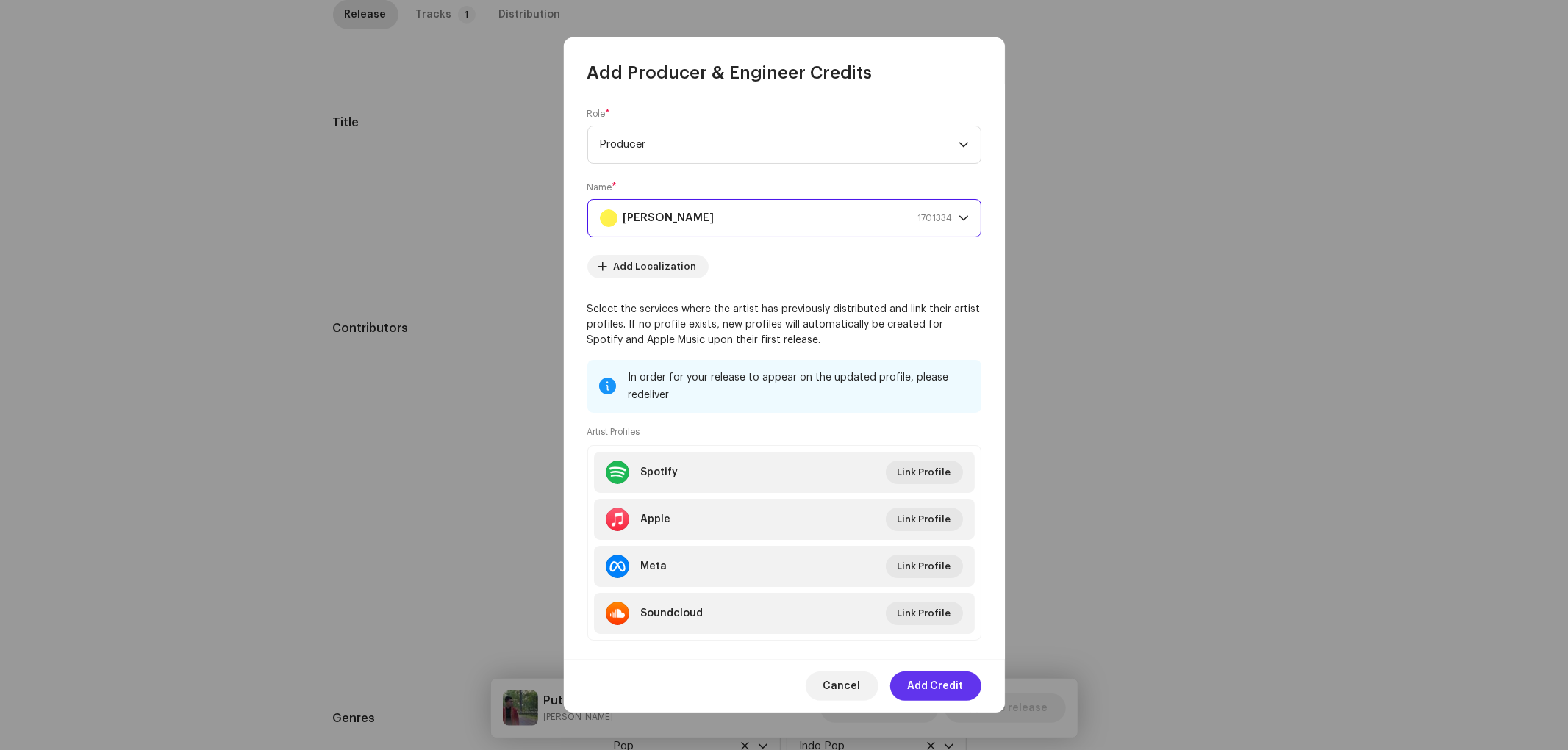
click at [938, 674] on span "Add Credit" at bounding box center [935, 686] width 56 height 29
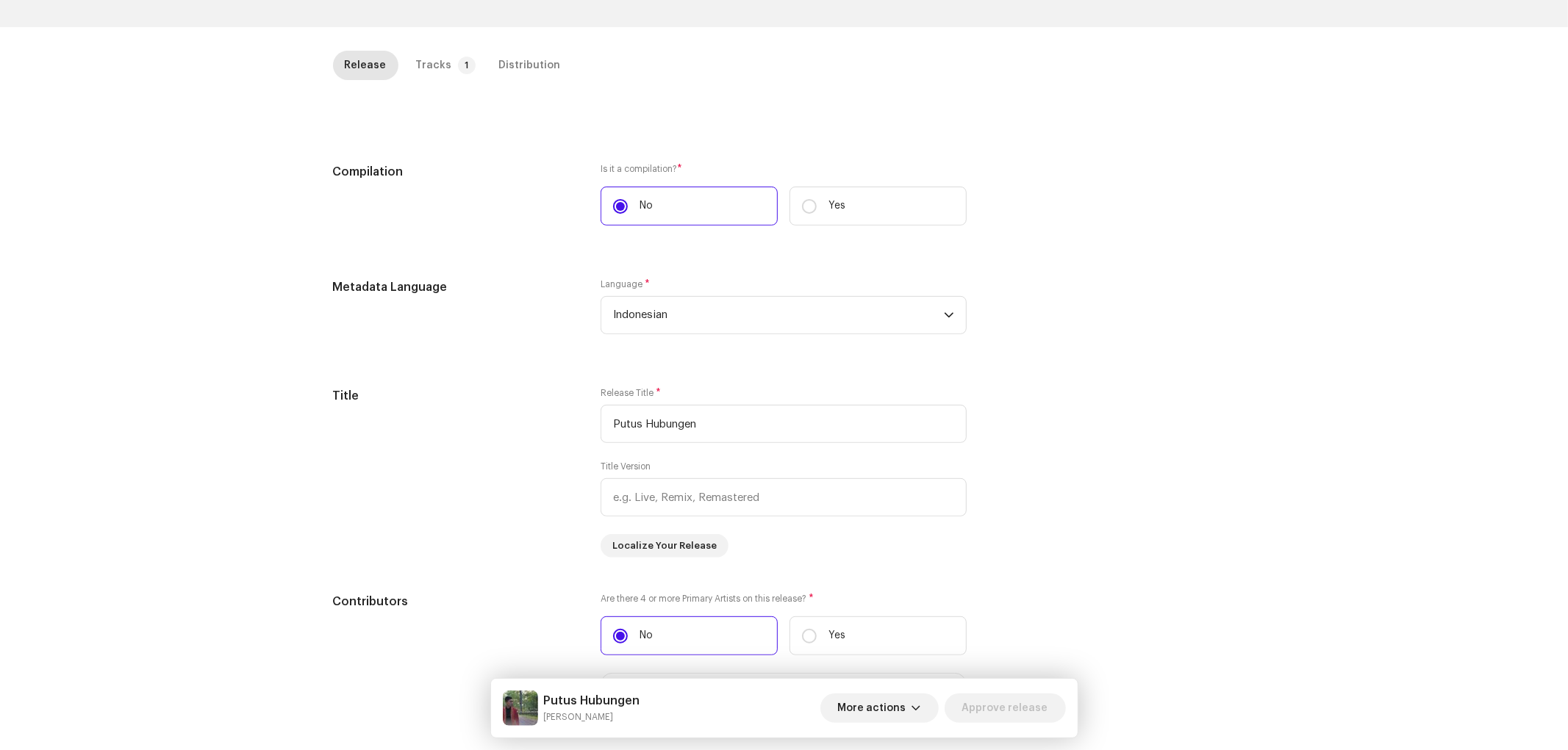
scroll to position [0, 0]
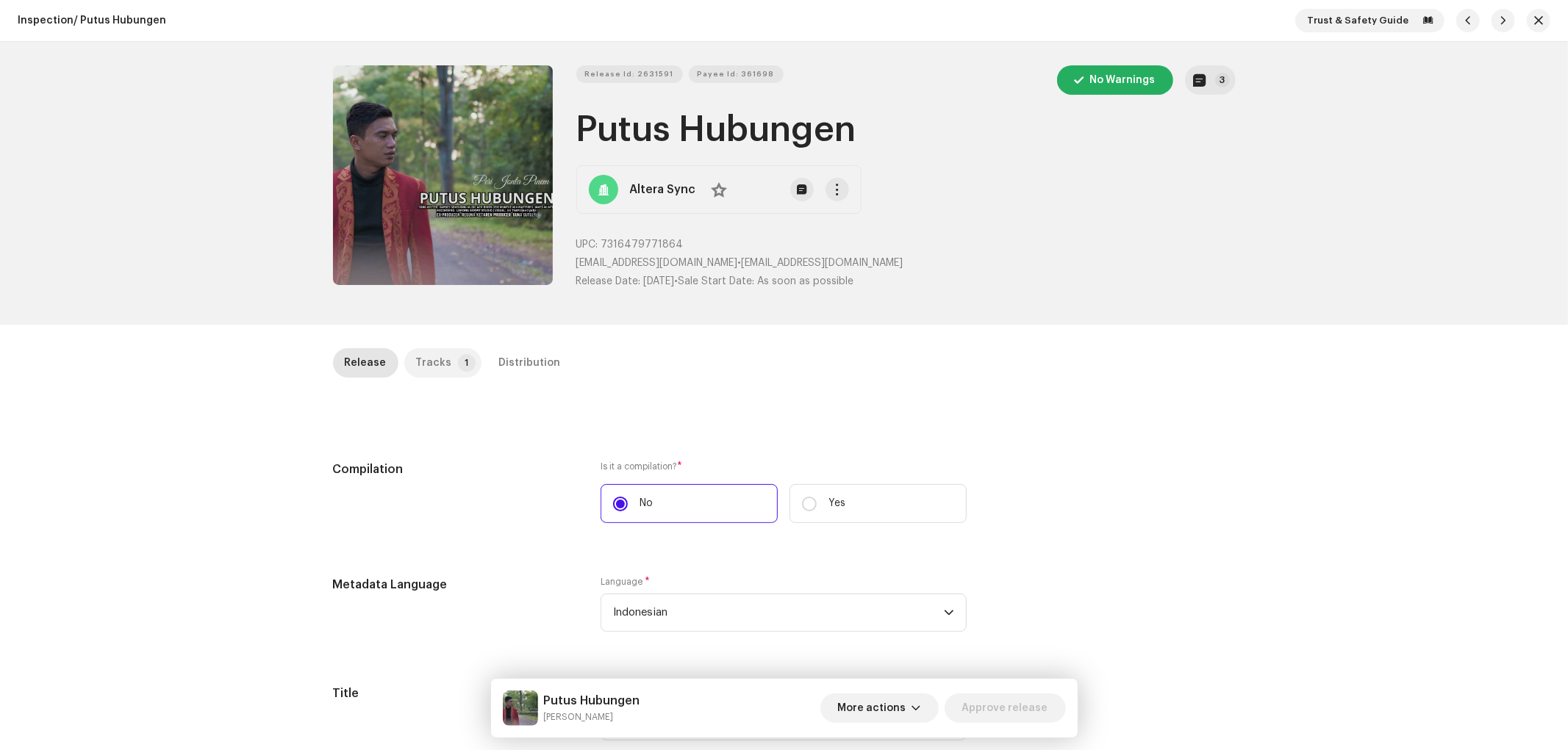
click at [446, 358] on p-tab "Tracks 1" at bounding box center [442, 363] width 77 height 29
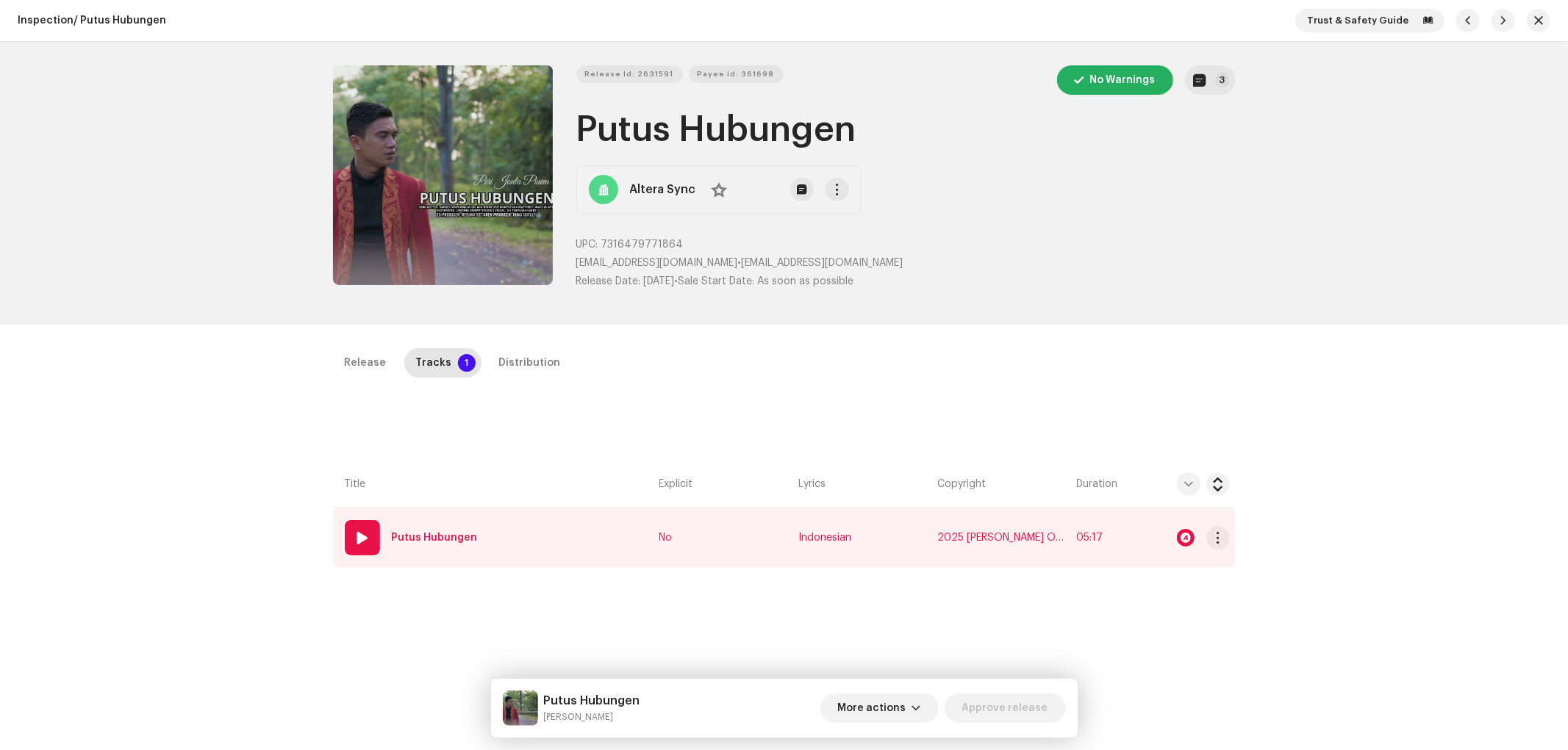
click at [521, 551] on td "01 Putus Hubungen" at bounding box center [492, 538] width 320 height 58
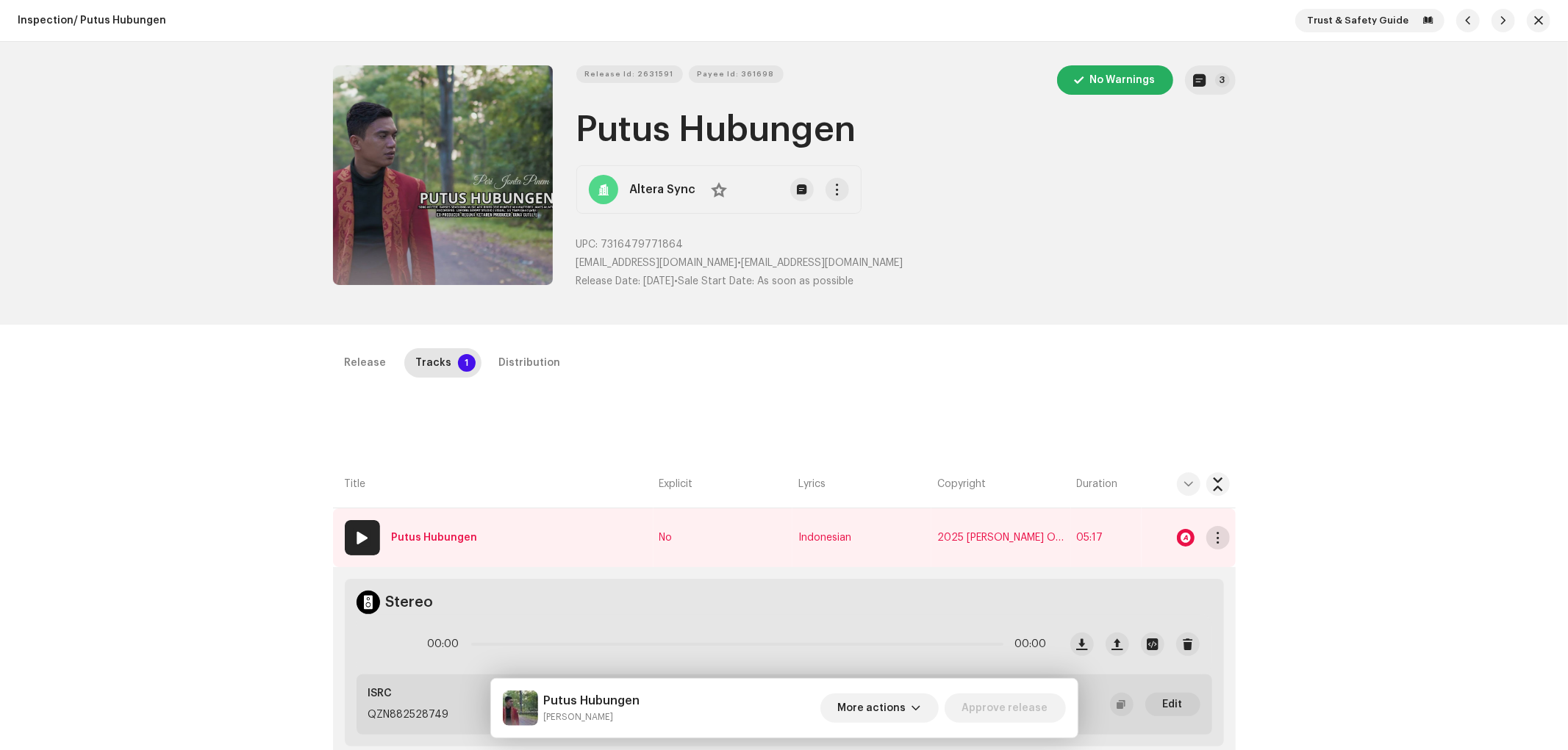
click at [1214, 534] on span "button" at bounding box center [1217, 538] width 11 height 12
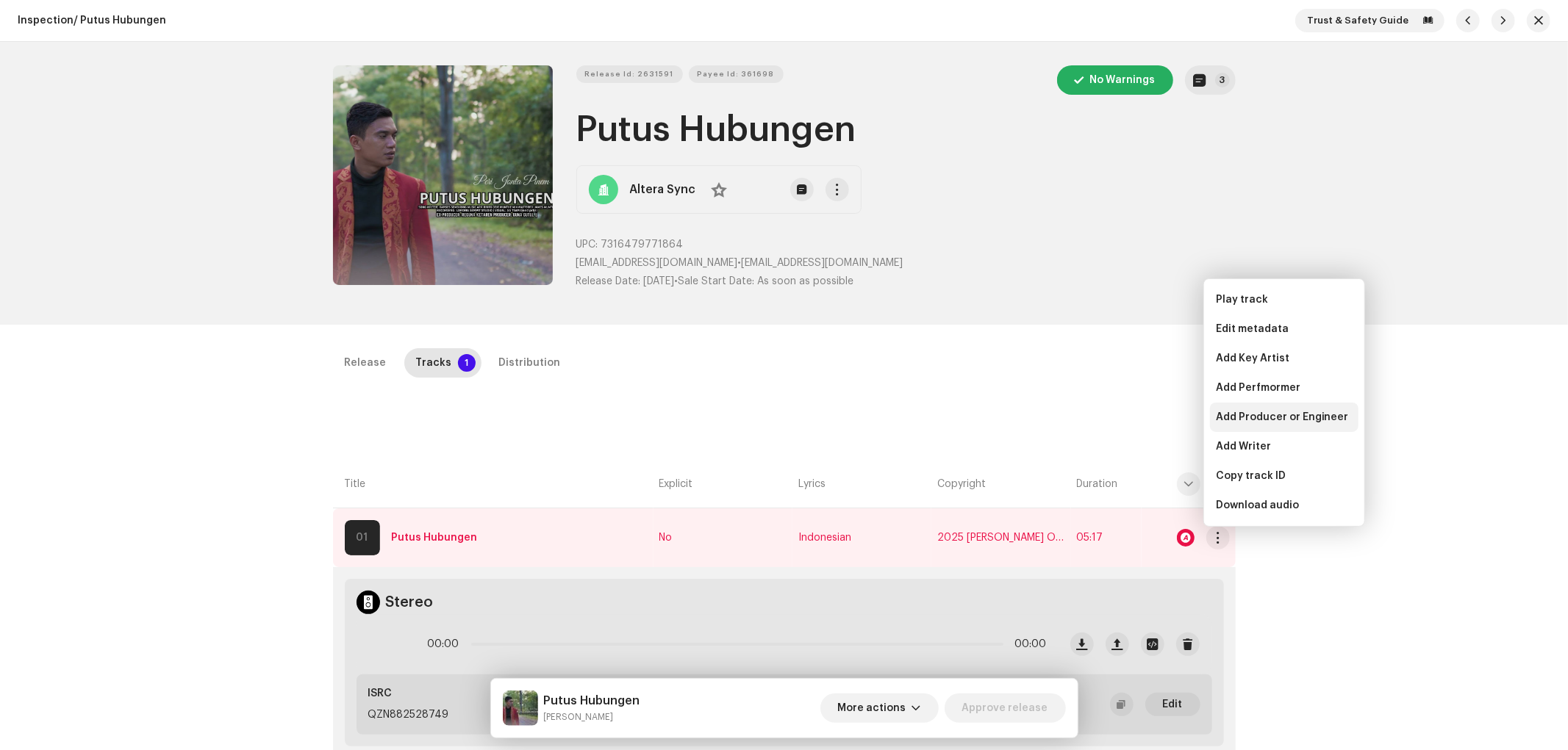
click at [1268, 415] on span "Add Producer or Engineer" at bounding box center [1282, 416] width 133 height 12
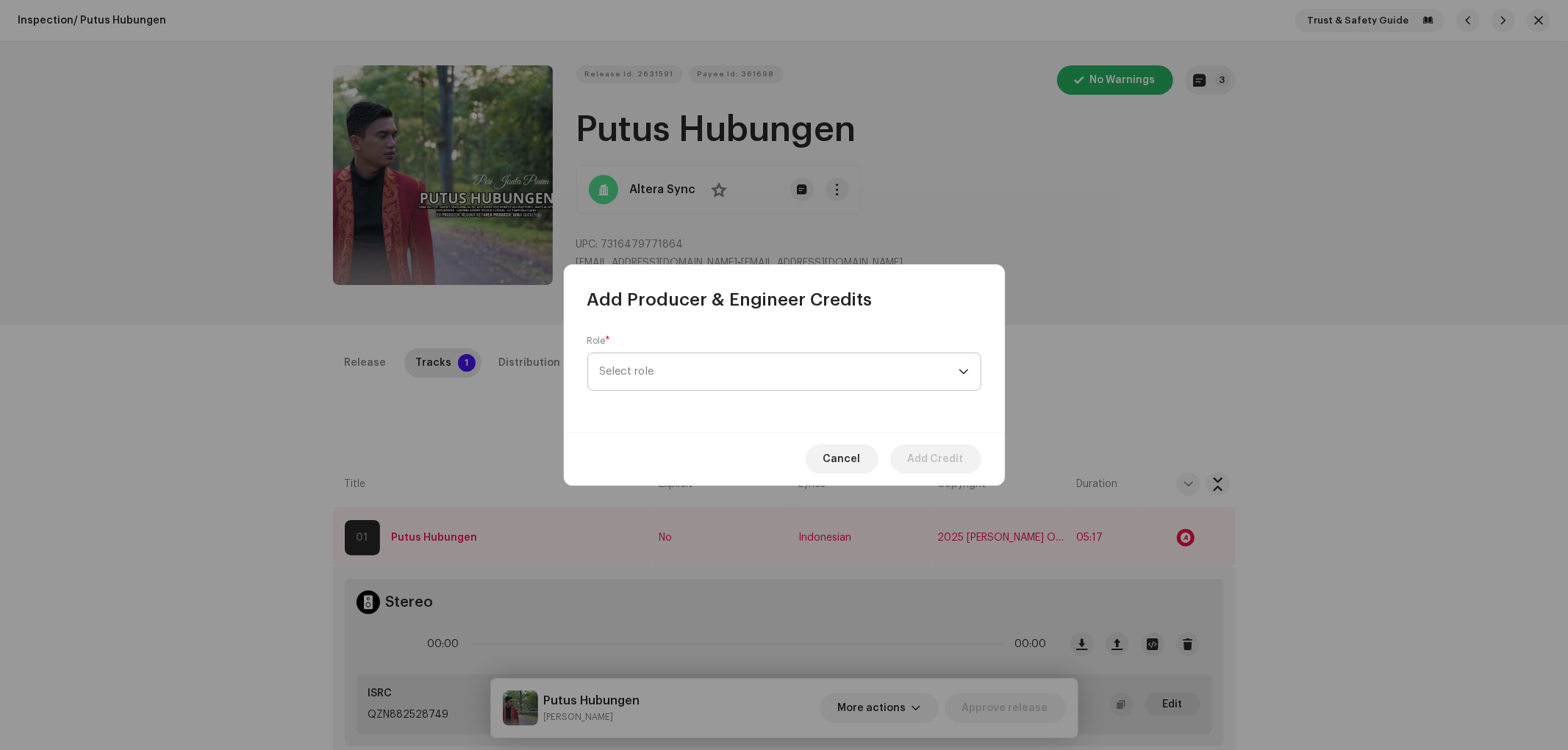
click at [700, 370] on span "Select role" at bounding box center [779, 372] width 358 height 36
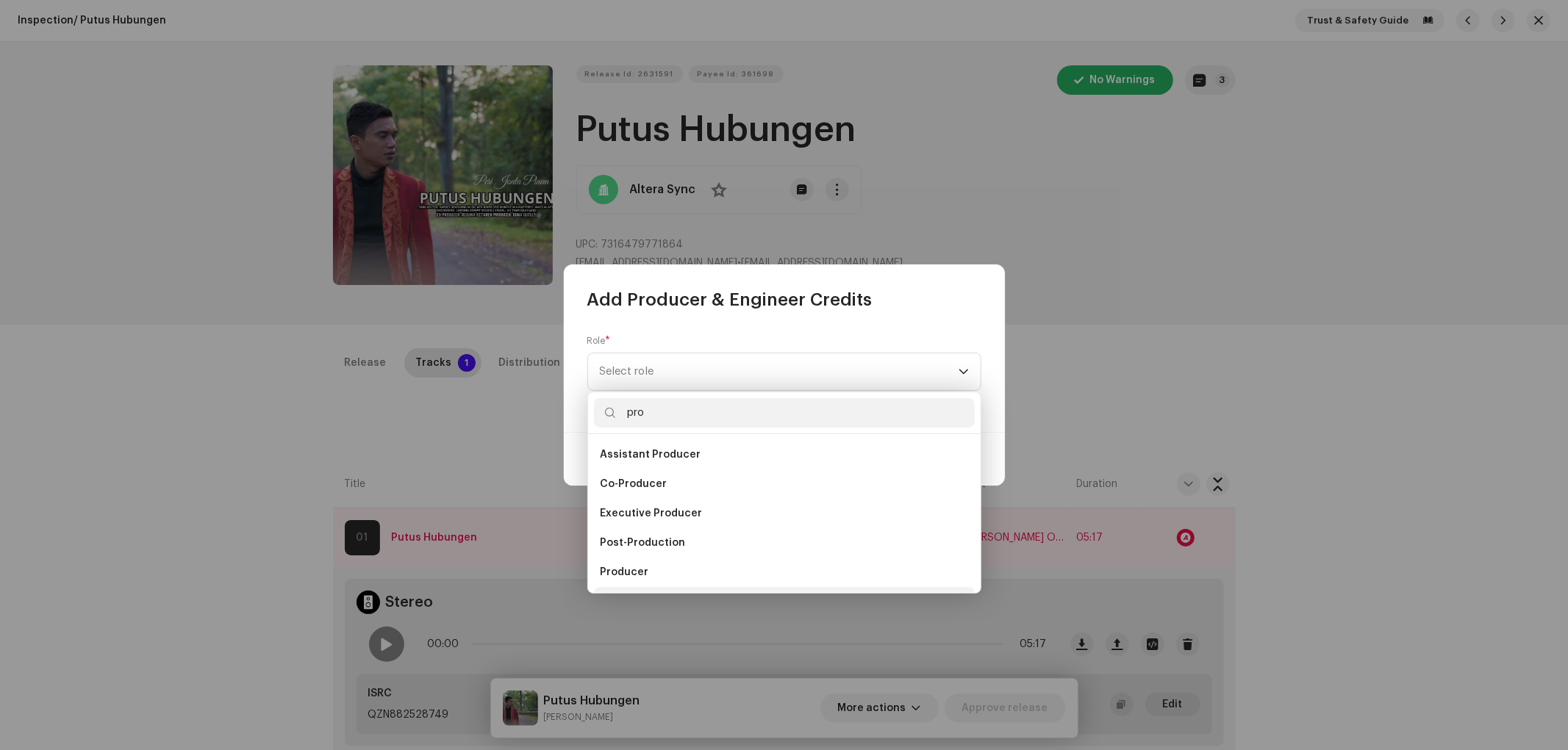
scroll to position [24, 0]
type input "pro"
click at [651, 569] on li "Production Assistant" at bounding box center [784, 578] width 381 height 29
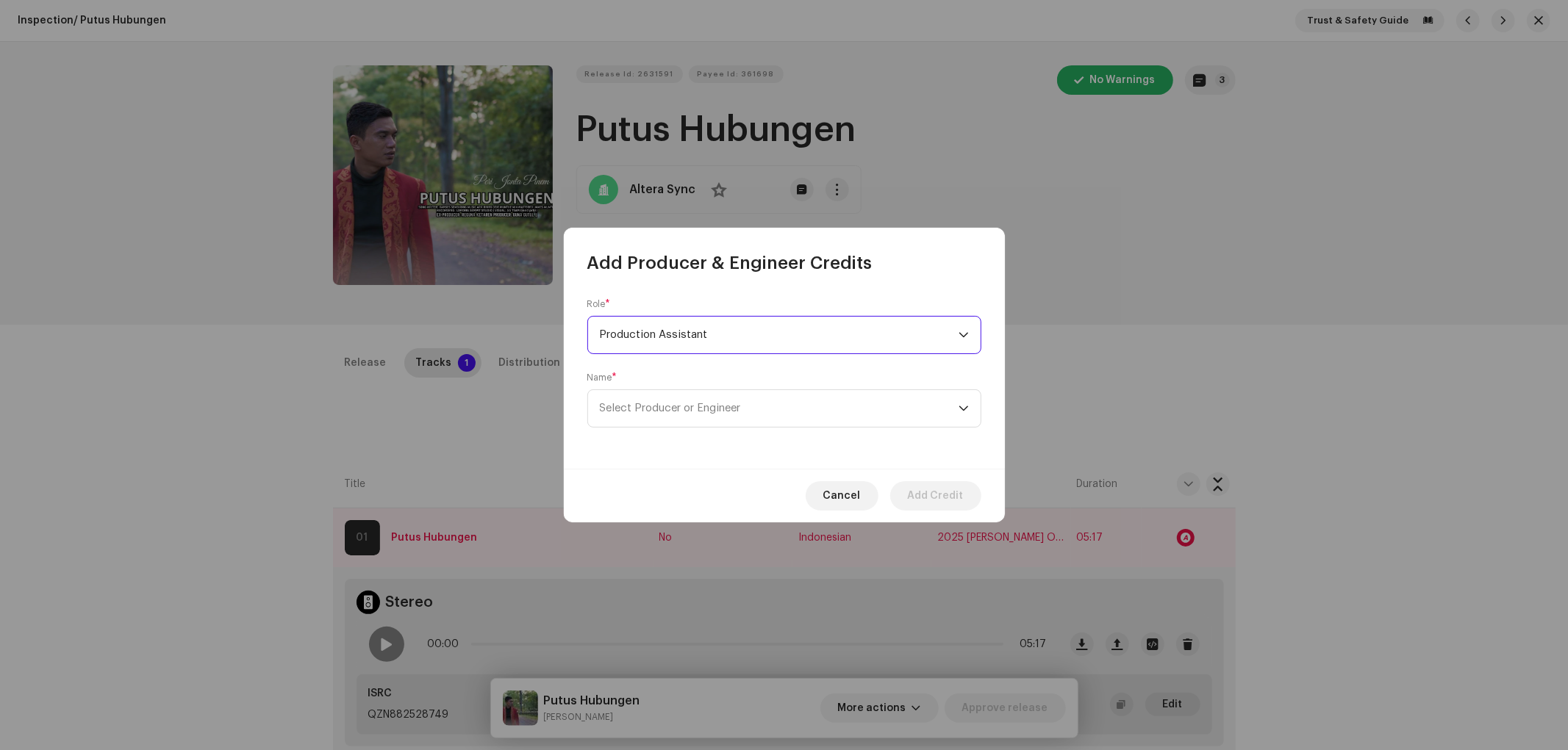
click at [680, 341] on span "Production Assistant" at bounding box center [779, 334] width 358 height 36
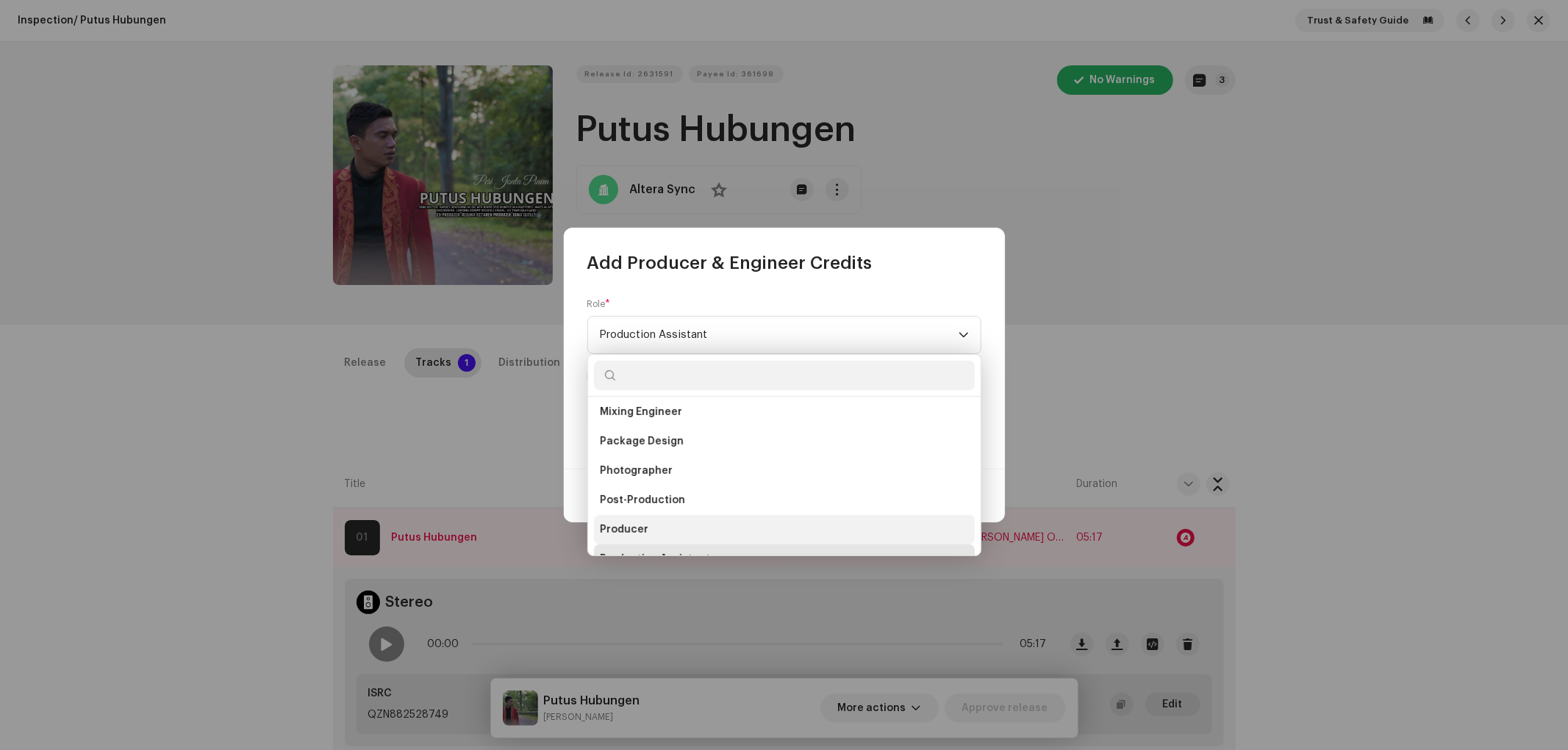
click at [632, 526] on span "Producer" at bounding box center [624, 529] width 48 height 15
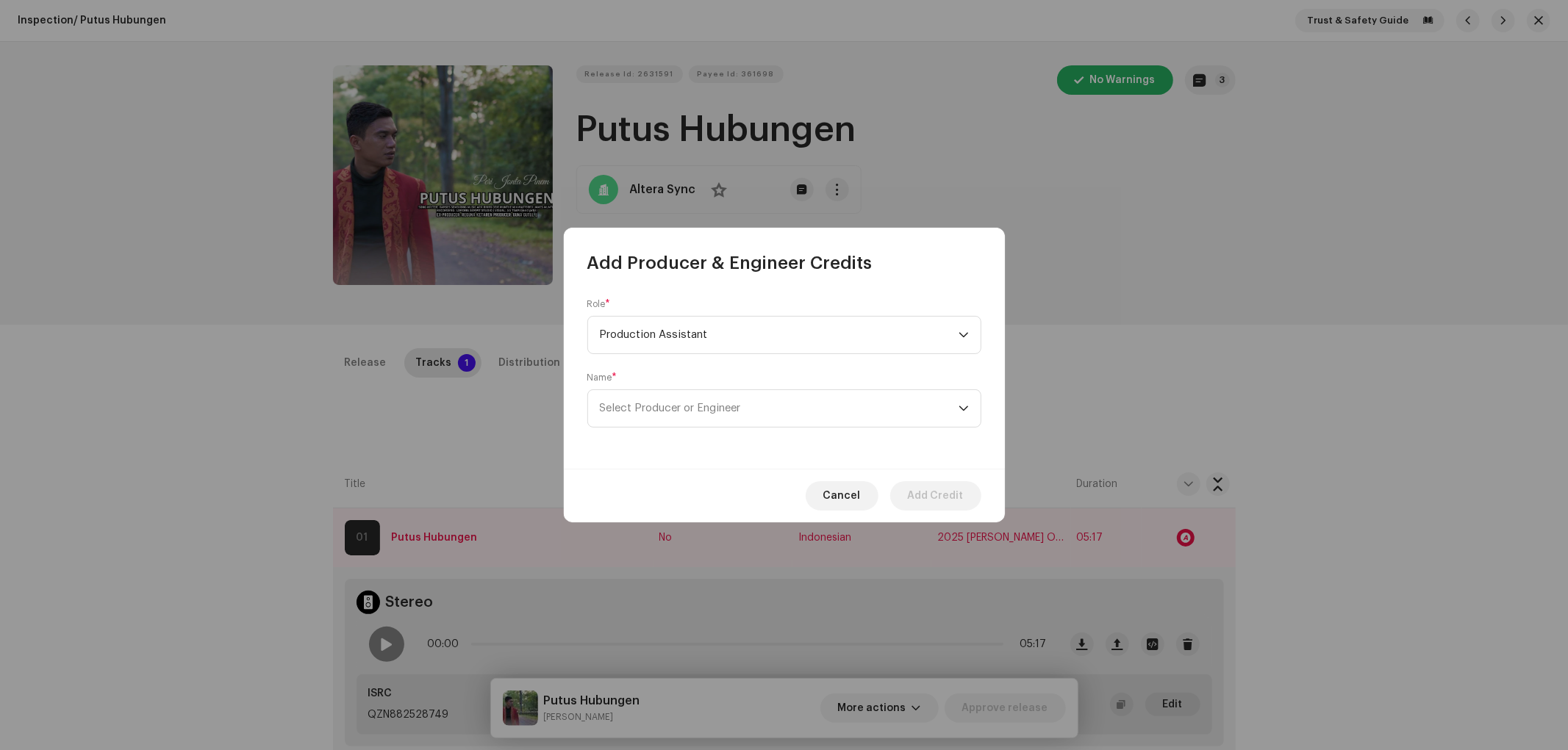
scroll to position [494, 0]
click at [672, 413] on span "Select Producer or Engineer" at bounding box center [670, 408] width 141 height 11
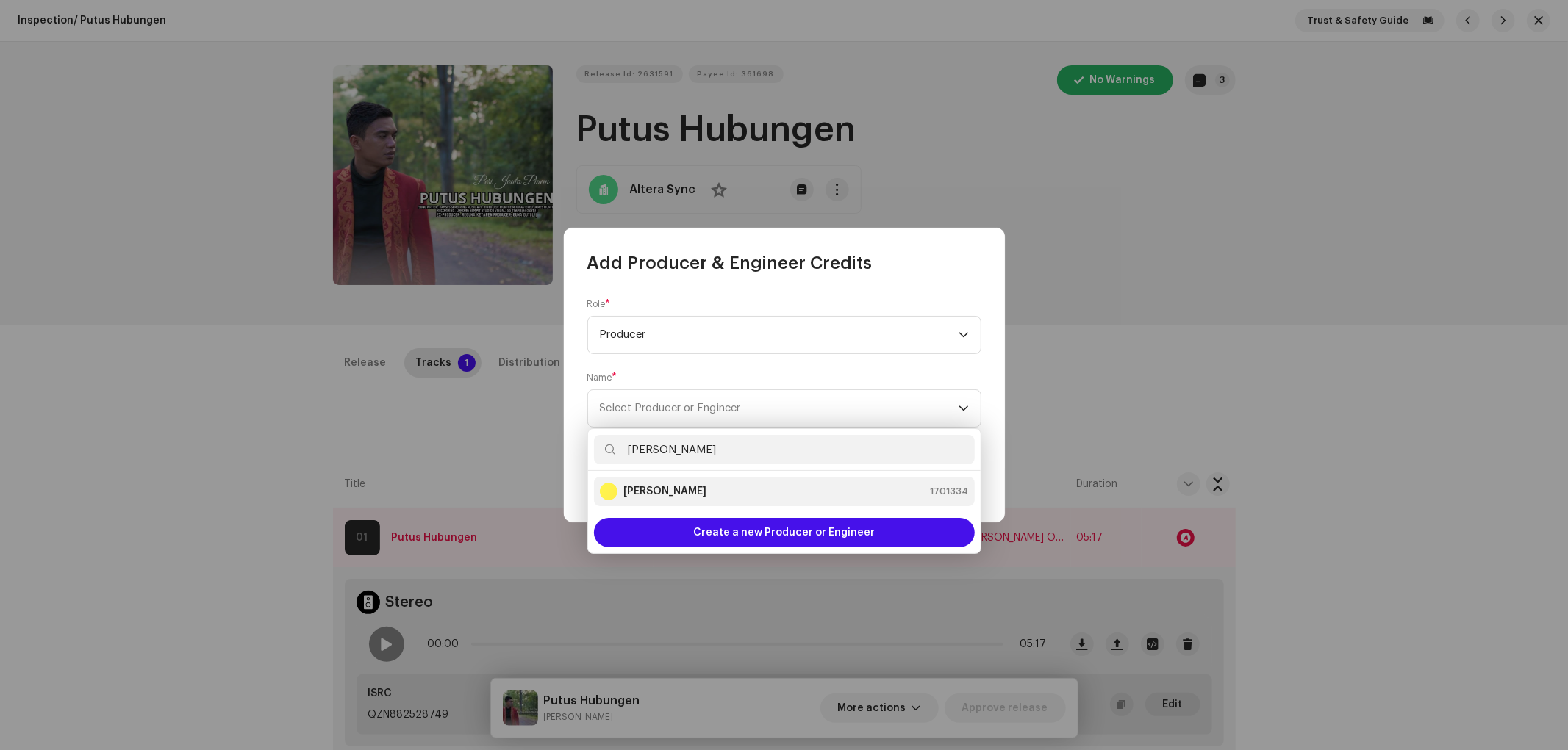
type input "[PERSON_NAME]"
click at [685, 479] on li "[PERSON_NAME] 1701334" at bounding box center [784, 491] width 381 height 29
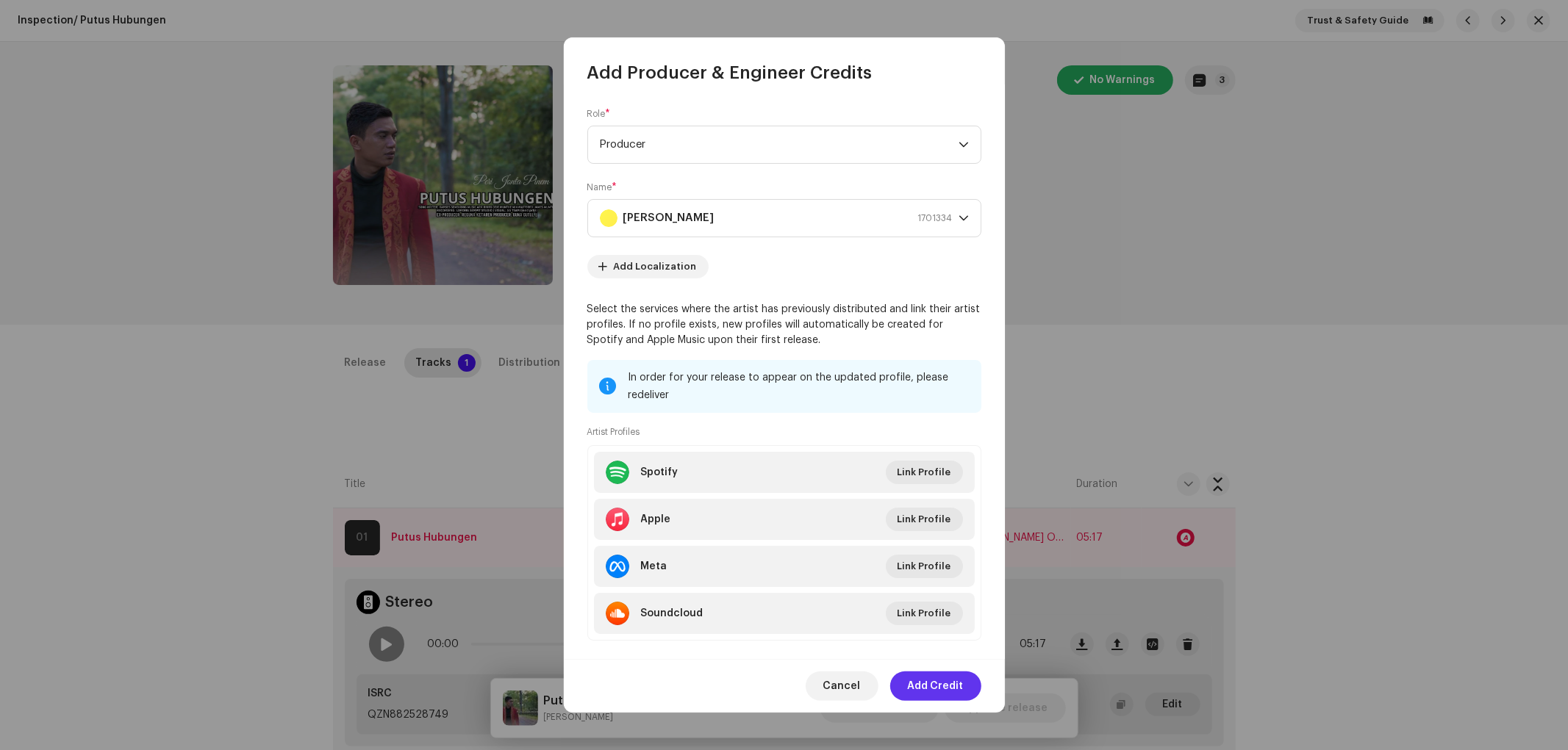
click at [931, 674] on span "Add Credit" at bounding box center [935, 686] width 56 height 29
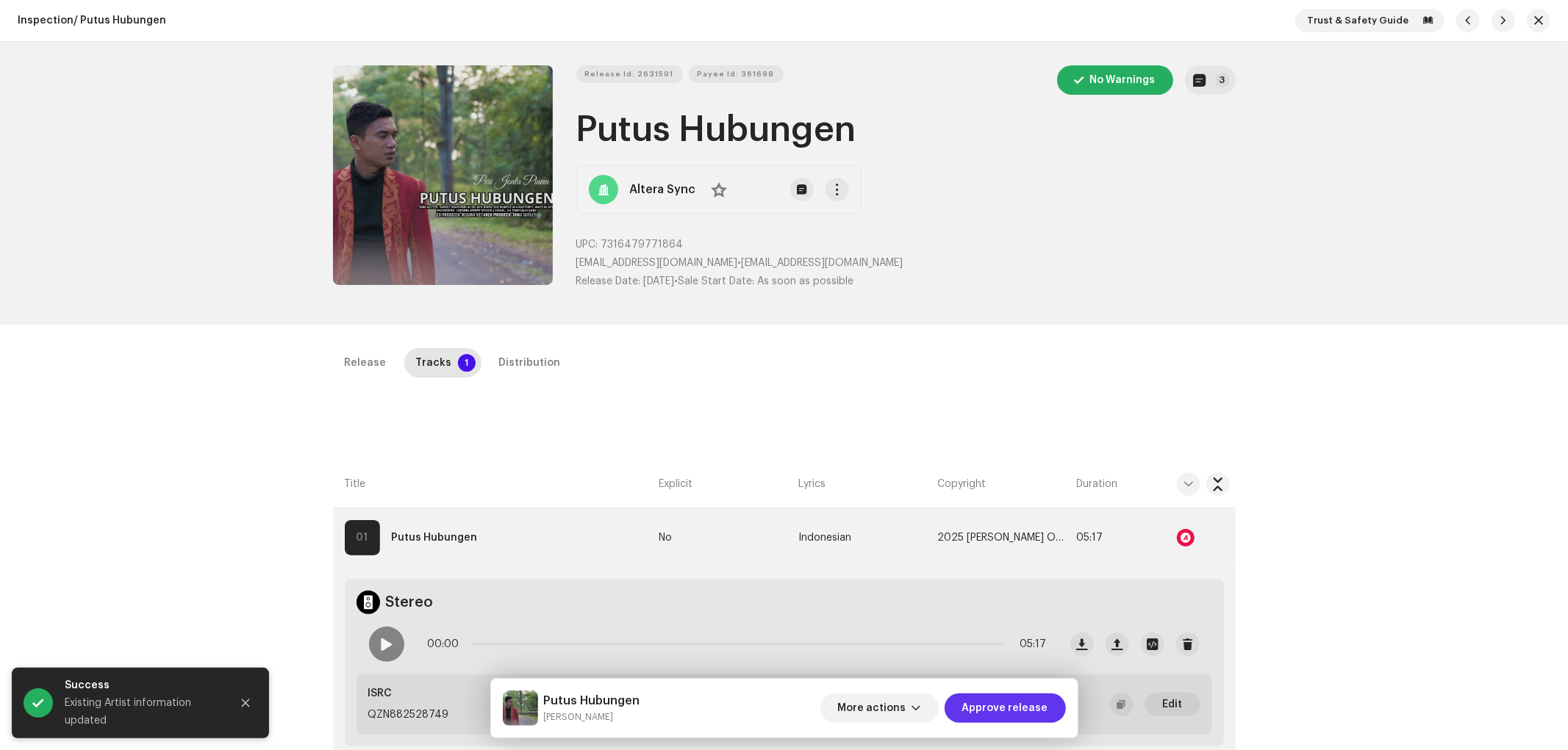
click at [996, 674] on span "Approve release" at bounding box center [1005, 708] width 86 height 29
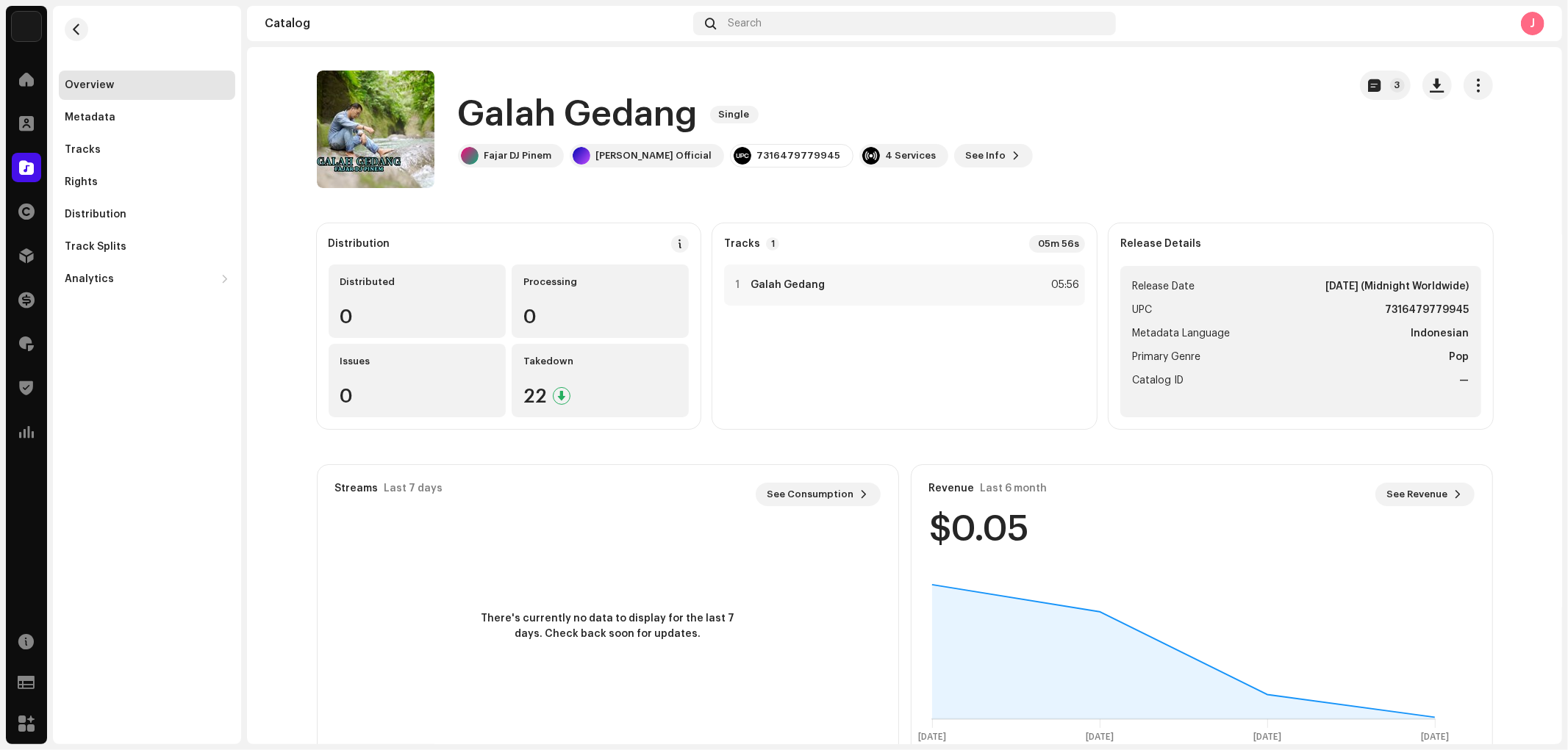
click at [530, 98] on h1 "Galah Gedang" at bounding box center [578, 115] width 241 height 47
copy div "Galah Gedang Single"
click at [104, 215] on div "Distribution" at bounding box center [96, 214] width 62 height 12
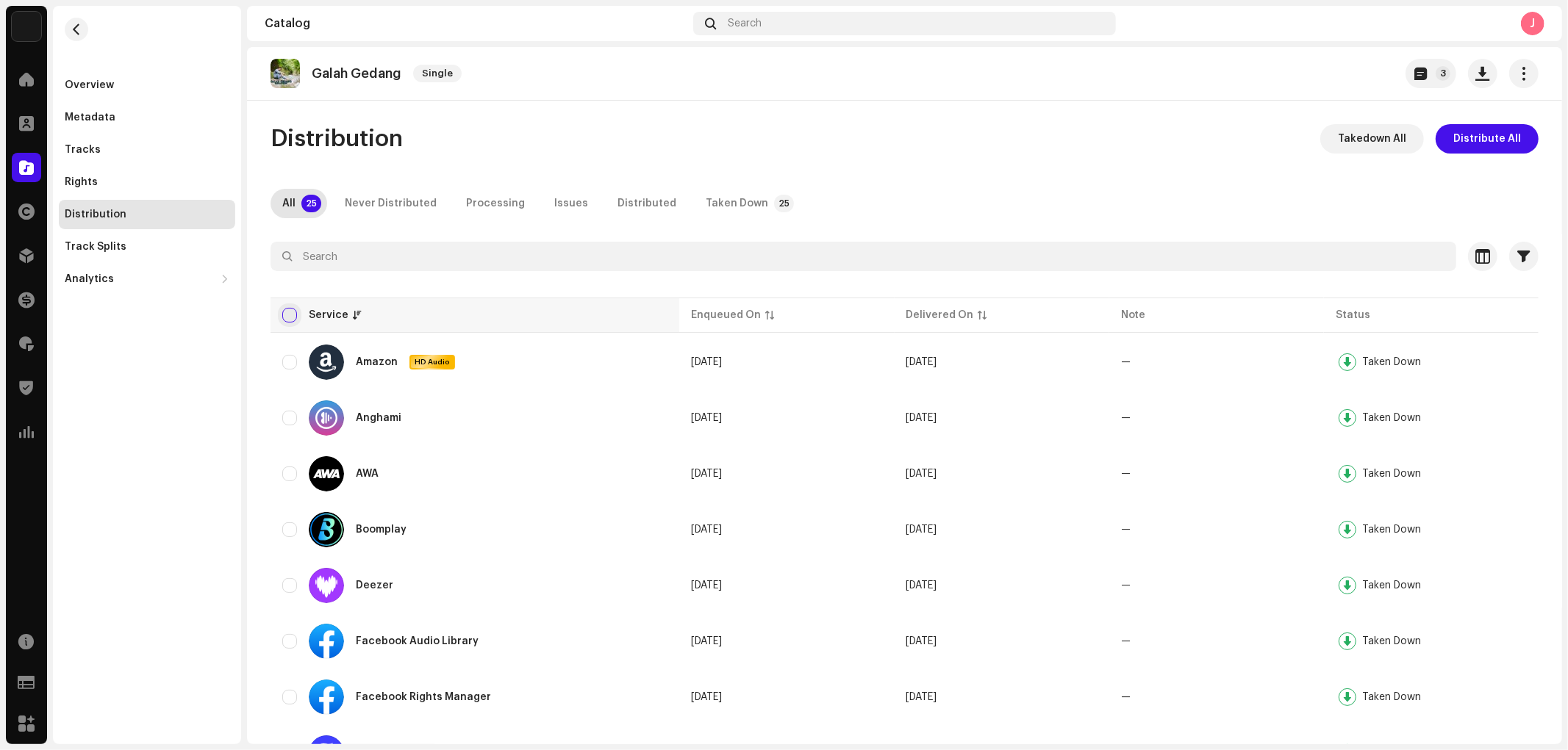
click at [288, 310] on input "checkbox" at bounding box center [290, 315] width 15 height 15
checkbox input "true"
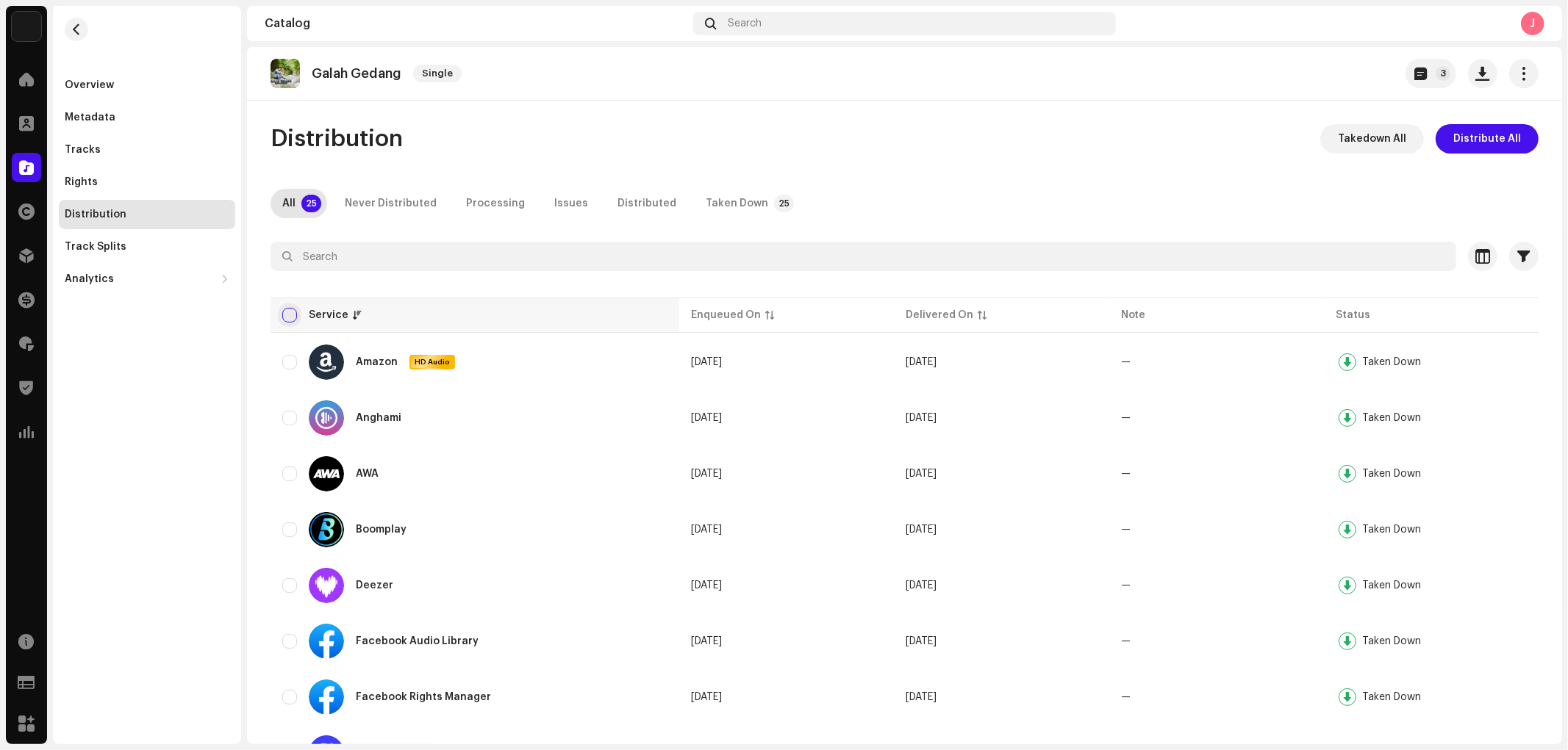
checkbox input "true"
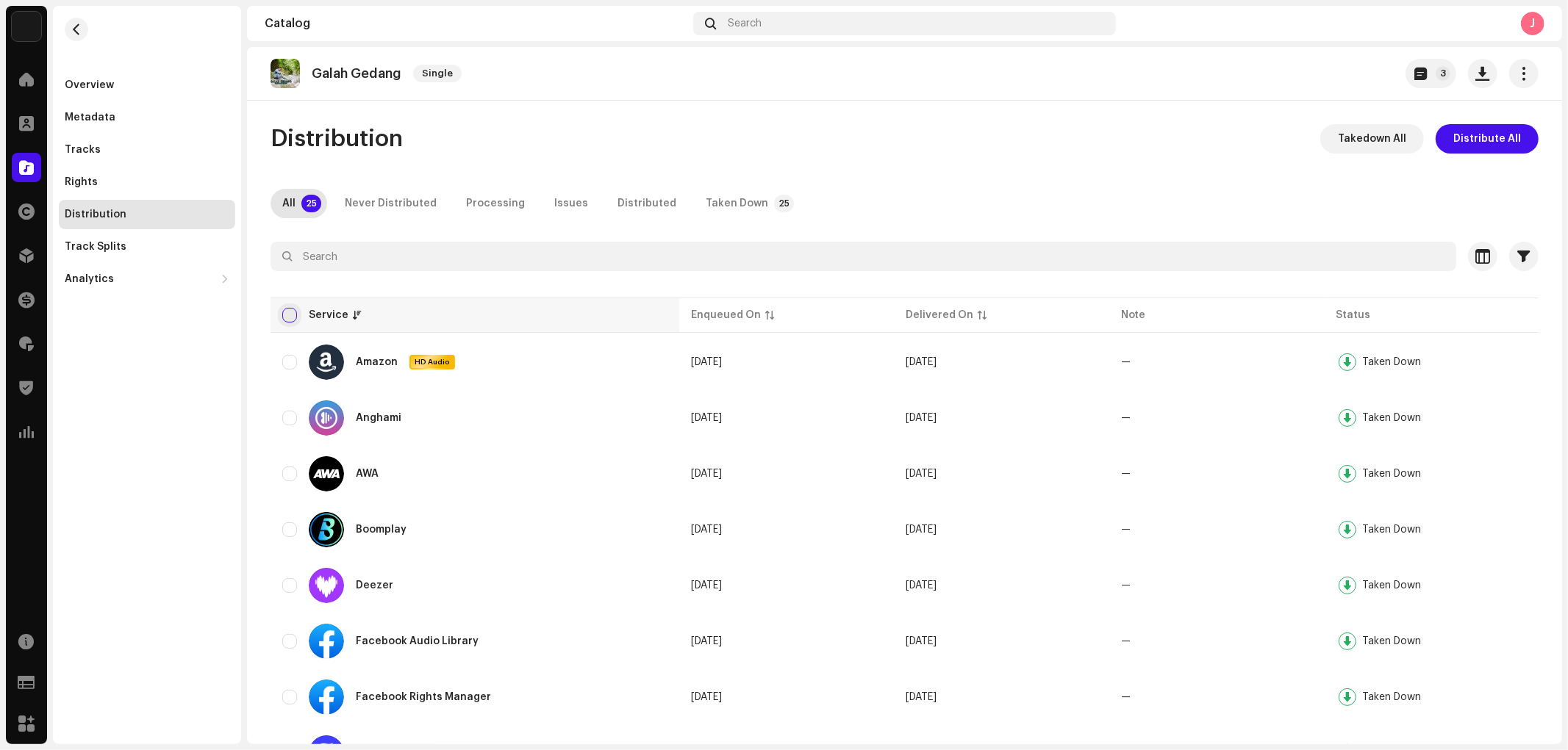
checkbox input "true"
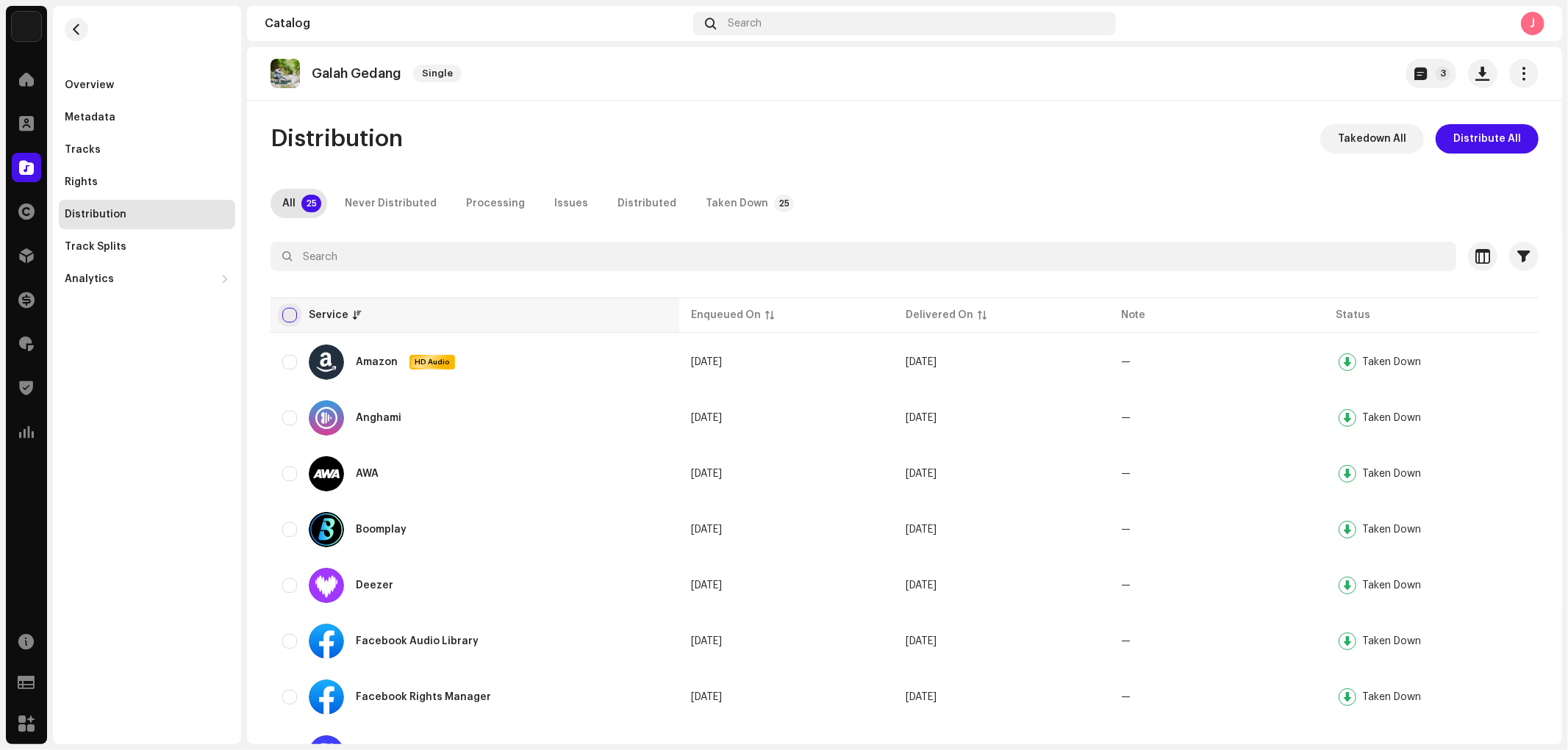
checkbox input "true"
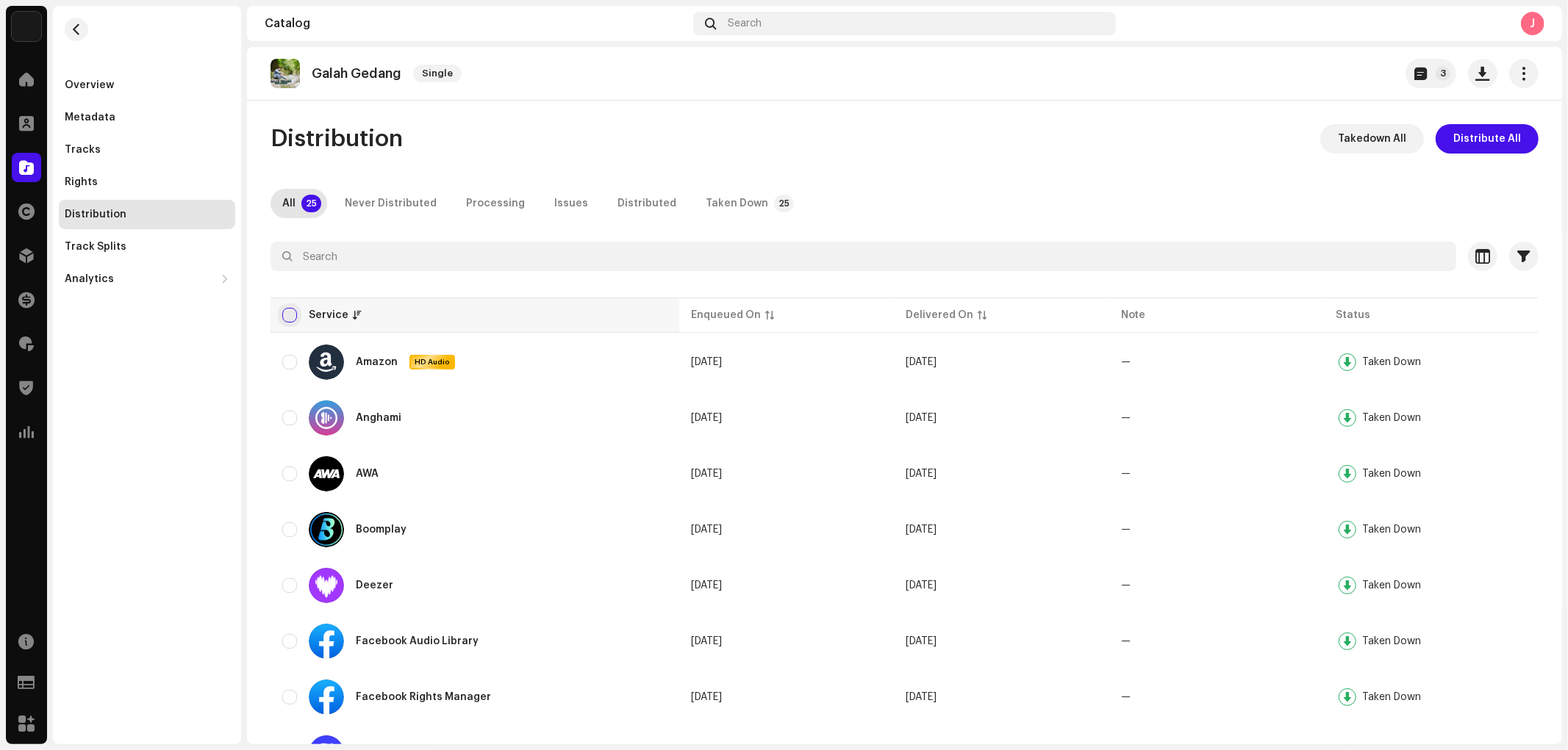
checkbox input "true"
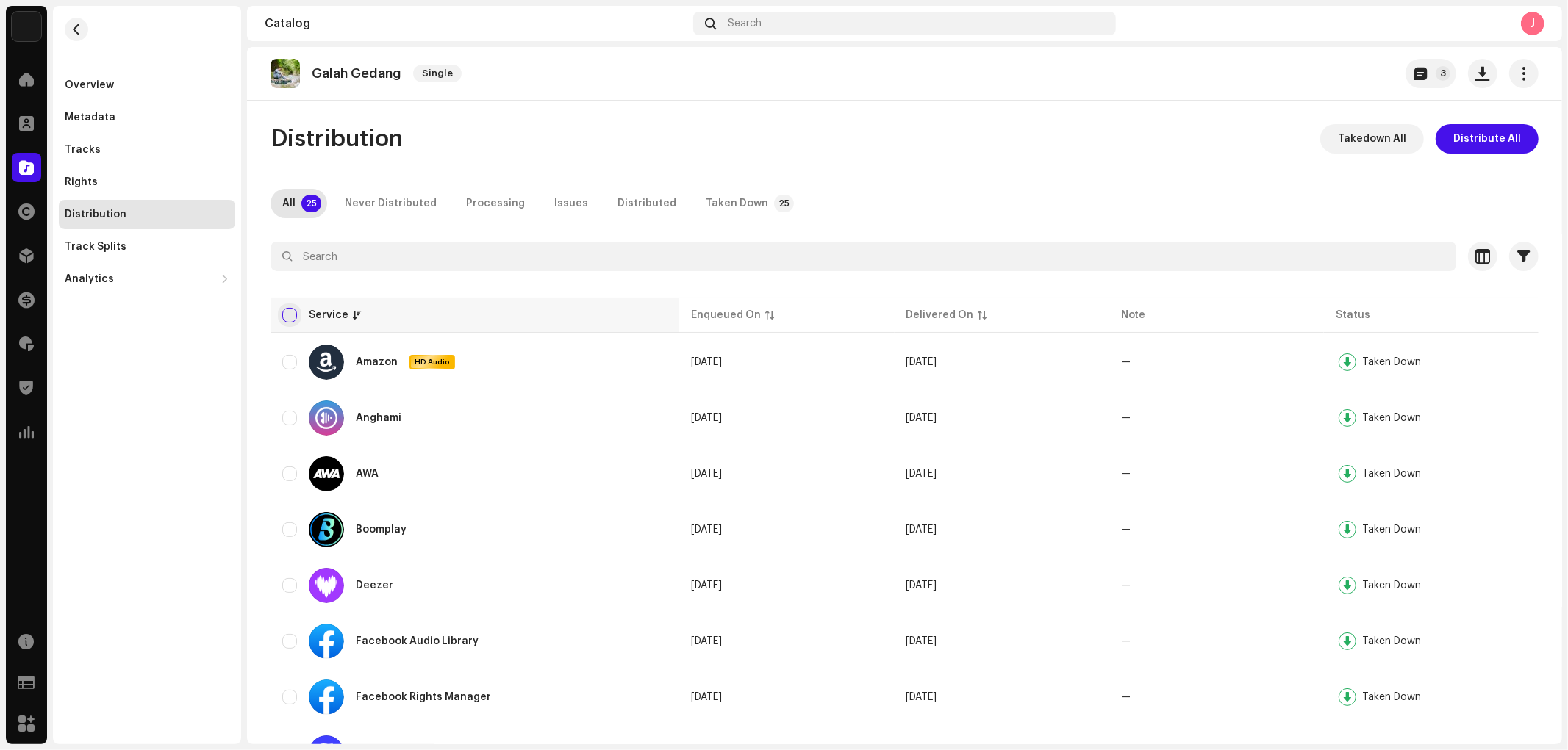
checkbox input "true"
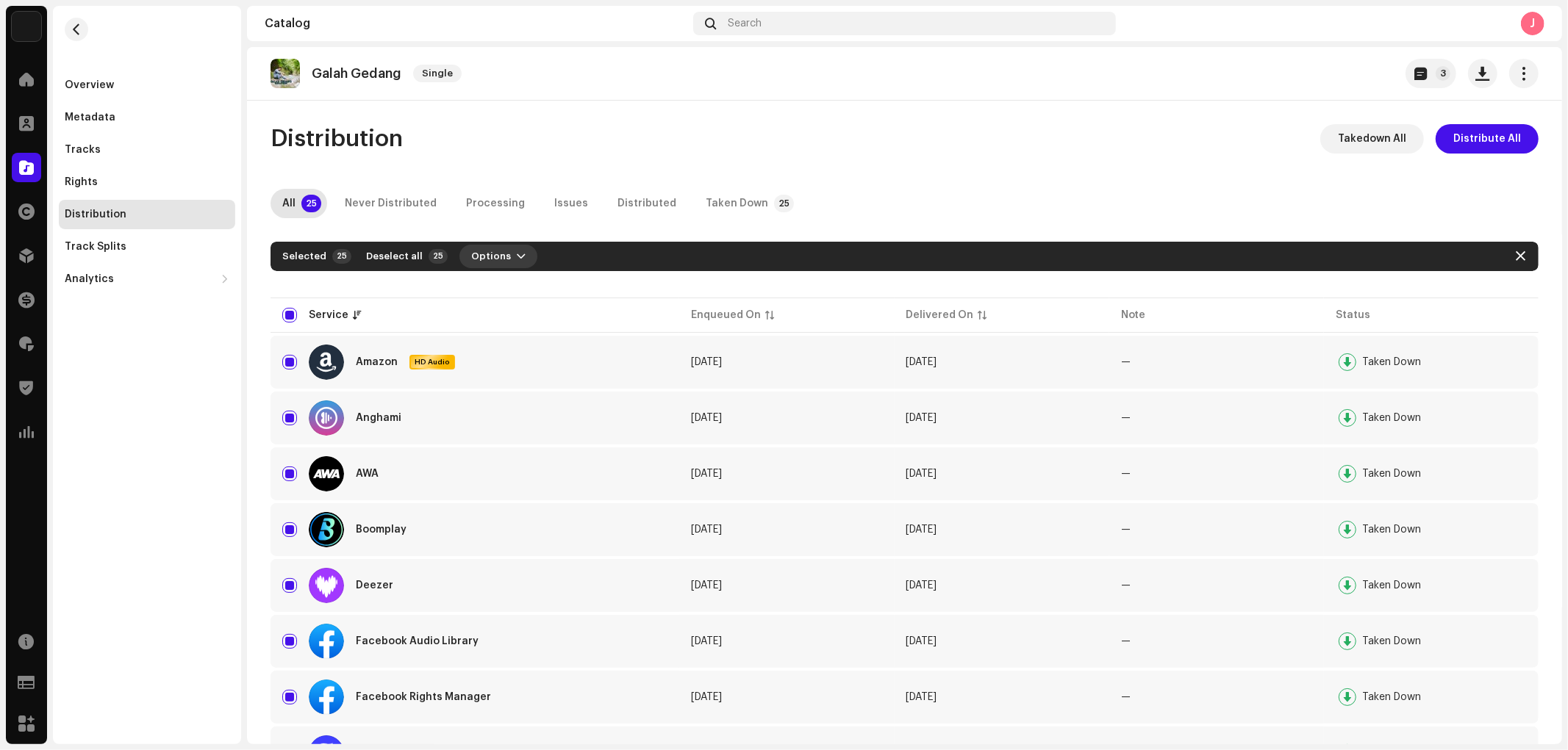
click at [499, 267] on button "Options" at bounding box center [498, 256] width 77 height 24
click at [501, 287] on span "Distribute" at bounding box center [488, 289] width 52 height 12
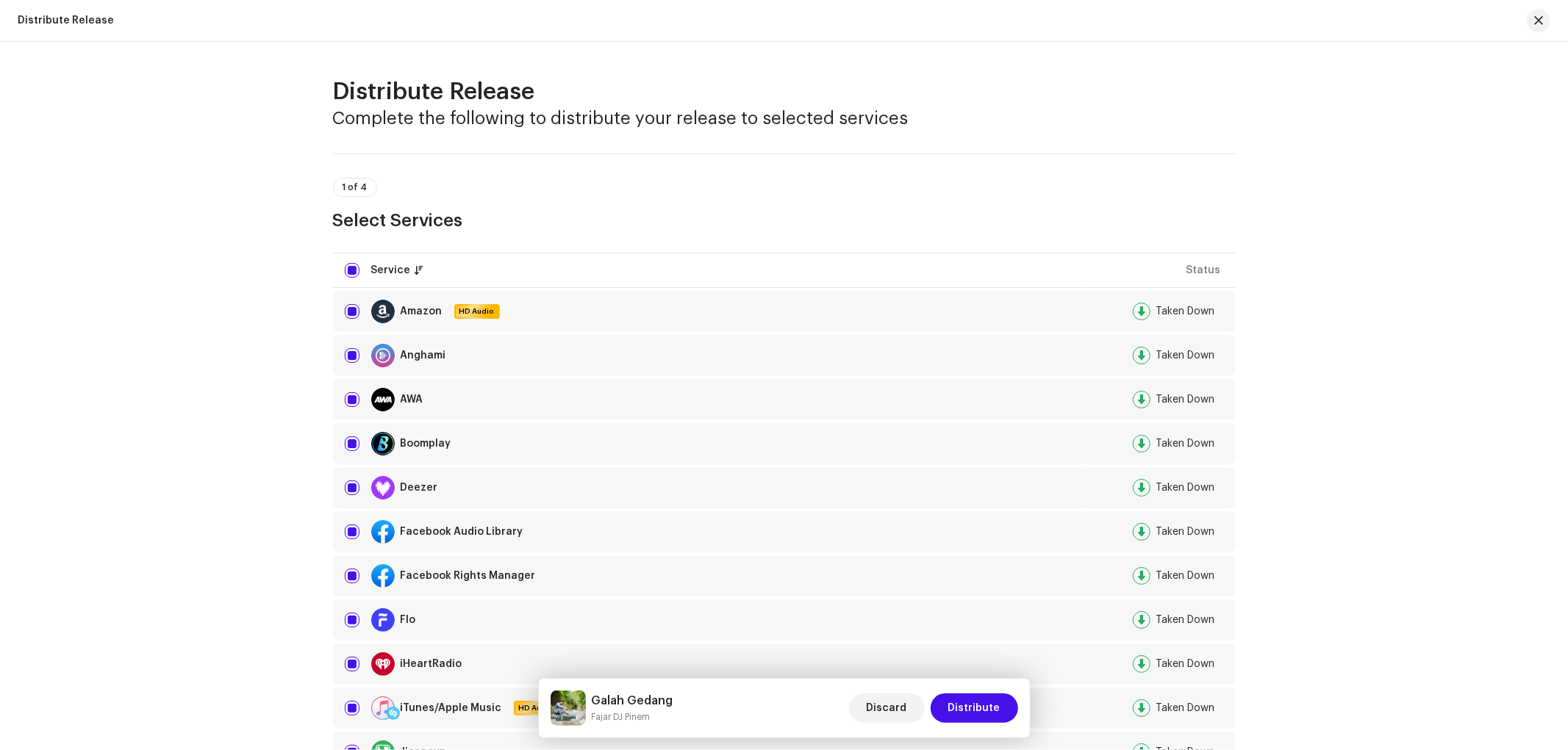
click at [456, 483] on div "Deezer" at bounding box center [707, 488] width 725 height 24
click at [356, 486] on input "checkbox" at bounding box center [352, 488] width 15 height 15
checkbox input "false"
click at [958, 674] on span "Distribute" at bounding box center [974, 708] width 52 height 29
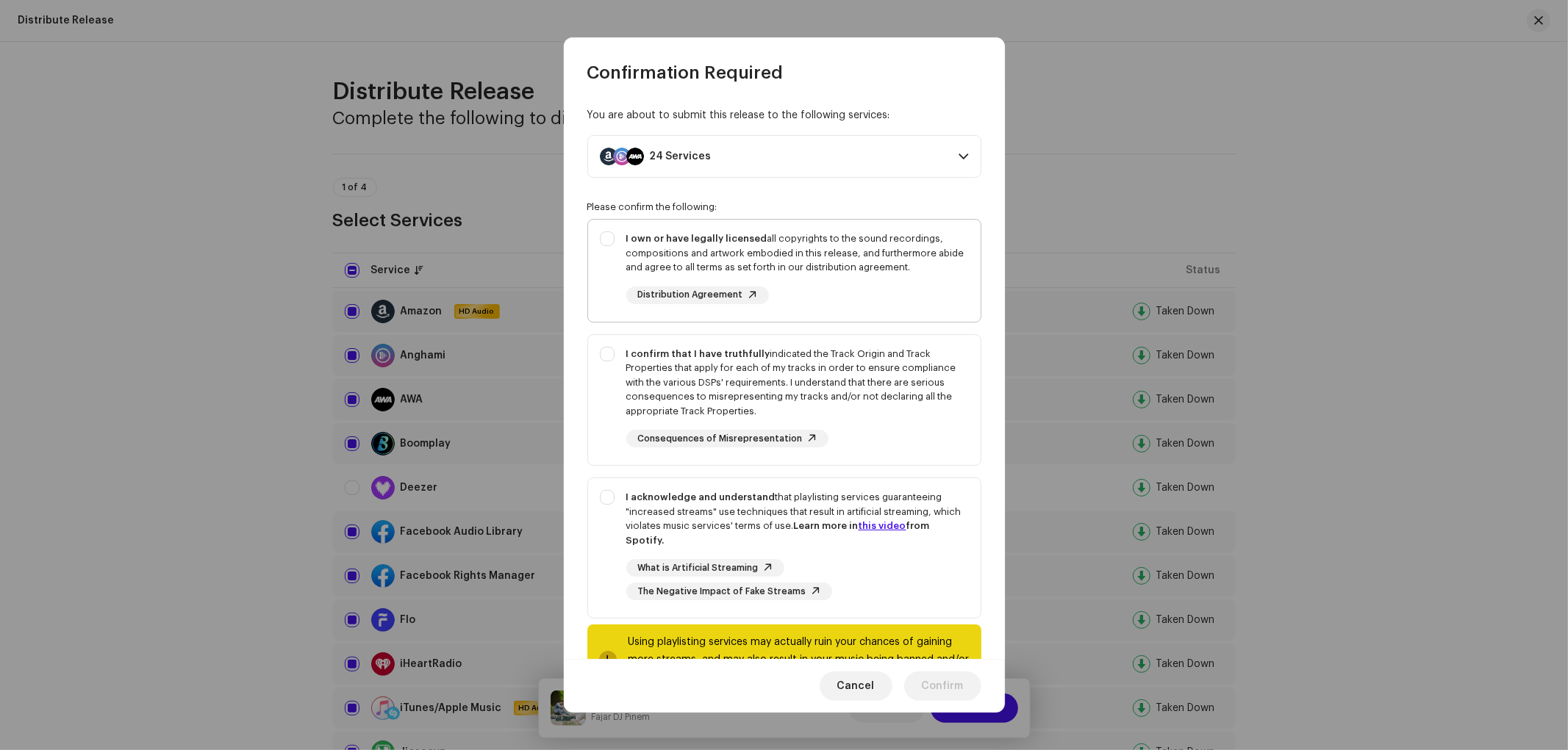
click at [776, 262] on div "I own or have legally licensed all copyrights to the sound recordings, composit…" at bounding box center [798, 253] width 343 height 44
checkbox input "true"
click at [707, 395] on div "I confirm that I have truthfully indicated the Track Origin and Track Propertie…" at bounding box center [798, 383] width 343 height 72
checkbox input "true"
drag, startPoint x: 696, startPoint y: 498, endPoint x: 927, endPoint y: 663, distance: 283.9
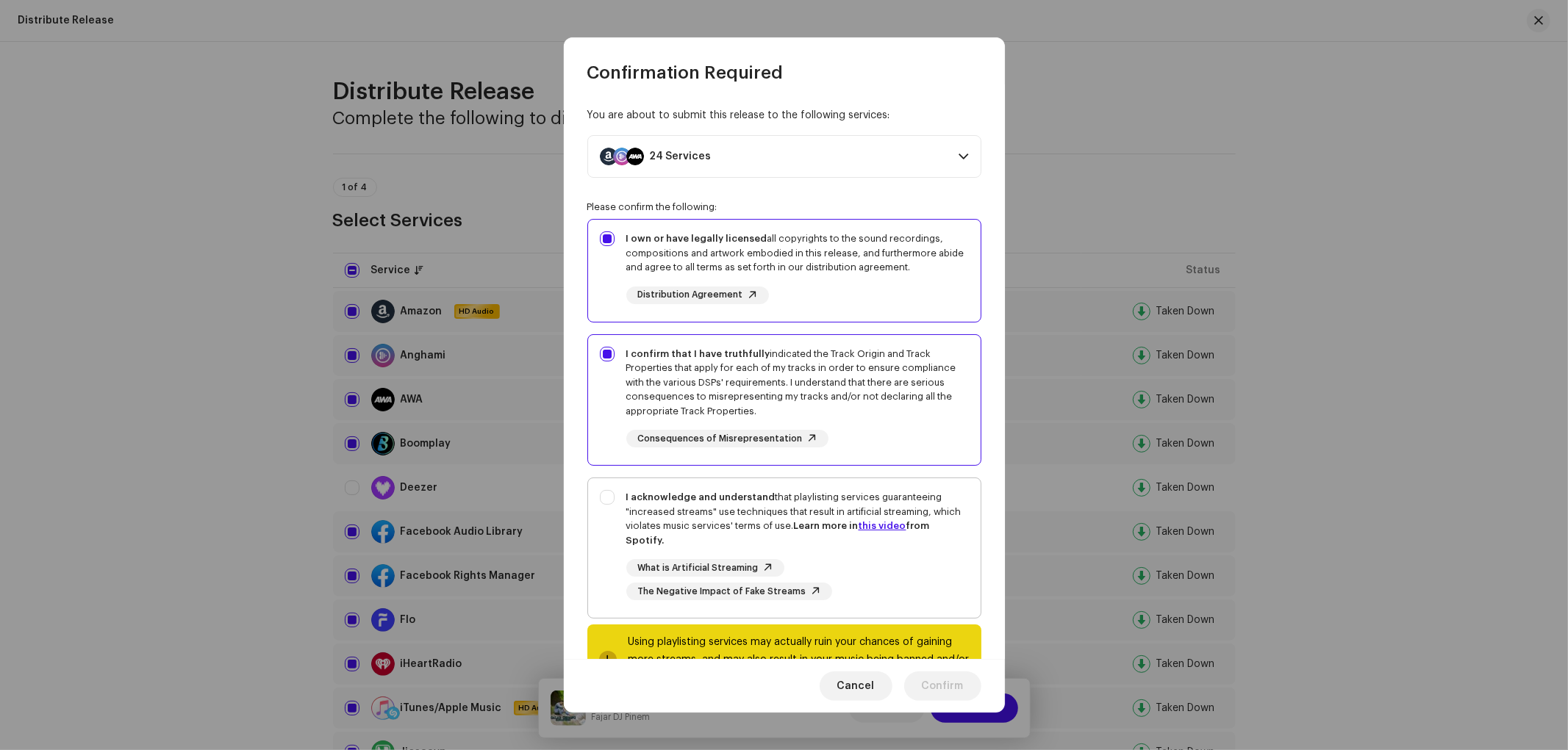
click at [696, 498] on strong "I acknowledge and understand" at bounding box center [701, 497] width 150 height 9
checkbox input "true"
click at [927, 674] on span "Confirm" at bounding box center [943, 686] width 42 height 29
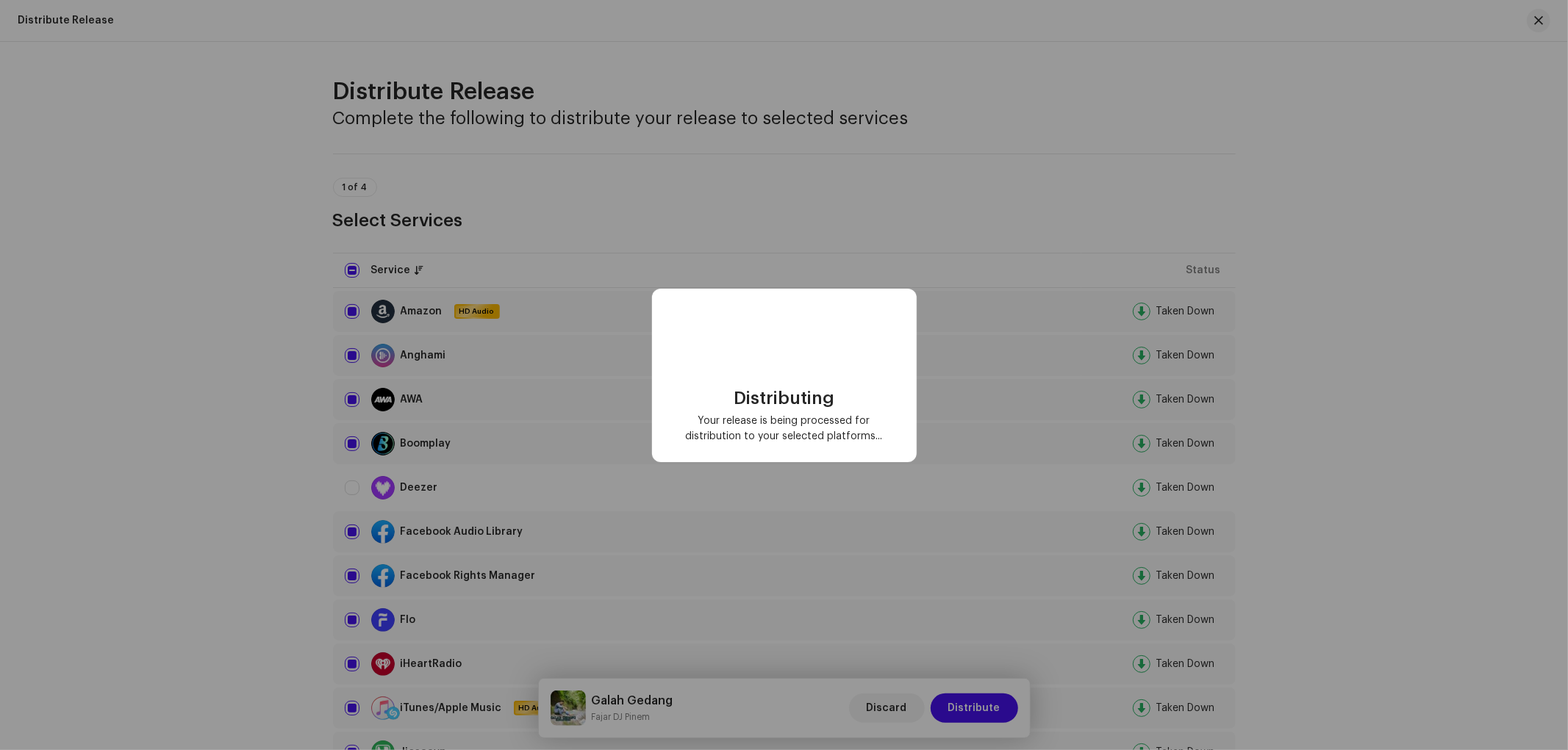
checkbox input "false"
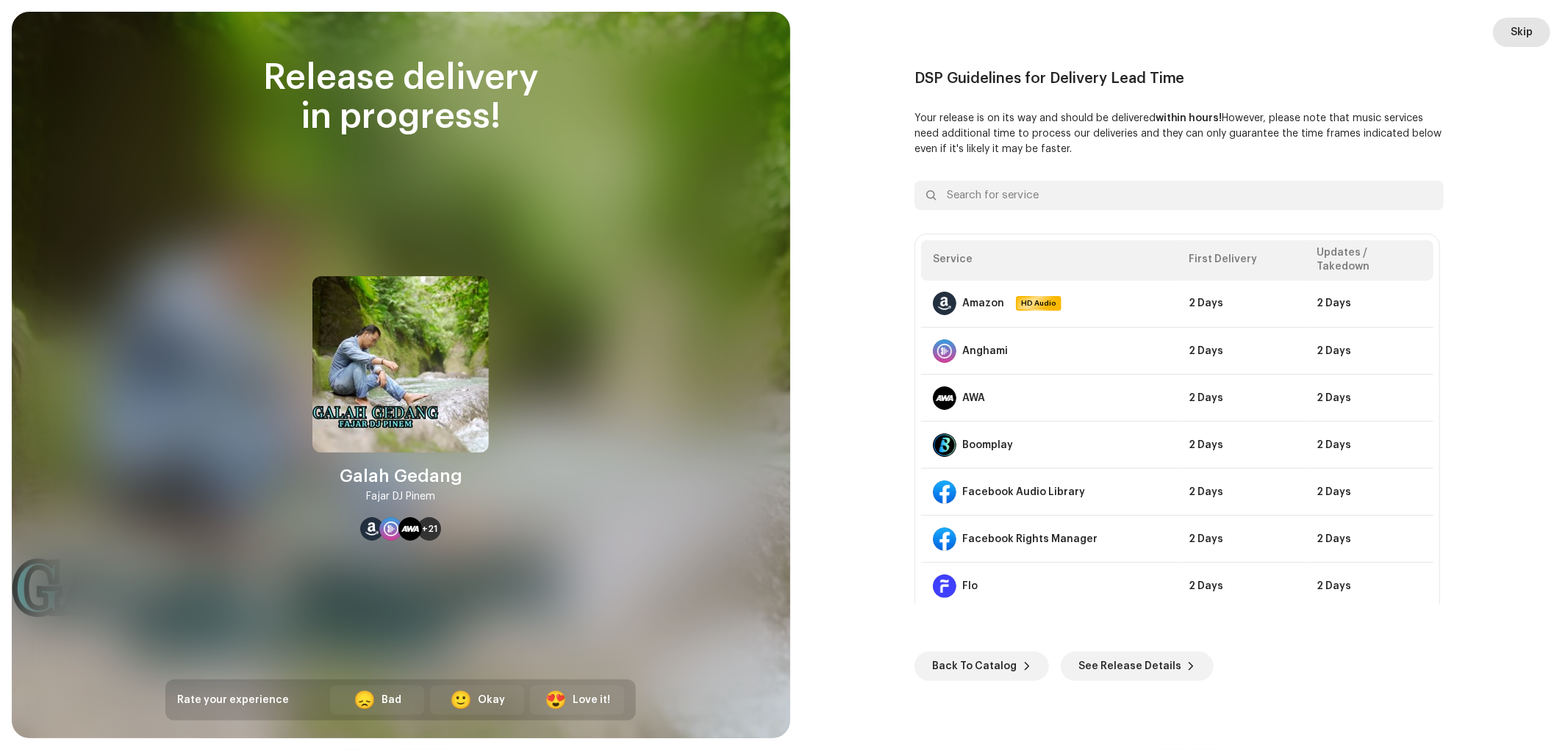
click at [1410, 31] on span "Skip" at bounding box center [1522, 32] width 22 height 29
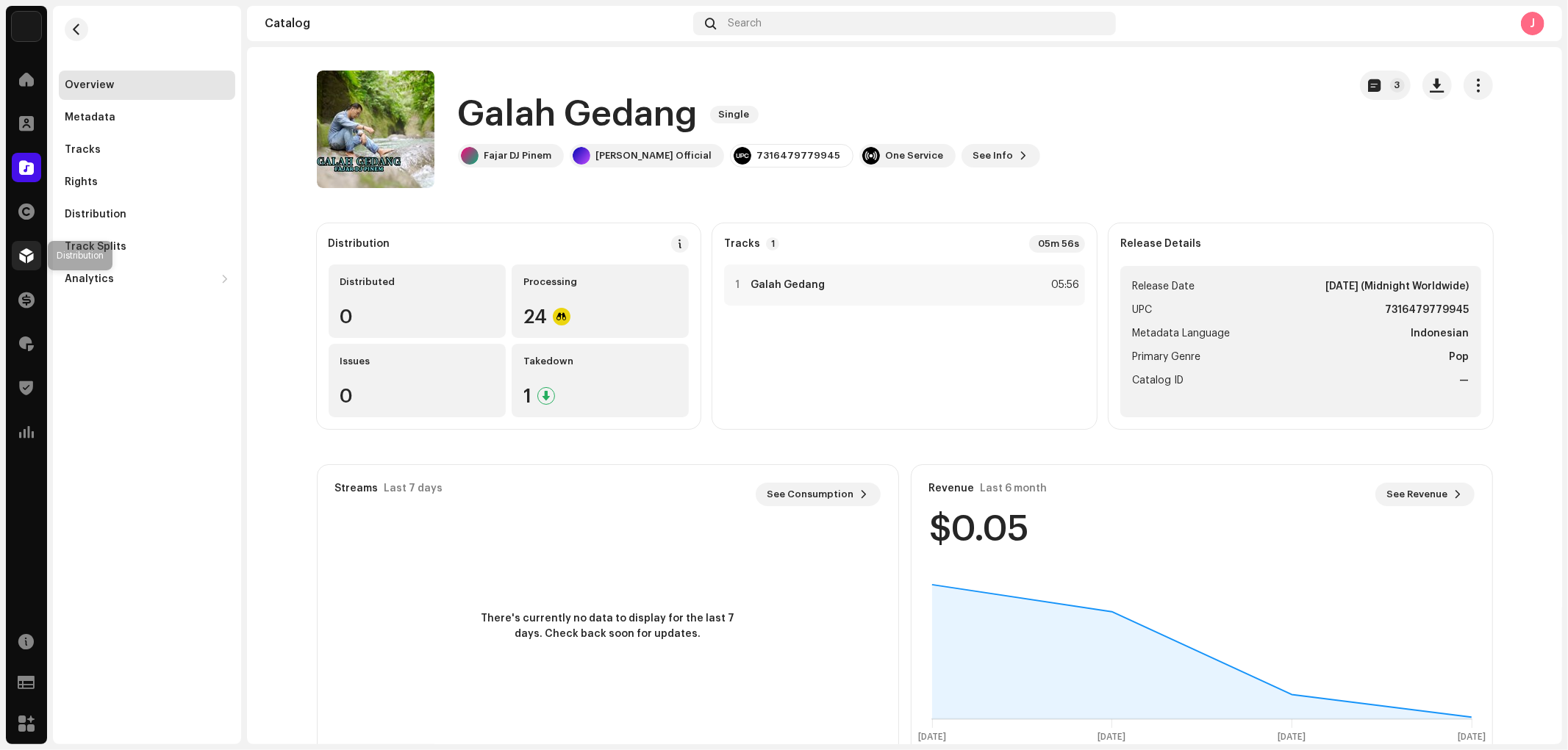
click at [21, 260] on span at bounding box center [26, 255] width 15 height 12
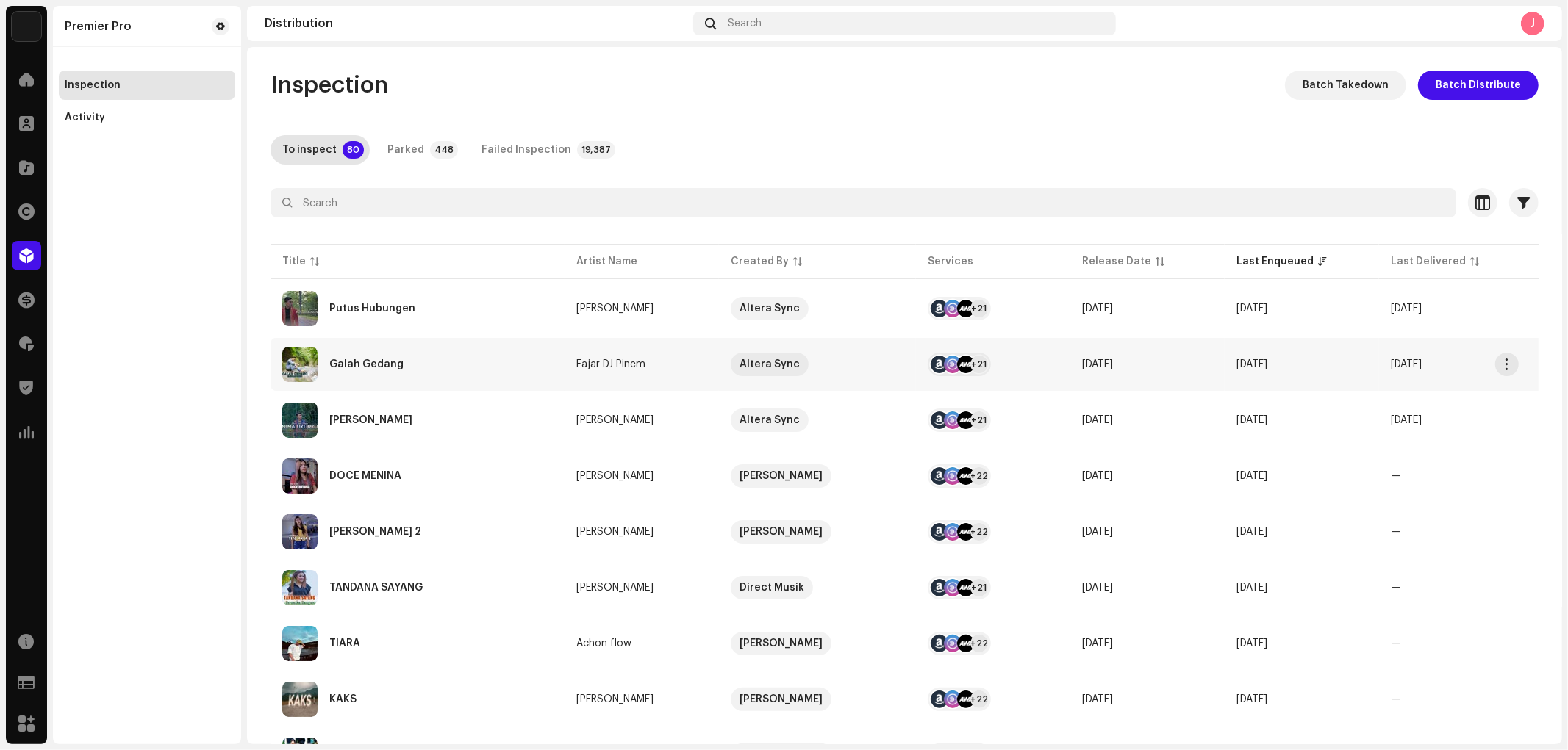
click at [407, 354] on div "Galah Gedang" at bounding box center [418, 365] width 271 height 36
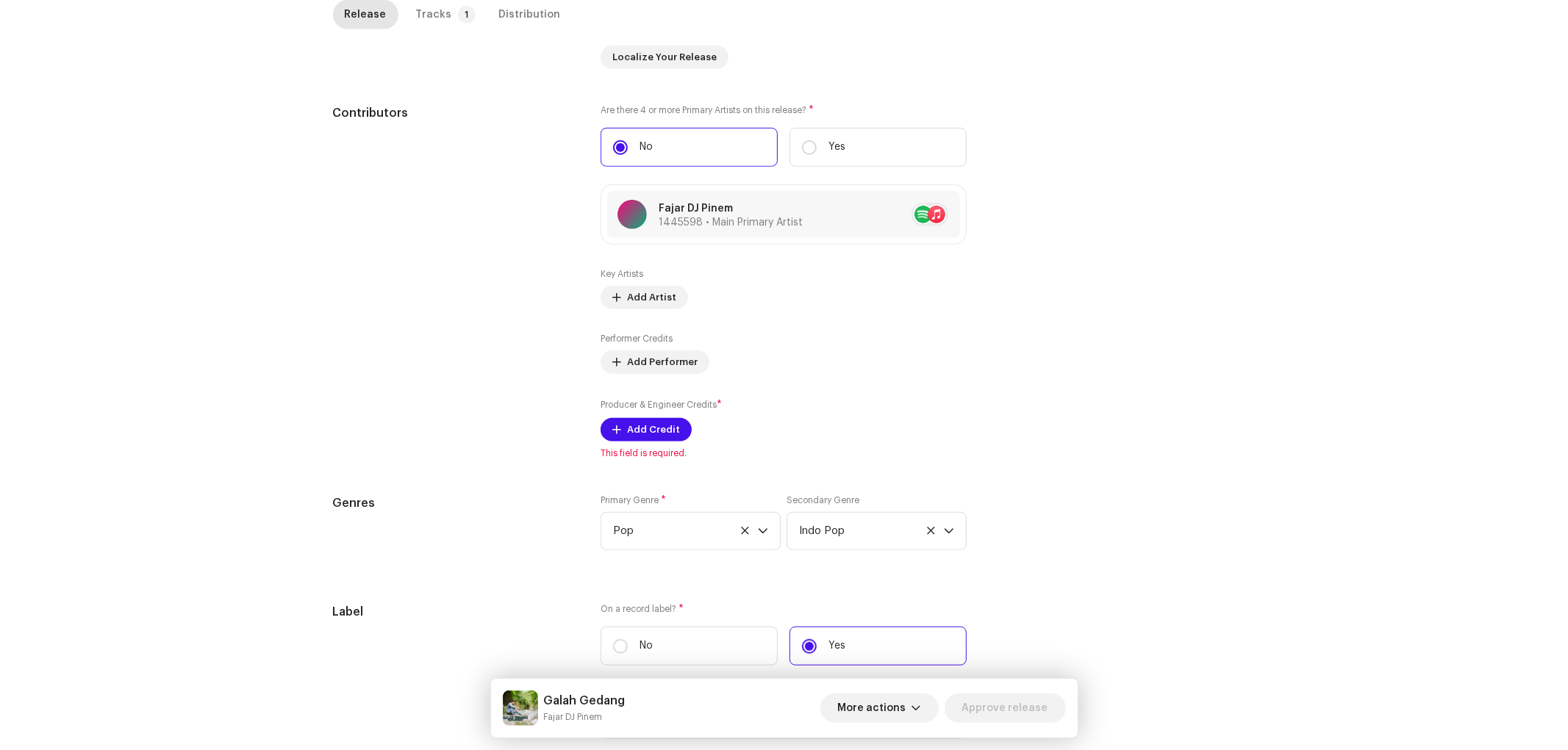
scroll to position [817, 0]
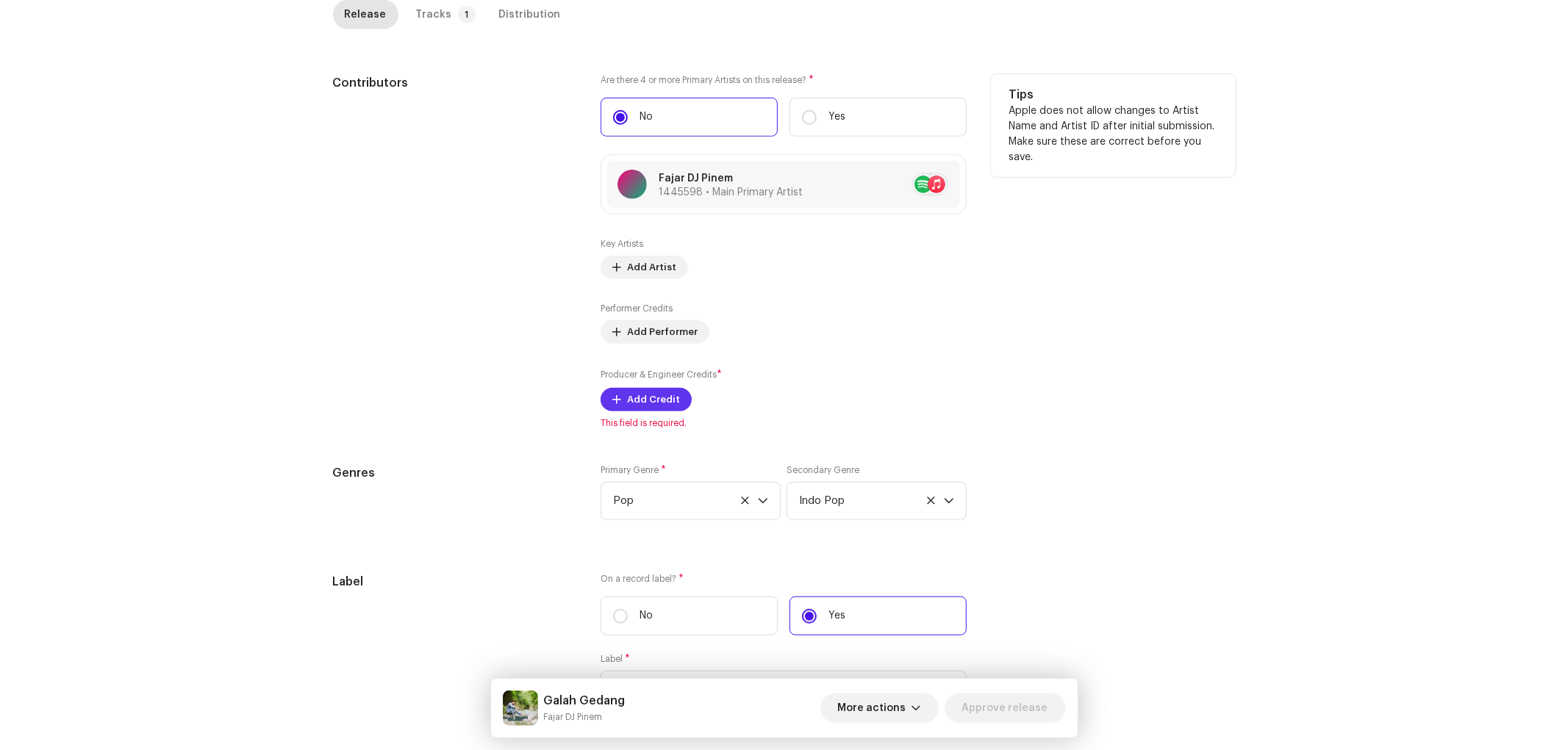
click at [658, 407] on span "Add Credit" at bounding box center [654, 399] width 53 height 29
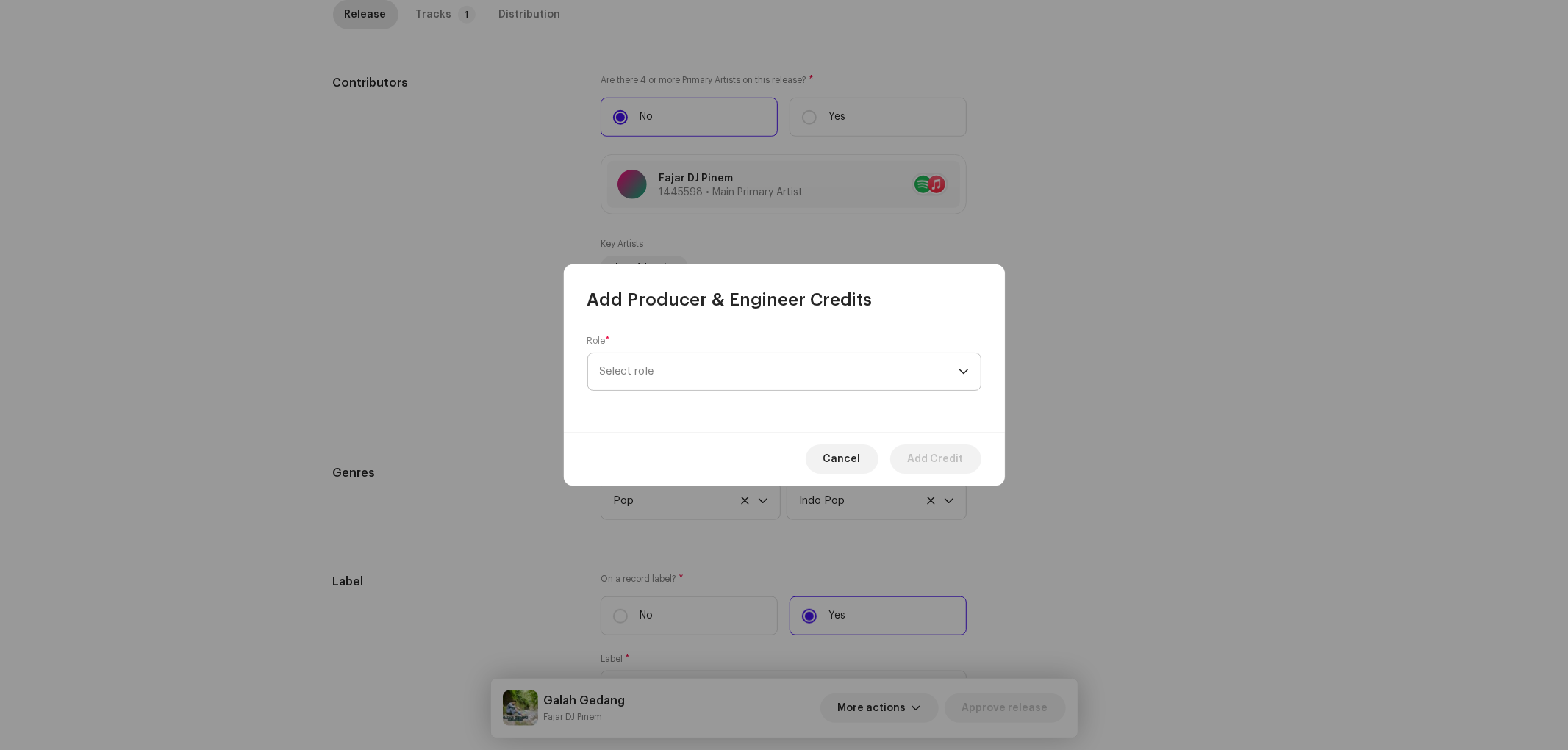
click at [681, 377] on span "Select role" at bounding box center [779, 372] width 358 height 36
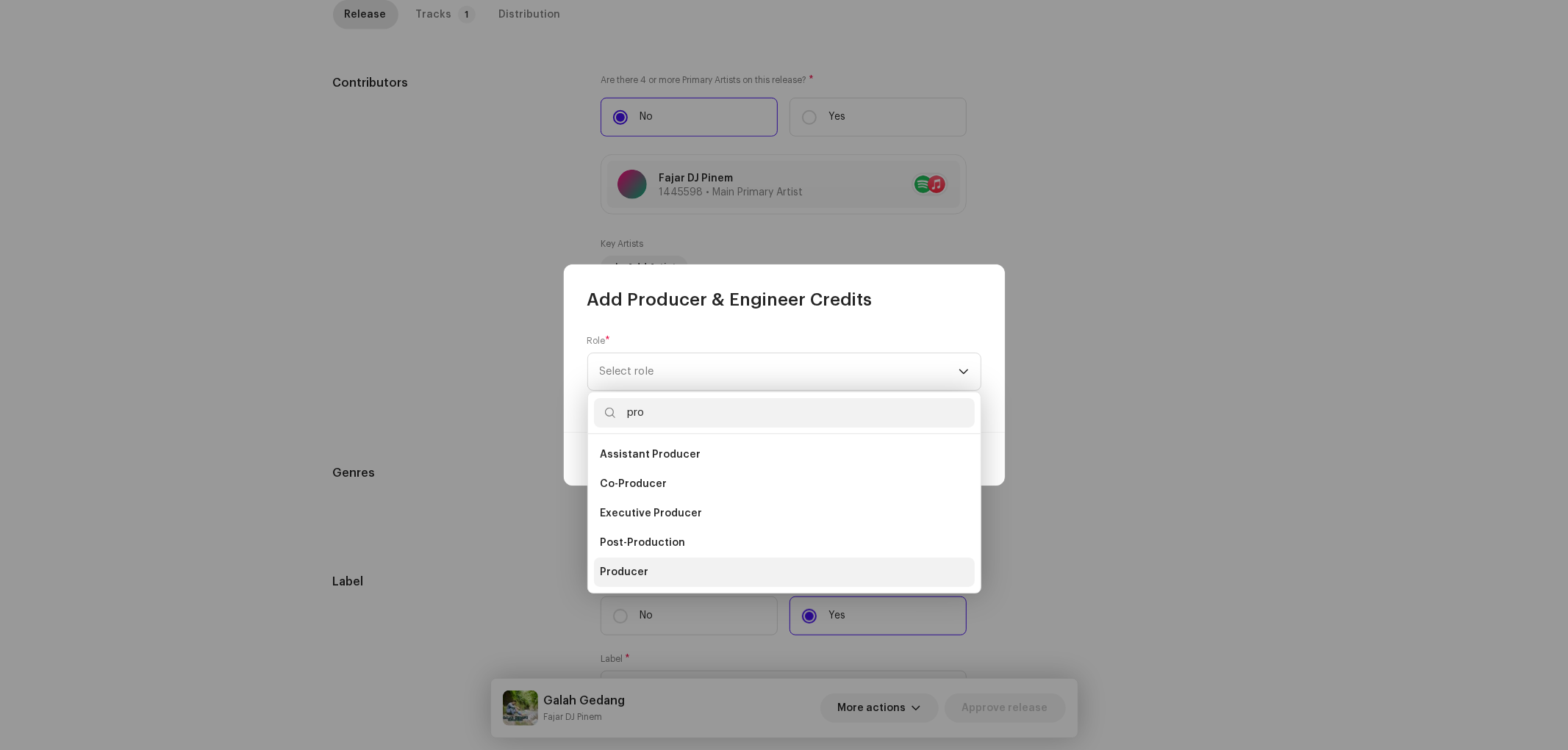
type input "pro"
click at [613, 563] on li "Producer" at bounding box center [784, 572] width 381 height 29
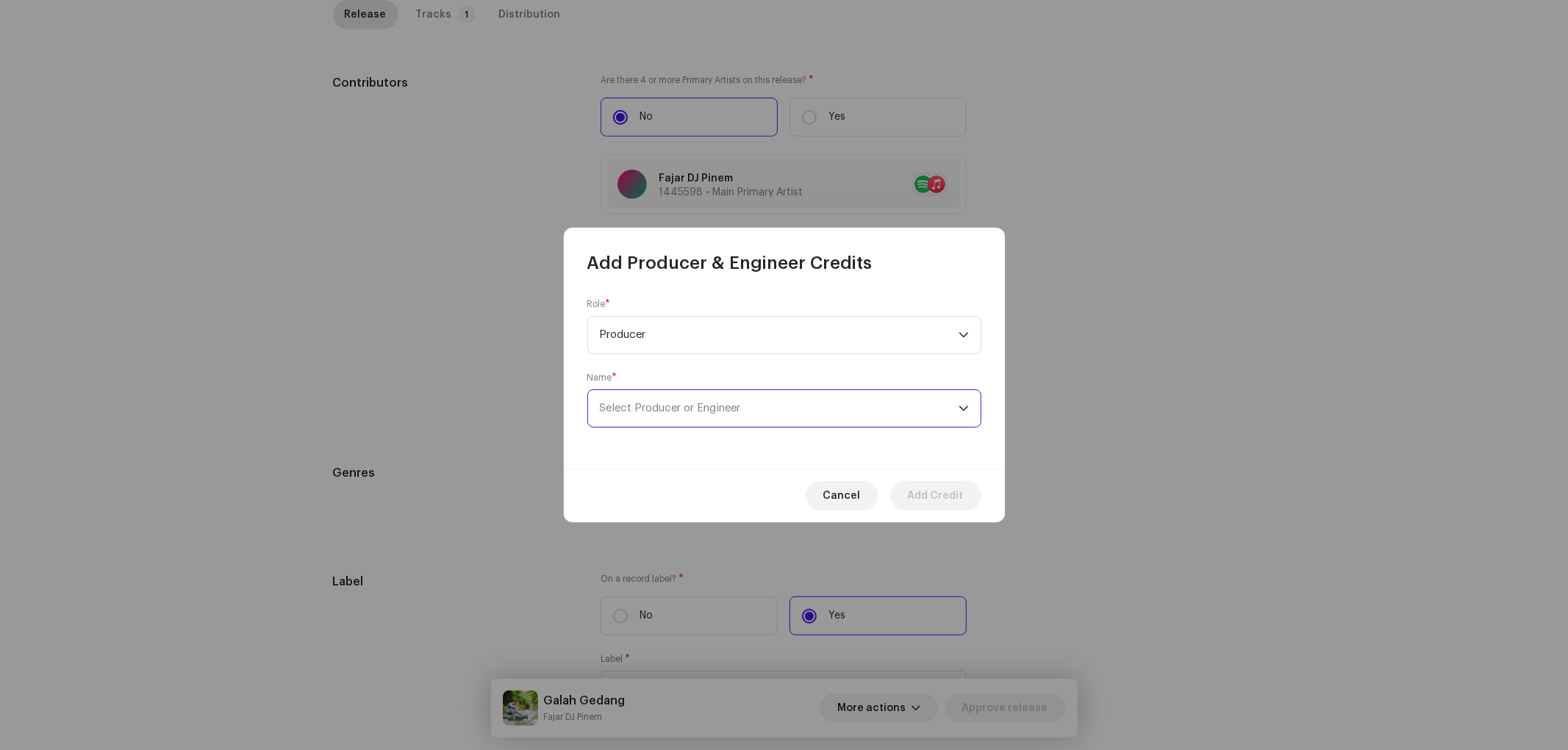
click at [684, 402] on span "Select Producer or Engineer" at bounding box center [779, 408] width 358 height 36
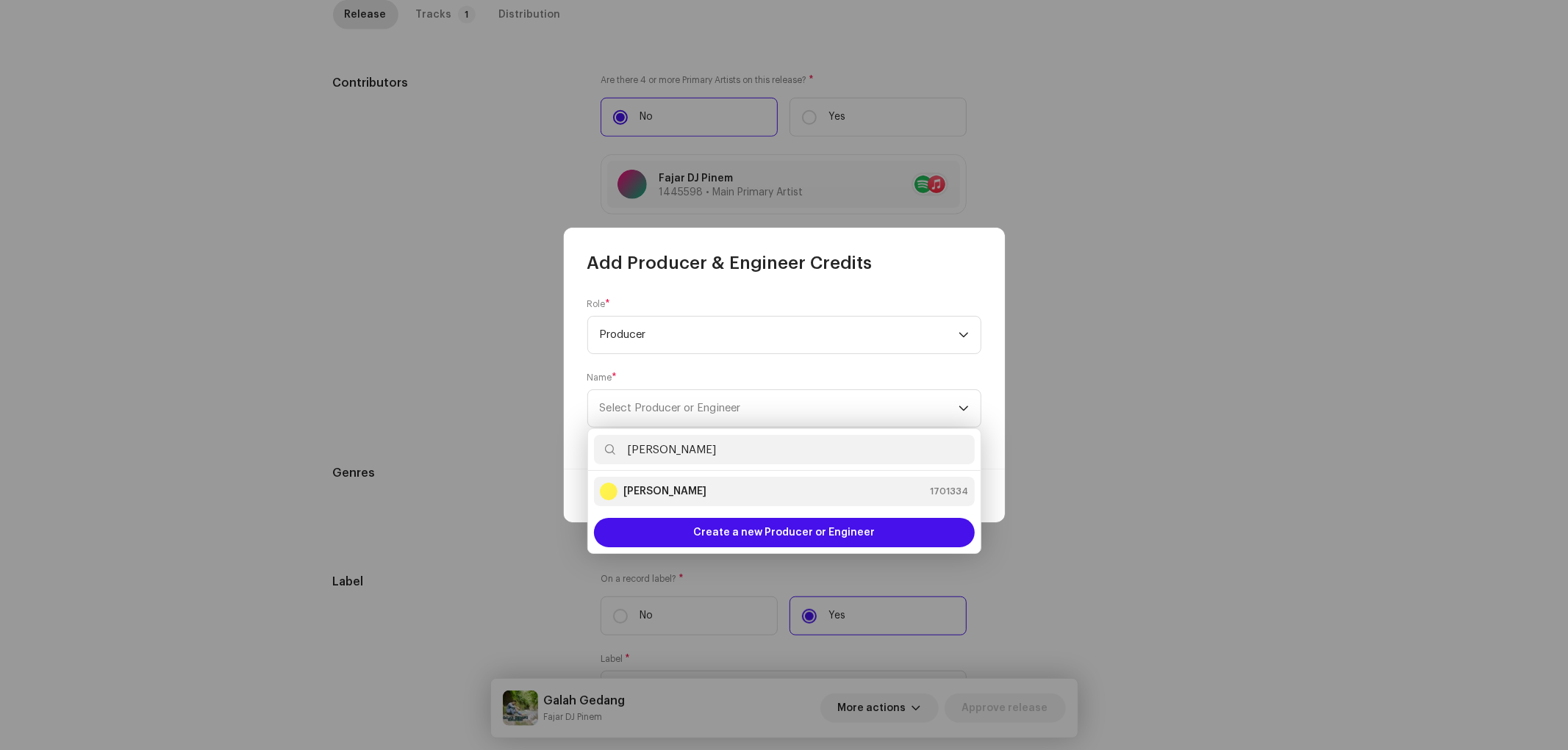
type input "Guna Gutul"
click at [699, 483] on div "Guna Gutul 1701334" at bounding box center [784, 491] width 369 height 17
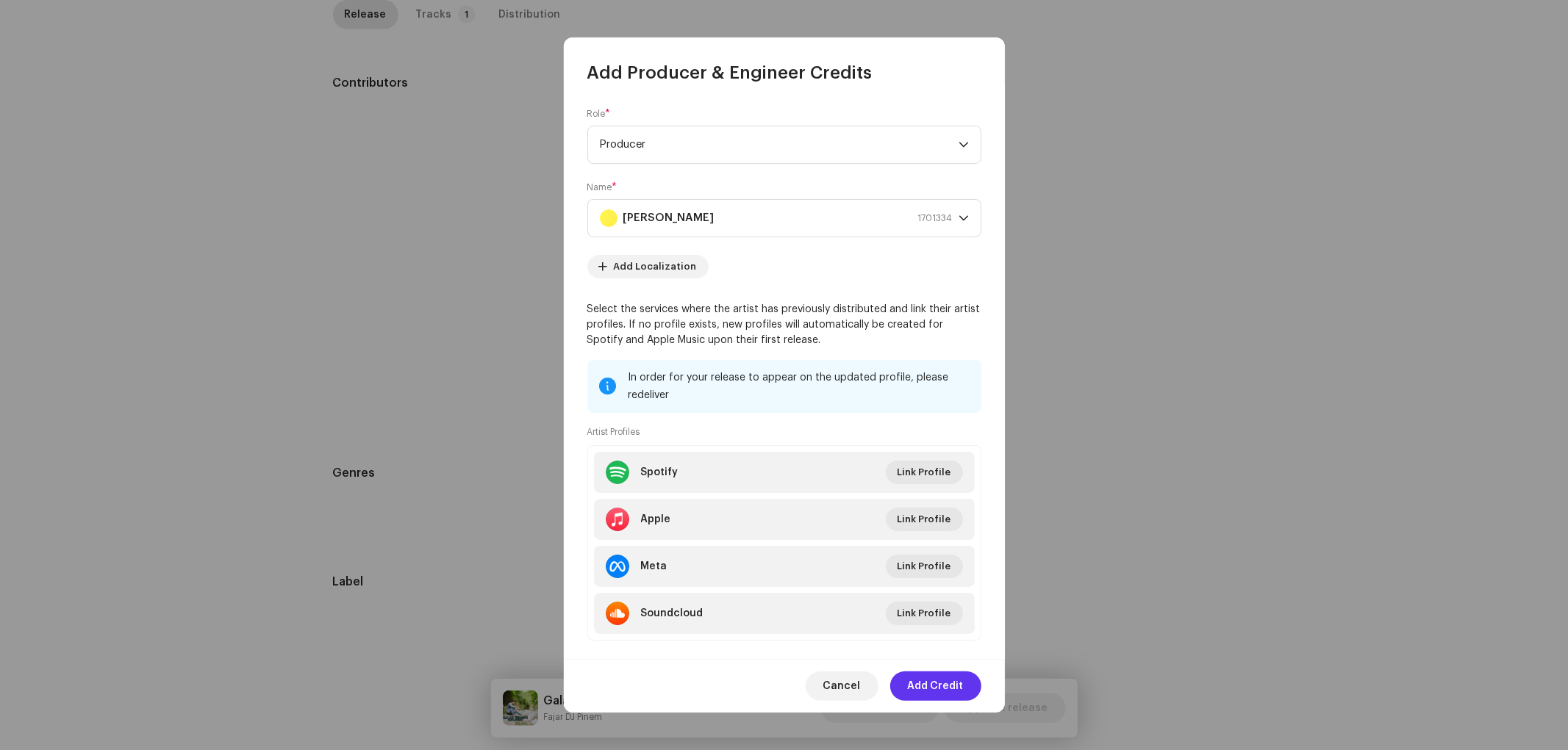
click at [920, 674] on span "Add Credit" at bounding box center [935, 686] width 56 height 29
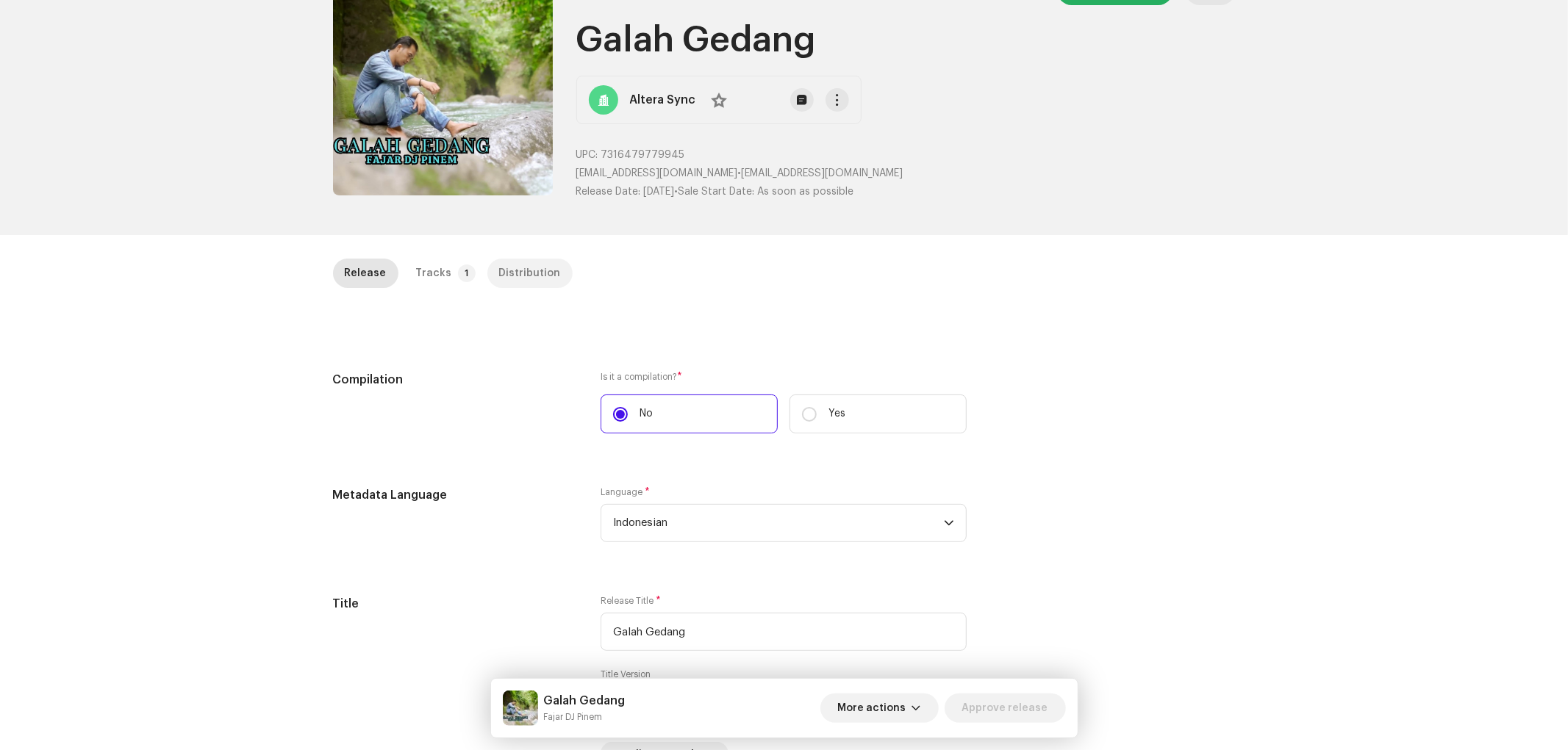
scroll to position [0, 0]
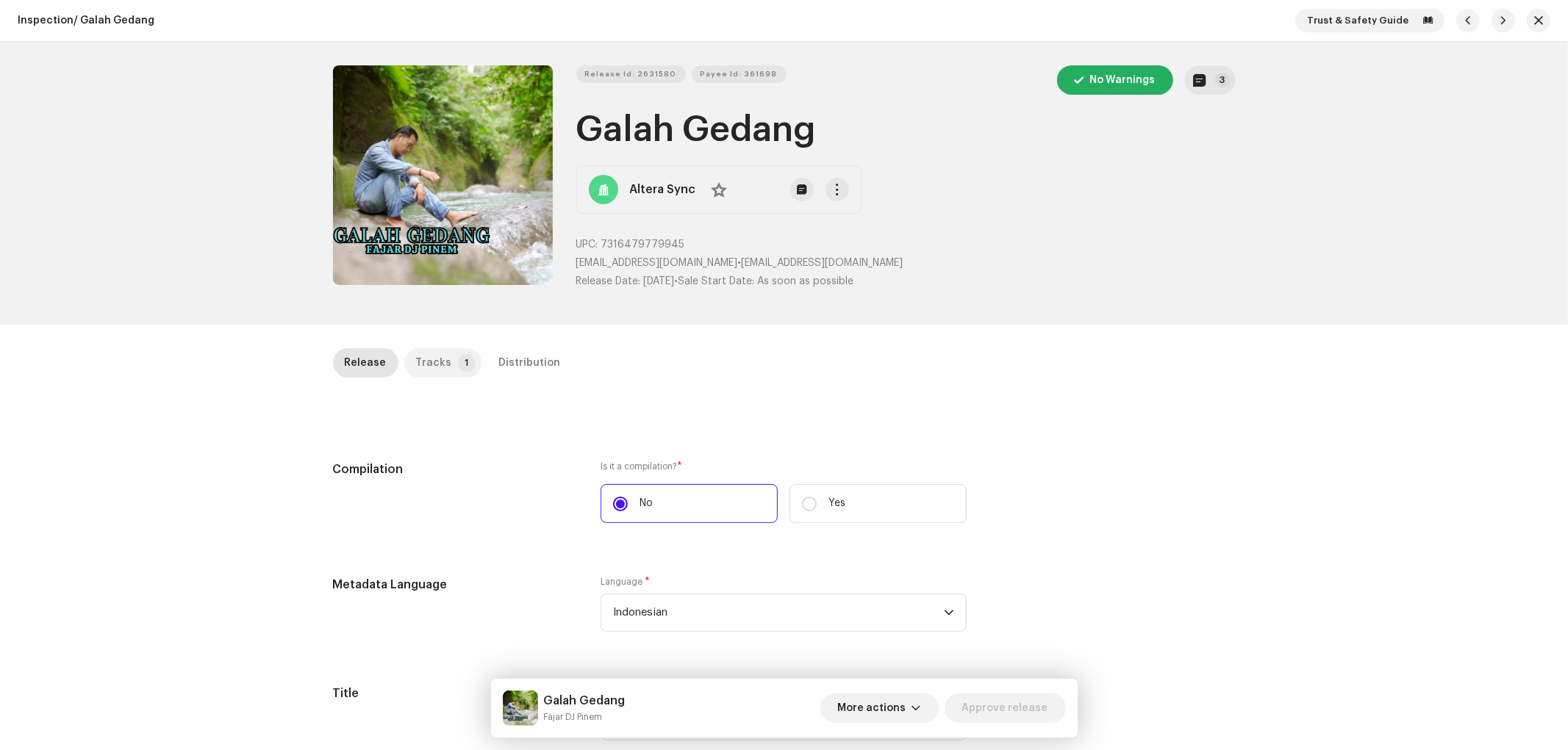
click at [441, 365] on p-tab "Tracks 1" at bounding box center [442, 363] width 77 height 29
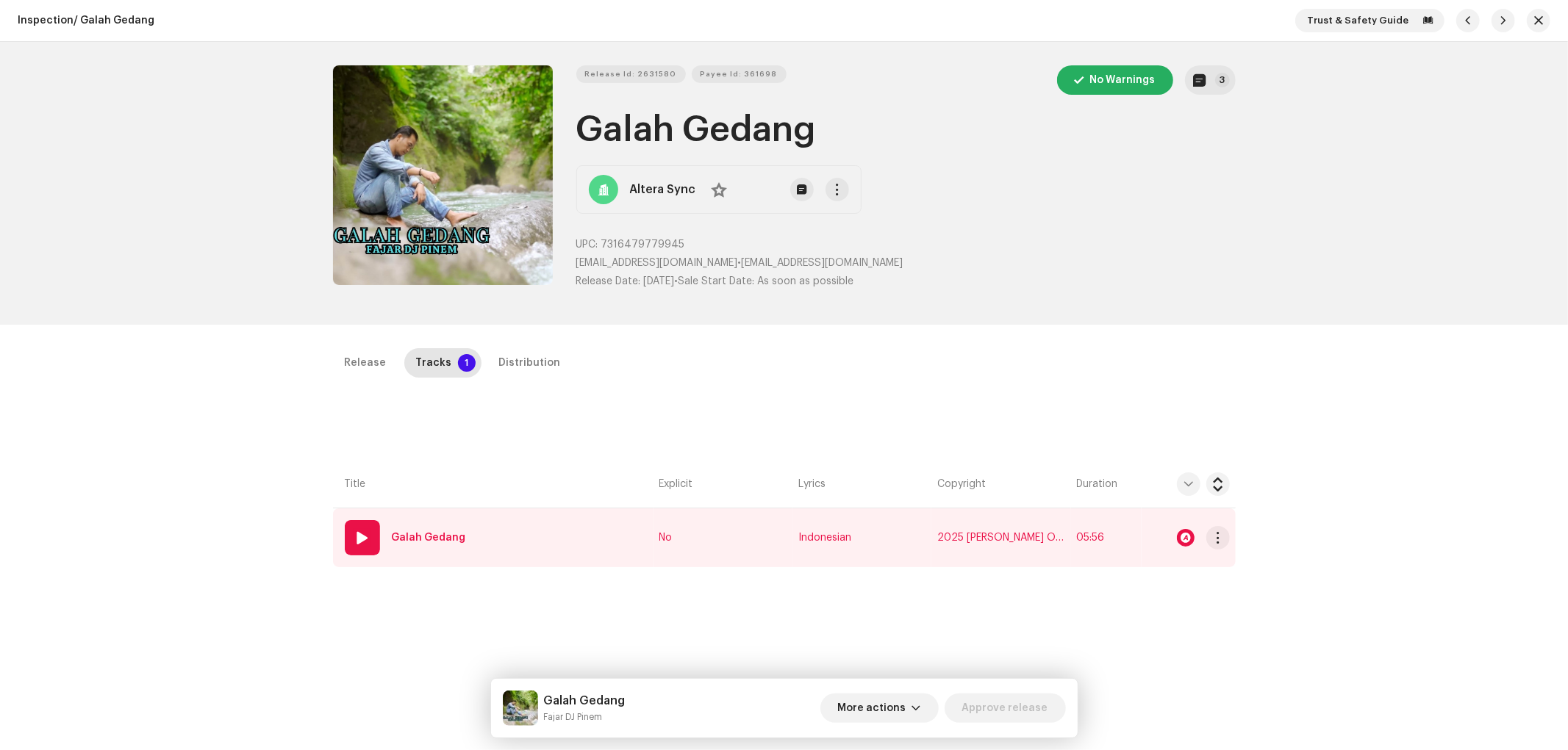
drag, startPoint x: 871, startPoint y: 516, endPoint x: 885, endPoint y: 524, distance: 16.1
click at [871, 517] on td "Indonesian" at bounding box center [861, 538] width 139 height 58
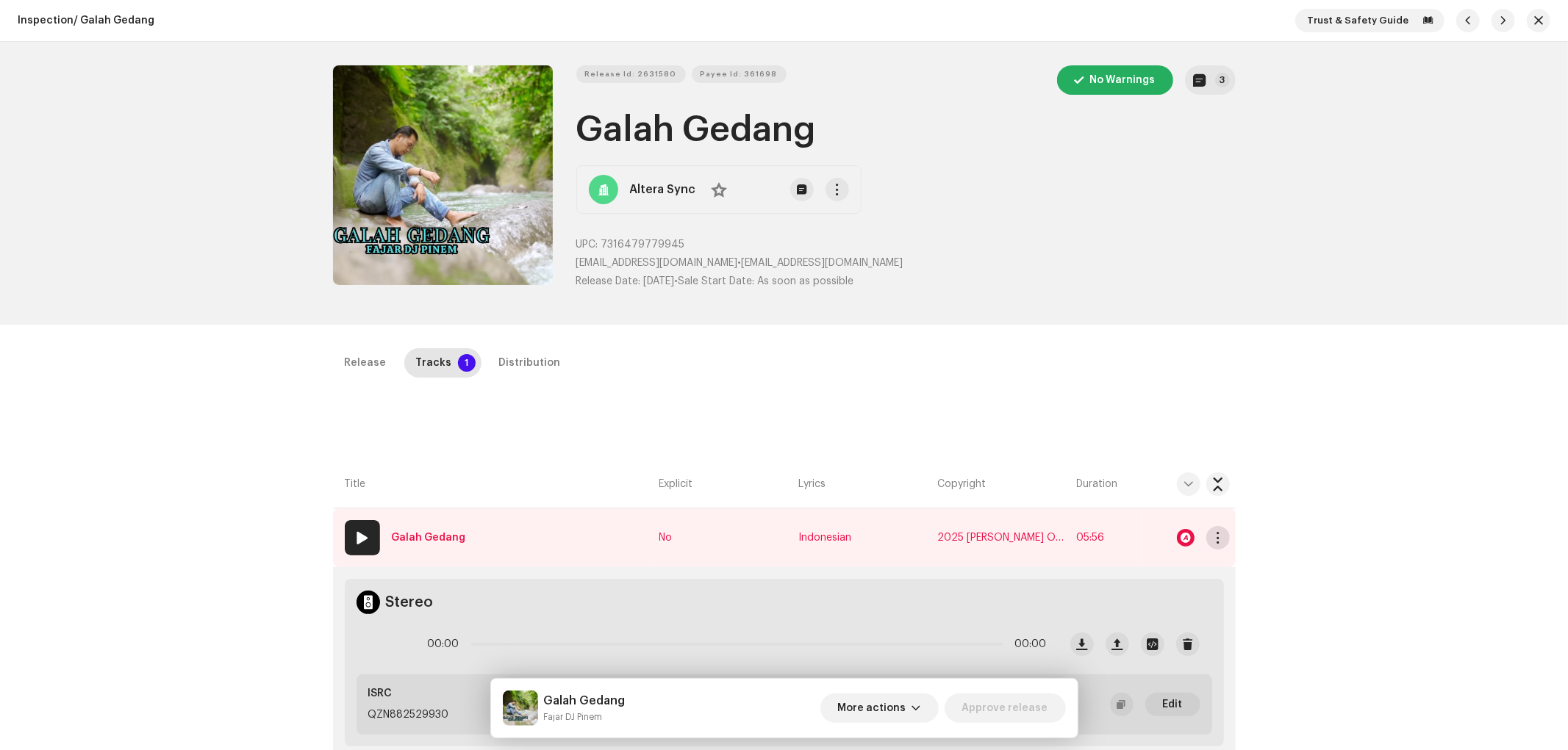
click at [1214, 539] on span "button" at bounding box center [1217, 538] width 11 height 12
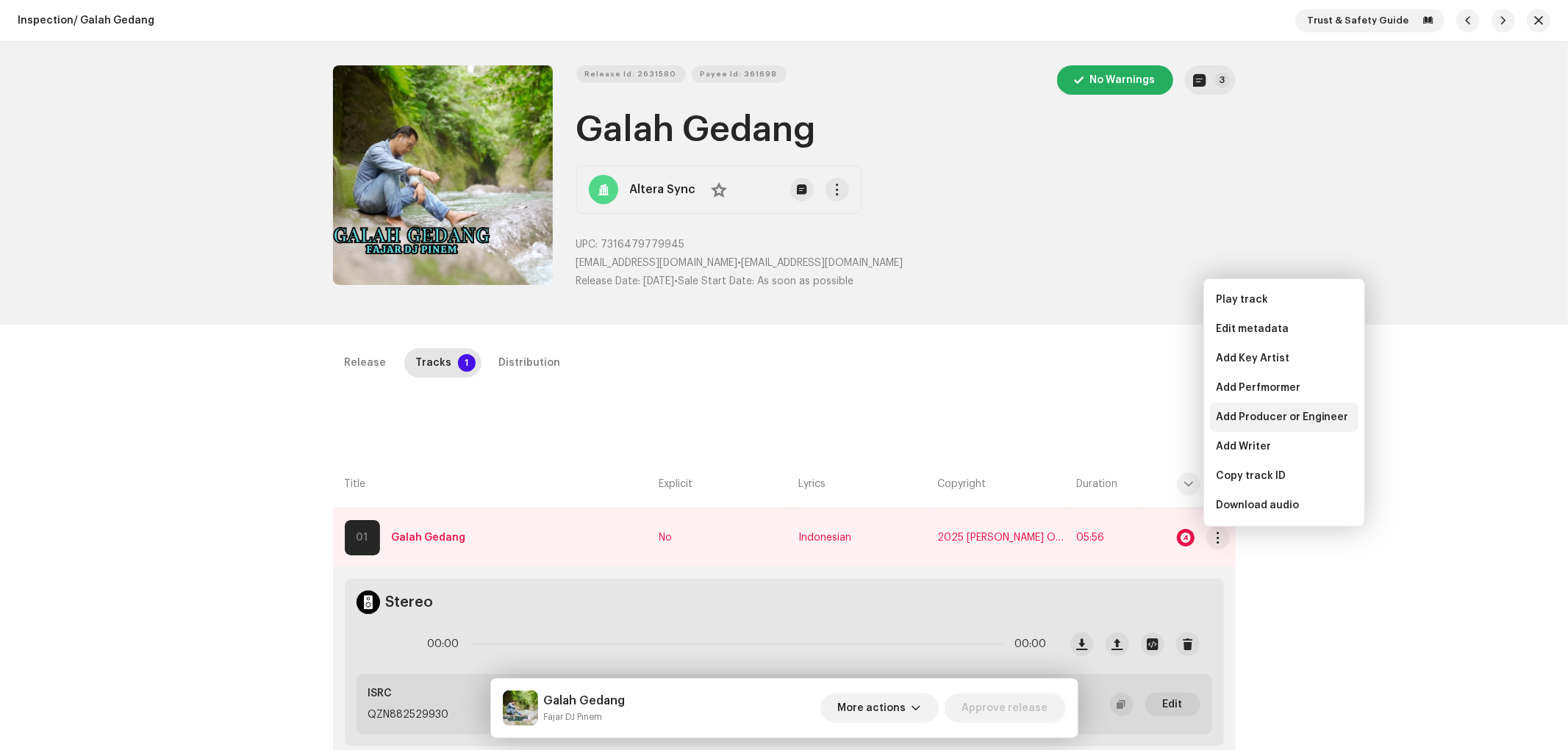
click at [1274, 413] on span "Add Producer or Engineer" at bounding box center [1282, 416] width 133 height 12
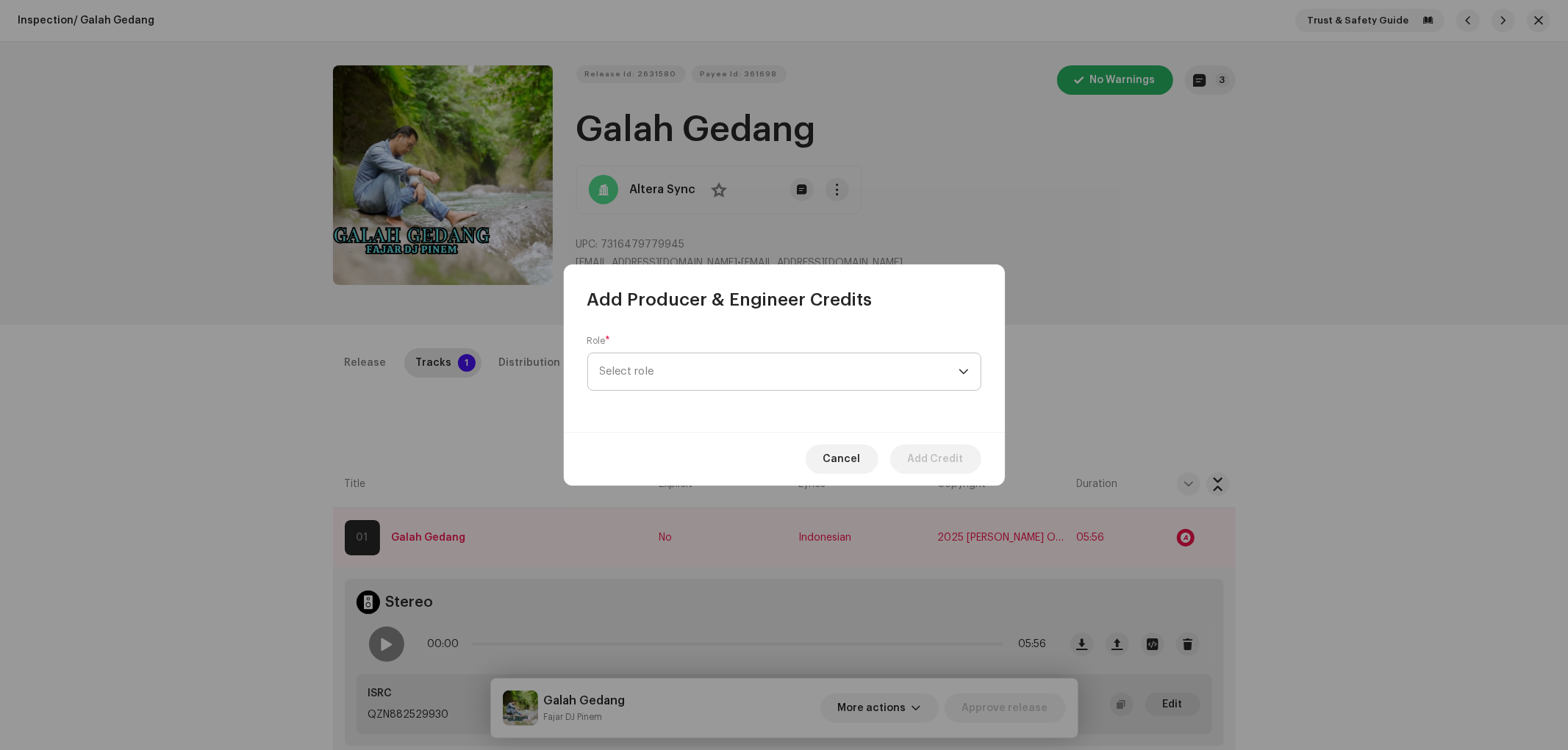
click at [710, 362] on span "Select role" at bounding box center [779, 372] width 358 height 36
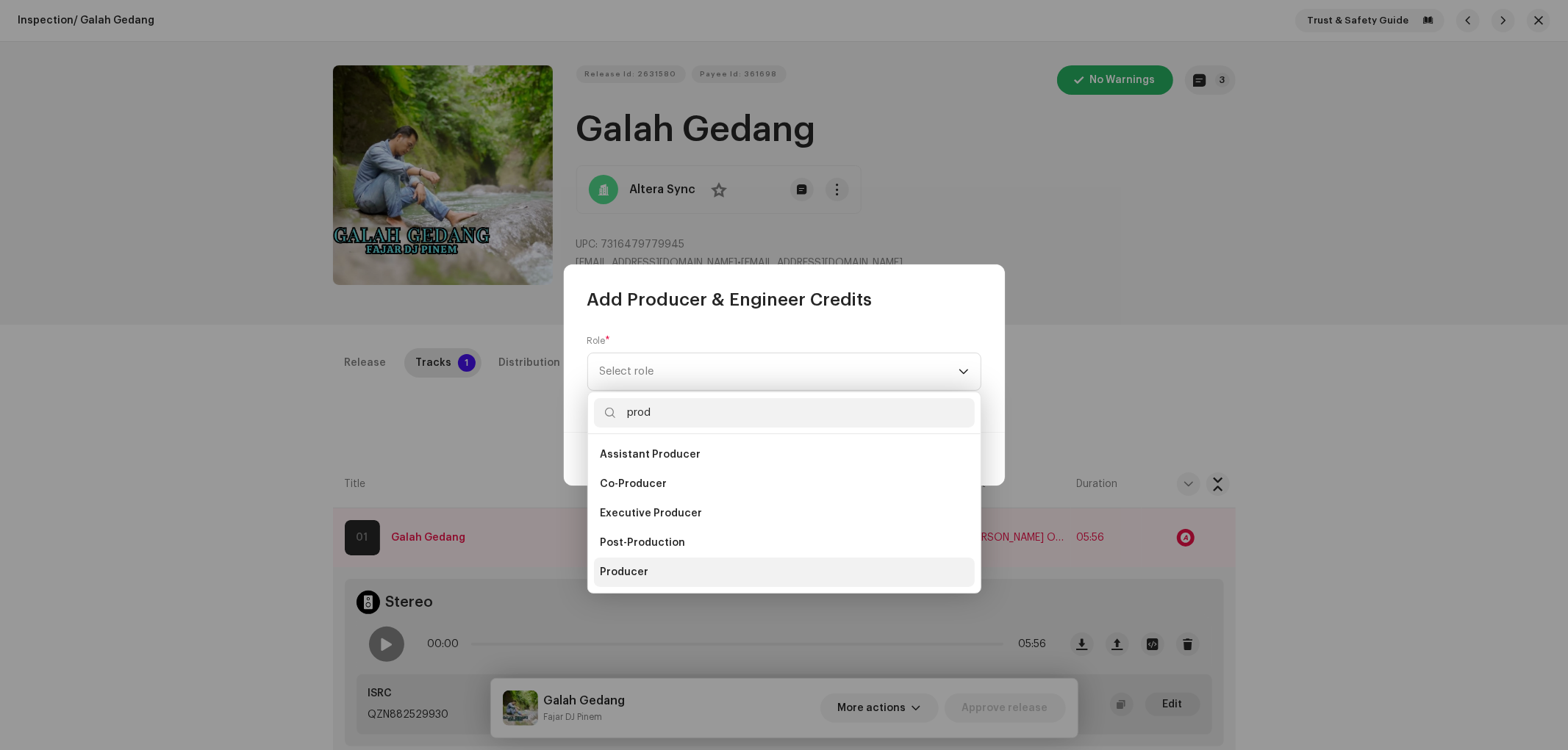
type input "prod"
click at [707, 574] on li "Producer" at bounding box center [784, 572] width 381 height 29
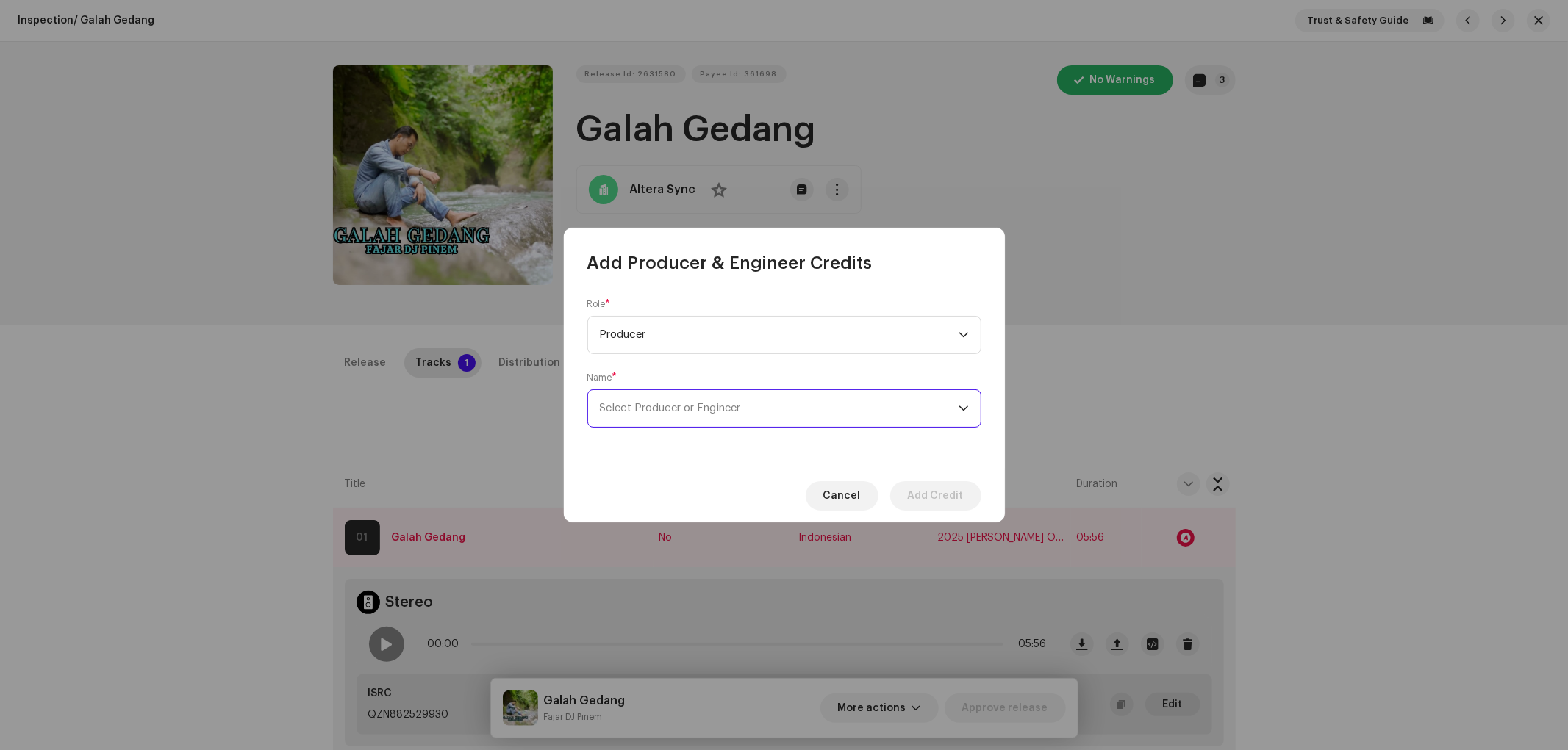
click at [704, 401] on span "Select Producer or Engineer" at bounding box center [779, 408] width 358 height 36
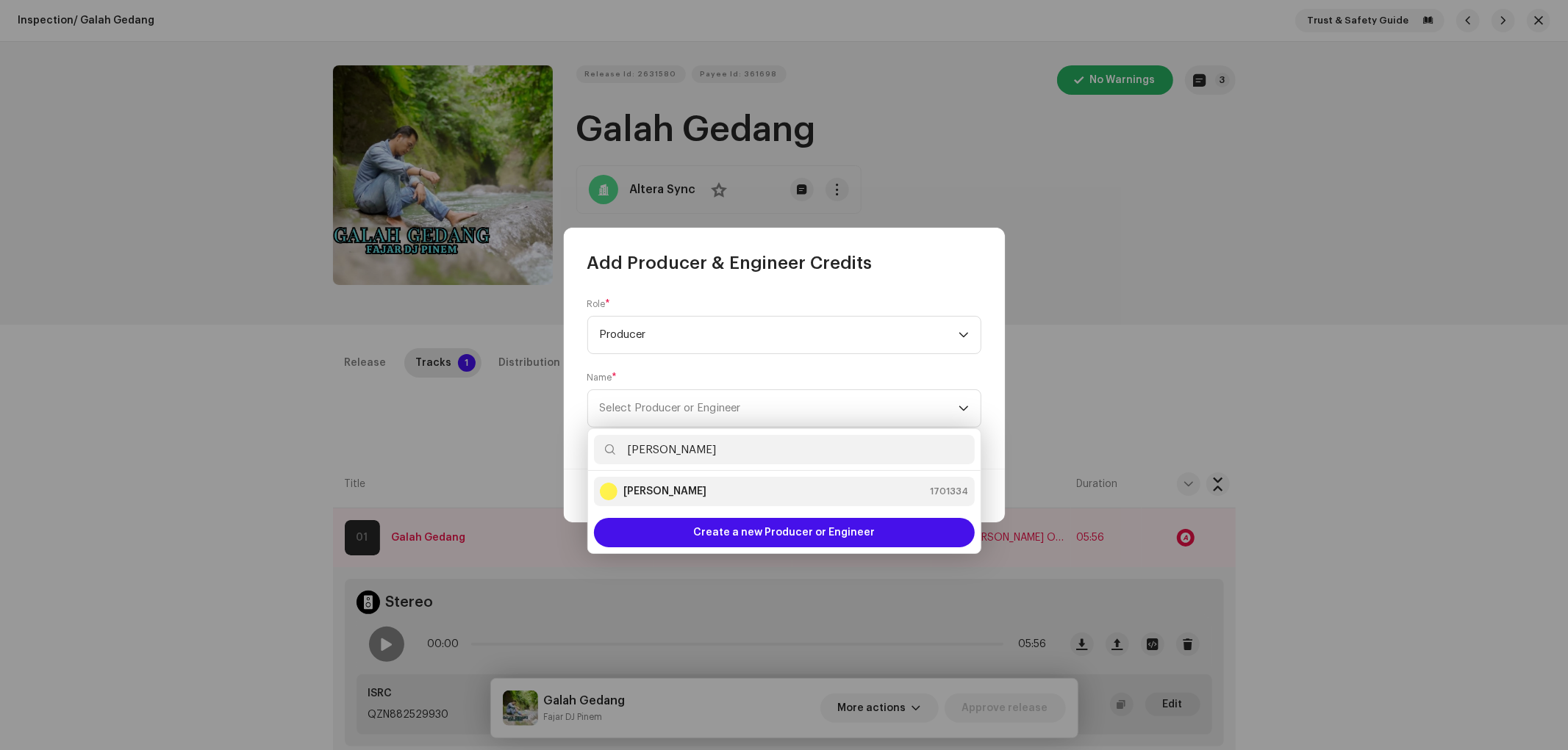
type input "Guna Gutul"
click at [725, 483] on div "Guna Gutul 1701334" at bounding box center [784, 491] width 369 height 17
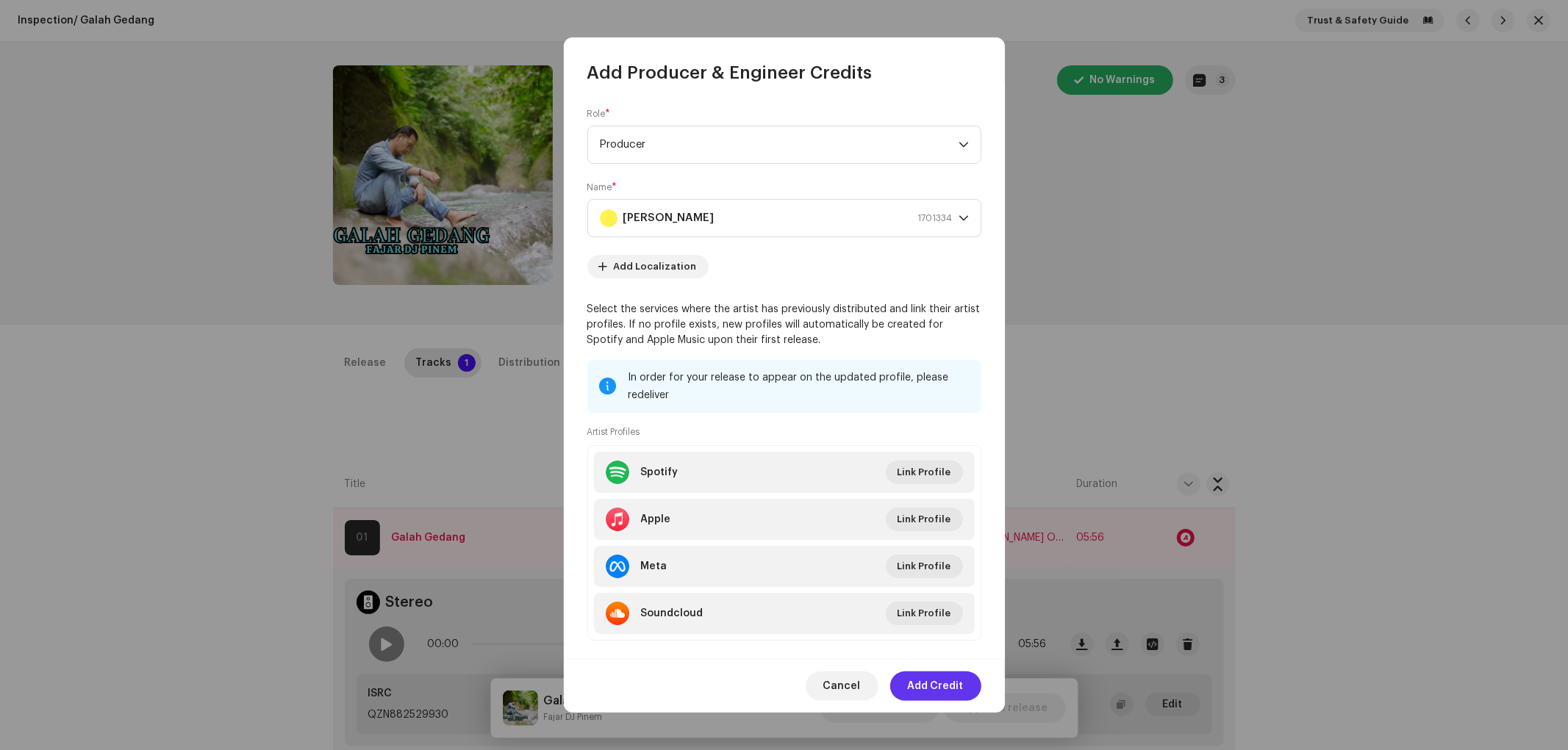
click at [937, 674] on span "Add Credit" at bounding box center [935, 686] width 56 height 29
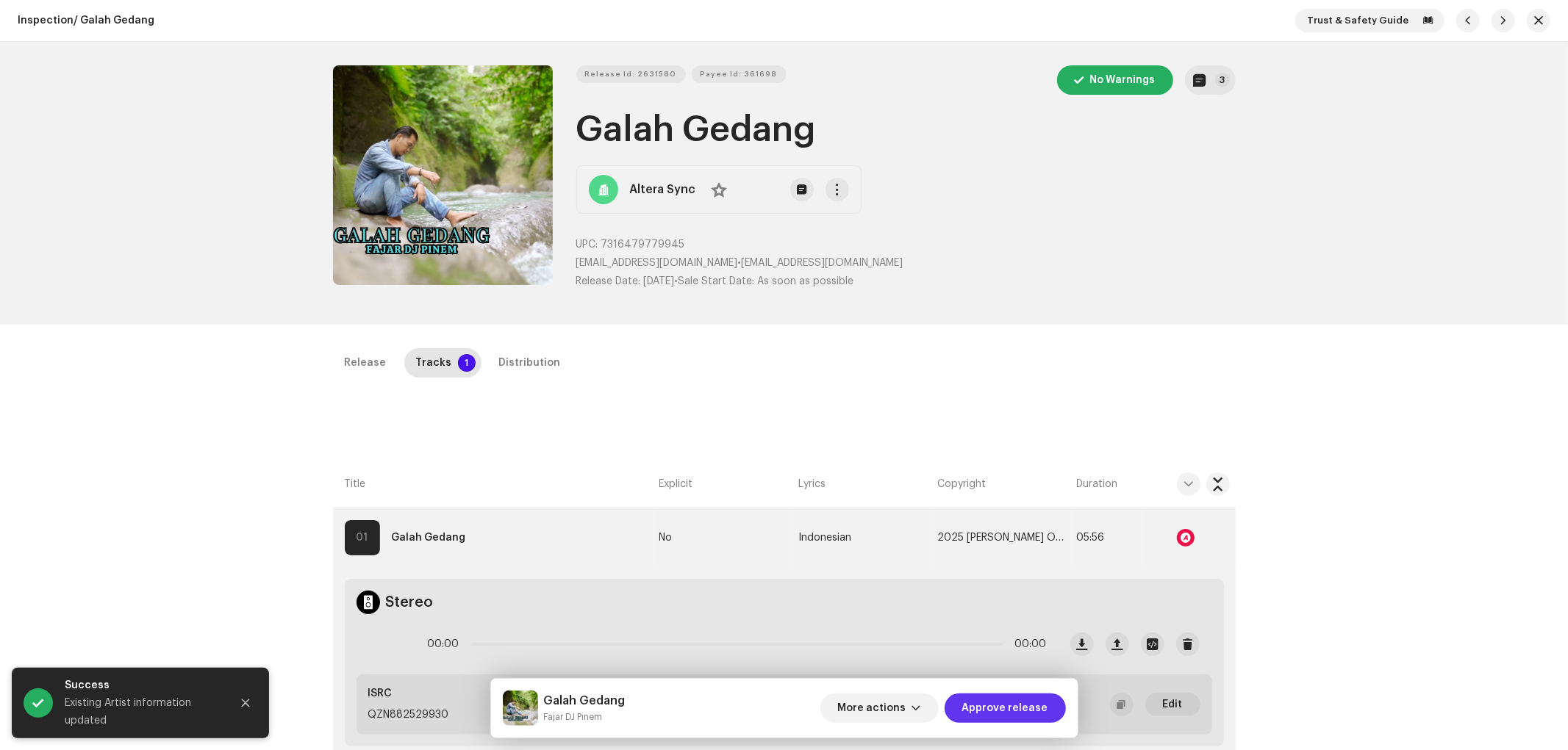
click at [1031, 674] on span "Approve release" at bounding box center [1005, 708] width 86 height 29
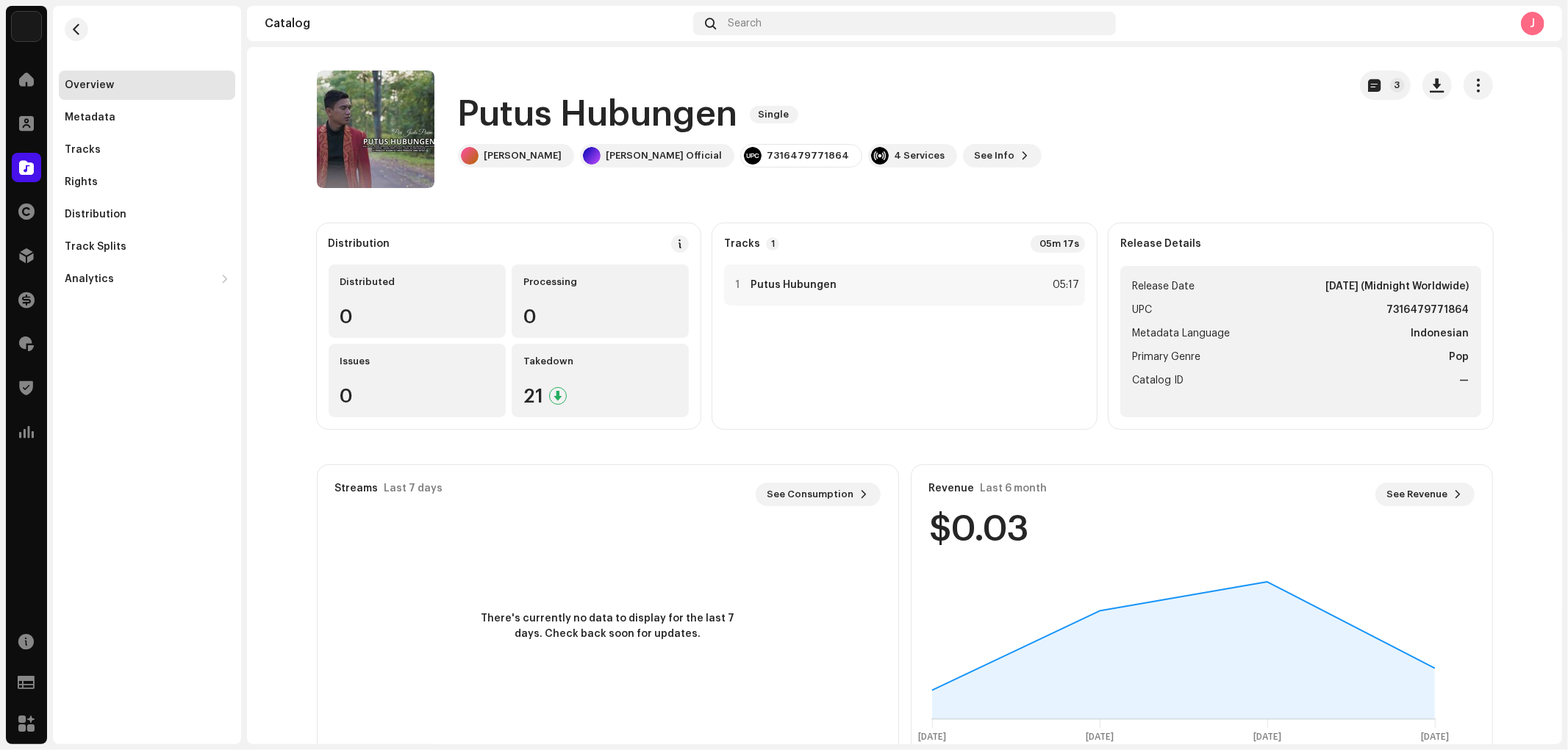
click at [531, 116] on h1 "Putus Hubungen" at bounding box center [597, 115] width 280 height 47
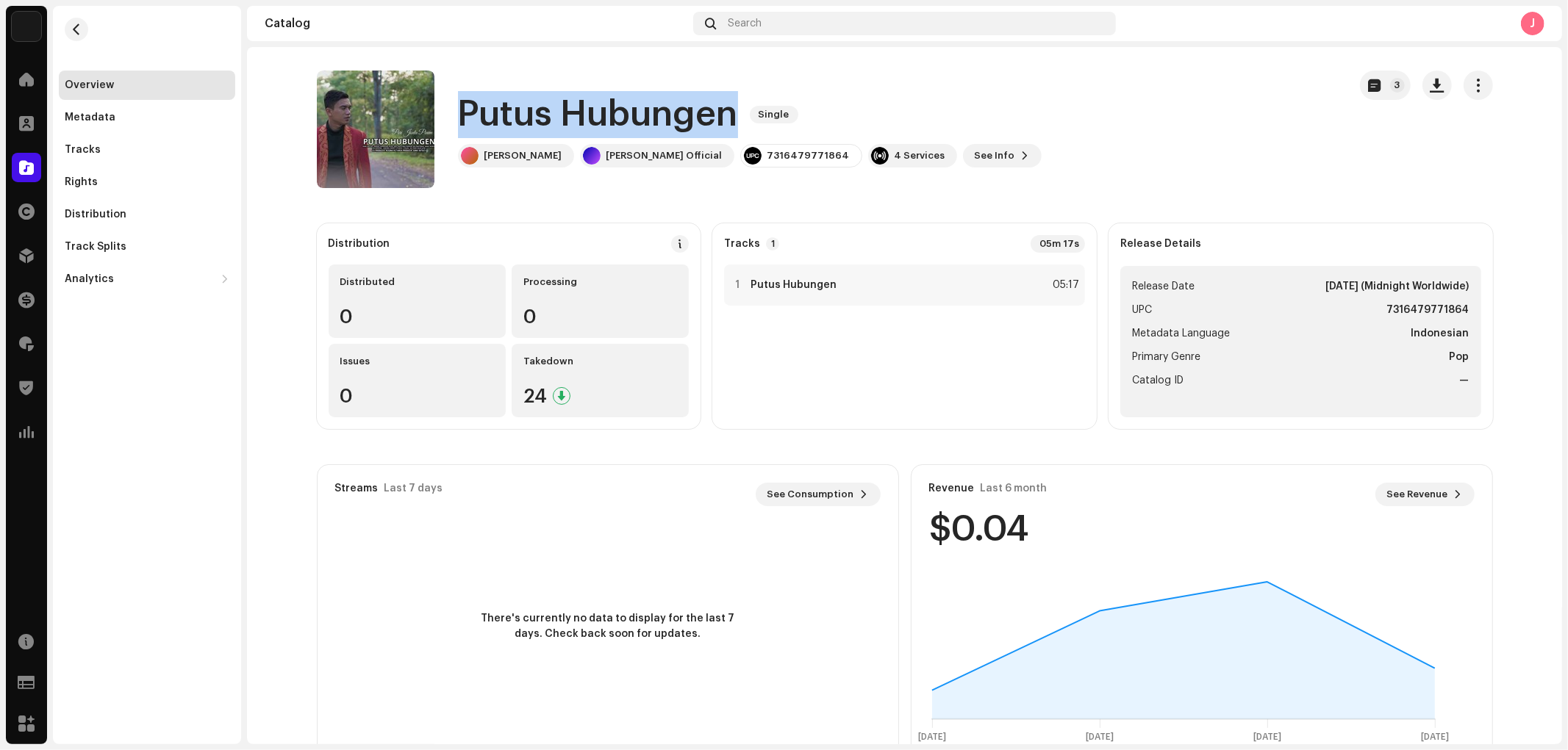
click at [531, 116] on h1 "Putus Hubungen" at bounding box center [597, 115] width 280 height 47
copy div "Putus Hubungen Single"
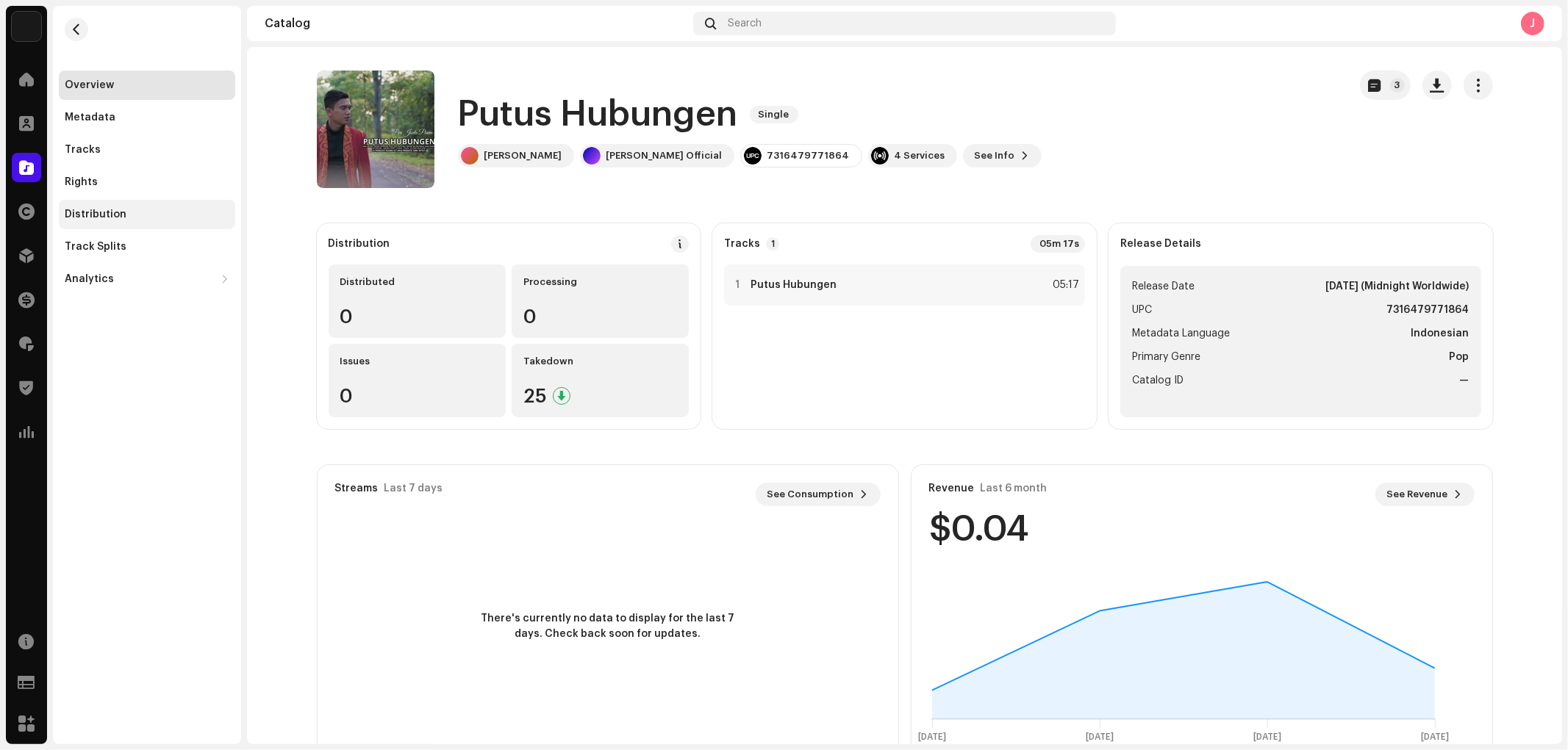
click at [104, 215] on div "Distribution" at bounding box center [96, 214] width 62 height 12
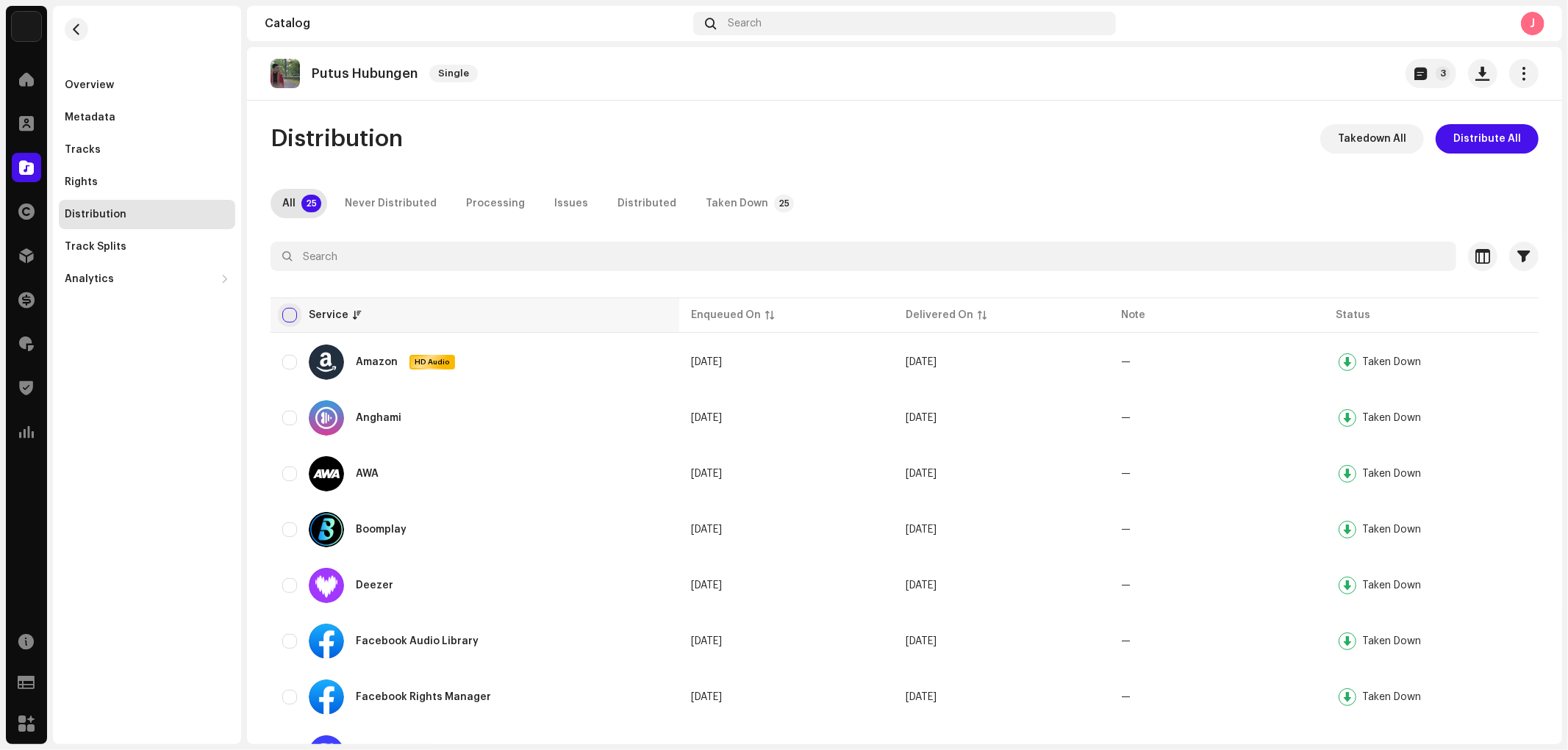
click at [288, 310] on input "checkbox" at bounding box center [290, 315] width 15 height 15
checkbox input "true"
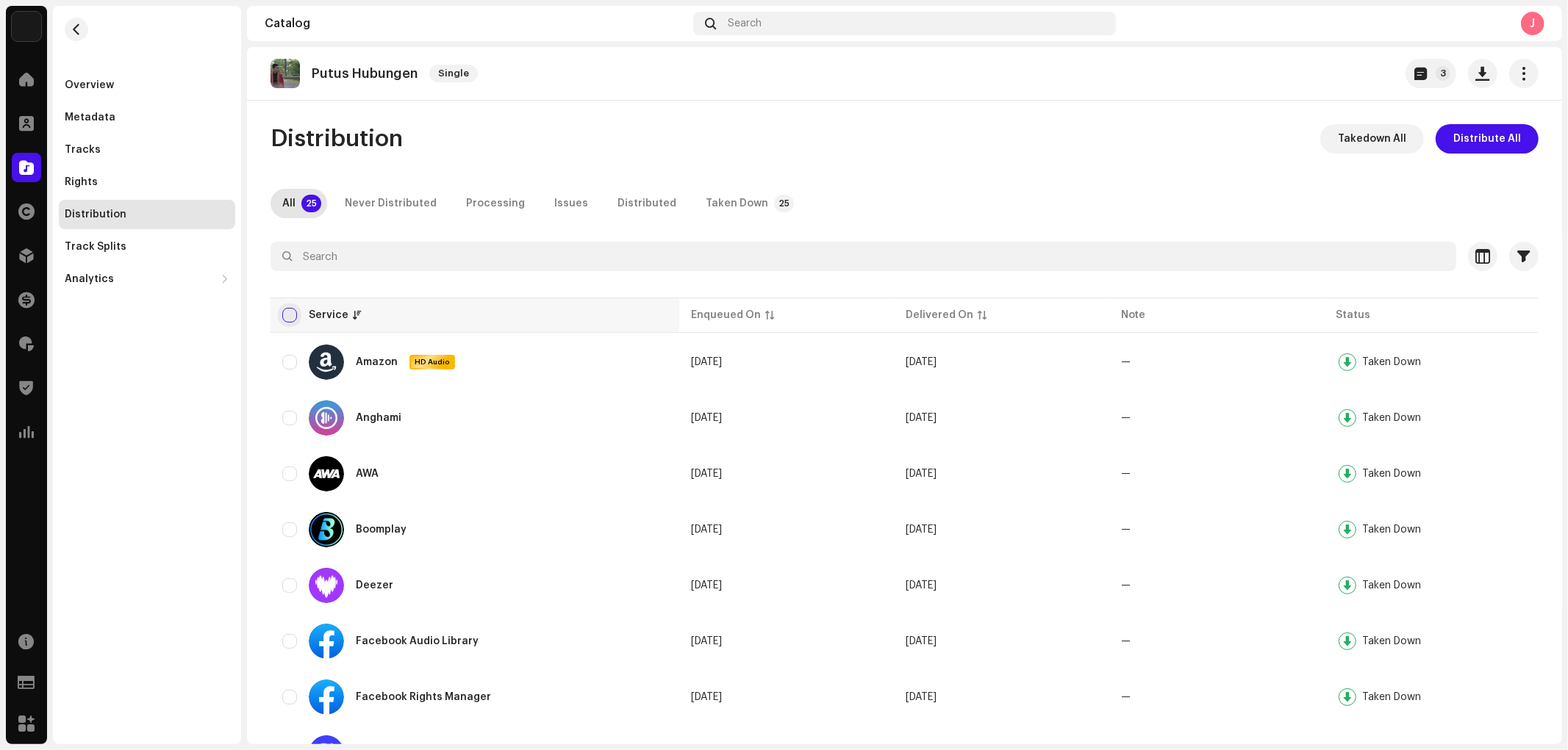
checkbox input "true"
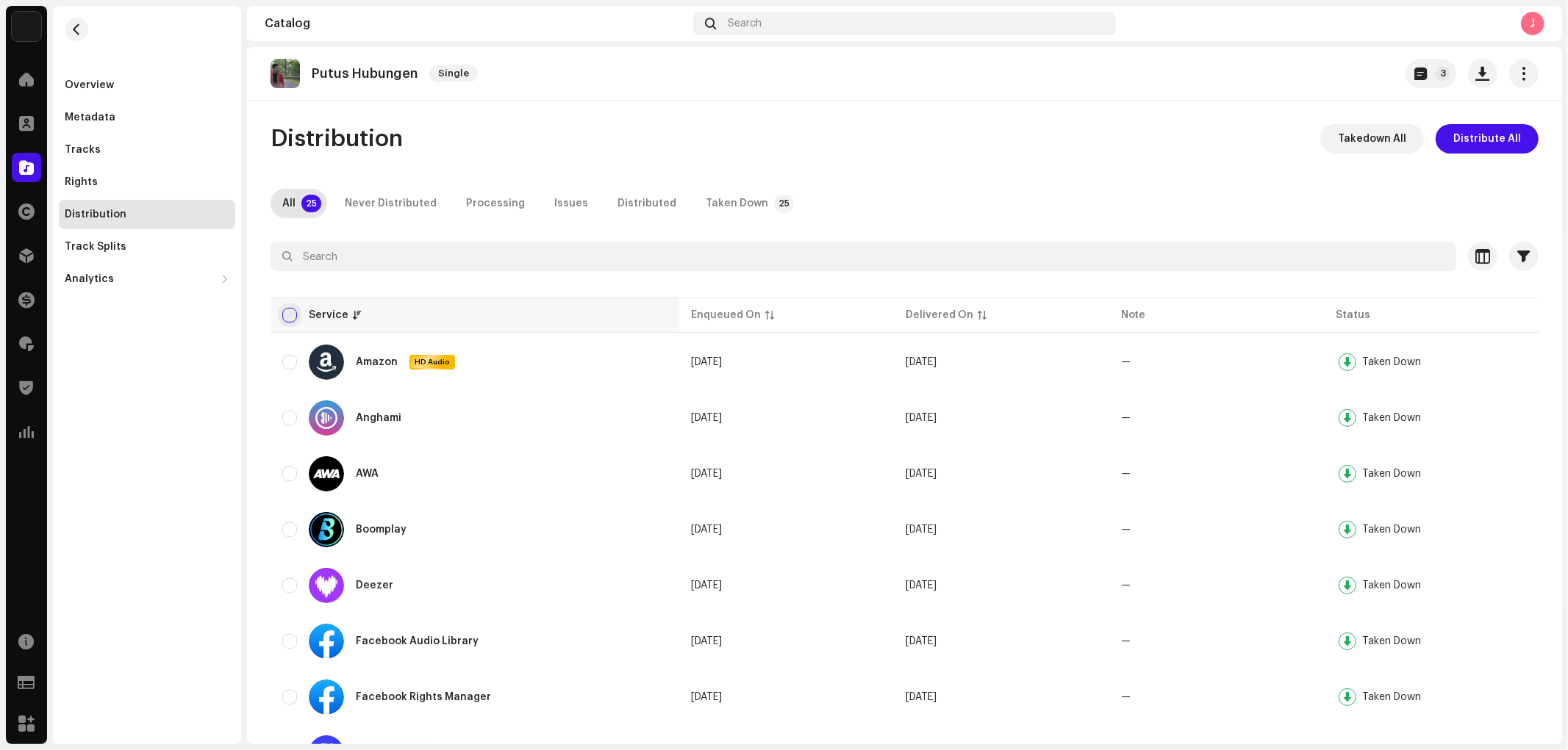
checkbox input "true"
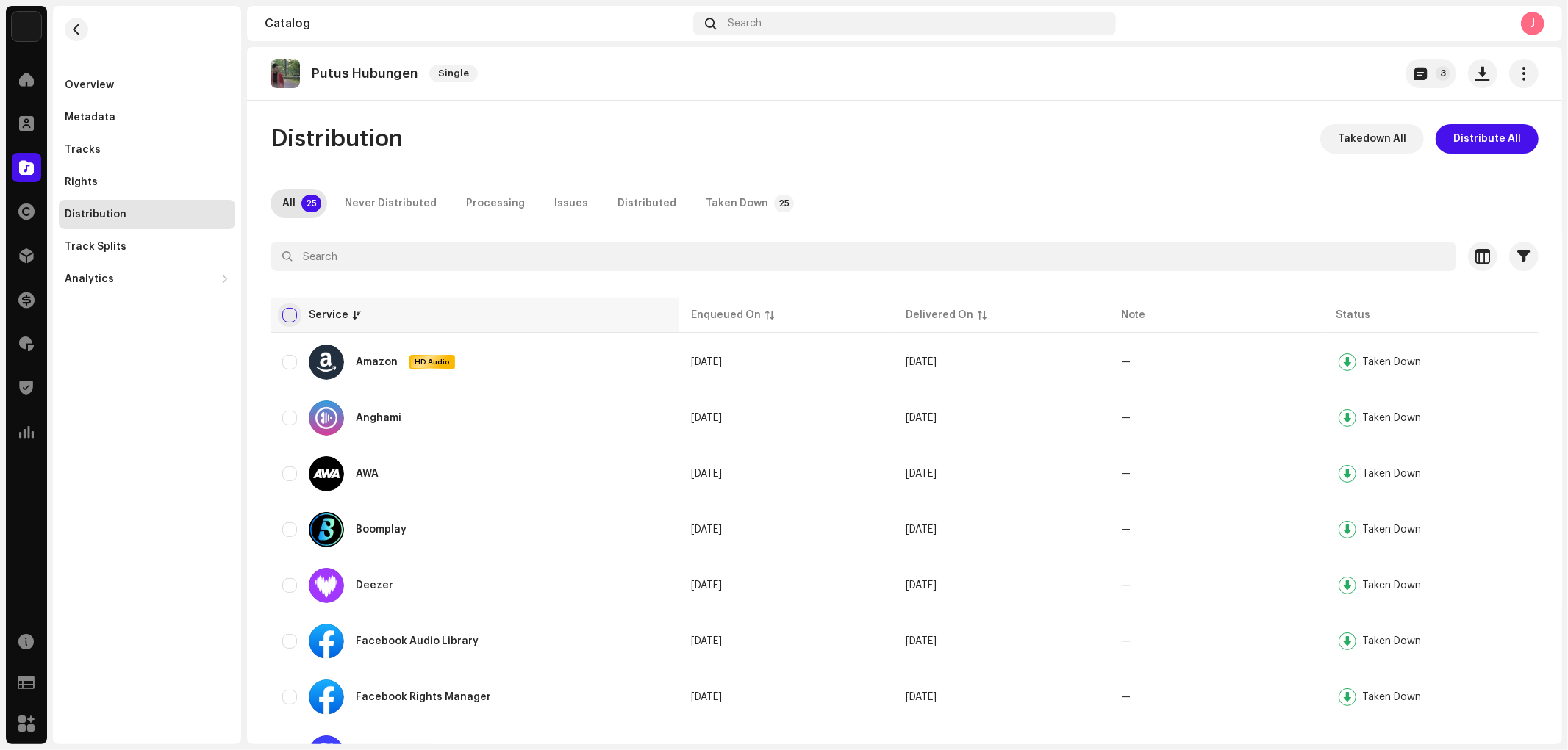
checkbox input "true"
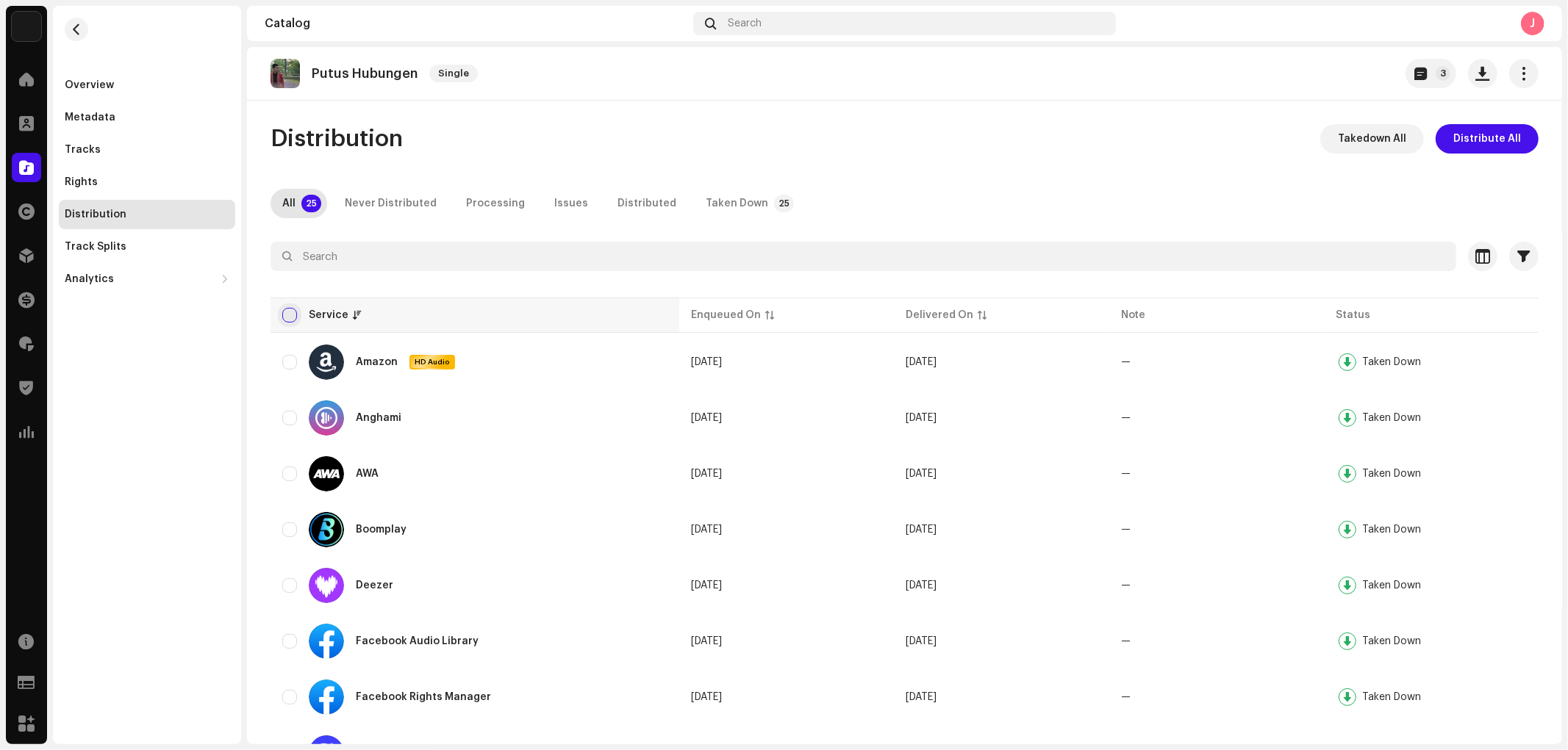
checkbox input "true"
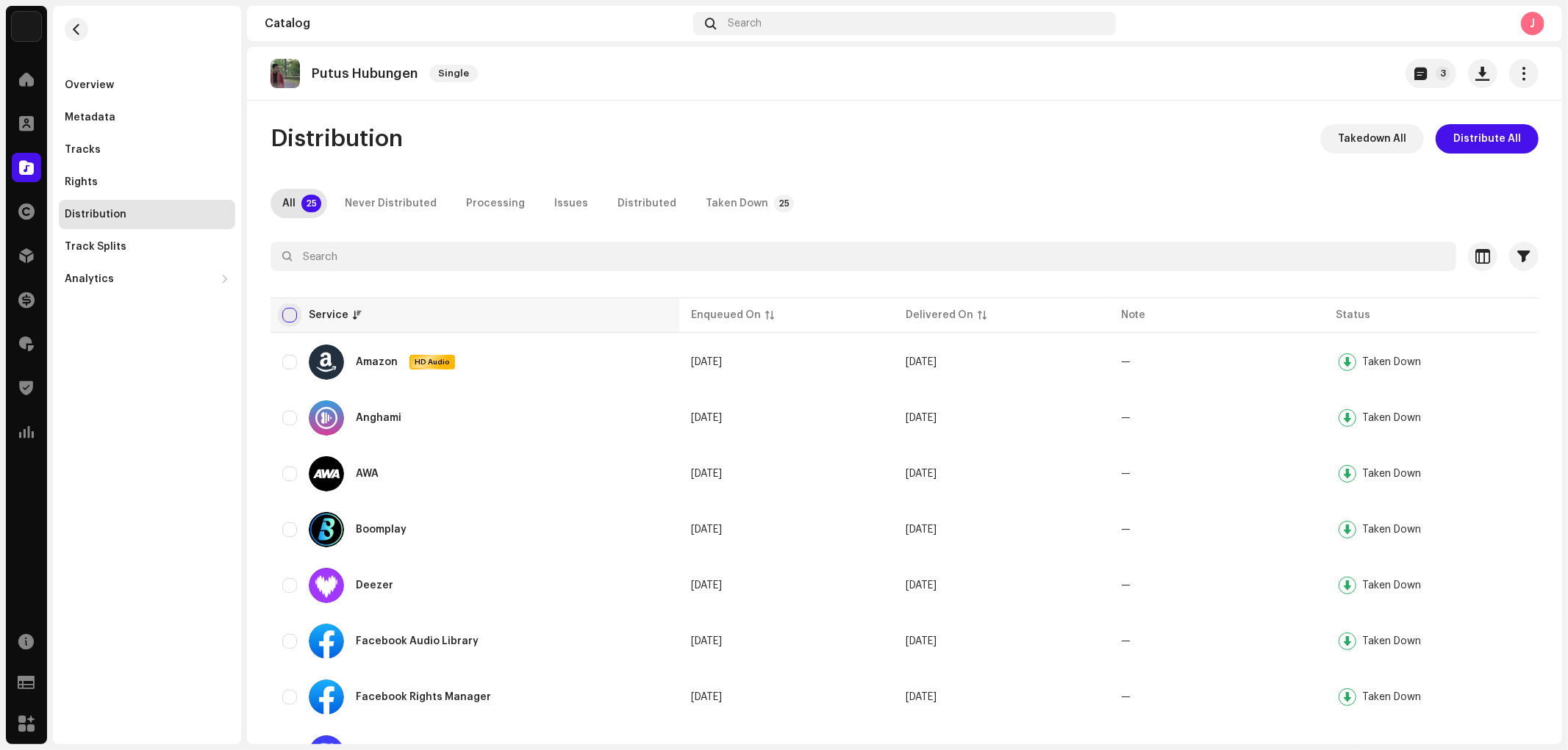
checkbox input "true"
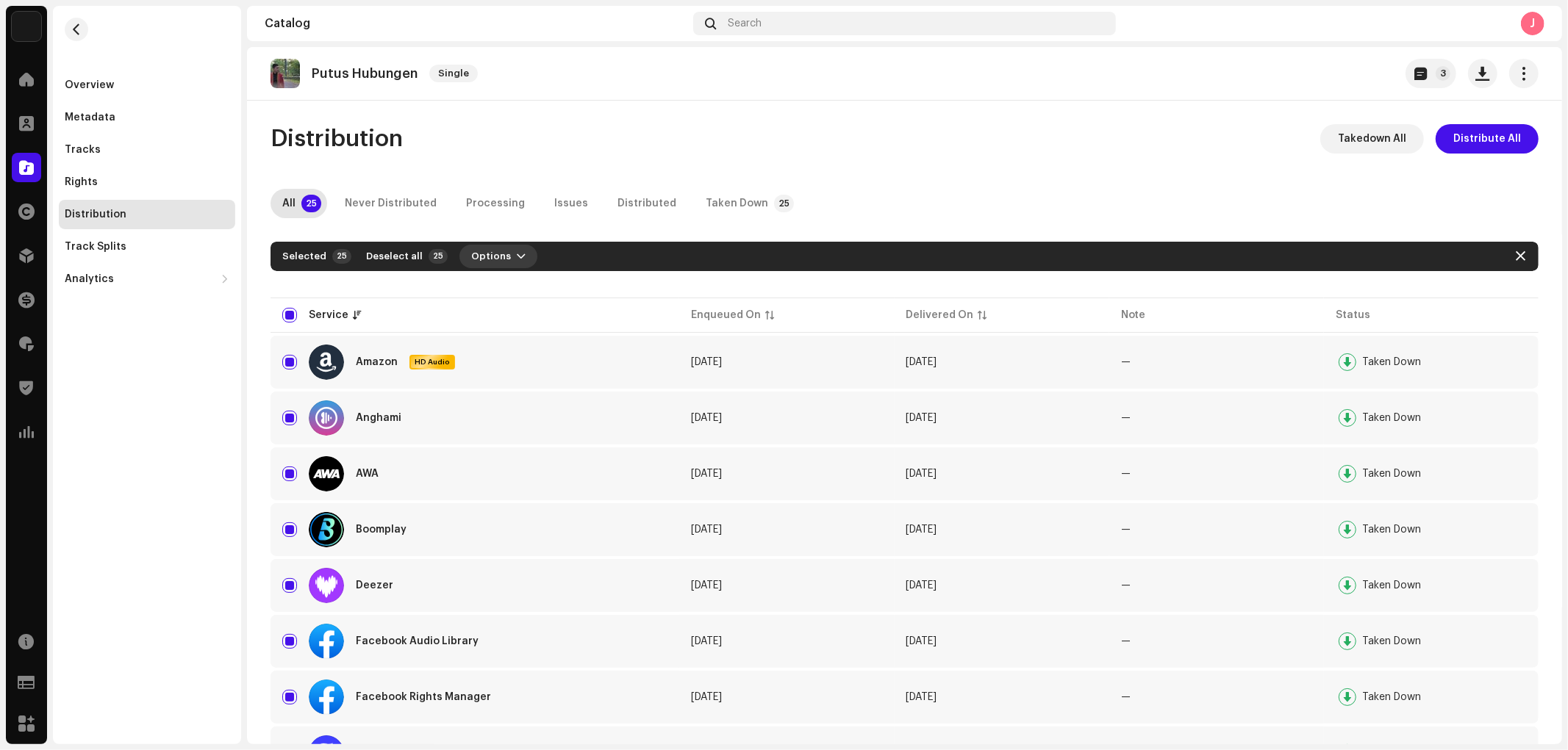
click at [482, 244] on span "Options" at bounding box center [491, 256] width 40 height 29
click at [493, 284] on span "Distribute" at bounding box center [488, 289] width 52 height 12
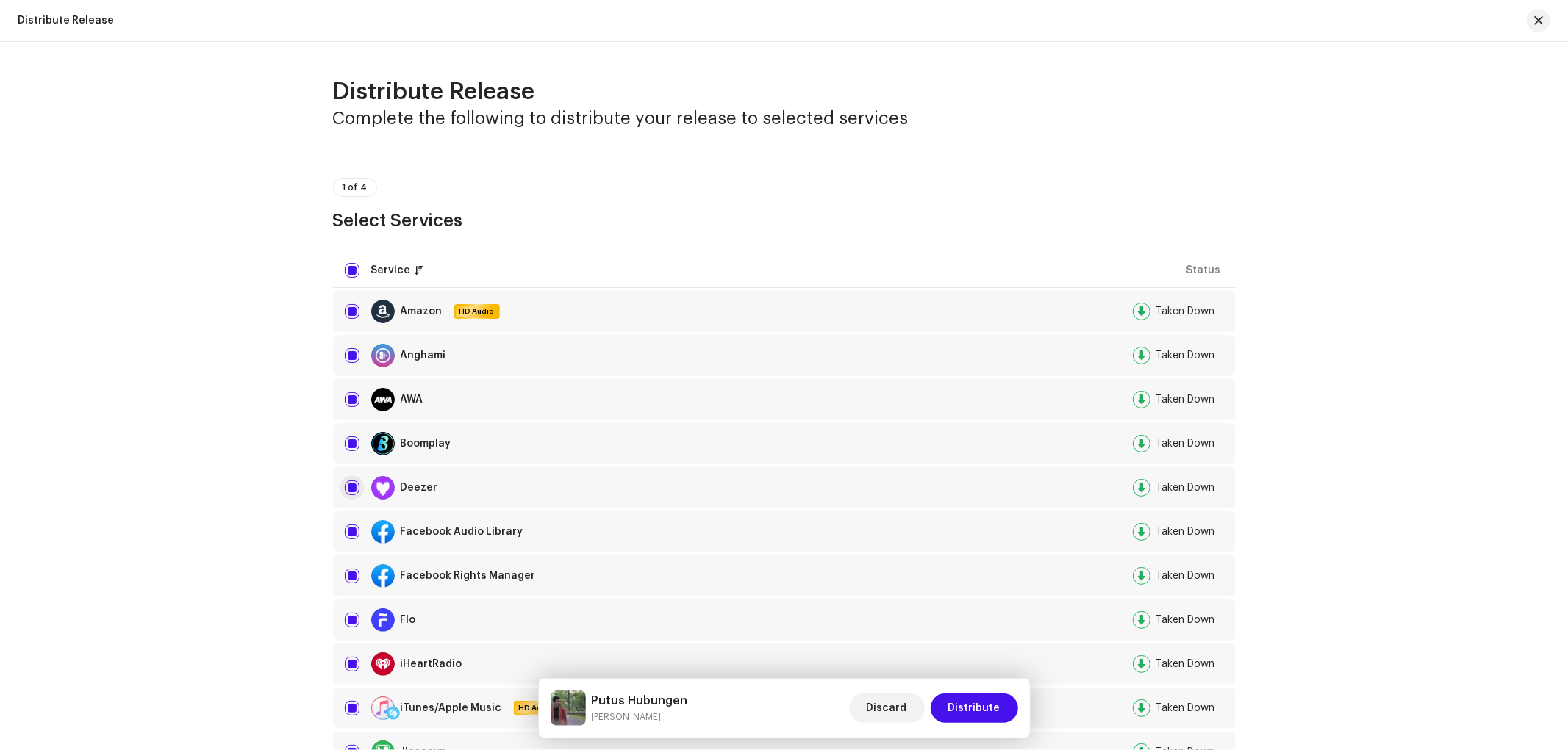
click at [354, 490] on input "checkbox" at bounding box center [352, 488] width 15 height 15
checkbox input "false"
click at [976, 674] on span "Distribute" at bounding box center [974, 708] width 52 height 29
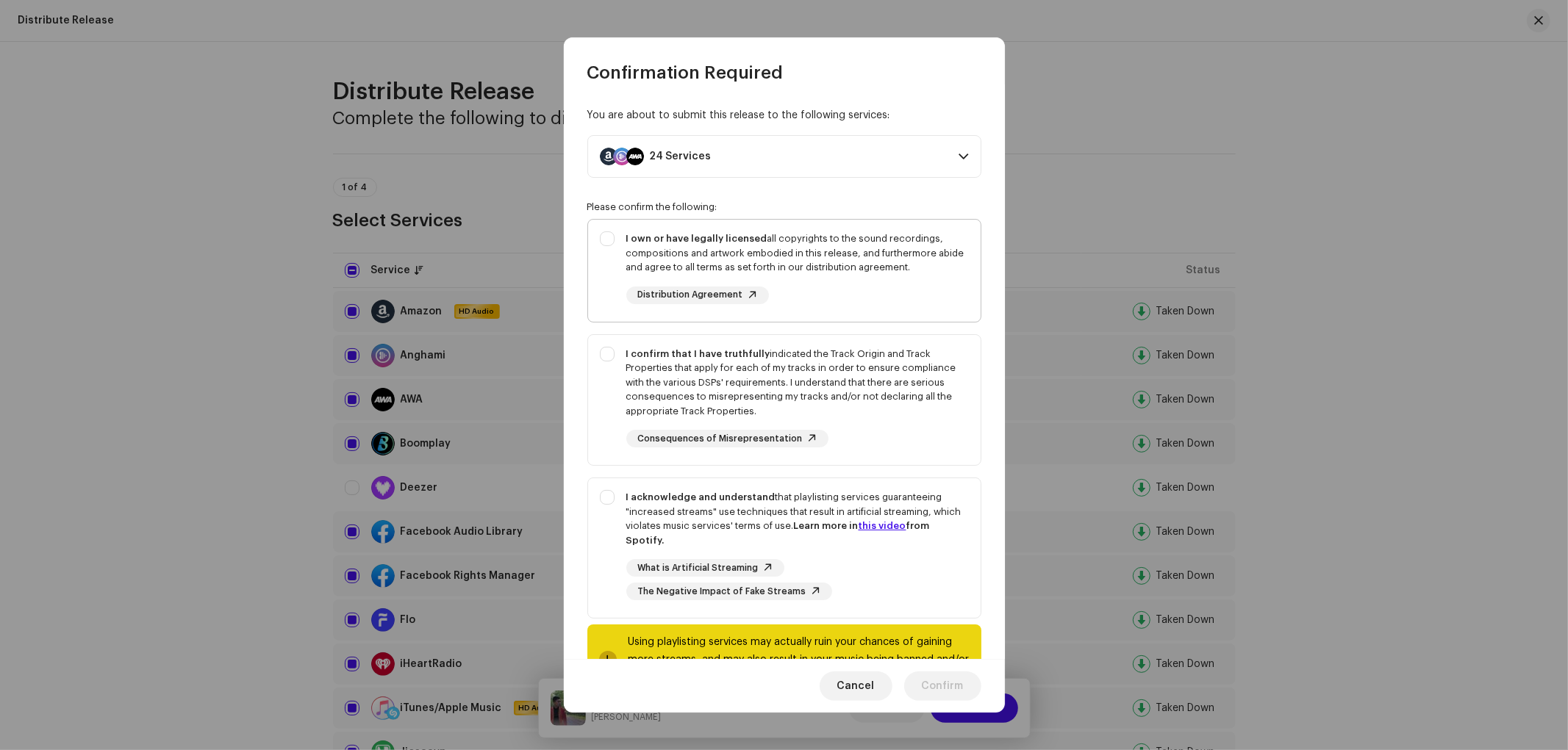
click at [722, 295] on span "Distribution Agreement" at bounding box center [690, 294] width 105 height 9
click at [723, 239] on strong "I own or have legally licensed" at bounding box center [696, 238] width 141 height 9
checkbox input "true"
click at [696, 355] on strong "I confirm that I have truthfully" at bounding box center [698, 354] width 144 height 9
checkbox input "true"
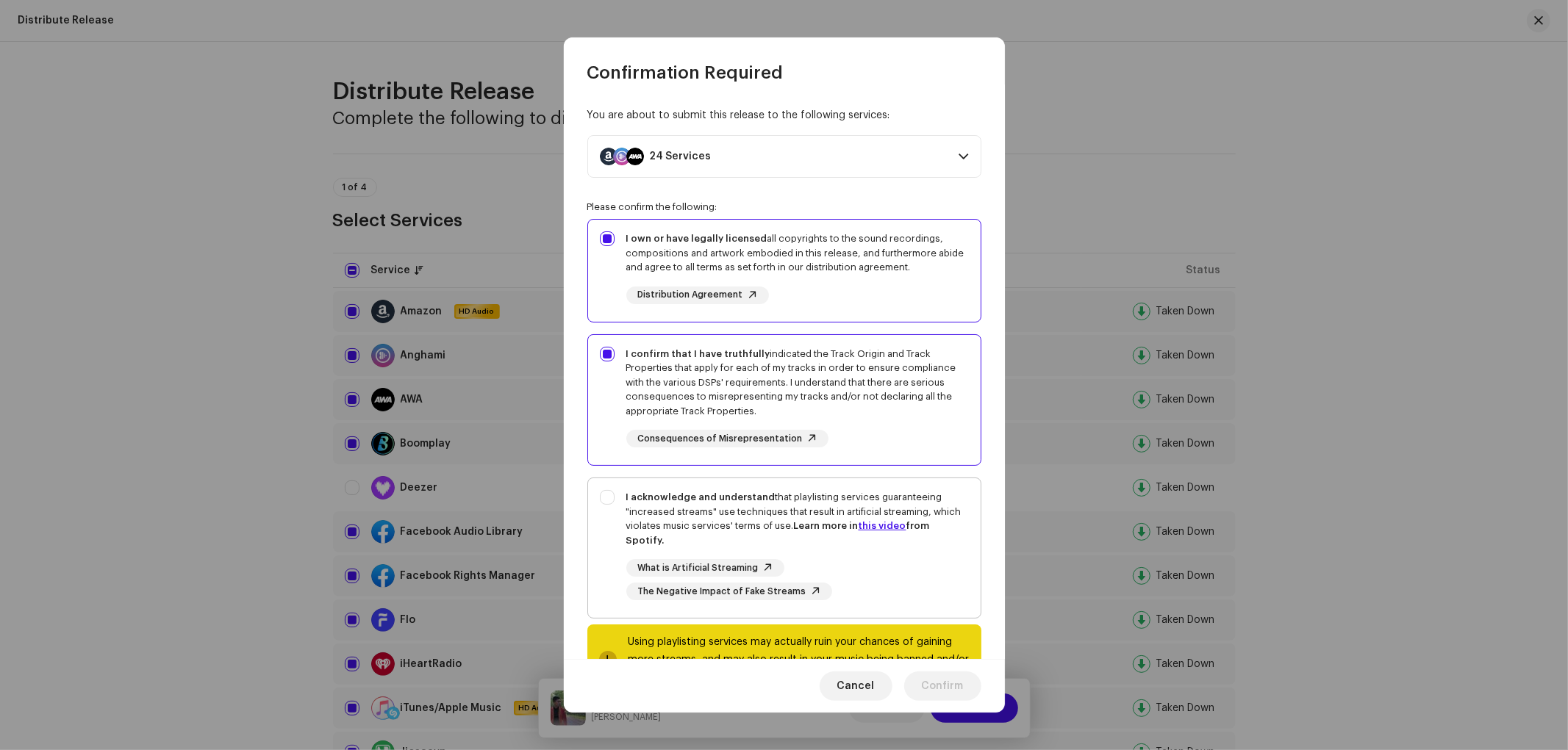
click at [703, 490] on div "I acknowledge and understand that playlisting services guaranteeing "increased …" at bounding box center [798, 519] width 343 height 57
checkbox input "true"
click at [934, 674] on span "Confirm" at bounding box center [943, 686] width 42 height 29
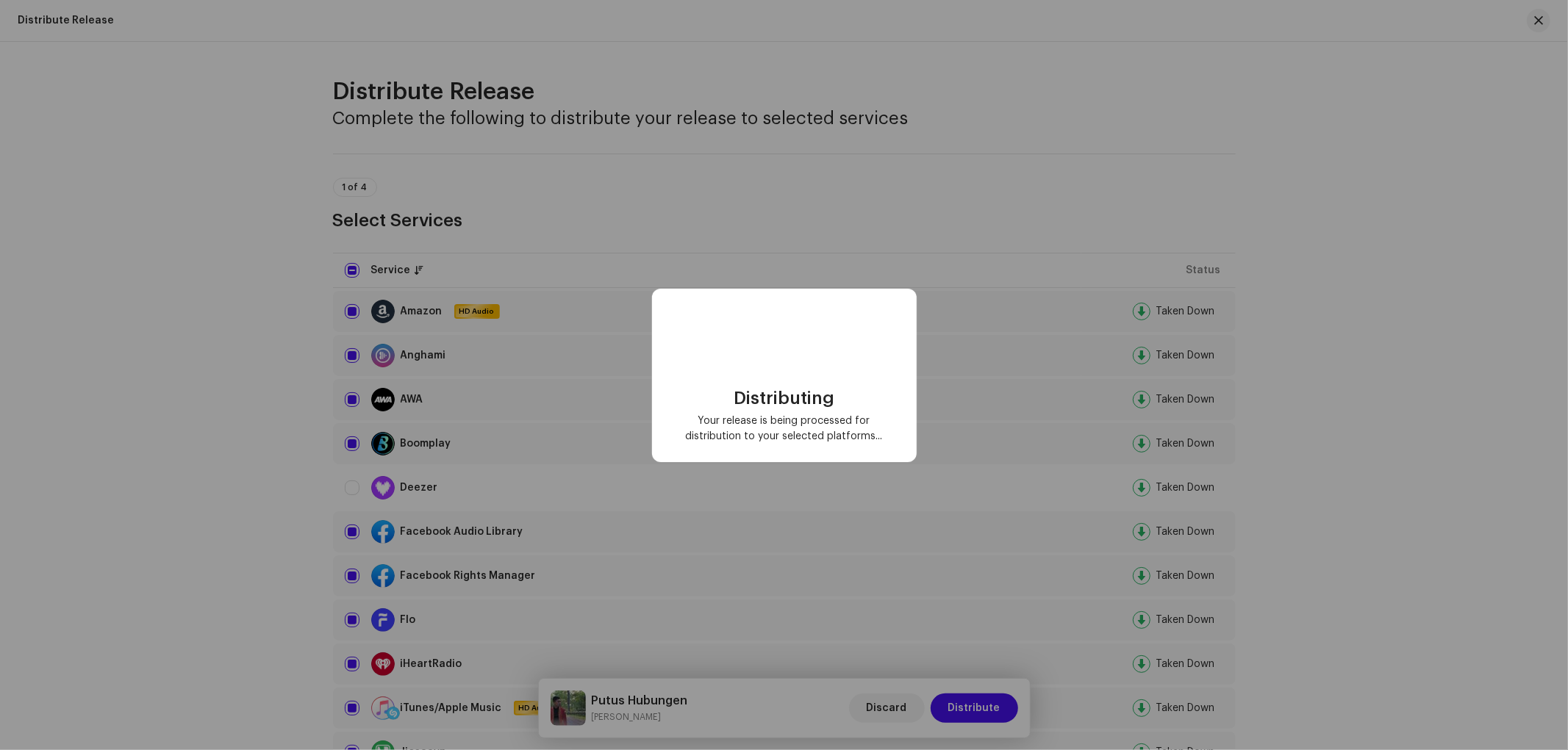
checkbox input "false"
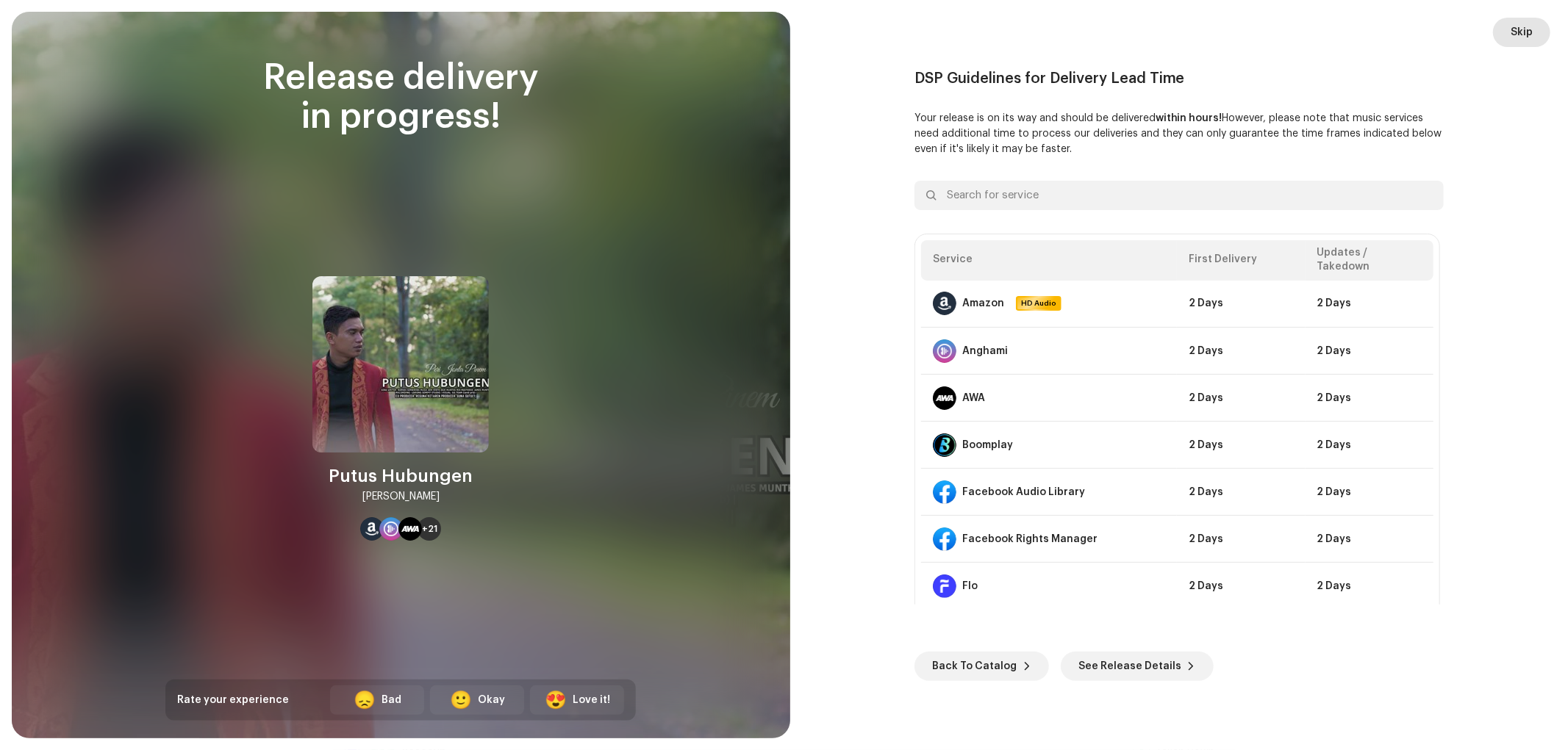
click at [1410, 27] on span "Skip" at bounding box center [1522, 32] width 22 height 29
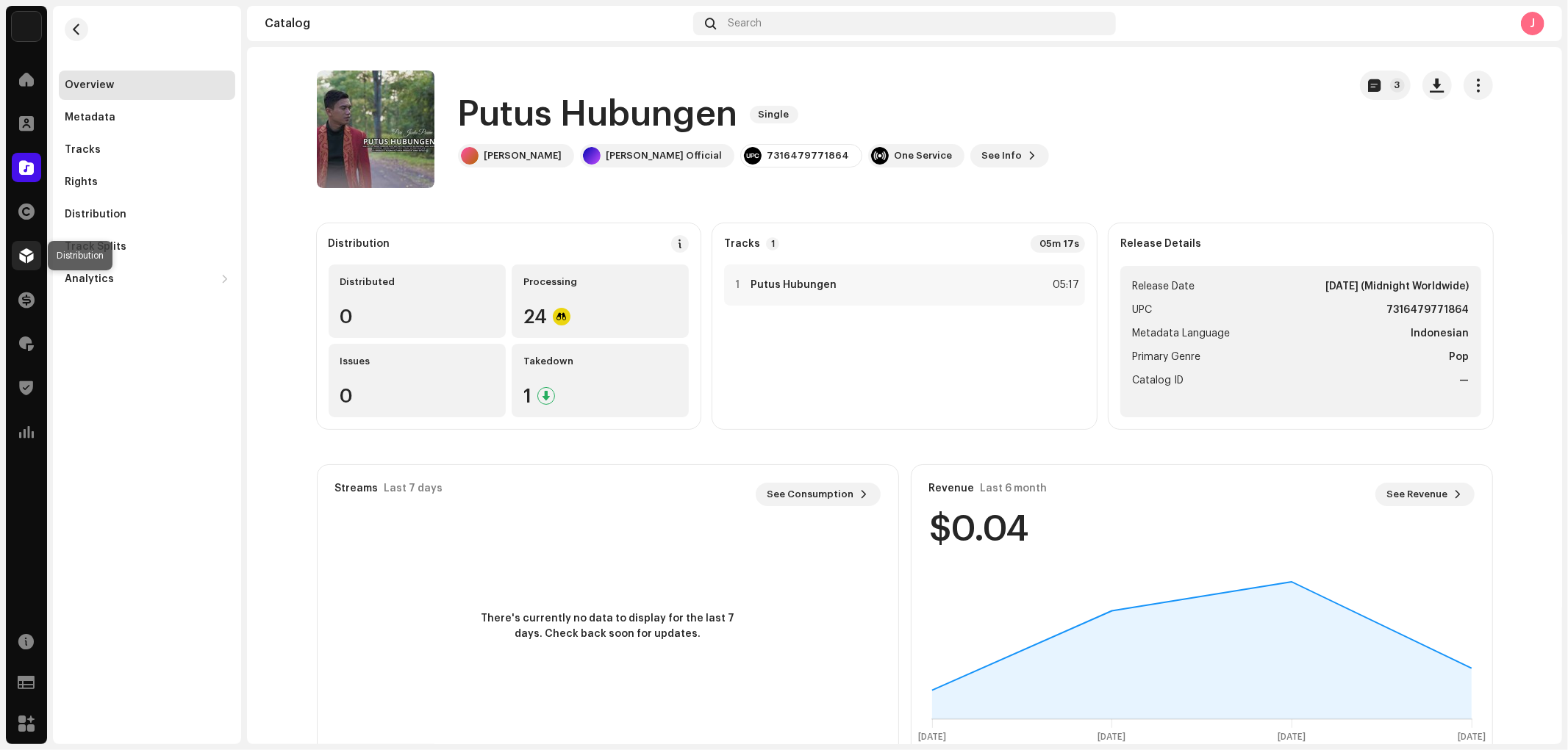
click at [21, 260] on span at bounding box center [26, 255] width 15 height 12
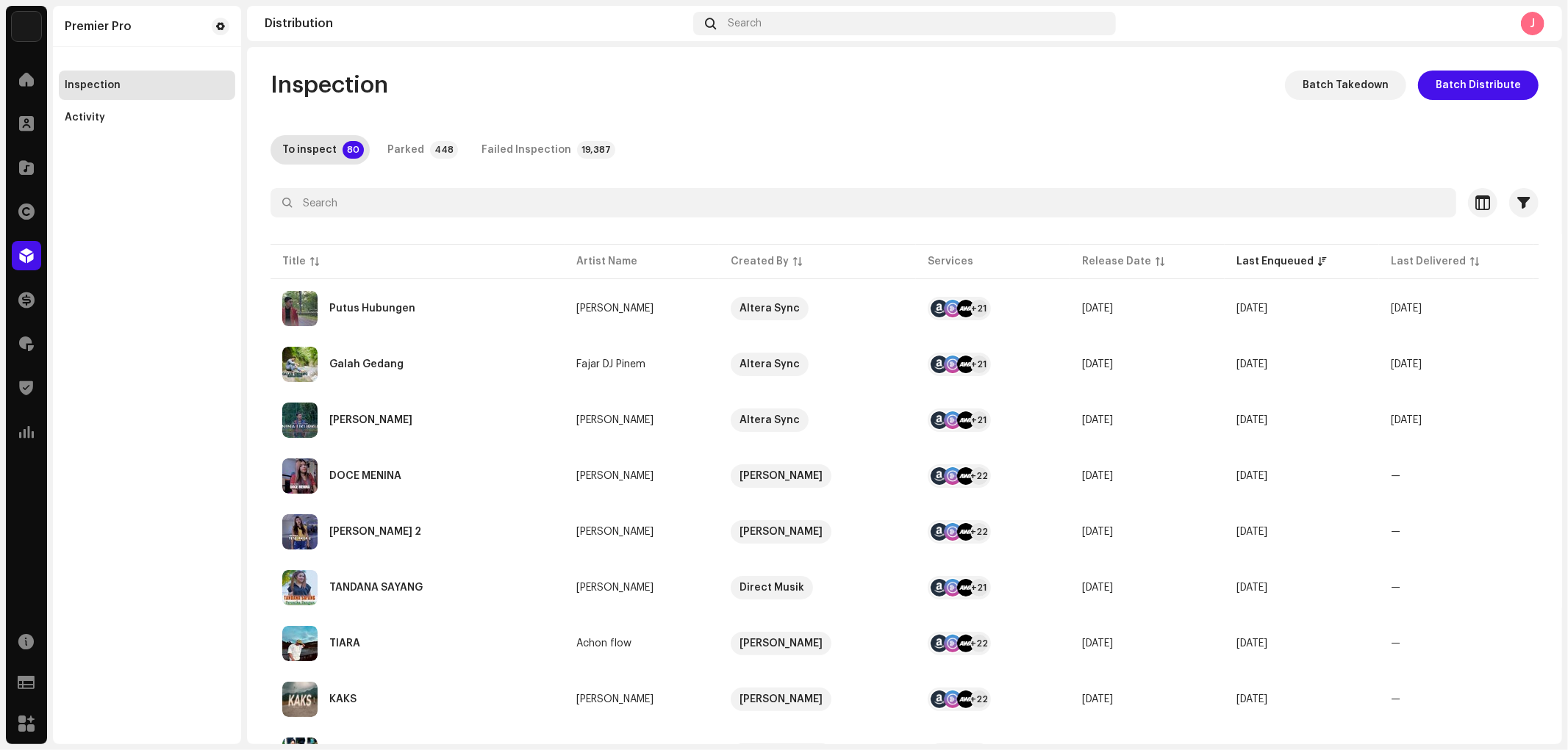
click at [411, 409] on div "Nina Ukurku" at bounding box center [418, 420] width 271 height 36
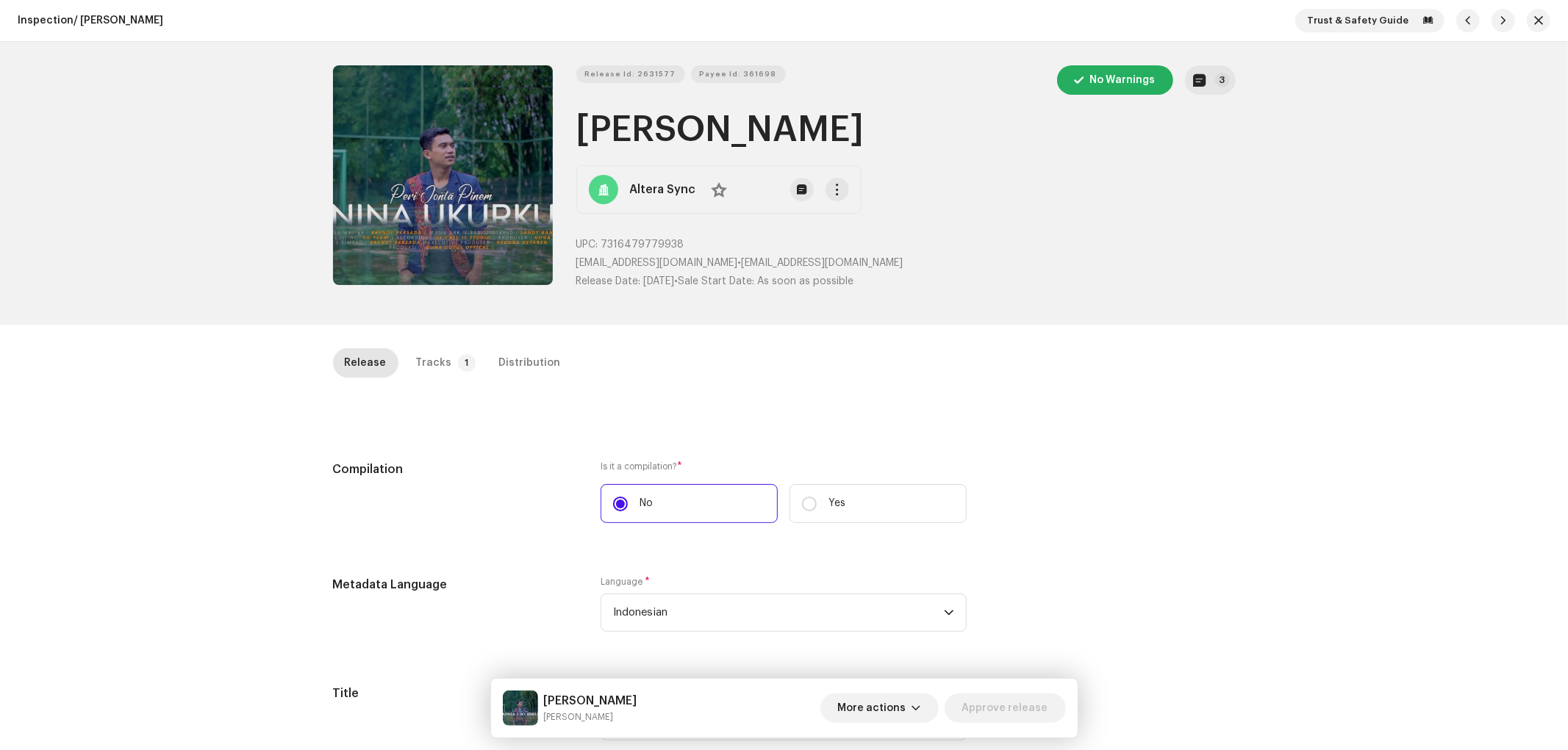
scroll to position [407, 0]
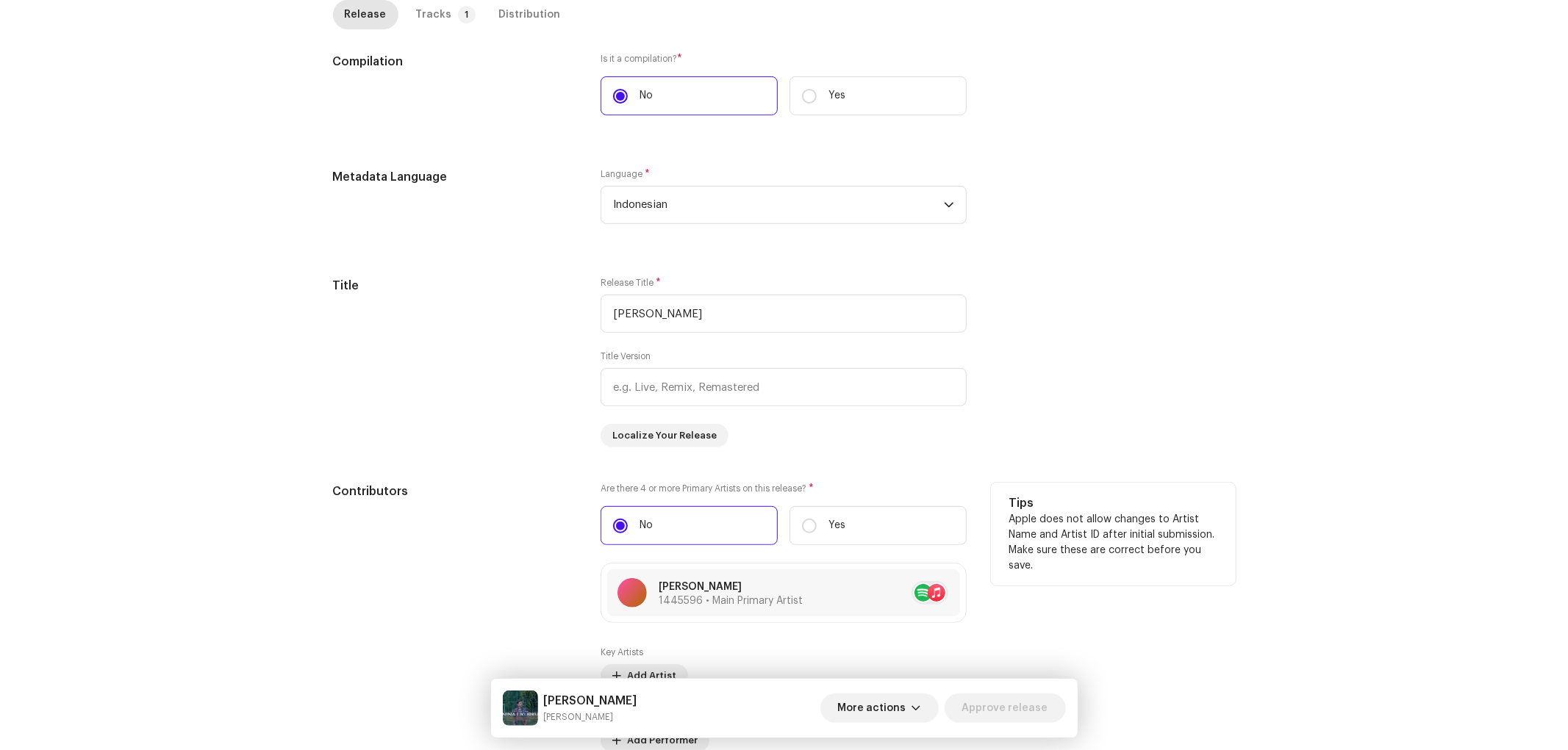
drag, startPoint x: 681, startPoint y: 426, endPoint x: 1126, endPoint y: 496, distance: 450.5
click at [1132, 504] on div "Compilation Is it a compilation? * No Yes Metadata Language Language * Indonesi…" at bounding box center [784, 730] width 903 height 1355
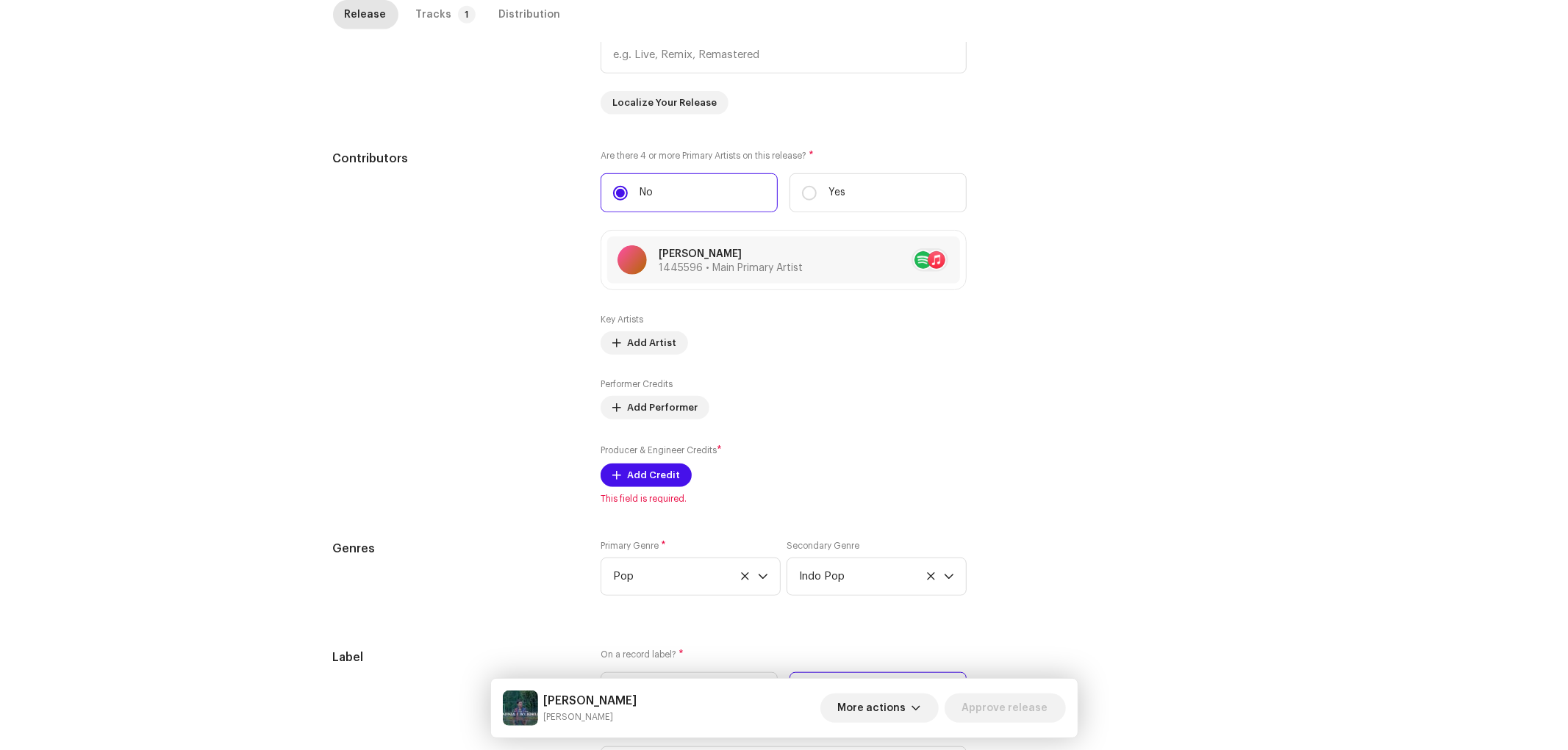
scroll to position [898, 0]
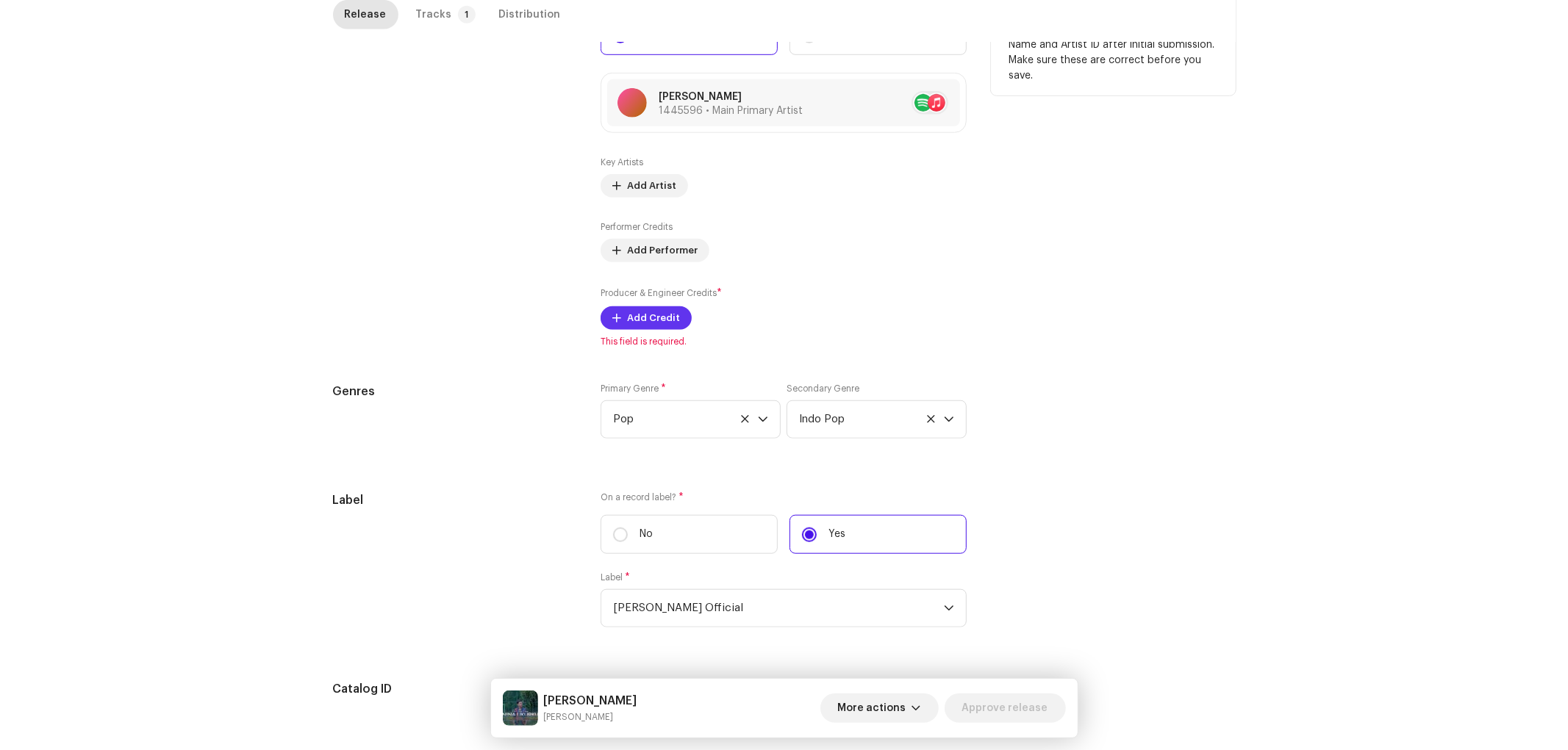
click at [657, 324] on span "Add Credit" at bounding box center [654, 318] width 53 height 29
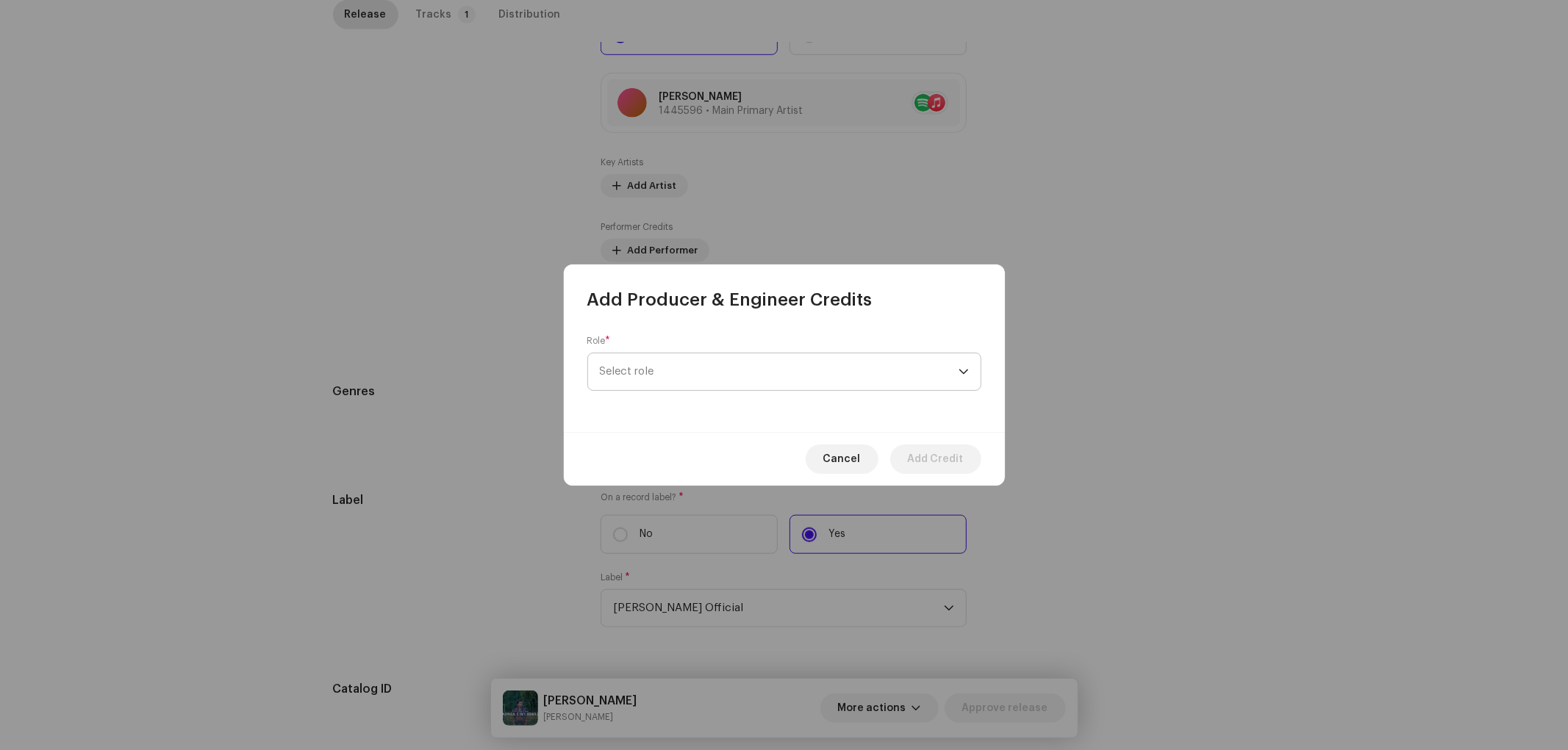
click at [672, 378] on span "Select role" at bounding box center [779, 372] width 358 height 36
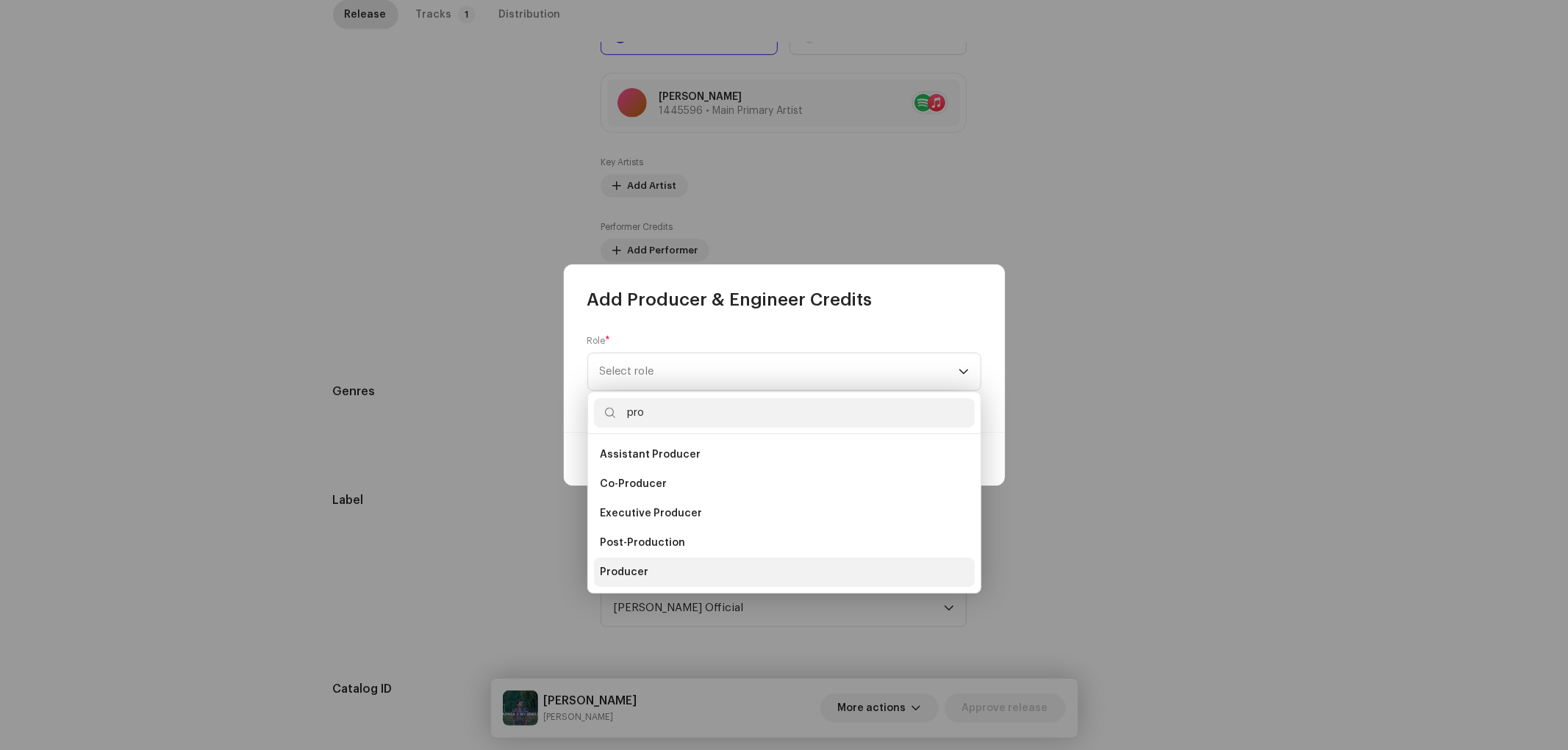
type input "pro"
click at [633, 565] on span "Producer" at bounding box center [624, 572] width 48 height 15
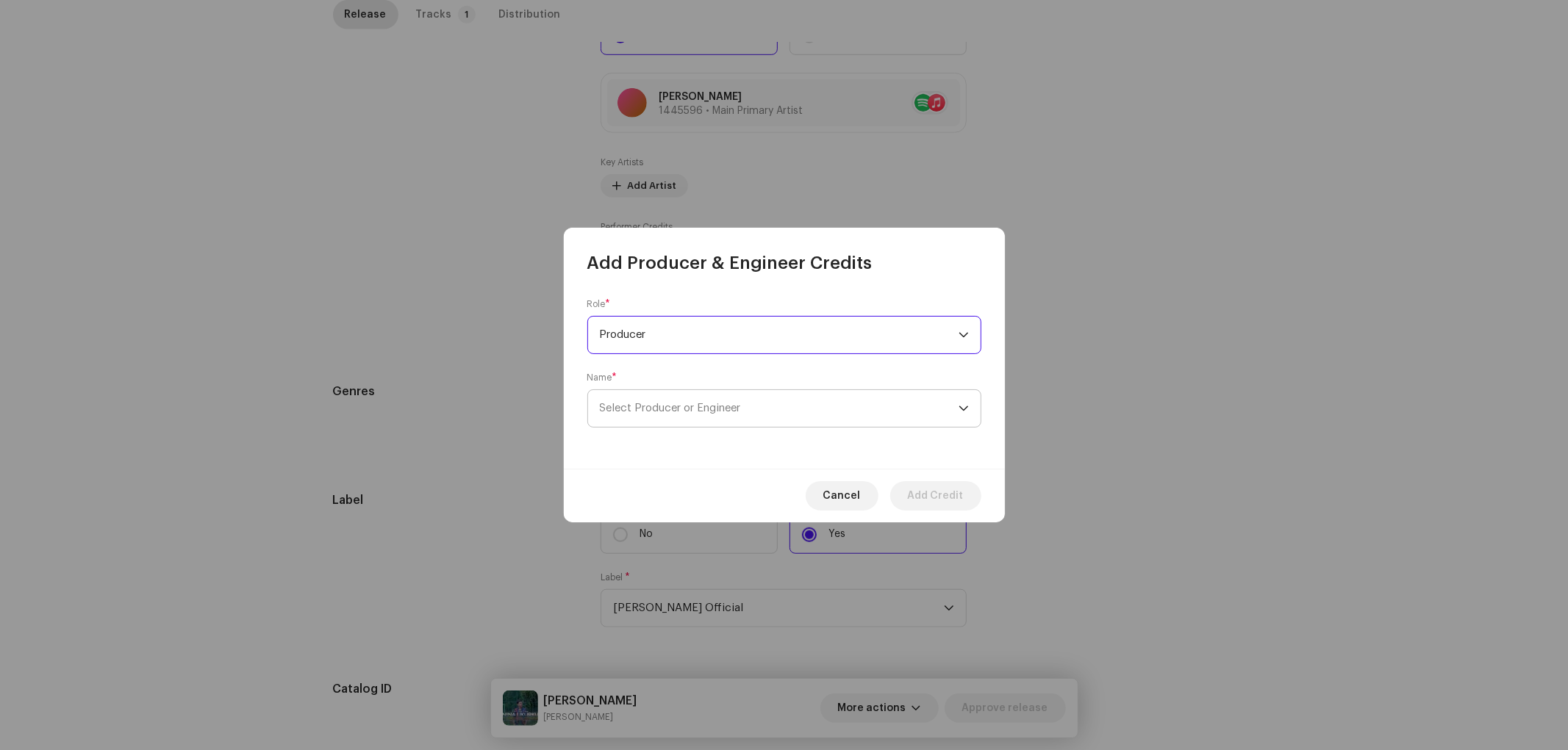
click at [672, 407] on span "Select Producer or Engineer" at bounding box center [670, 408] width 141 height 11
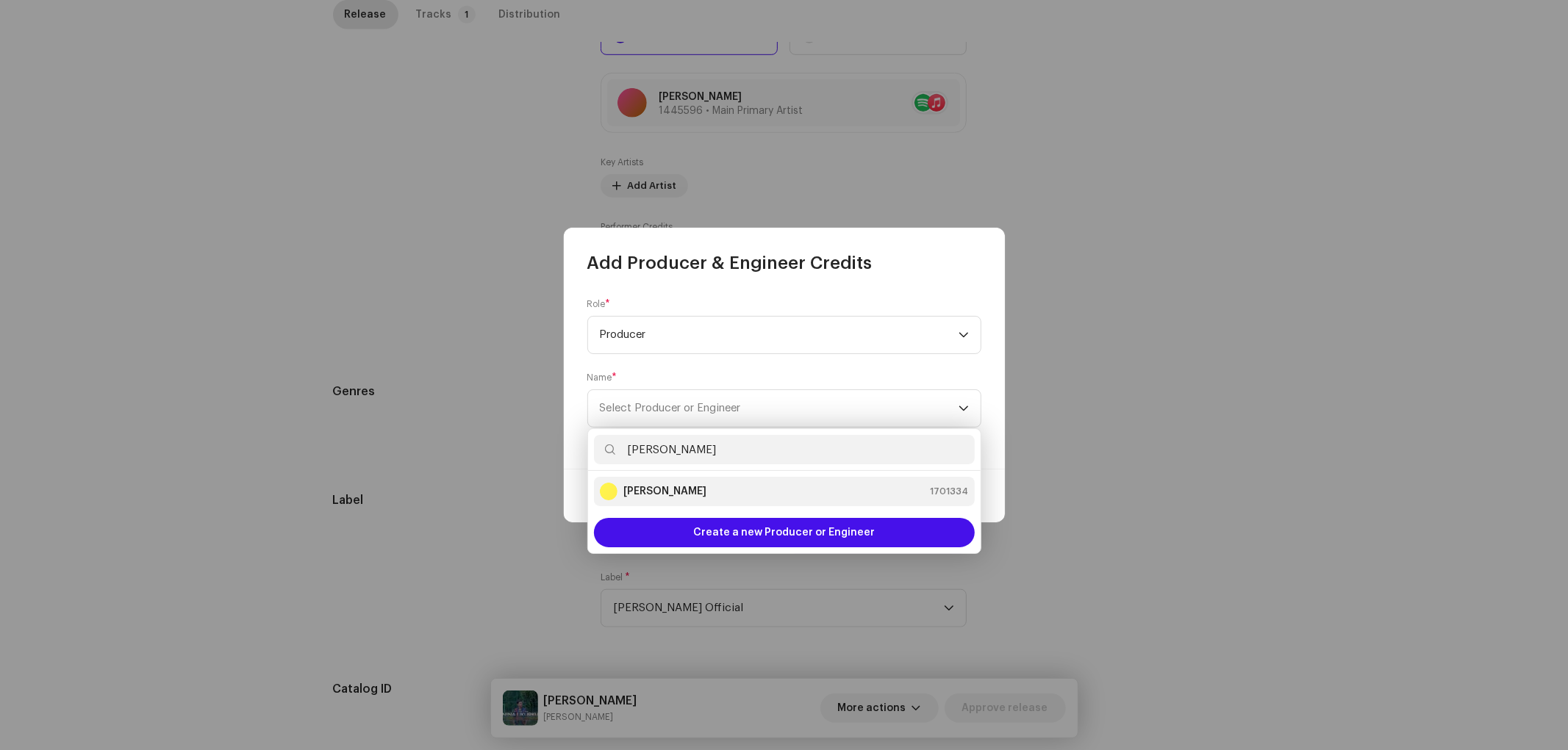
type input "Guna Gutul"
click at [723, 495] on div "Guna Gutul 1701334" at bounding box center [784, 491] width 369 height 17
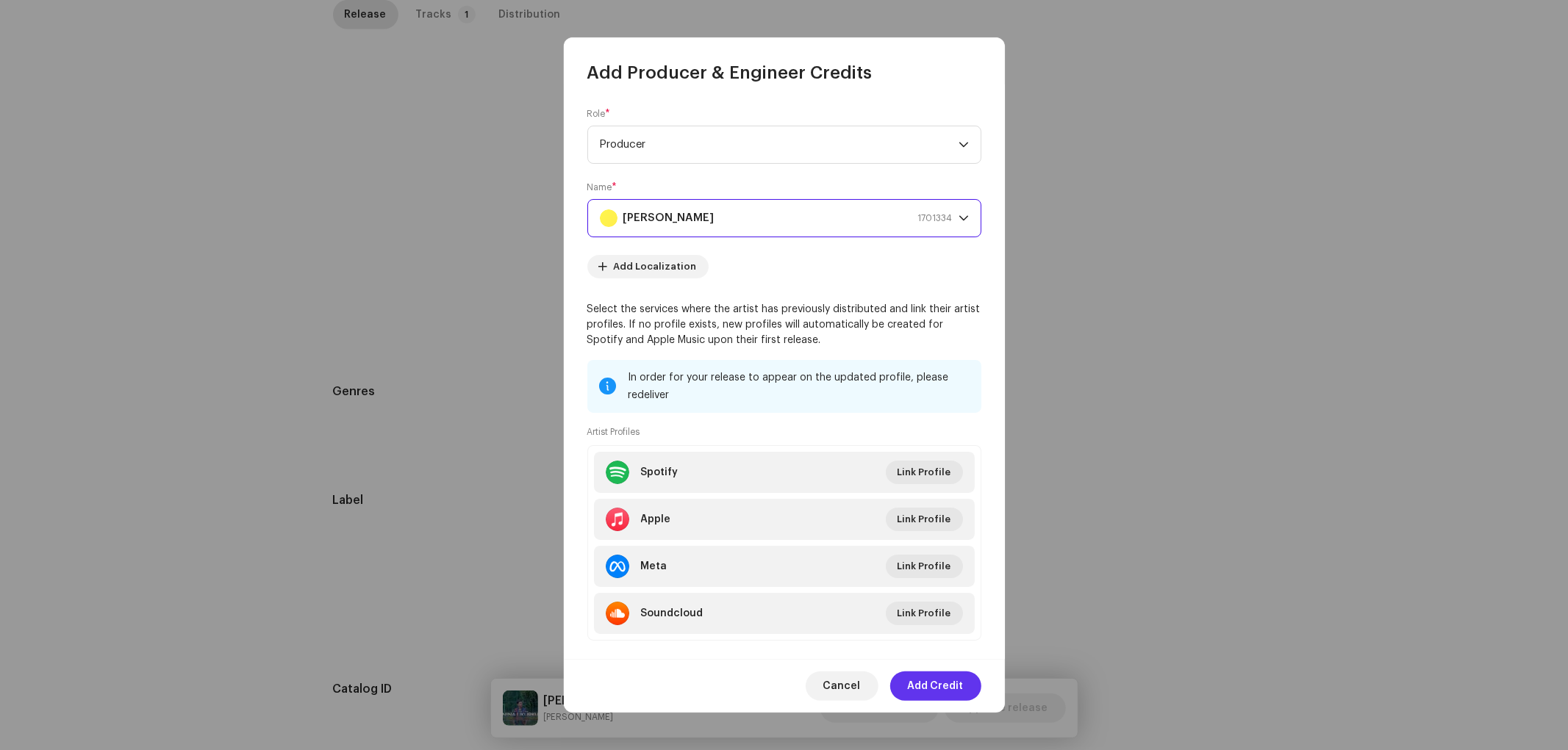
click at [942, 674] on span "Add Credit" at bounding box center [935, 686] width 56 height 29
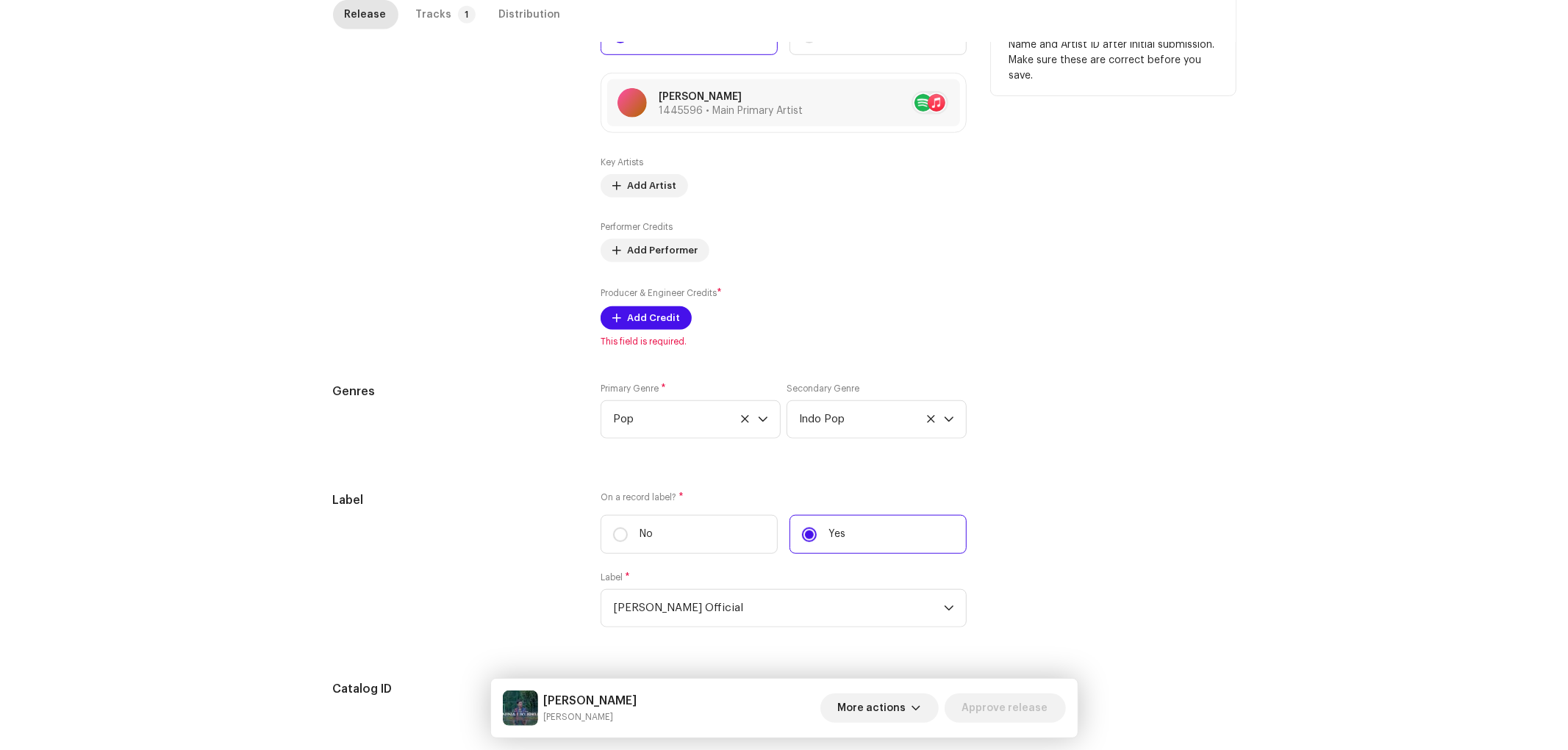
click at [428, 325] on div "Contributors" at bounding box center [455, 170] width 244 height 354
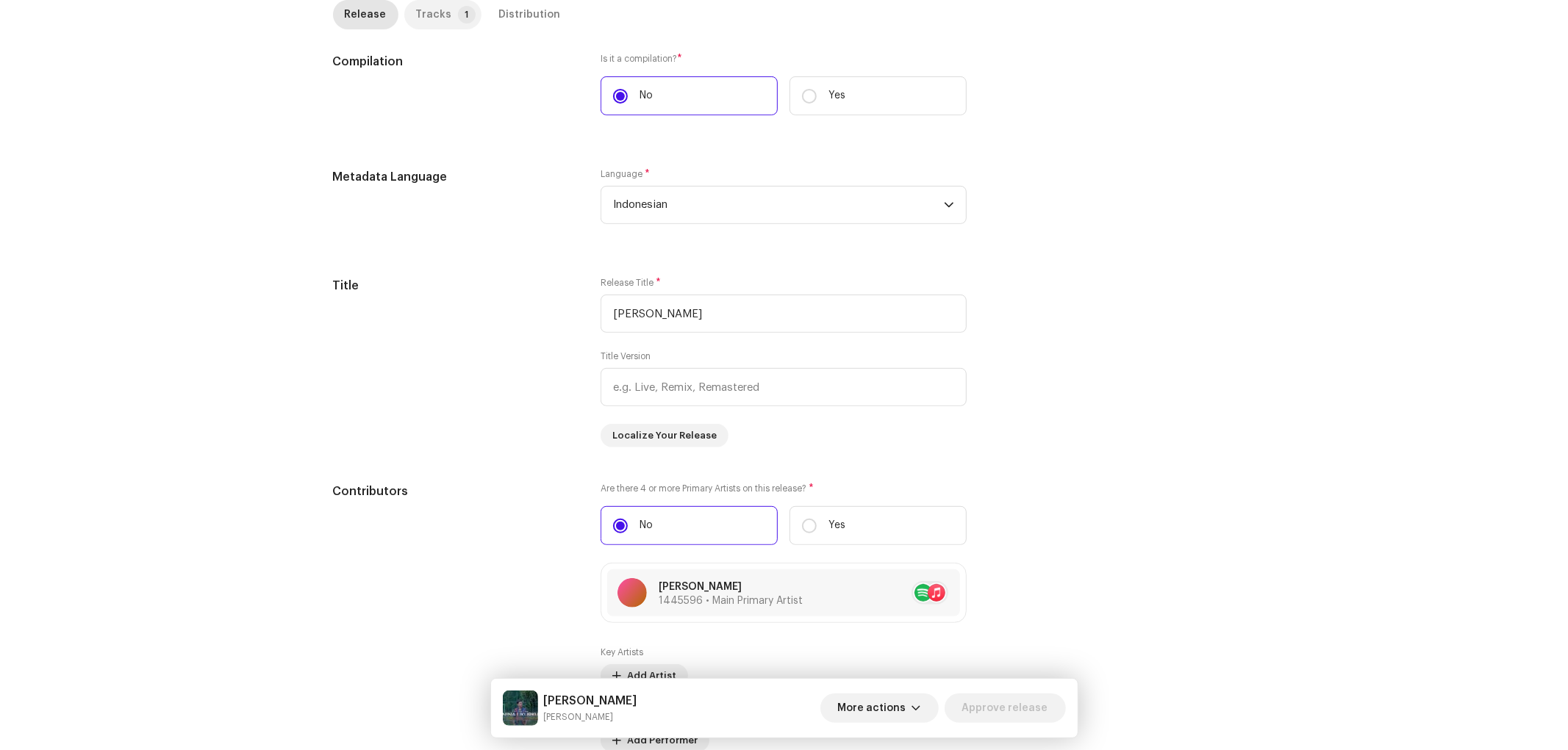
click at [422, 2] on div "Tracks" at bounding box center [434, 15] width 36 height 29
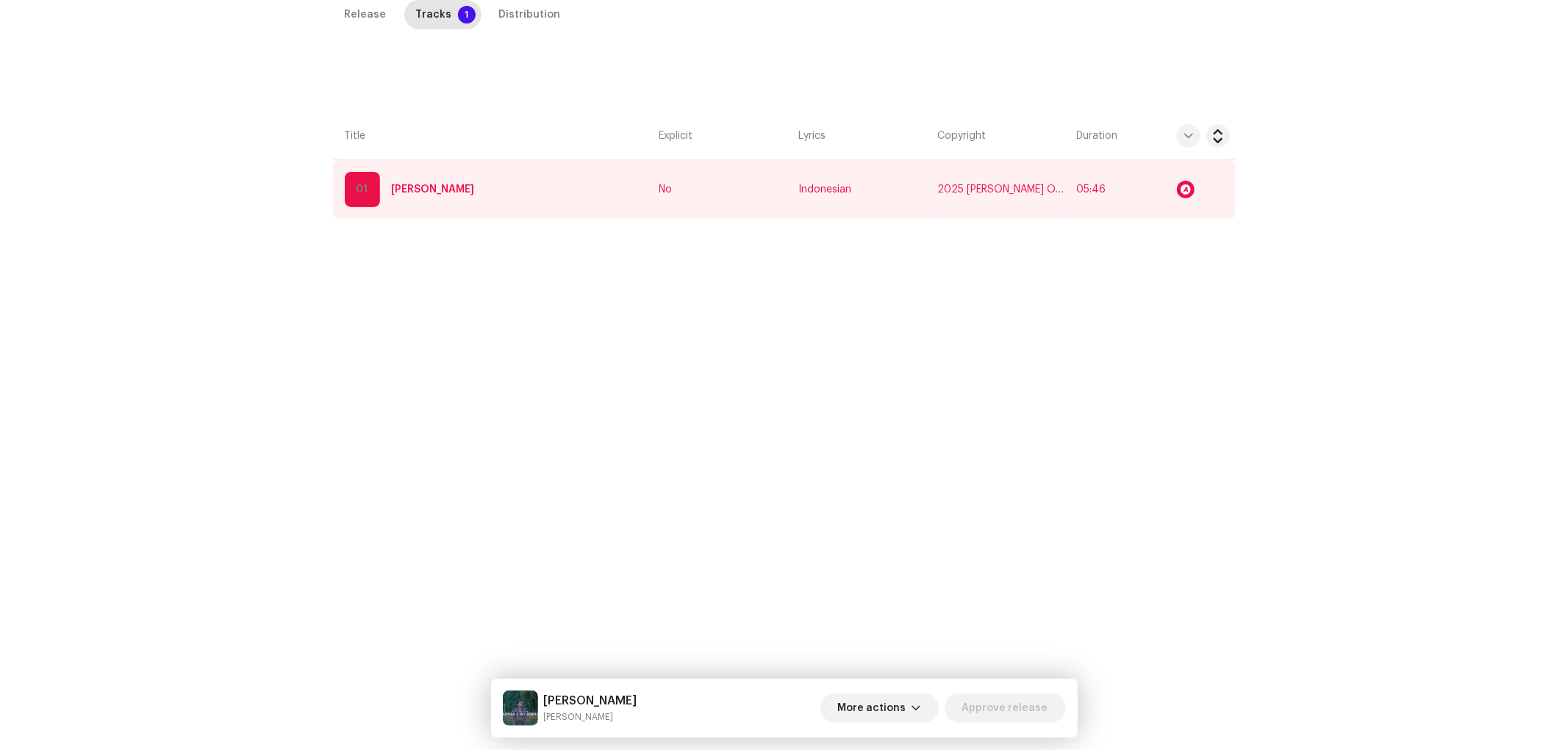
scroll to position [348, 0]
click at [769, 206] on td "No" at bounding box center [723, 190] width 139 height 58
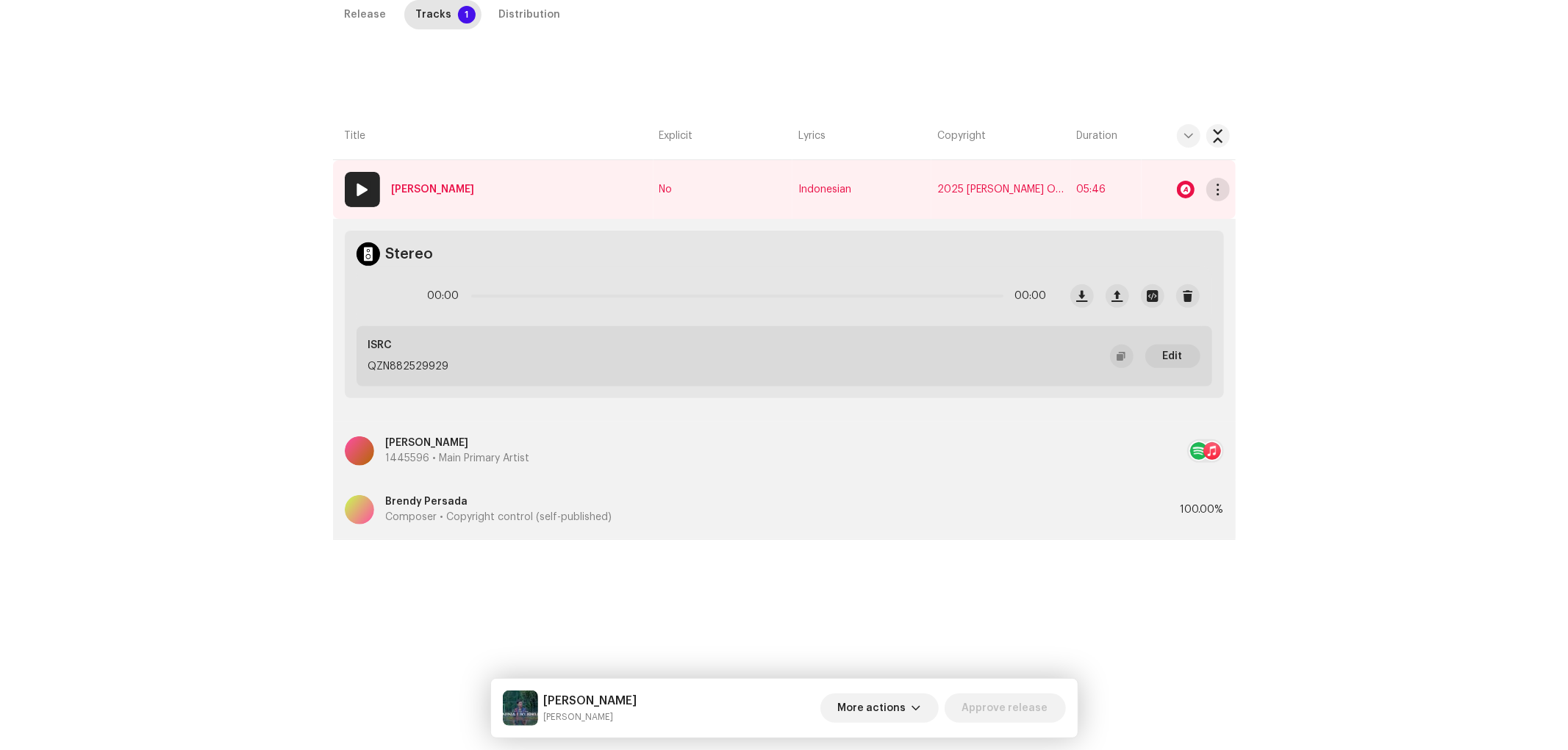
click at [1220, 191] on span "button" at bounding box center [1217, 190] width 11 height 12
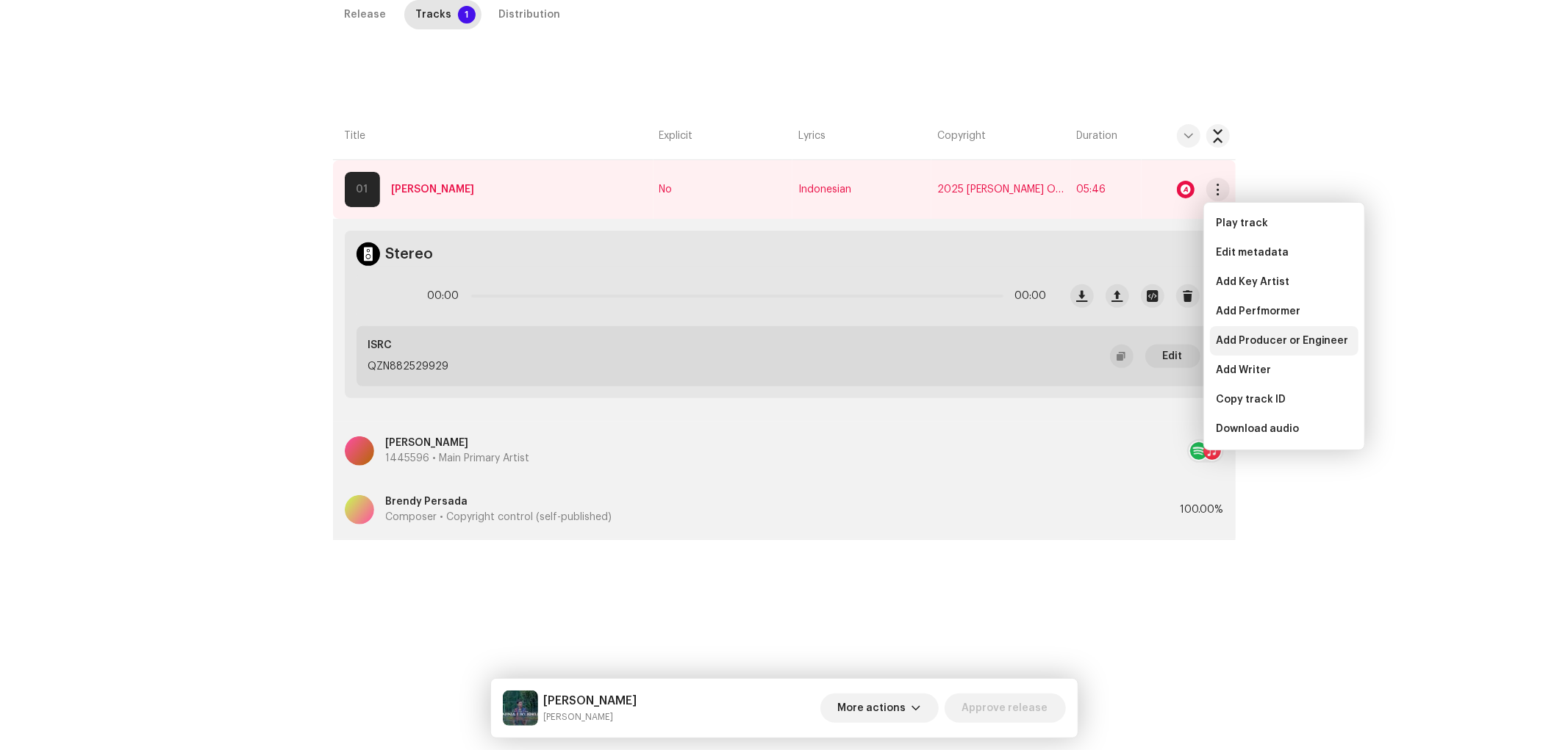
click at [1261, 339] on span "Add Producer or Engineer" at bounding box center [1282, 341] width 133 height 12
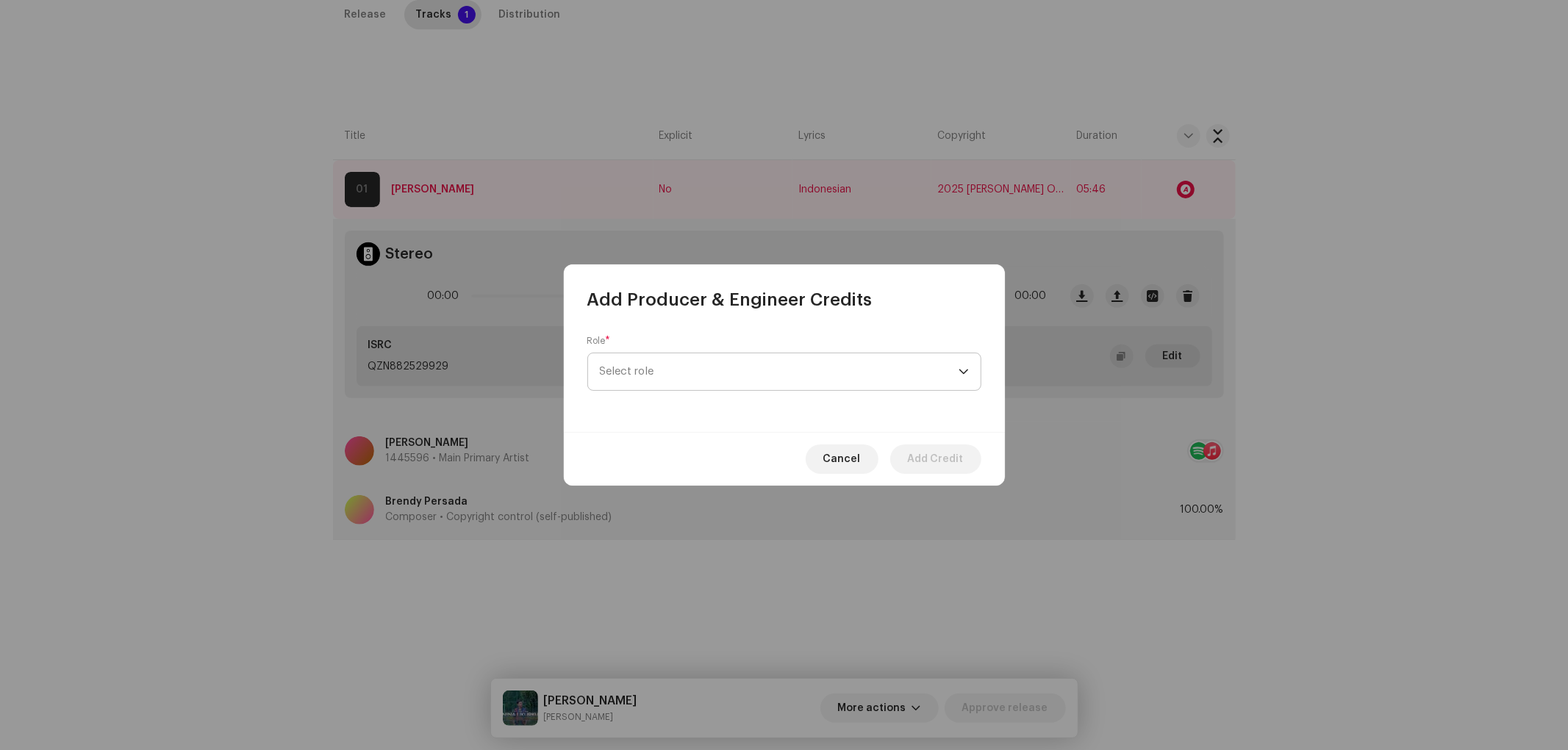
click at [671, 374] on span "Select role" at bounding box center [779, 372] width 358 height 36
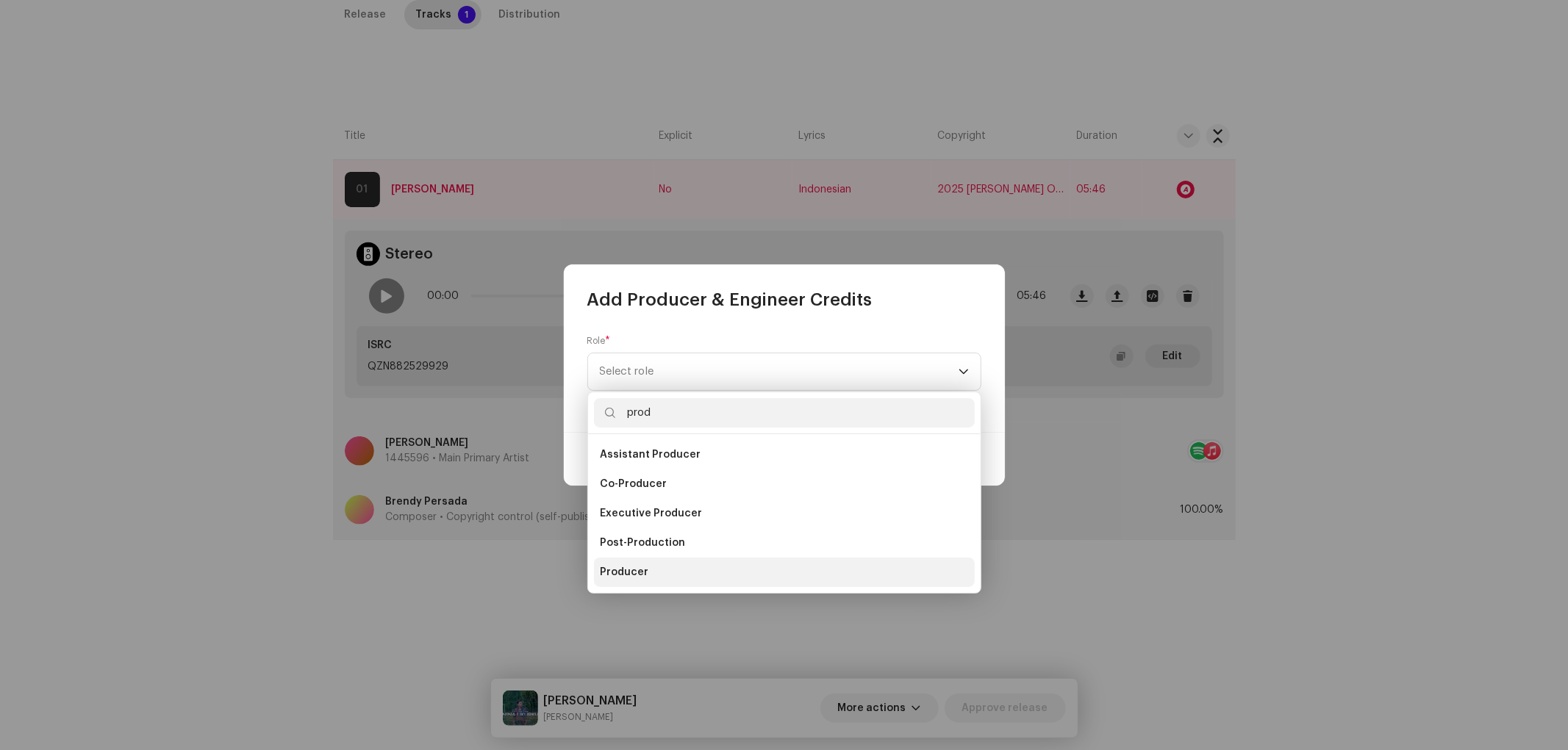
type input "prod"
click at [644, 584] on li "Producer" at bounding box center [784, 572] width 381 height 29
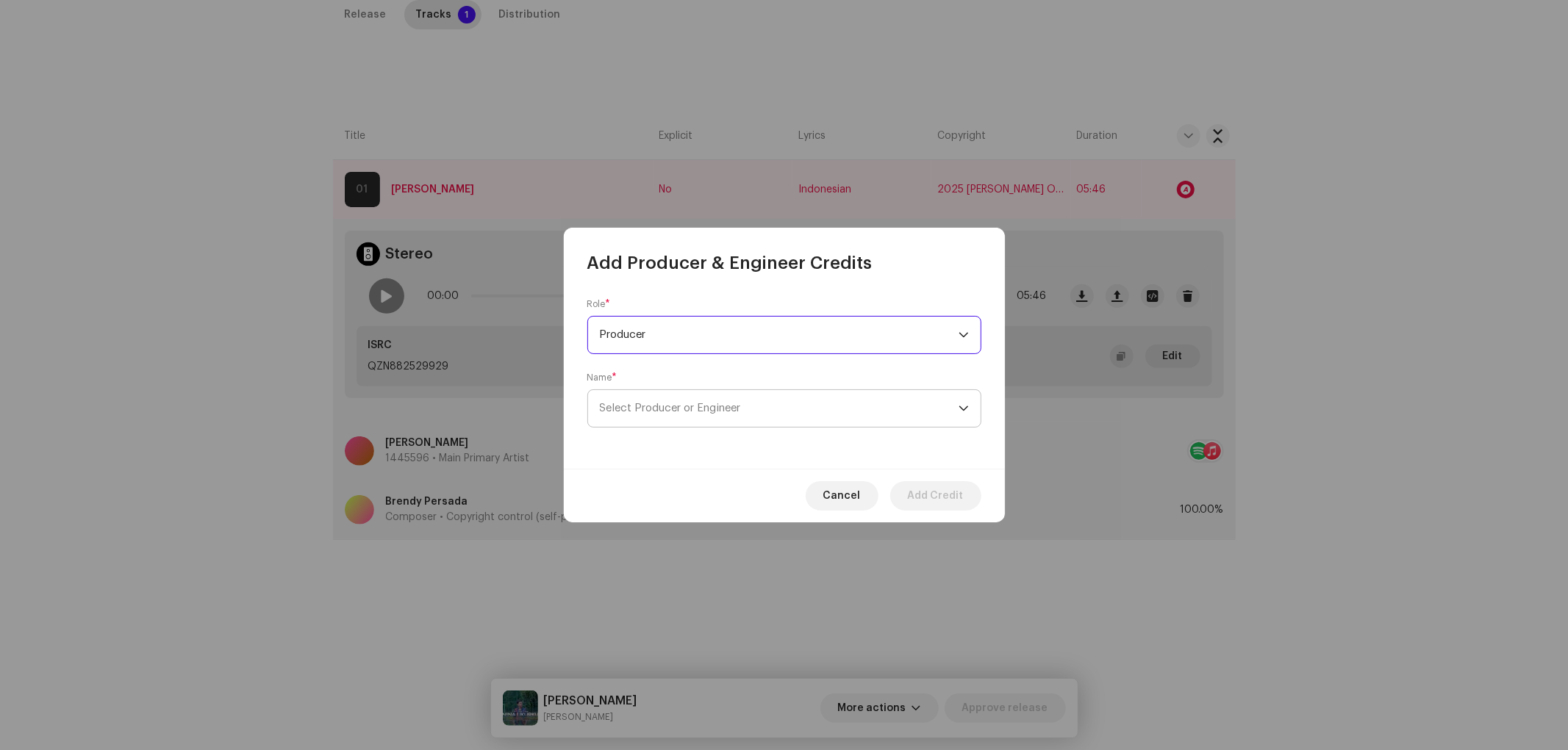
click at [693, 407] on span "Select Producer or Engineer" at bounding box center [670, 408] width 141 height 11
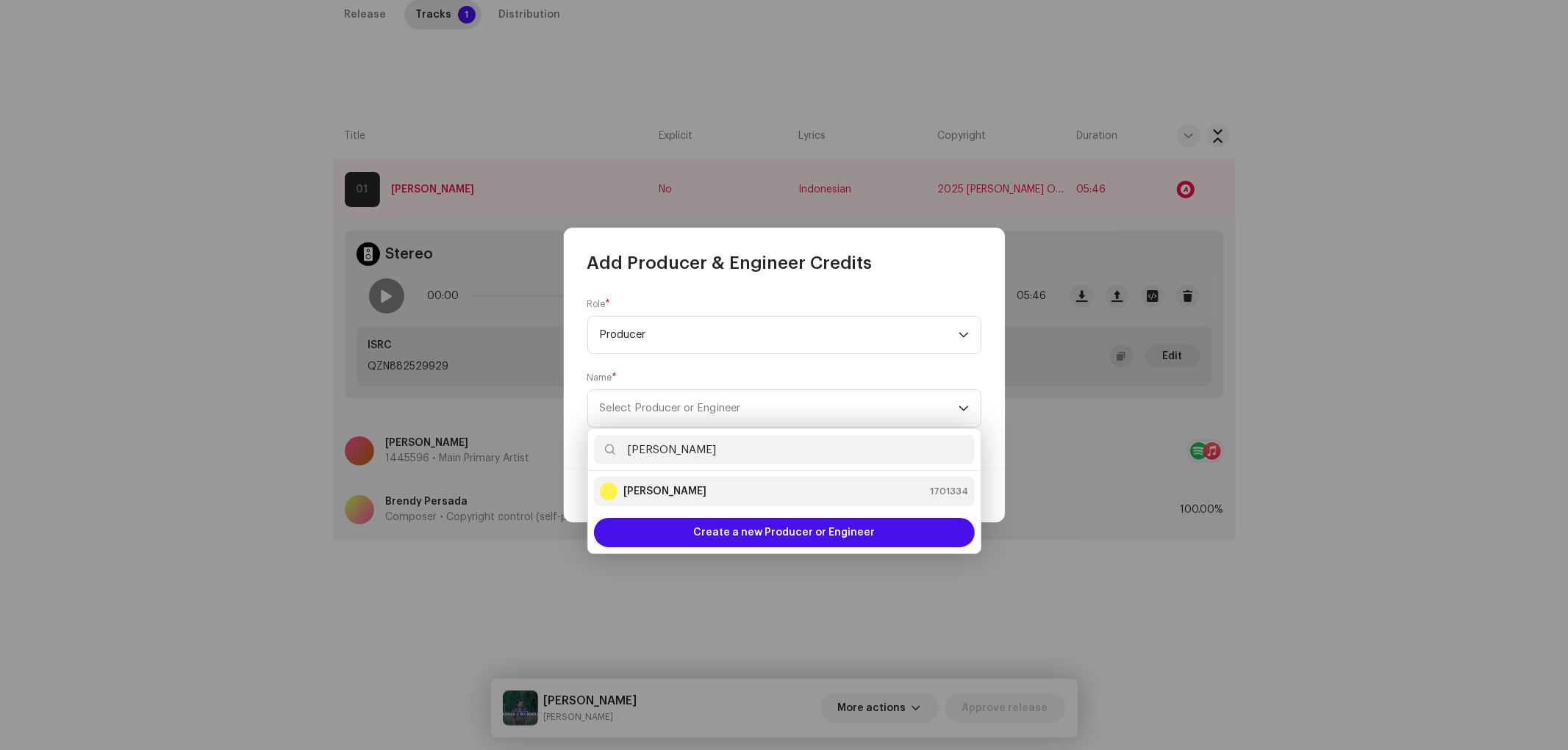
type input "Guna Gutul"
click at [730, 488] on div "Guna Gutul 1701334" at bounding box center [784, 491] width 369 height 17
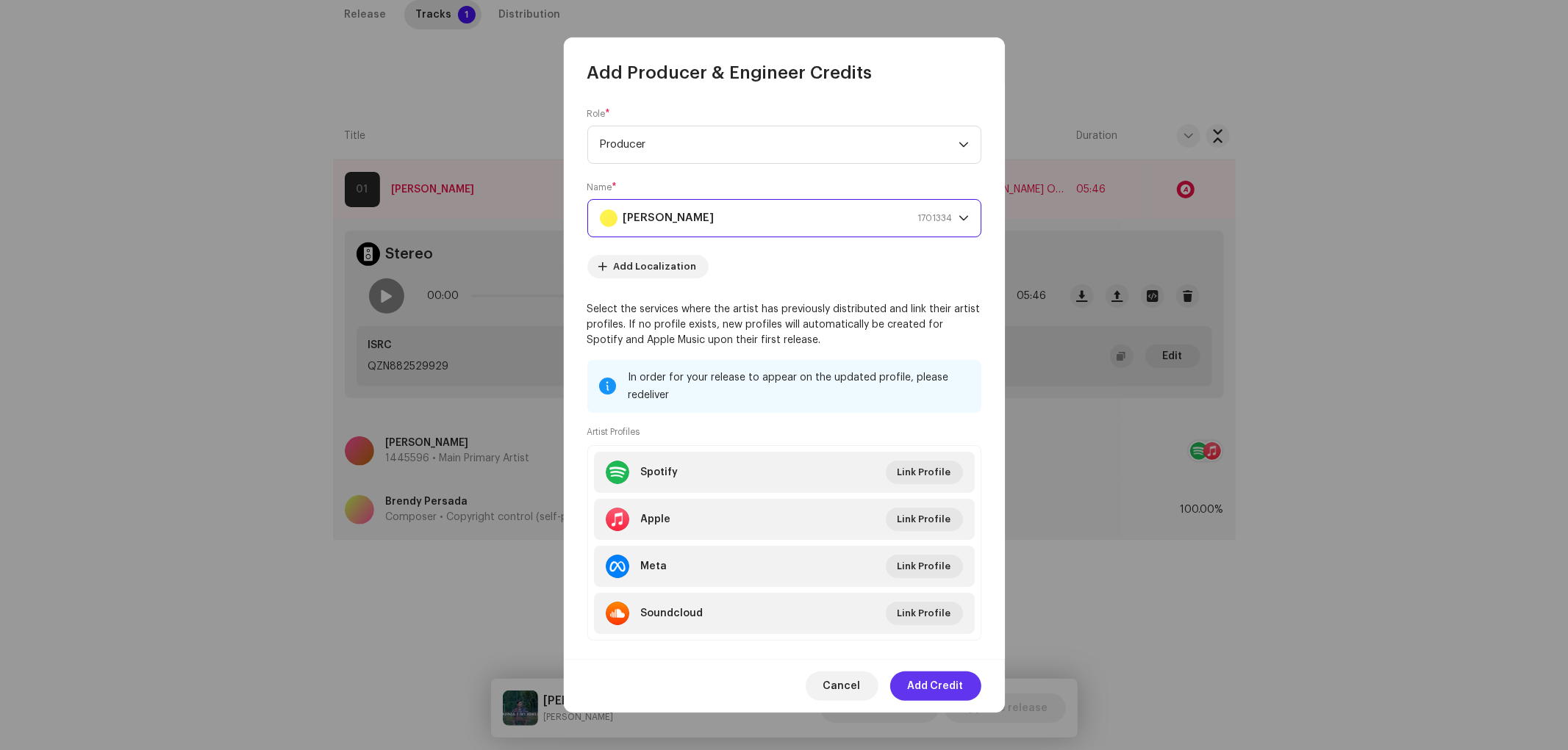
click at [950, 674] on span "Add Credit" at bounding box center [935, 686] width 56 height 29
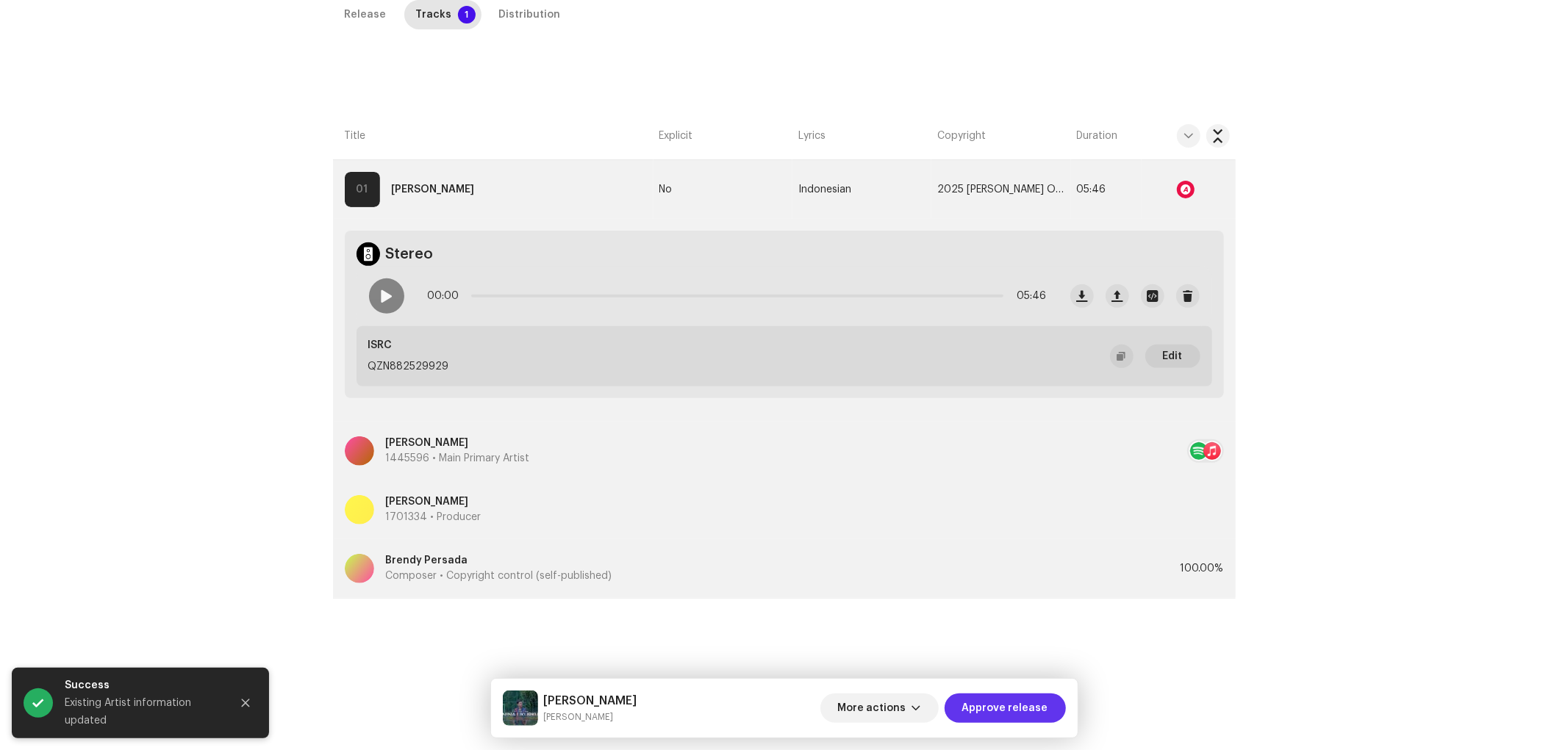
click at [1019, 674] on span "Approve release" at bounding box center [1005, 708] width 86 height 29
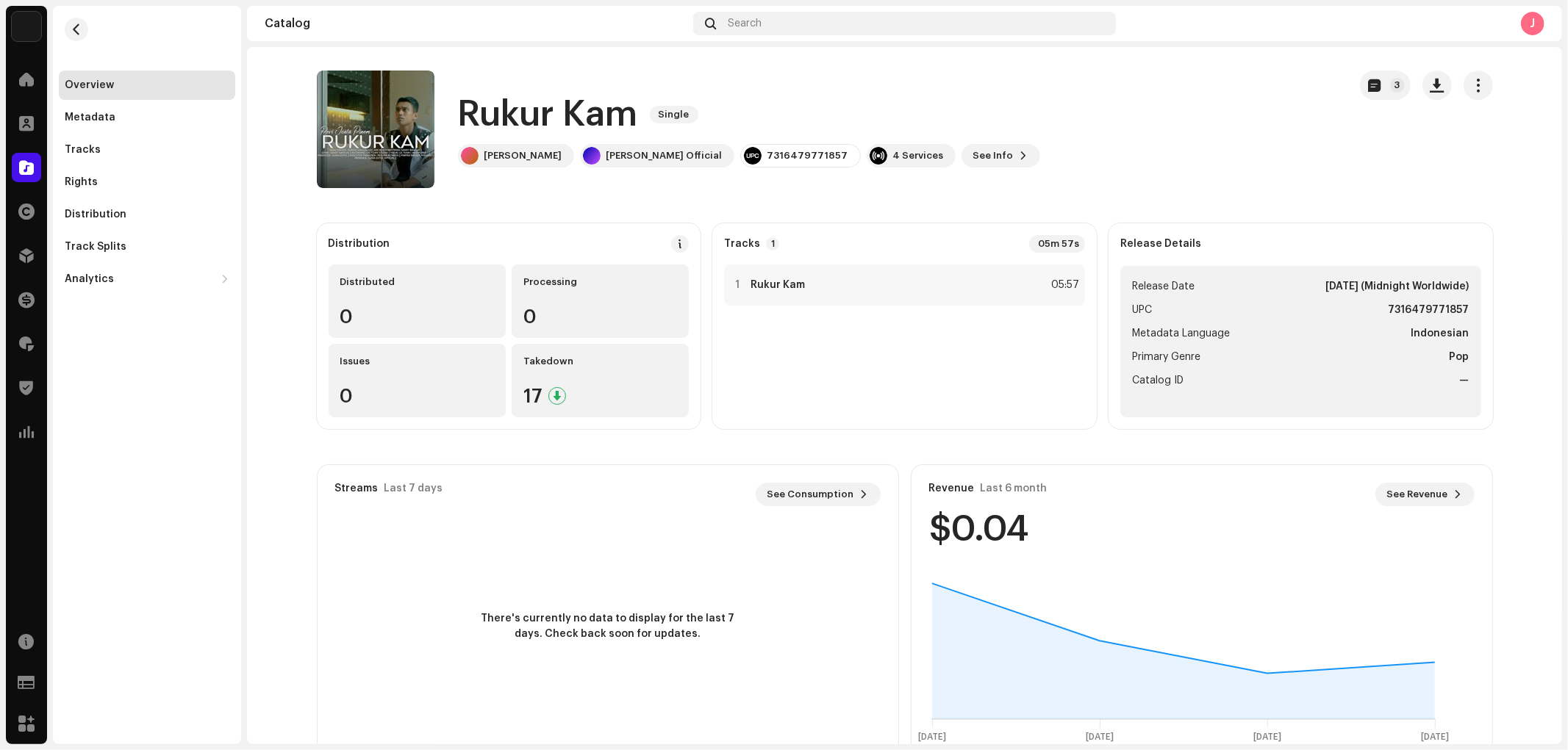
click at [571, 105] on h1 "Rukur Kam" at bounding box center [548, 115] width 181 height 47
copy div "Rukur Kam Single"
click at [104, 215] on div "Distribution" at bounding box center [96, 214] width 62 height 12
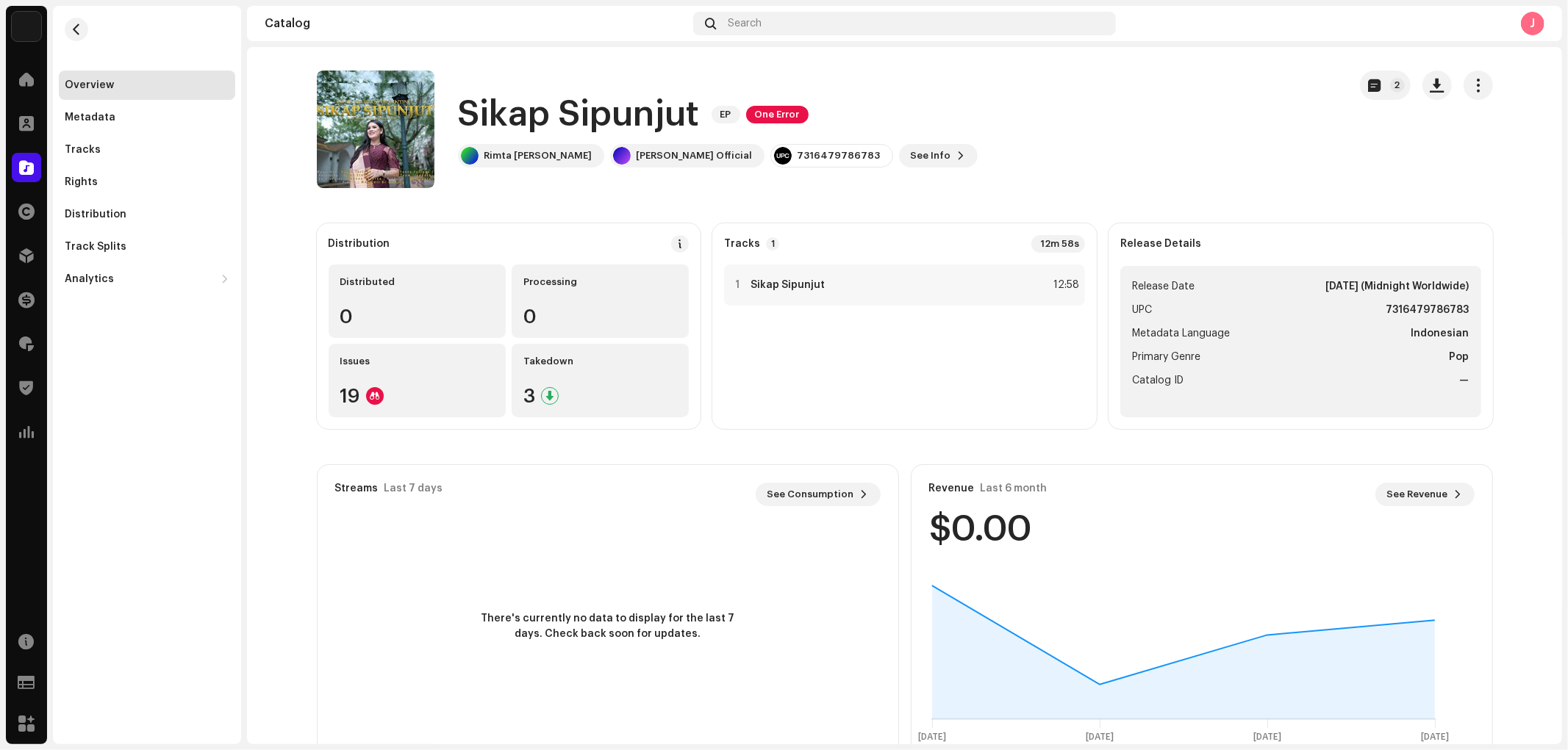
click at [537, 110] on h1 "Sikap Sipunjut" at bounding box center [578, 115] width 242 height 47
copy div "Sikap Sipunjut EP One Error"
click at [104, 215] on div "Distribution" at bounding box center [96, 214] width 62 height 12
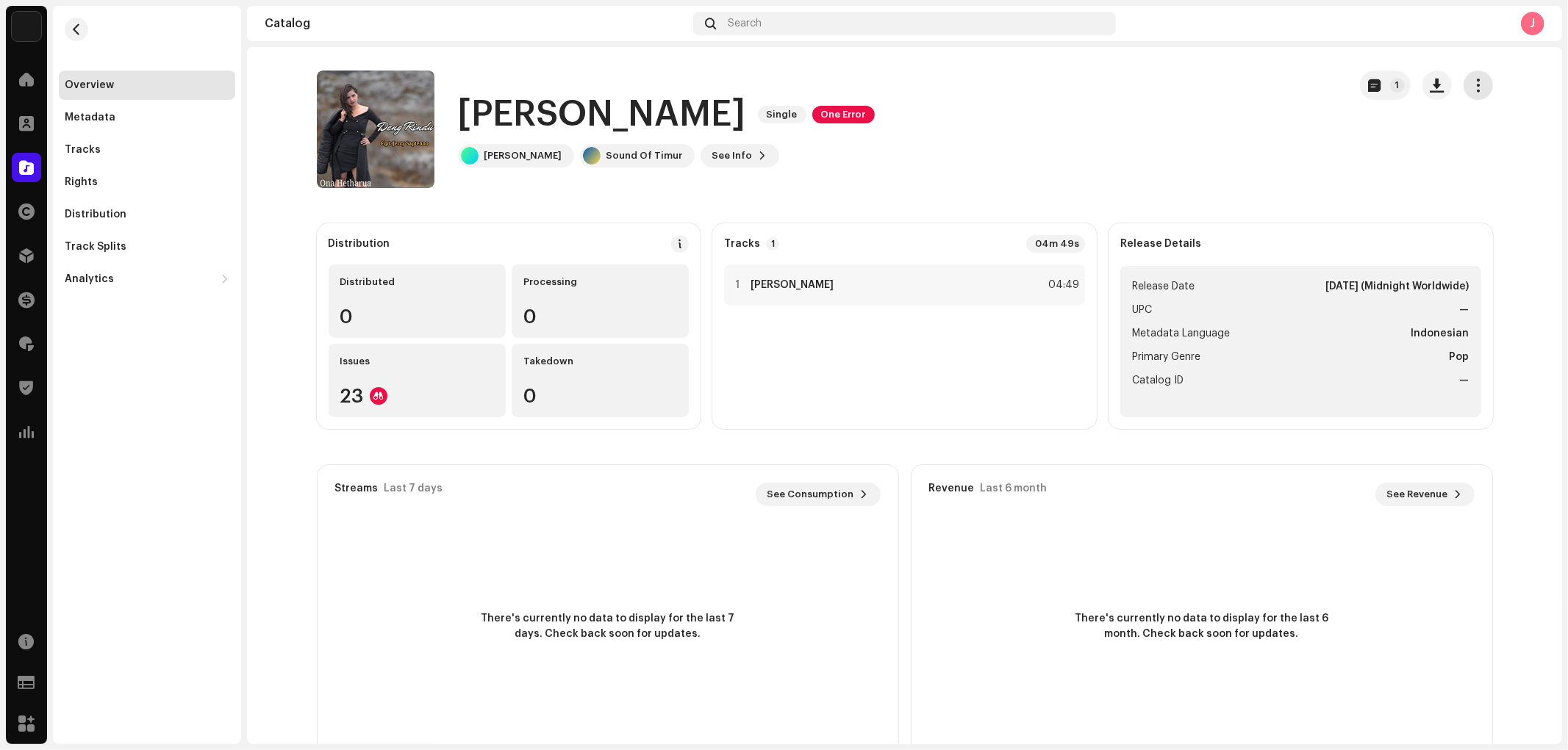
click at [1477, 87] on span "button" at bounding box center [1477, 85] width 14 height 12
click at [1391, 149] on div "Edit" at bounding box center [1408, 150] width 137 height 12
